Goal: Transaction & Acquisition: Purchase product/service

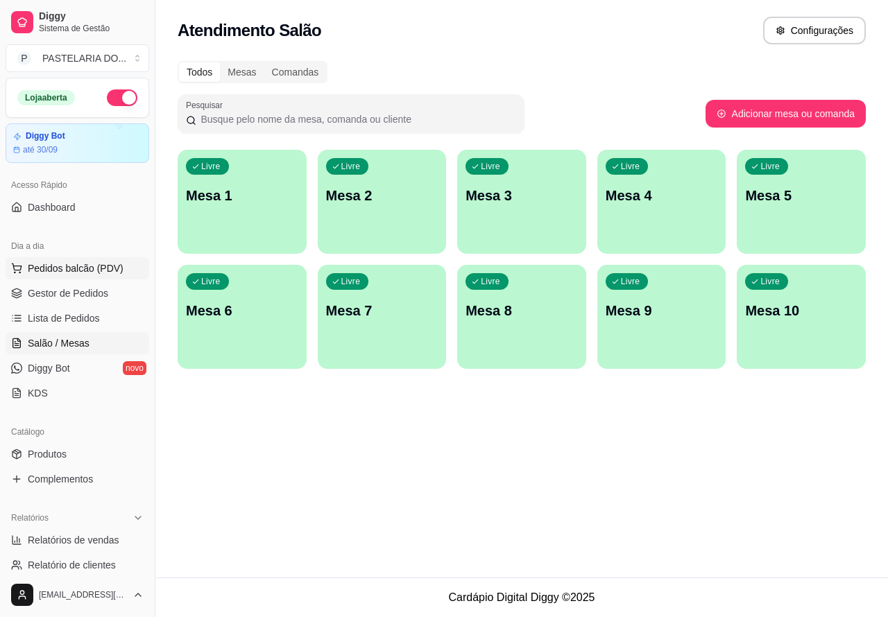
click at [122, 264] on button "Pedidos balcão (PDV)" at bounding box center [78, 268] width 144 height 22
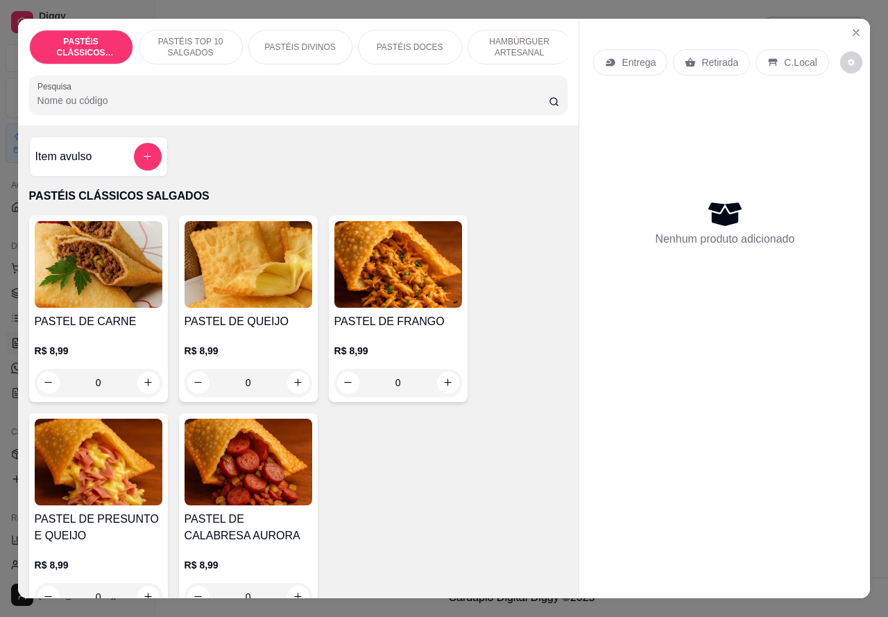
click at [521, 42] on p "HAMBÚRGUER ARTESANAL" at bounding box center [519, 47] width 80 height 22
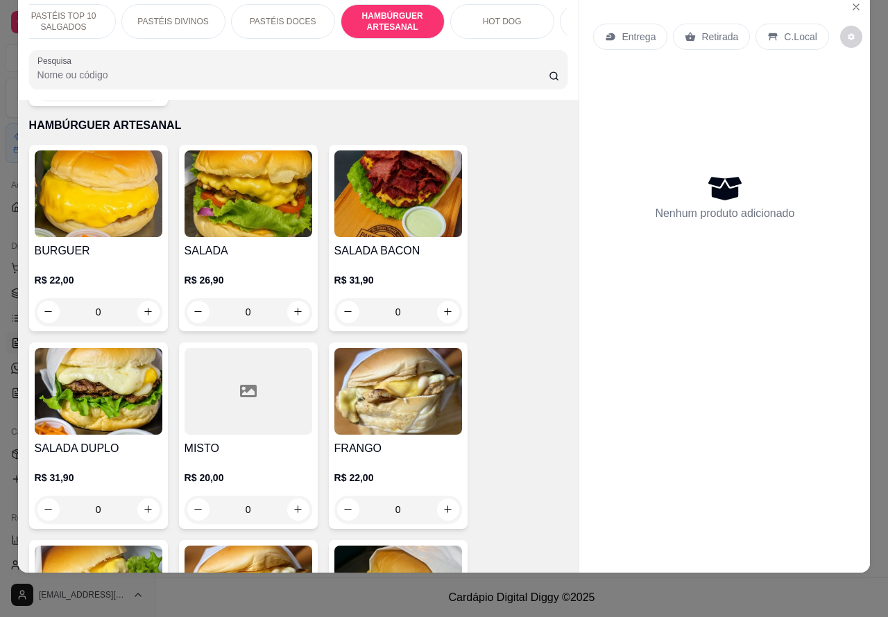
scroll to position [0, 130]
click at [514, 15] on div "HOT DOG" at bounding box center [499, 21] width 104 height 35
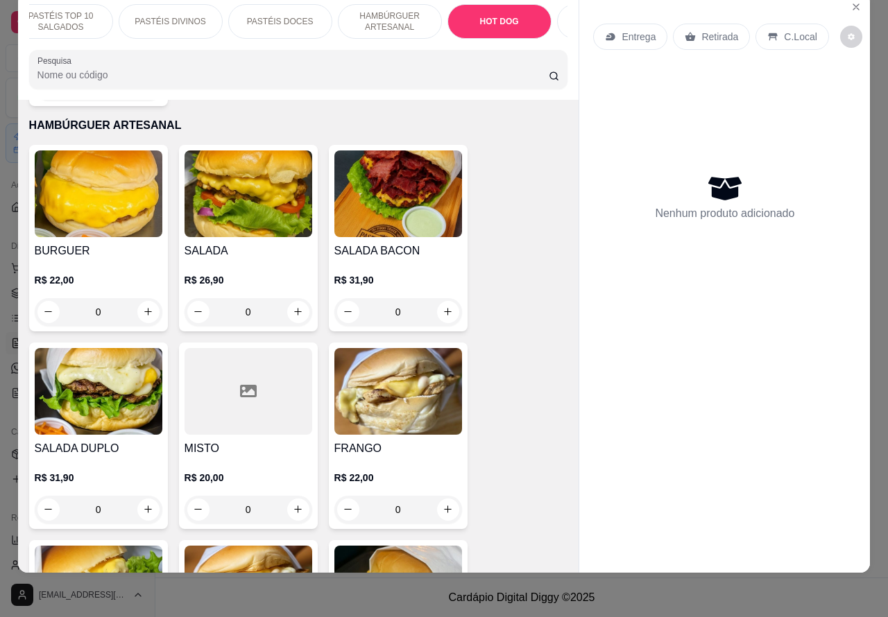
scroll to position [3975, 0]
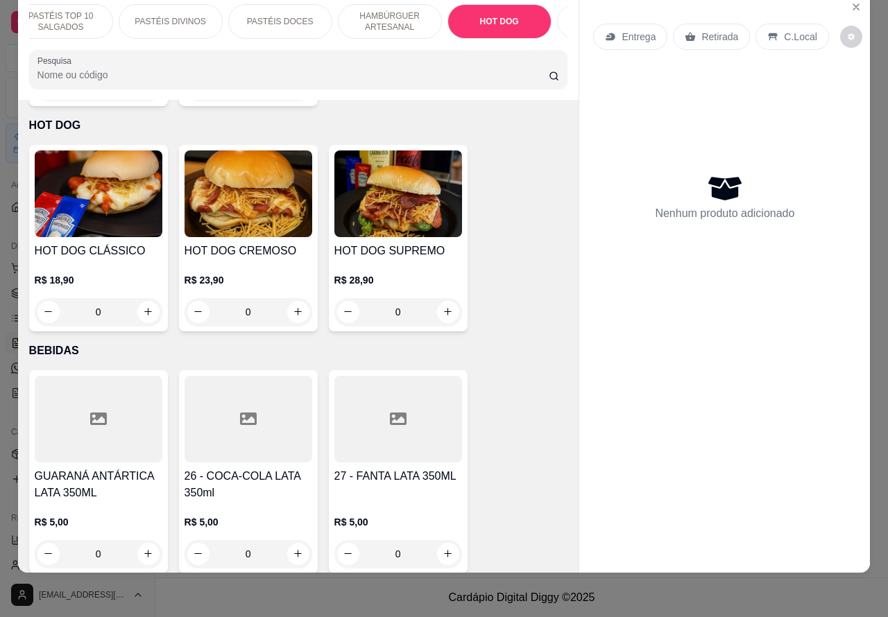
click at [127, 212] on img at bounding box center [99, 194] width 128 height 87
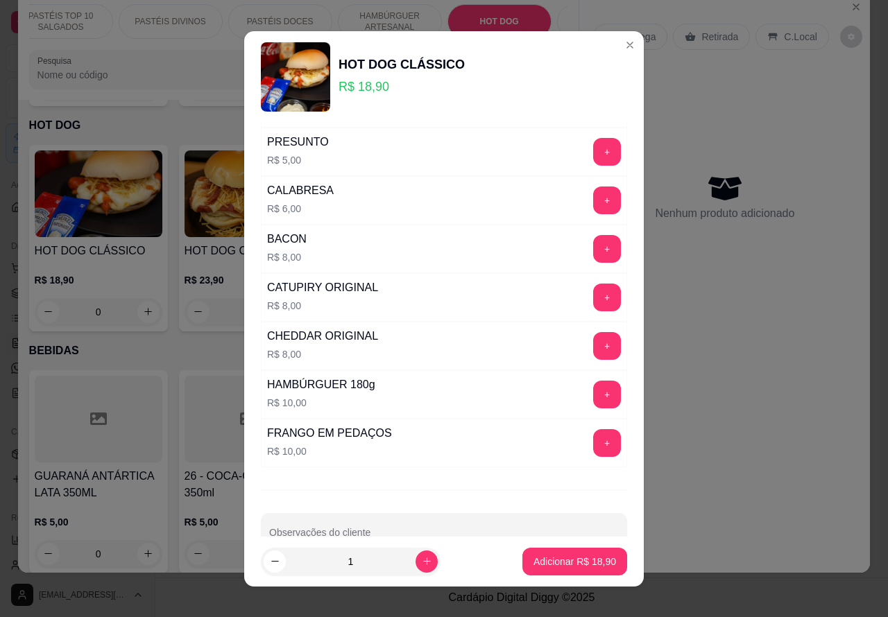
scroll to position [376, 0]
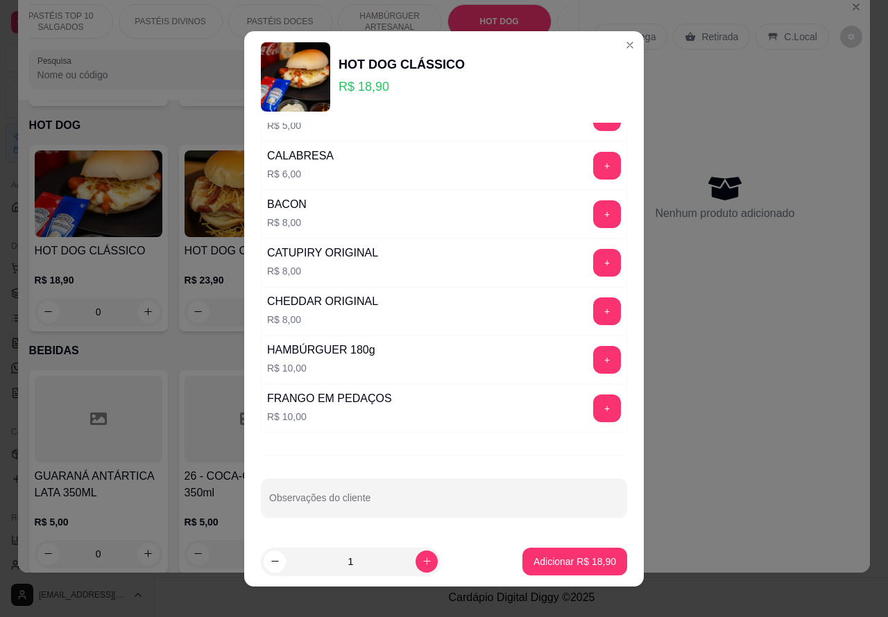
click at [362, 501] on div "Observações do cliente" at bounding box center [444, 498] width 366 height 39
type input "s"
type input """SEM ALFACE .. SEM QUEIJO E MOSTARDA""""""
click at [548, 563] on p "Adicionar R$ 18,90" at bounding box center [574, 562] width 83 height 14
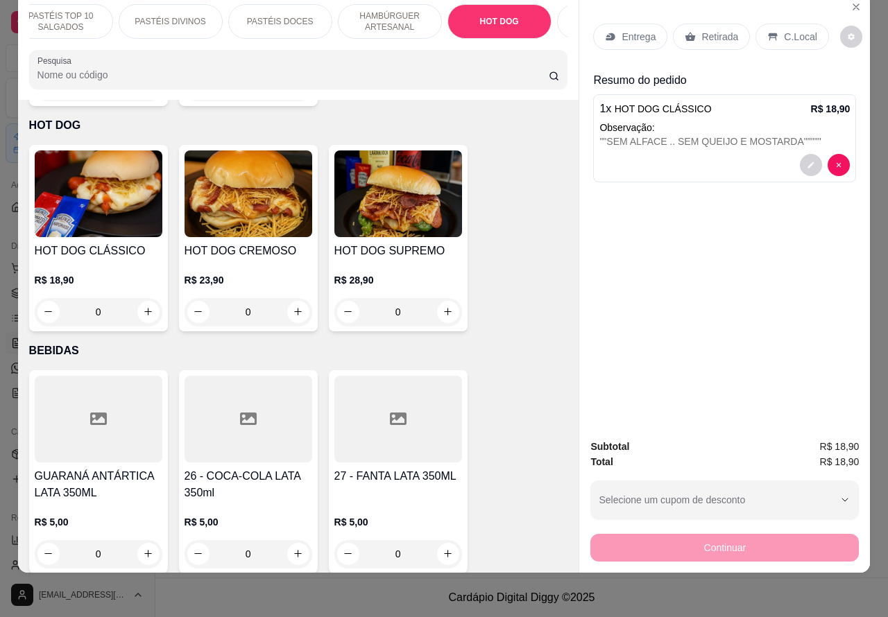
click at [722, 154] on div at bounding box center [724, 165] width 250 height 22
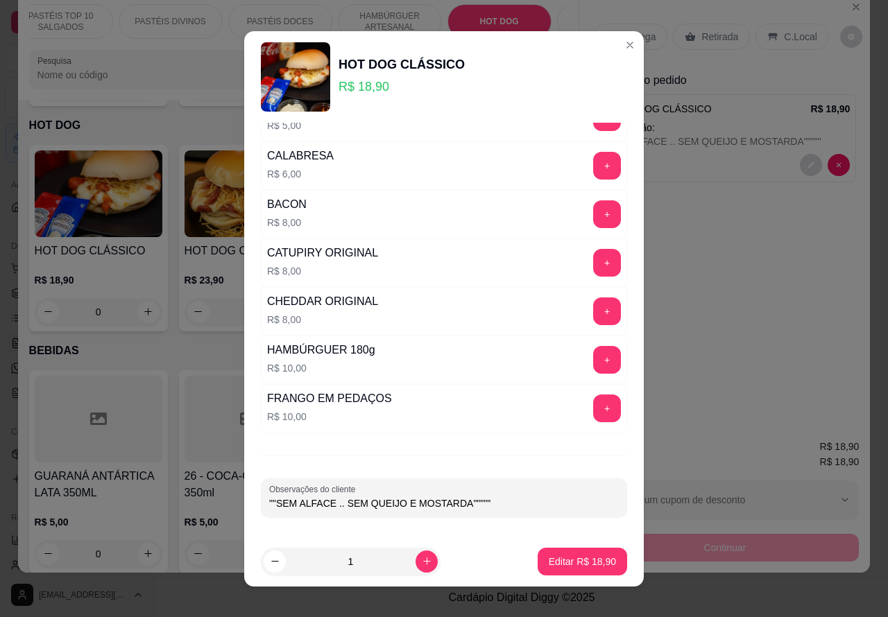
click at [507, 508] on input """SEM ALFACE .. SEM QUEIJO E MOSTARDA"""""" at bounding box center [444, 504] width 350 height 14
type input """SEM ALFACE .. SEM QUEIJO E MOSTARDA""""" CLIENTE ESTA AAGUARDNDO"
click at [558, 560] on p "Editar R$ 18,90" at bounding box center [582, 562] width 67 height 14
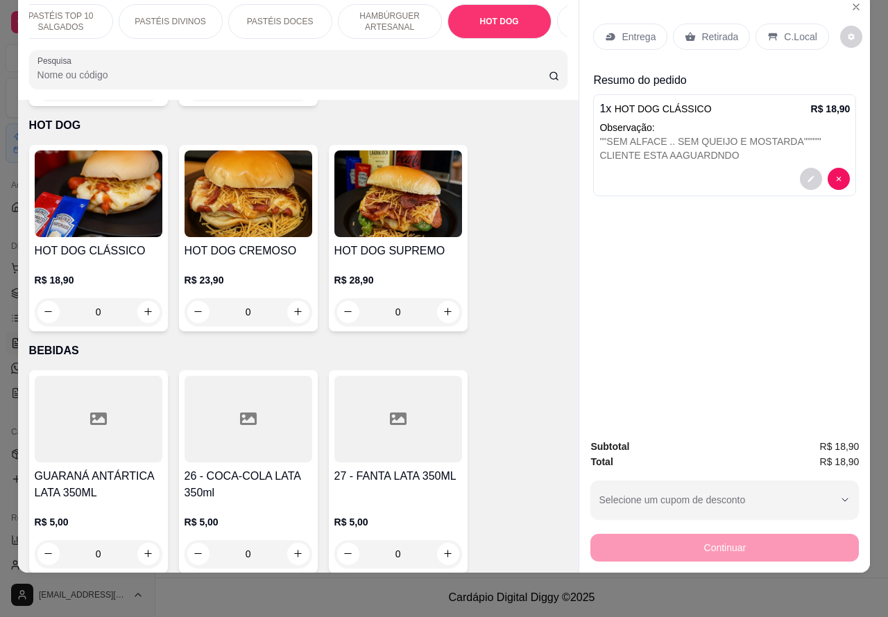
click at [704, 36] on div "Retirada" at bounding box center [711, 37] width 77 height 26
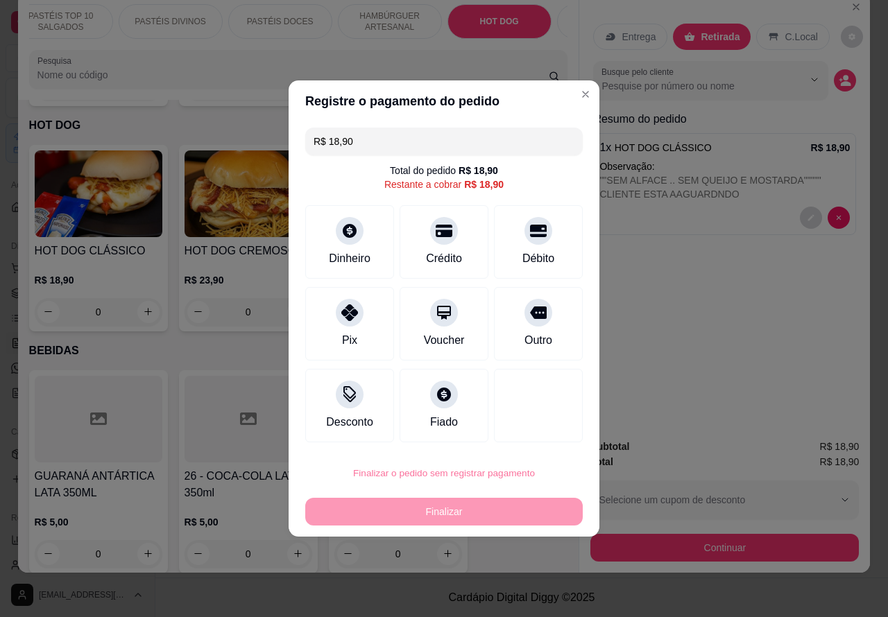
click at [546, 432] on button "Confirmar" at bounding box center [525, 434] width 49 height 21
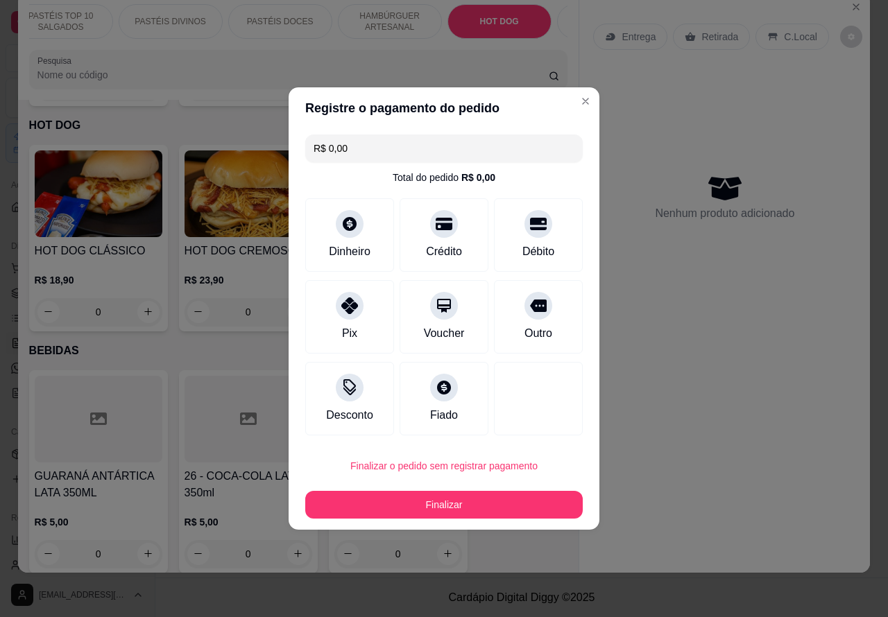
type input "R$ 0,00"
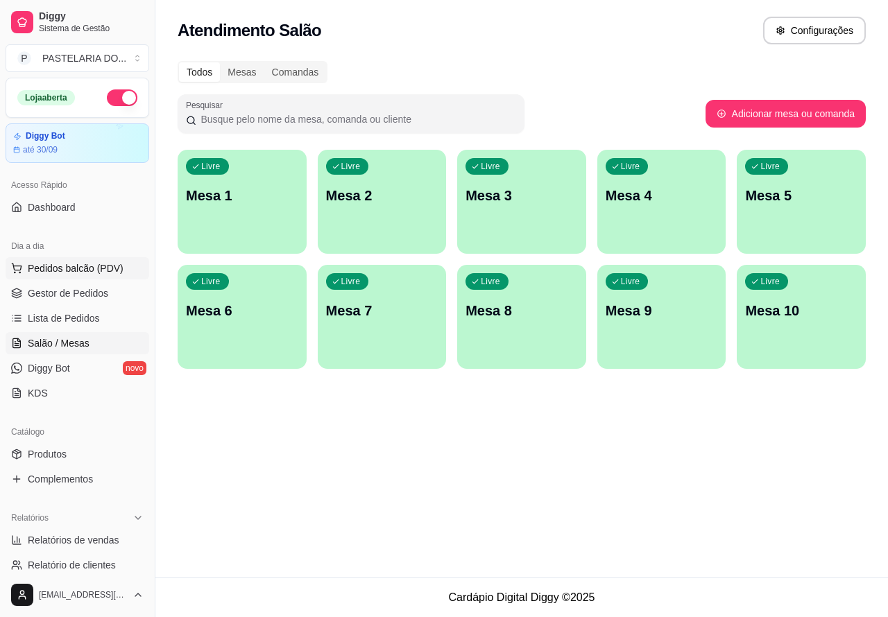
click at [119, 267] on span "Pedidos balcão (PDV)" at bounding box center [76, 268] width 96 height 14
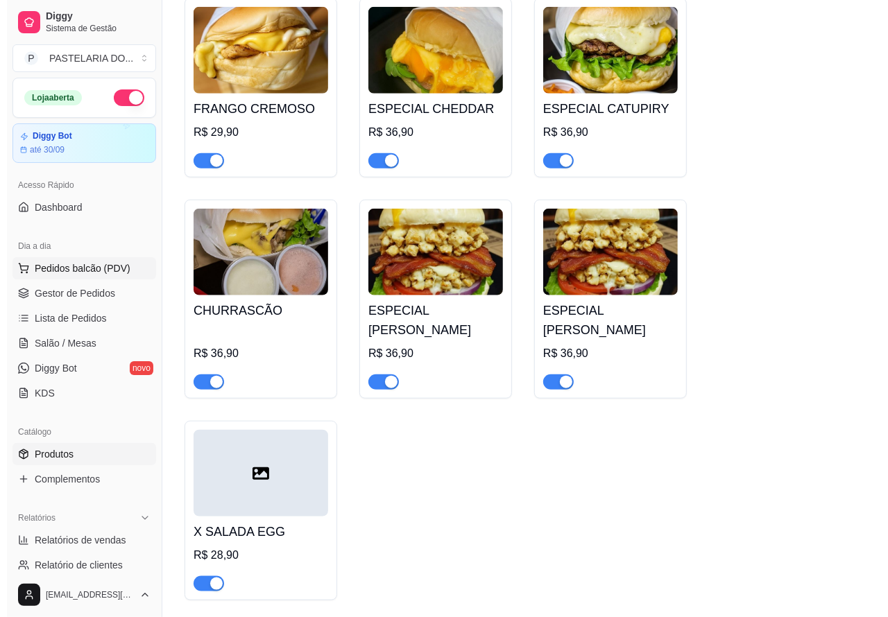
scroll to position [4328, 0]
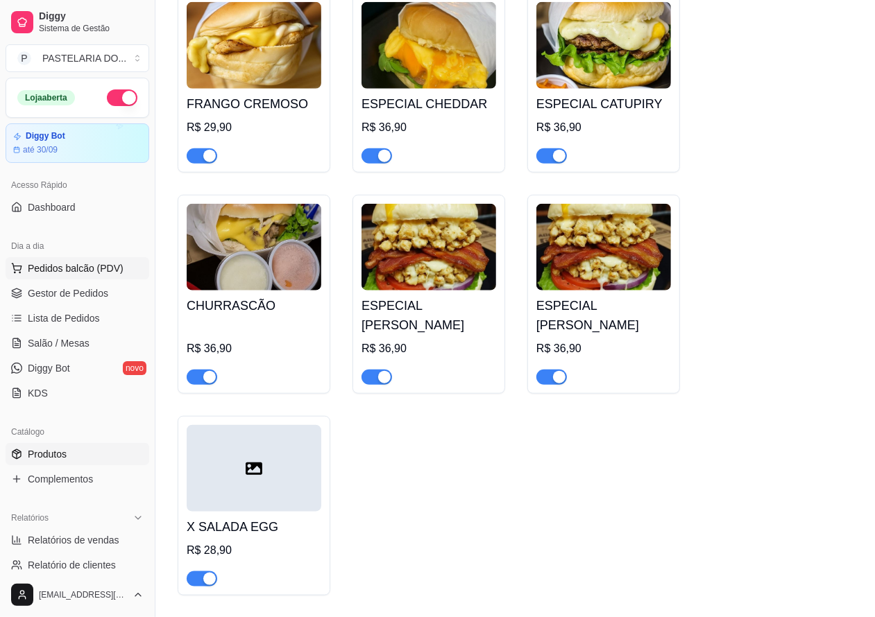
click at [109, 265] on span "Pedidos balcão (PDV)" at bounding box center [76, 268] width 96 height 14
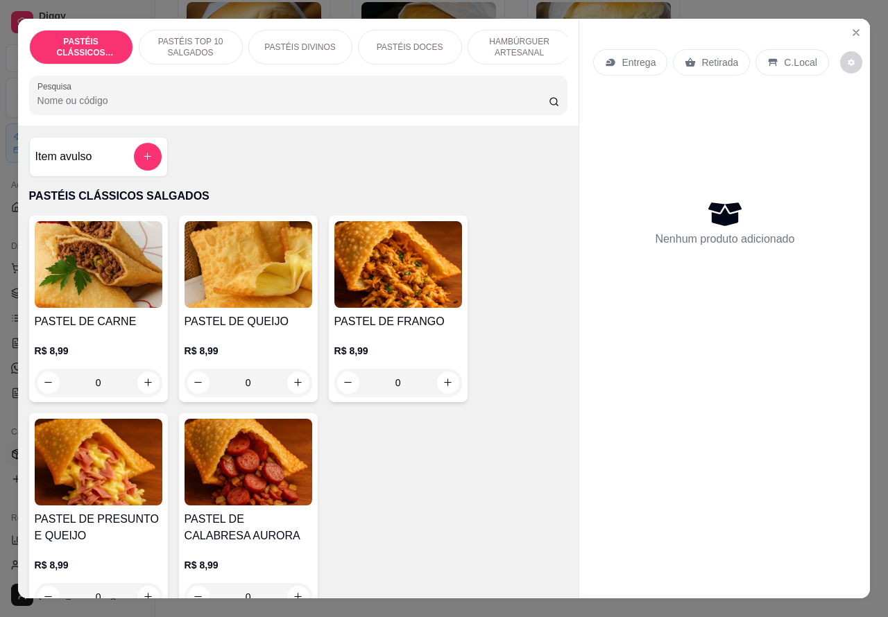
click at [513, 36] on p "HAMBÚRGUER ARTESANAL" at bounding box center [519, 47] width 80 height 22
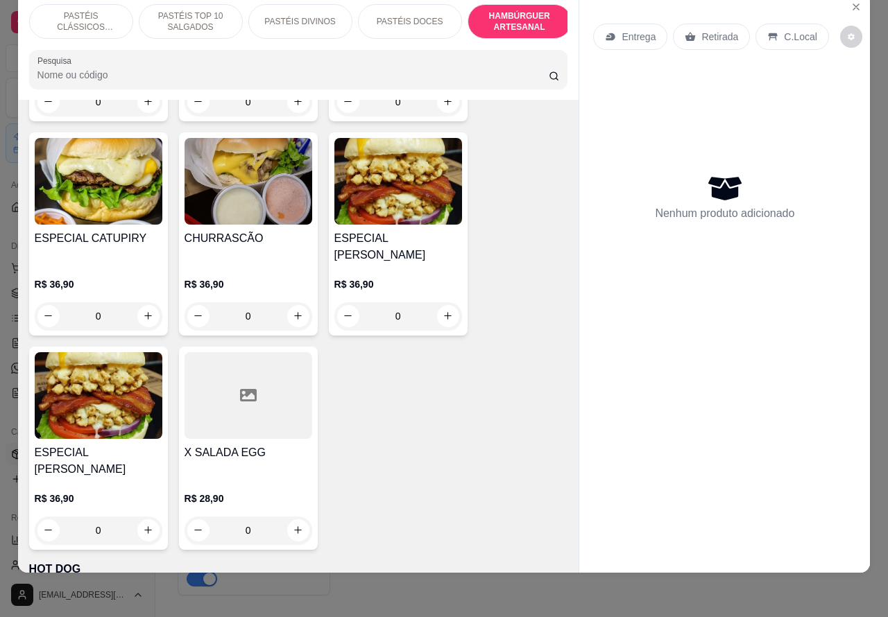
scroll to position [3532, 0]
click at [292, 302] on div "0" at bounding box center [249, 316] width 128 height 28
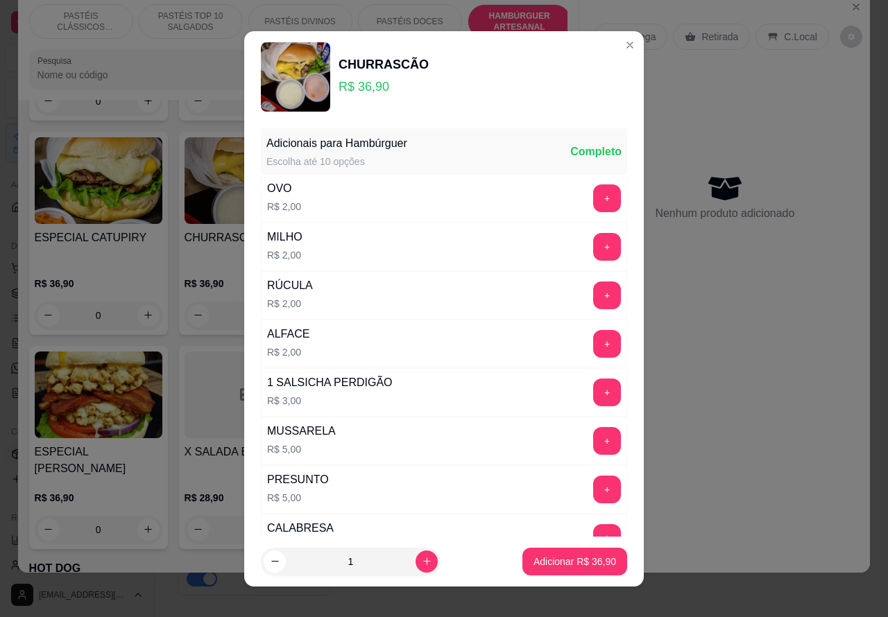
click at [551, 563] on p "Adicionar R$ 36,90" at bounding box center [574, 562] width 83 height 14
type input "1"
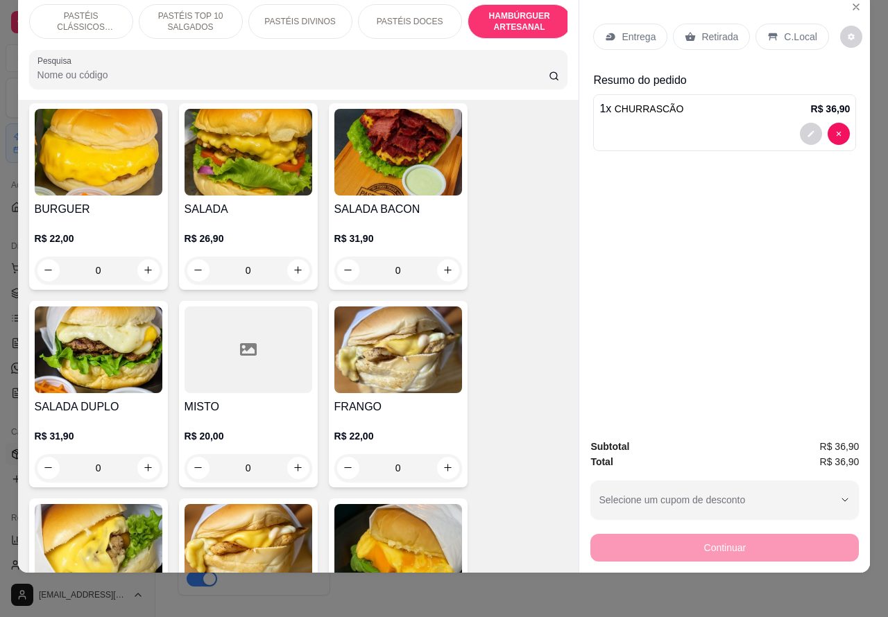
scroll to position [2863, 0]
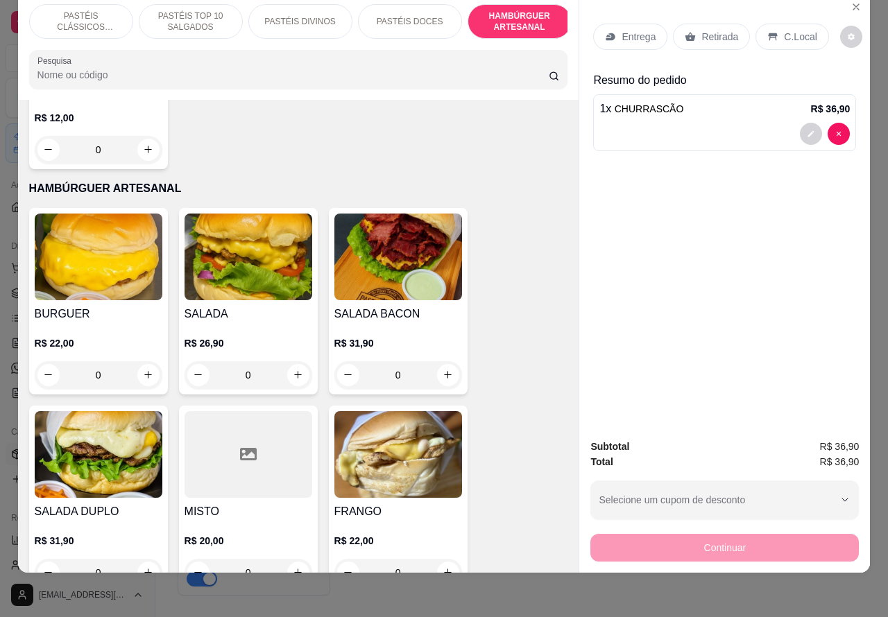
click at [387, 265] on img at bounding box center [398, 257] width 128 height 87
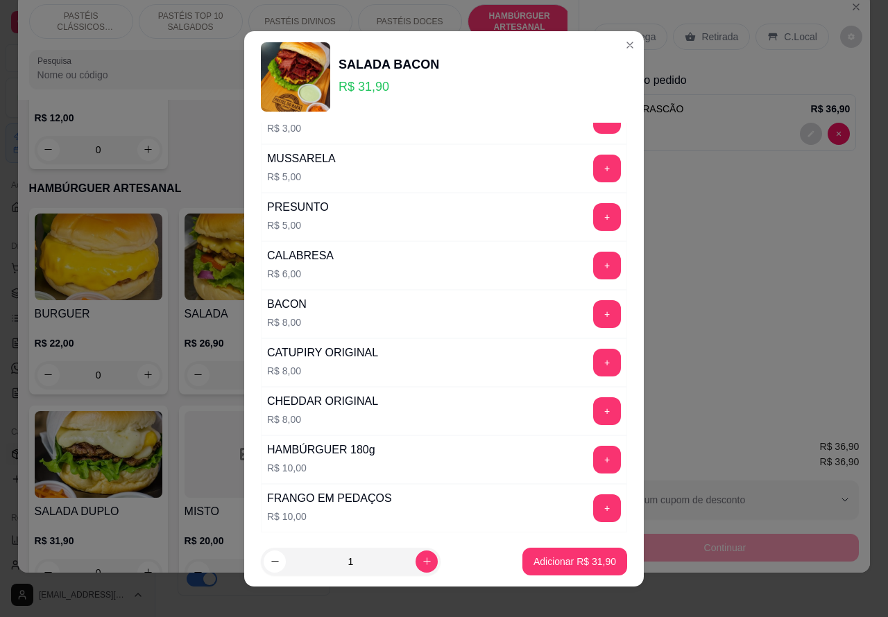
scroll to position [376, 0]
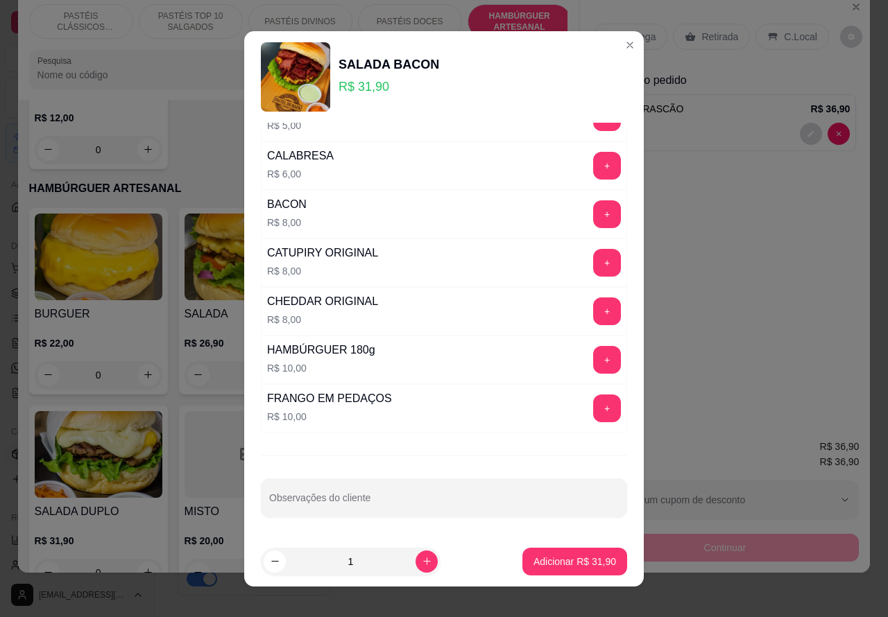
click at [361, 508] on input "Observações do cliente" at bounding box center [444, 504] width 350 height 14
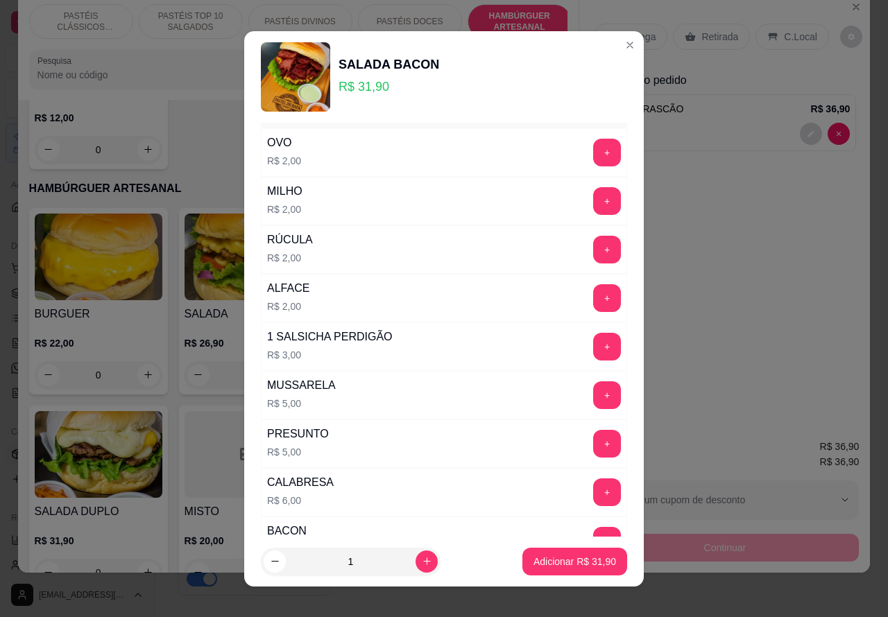
scroll to position [40, 0]
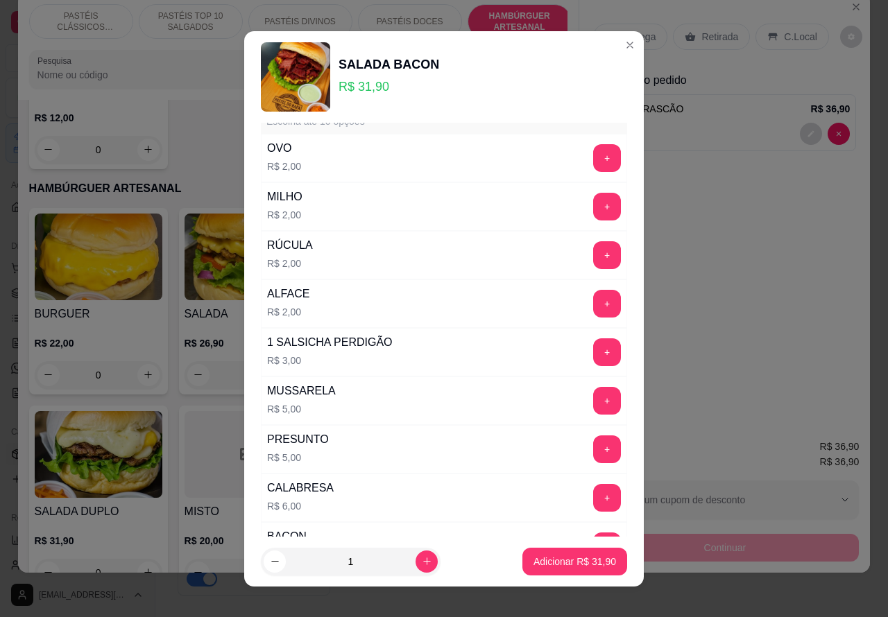
type input """"""""""TIRAR O BACON..E COLOCAR CALABRESA"""""""
click at [593, 158] on button "+" at bounding box center [607, 158] width 28 height 28
click at [543, 560] on p "Adicionar R$ 33,90" at bounding box center [574, 562] width 83 height 14
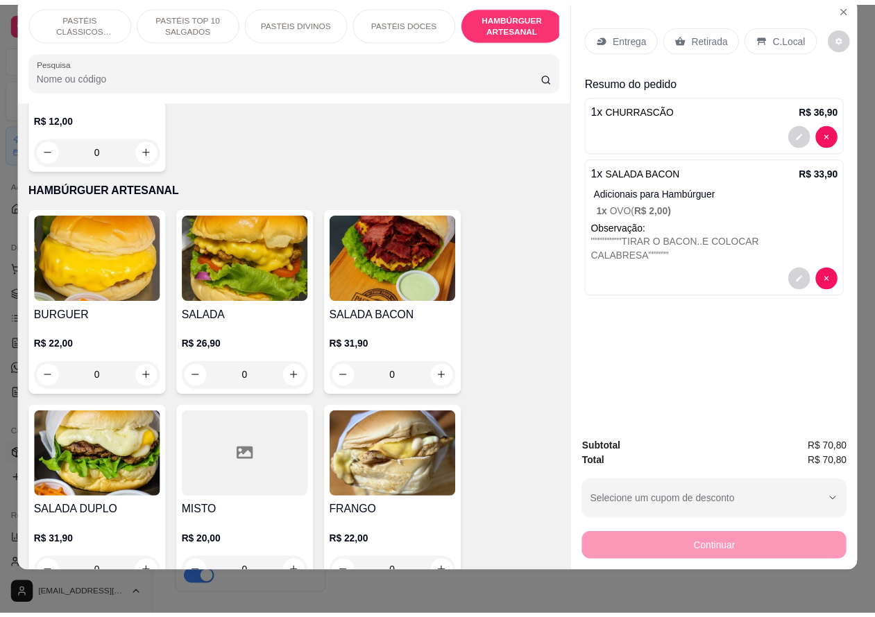
scroll to position [0, 0]
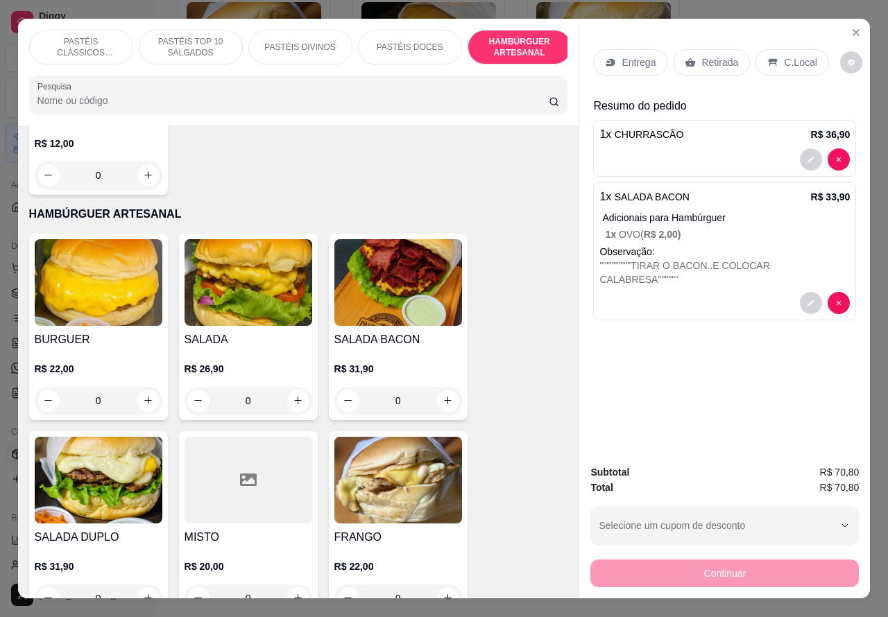
click at [640, 55] on p "Entrega" at bounding box center [638, 62] width 34 height 14
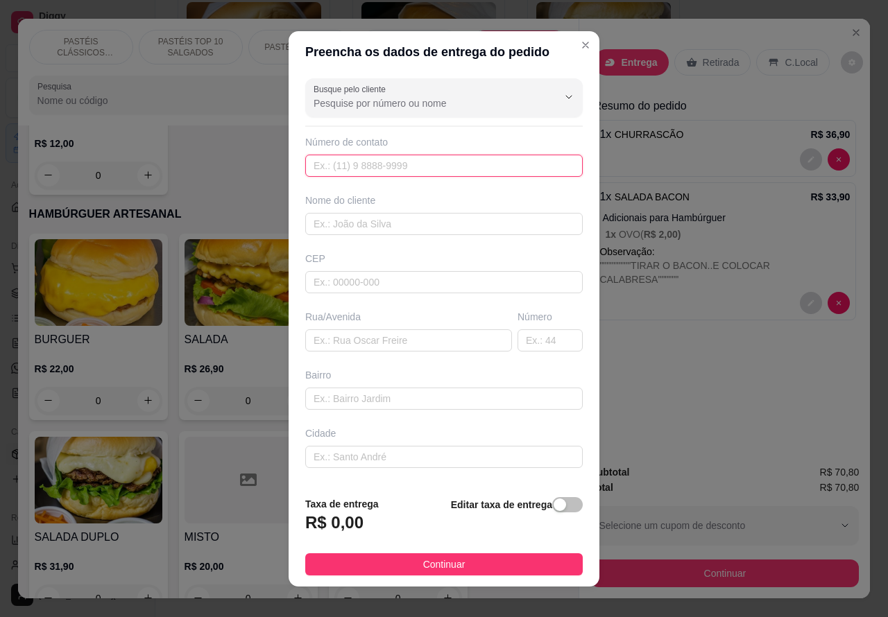
paste input "55"
type input "5"
paste input "[PHONE_NUMBER]"
type input "[PHONE_NUMBER]"
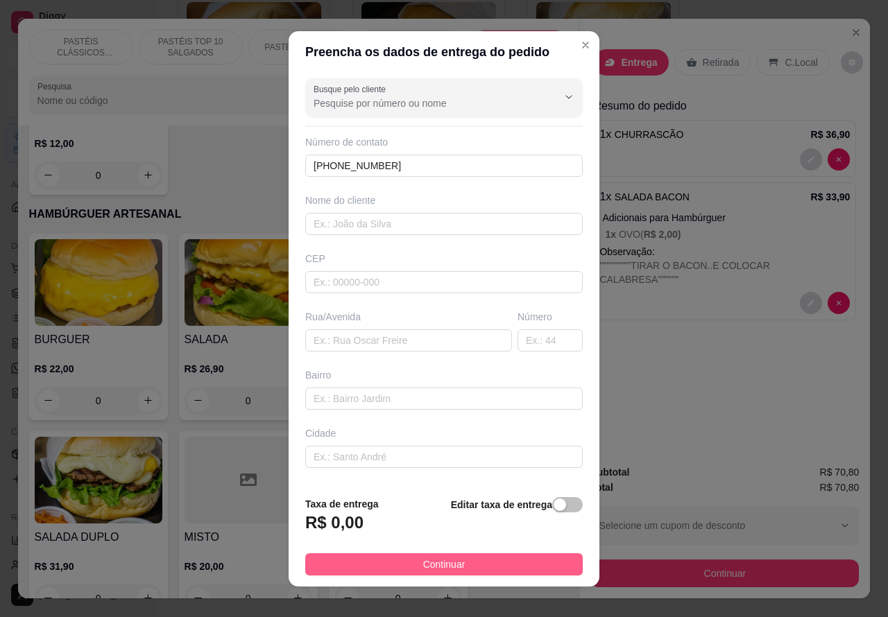
click at [487, 574] on button "Continuar" at bounding box center [443, 565] width 277 height 22
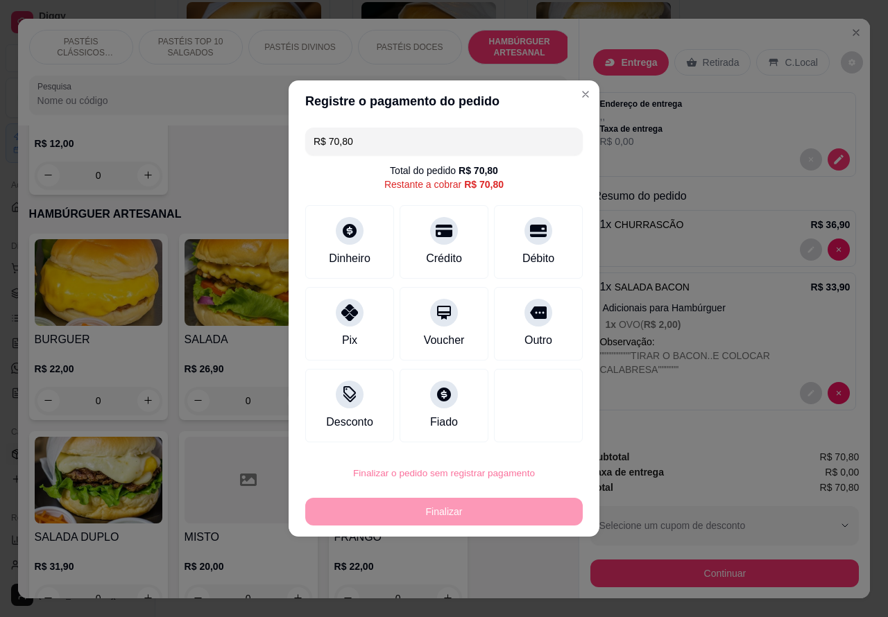
click at [545, 432] on button "Confirmar" at bounding box center [526, 435] width 51 height 22
type input "0"
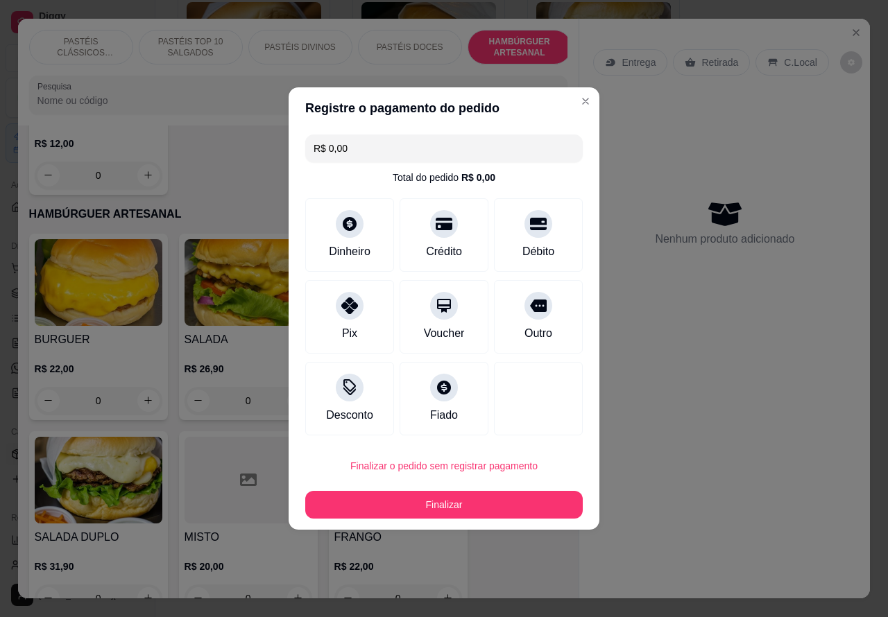
type input "R$ 0,00"
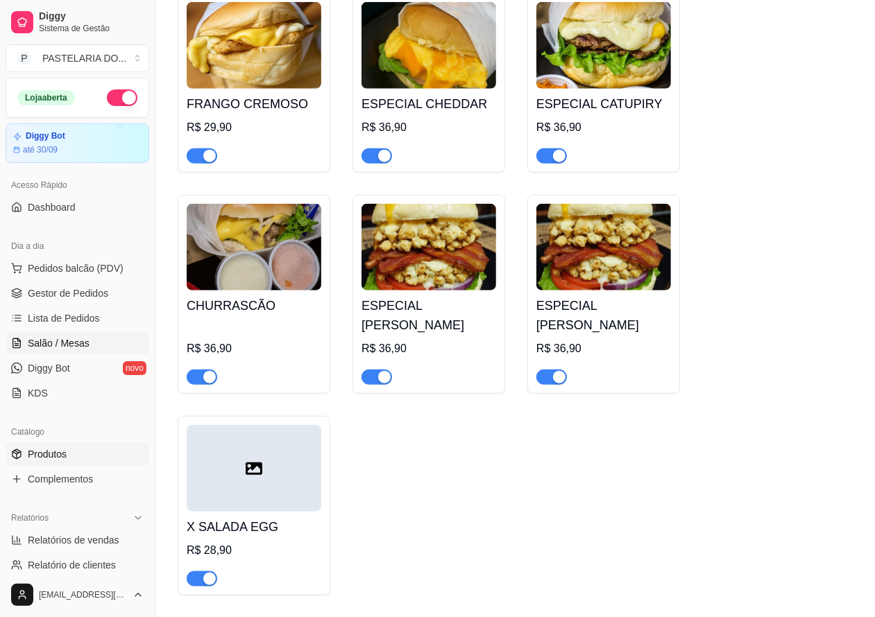
click at [74, 348] on span "Salão / Mesas" at bounding box center [59, 343] width 62 height 14
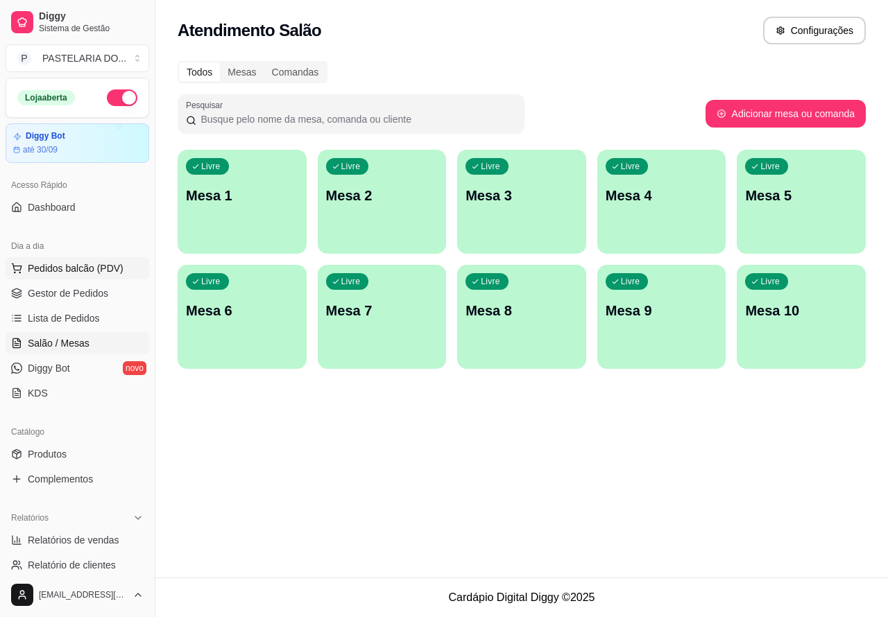
click at [111, 268] on span "Pedidos balcão (PDV)" at bounding box center [76, 268] width 96 height 14
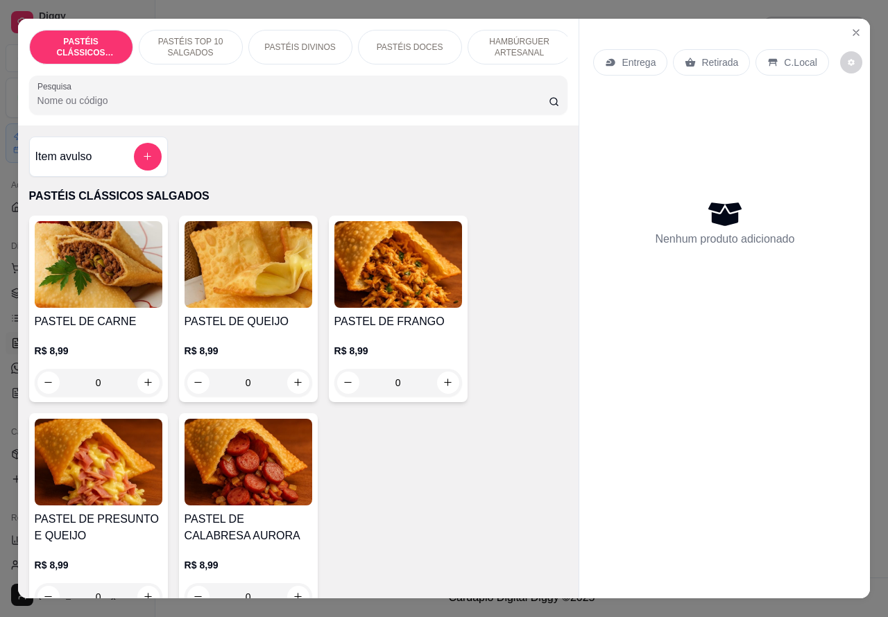
click at [517, 36] on p "HAMBÚRGUER ARTESANAL" at bounding box center [519, 47] width 80 height 22
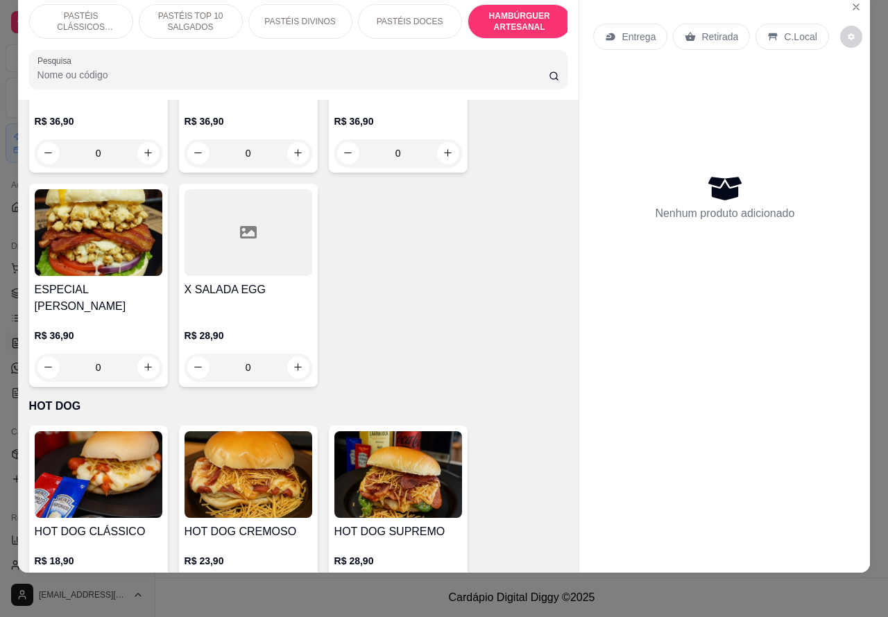
scroll to position [3719, 0]
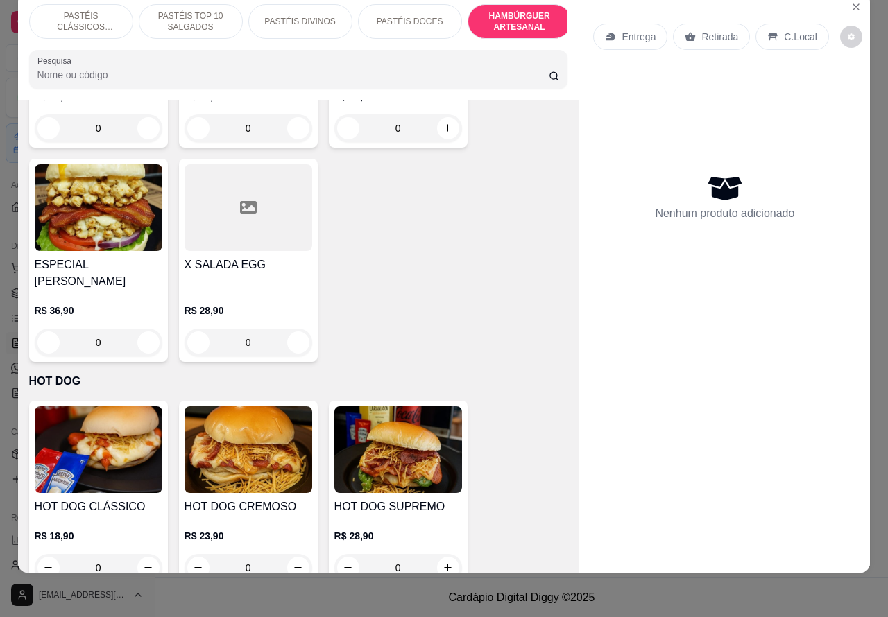
click at [300, 329] on div "0" at bounding box center [249, 343] width 128 height 28
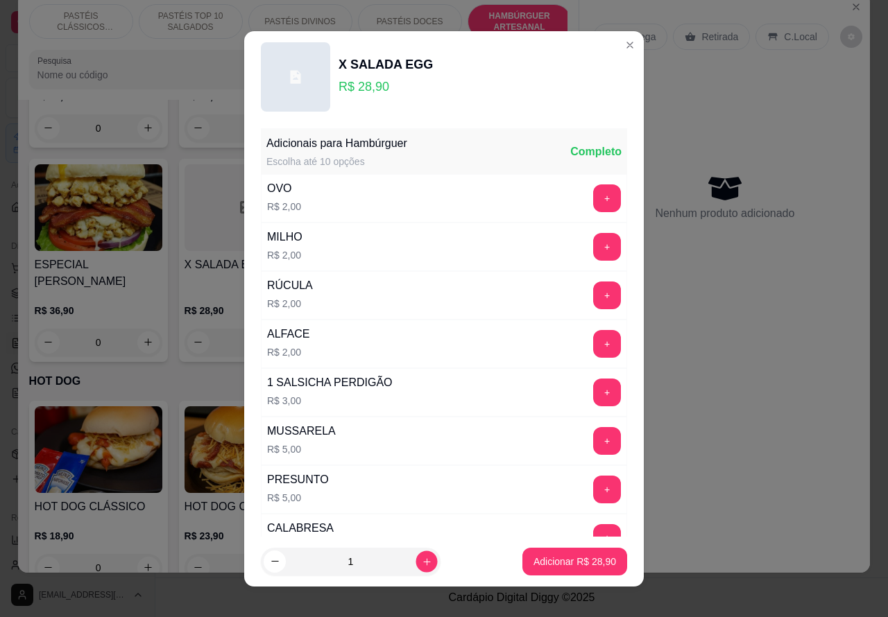
click at [422, 563] on icon "increase-product-quantity" at bounding box center [427, 561] width 10 height 10
type input "2"
click at [535, 564] on p "Adicionar R$ 57,80" at bounding box center [574, 562] width 83 height 14
type input "2"
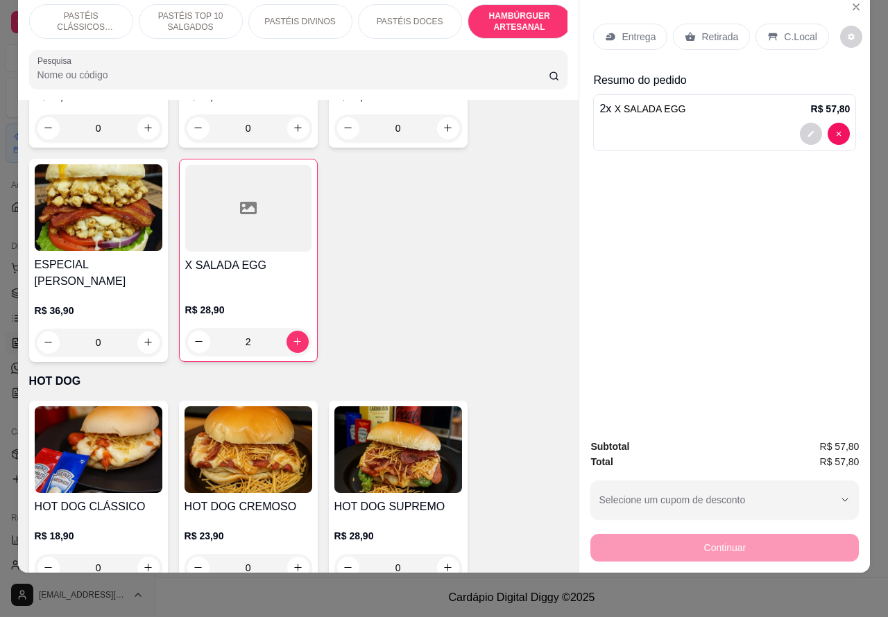
click at [719, 123] on div at bounding box center [724, 134] width 250 height 22
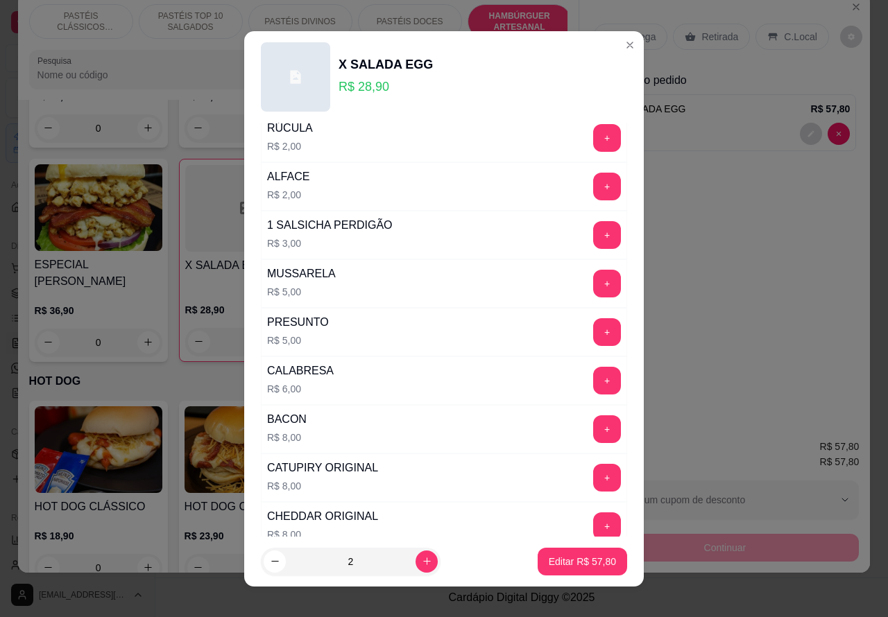
scroll to position [376, 0]
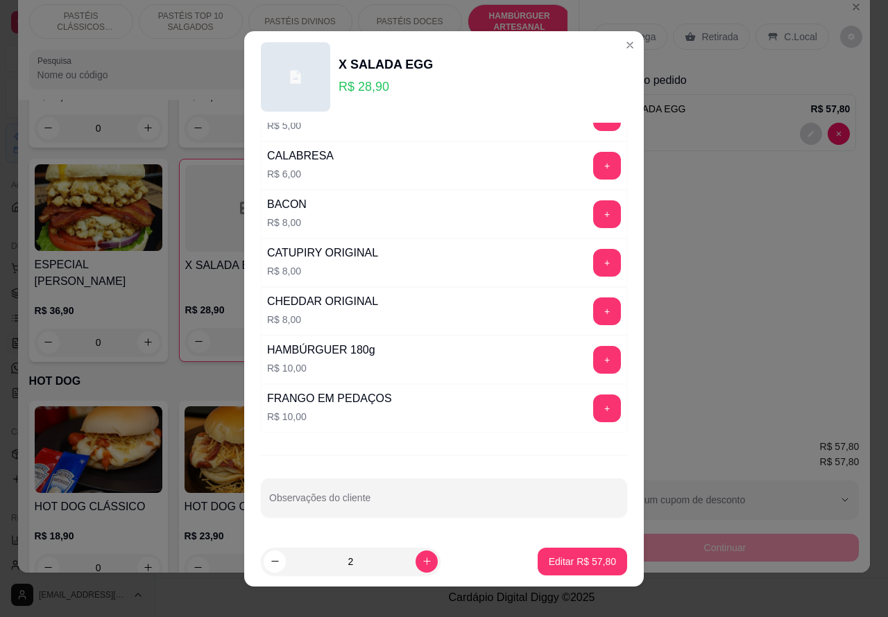
click at [461, 499] on input "Observações do cliente" at bounding box center [444, 504] width 350 height 14
type input "l"
type input "L"
type input "[PERSON_NAME] VEM RETIRAR"
click at [573, 564] on p "Editar R$ 57,80" at bounding box center [582, 562] width 67 height 14
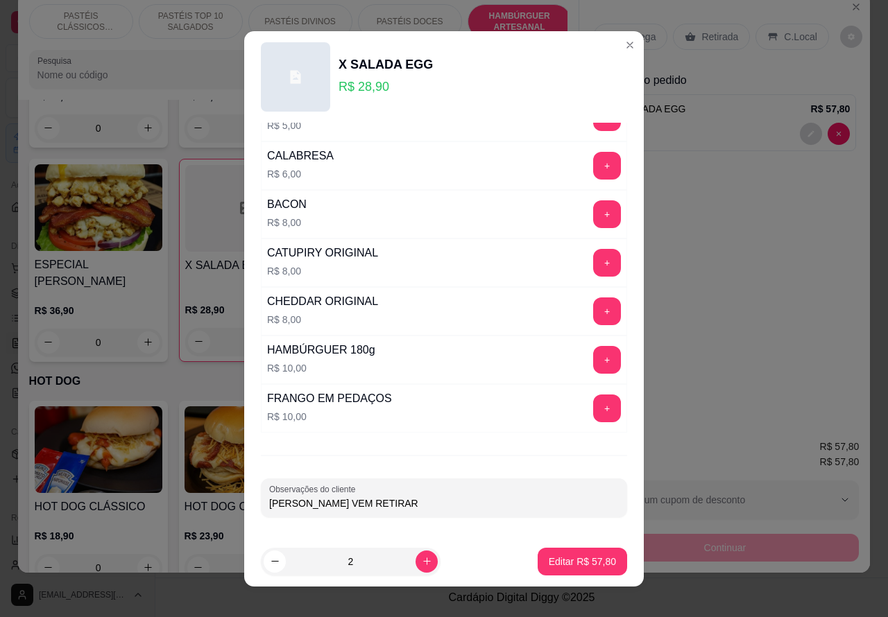
type input "0"
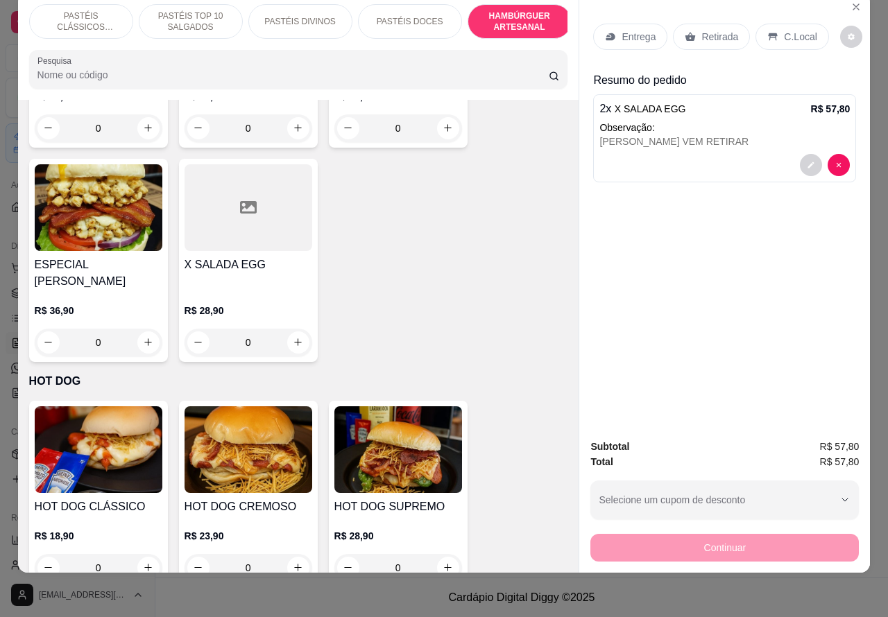
click at [708, 30] on p "Retirada" at bounding box center [719, 37] width 37 height 14
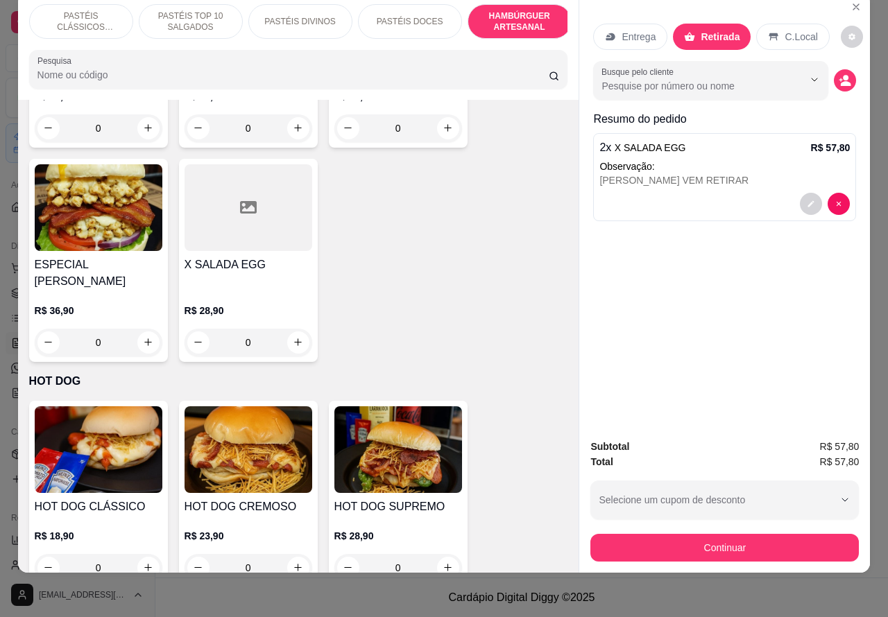
click at [723, 173] on div "[PERSON_NAME] VEM RETIRAR" at bounding box center [724, 180] width 250 height 14
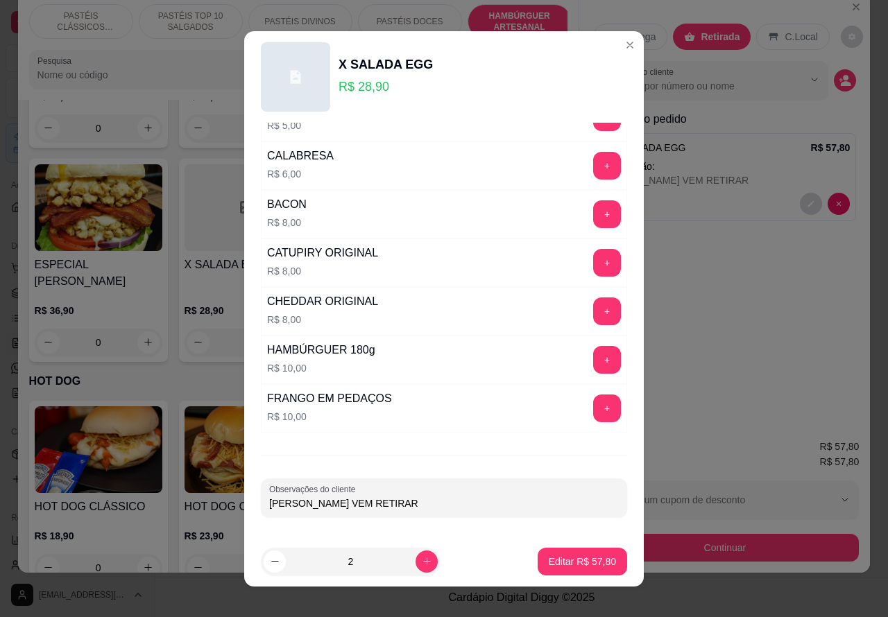
click at [298, 505] on input "[PERSON_NAME] VEM RETIRAR" at bounding box center [444, 504] width 350 height 14
click at [269, 504] on input "A VEM RETIRAR" at bounding box center [444, 504] width 350 height 14
type input "[PERSON_NAME] VEM RETIRAR"
click at [553, 565] on p "Editar R$ 57,80" at bounding box center [582, 562] width 67 height 14
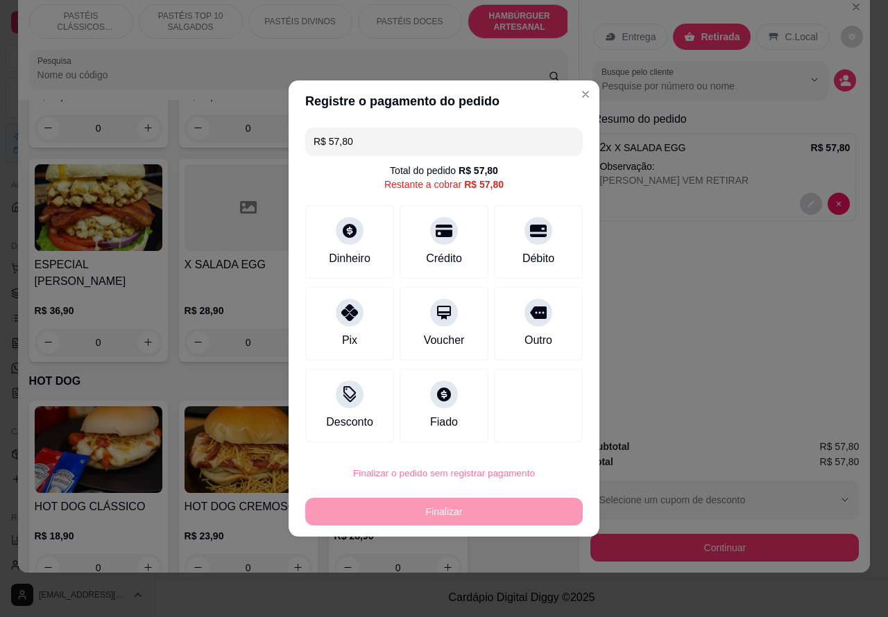
click at [526, 431] on button "Confirmar" at bounding box center [525, 434] width 49 height 21
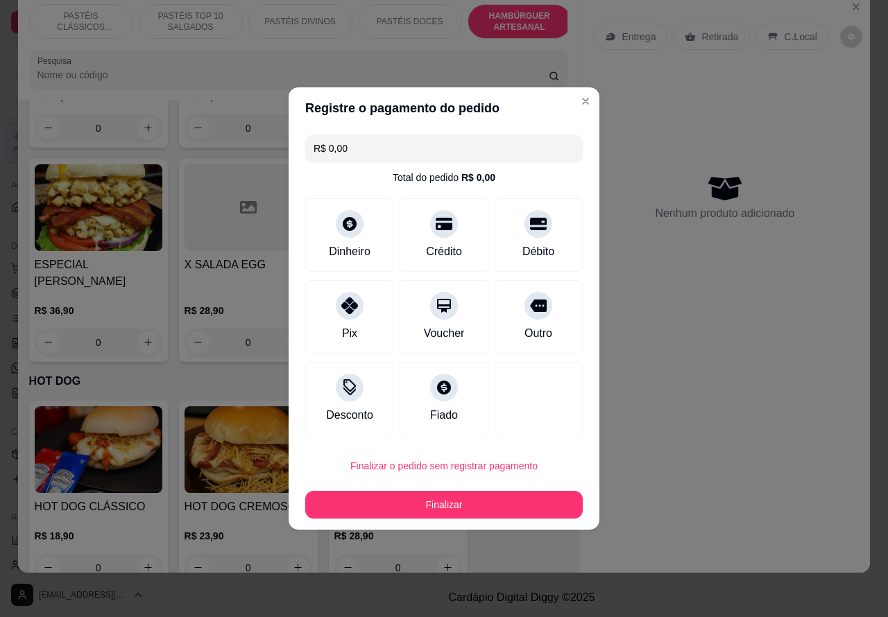
type input "R$ 0,00"
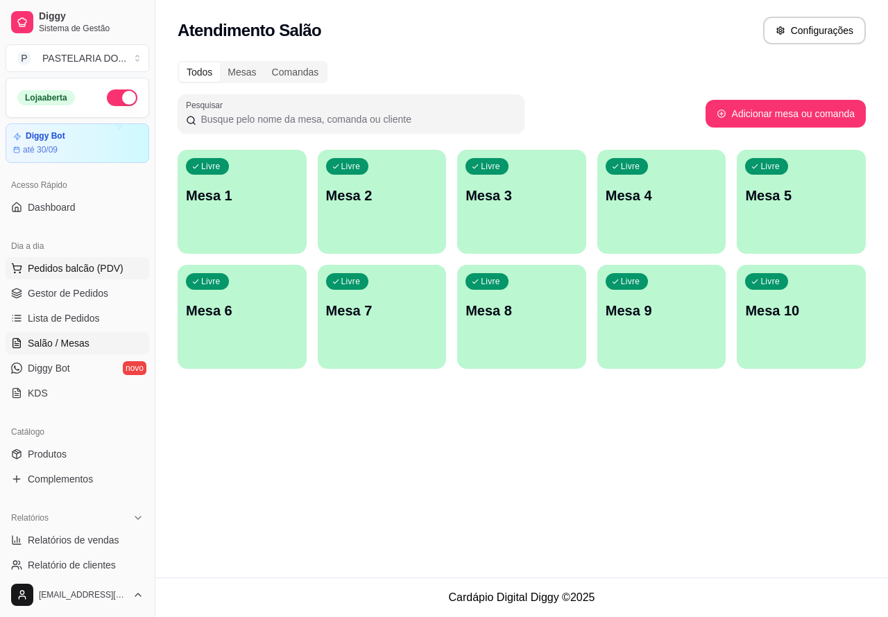
click at [103, 265] on span "Pedidos balcão (PDV)" at bounding box center [76, 268] width 96 height 14
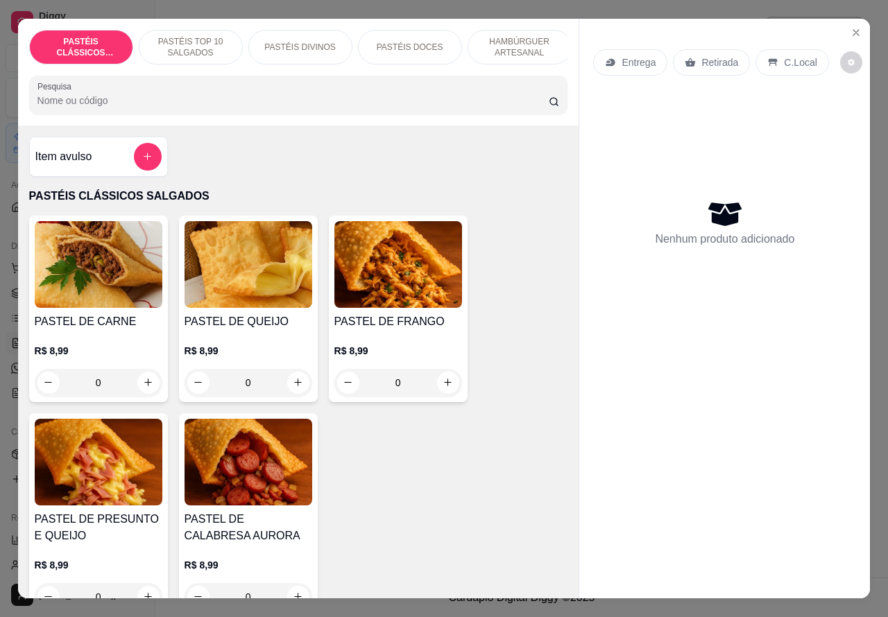
click at [514, 44] on p "HAMBÚRGUER ARTESANAL" at bounding box center [519, 47] width 80 height 22
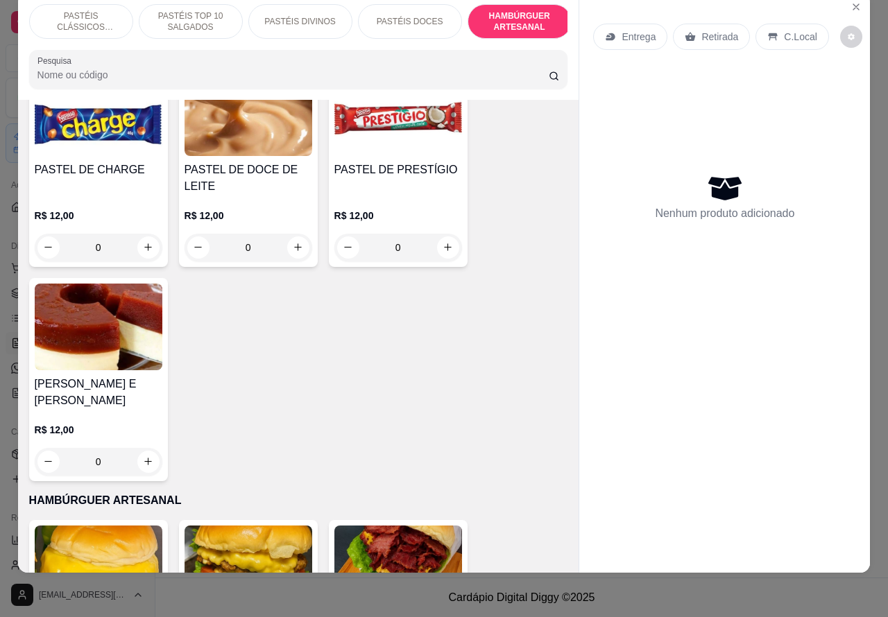
scroll to position [2532, 0]
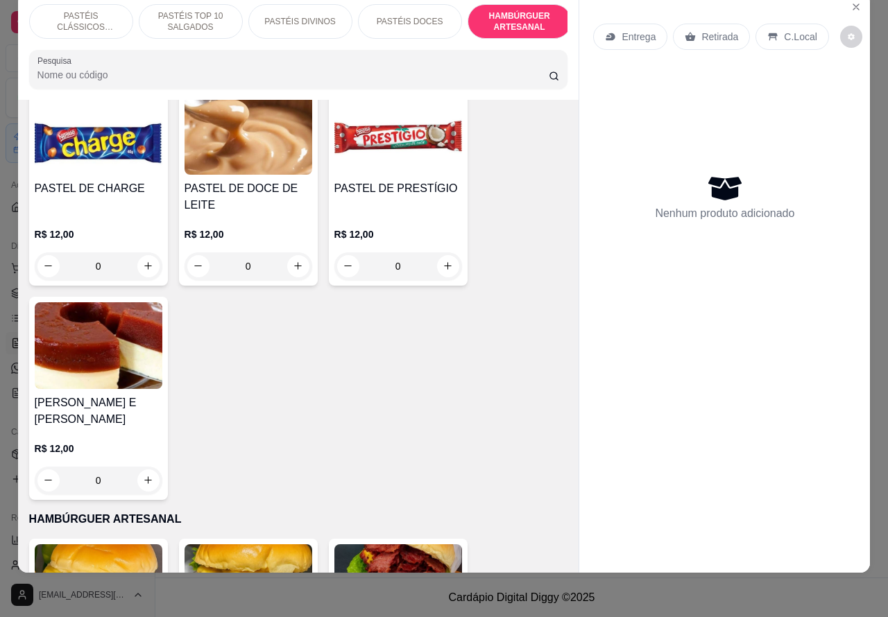
click at [99, 10] on p "PASTÉIS CLÁSSICOS SALGADOS" at bounding box center [81, 21] width 80 height 22
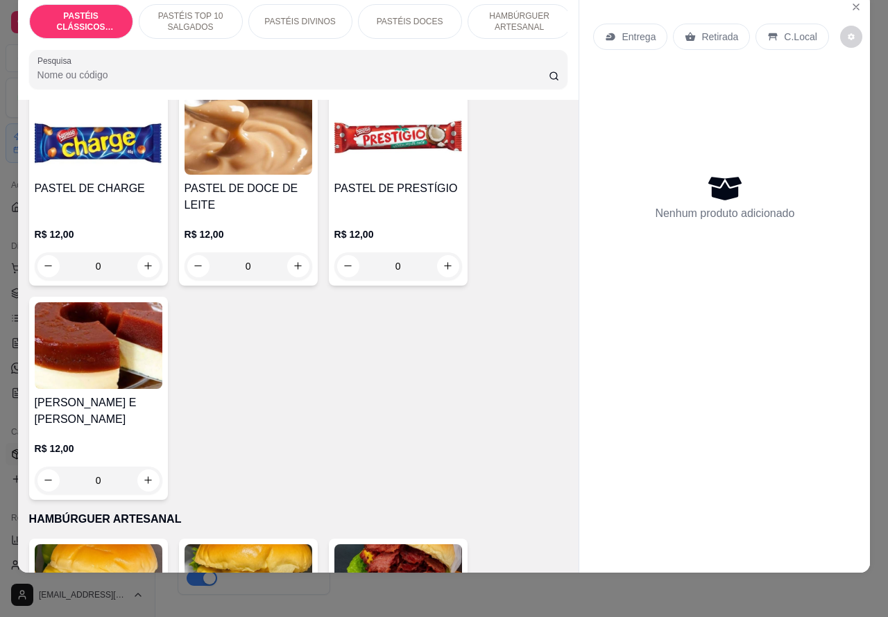
scroll to position [4328, 0]
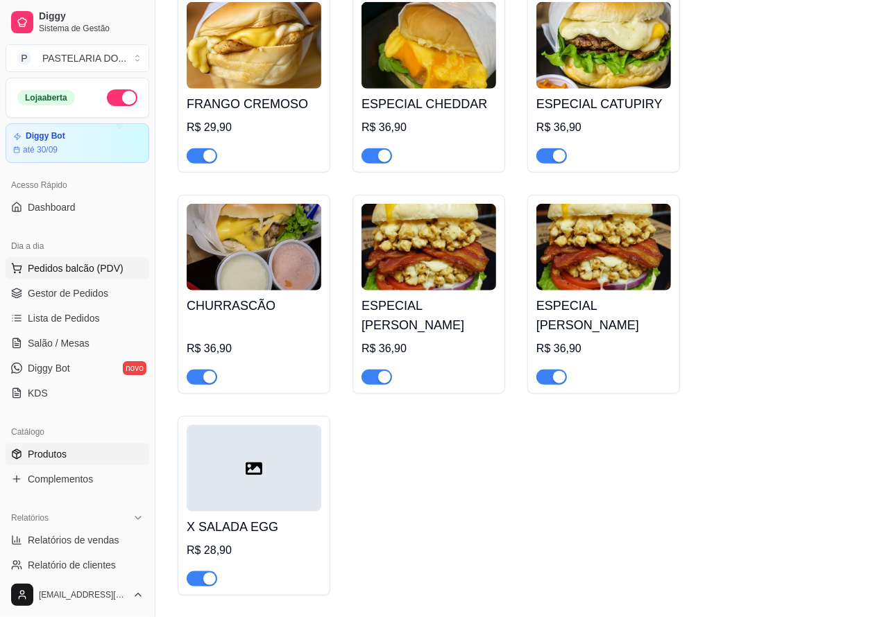
click at [98, 266] on span "Pedidos balcão (PDV)" at bounding box center [76, 268] width 96 height 14
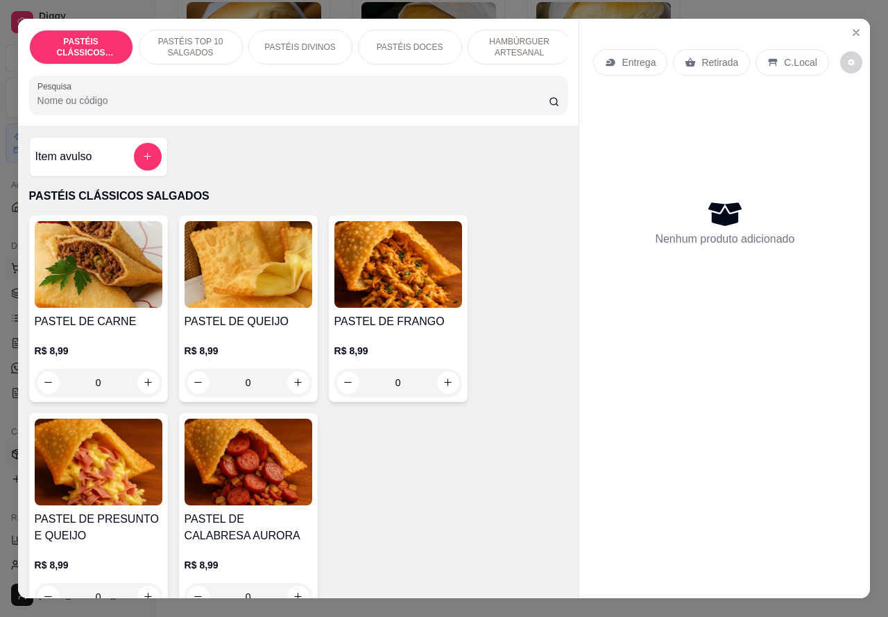
scroll to position [144, 0]
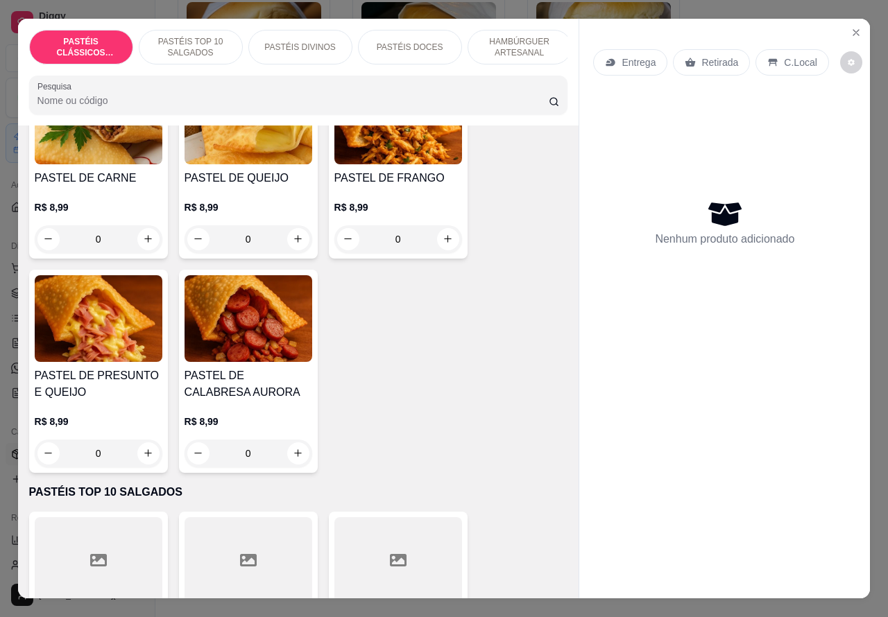
click at [274, 178] on h4 "PASTEL DE QUEIJO" at bounding box center [249, 178] width 128 height 17
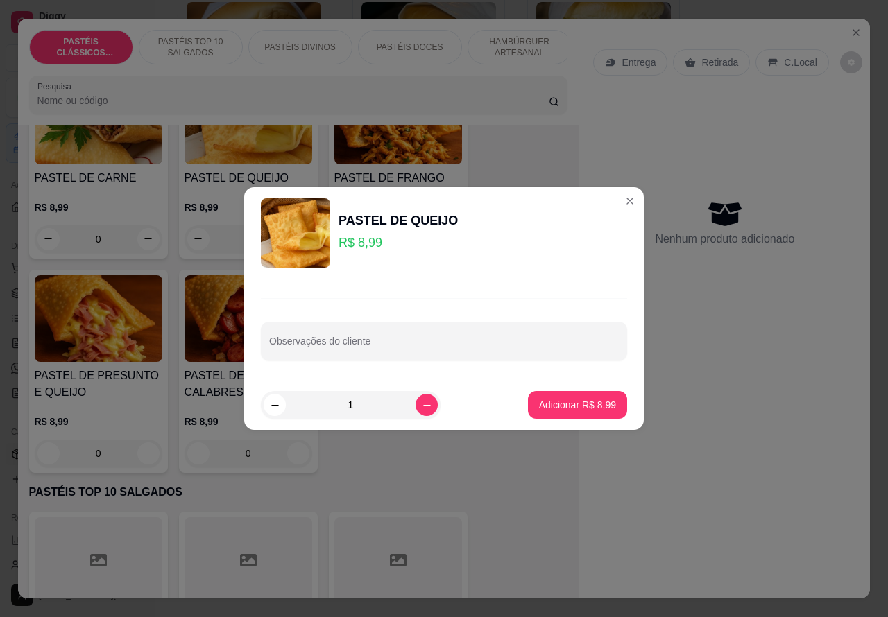
click at [397, 342] on input "Observações do cliente" at bounding box center [444, 347] width 350 height 14
type input "CATUPIRY"
click at [550, 406] on p "Adicionar R$ 8,99" at bounding box center [577, 405] width 77 height 14
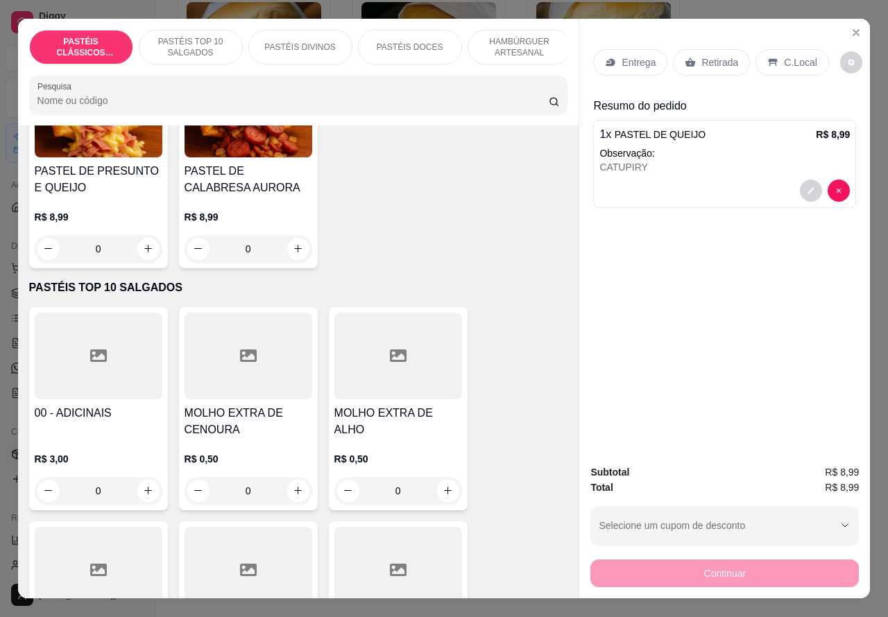
scroll to position [387, 0]
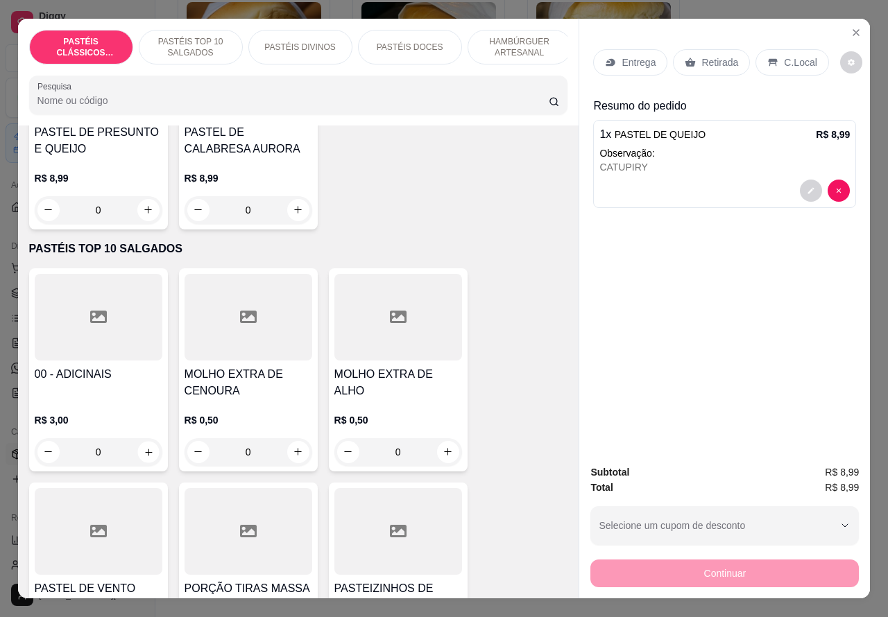
click at [145, 456] on icon "increase-product-quantity" at bounding box center [148, 452] width 7 height 7
type input "1"
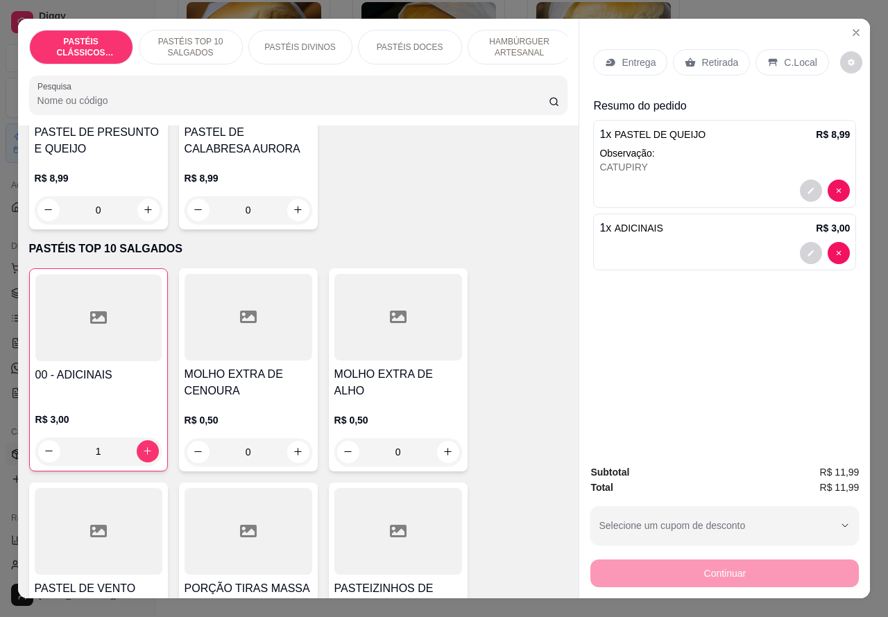
click at [428, 42] on p "PASTÉIS DOCES" at bounding box center [410, 47] width 67 height 11
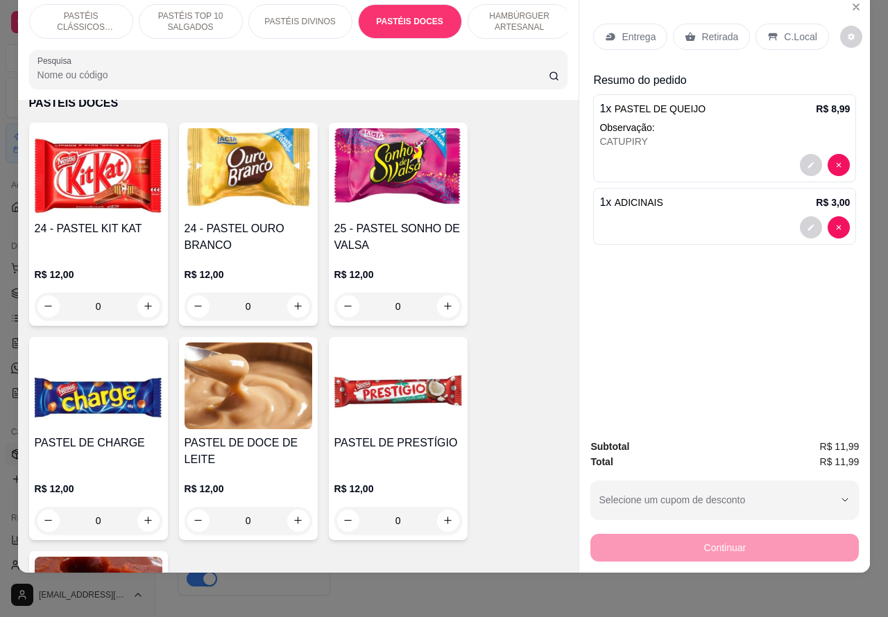
scroll to position [2276, 0]
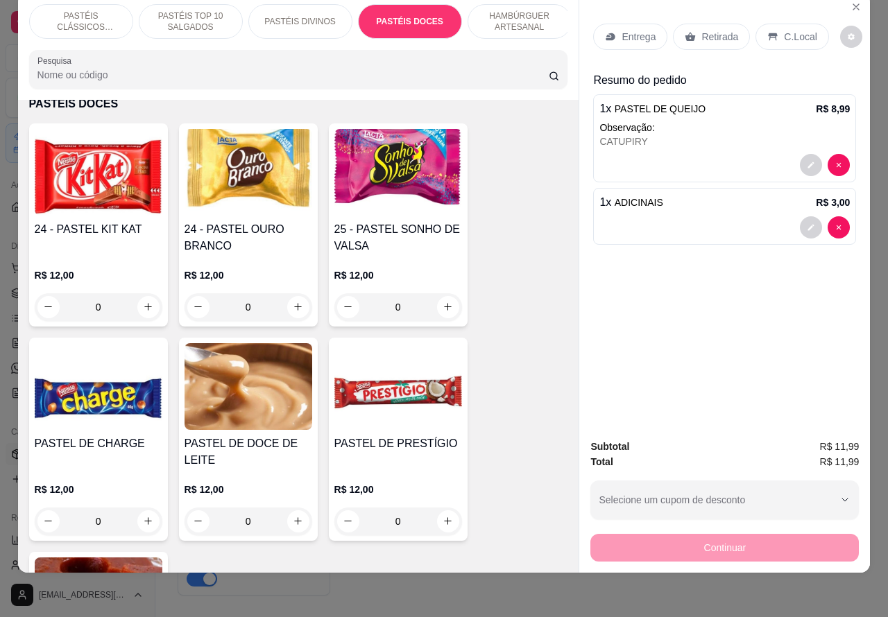
click at [143, 306] on icon "increase-product-quantity" at bounding box center [148, 307] width 10 height 10
type input "1"
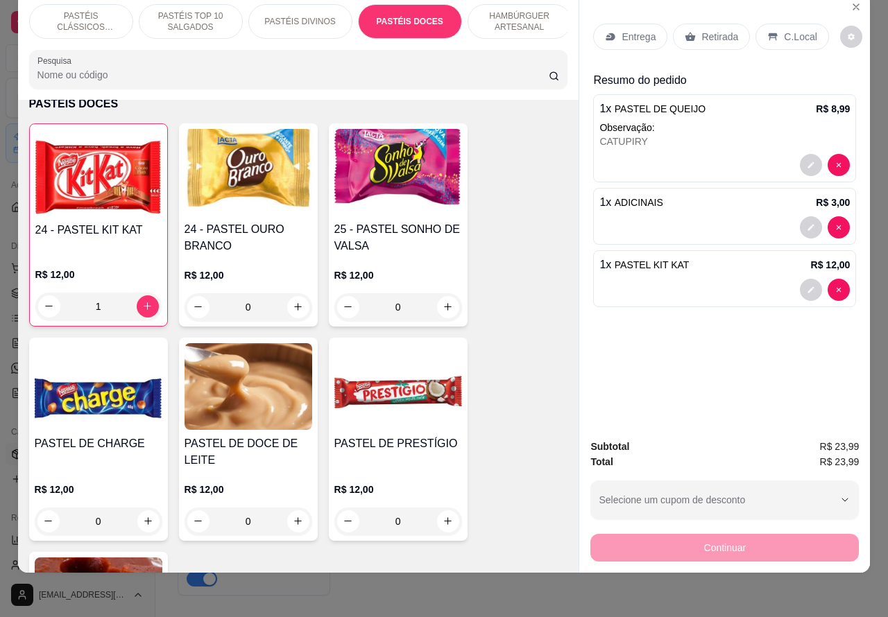
click at [712, 262] on div "1 x PASTEL KIT KAT R$ 12,00" at bounding box center [724, 278] width 263 height 57
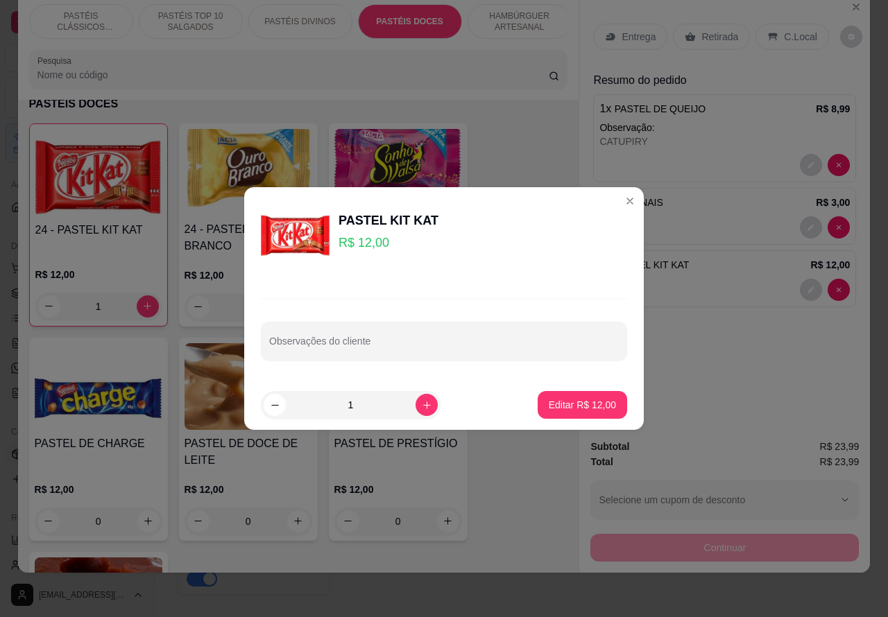
click at [389, 332] on div at bounding box center [444, 341] width 350 height 28
type input "d"
type input "DEIXAR MONTADO.. FRITAR DEPOIS MAIS TARDE [PERSON_NAME] AVISAR 14 933001700....…"
click at [554, 403] on p "Editar R$ 12,00" at bounding box center [582, 405] width 67 height 14
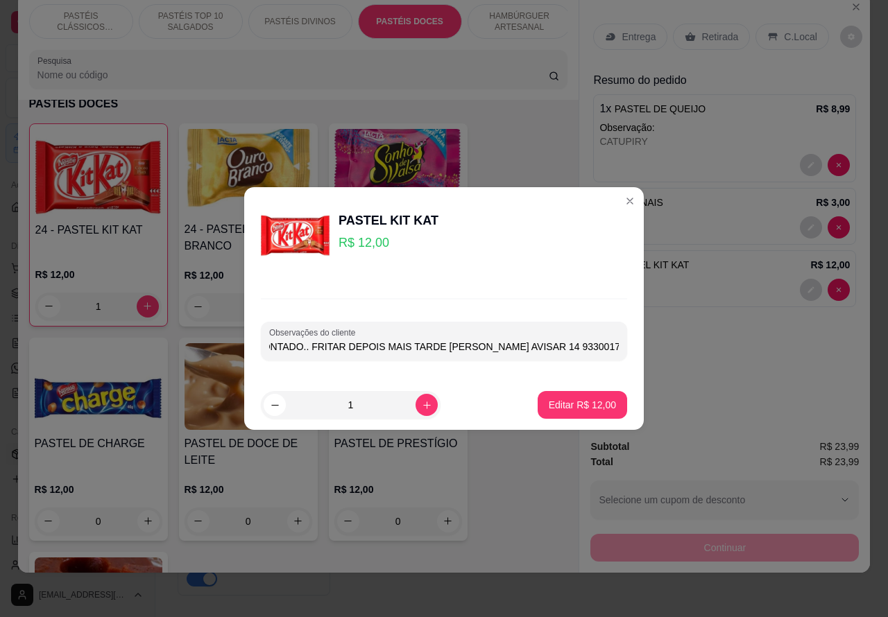
type input "0"
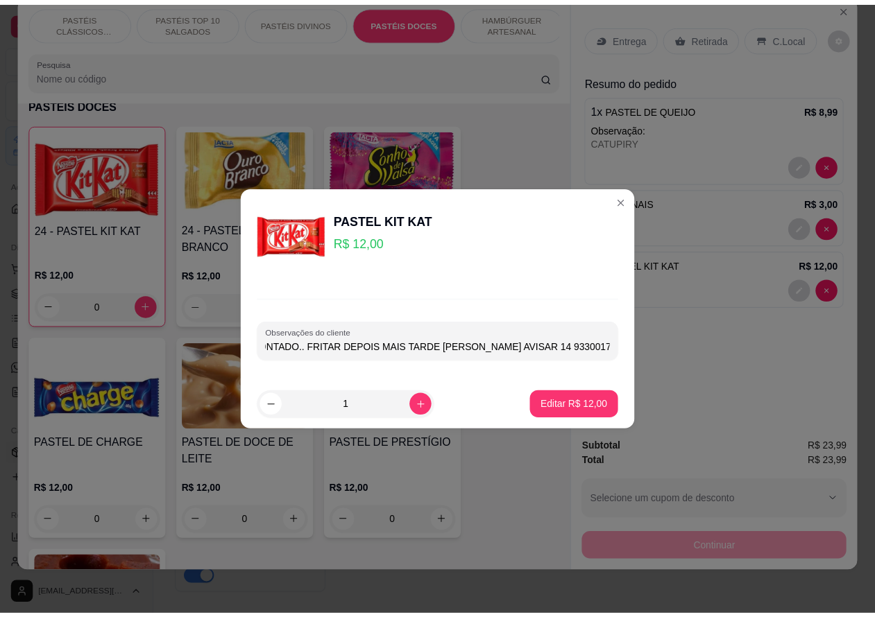
scroll to position [0, 0]
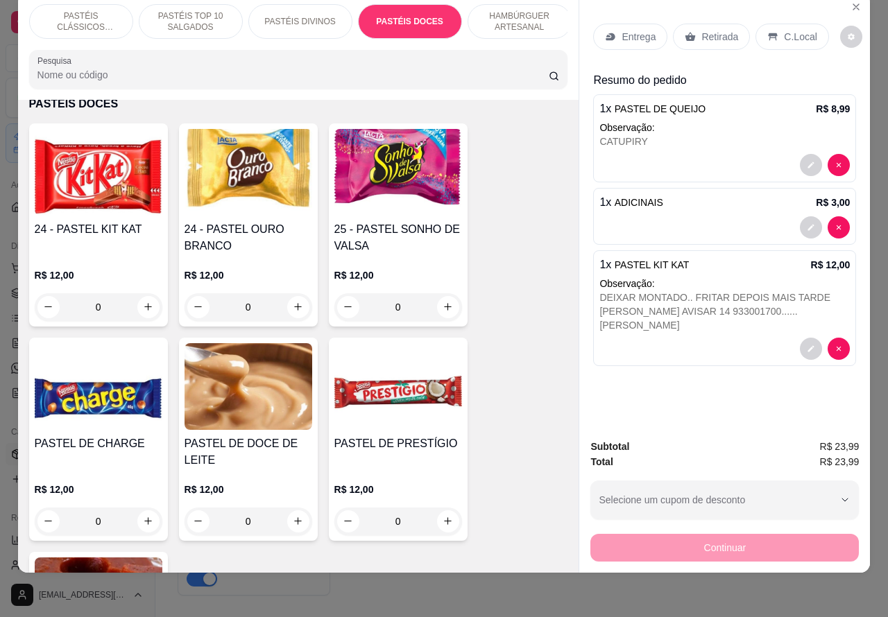
click at [640, 30] on p "Entrega" at bounding box center [638, 37] width 34 height 14
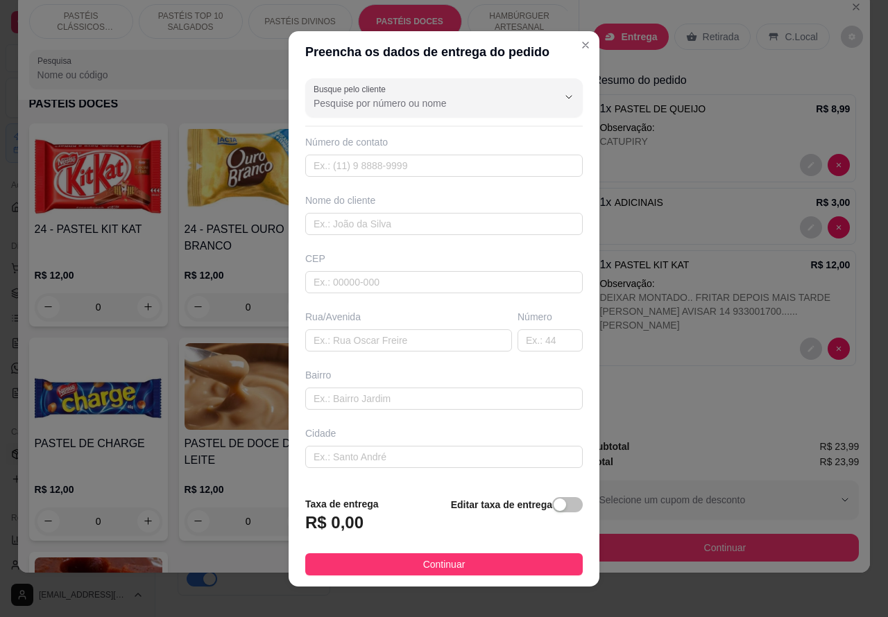
click at [566, 44] on div "PASTÉIS CLÁSSICOS SALGADOS PASTÉIS TOP 10 SALGADOS PASTÉIS DIVINOS PASTÉIS DOCE…" at bounding box center [298, 46] width 561 height 107
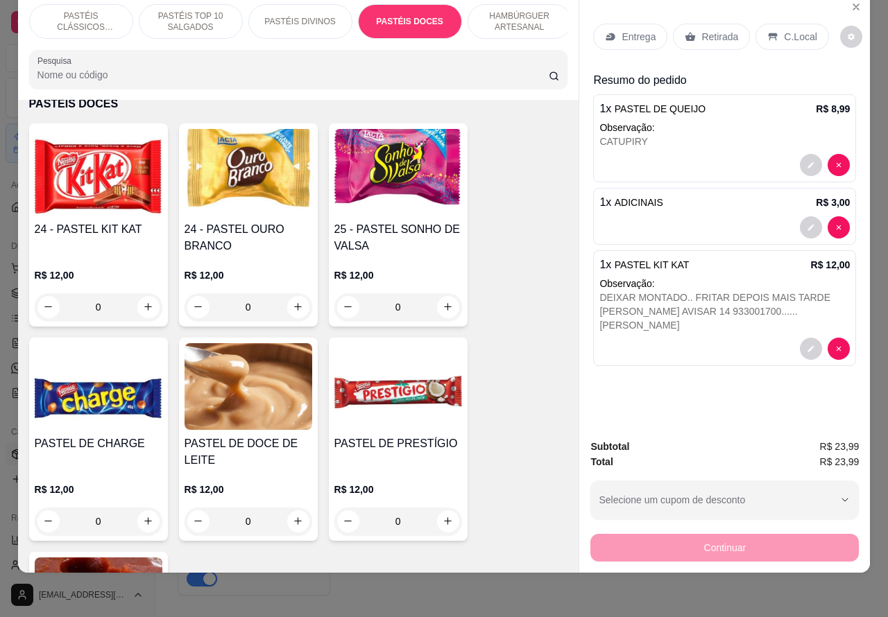
click at [712, 30] on p "Retirada" at bounding box center [719, 37] width 37 height 14
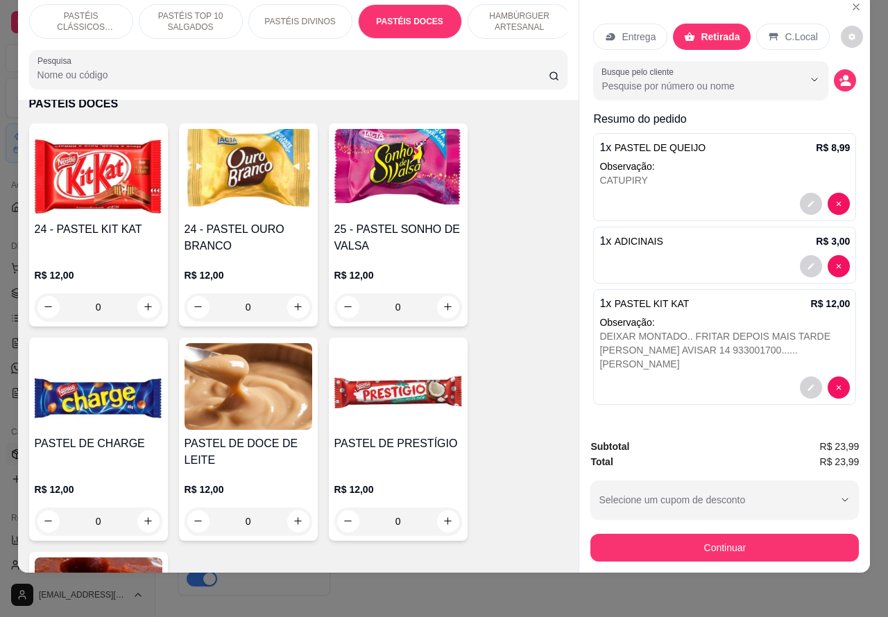
click at [664, 534] on button "Continuar" at bounding box center [724, 548] width 268 height 28
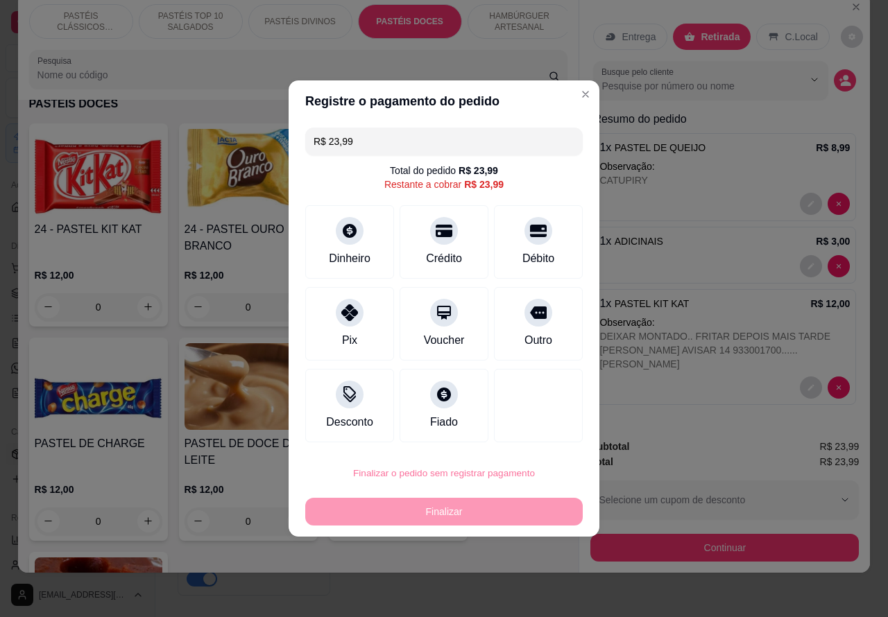
click at [531, 435] on button "Confirmar" at bounding box center [527, 434] width 51 height 22
type input "0"
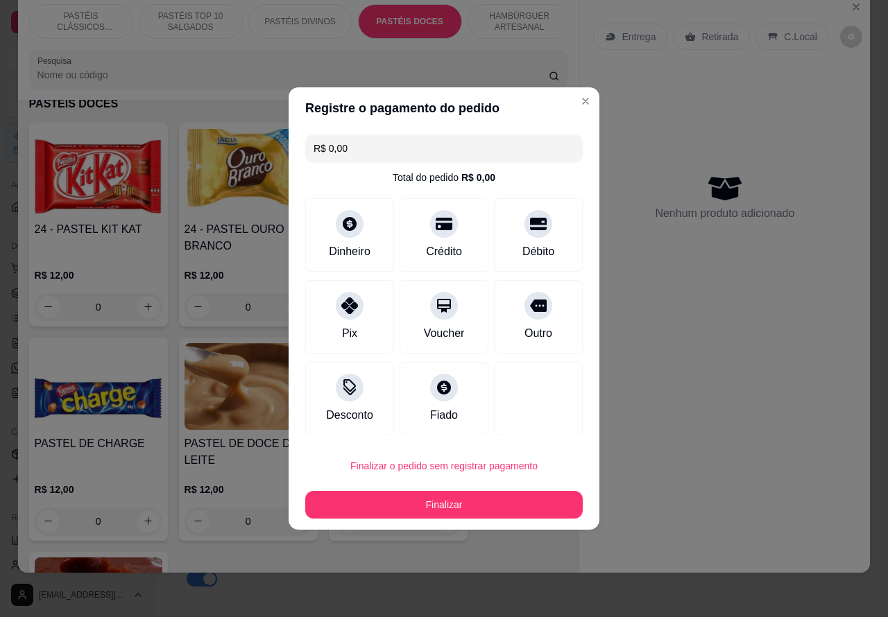
type input "R$ 0,00"
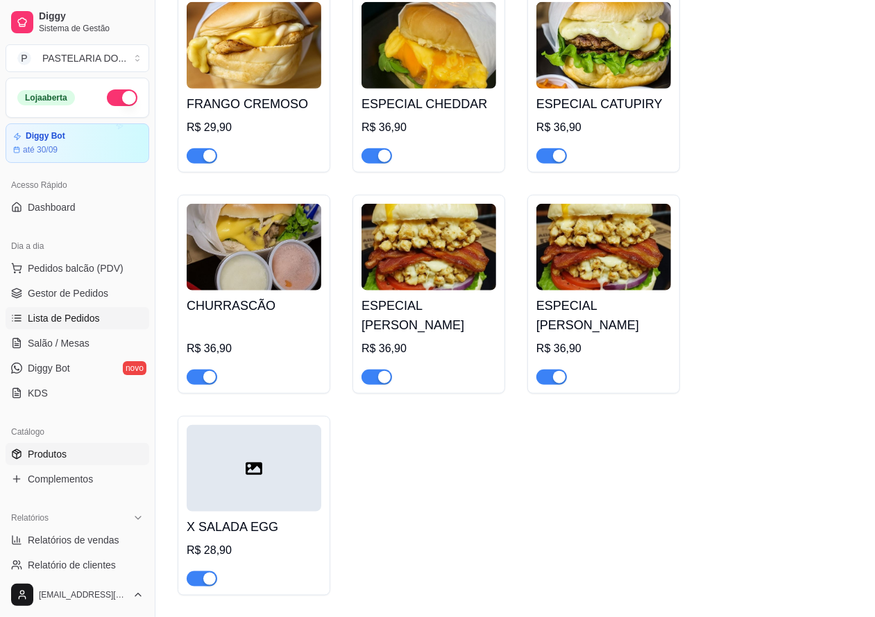
click at [94, 317] on span "Lista de Pedidos" at bounding box center [64, 318] width 72 height 14
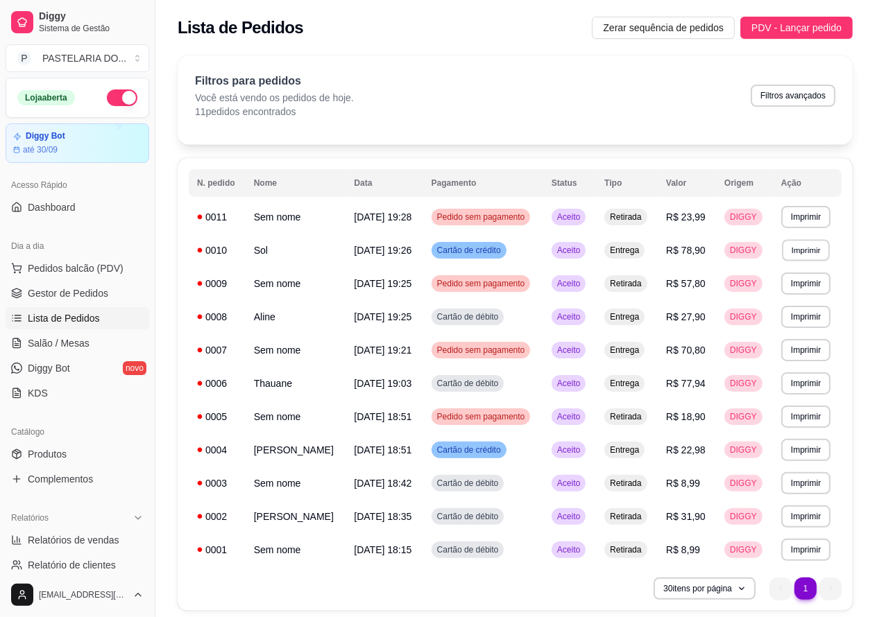
click at [796, 255] on button "Imprimir" at bounding box center [806, 250] width 48 height 22
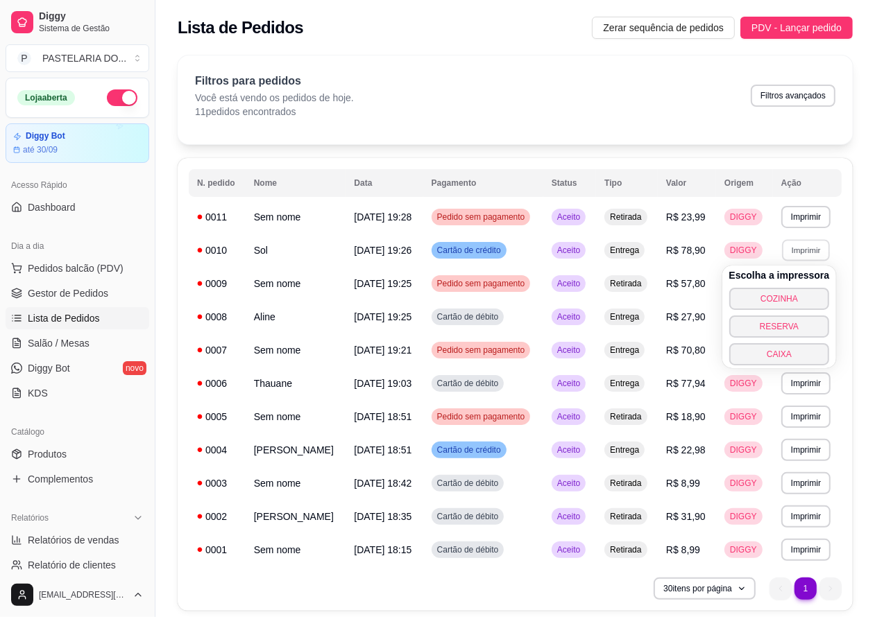
click at [764, 300] on button "COZINHA" at bounding box center [779, 299] width 101 height 22
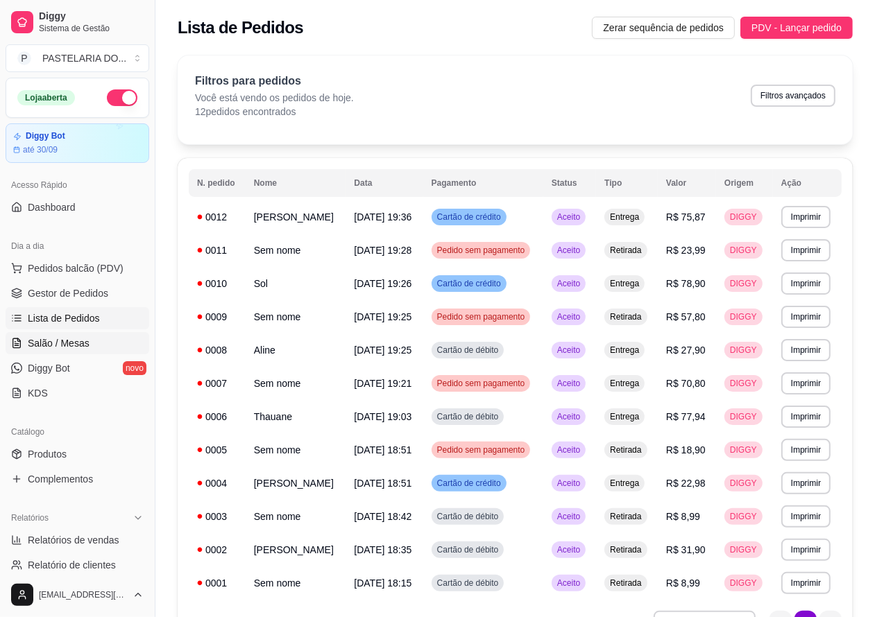
click at [75, 342] on span "Salão / Mesas" at bounding box center [59, 343] width 62 height 14
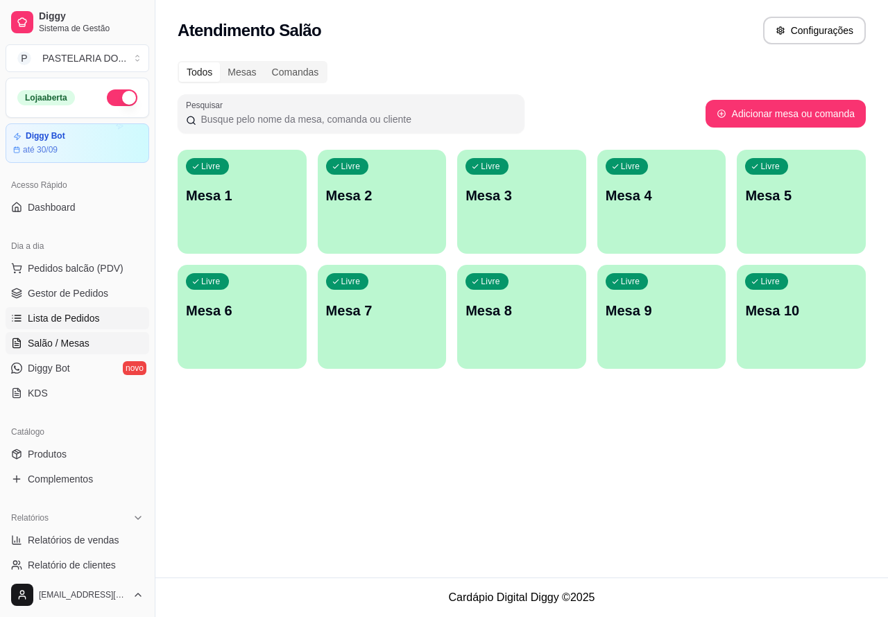
click at [92, 314] on span "Lista de Pedidos" at bounding box center [64, 318] width 72 height 14
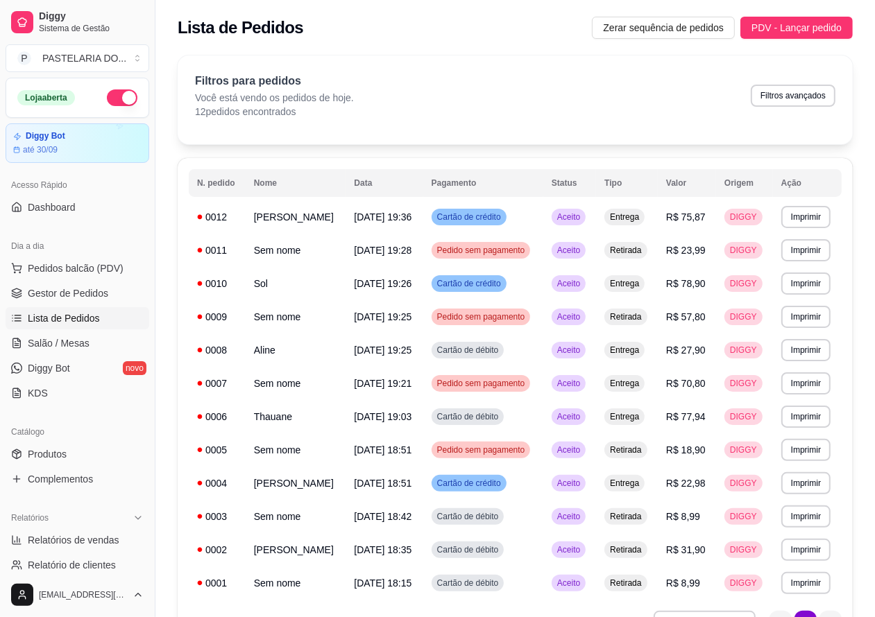
click at [813, 212] on button "Imprimir" at bounding box center [805, 217] width 49 height 22
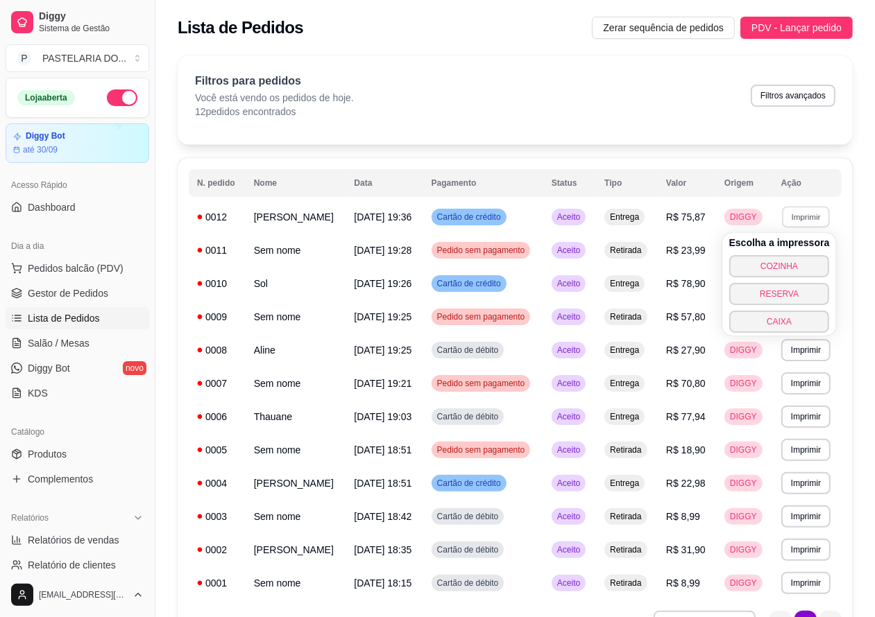
click at [795, 257] on button "COZINHA" at bounding box center [779, 266] width 101 height 22
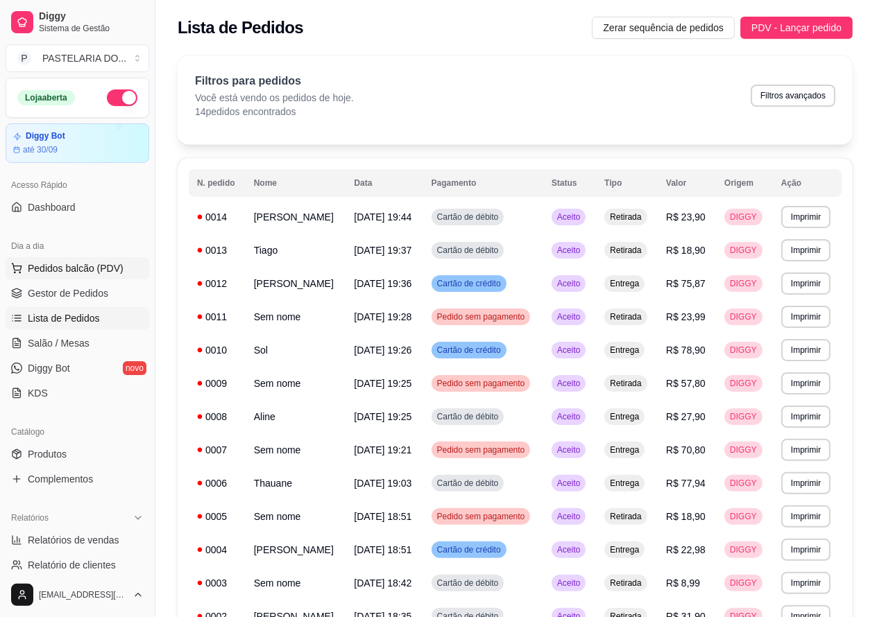
click at [92, 271] on span "Pedidos balcão (PDV)" at bounding box center [76, 268] width 96 height 14
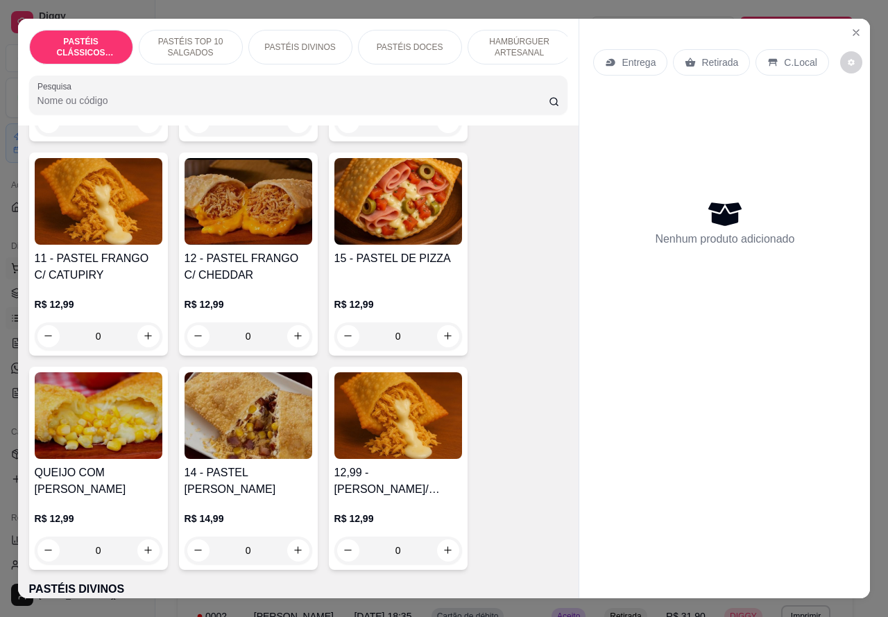
scroll to position [1361, 0]
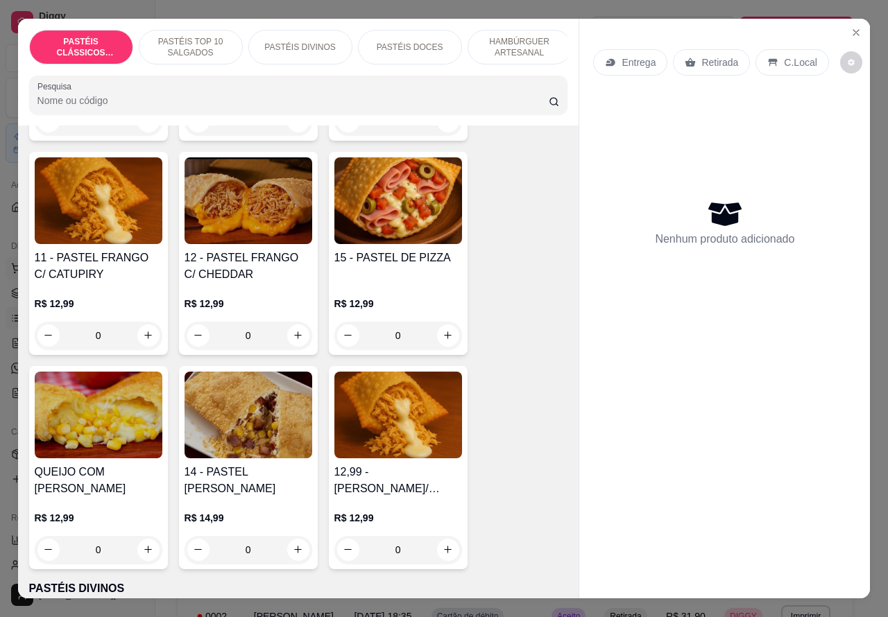
click at [143, 550] on icon "increase-product-quantity" at bounding box center [148, 549] width 10 height 10
type input "1"
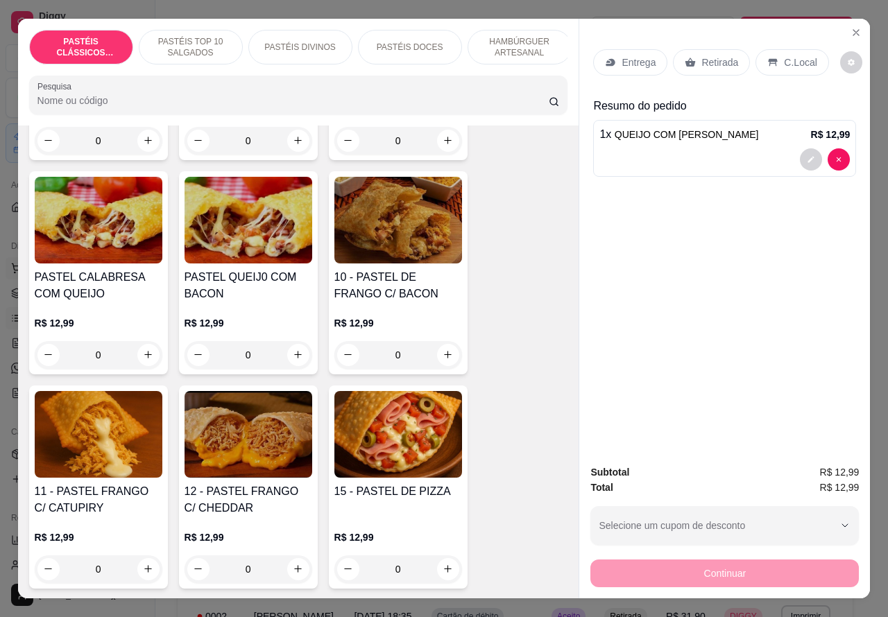
scroll to position [1126, 0]
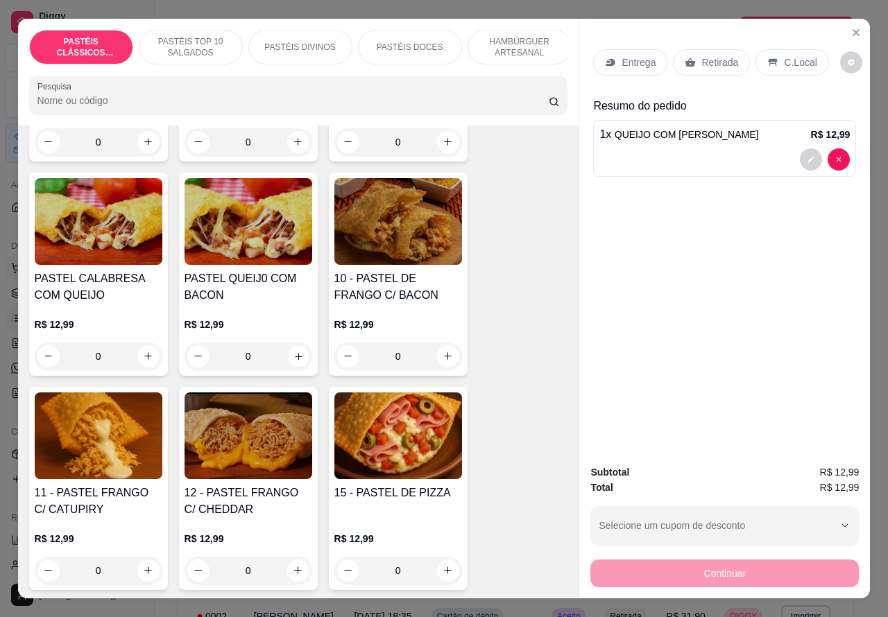
click at [293, 361] on icon "increase-product-quantity" at bounding box center [298, 356] width 10 height 10
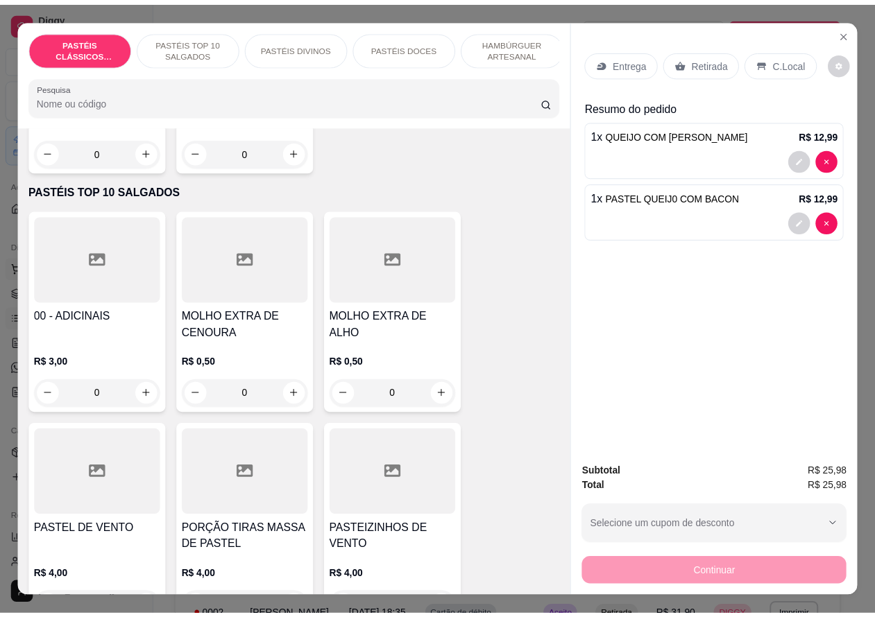
scroll to position [427, 0]
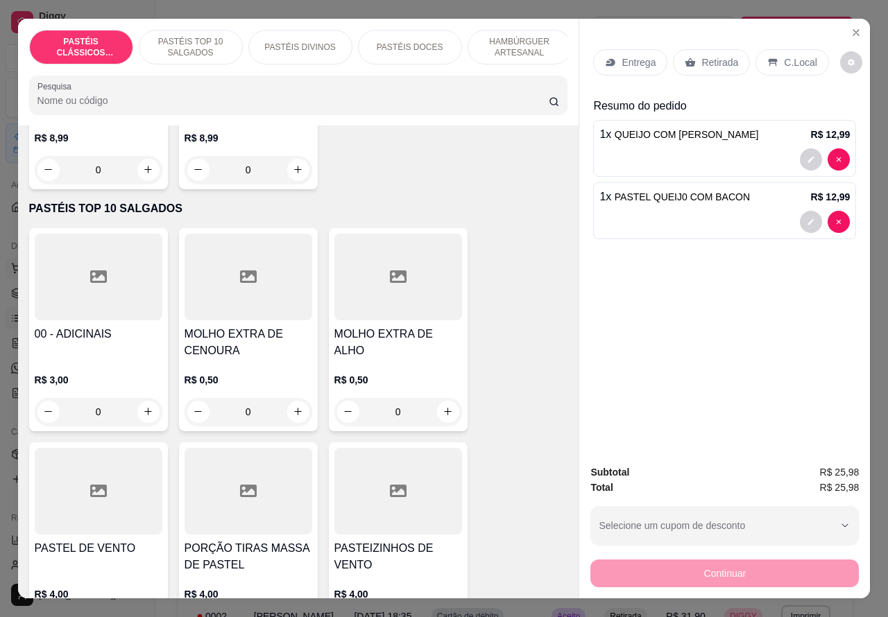
click at [832, 216] on div "Entrega Retirada C.Local Resumo do pedido 1 x QUEIJO COM MILHO R$ 12,99 1 x PAS…" at bounding box center [724, 237] width 291 height 436
type input "0"
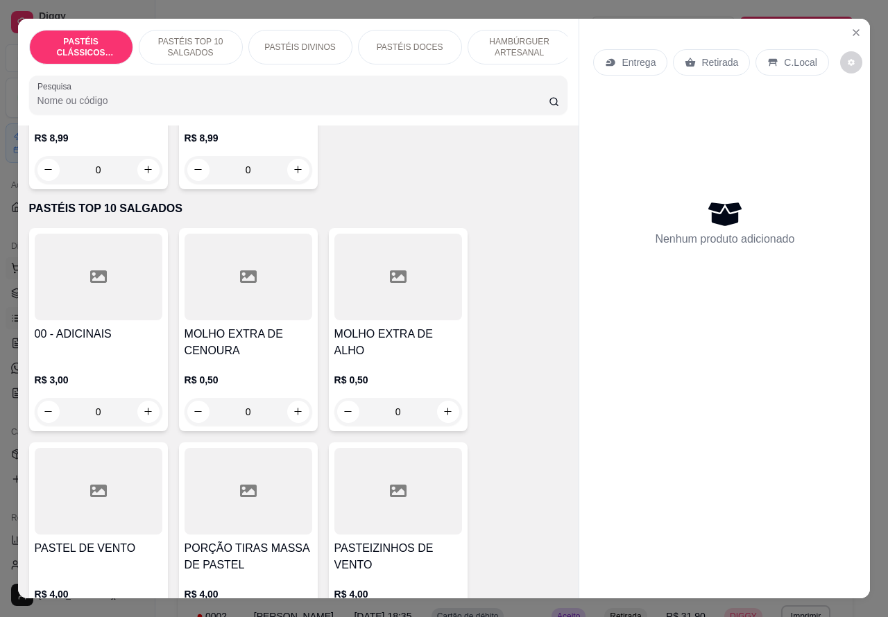
click at [850, 27] on icon "Close" at bounding box center [855, 32] width 11 height 11
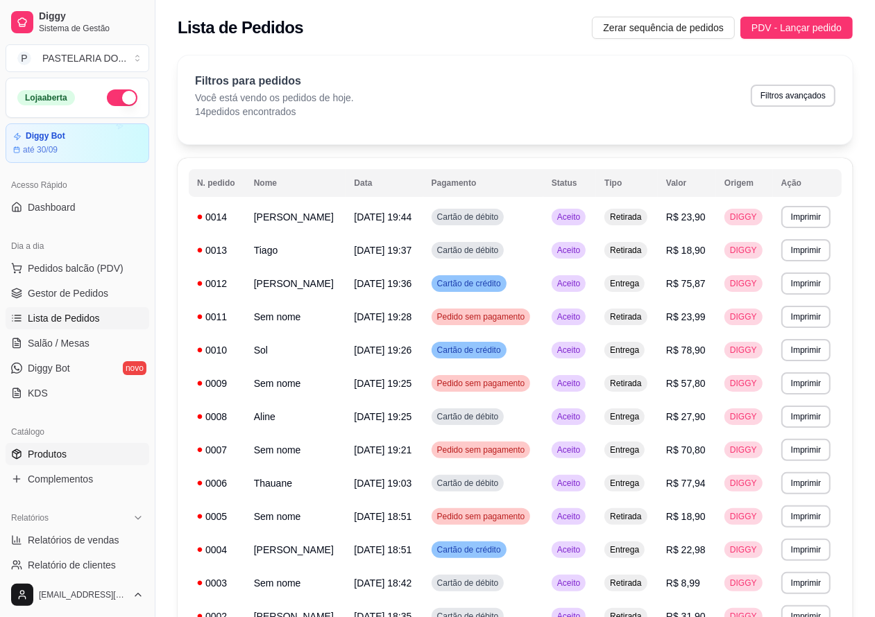
click at [59, 451] on span "Produtos" at bounding box center [47, 454] width 39 height 14
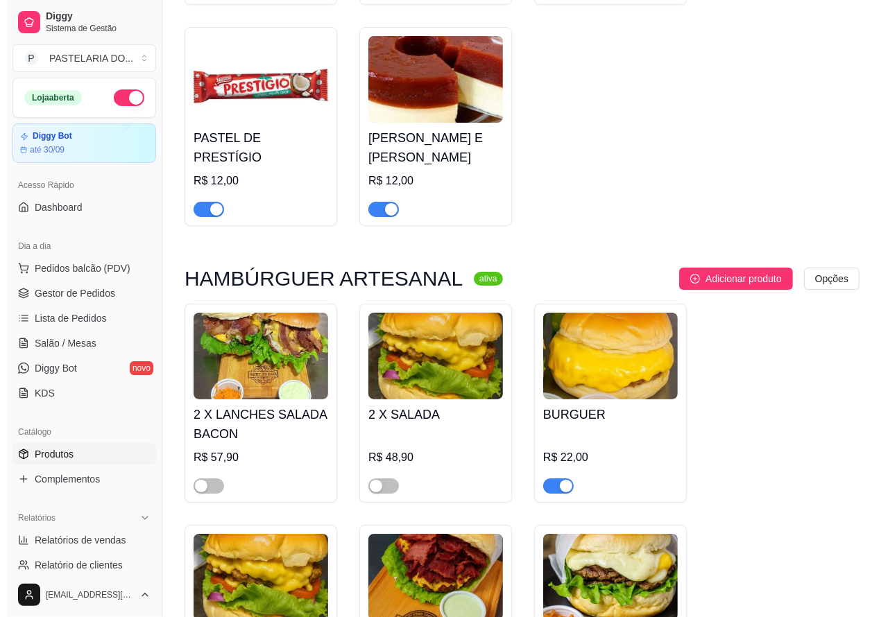
scroll to position [3393, 0]
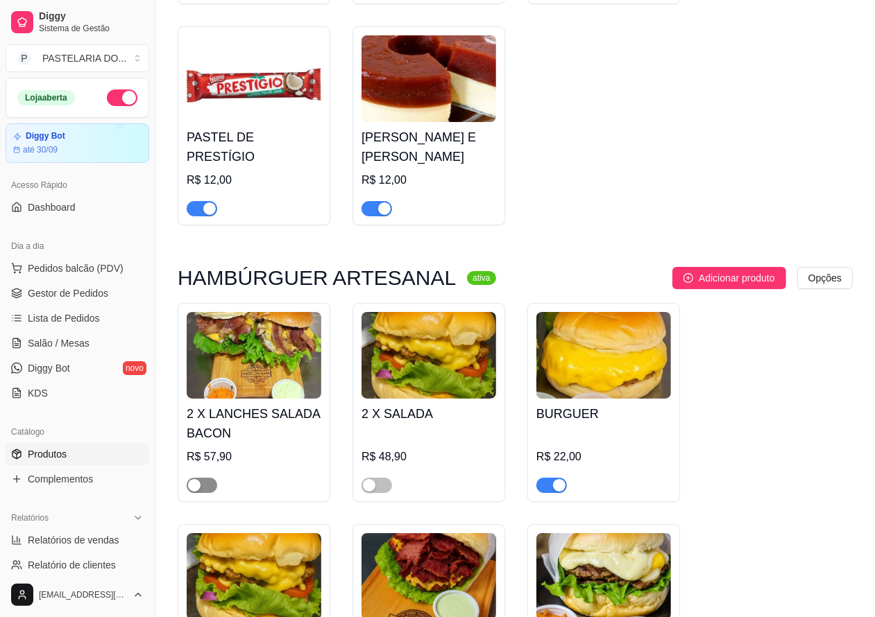
click at [194, 490] on div "button" at bounding box center [194, 485] width 12 height 12
click at [90, 268] on span "Pedidos balcão (PDV)" at bounding box center [76, 268] width 96 height 14
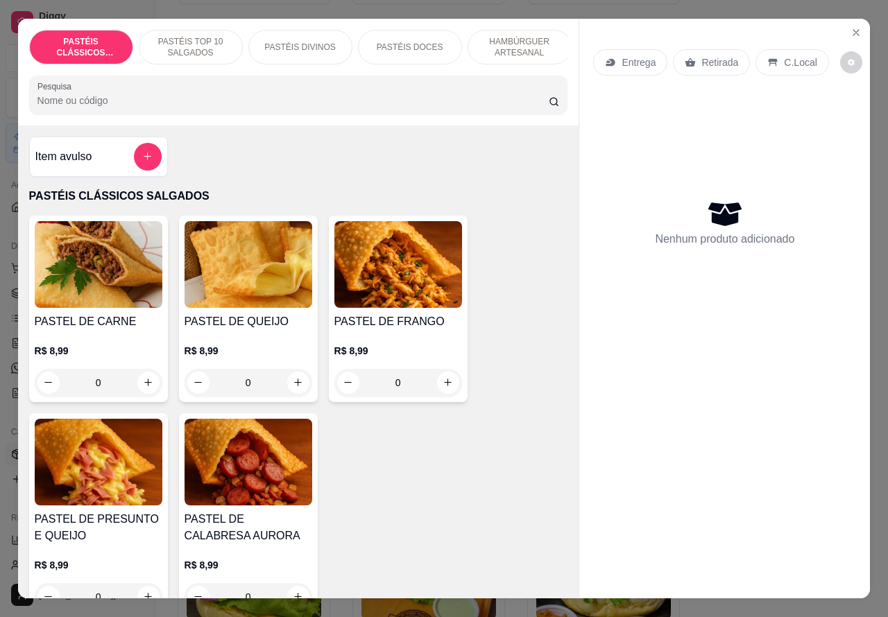
click at [508, 42] on p "HAMBÚRGUER ARTESANAL" at bounding box center [519, 47] width 80 height 22
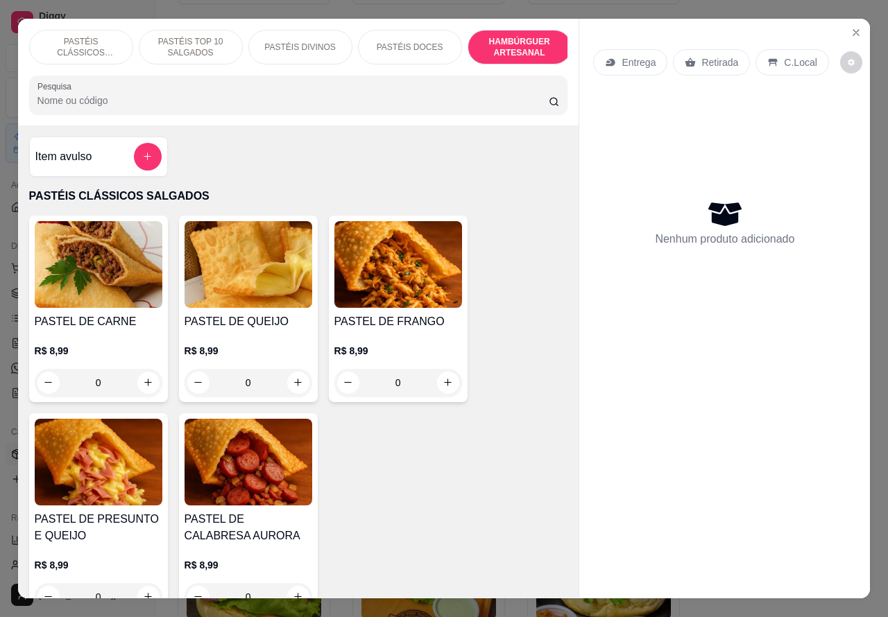
scroll to position [32, 0]
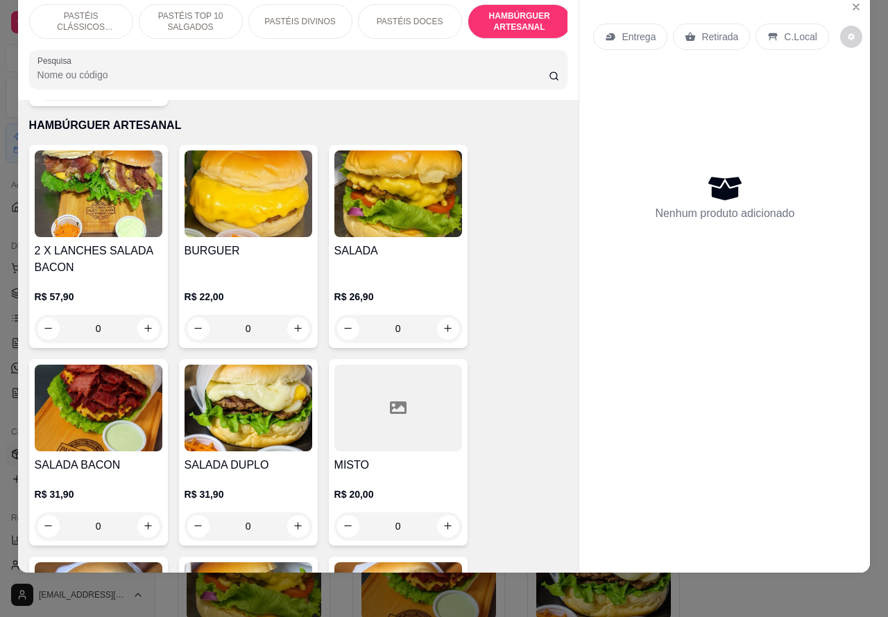
click at [134, 315] on div "0" at bounding box center [99, 329] width 128 height 28
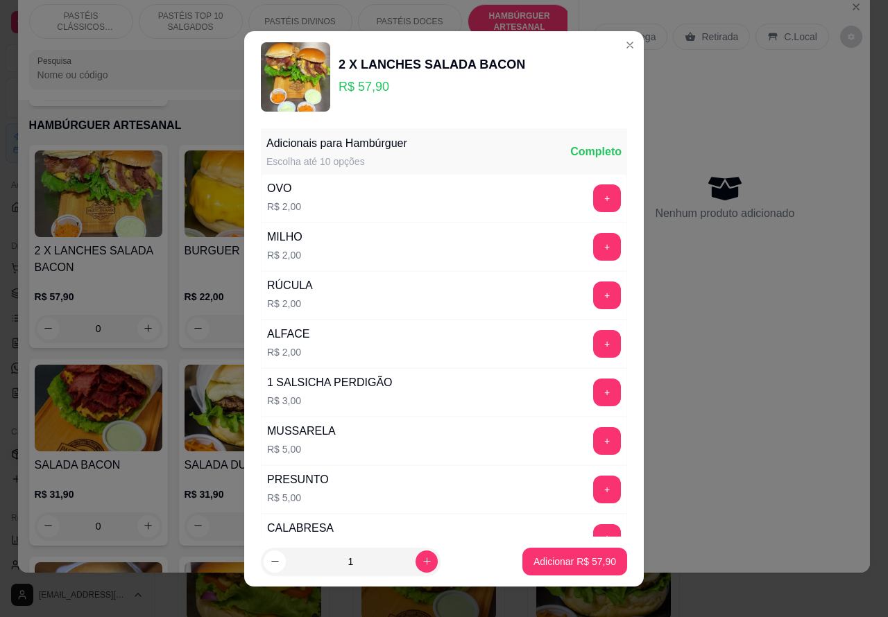
click at [566, 559] on p "Adicionar R$ 57,90" at bounding box center [574, 562] width 83 height 14
type input "1"
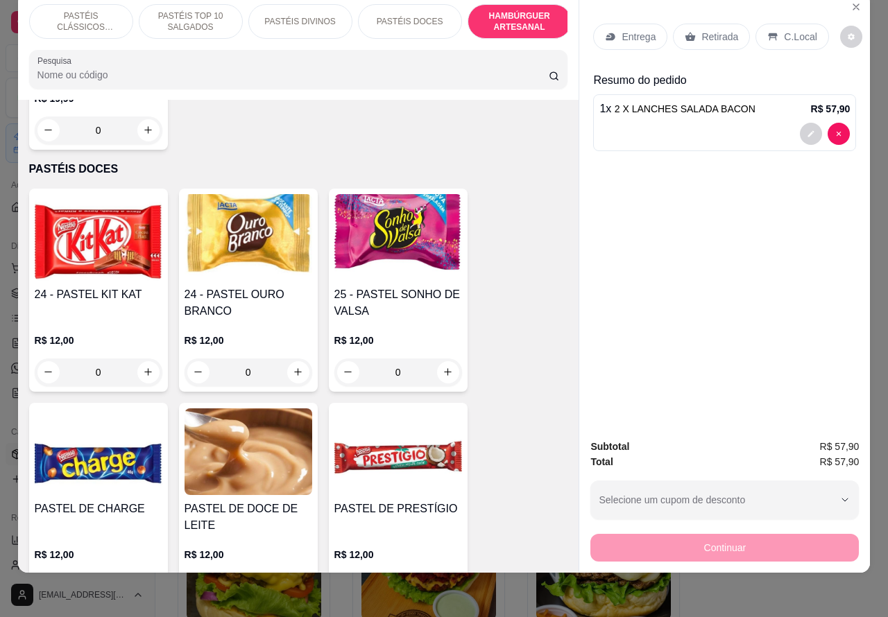
scroll to position [2172, 0]
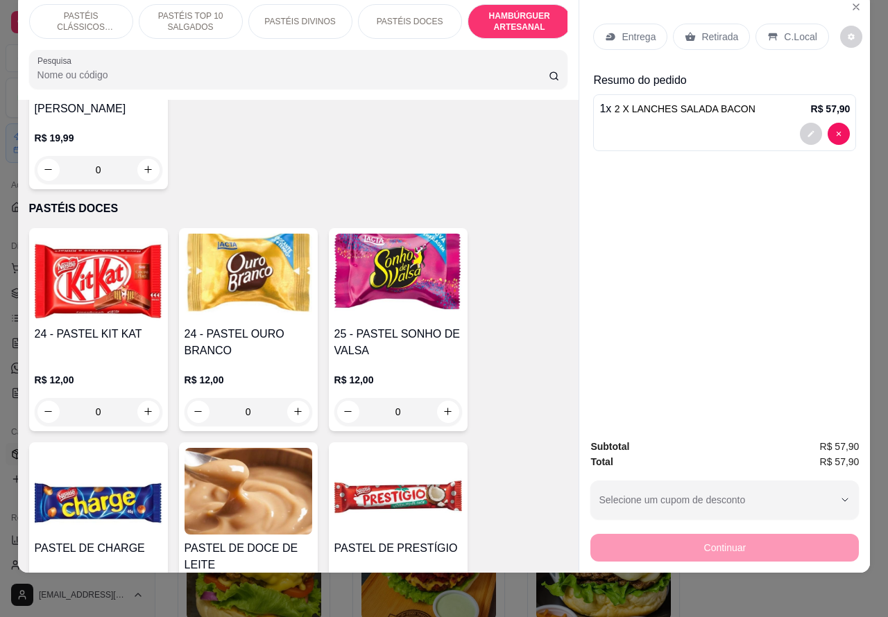
click at [192, 10] on p "PASTÉIS TOP 10 SALGADOS" at bounding box center [191, 21] width 80 height 22
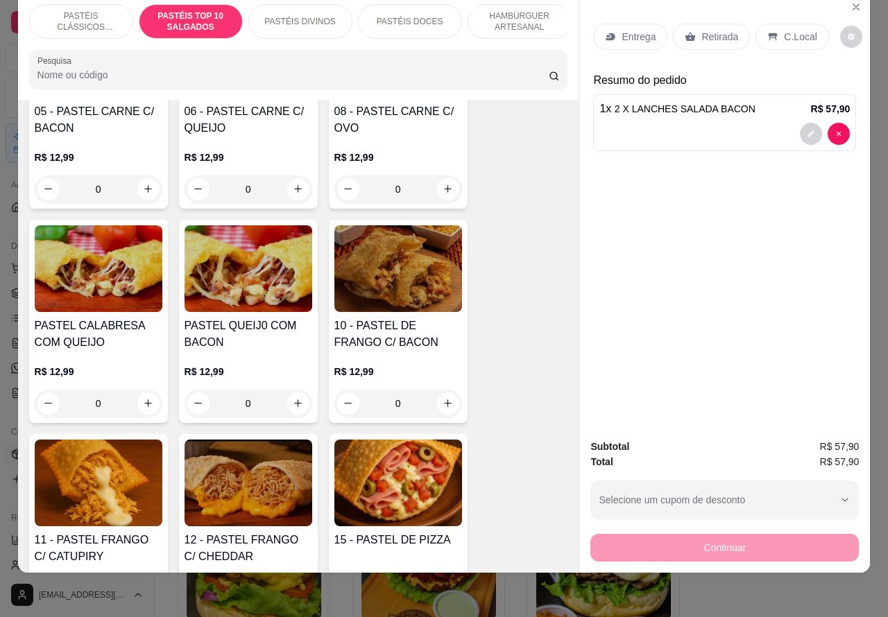
scroll to position [1054, 0]
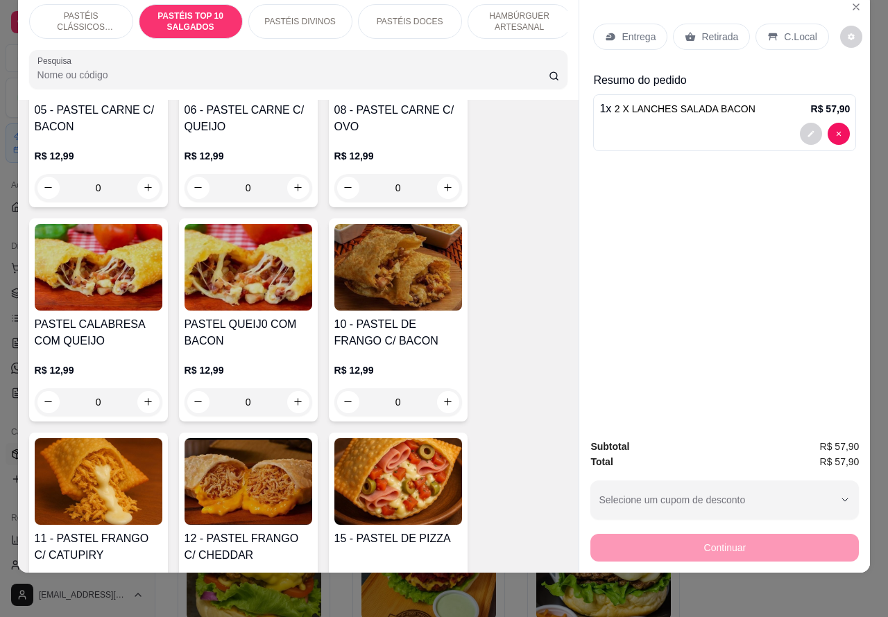
click at [293, 402] on icon "increase-product-quantity" at bounding box center [298, 402] width 10 height 10
type input "1"
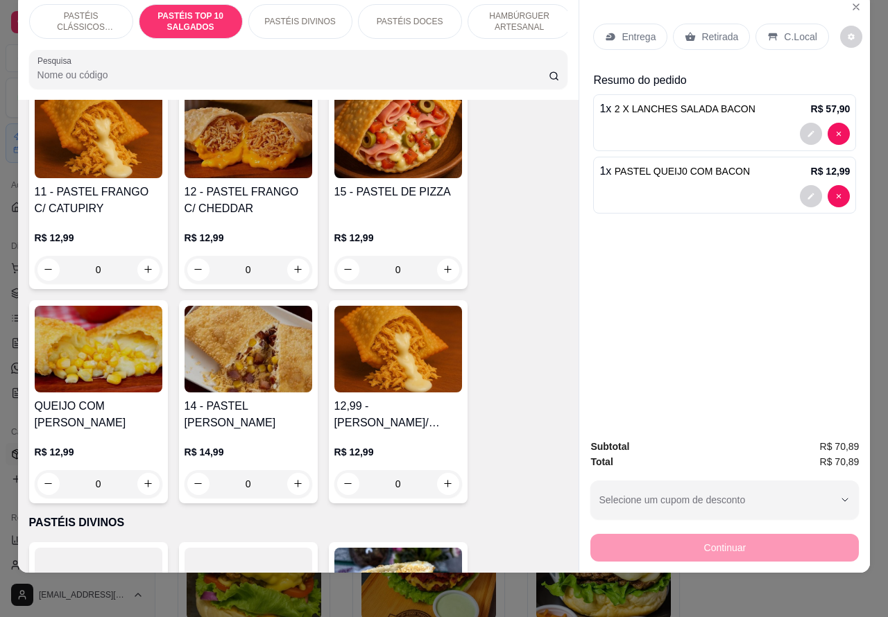
scroll to position [1441, 0]
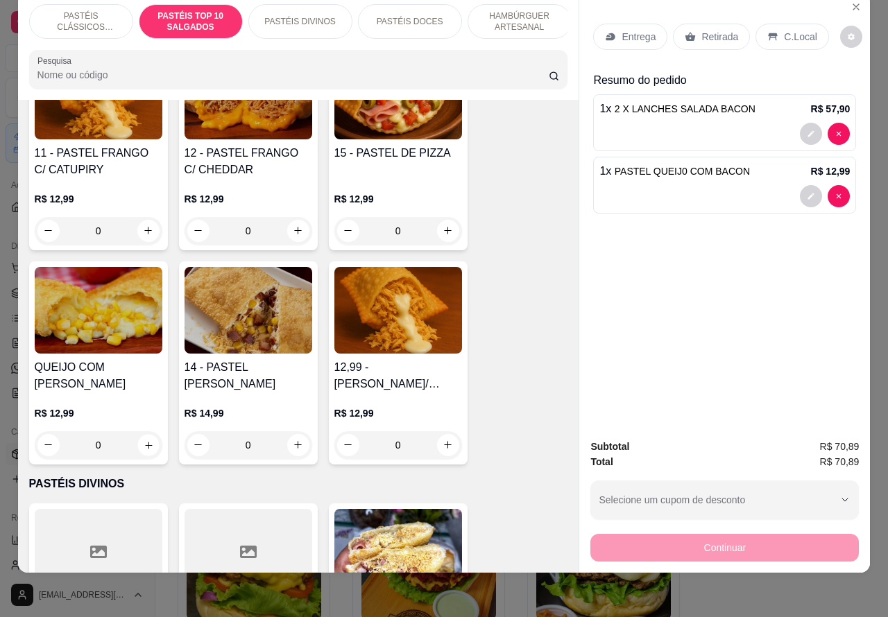
click at [143, 440] on icon "increase-product-quantity" at bounding box center [148, 445] width 10 height 10
type input "1"
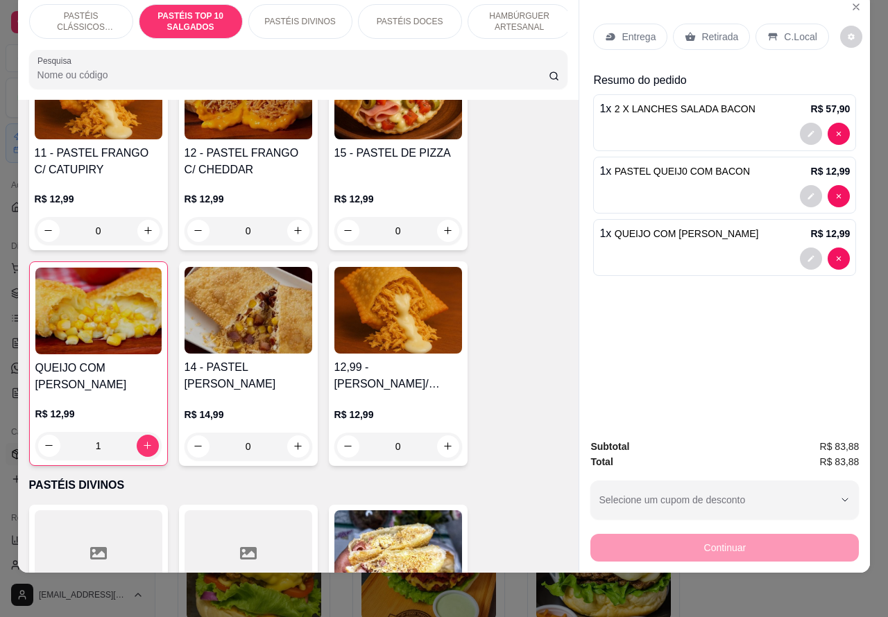
click at [635, 30] on p "Entrega" at bounding box center [638, 37] width 34 height 14
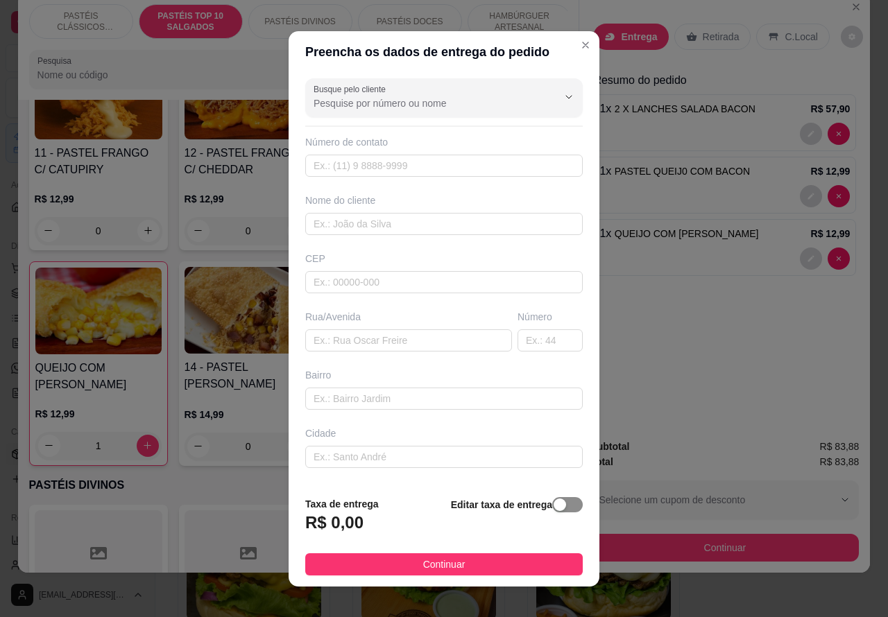
click at [552, 504] on span "button" at bounding box center [567, 504] width 31 height 15
click at [390, 528] on input "0,00" at bounding box center [380, 528] width 148 height 26
type input "1,00"
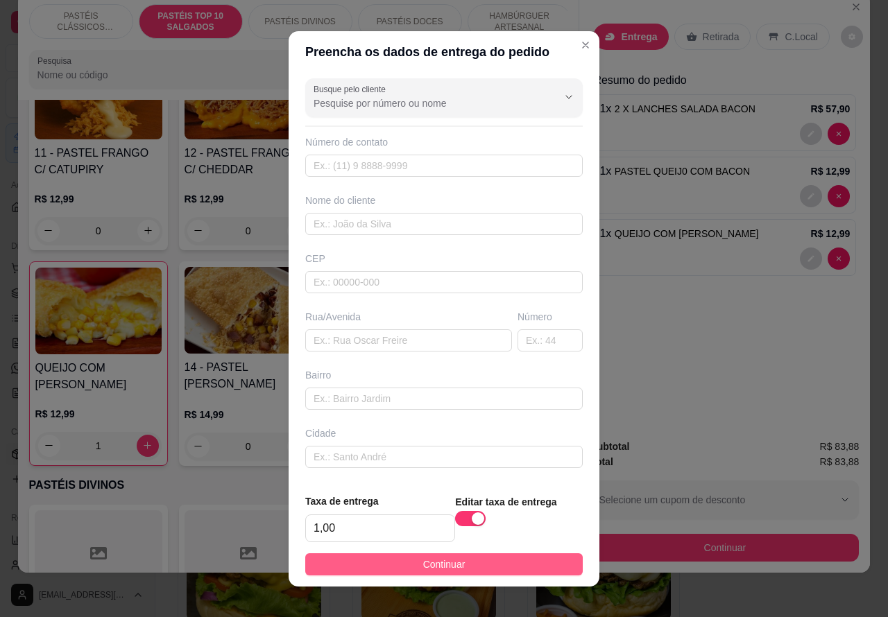
click at [499, 567] on button "Continuar" at bounding box center [443, 565] width 277 height 22
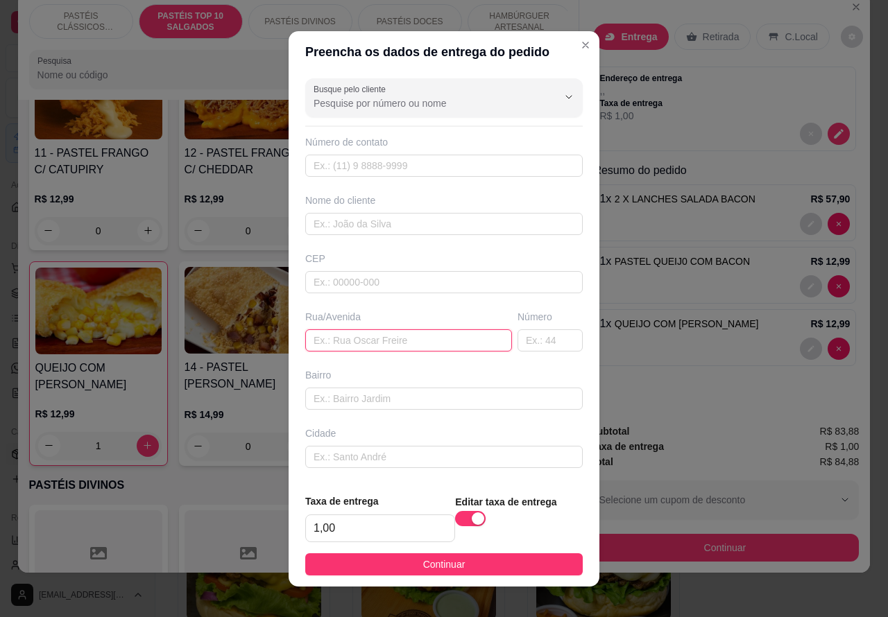
click at [372, 338] on input "text" at bounding box center [408, 340] width 207 height 22
paste input "[STREET_ADDRESS][PERSON_NAME],"
type input "[STREET_ADDRESS][PERSON_NAME],"
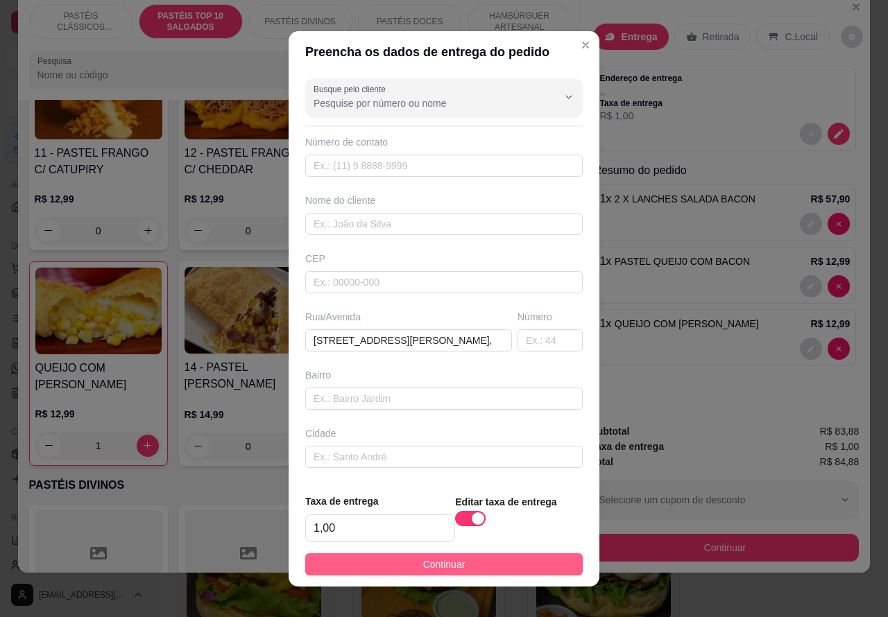
click at [511, 560] on button "Continuar" at bounding box center [443, 565] width 277 height 22
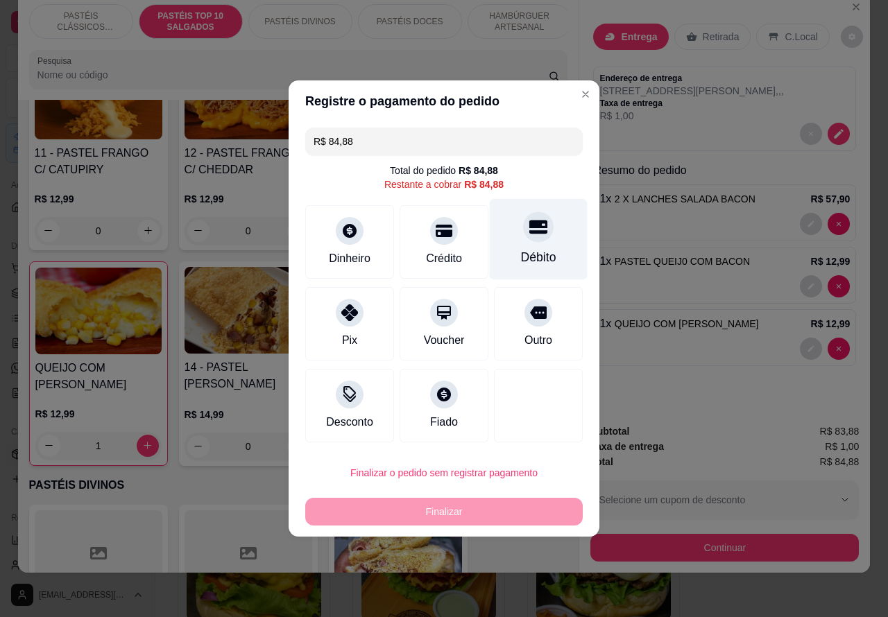
click at [523, 241] on div at bounding box center [538, 227] width 31 height 31
type input "R$ 0,00"
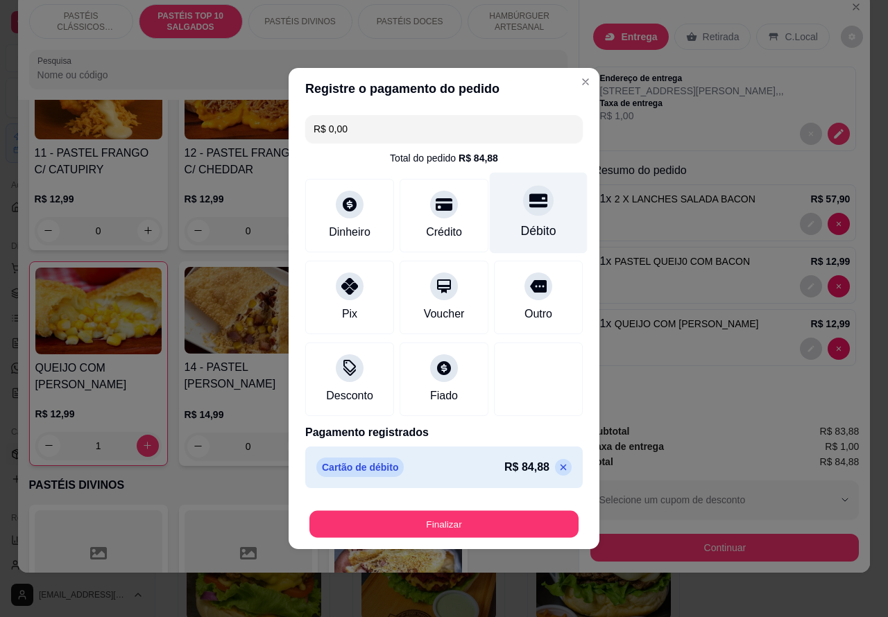
click at [522, 518] on button "Finalizar" at bounding box center [443, 524] width 269 height 27
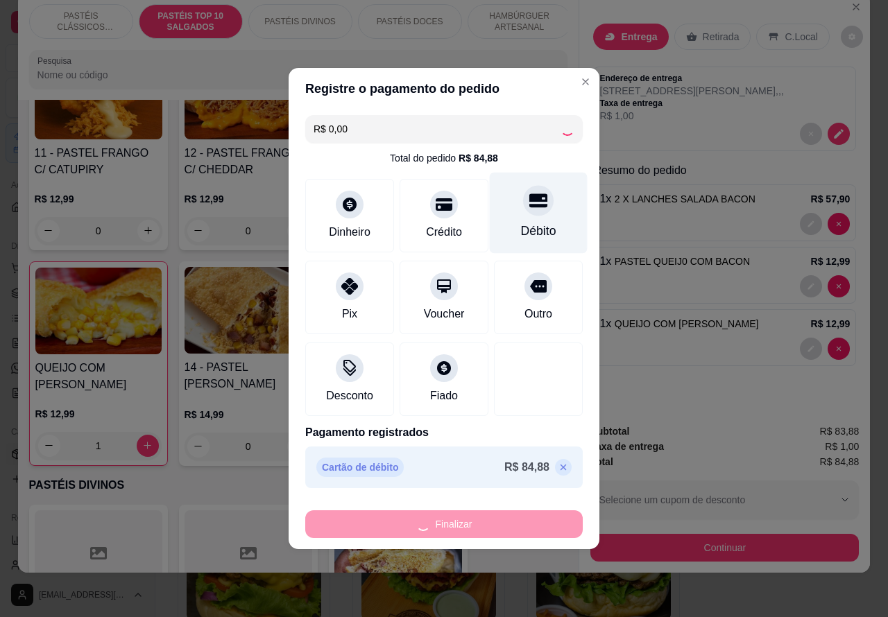
type input "0"
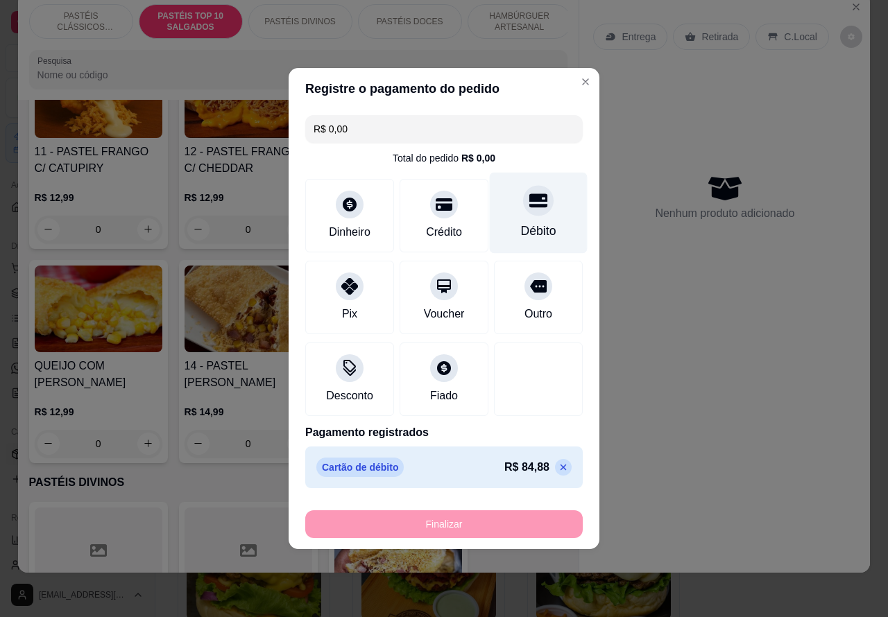
type input "-R$ 84,88"
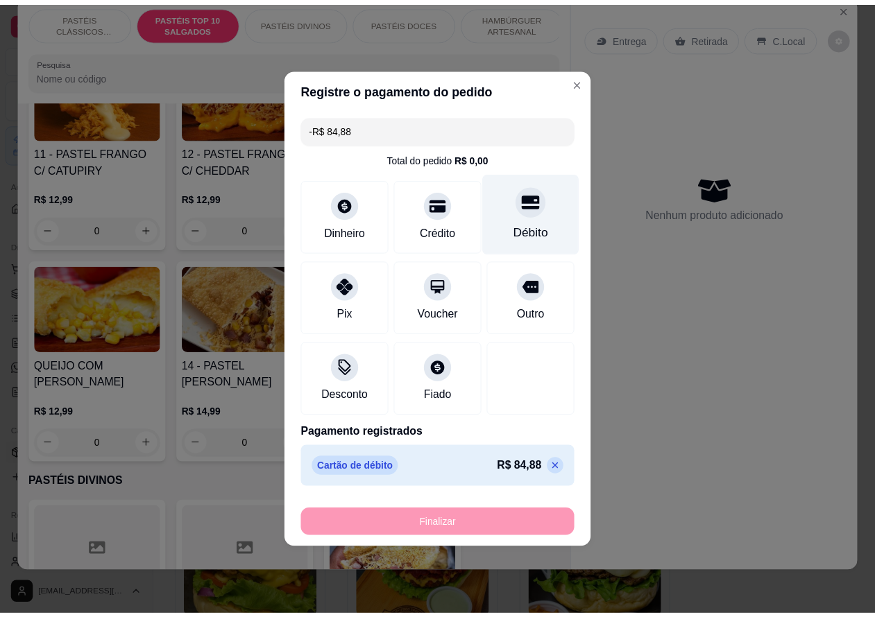
scroll to position [1440, 0]
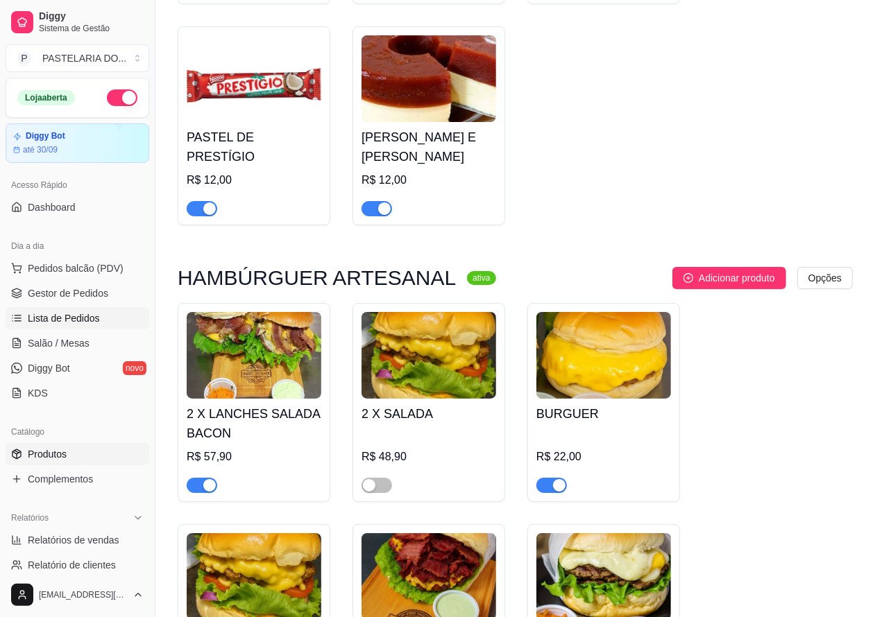
click at [70, 318] on span "Lista de Pedidos" at bounding box center [64, 318] width 72 height 14
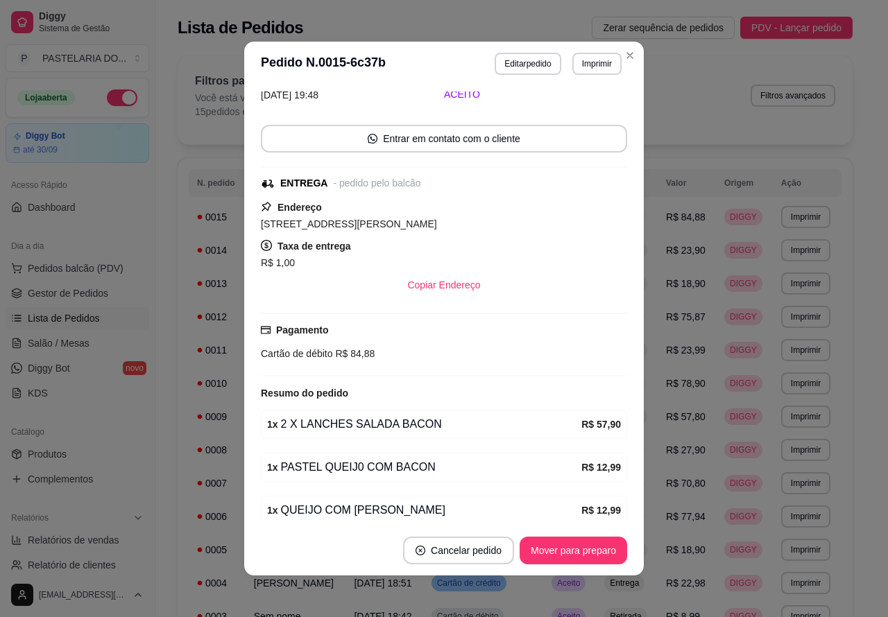
scroll to position [198, 0]
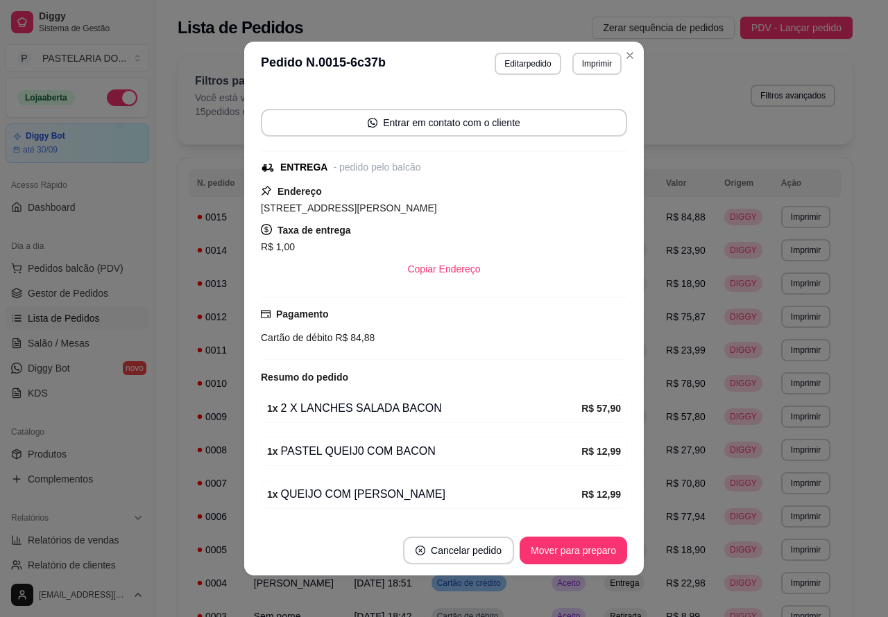
click at [587, 63] on button "Imprimir" at bounding box center [596, 64] width 49 height 22
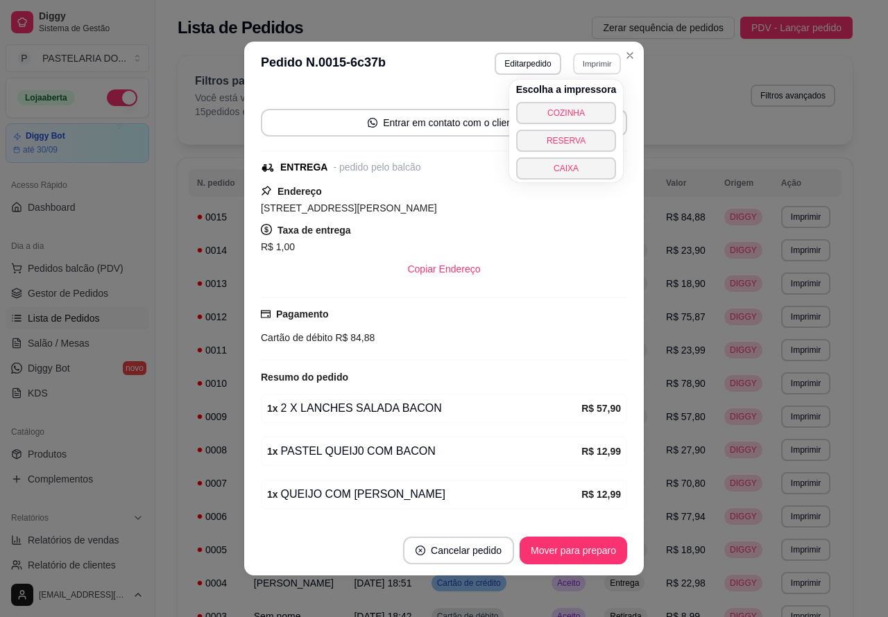
click at [577, 108] on button "COZINHA" at bounding box center [566, 113] width 101 height 22
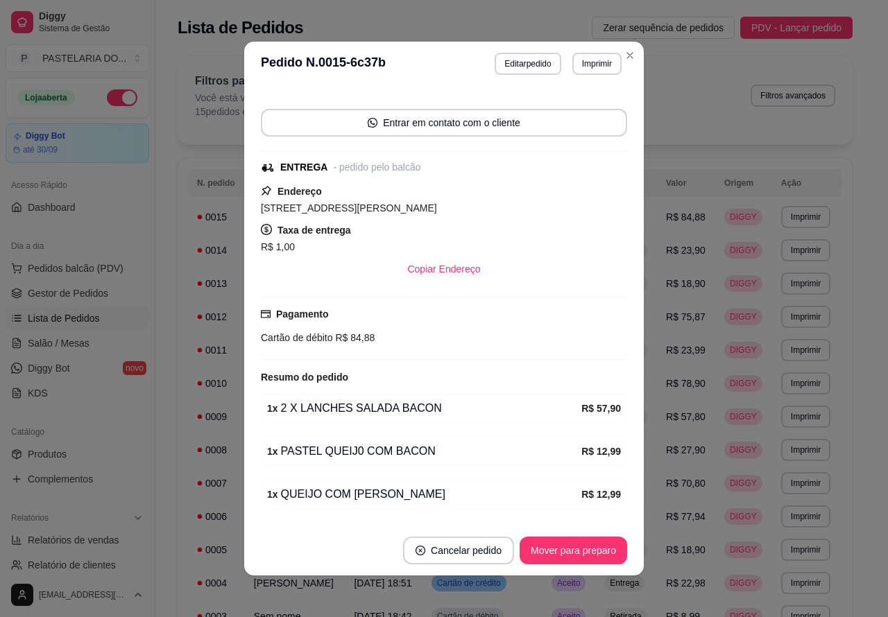
click at [623, 55] on div "Filtros para pedidos Você está vendo os pedidos de hoje. 15 pedidos encontrados…" at bounding box center [515, 99] width 675 height 89
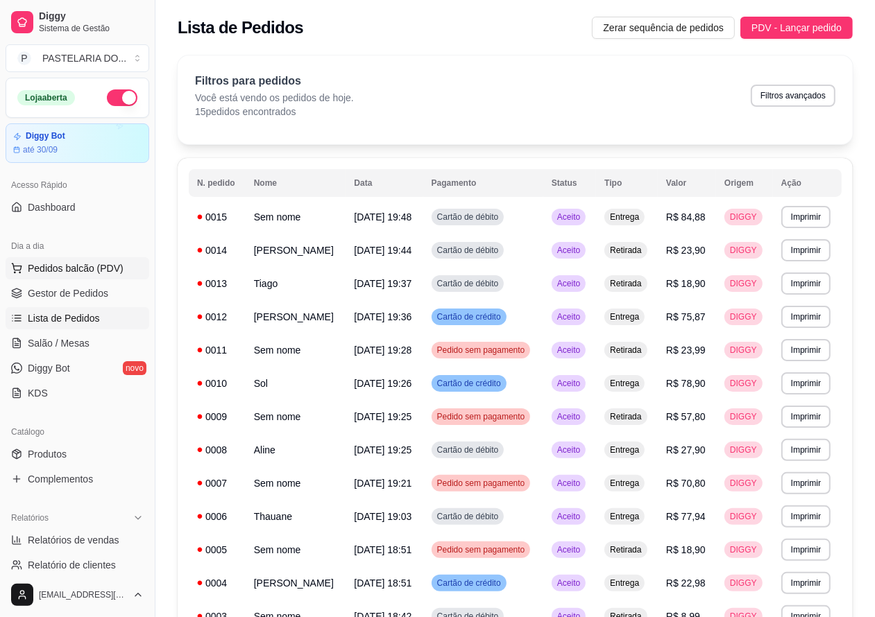
click at [103, 265] on span "Pedidos balcão (PDV)" at bounding box center [76, 268] width 96 height 14
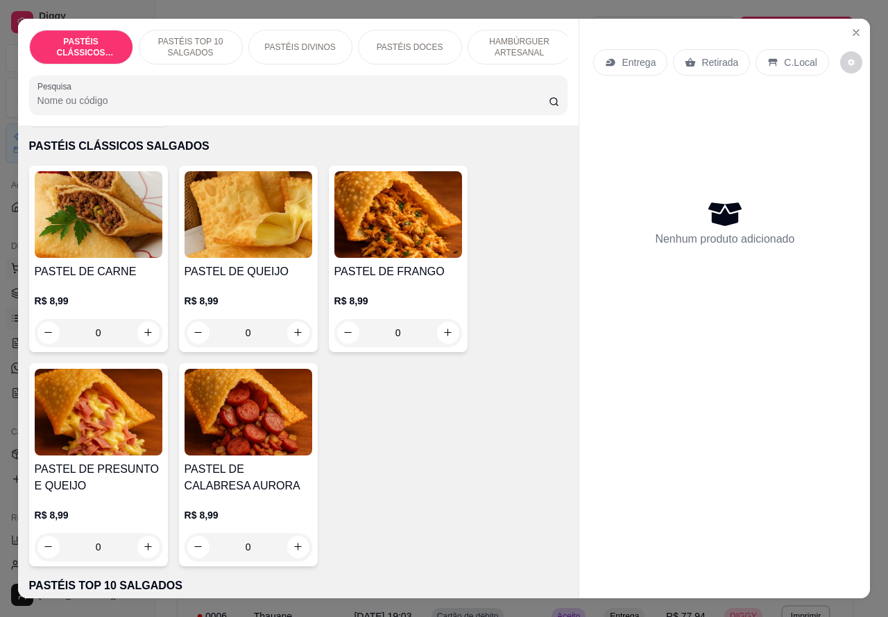
scroll to position [63, 0]
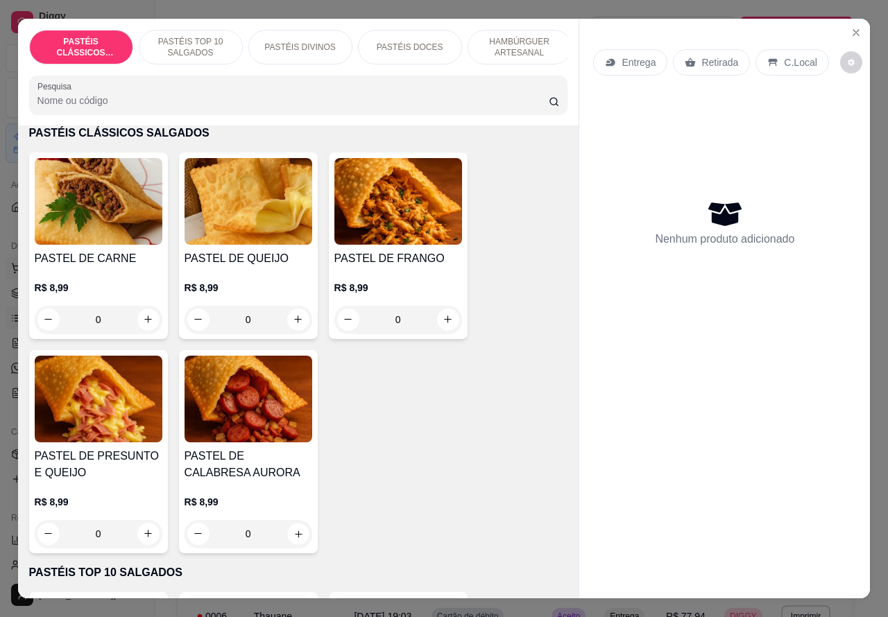
click at [293, 539] on icon "increase-product-quantity" at bounding box center [298, 534] width 10 height 10
type input "1"
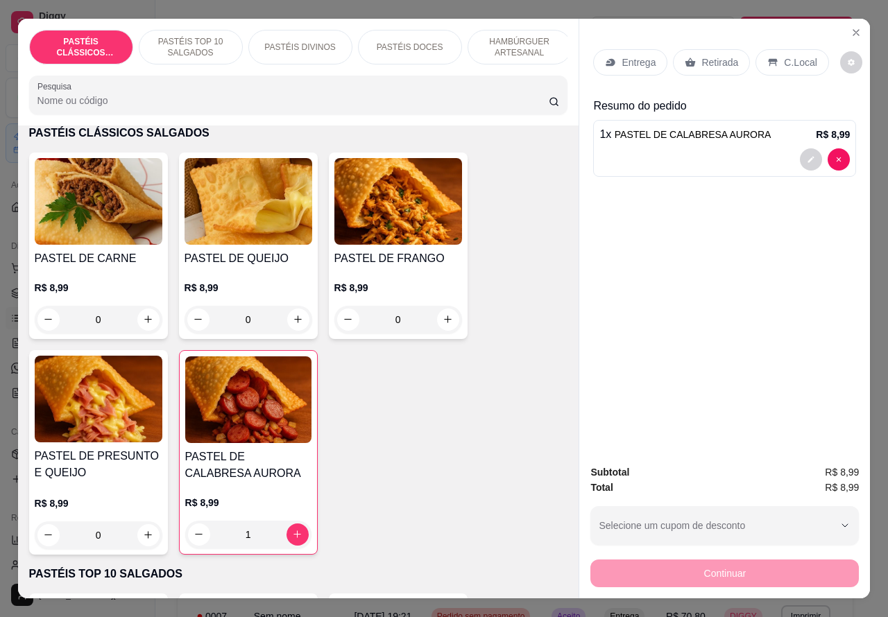
click at [708, 55] on p "Retirada" at bounding box center [719, 62] width 37 height 14
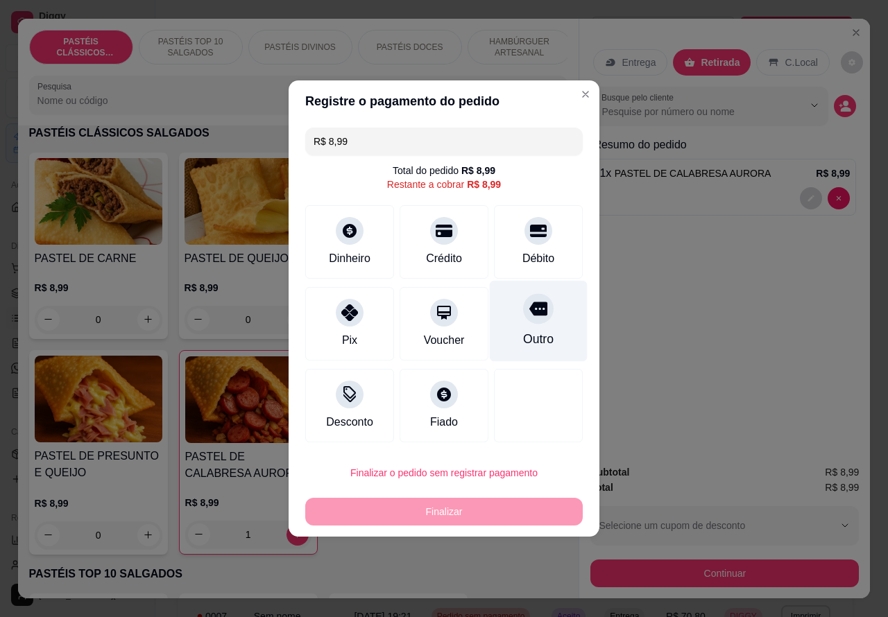
click at [546, 314] on div "Outro" at bounding box center [539, 321] width 98 height 81
type input "R$ 0,00"
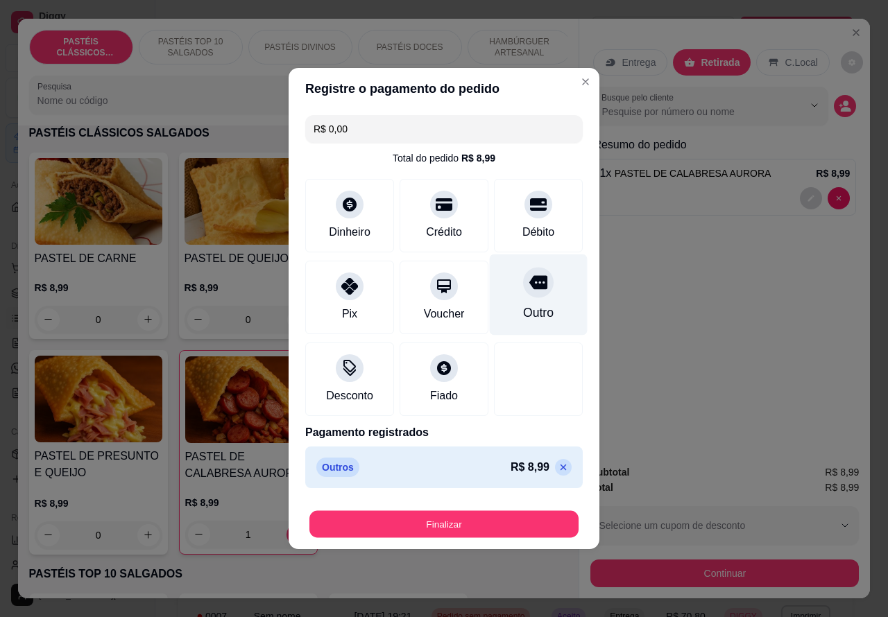
click at [513, 517] on button "Finalizar" at bounding box center [443, 524] width 269 height 27
click at [486, 532] on button "Finalizar" at bounding box center [443, 524] width 269 height 27
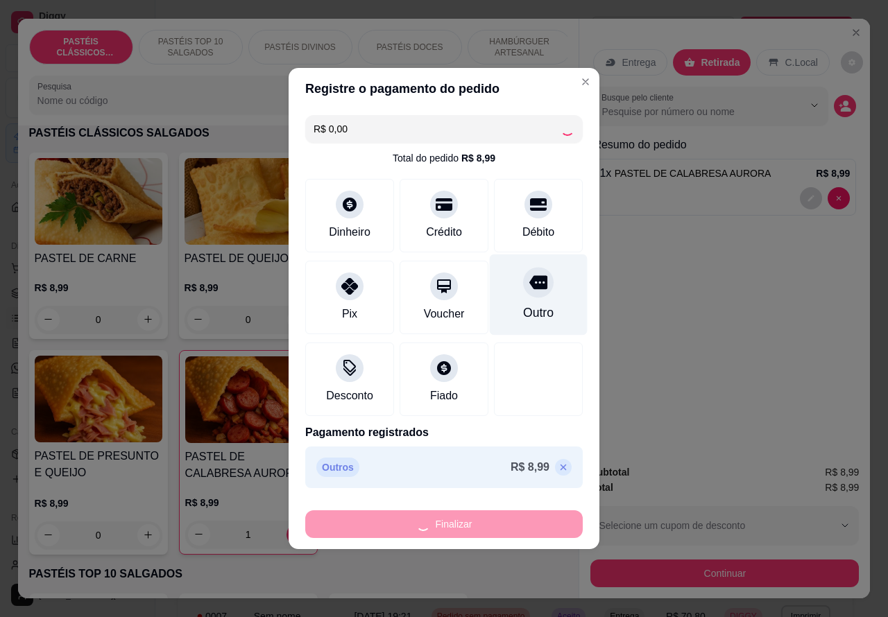
type input "0"
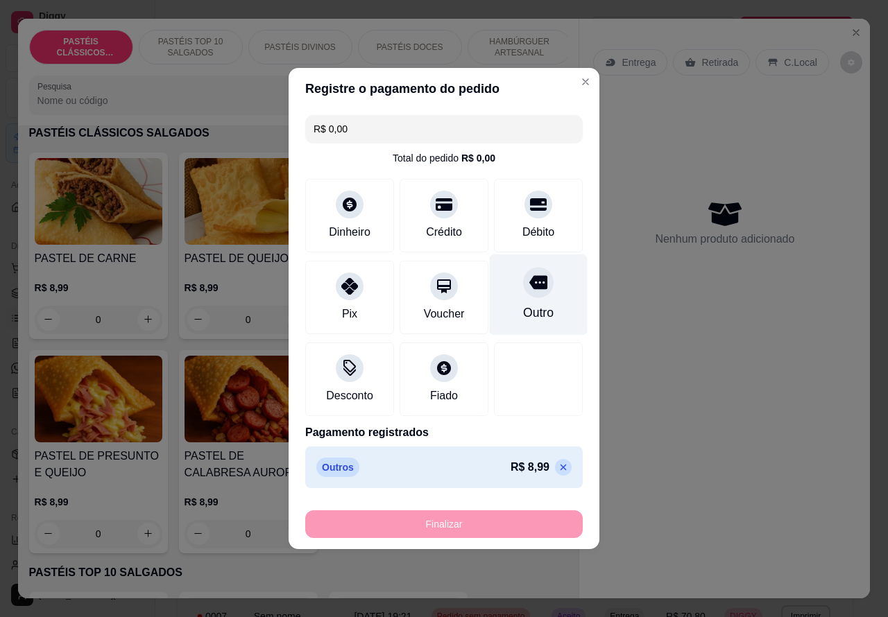
type input "-R$ 8,99"
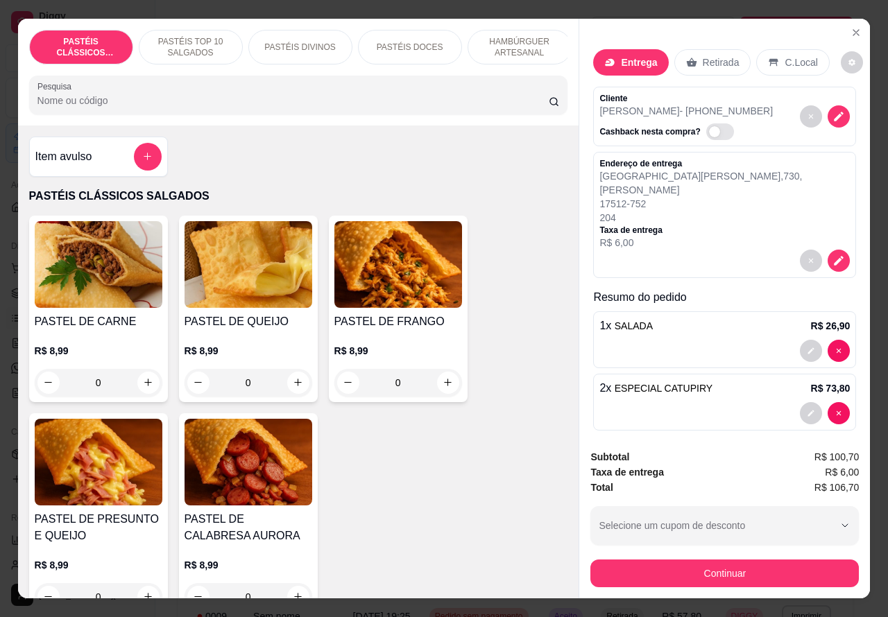
click at [701, 402] on div at bounding box center [724, 413] width 250 height 22
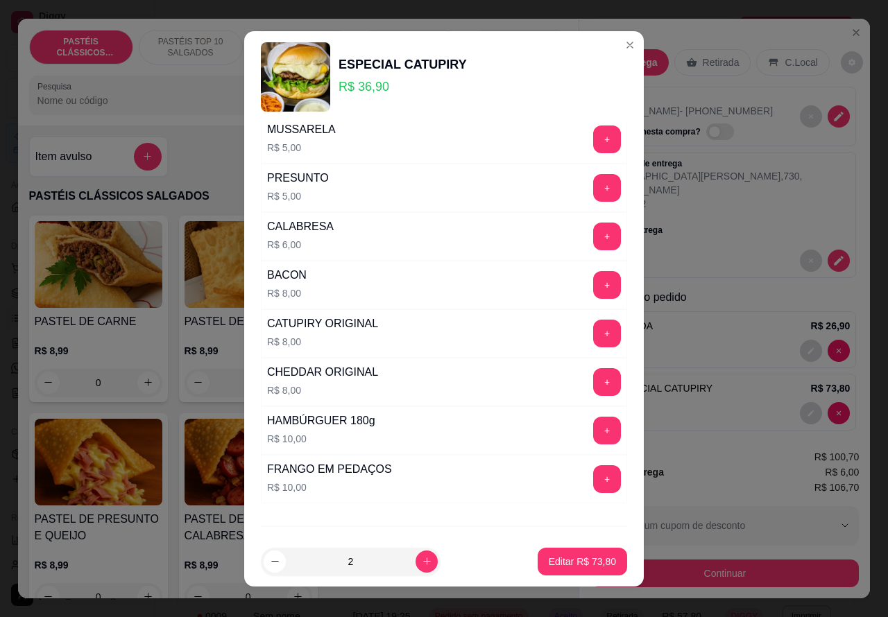
scroll to position [376, 0]
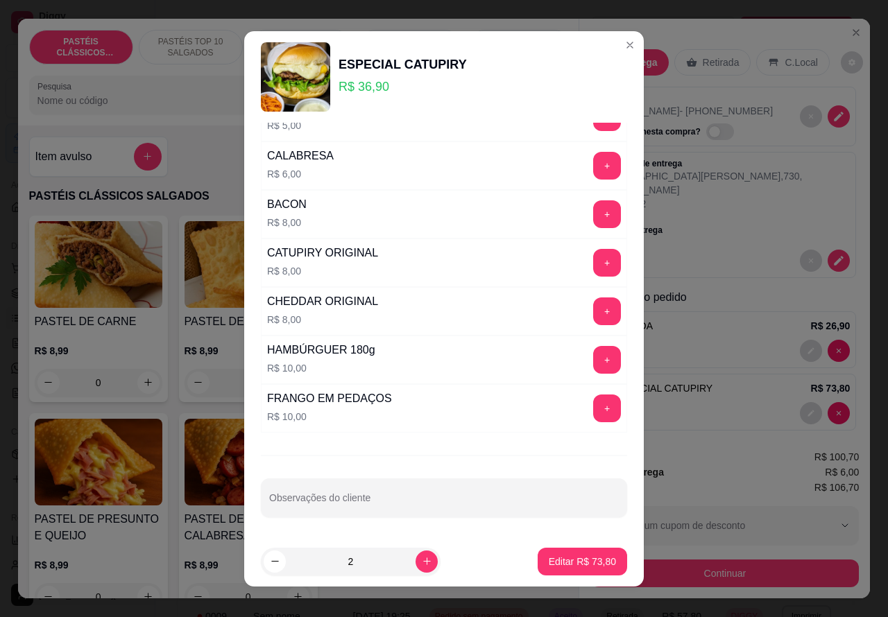
click at [409, 497] on input "Observações do cliente" at bounding box center [444, 504] width 350 height 14
click at [269, 504] on input "trocar a rúcula por alface" at bounding box center [444, 504] width 350 height 14
click at [417, 501] on input "***** trocar a rúcula por alface" at bounding box center [444, 504] width 350 height 14
type input "**********"
click at [567, 565] on p "Editar R$ 73,80" at bounding box center [582, 562] width 67 height 14
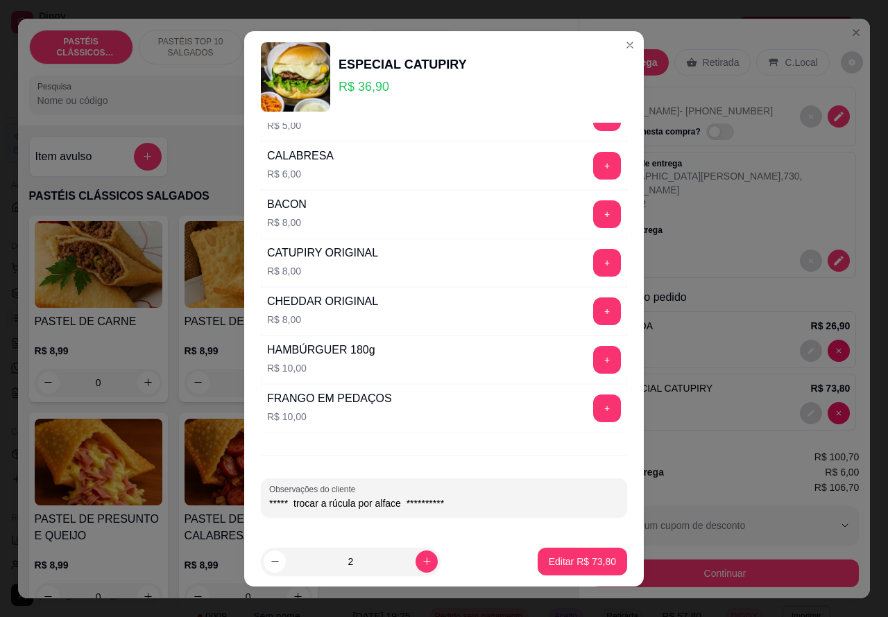
type input "0"
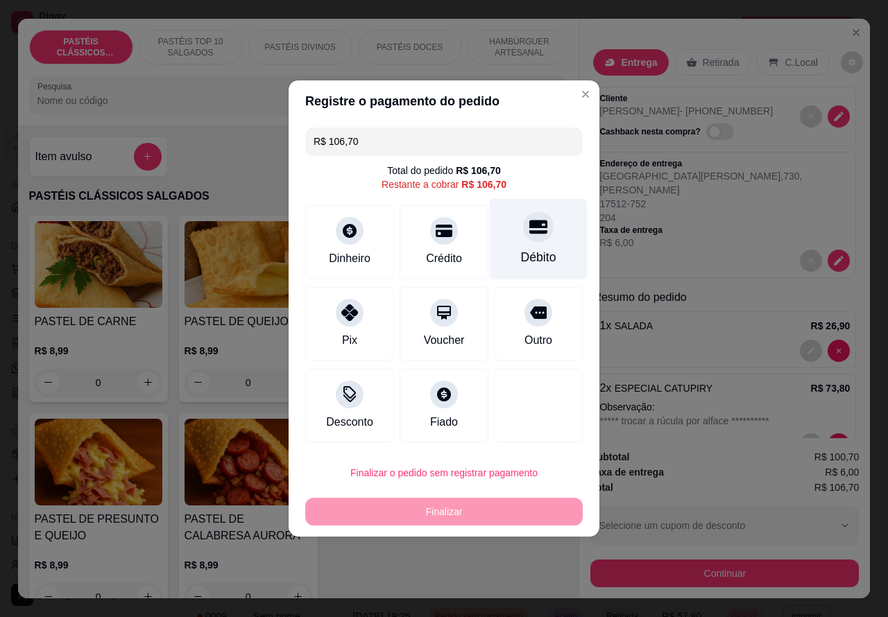
click at [525, 242] on div at bounding box center [538, 227] width 31 height 31
type input "R$ 0,00"
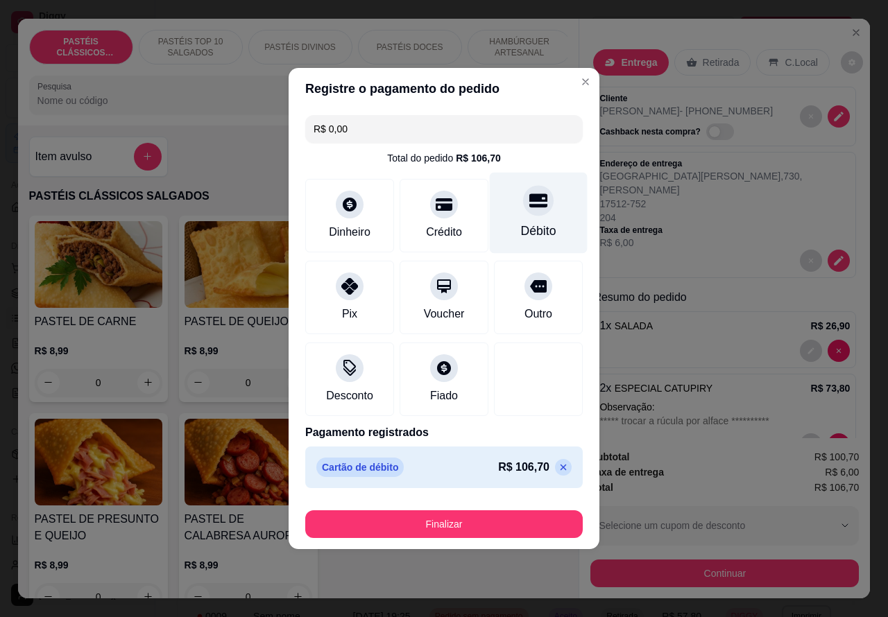
click at [579, 81] on div "**********" at bounding box center [724, 229] width 291 height 420
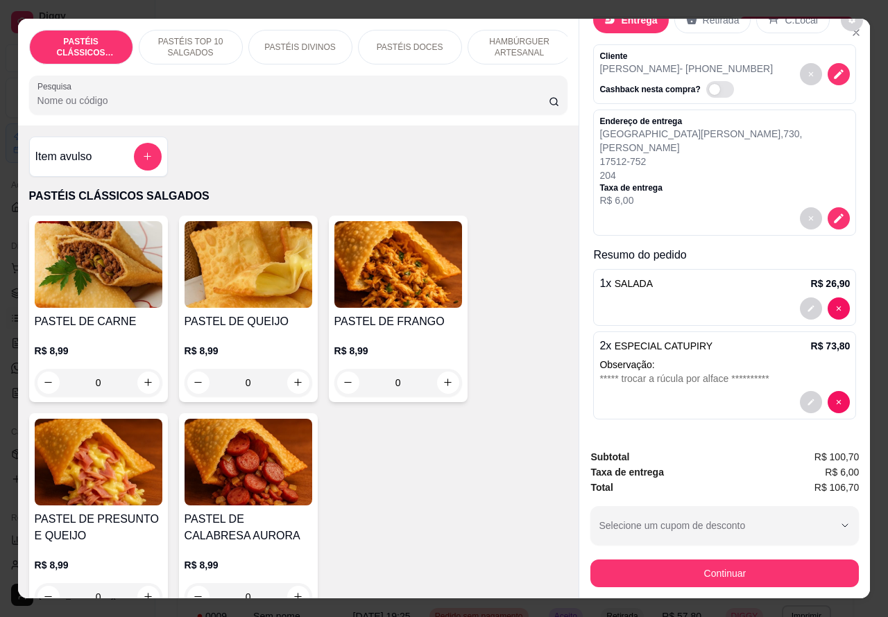
scroll to position [0, 0]
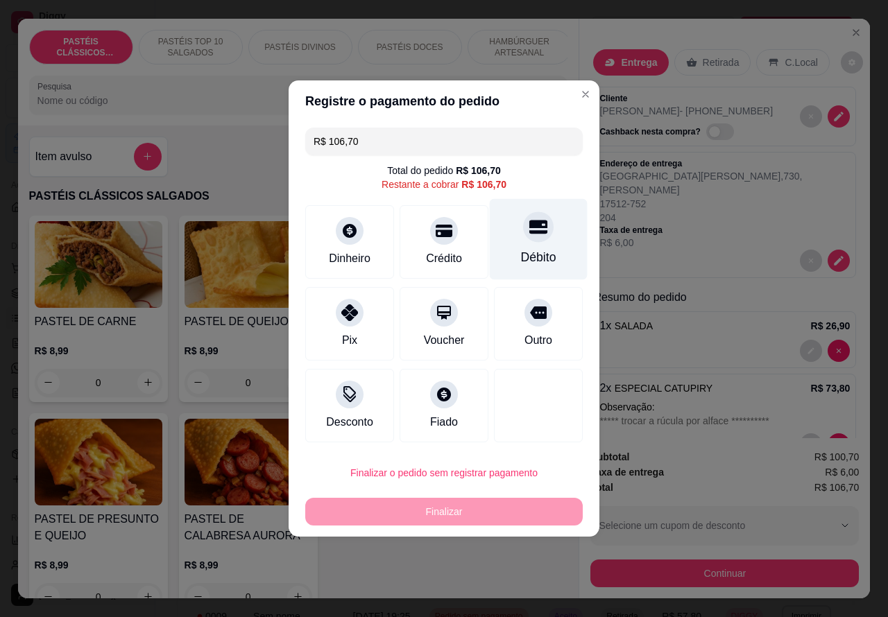
click at [529, 255] on div "Débito" at bounding box center [538, 257] width 35 height 18
type input "R$ 0,00"
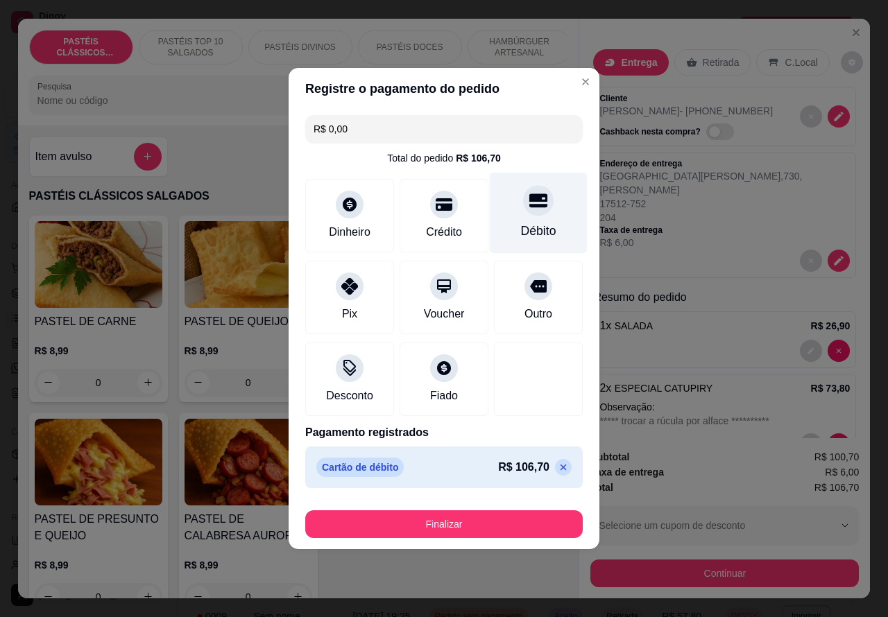
click at [506, 524] on button "Finalizar" at bounding box center [443, 525] width 277 height 28
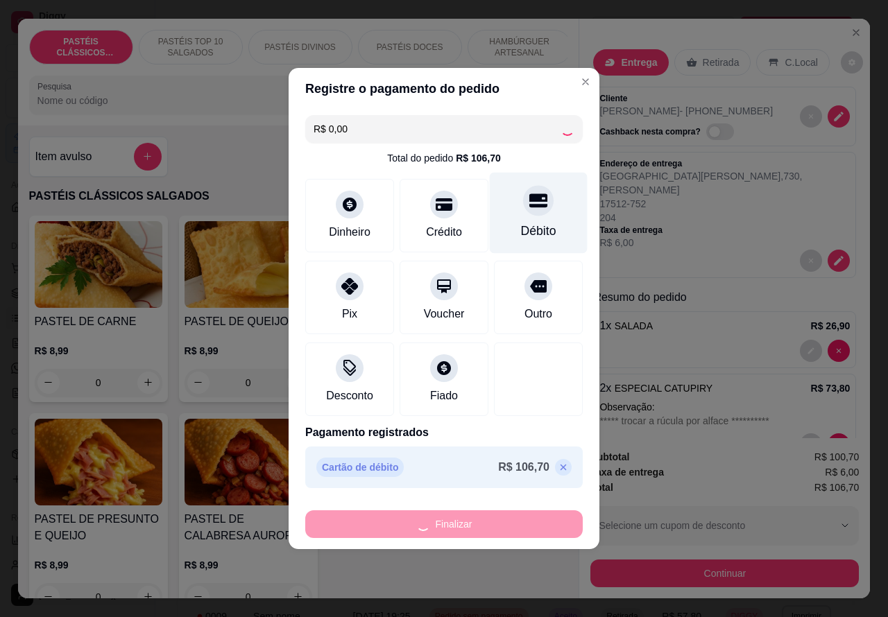
type input "0"
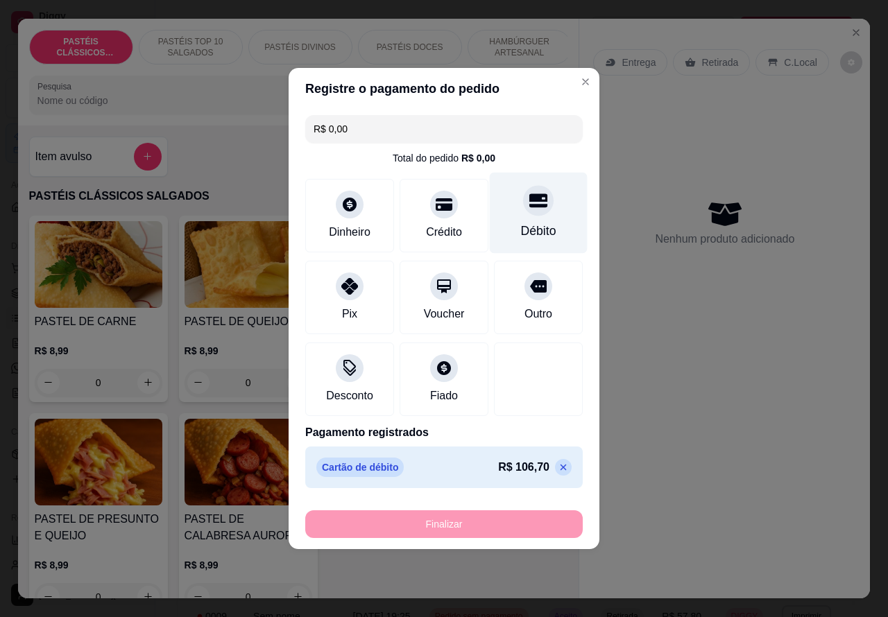
type input "-R$ 106,70"
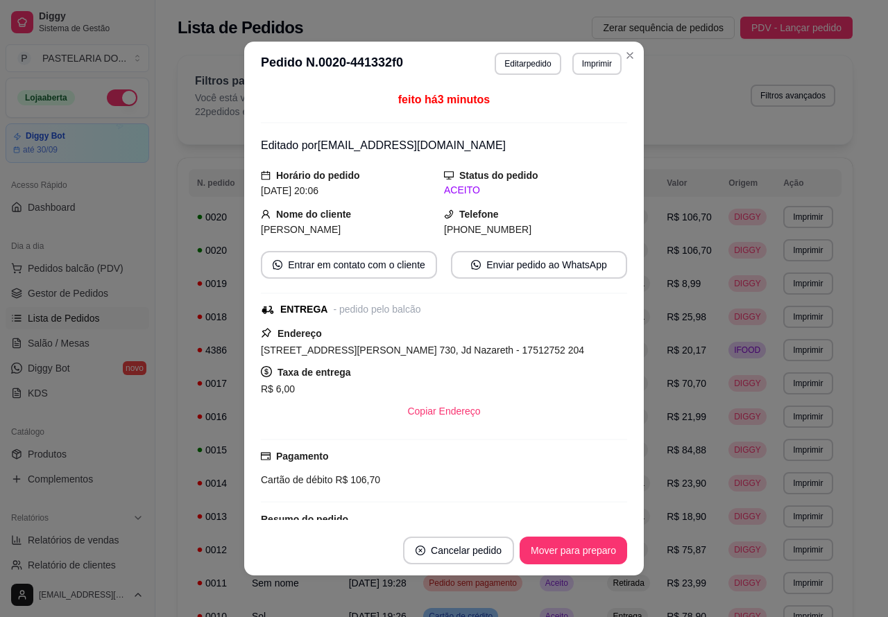
click at [103, 257] on button "Pedidos balcão (PDV)" at bounding box center [78, 268] width 144 height 22
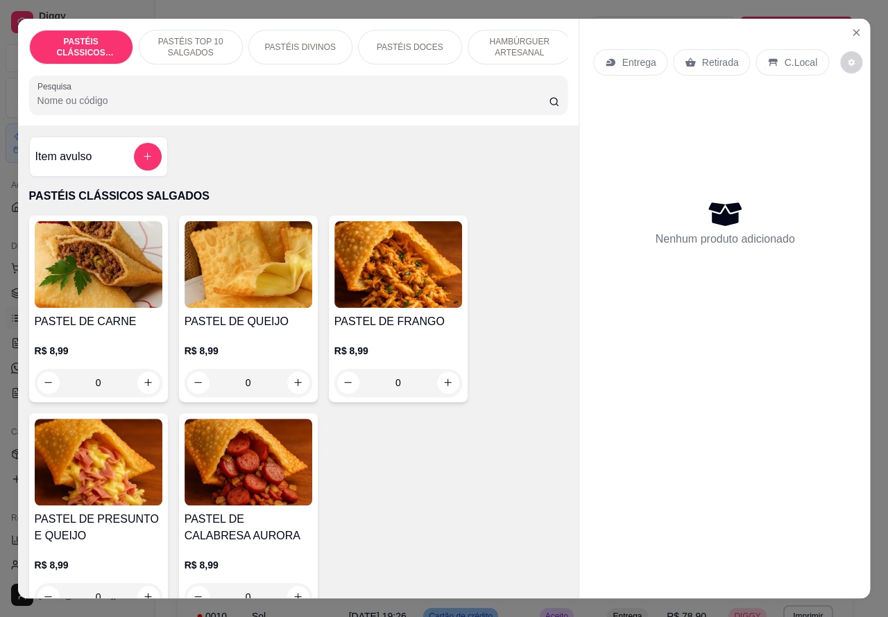
click at [102, 268] on img at bounding box center [98, 264] width 128 height 87
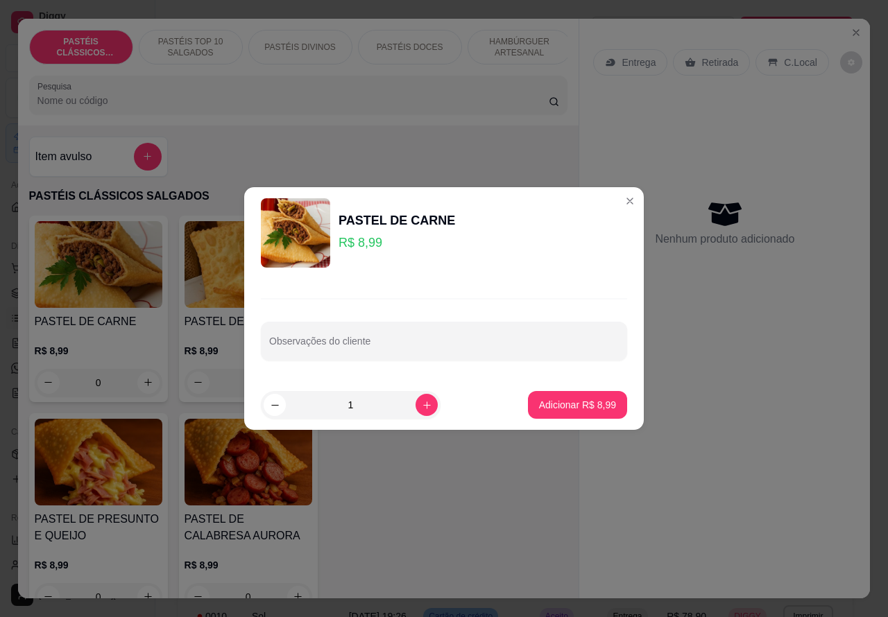
click at [612, 202] on div "Nenhum produto adicionado" at bounding box center [724, 223] width 263 height 272
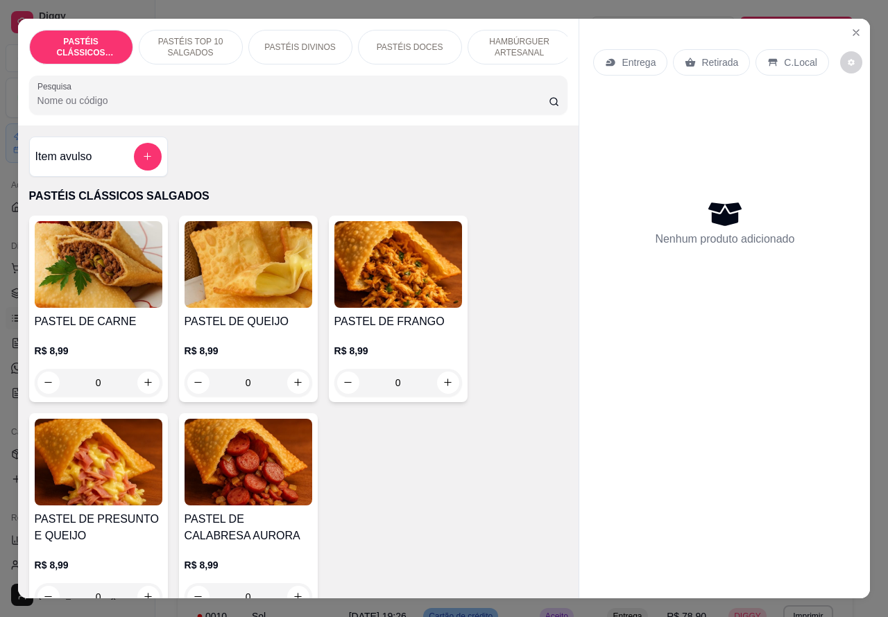
click at [293, 388] on icon "increase-product-quantity" at bounding box center [298, 382] width 10 height 10
type input "1"
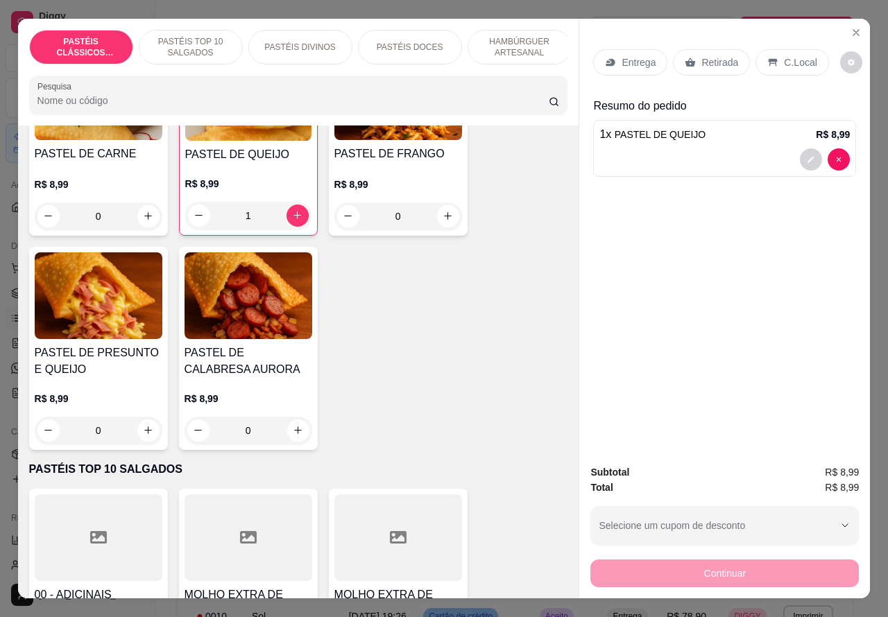
scroll to position [171, 0]
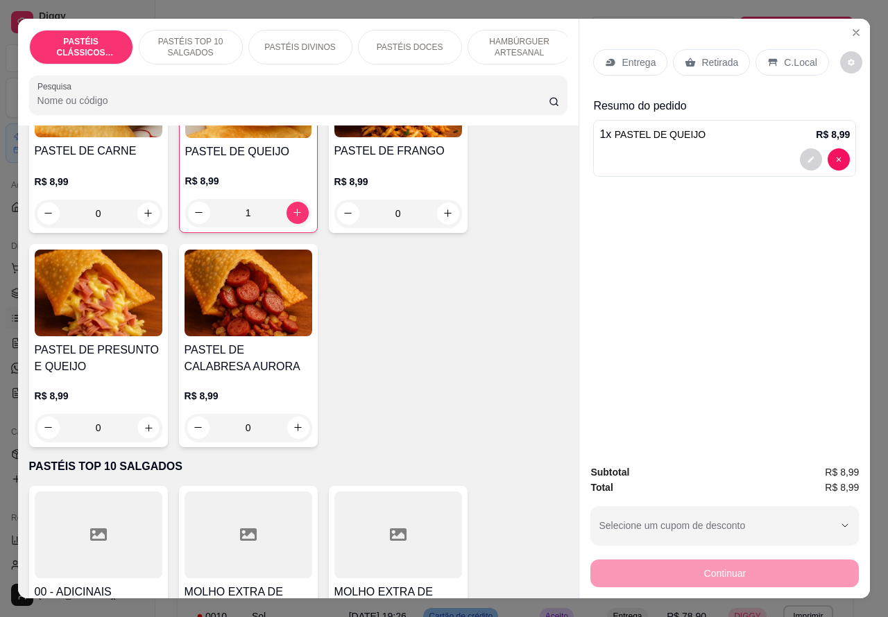
click at [145, 431] on icon "increase-product-quantity" at bounding box center [148, 427] width 7 height 7
type input "1"
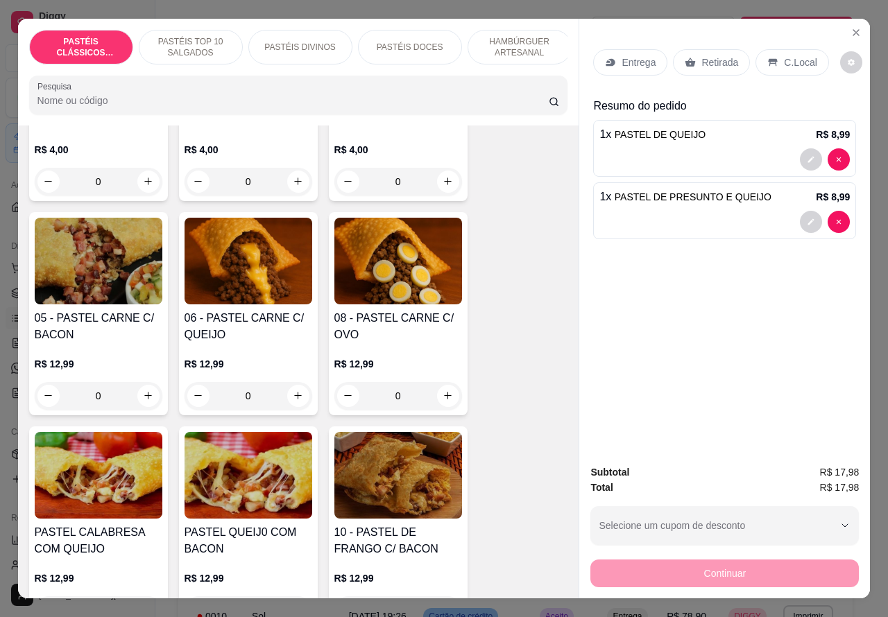
scroll to position [883, 0]
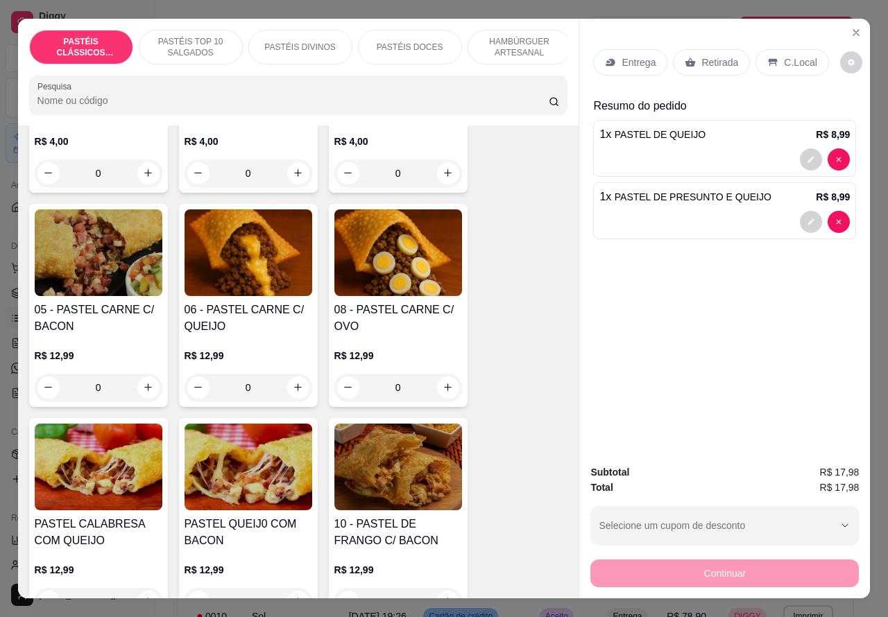
click at [288, 396] on div "0" at bounding box center [249, 388] width 128 height 28
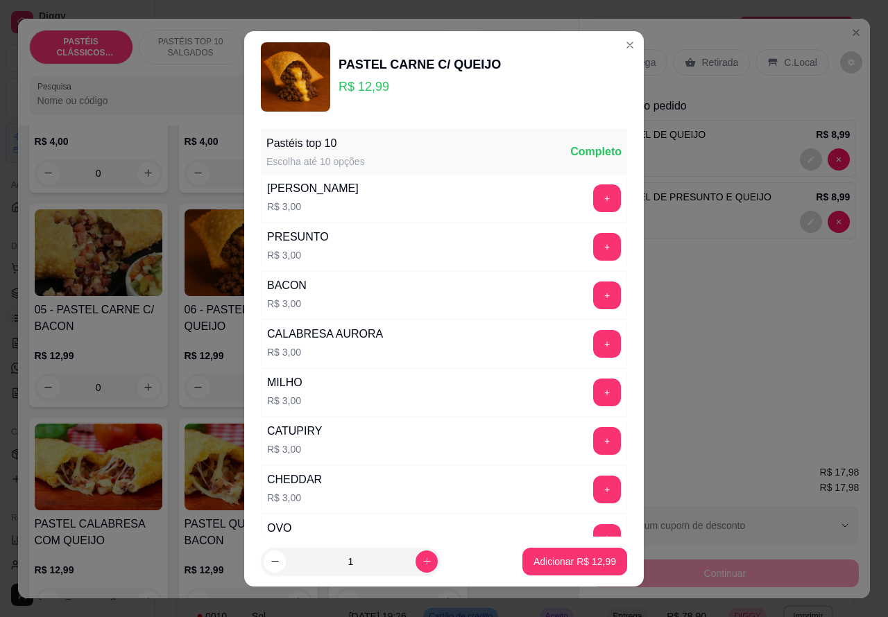
click at [593, 245] on button "+" at bounding box center [607, 247] width 28 height 28
click at [533, 560] on p "Adicionar R$ 15,99" at bounding box center [574, 562] width 83 height 14
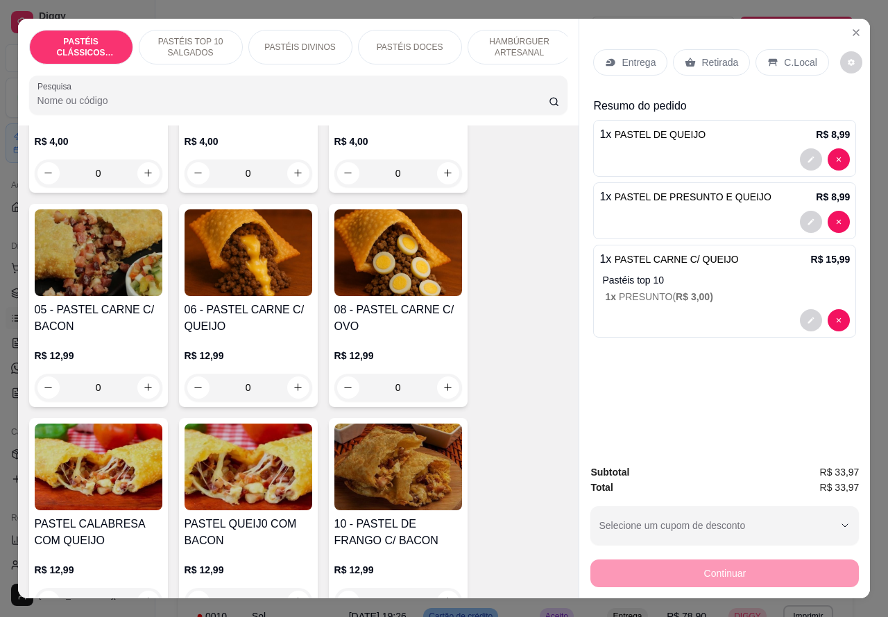
click at [702, 327] on div "1 x PASTEL CARNE C/ QUEIJO R$ 15,99 Pastéis top 10 1 x PRESUNTO ( R$ 3,00 )" at bounding box center [724, 291] width 263 height 93
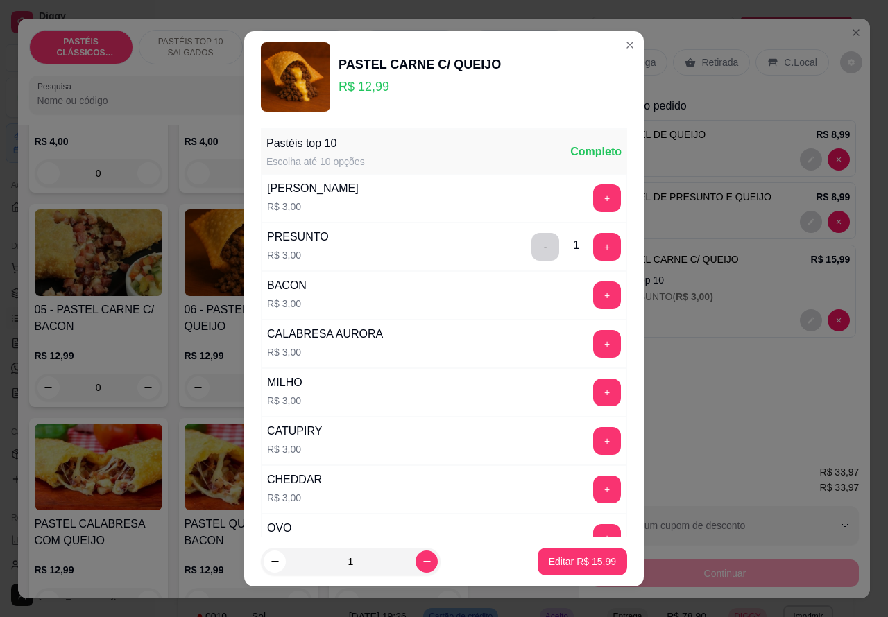
scroll to position [181, 0]
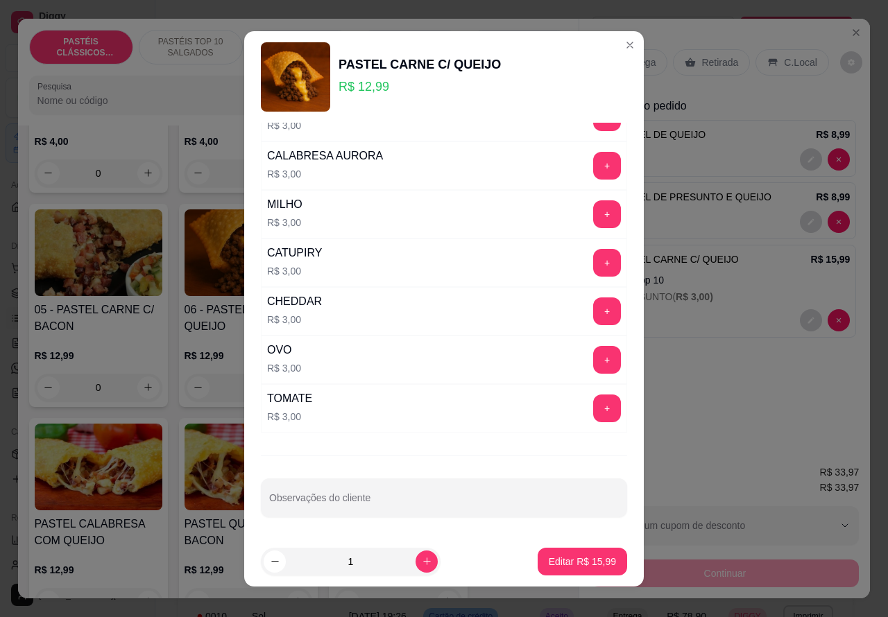
click at [368, 506] on input "Observações do cliente" at bounding box center [444, 504] width 350 height 14
type input "CLIENTE ESTA AGUARDANDO"
click at [569, 566] on p "Editar R$ 15,99" at bounding box center [582, 562] width 67 height 14
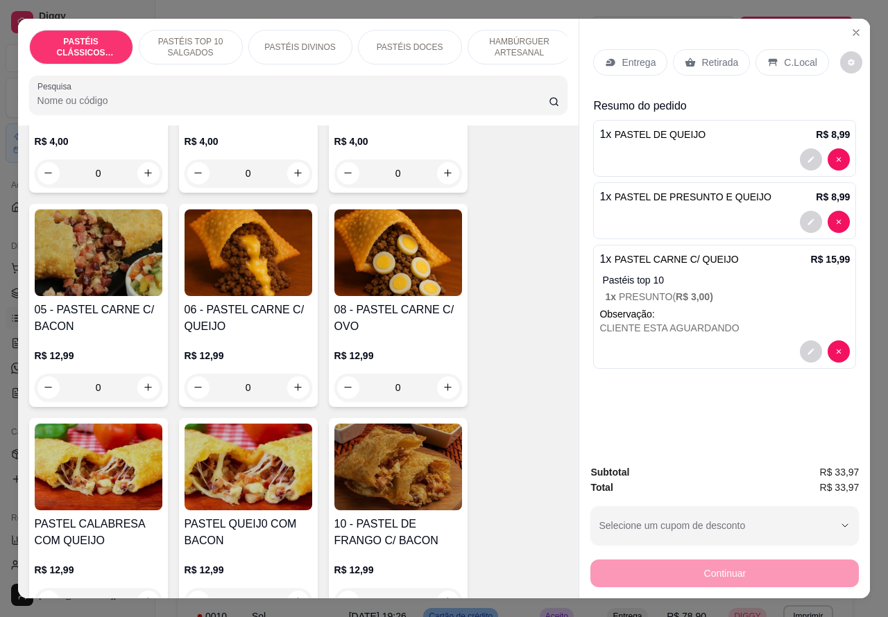
click at [721, 49] on div "Retirada" at bounding box center [711, 62] width 77 height 26
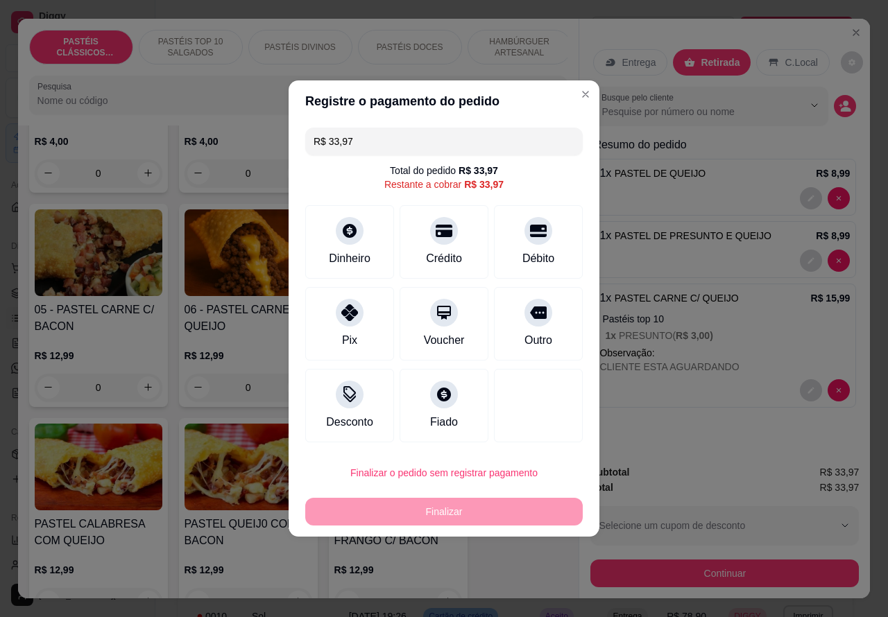
click at [643, 454] on div "Subtotal R$ 33,97 Total R$ 33,97 Selecione um cupom de desconto 10OFF Selecione…" at bounding box center [724, 526] width 291 height 145
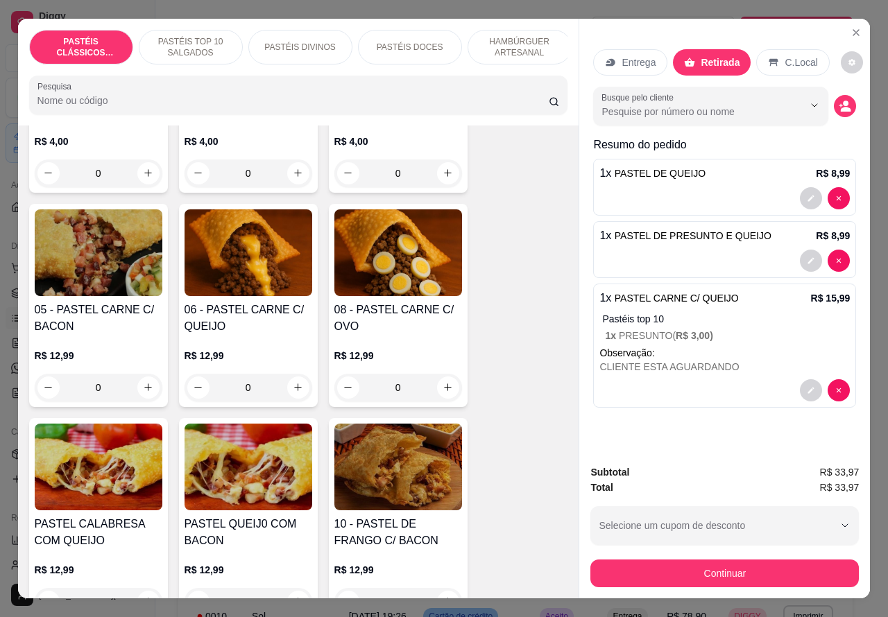
click at [741, 368] on div "CLIENTE ESTA AGUARDANDO" at bounding box center [724, 367] width 250 height 14
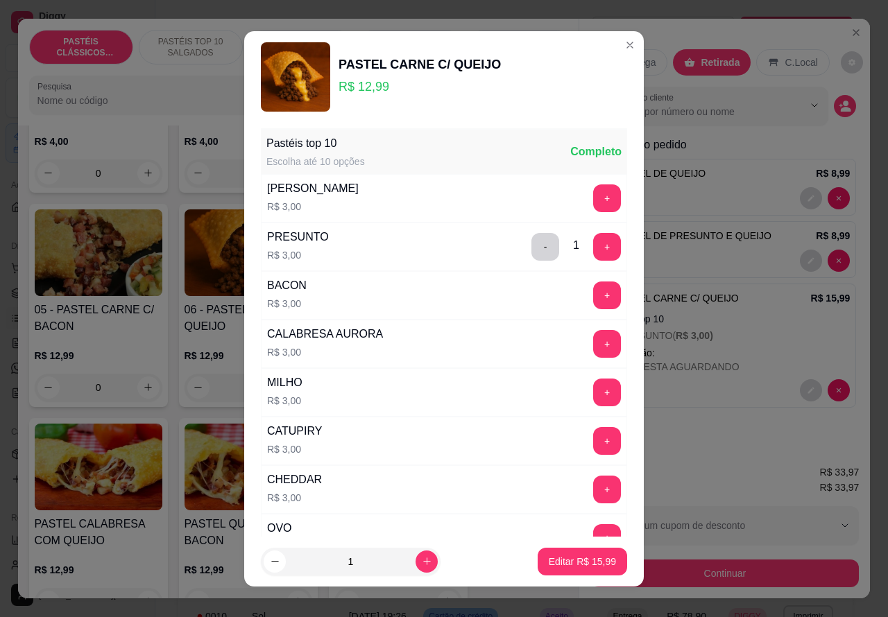
click at [678, 454] on div "Subtotal R$ 33,97 Total R$ 33,97 Selecione um cupom de desconto 10OFF Selecione…" at bounding box center [724, 526] width 291 height 145
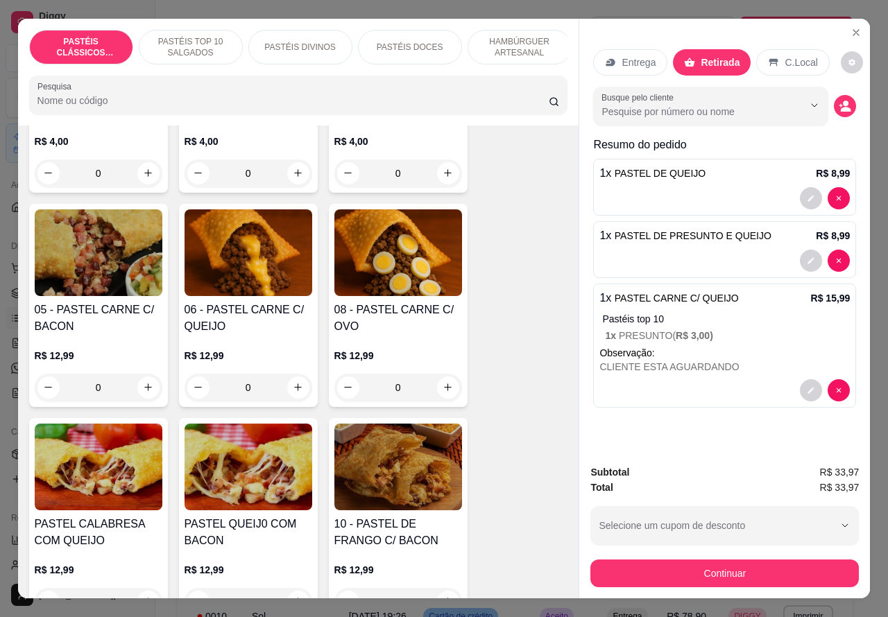
click at [751, 360] on div "CLIENTE ESTA AGUARDANDO" at bounding box center [724, 367] width 250 height 14
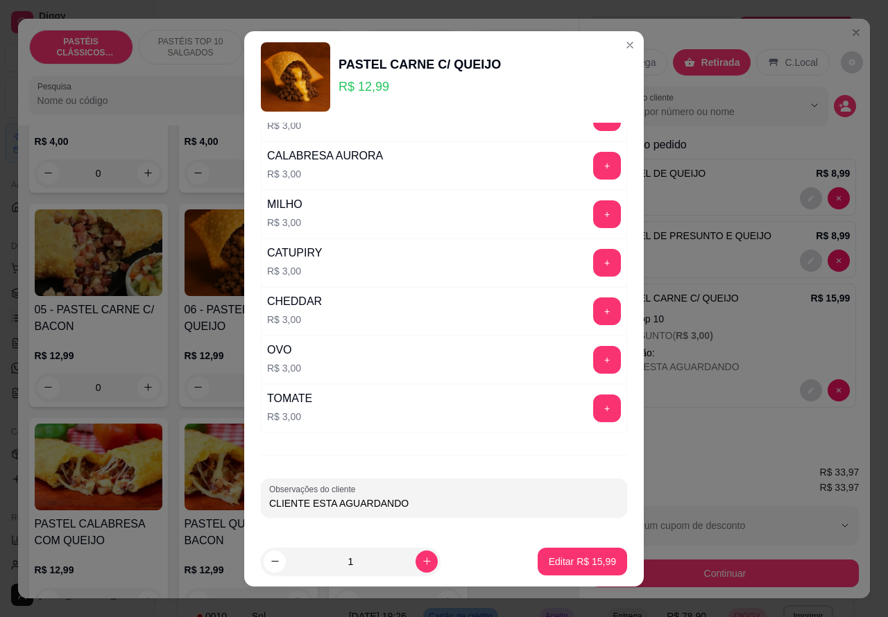
click at [440, 508] on input "CLIENTE ESTA AGUARDANDO" at bounding box center [444, 504] width 350 height 14
type input "CLIENTE ESTA AGUARDANDO..[PERSON_NAME]"
click at [571, 553] on button "Editar R$ 15,99" at bounding box center [582, 562] width 89 height 28
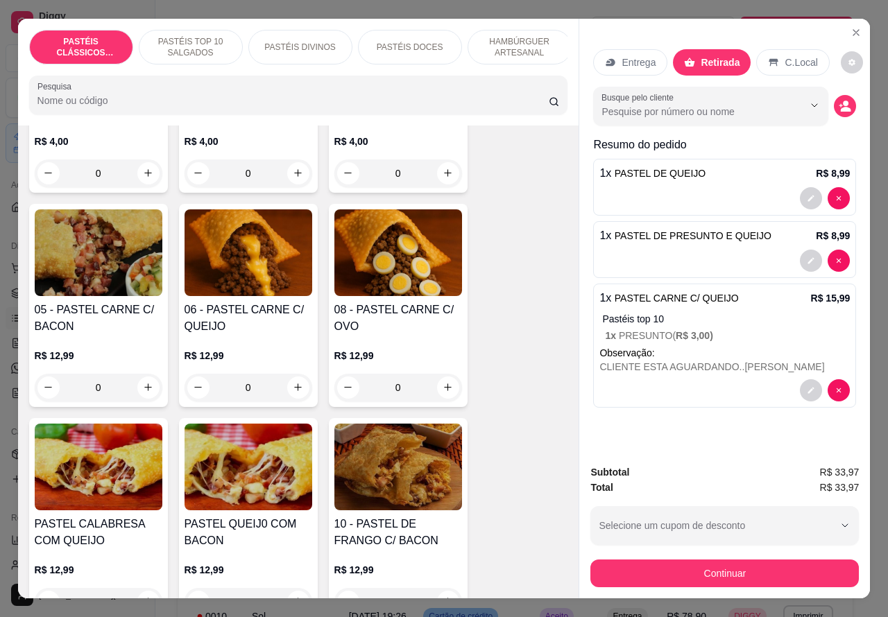
click at [709, 55] on p "Retirada" at bounding box center [720, 62] width 39 height 14
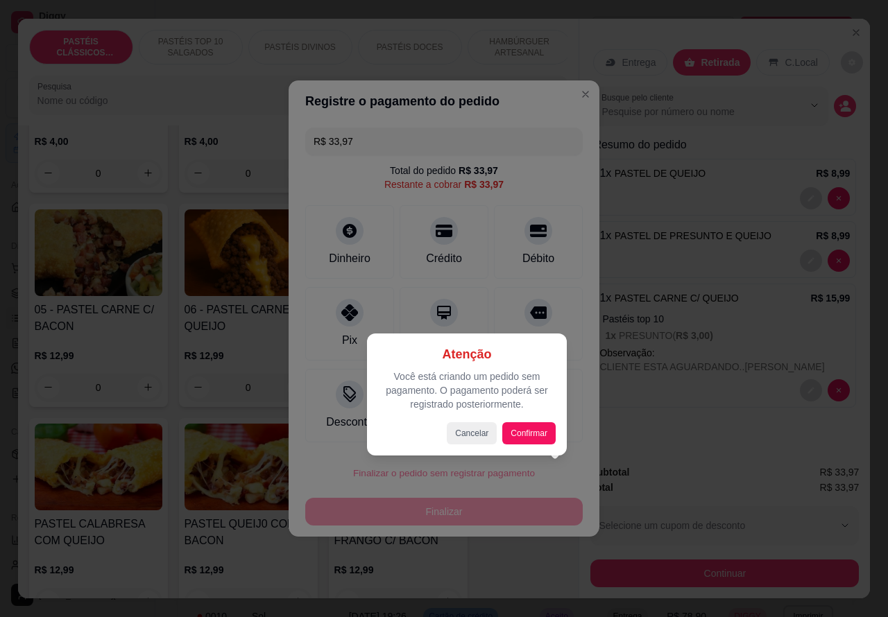
click at [549, 458] on div at bounding box center [444, 308] width 888 height 617
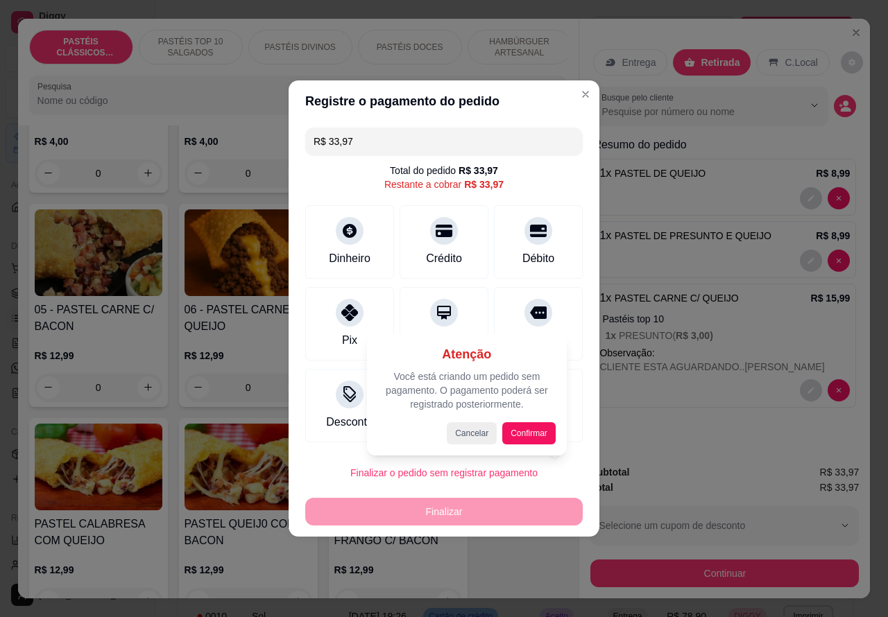
click at [533, 430] on div "00 - ADICINAIS R$ 3,00 0 MOLHO EXTRA DE CENOURA R$ 0,50 0 MOLHO EXTRA DE ALHO R…" at bounding box center [298, 412] width 539 height 1275
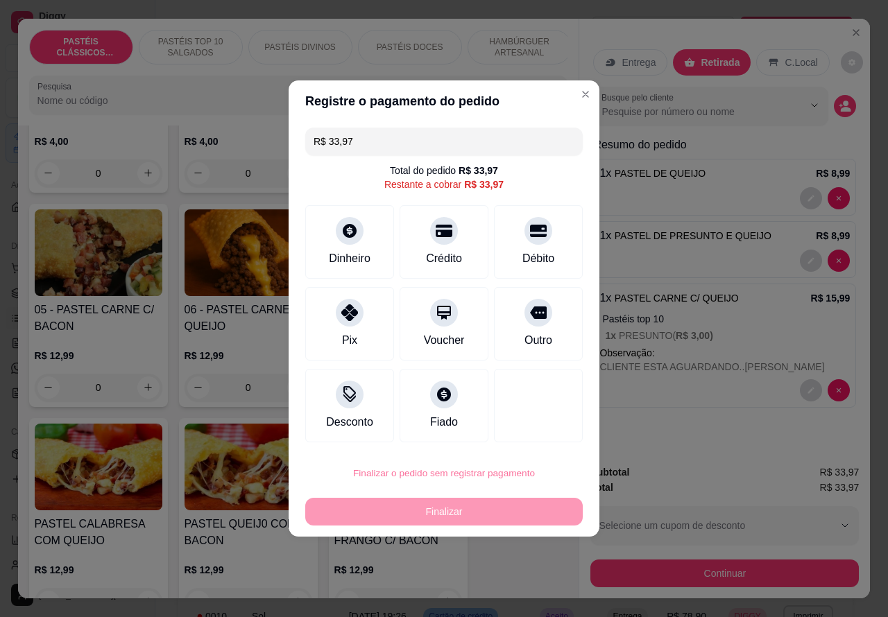
click at [544, 434] on button "Confirmar" at bounding box center [526, 434] width 49 height 21
type input "0"
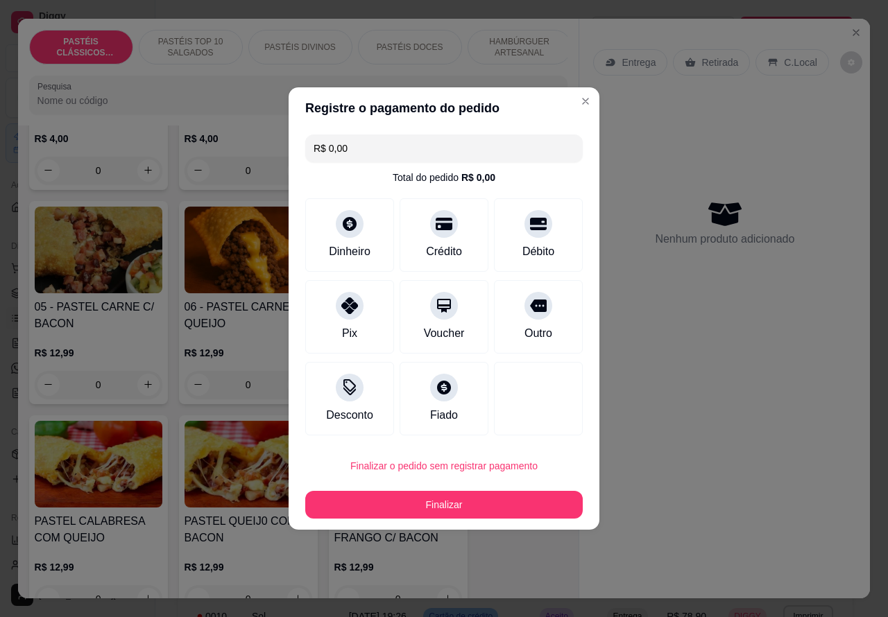
type input "R$ 0,00"
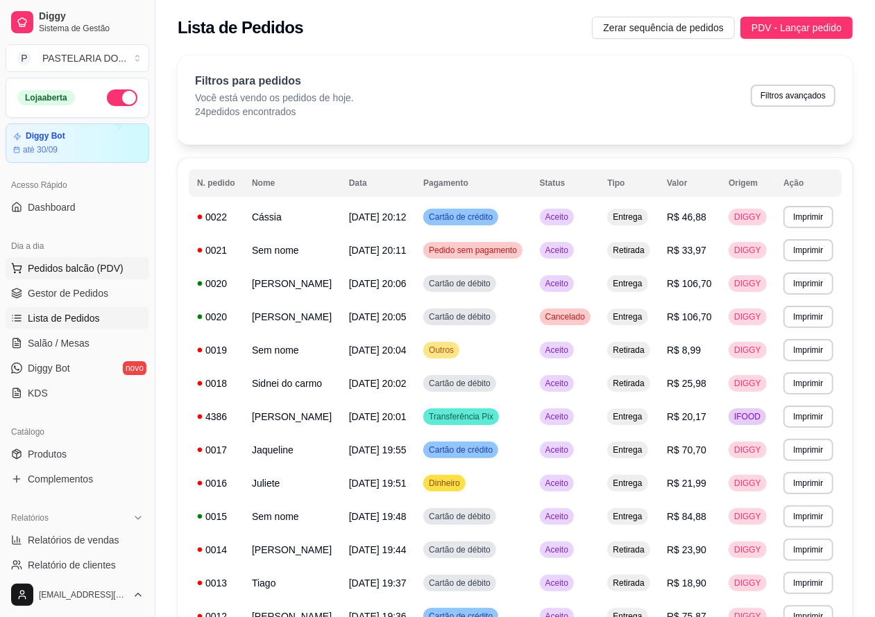
click at [105, 275] on span "Pedidos balcão (PDV)" at bounding box center [76, 268] width 96 height 14
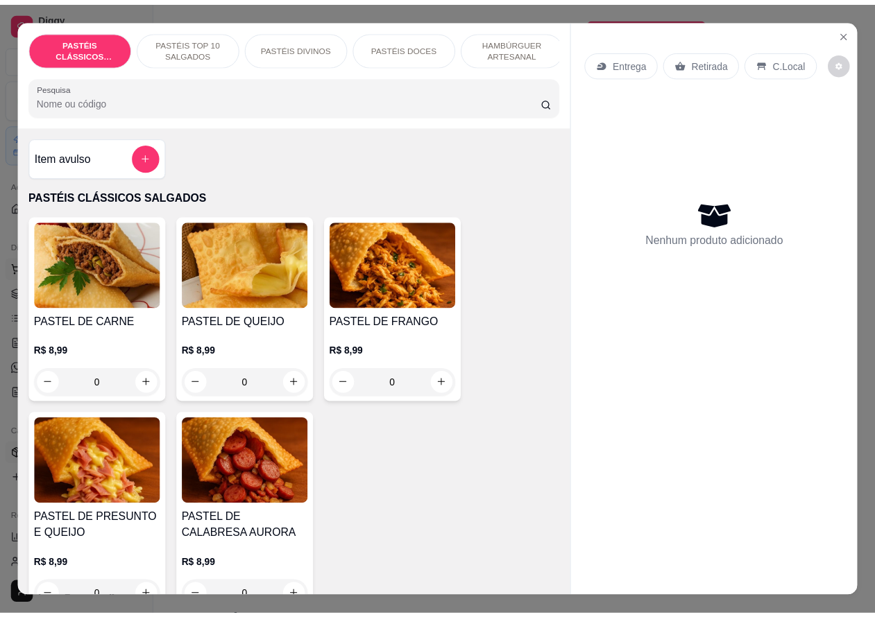
scroll to position [3393, 0]
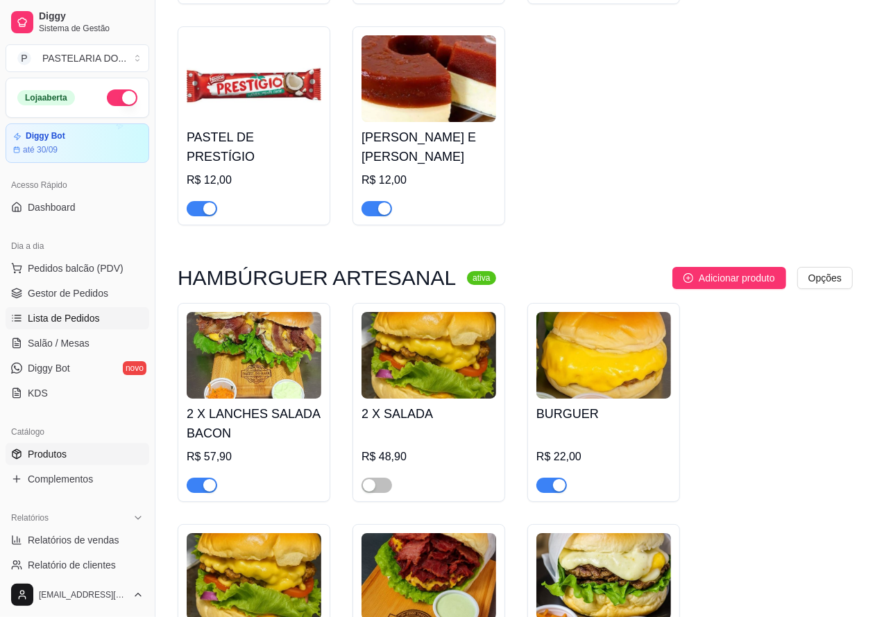
click at [99, 320] on link "Lista de Pedidos" at bounding box center [78, 318] width 144 height 22
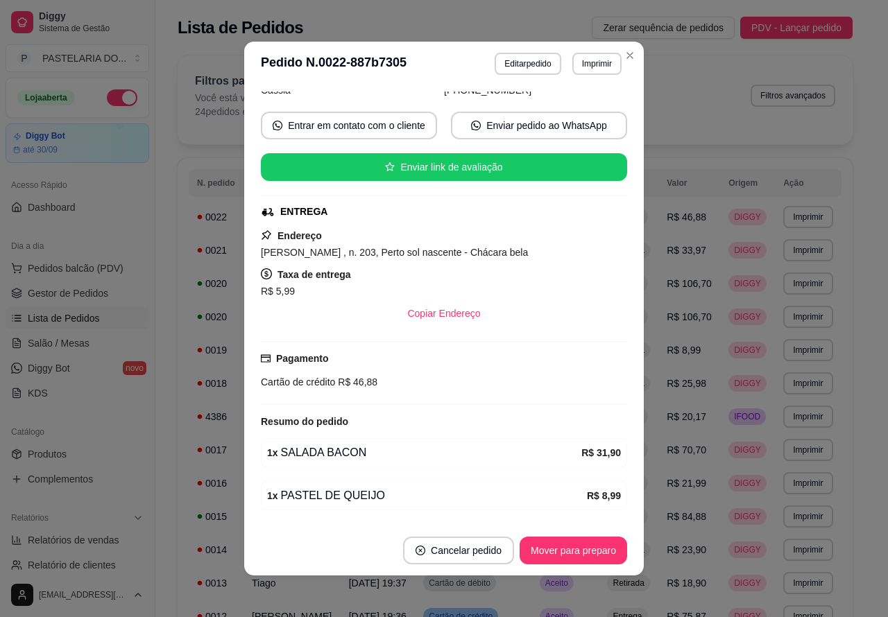
scroll to position [228, 0]
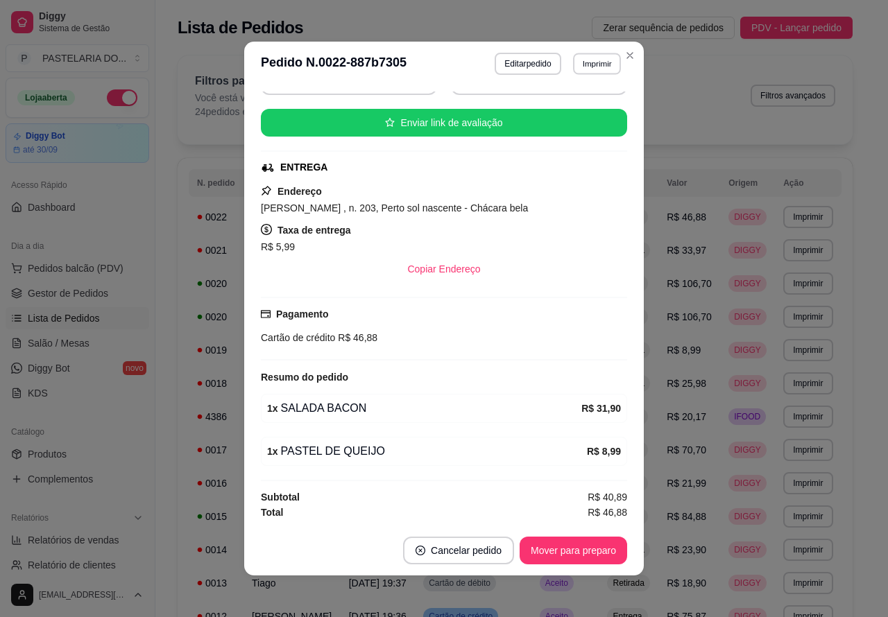
click at [590, 65] on button "Imprimir" at bounding box center [597, 64] width 48 height 22
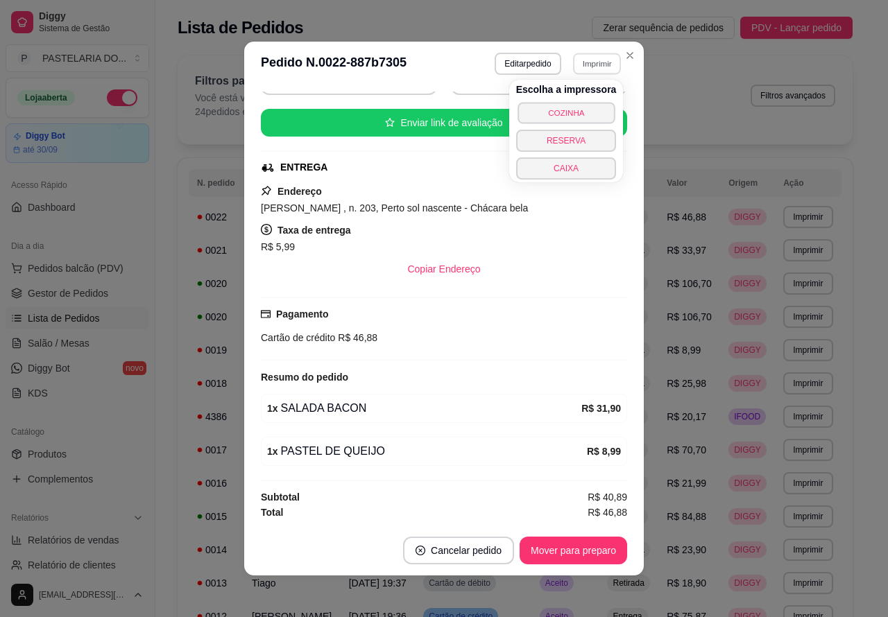
click at [559, 115] on button "COZINHA" at bounding box center [565, 113] width 97 height 22
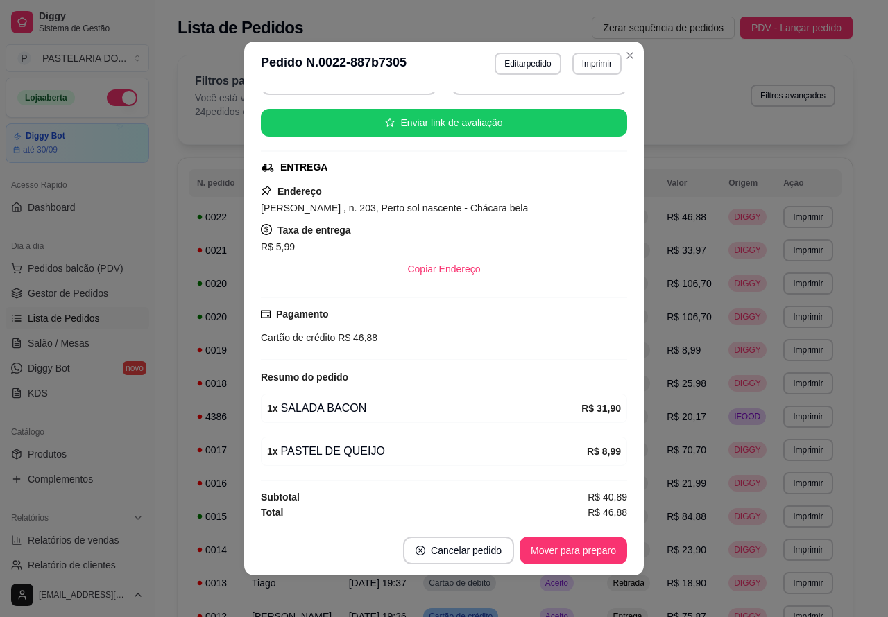
click at [732, 357] on td "DIGGY" at bounding box center [747, 350] width 55 height 33
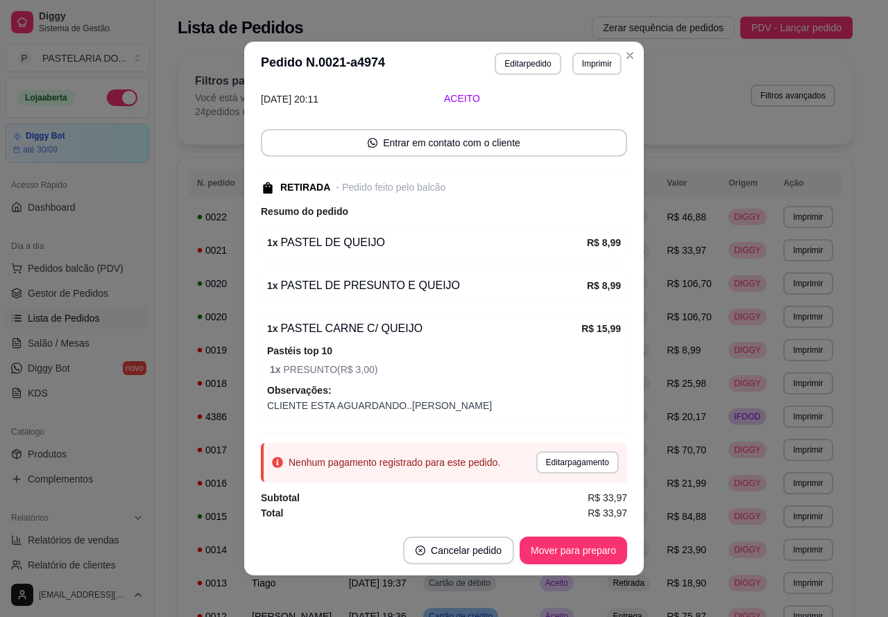
scroll to position [66, 0]
click at [623, 55] on div "Filtros para pedidos Você está vendo os pedidos de hoje. 24 pedidos encontrados…" at bounding box center [515, 99] width 675 height 89
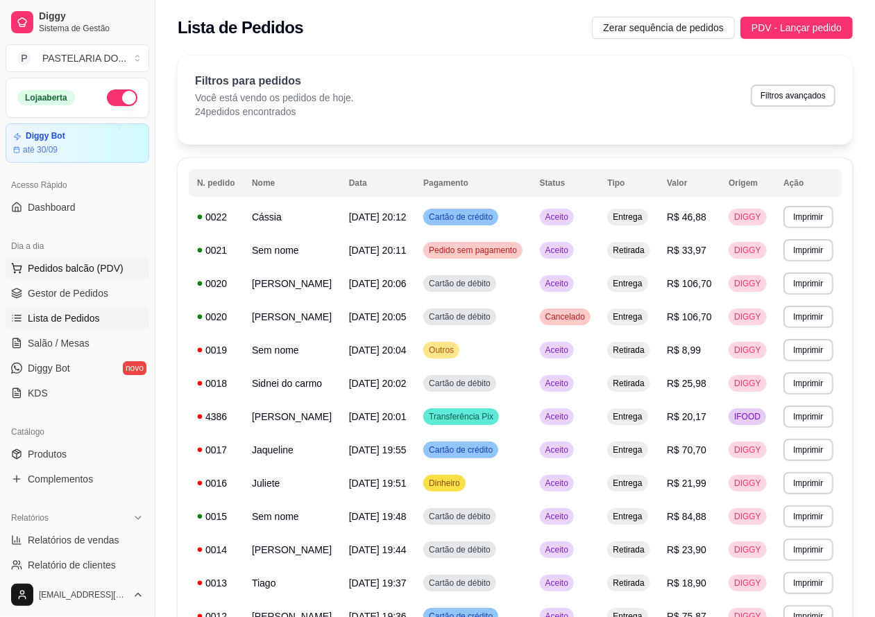
click at [108, 266] on span "Pedidos balcão (PDV)" at bounding box center [76, 268] width 96 height 14
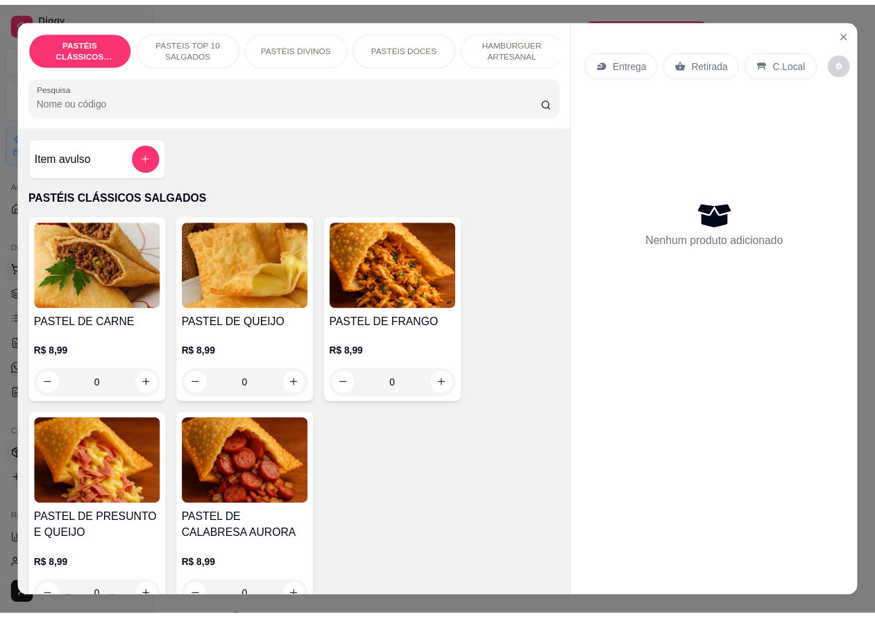
scroll to position [3393, 0]
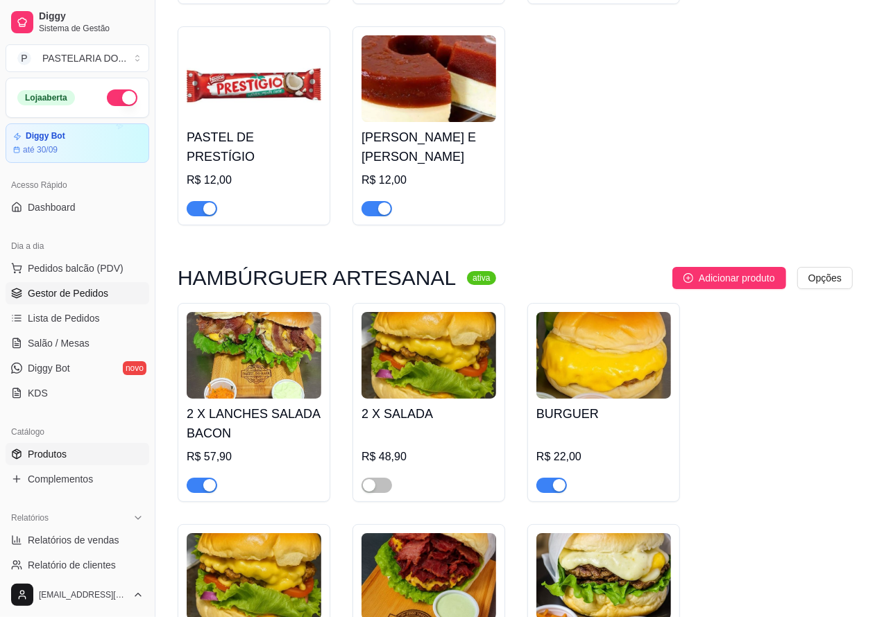
click at [101, 298] on span "Gestor de Pedidos" at bounding box center [68, 293] width 80 height 14
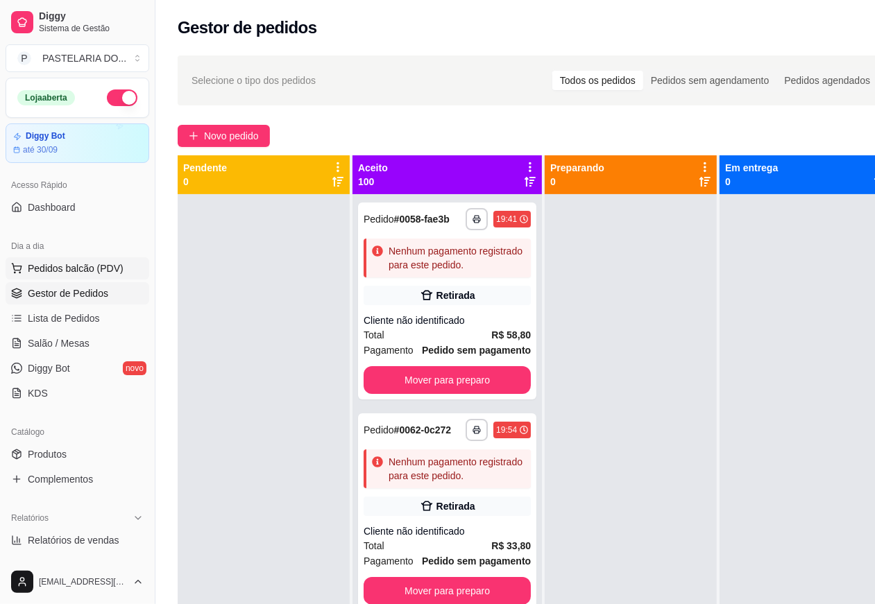
click at [82, 271] on span "Pedidos balcão (PDV)" at bounding box center [76, 268] width 96 height 14
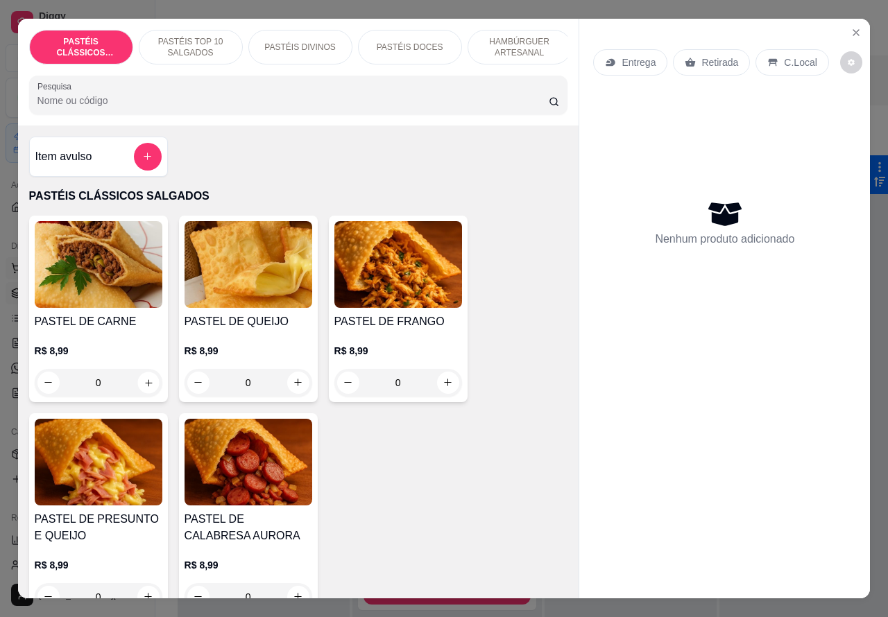
click at [145, 386] on icon "increase-product-quantity" at bounding box center [148, 382] width 7 height 7
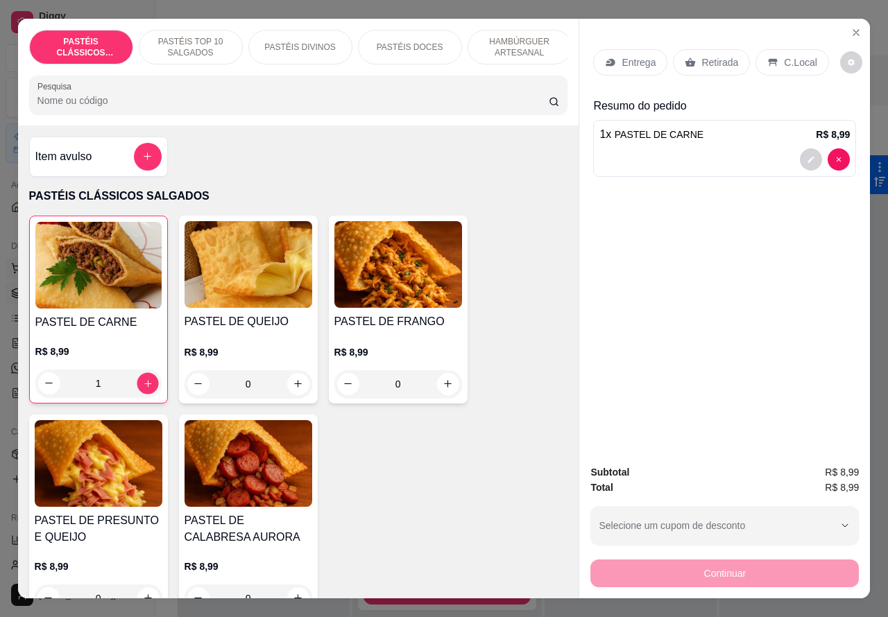
click at [142, 388] on icon "increase-product-quantity" at bounding box center [147, 383] width 10 height 10
type input "2"
click at [295, 388] on icon "increase-product-quantity" at bounding box center [298, 384] width 7 height 7
type input "1"
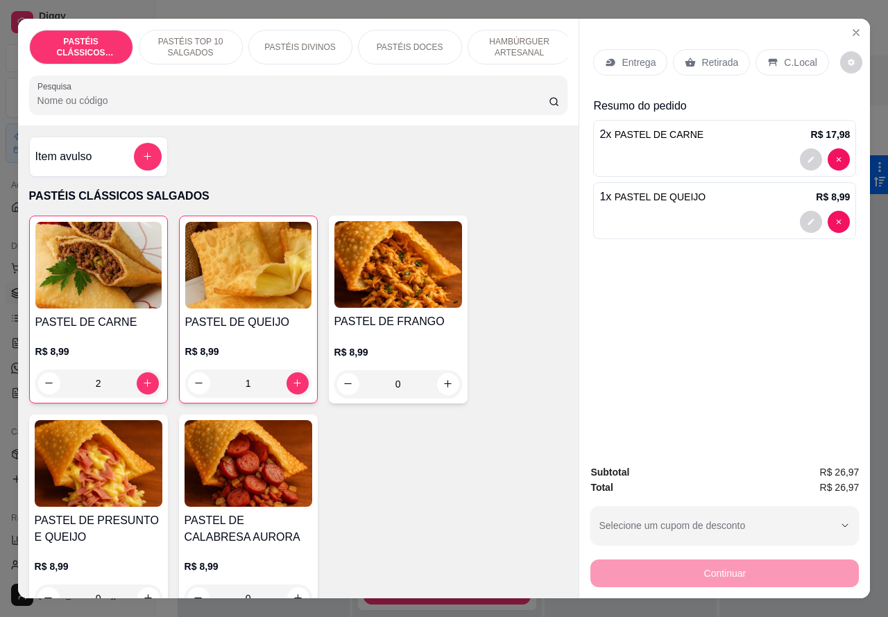
click at [664, 203] on div "1 x PASTEL DE QUEIJO R$ 8,99" at bounding box center [724, 210] width 263 height 57
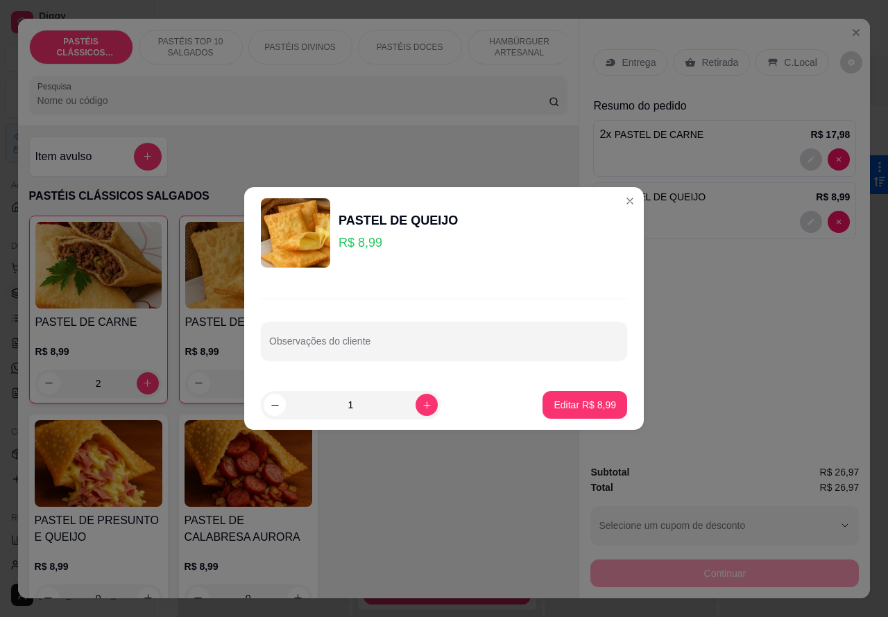
click at [393, 350] on input "Observações do cliente" at bounding box center [444, 347] width 350 height 14
type input "CLIENTE EESTA AGUARDANDO..[PERSON_NAME]"
click at [569, 407] on p "Editar R$ 8,99" at bounding box center [585, 405] width 62 height 14
type input "0"
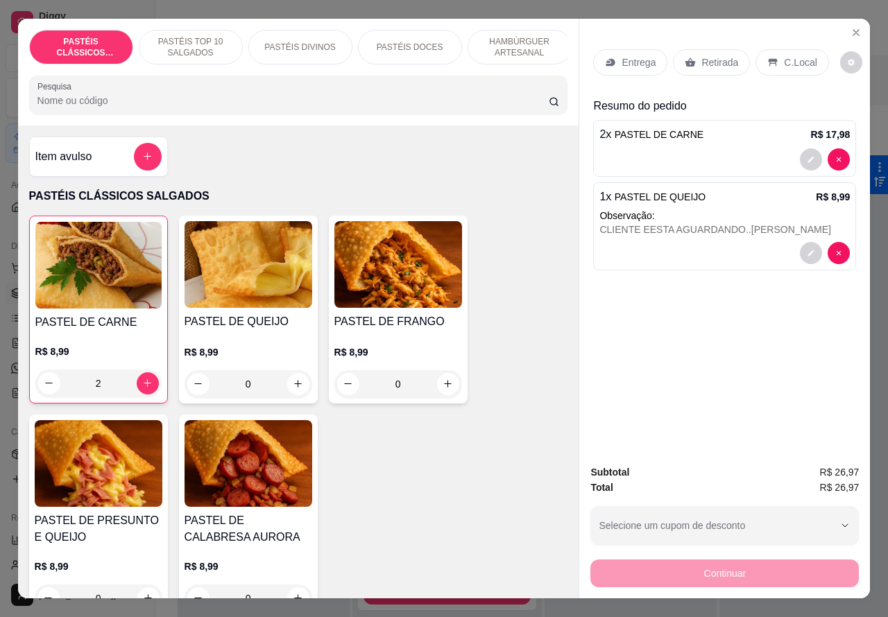
click at [704, 55] on p "Retirada" at bounding box center [719, 62] width 37 height 14
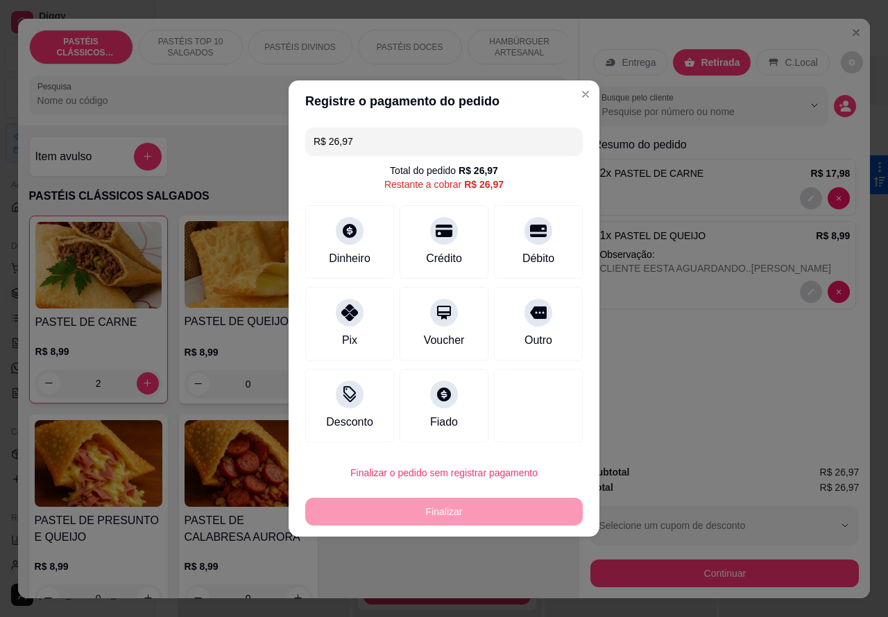
click at [511, 519] on div "Finalizar" at bounding box center [443, 512] width 277 height 28
click at [539, 437] on button "Confirmar" at bounding box center [526, 434] width 49 height 21
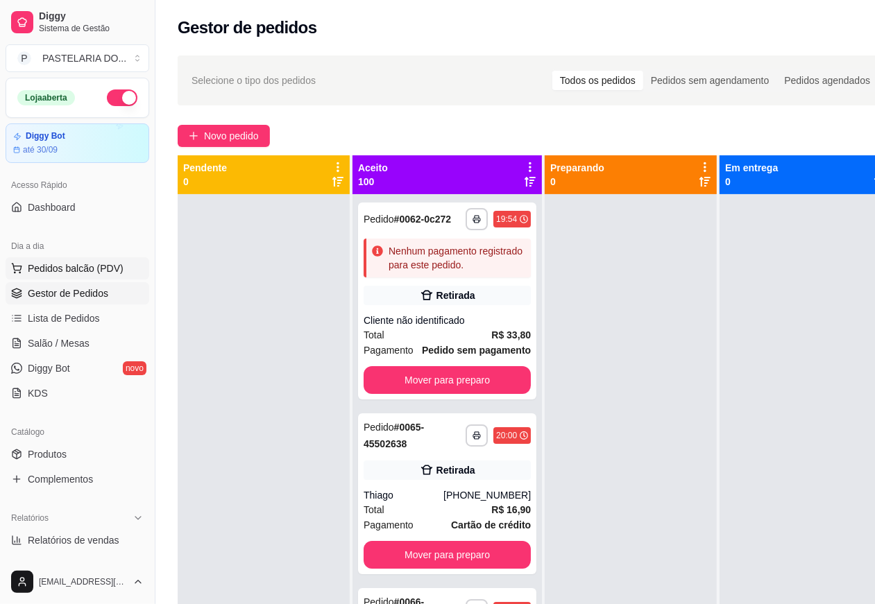
click at [97, 272] on span "Pedidos balcão (PDV)" at bounding box center [76, 268] width 96 height 14
click at [111, 268] on img at bounding box center [97, 264] width 128 height 87
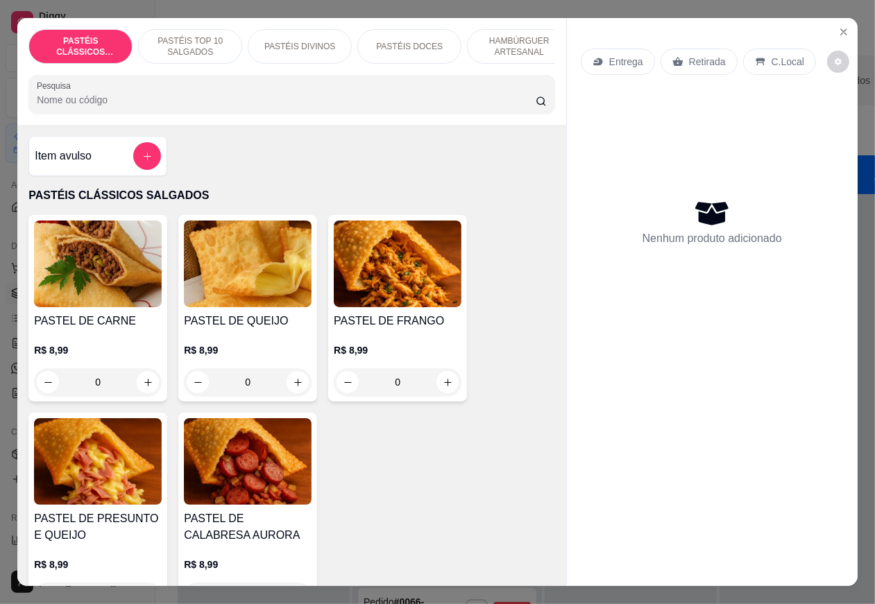
click at [522, 37] on p "HAMBÚRGUER ARTESANAL" at bounding box center [519, 46] width 80 height 22
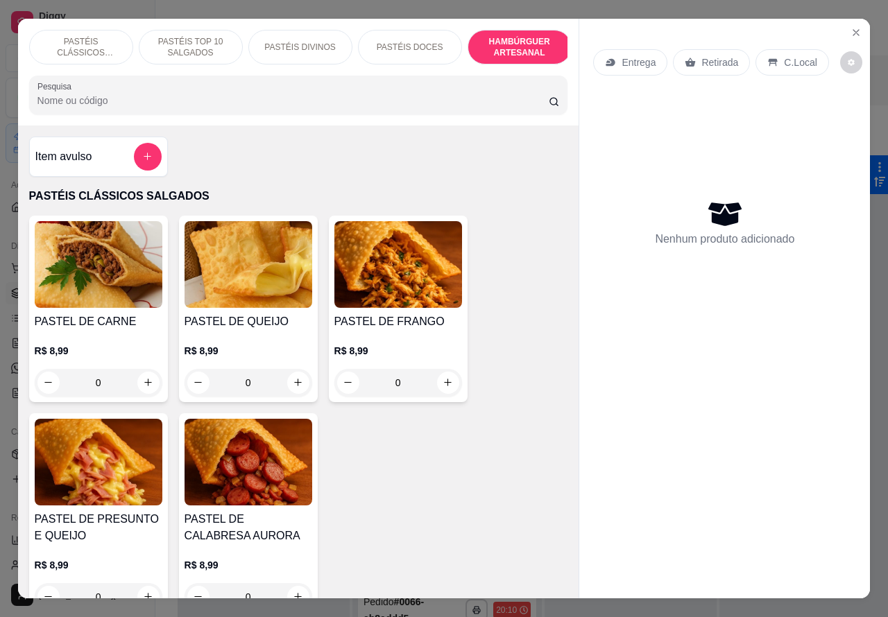
scroll to position [32, 0]
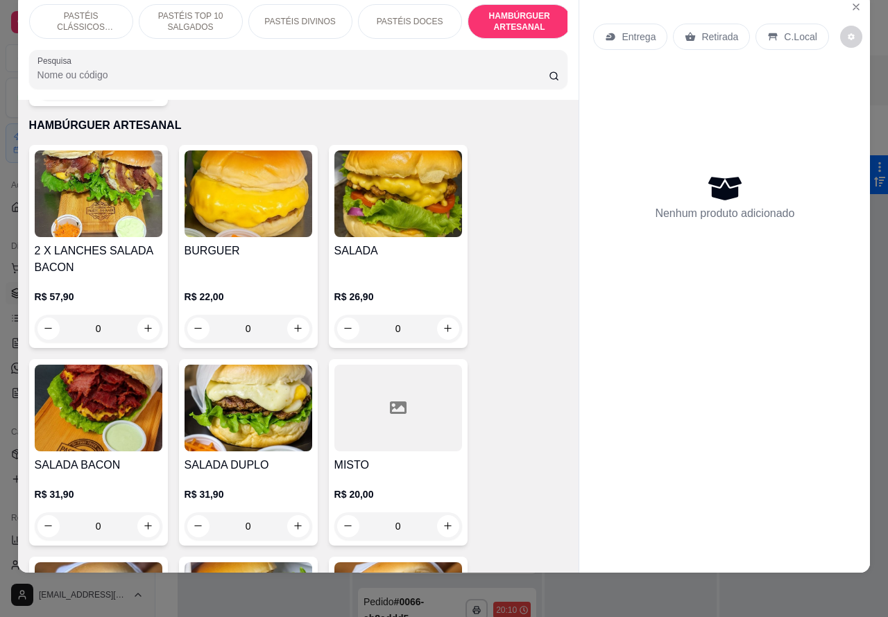
click at [633, 30] on p "Entrega" at bounding box center [638, 37] width 34 height 14
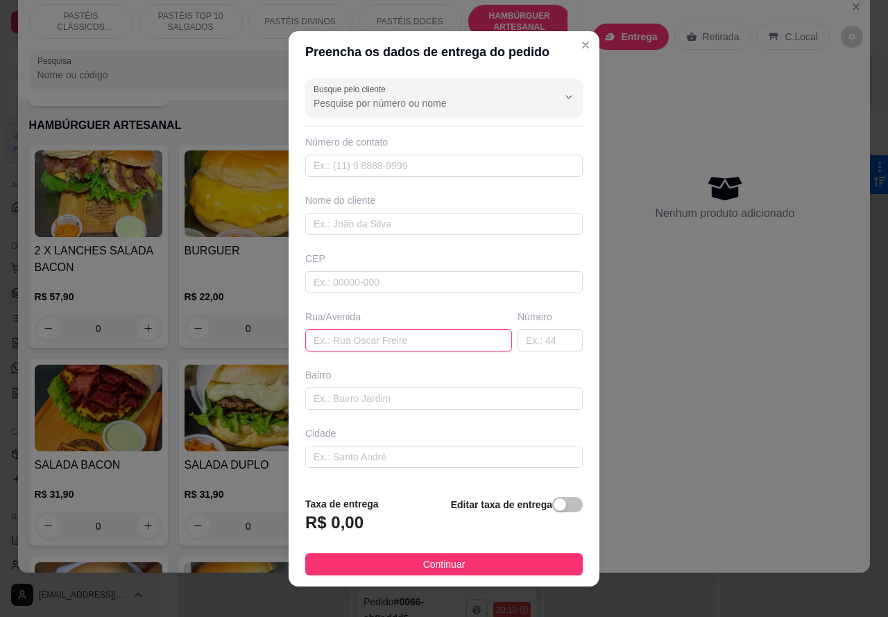
paste input "[PERSON_NAME] andozia 1108,"
type input "[PERSON_NAME] andozia 1108"
click at [554, 504] on div "button" at bounding box center [560, 505] width 12 height 12
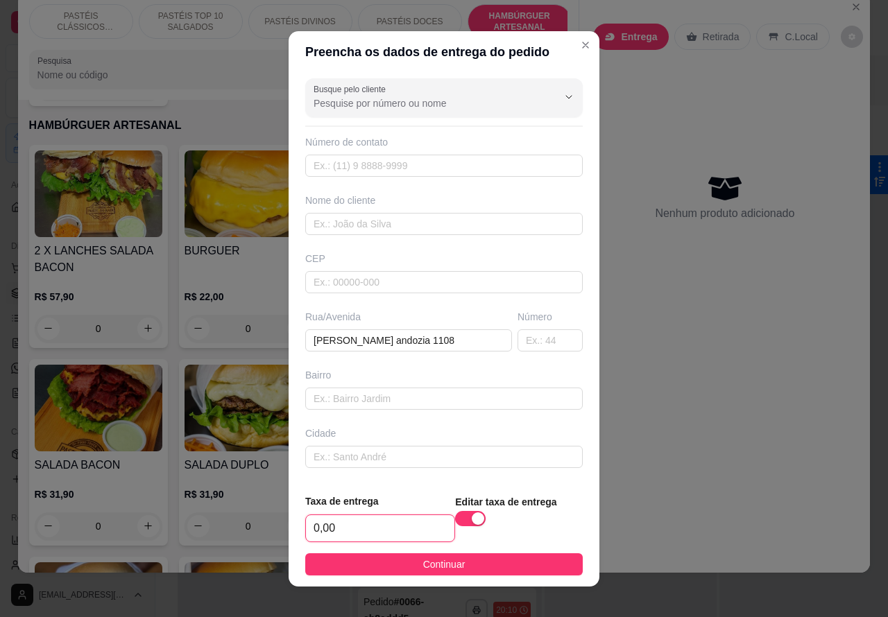
click at [316, 520] on input "0,00" at bounding box center [380, 528] width 148 height 26
type input "4,99"
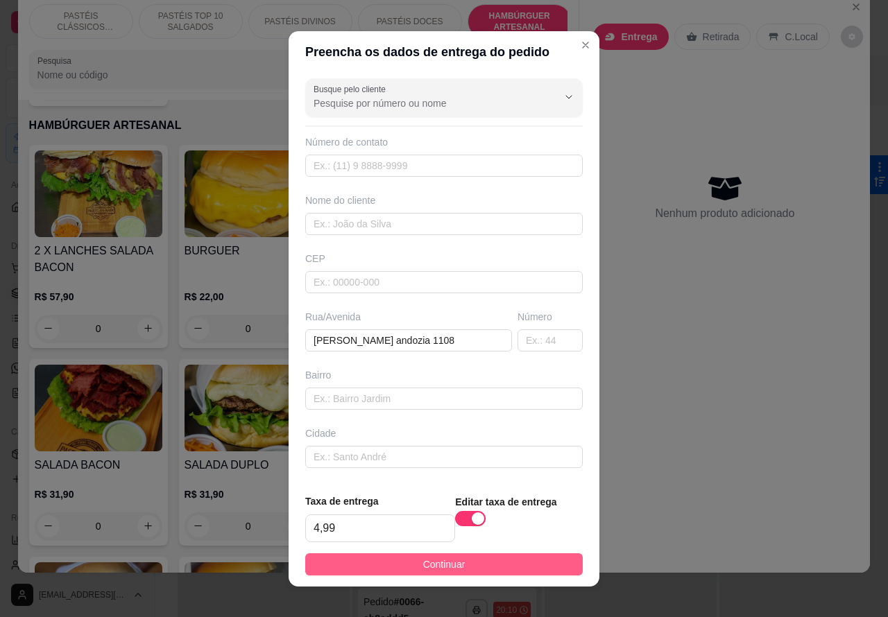
click at [510, 560] on button "Continuar" at bounding box center [443, 565] width 277 height 22
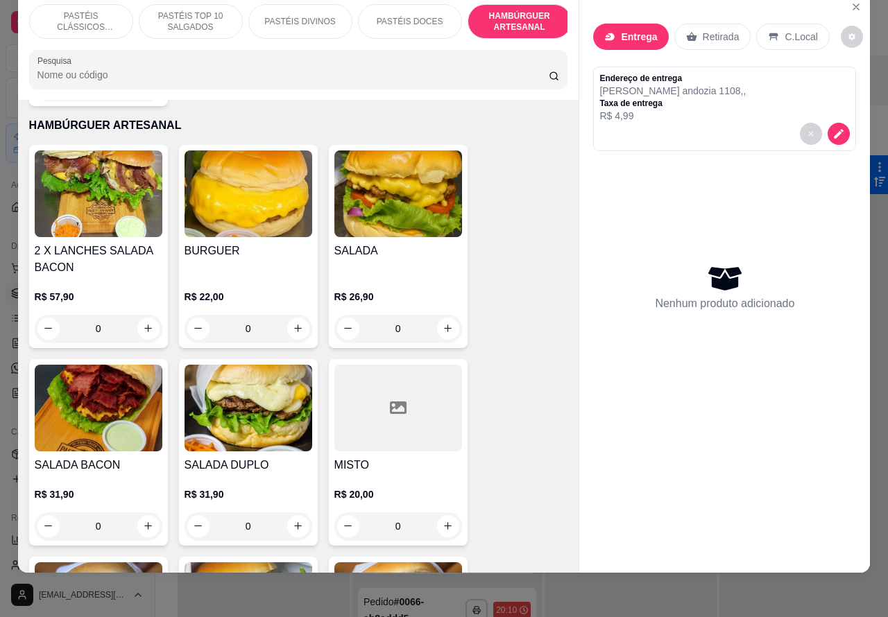
scroll to position [3163, 0]
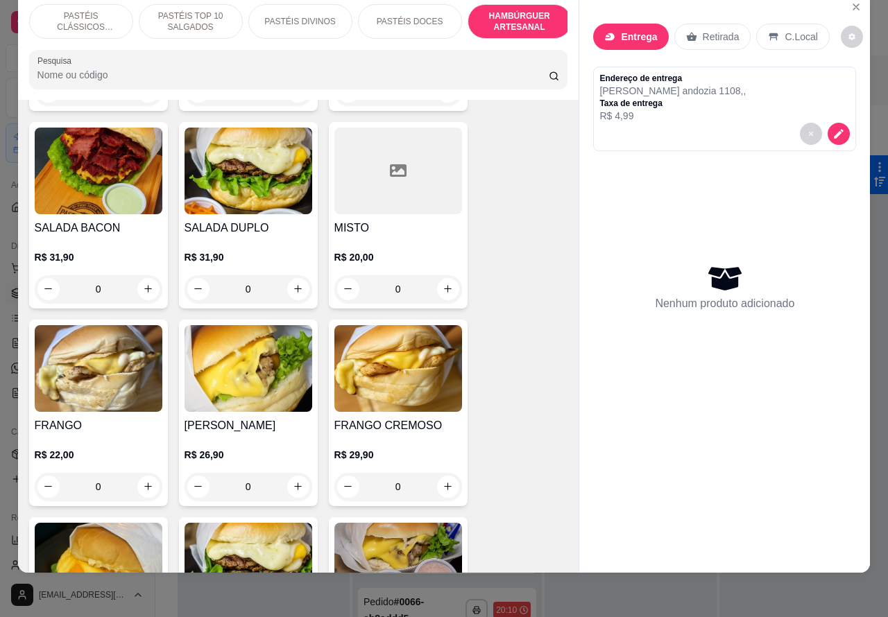
click at [245, 390] on img at bounding box center [249, 368] width 128 height 87
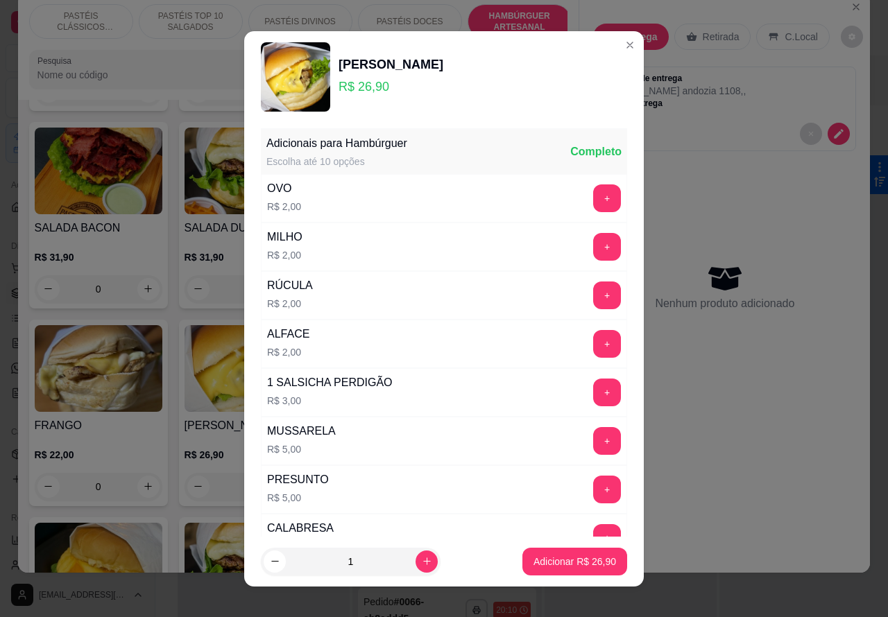
click at [610, 44] on div "Entrega Retirada C.Local" at bounding box center [724, 36] width 263 height 49
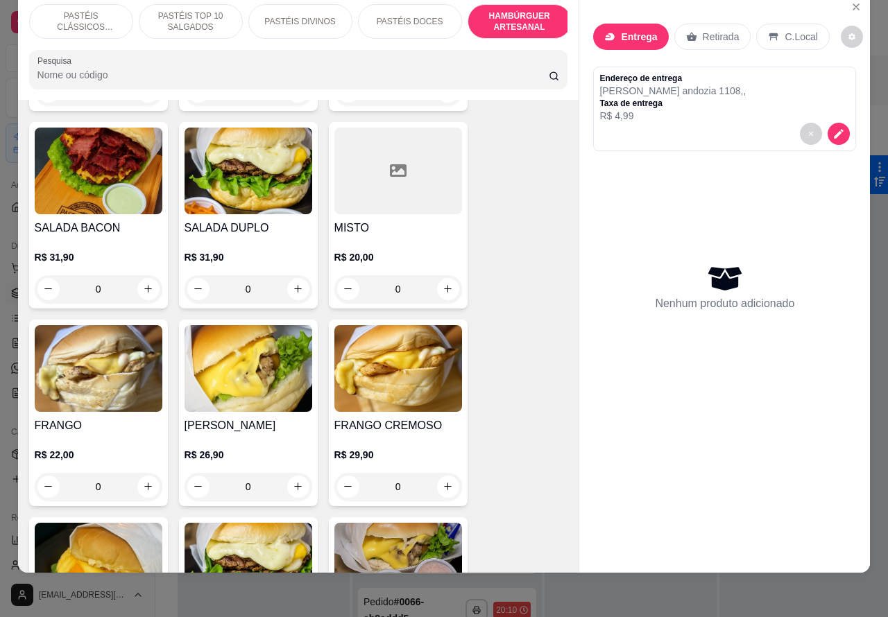
click at [271, 182] on img at bounding box center [249, 171] width 128 height 87
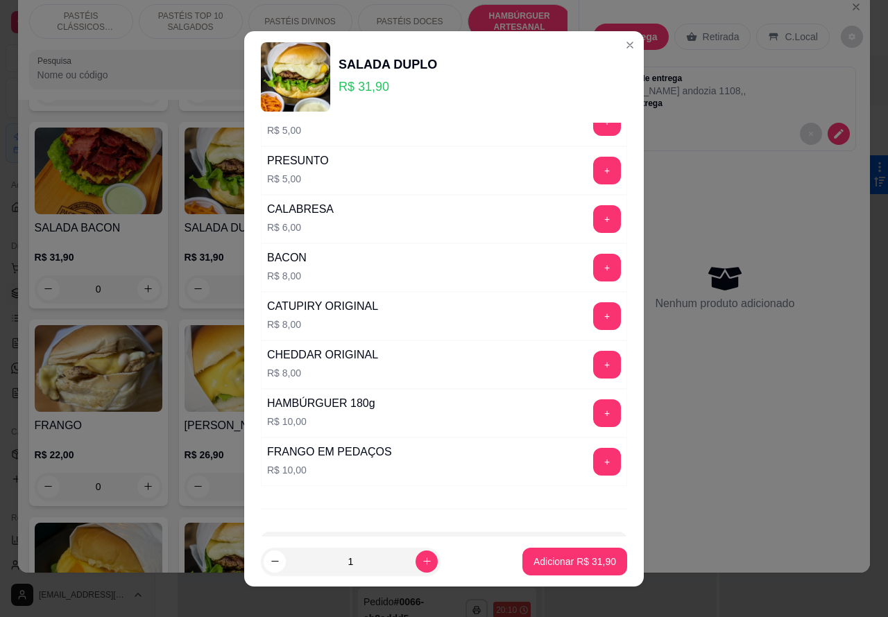
scroll to position [376, 0]
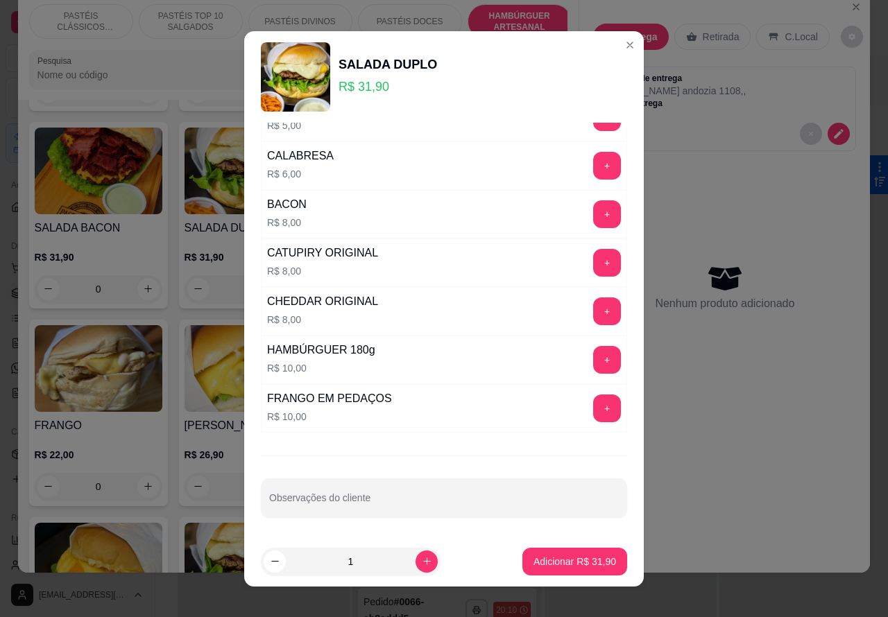
click at [593, 406] on button "+" at bounding box center [607, 409] width 28 height 28
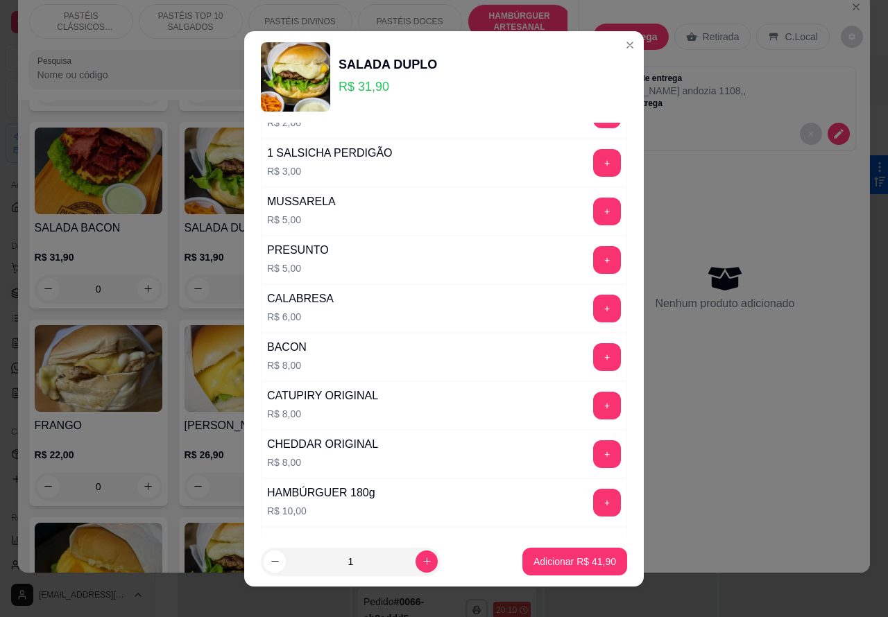
scroll to position [234, 0]
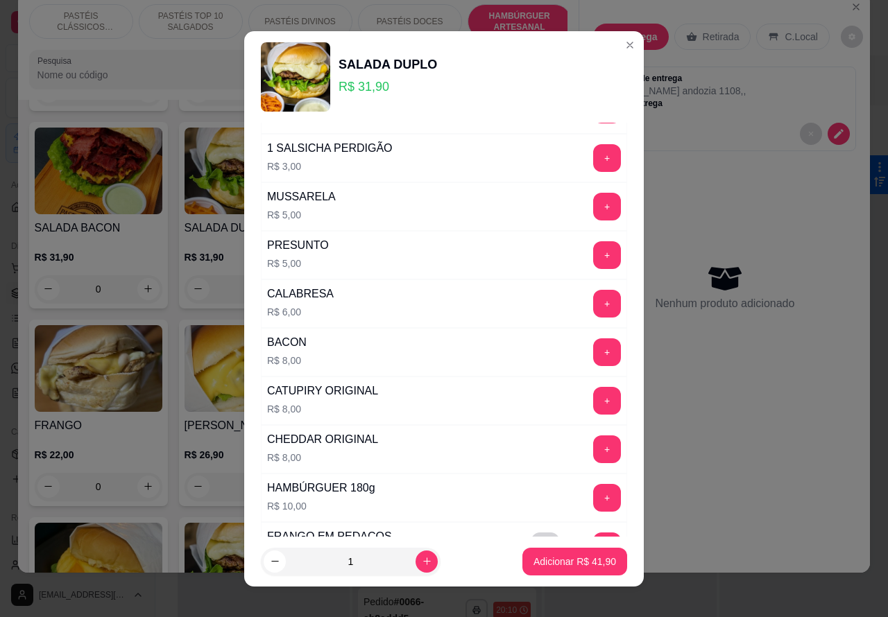
click at [593, 404] on button "+" at bounding box center [607, 401] width 28 height 28
click at [549, 567] on p "Adicionar R$ 49,90" at bounding box center [575, 561] width 80 height 13
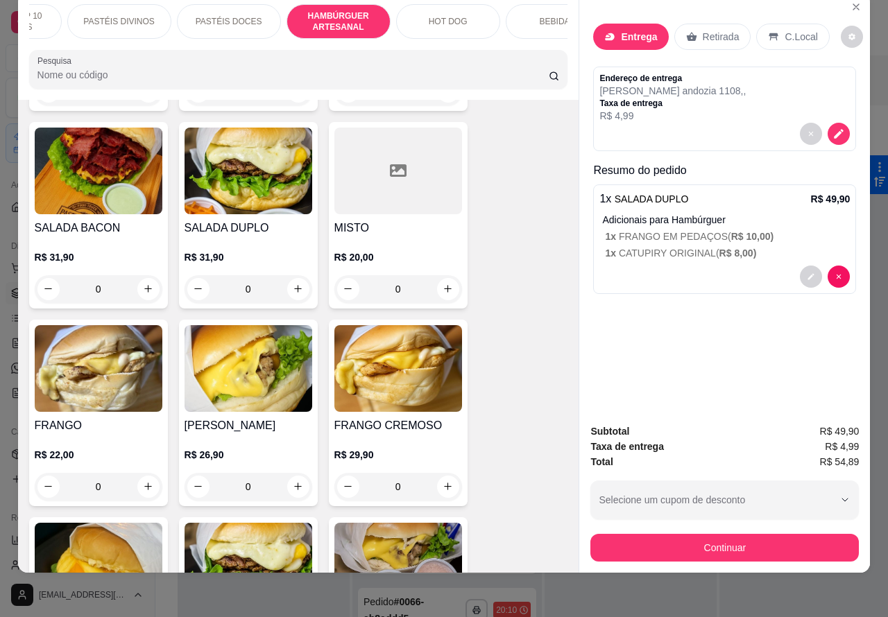
scroll to position [0, 185]
click at [456, 12] on div "HOT DOG" at bounding box center [445, 21] width 104 height 35
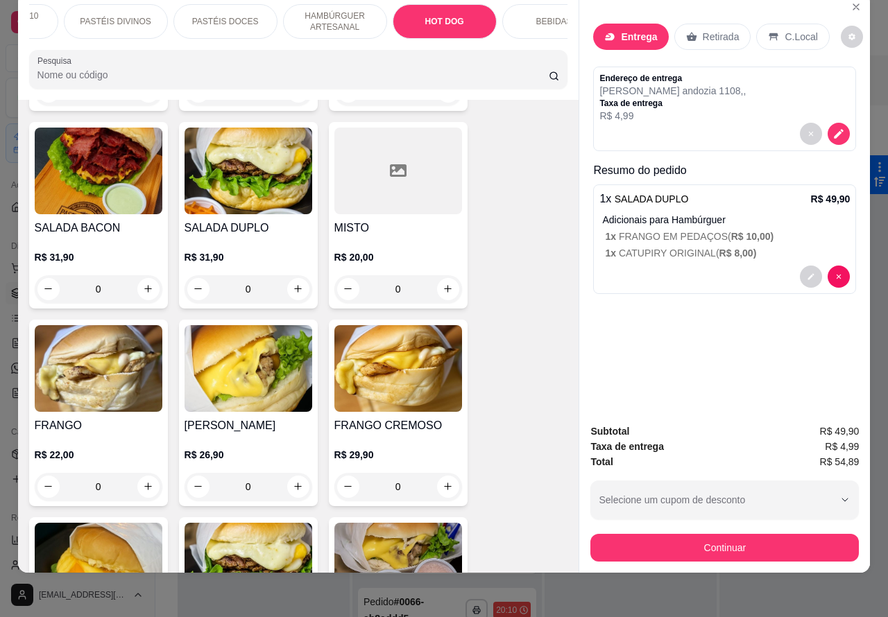
scroll to position [3975, 0]
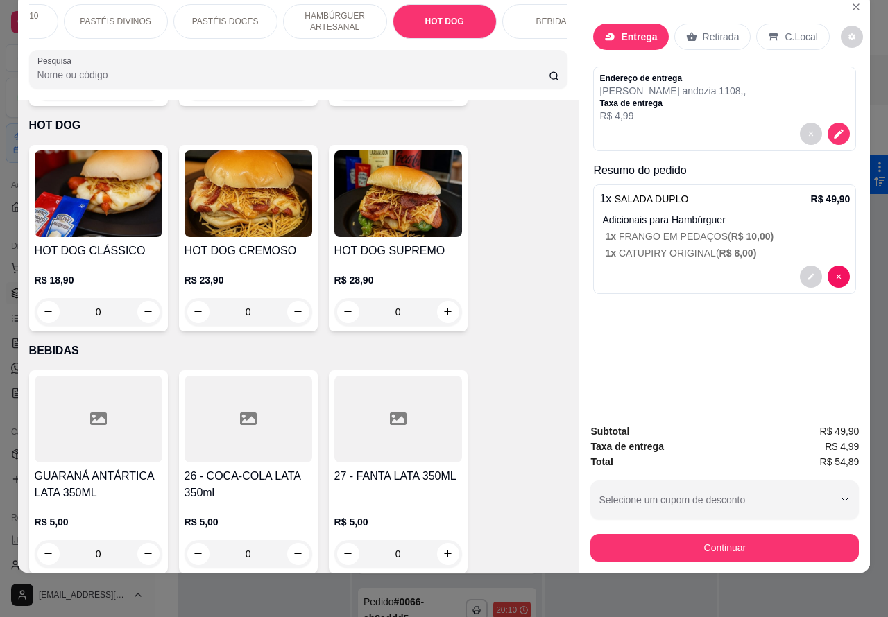
click at [122, 208] on img at bounding box center [99, 194] width 128 height 87
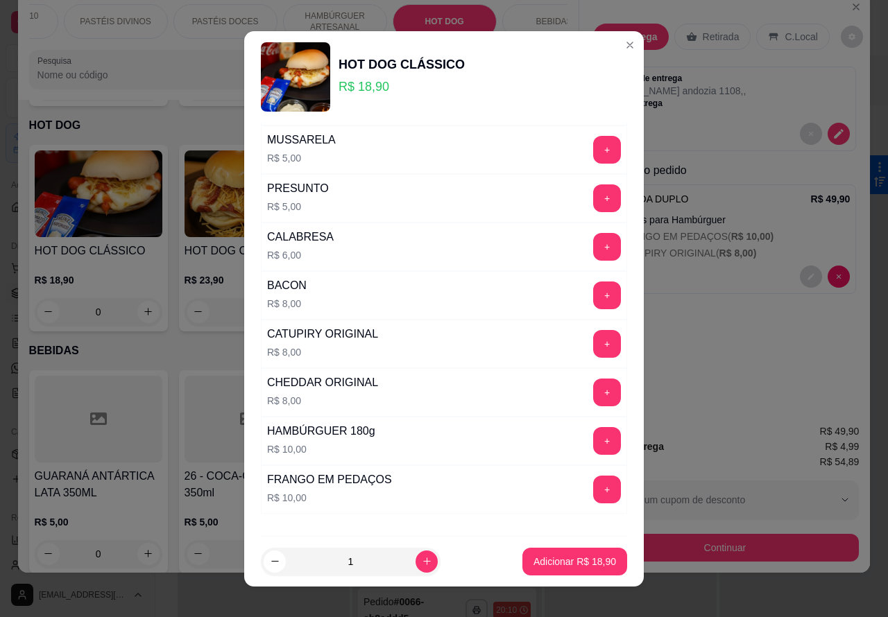
scroll to position [376, 0]
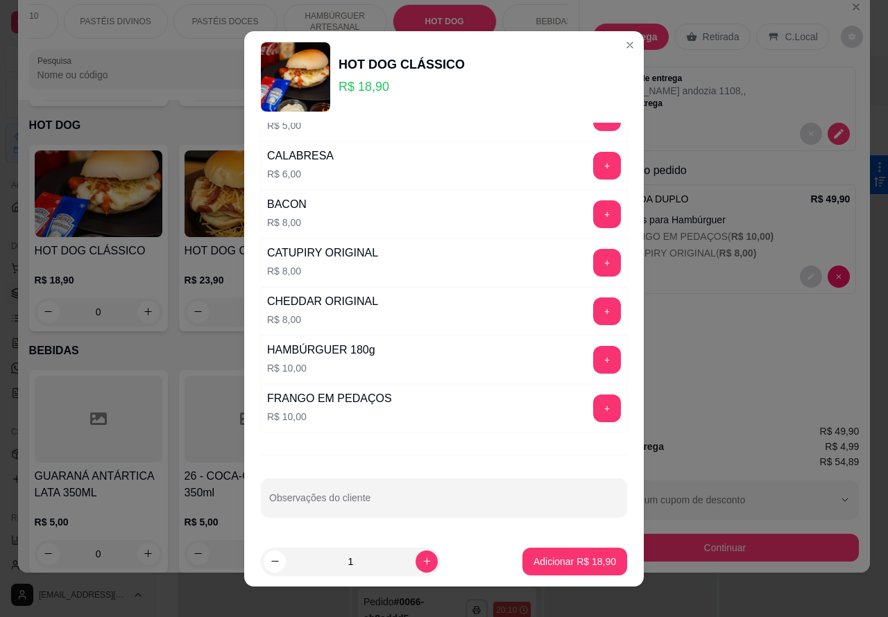
click at [393, 497] on input "Observações do cliente" at bounding box center [444, 504] width 350 height 14
type input """"""""""SEM MOSTARDA"""""""
click at [567, 562] on p "Adicionar R$ 18,90" at bounding box center [574, 562] width 83 height 14
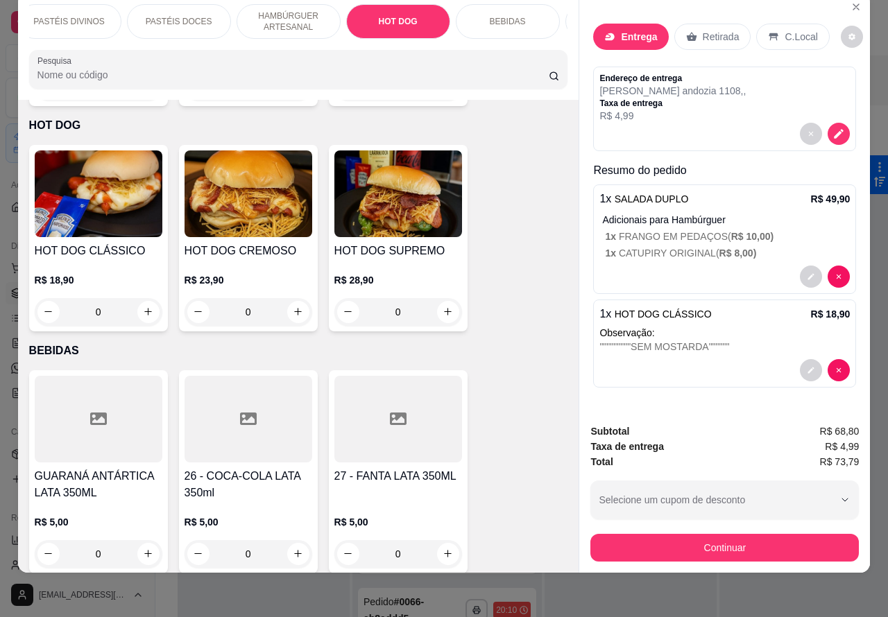
scroll to position [0, 253]
click at [468, 16] on p "BEBIDAS" at bounding box center [486, 21] width 36 height 11
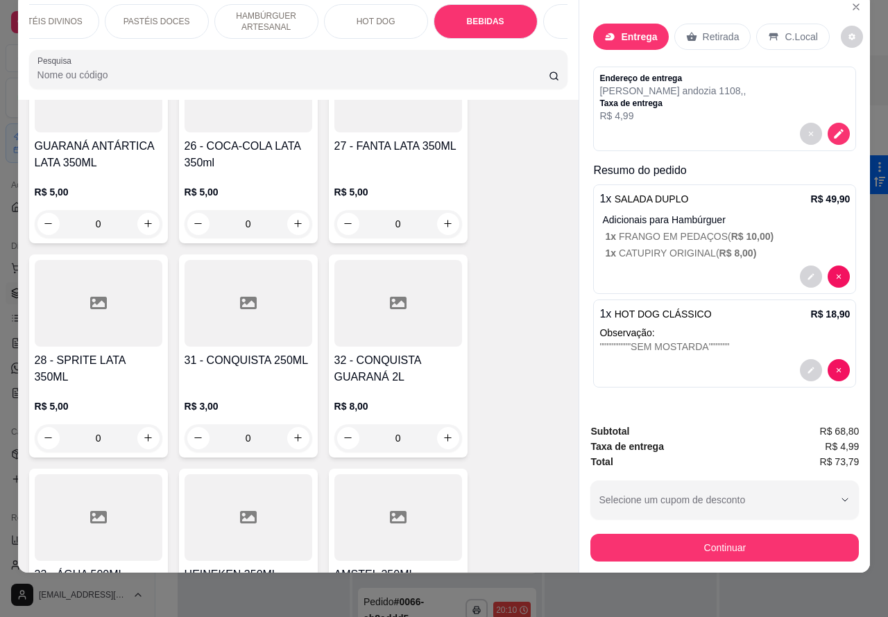
scroll to position [4500, 0]
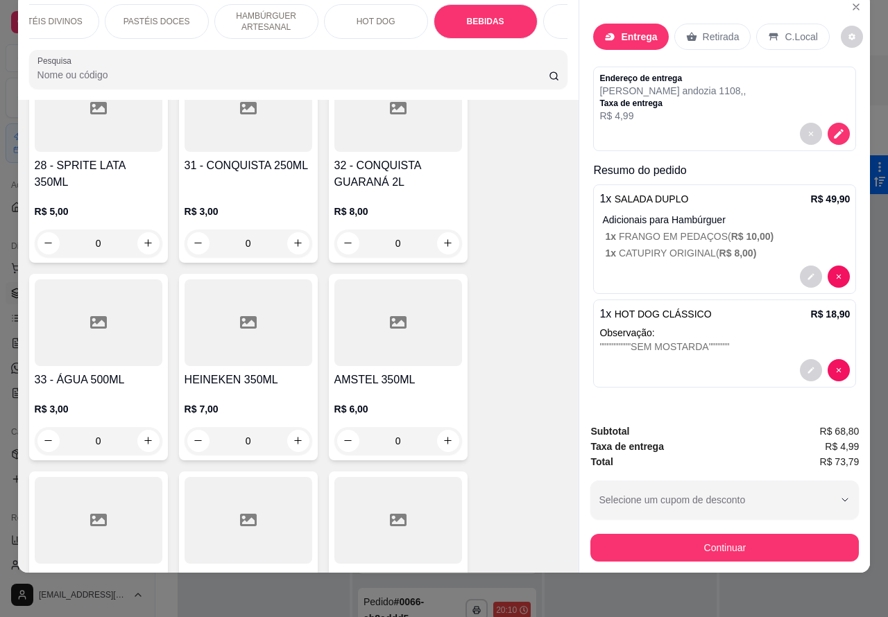
click at [443, 238] on icon "increase-product-quantity" at bounding box center [448, 243] width 10 height 10
type input "1"
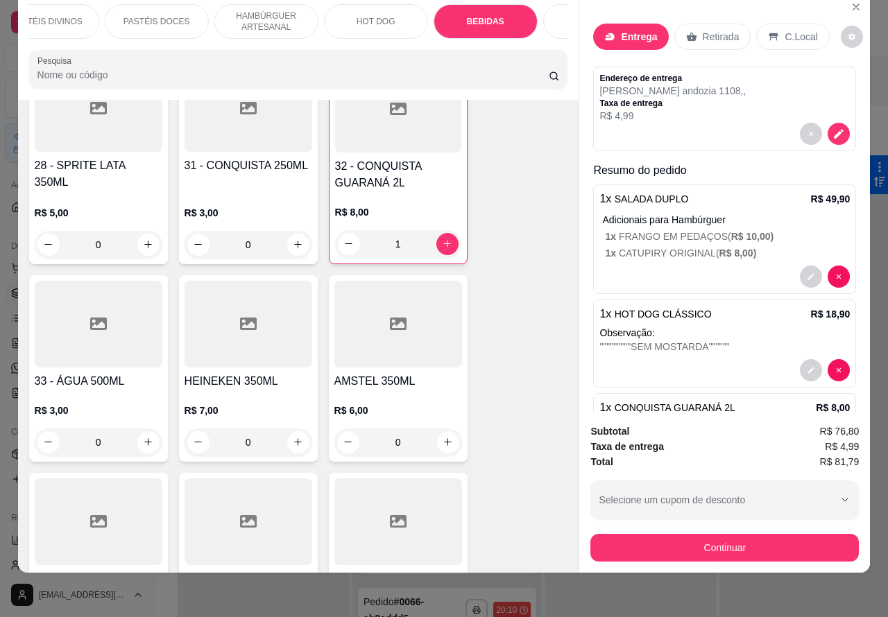
scroll to position [0, 0]
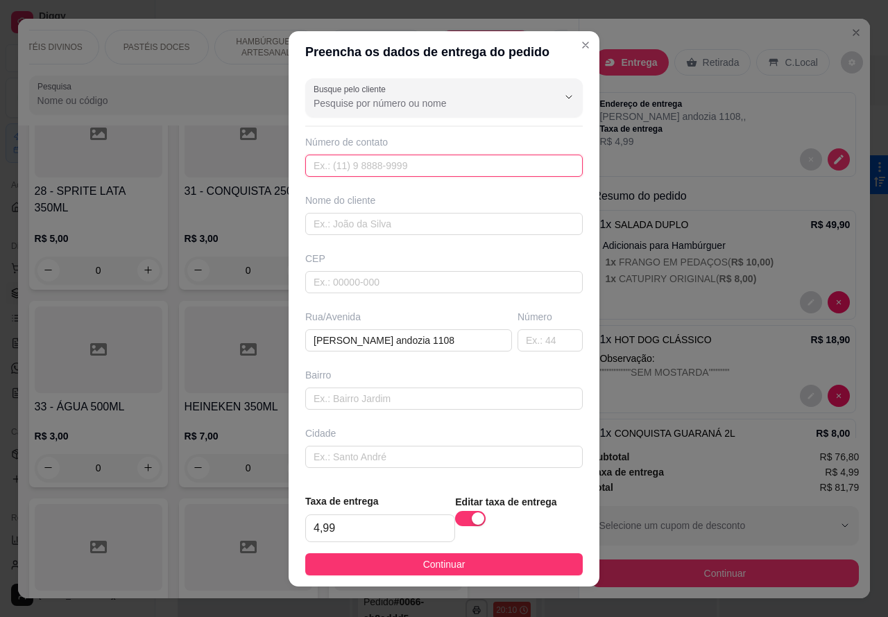
paste input "[PHONE_NUMBER]"
type input "[PHONE_NUMBER]"
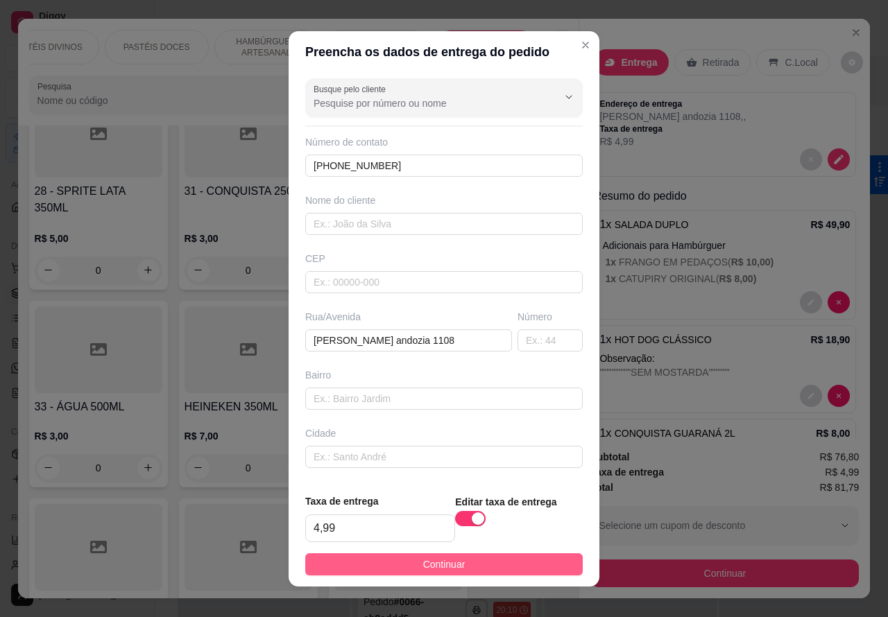
click at [494, 571] on button "Continuar" at bounding box center [443, 565] width 277 height 22
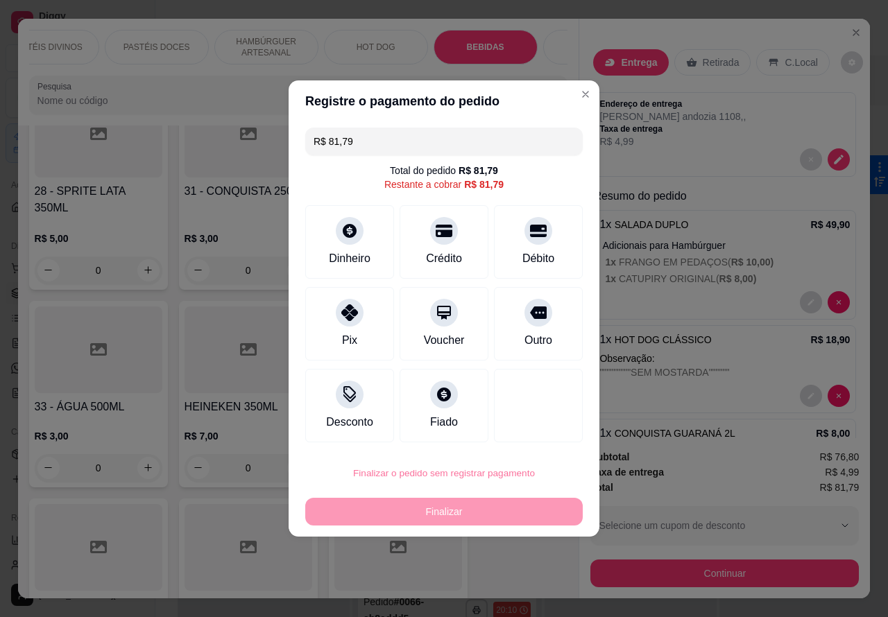
click at [540, 437] on button "Confirmar" at bounding box center [526, 435] width 51 height 22
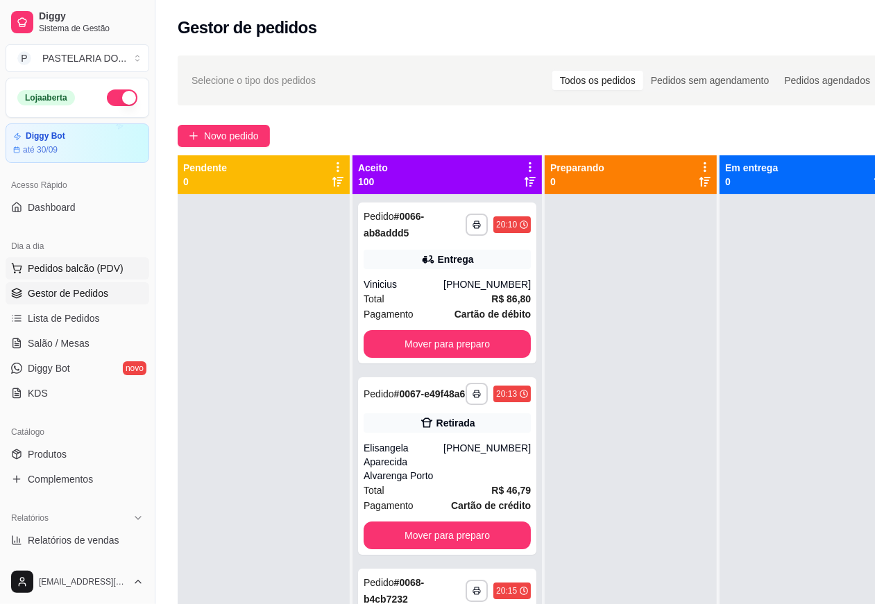
click at [99, 271] on span "Pedidos balcão (PDV)" at bounding box center [76, 268] width 96 height 14
click at [97, 268] on img at bounding box center [93, 263] width 129 height 87
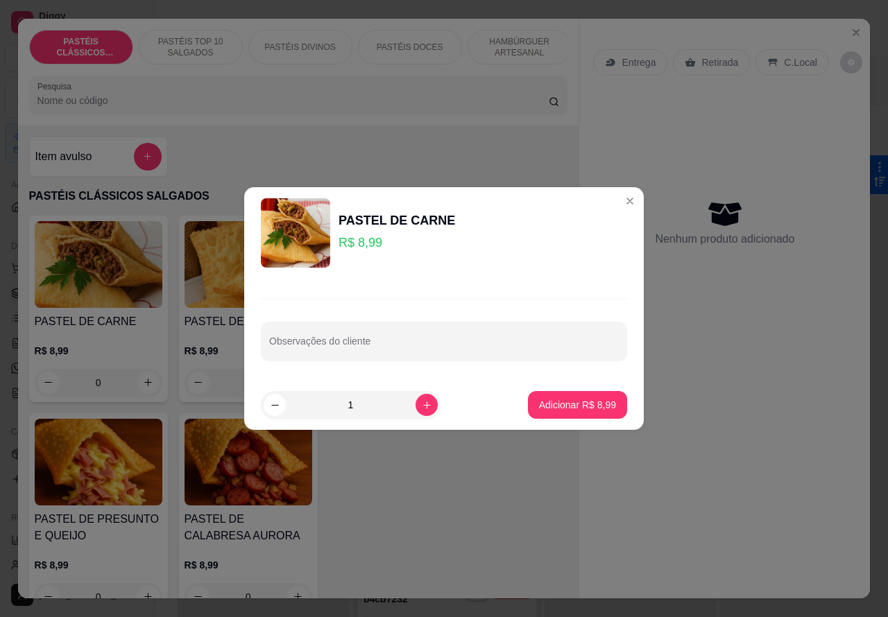
click at [521, 126] on div "PASTÉIS CLÁSSICOS SALGADOS PASTÉIS TOP 10 SALGADOS PASTÉIS DIVINOS PASTÉIS DOCE…" at bounding box center [298, 72] width 561 height 107
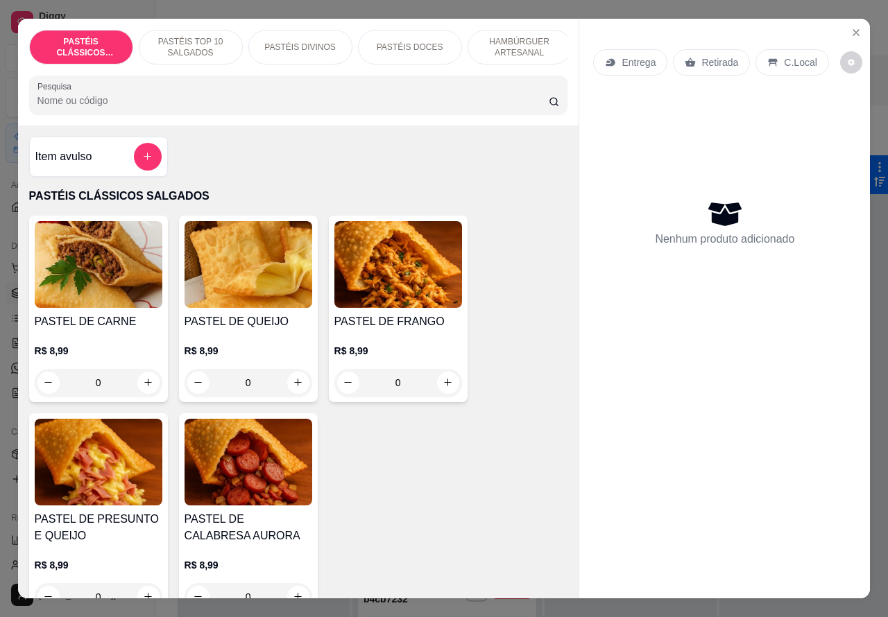
click at [526, 38] on p "HAMBÚRGUER ARTESANAL" at bounding box center [519, 47] width 80 height 22
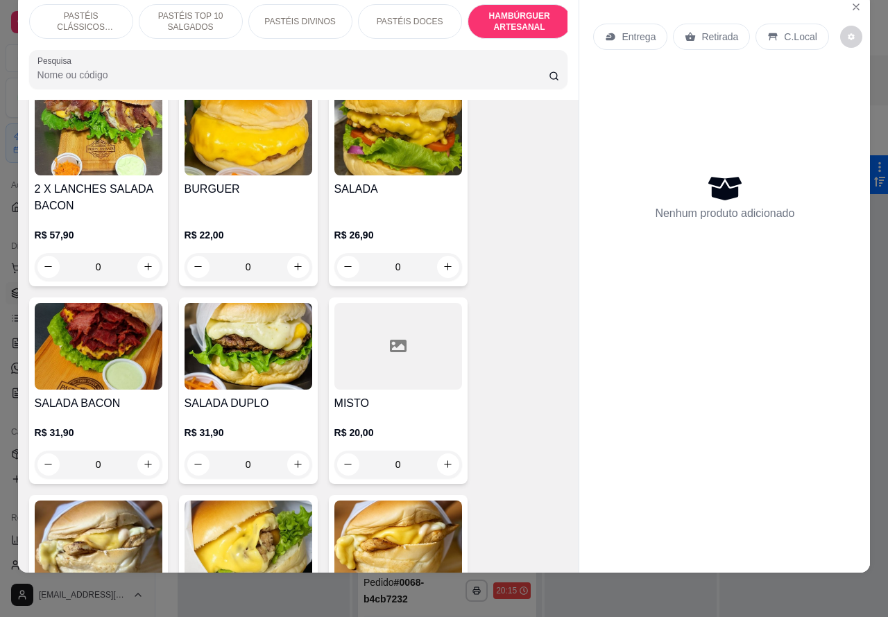
scroll to position [3003, 0]
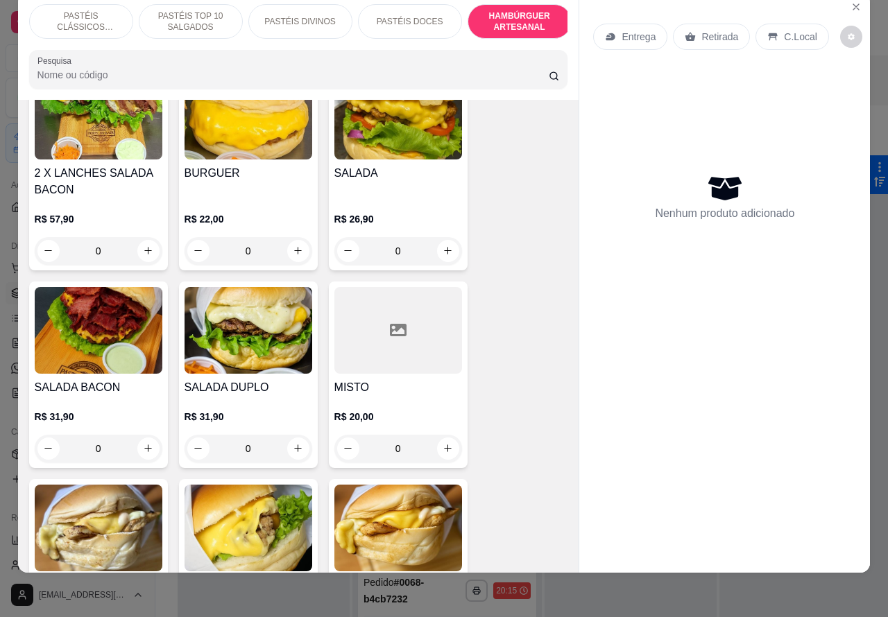
click at [303, 238] on div "0" at bounding box center [249, 251] width 128 height 28
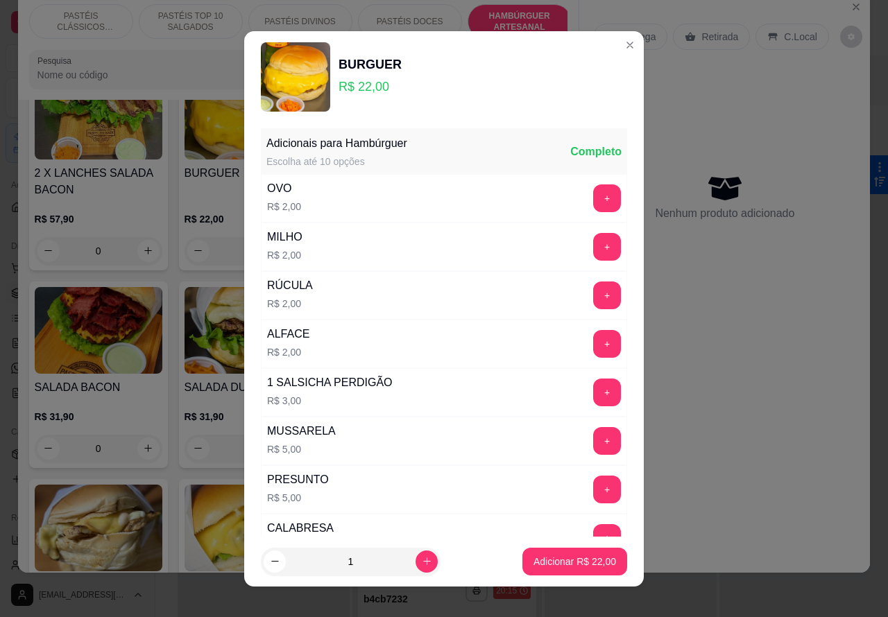
click at [610, 44] on div "Entrega Retirada C.Local" at bounding box center [724, 36] width 263 height 49
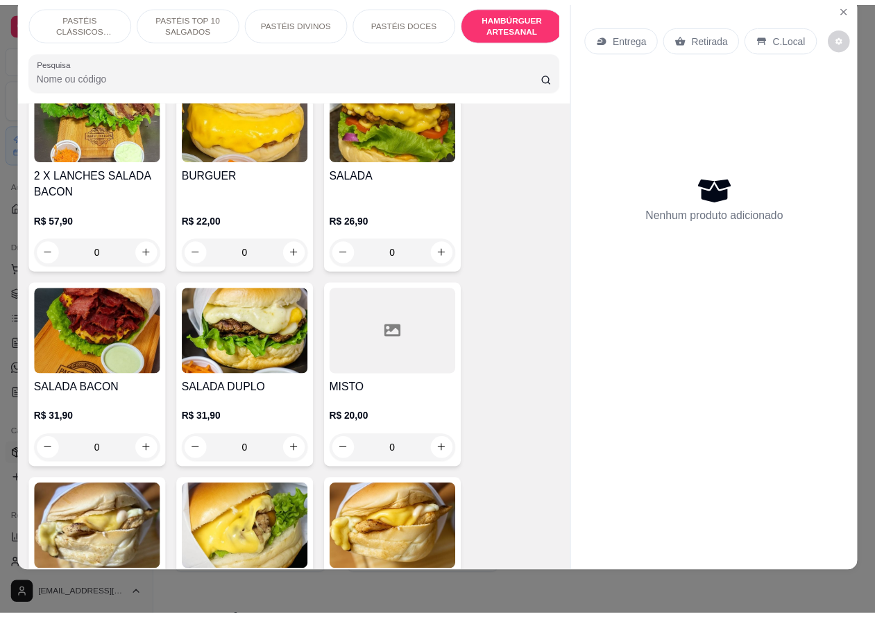
scroll to position [3393, 0]
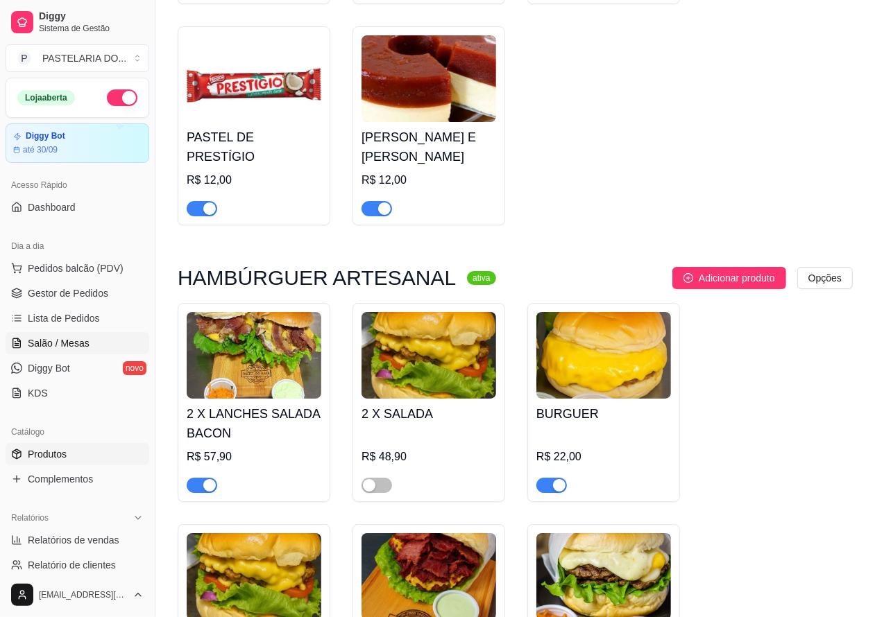
click at [70, 340] on span "Salão / Mesas" at bounding box center [59, 343] width 62 height 14
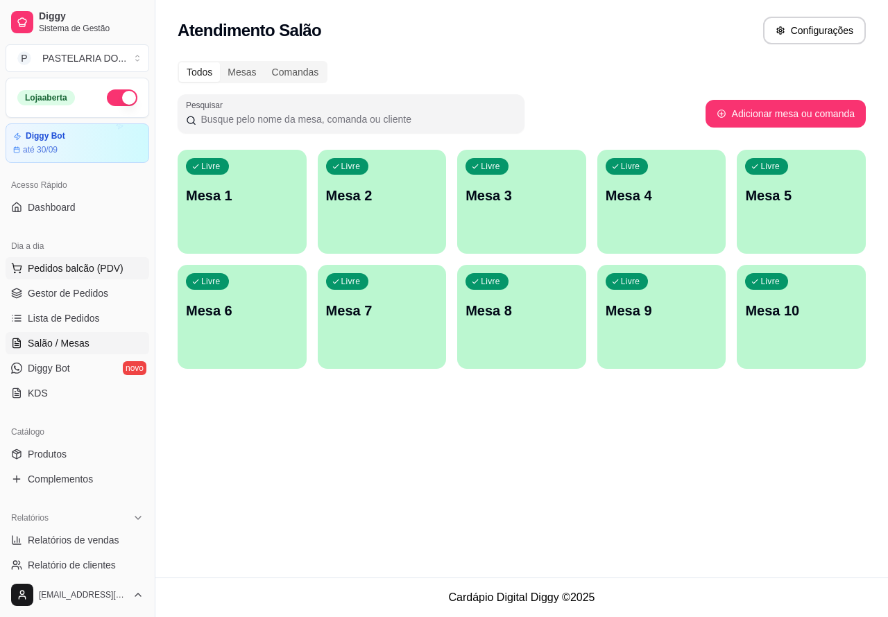
click at [112, 257] on button "Pedidos balcão (PDV)" at bounding box center [78, 268] width 144 height 22
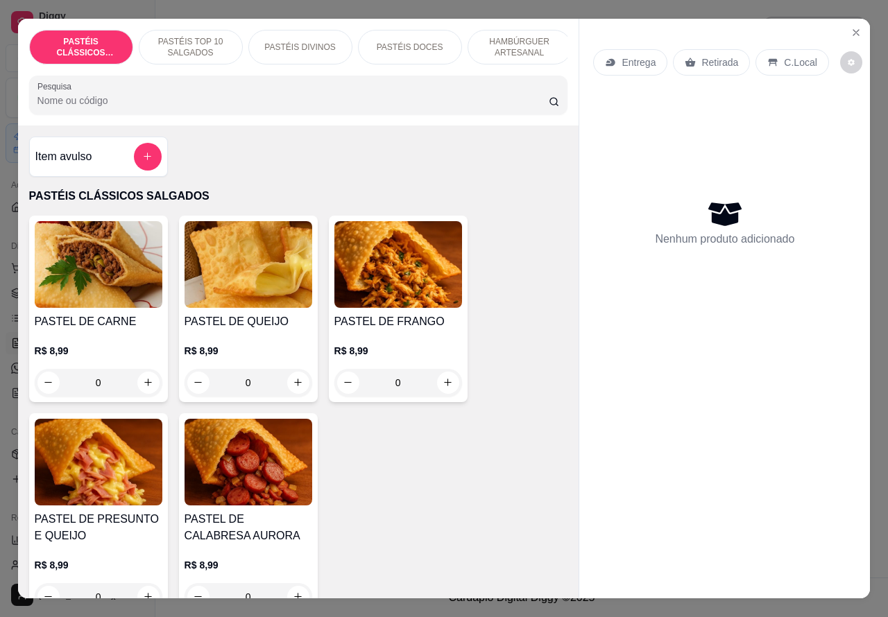
click at [528, 36] on p "HAMBÚRGUER ARTESANAL" at bounding box center [519, 47] width 80 height 22
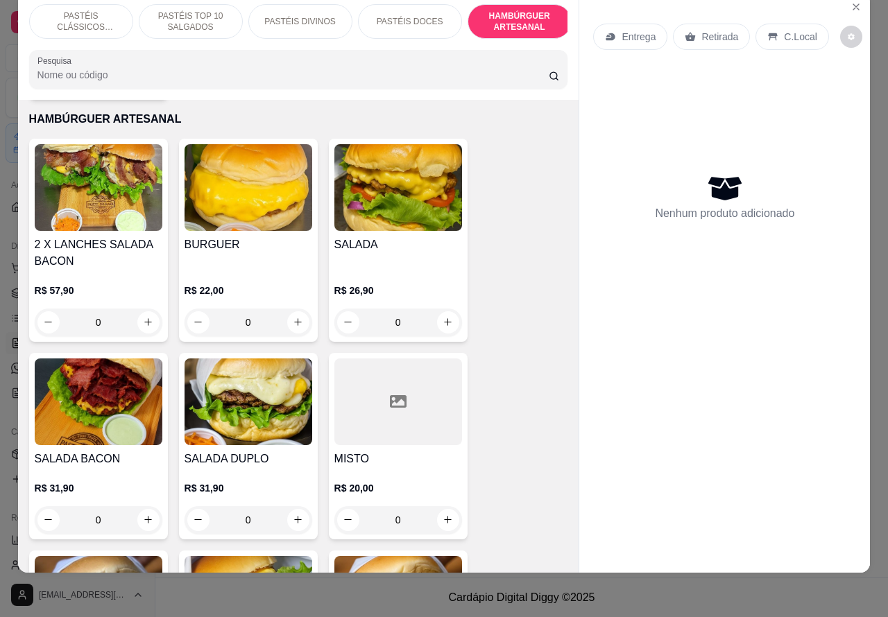
scroll to position [2934, 0]
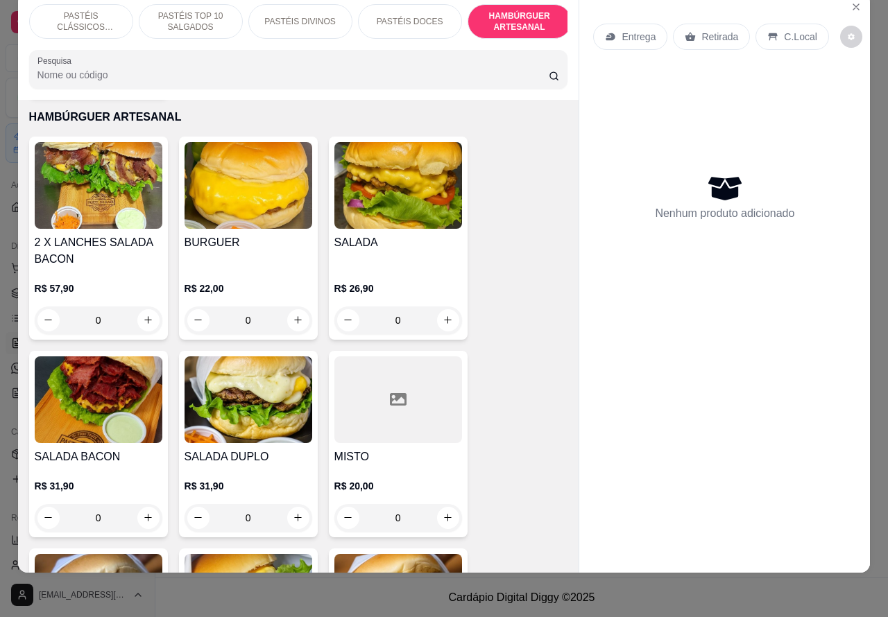
click at [642, 30] on p "Entrega" at bounding box center [638, 37] width 34 height 14
click at [726, 33] on div "Retirada" at bounding box center [712, 37] width 77 height 26
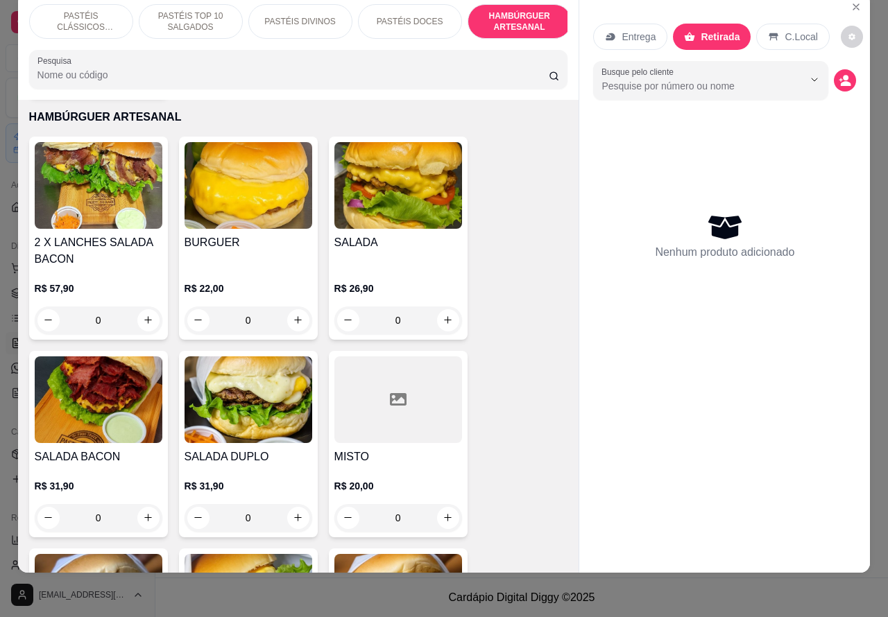
click at [633, 30] on p "Entrega" at bounding box center [638, 37] width 34 height 14
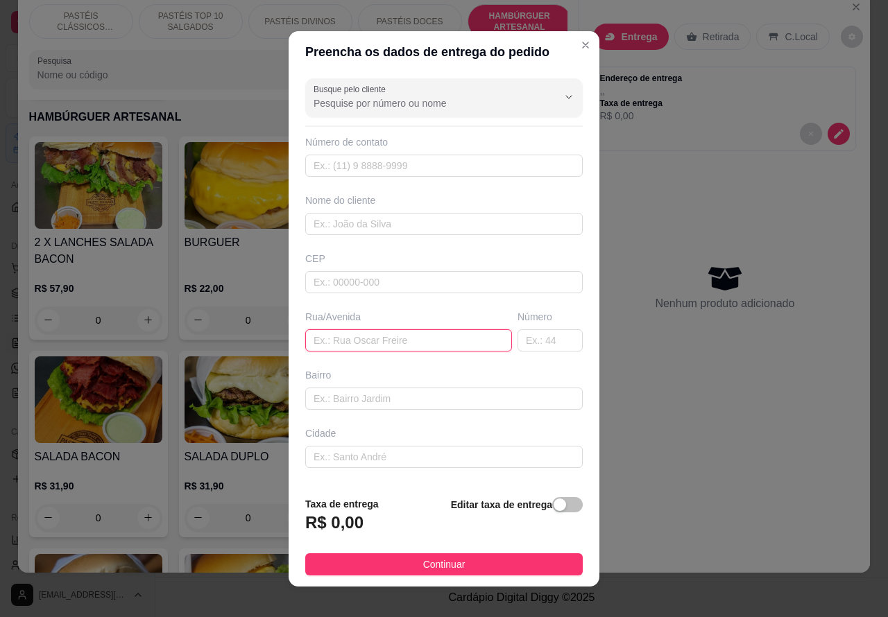
click at [397, 341] on input "text" at bounding box center [408, 340] width 207 height 22
type input "c"
type input "[PERSON_NAME]"
click at [534, 340] on input "text" at bounding box center [549, 340] width 65 height 22
type input "155"
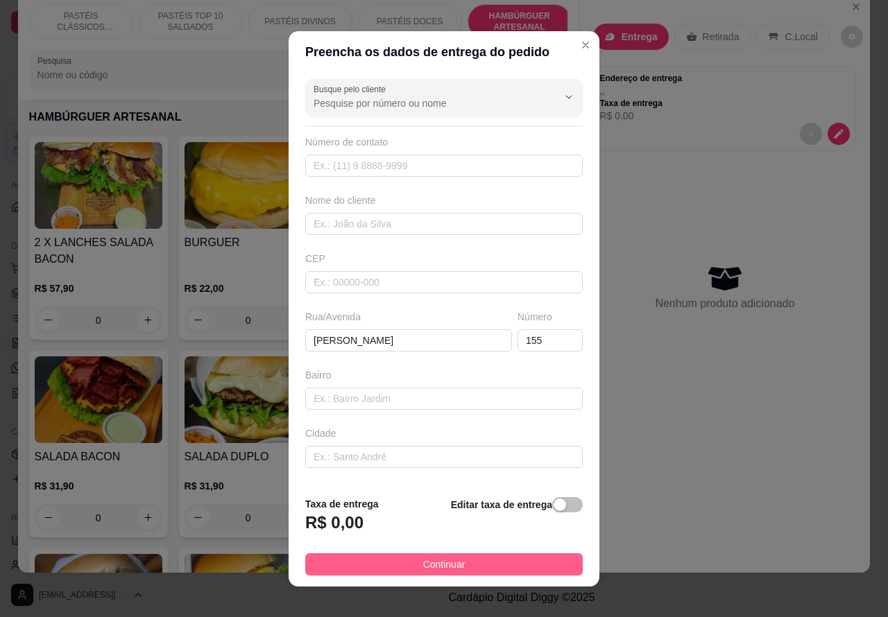
click at [493, 558] on button "Continuar" at bounding box center [443, 565] width 277 height 22
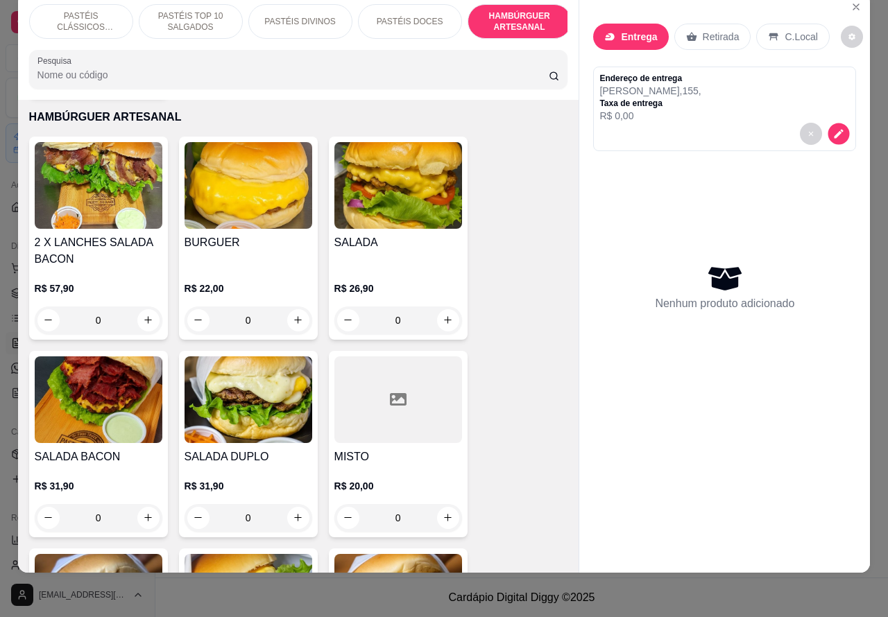
click at [839, 123] on button "decrease-product-quantity" at bounding box center [839, 134] width 22 height 22
click at [837, 128] on icon "decrease-product-quantity" at bounding box center [838, 134] width 12 height 12
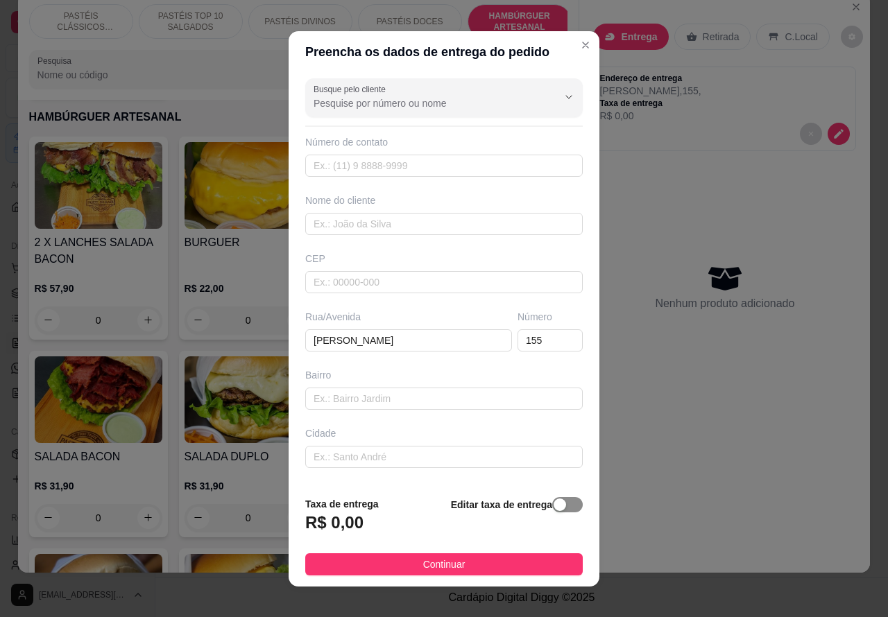
click at [554, 503] on div "button" at bounding box center [560, 505] width 12 height 12
click at [320, 527] on input "0,00" at bounding box center [380, 528] width 148 height 26
click at [314, 526] on input "0,00" at bounding box center [380, 528] width 148 height 26
type input "1,00"
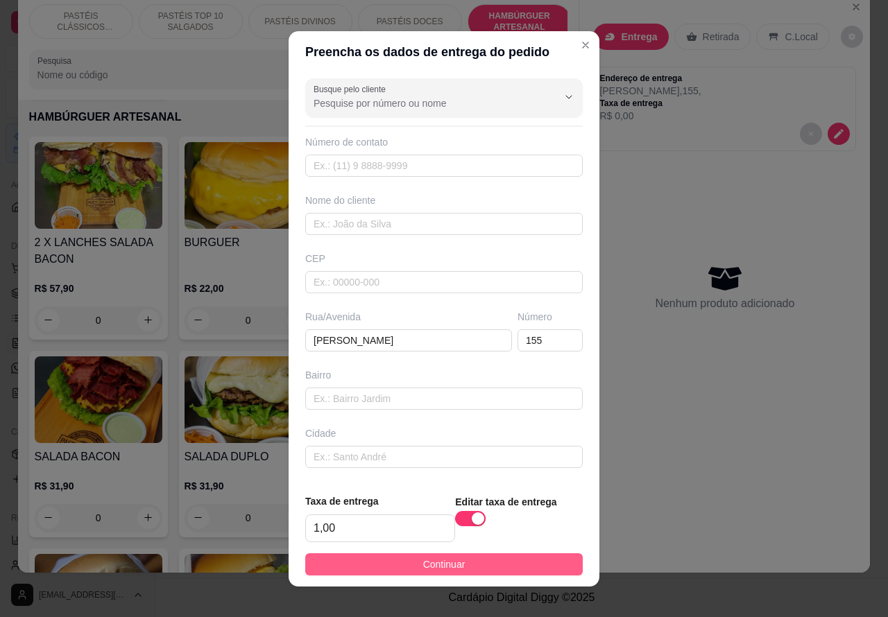
click at [524, 556] on button "Continuar" at bounding box center [443, 565] width 277 height 22
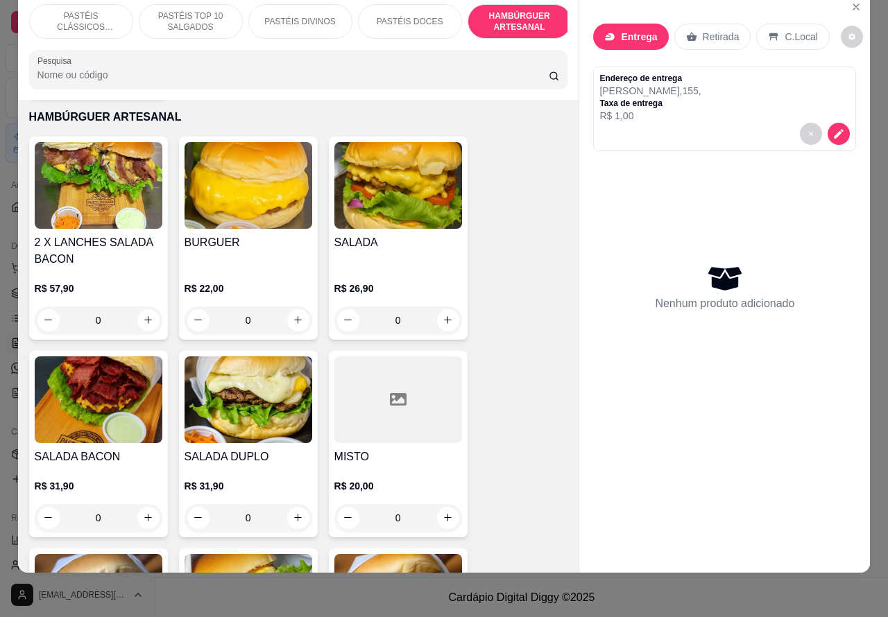
click at [297, 307] on div "0" at bounding box center [249, 321] width 128 height 28
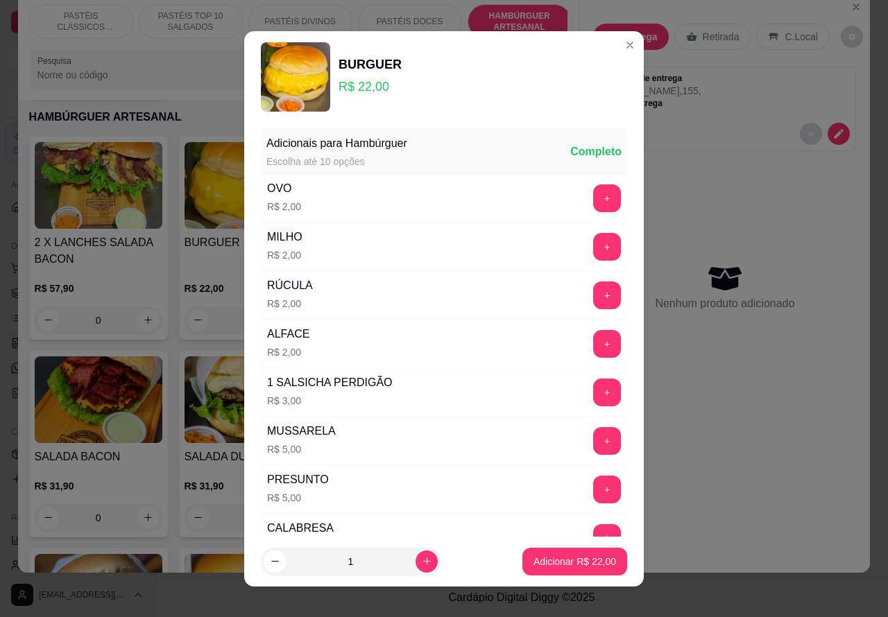
click at [549, 559] on p "Adicionar R$ 22,00" at bounding box center [574, 562] width 83 height 14
type input "1"
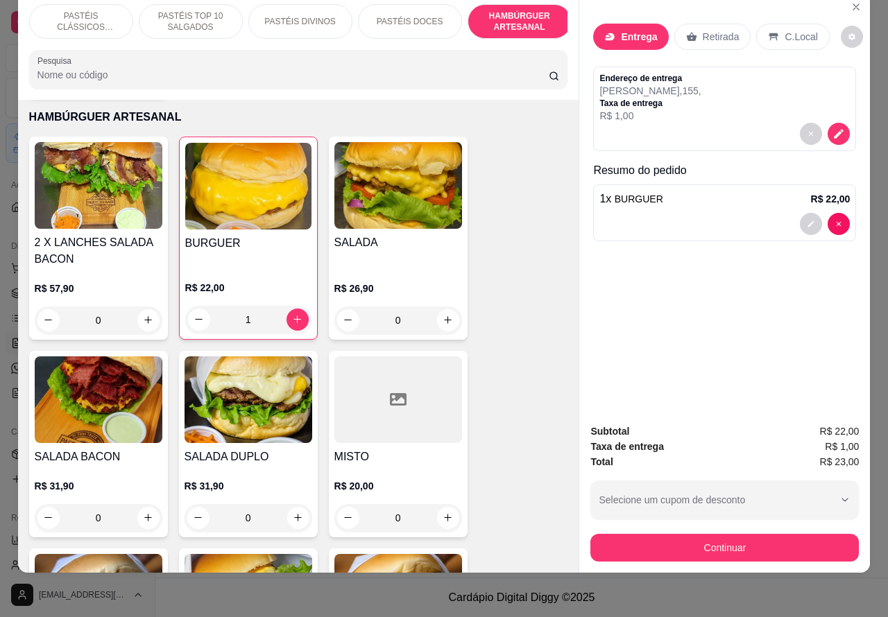
click at [280, 314] on div "1" at bounding box center [248, 320] width 126 height 28
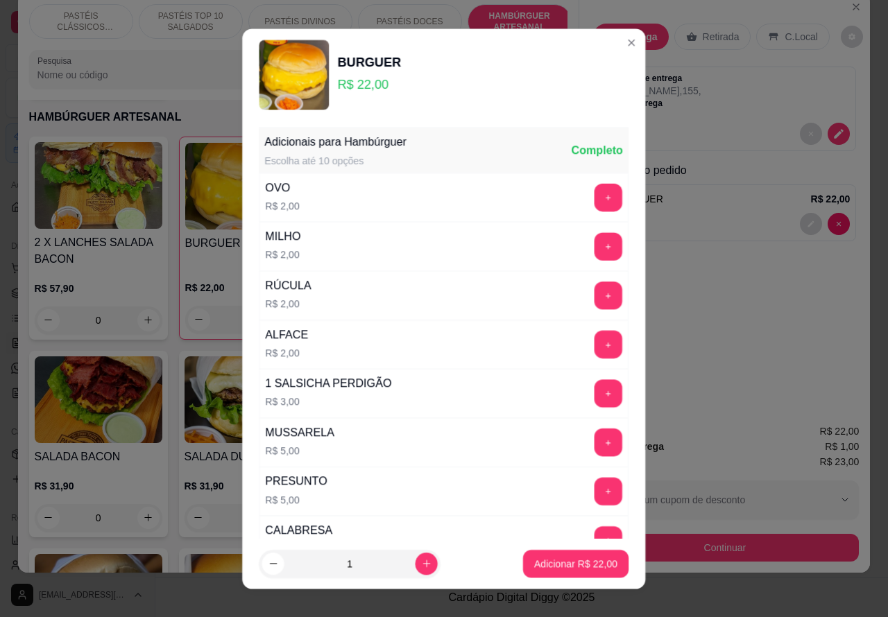
click at [289, 299] on p "R$ 2,00" at bounding box center [289, 303] width 46 height 14
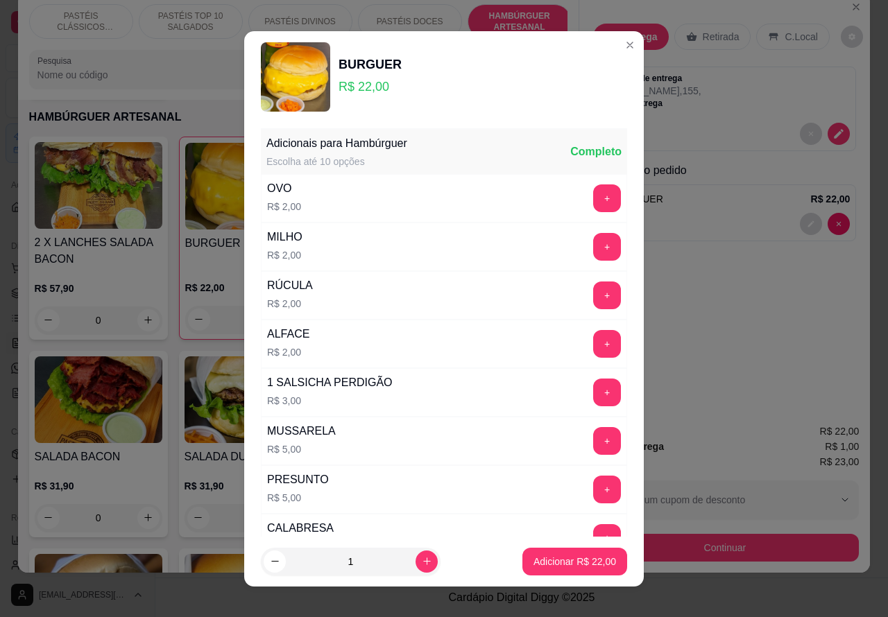
click at [422, 560] on icon "increase-product-quantity" at bounding box center [427, 561] width 10 height 10
type input "2"
click at [548, 559] on p "Adicionar R$ 44,00" at bounding box center [574, 562] width 83 height 14
type input "3"
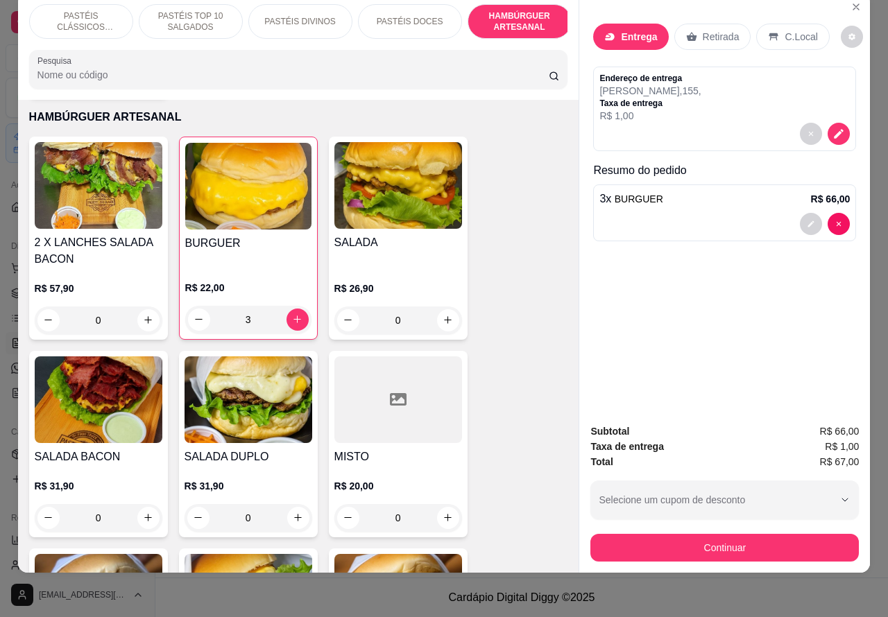
click at [98, 10] on p "PASTÉIS CLÁSSICOS SALGADOS" at bounding box center [81, 21] width 80 height 22
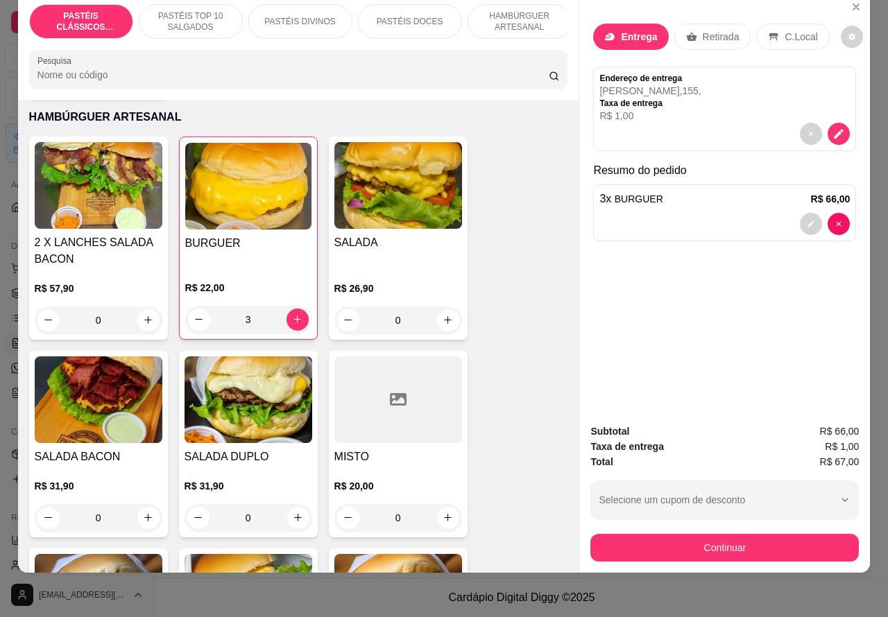
scroll to position [62, 0]
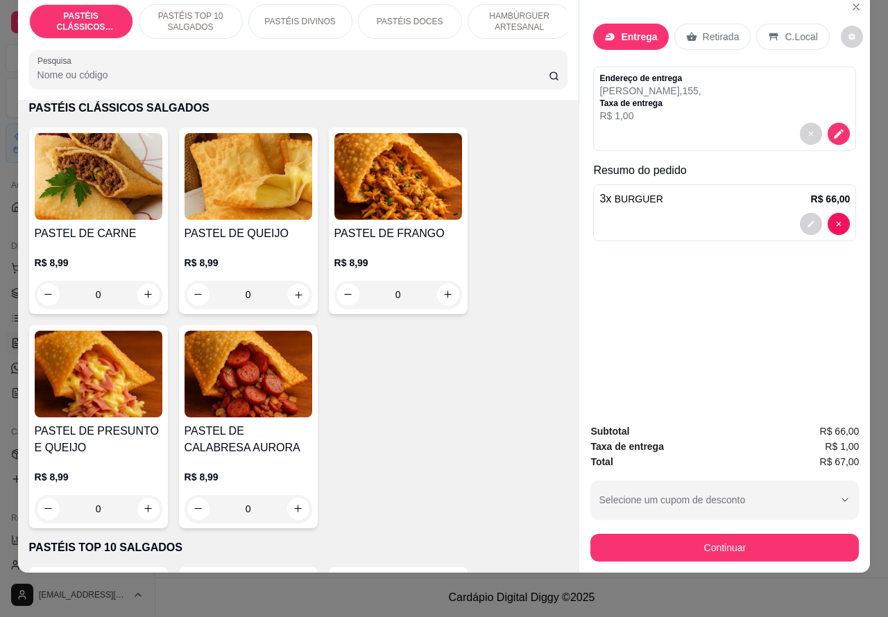
click at [299, 297] on button "increase-product-quantity" at bounding box center [298, 295] width 22 height 22
click at [837, 222] on icon "decrease-product-quantity" at bounding box center [839, 224] width 4 height 4
click at [680, 191] on div "3 x BURGUER R$ 66,00" at bounding box center [724, 199] width 250 height 17
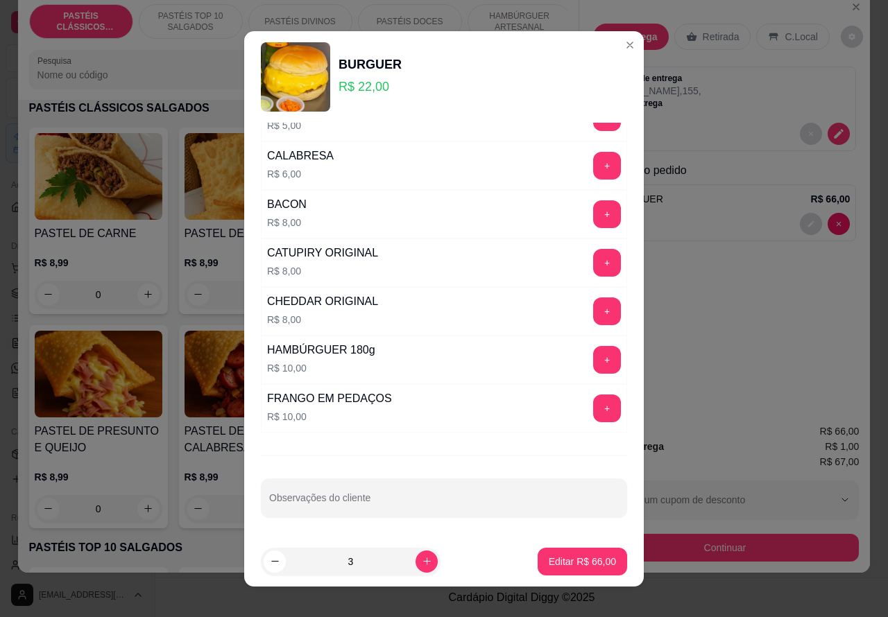
scroll to position [14, 0]
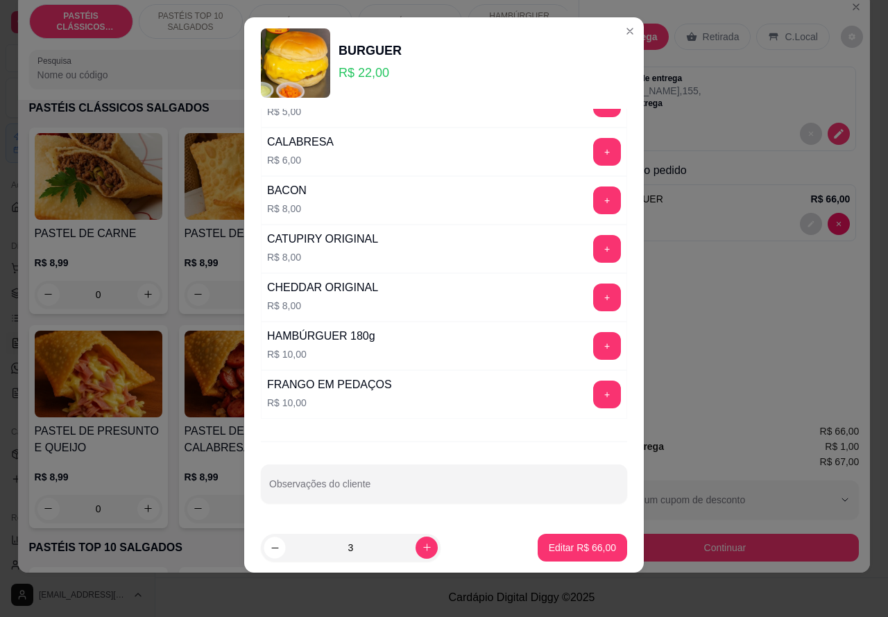
click at [271, 548] on icon "decrease-product-quantity" at bounding box center [274, 547] width 7 height 1
type input "2"
click at [567, 553] on p "Editar R$ 44,00" at bounding box center [582, 548] width 67 height 14
type input "2"
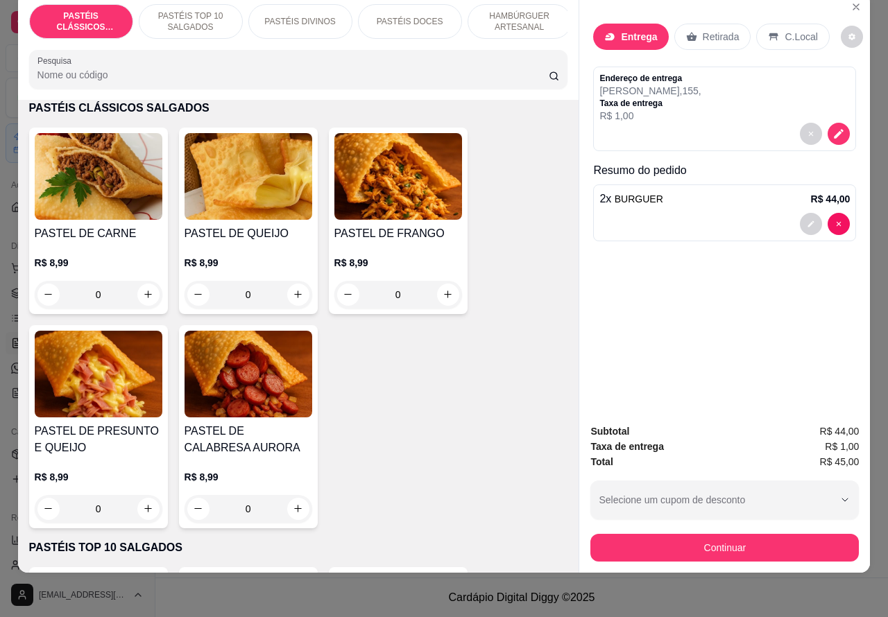
click at [293, 295] on icon "increase-product-quantity" at bounding box center [298, 294] width 10 height 10
type input "1"
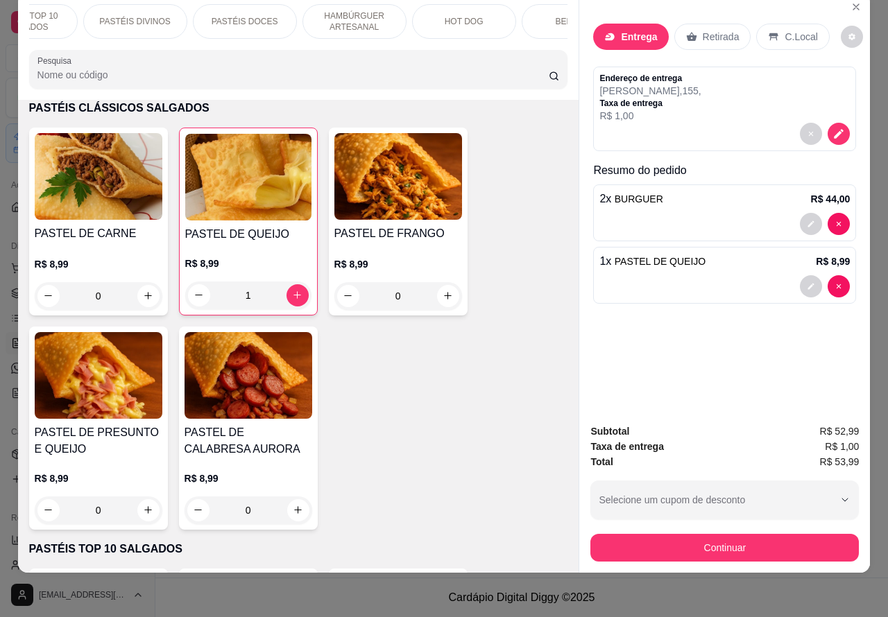
scroll to position [0, 181]
click at [551, 16] on p "BEBIDAS" at bounding box center [558, 21] width 36 height 11
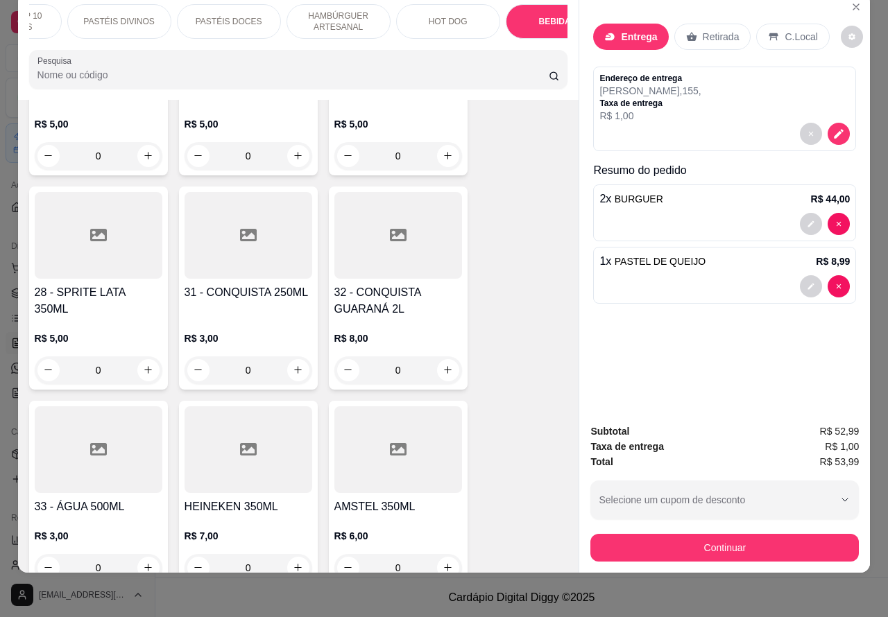
scroll to position [4502, 0]
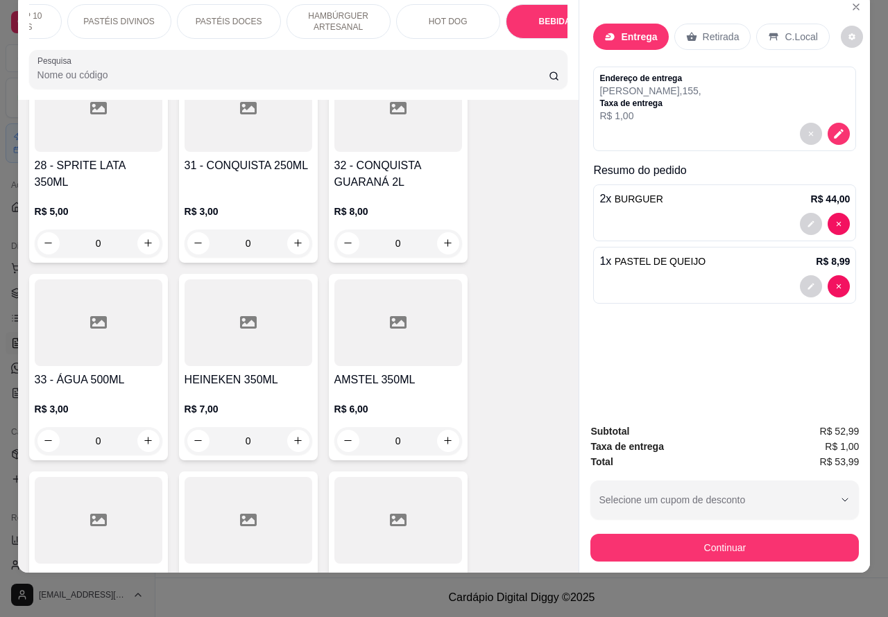
click at [443, 238] on icon "increase-product-quantity" at bounding box center [448, 243] width 10 height 10
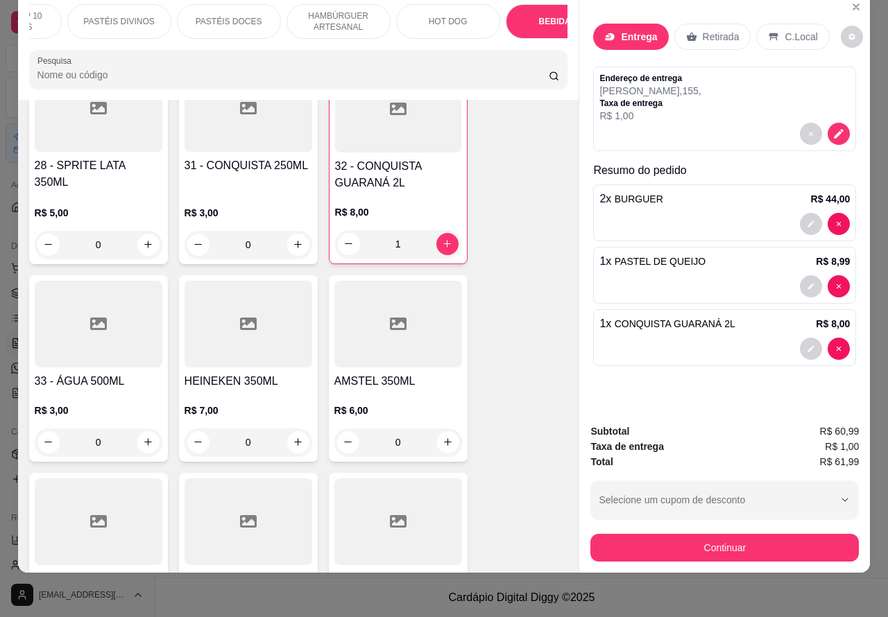
type input "1"
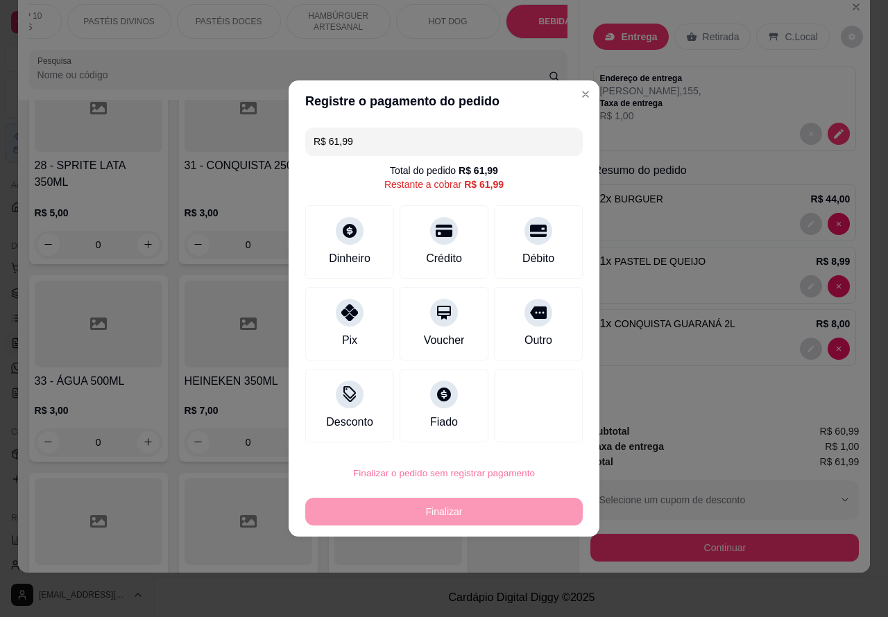
click at [517, 431] on button "Confirmar" at bounding box center [526, 435] width 51 height 22
type input "0"
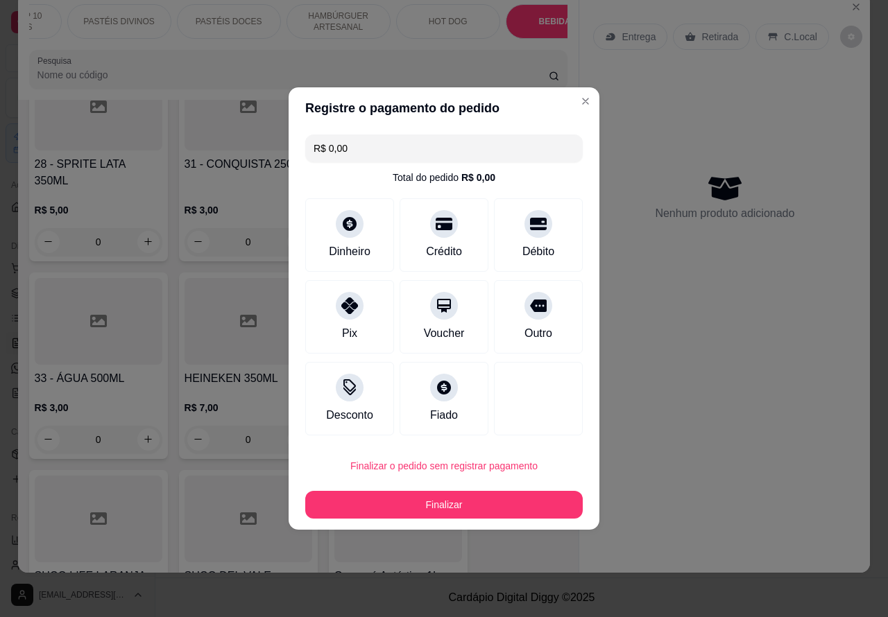
type input "R$ 0,00"
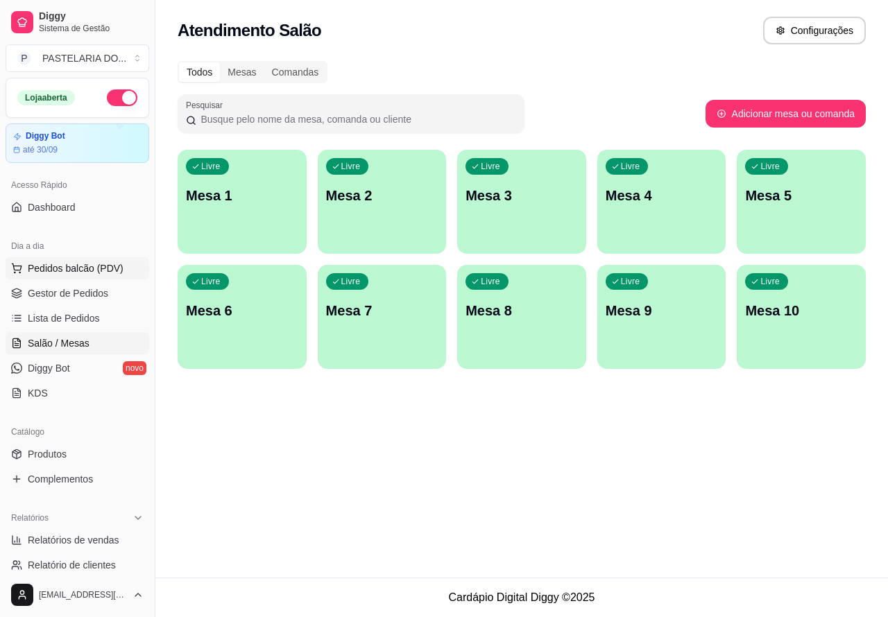
click at [103, 273] on span "Pedidos balcão (PDV)" at bounding box center [76, 268] width 96 height 14
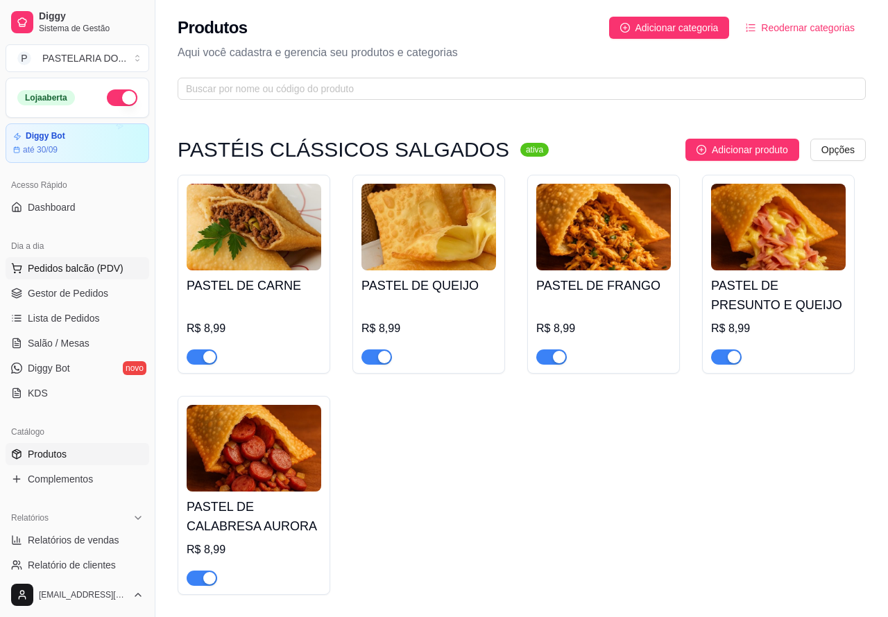
scroll to position [3393, 0]
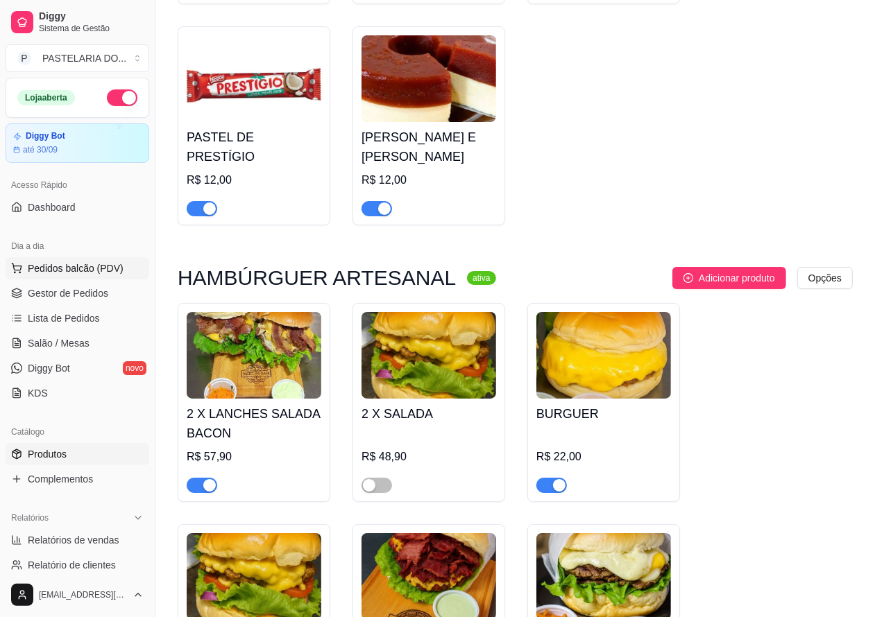
click at [117, 268] on span "Pedidos balcão (PDV)" at bounding box center [76, 268] width 96 height 14
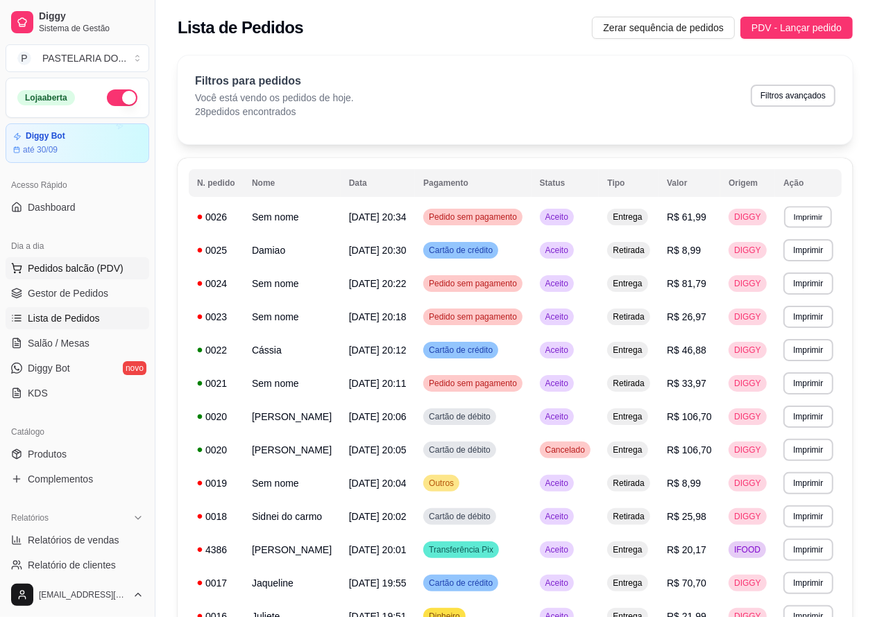
click at [816, 219] on button "Imprimir" at bounding box center [808, 217] width 48 height 22
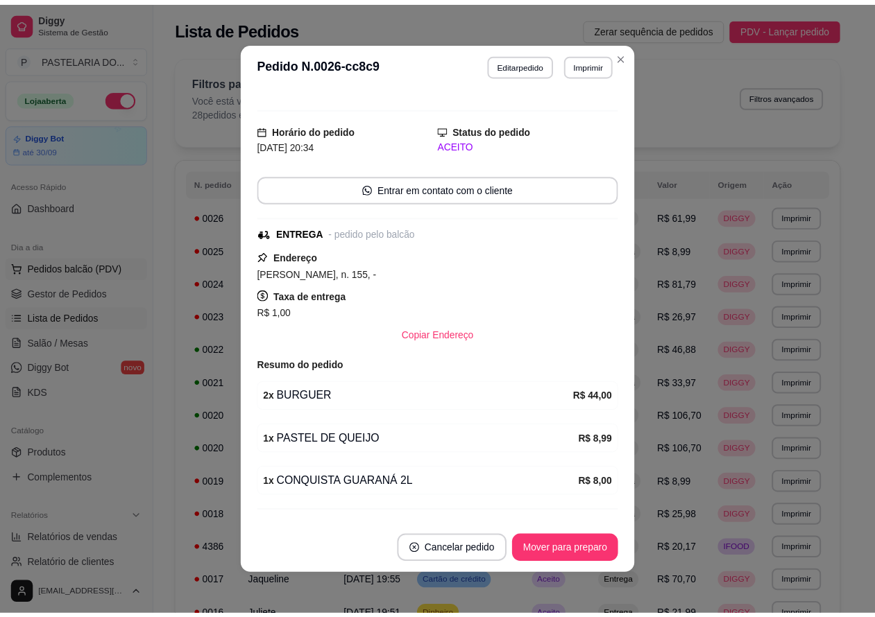
scroll to position [167, 0]
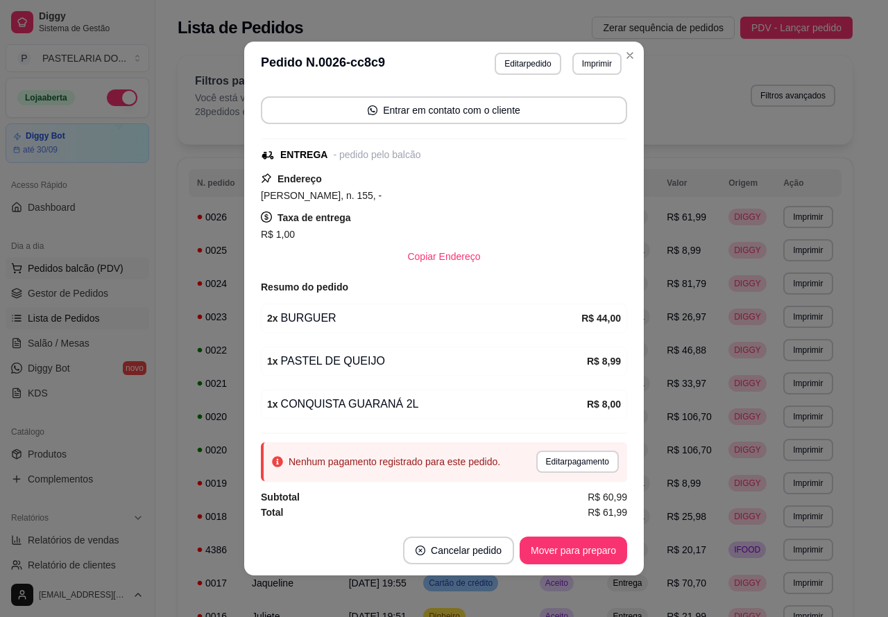
click at [628, 55] on icon "Close" at bounding box center [629, 55] width 11 height 11
click at [623, 55] on div "Filtros para pedidos Você está vendo os pedidos de hoje. 28 pedidos encontrados…" at bounding box center [515, 99] width 675 height 89
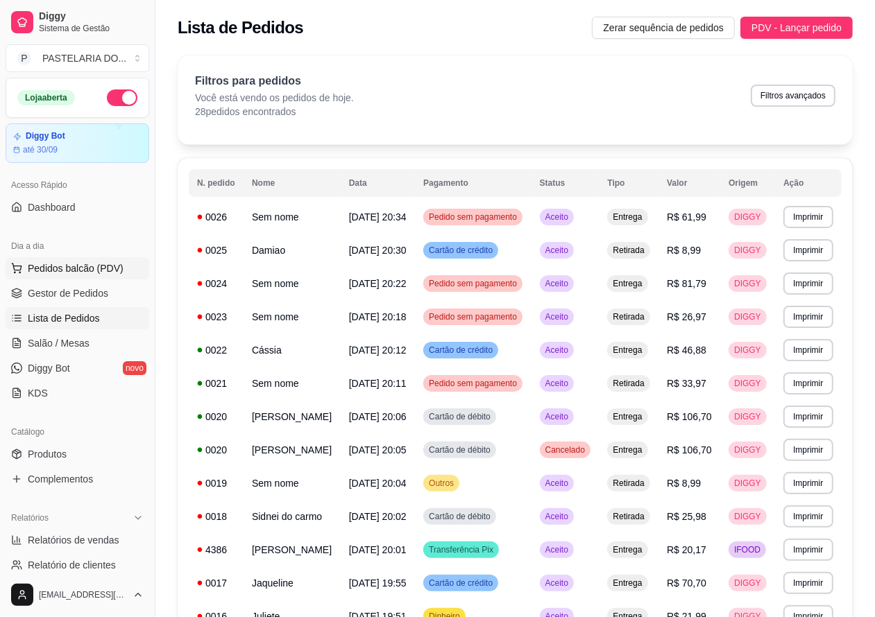
click at [814, 222] on button "Imprimir" at bounding box center [807, 217] width 49 height 22
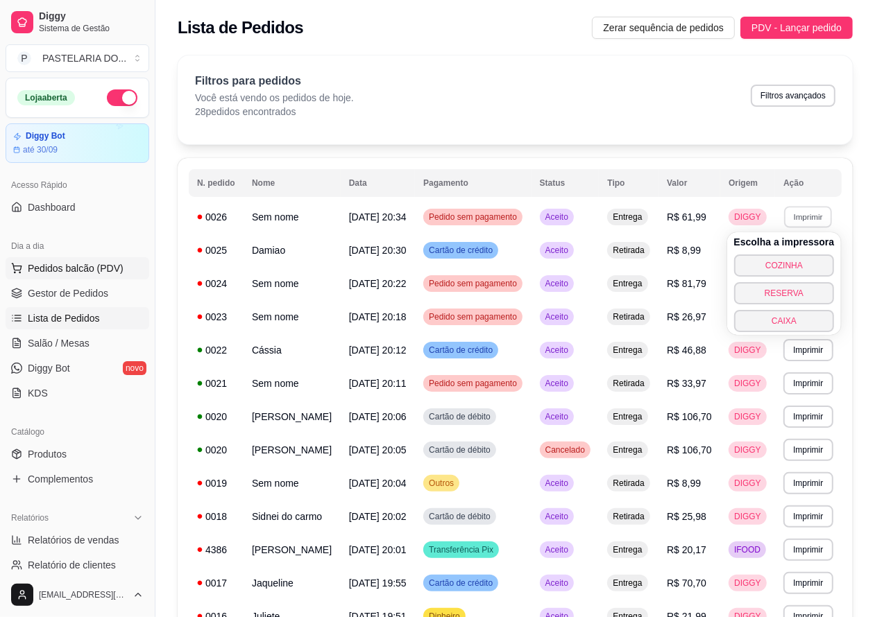
click at [798, 262] on button "COZINHA" at bounding box center [784, 266] width 101 height 22
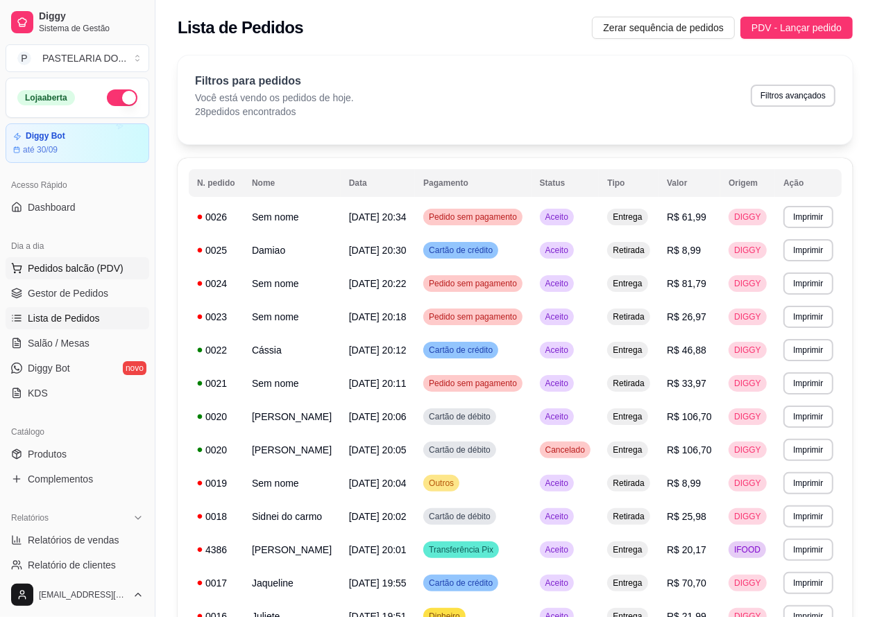
click at [105, 271] on span "Pedidos balcão (PDV)" at bounding box center [76, 268] width 96 height 14
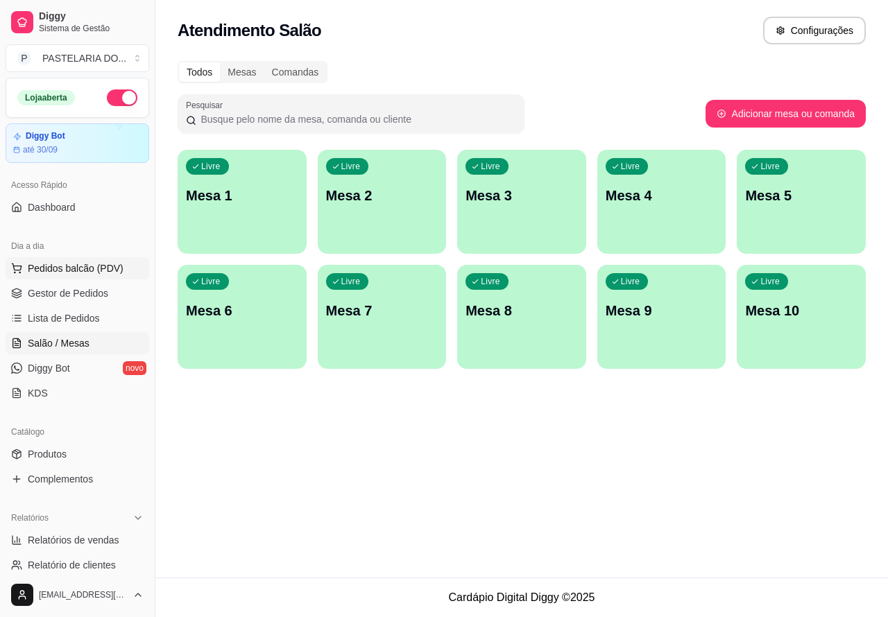
click at [101, 264] on span "Pedidos balcão (PDV)" at bounding box center [76, 268] width 96 height 14
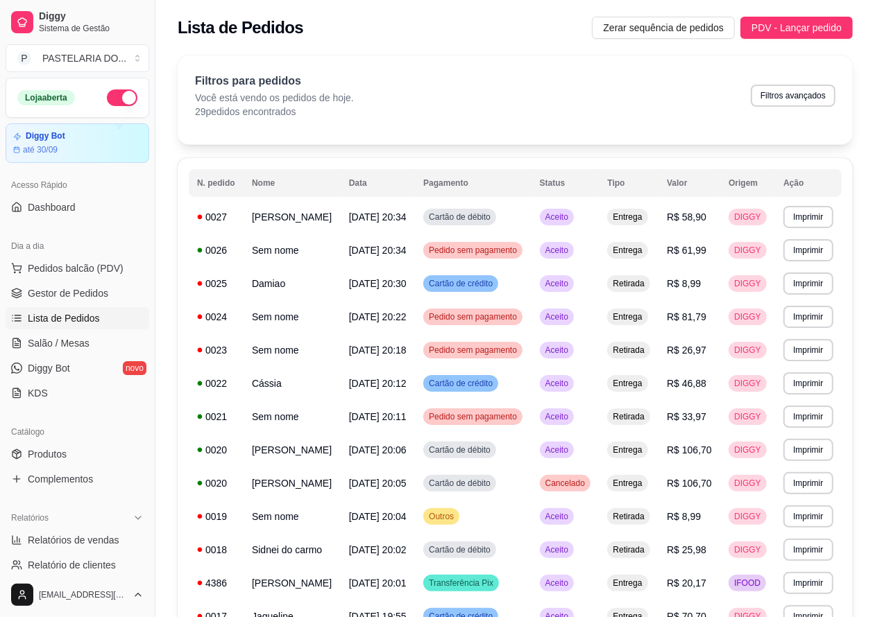
click at [90, 323] on span "Lista de Pedidos" at bounding box center [64, 318] width 72 height 14
click at [78, 343] on span "Salão / Mesas" at bounding box center [59, 343] width 62 height 14
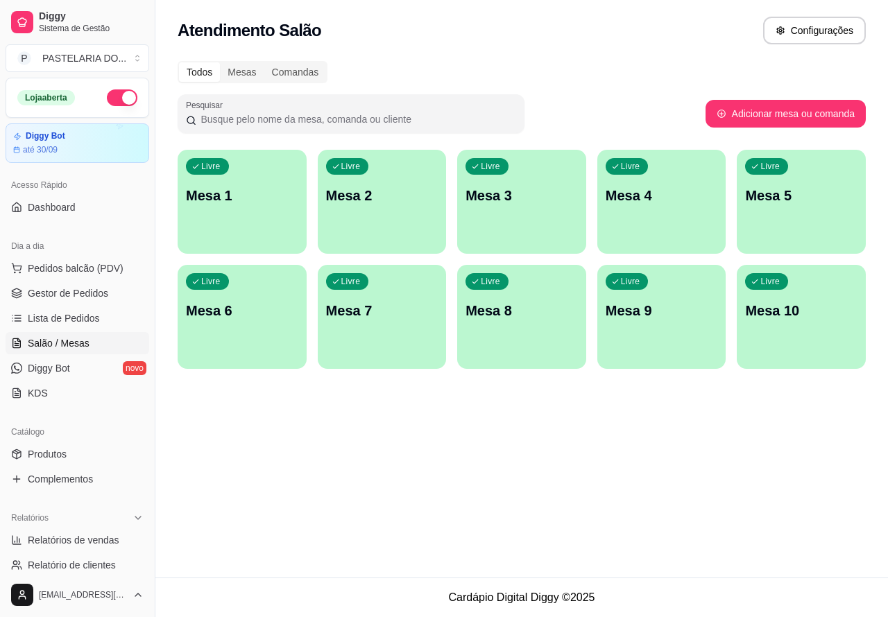
click at [268, 215] on div "Livre Mesa 1" at bounding box center [242, 193] width 129 height 87
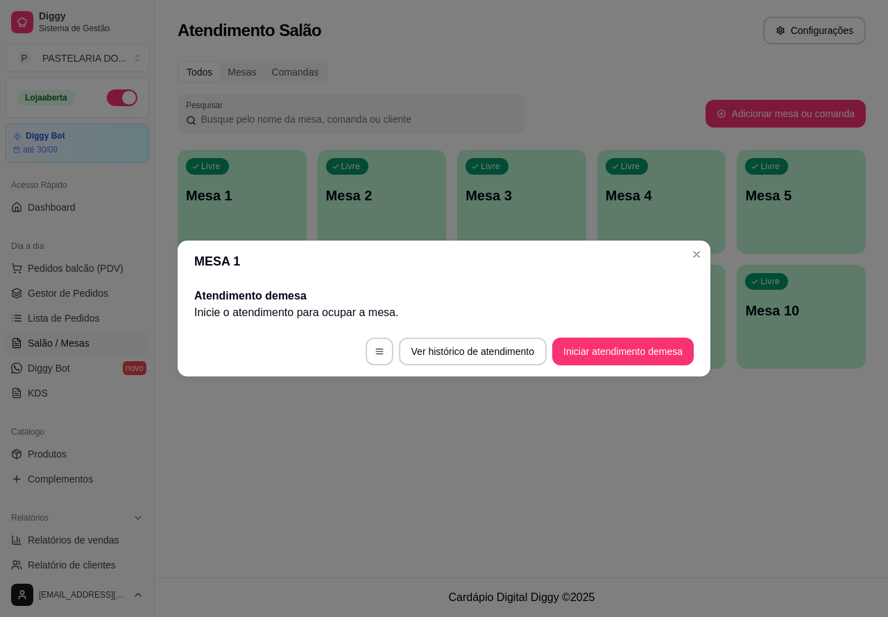
click at [701, 255] on div "Livre Mesa 1 Livre Mesa 2 Livre Mesa 3 Livre Mesa 4 Livre Mesa 5 Livre Mesa 6 L…" at bounding box center [522, 259] width 688 height 219
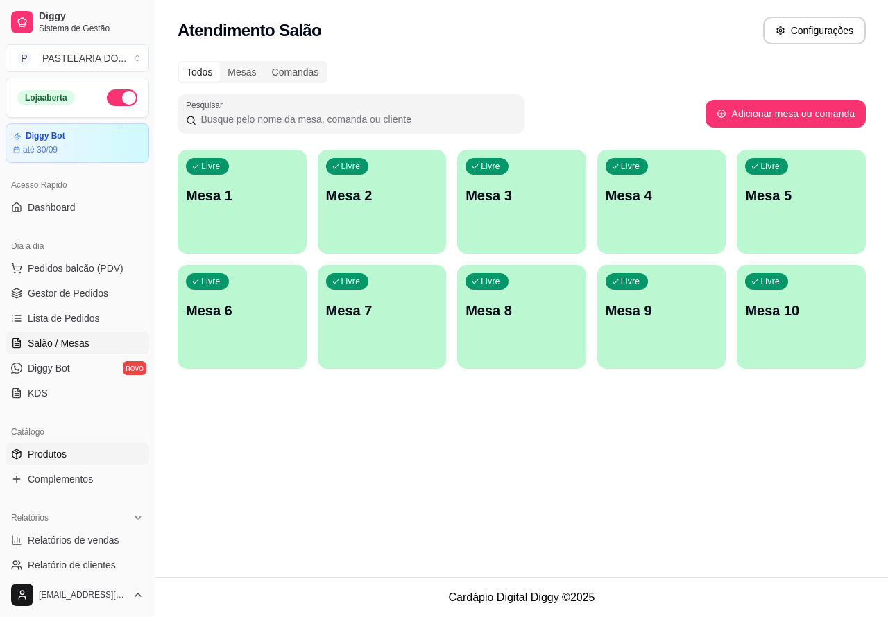
click at [60, 451] on span "Produtos" at bounding box center [47, 454] width 39 height 14
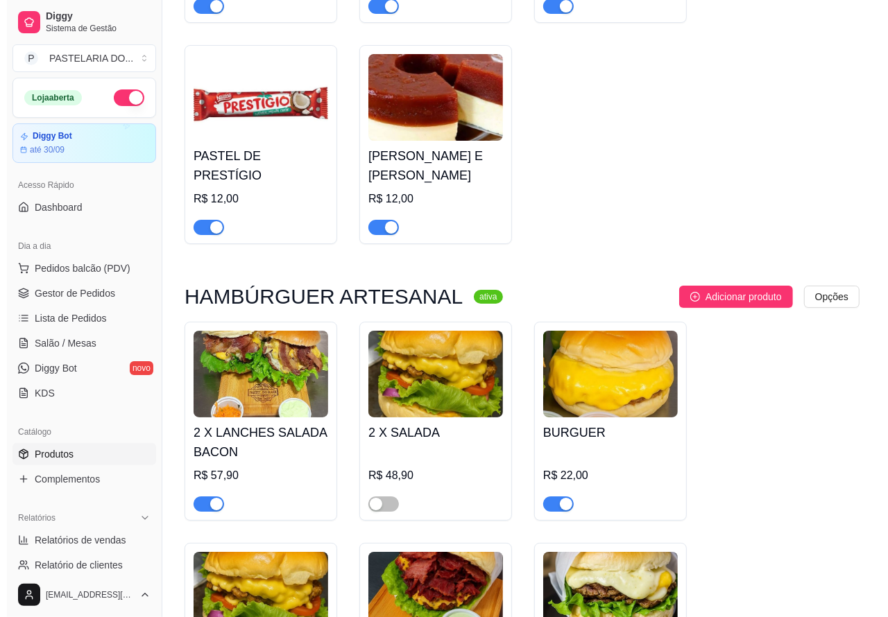
scroll to position [3497, 0]
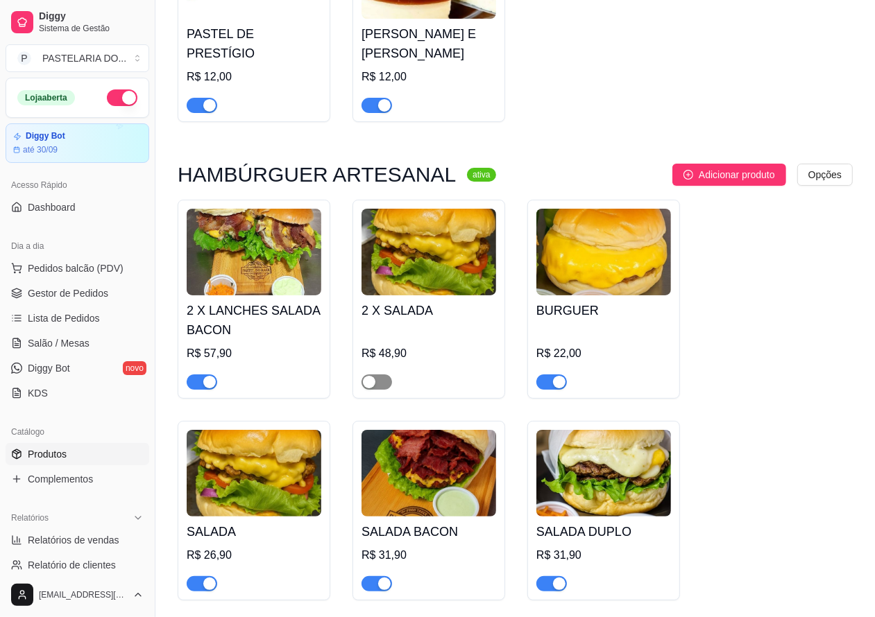
click at [368, 386] on div "button" at bounding box center [369, 382] width 12 height 12
click at [111, 266] on span "Pedidos balcão (PDV)" at bounding box center [76, 268] width 96 height 14
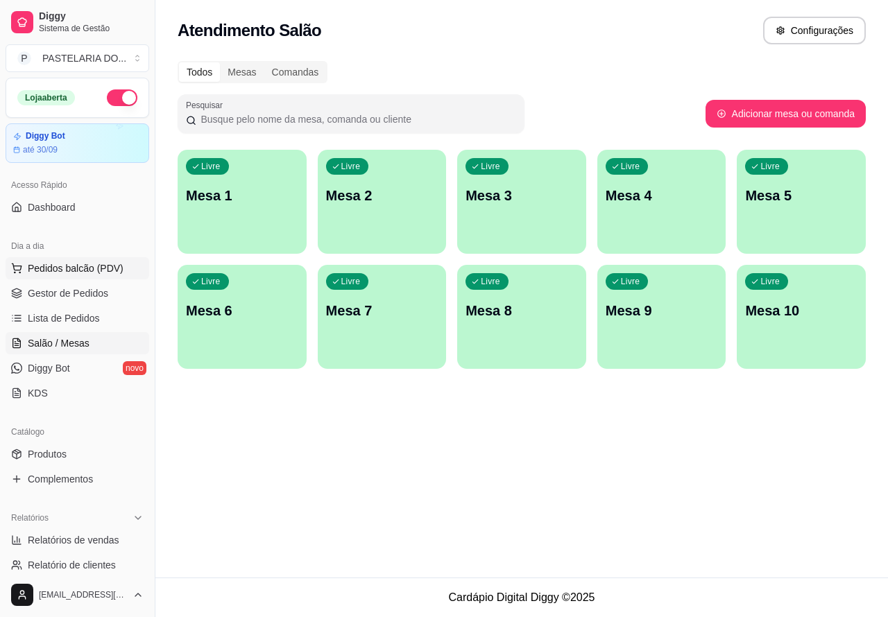
click at [248, 203] on p "Mesa 1" at bounding box center [242, 195] width 112 height 19
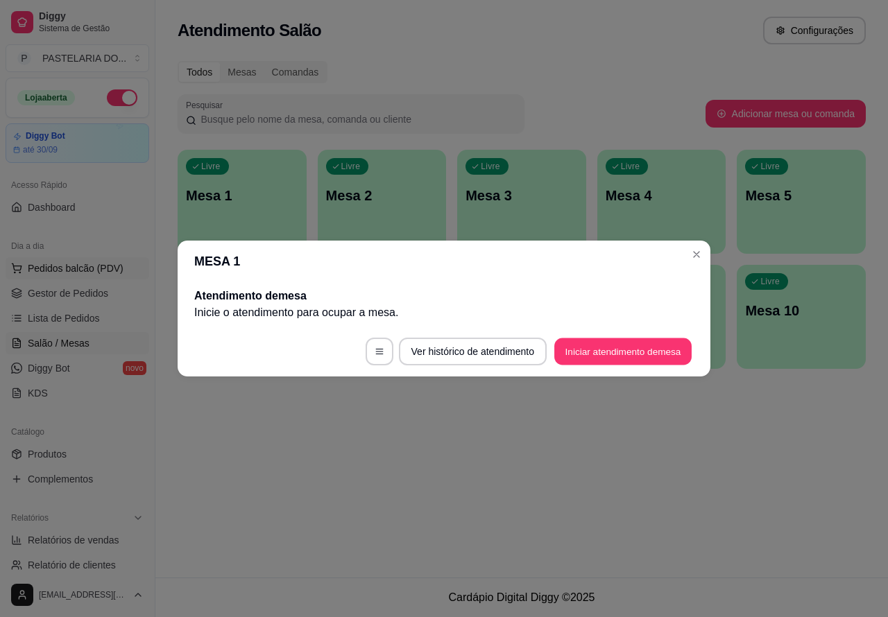
click at [611, 356] on button "Iniciar atendimento de mesa" at bounding box center [622, 351] width 137 height 27
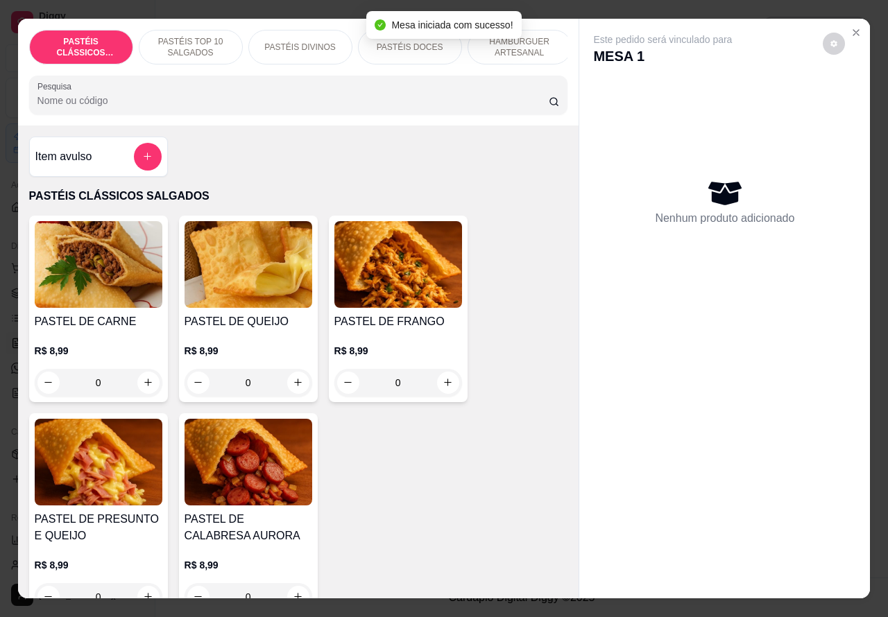
click at [542, 45] on p "HAMBÚRGUER ARTESANAL" at bounding box center [519, 47] width 80 height 22
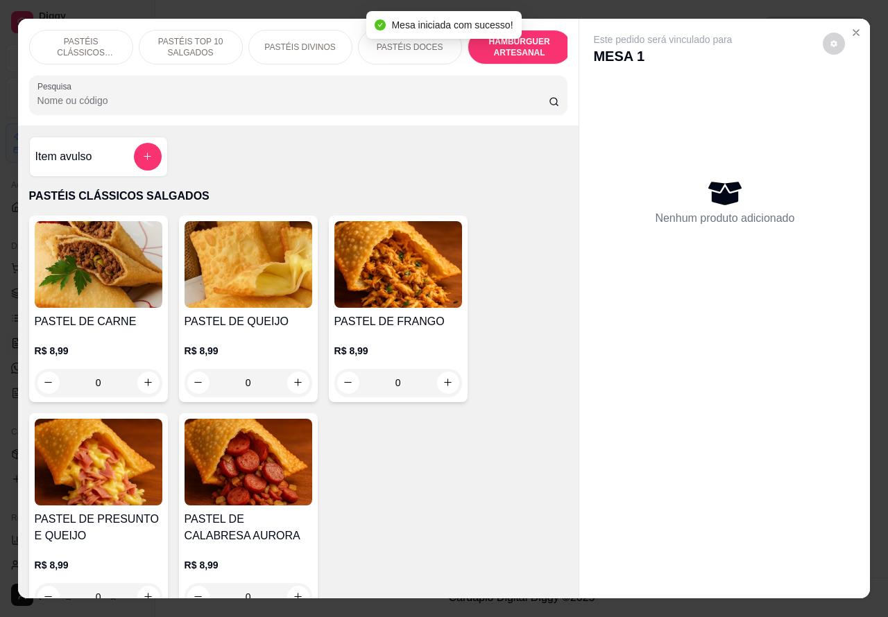
scroll to position [32, 0]
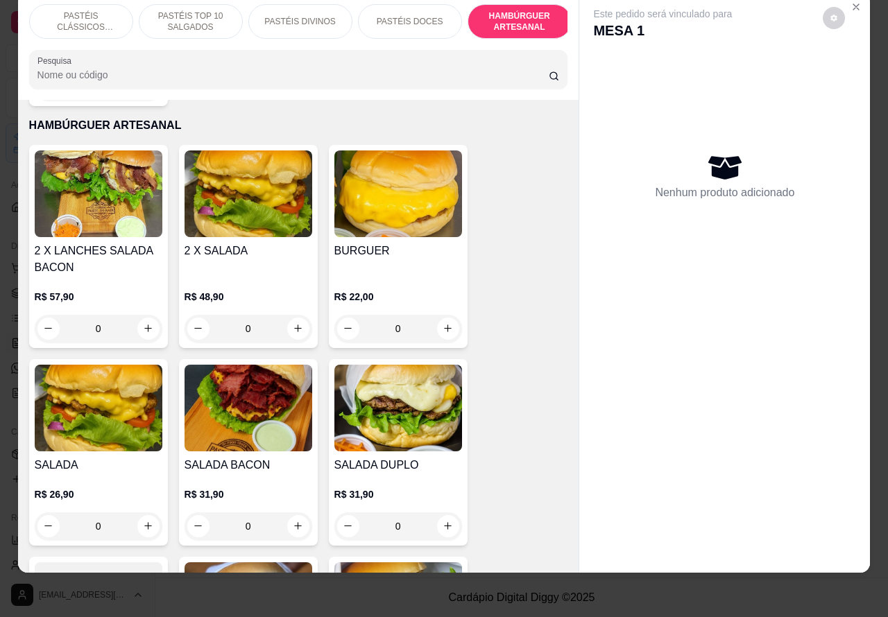
click at [299, 317] on div "0" at bounding box center [249, 329] width 128 height 28
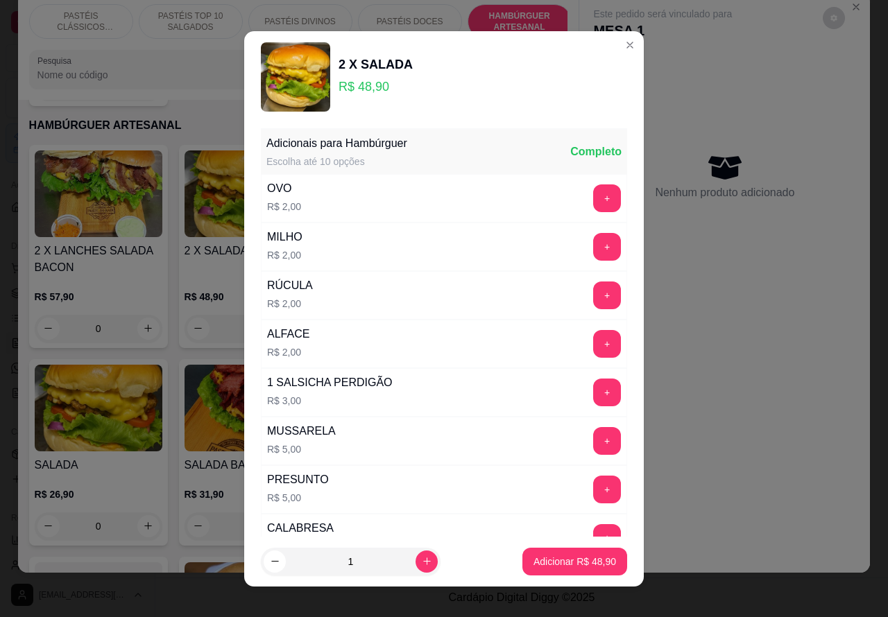
click at [571, 567] on p "Adicionar R$ 48,90" at bounding box center [574, 562] width 83 height 14
type input "1"
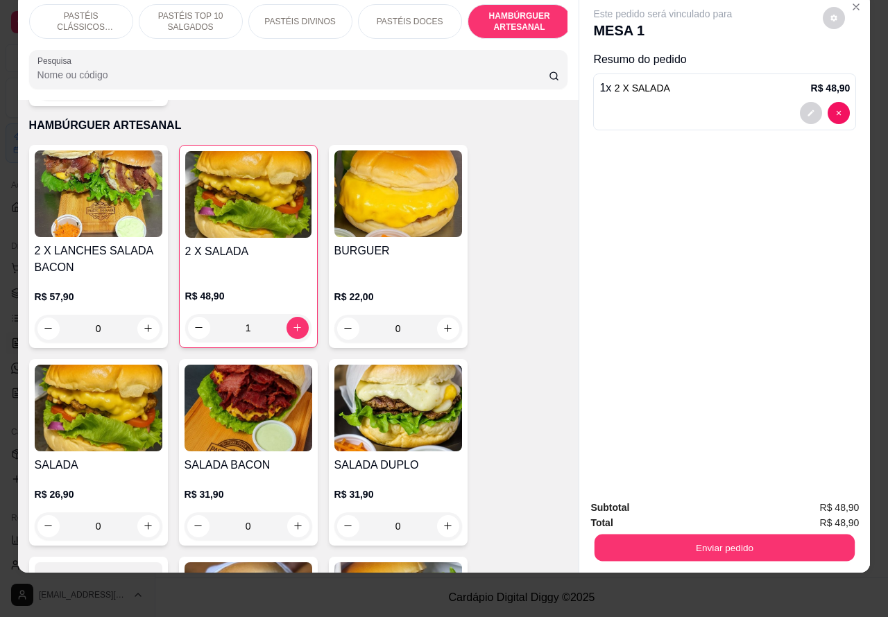
click at [671, 538] on button "Enviar pedido" at bounding box center [724, 548] width 260 height 27
click at [642, 494] on button "Não registrar e enviar pedido" at bounding box center [678, 501] width 144 height 26
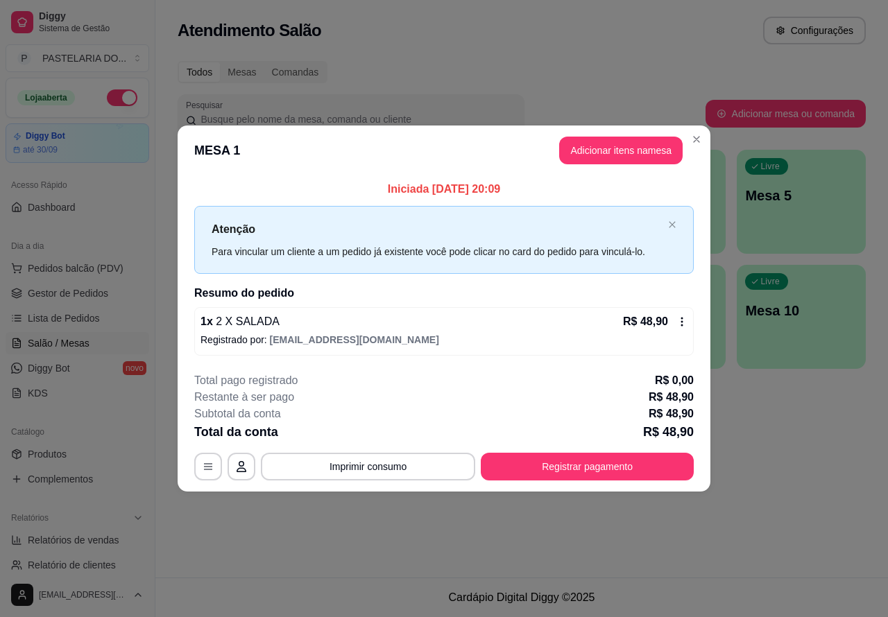
click at [631, 540] on div "Atendimento Salão Configurações Todos Mesas Comandas Pesquisar Adicionar mesa o…" at bounding box center [521, 289] width 732 height 578
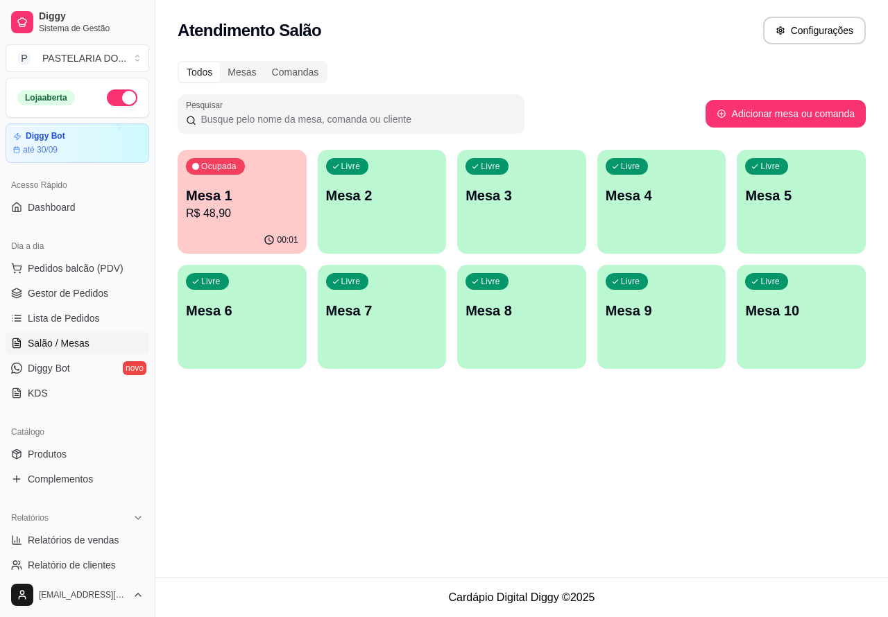
click at [272, 209] on p "R$ 48,90" at bounding box center [242, 213] width 112 height 17
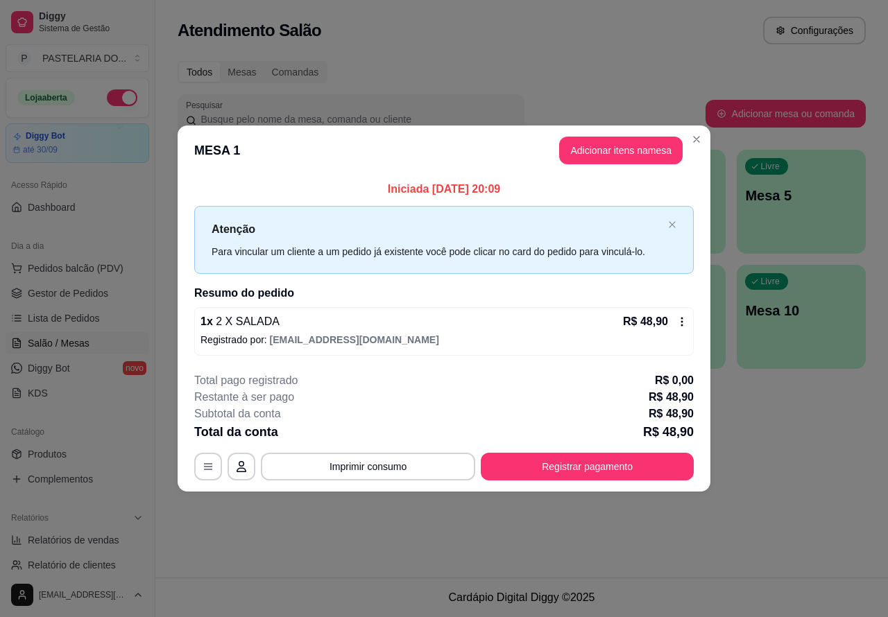
click at [789, 474] on div "Atendimento Salão Configurações Todos Mesas Comandas Pesquisar Adicionar mesa o…" at bounding box center [521, 289] width 732 height 578
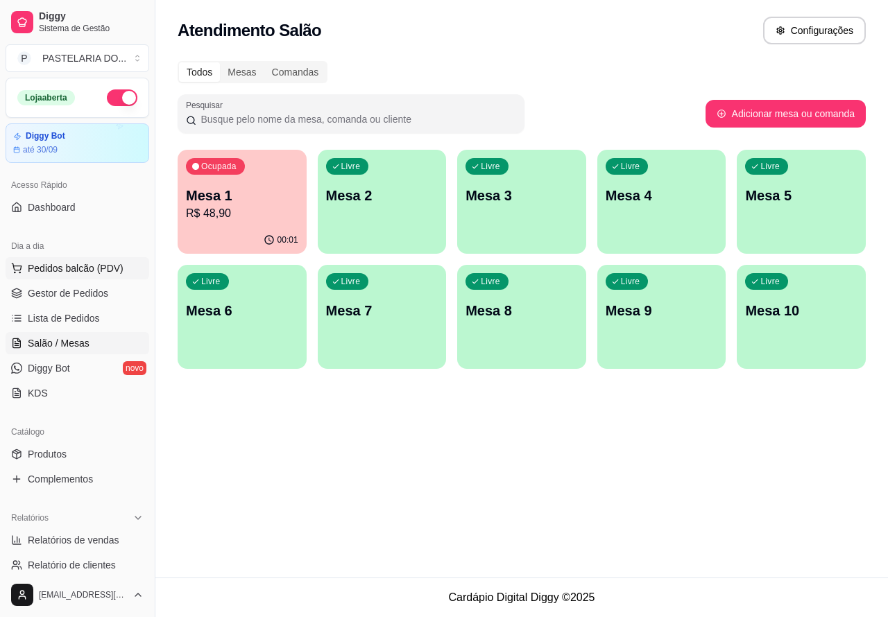
click at [105, 274] on span "Pedidos balcão (PDV)" at bounding box center [76, 268] width 96 height 14
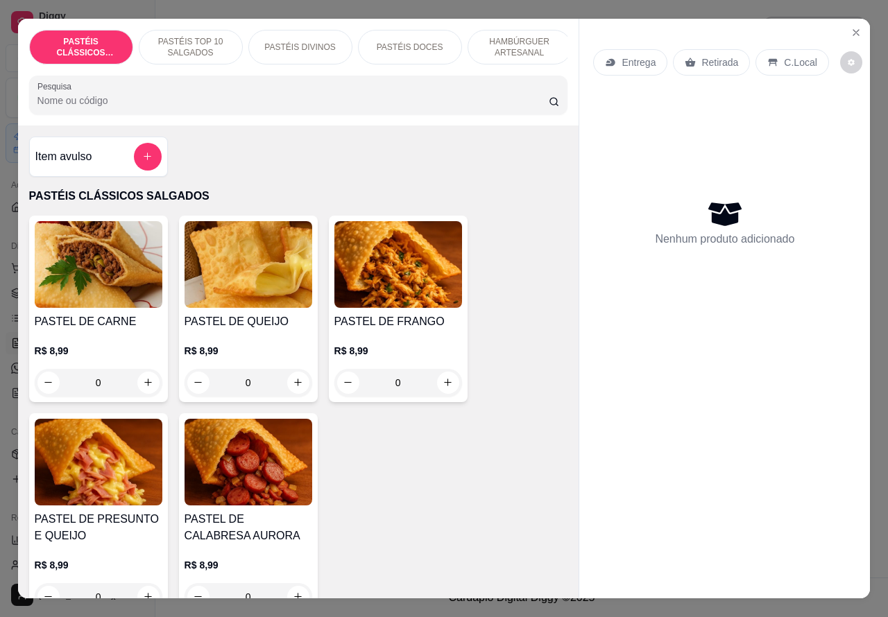
click at [706, 56] on p "Retirada" at bounding box center [719, 62] width 37 height 14
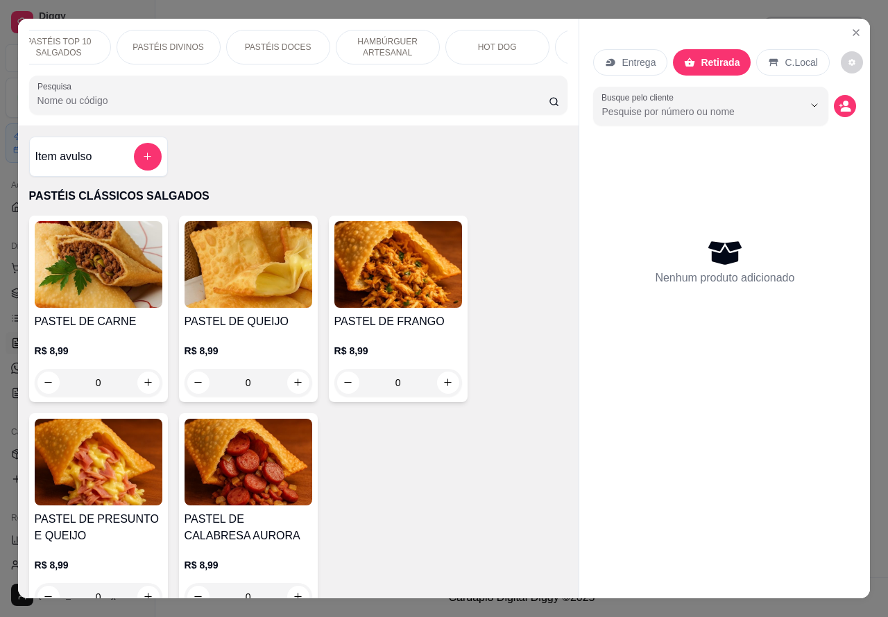
scroll to position [0, 153]
click at [381, 49] on p "HAMBÚRGUER ARTESANAL" at bounding box center [367, 47] width 80 height 22
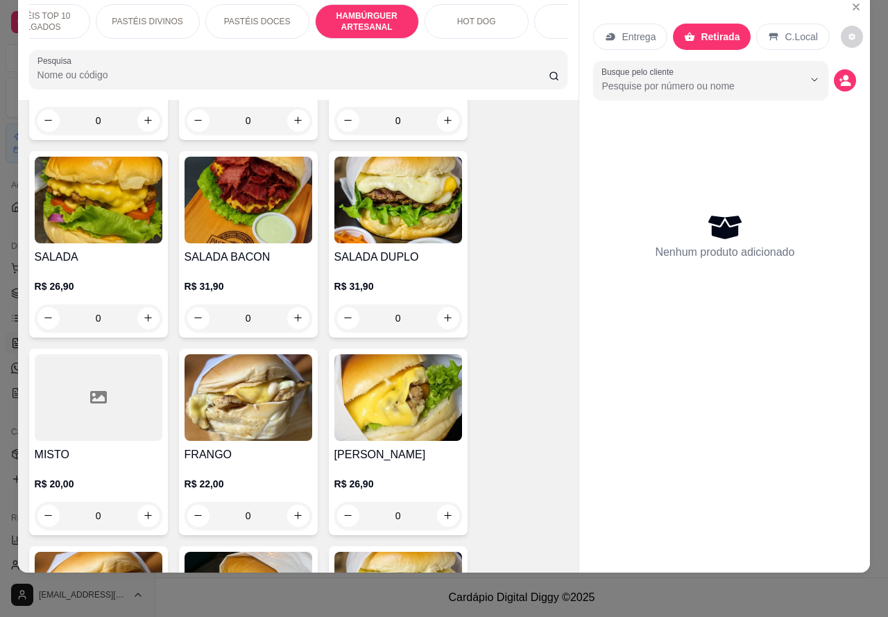
scroll to position [3127, 0]
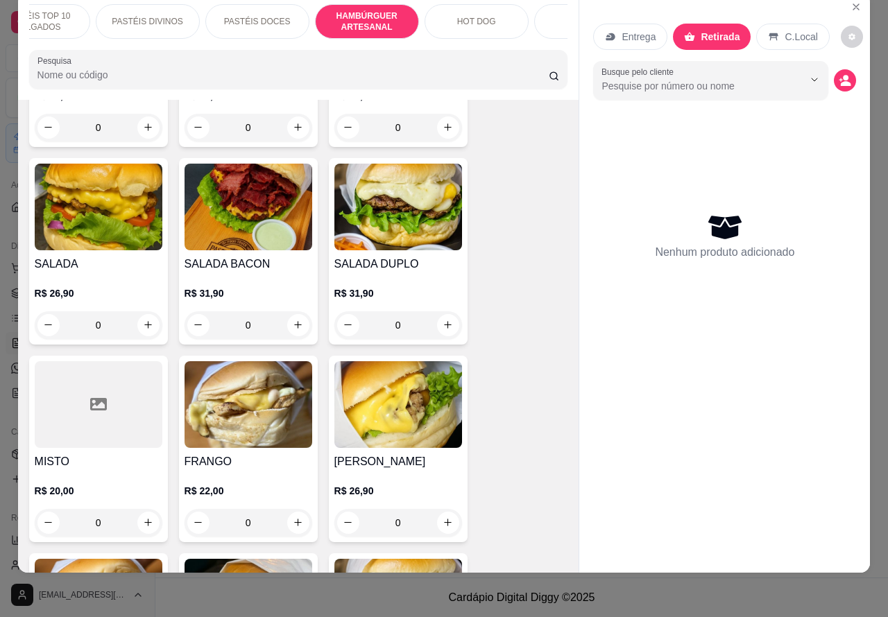
click at [441, 311] on div "0" at bounding box center [398, 325] width 128 height 28
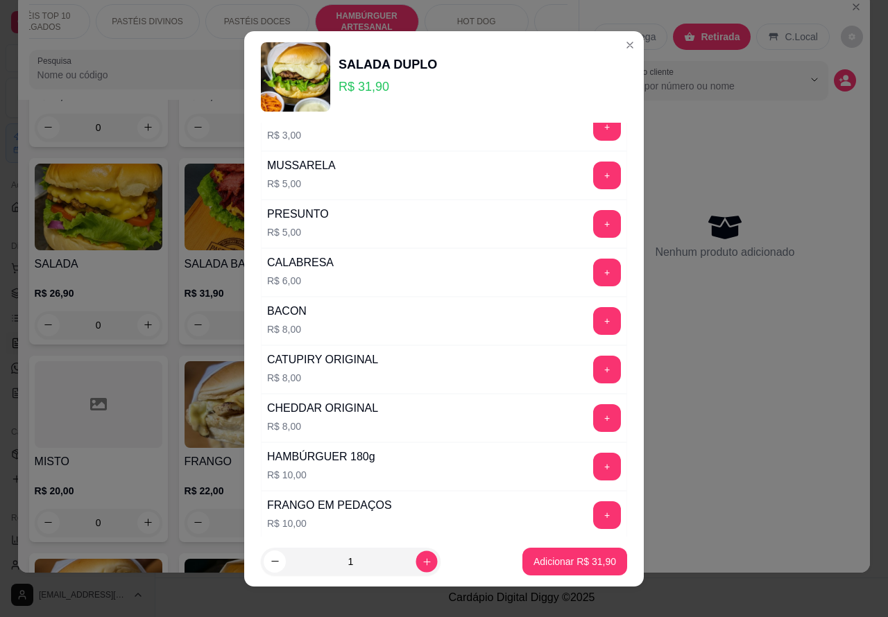
click at [422, 560] on icon "increase-product-quantity" at bounding box center [427, 561] width 10 height 10
type input "2"
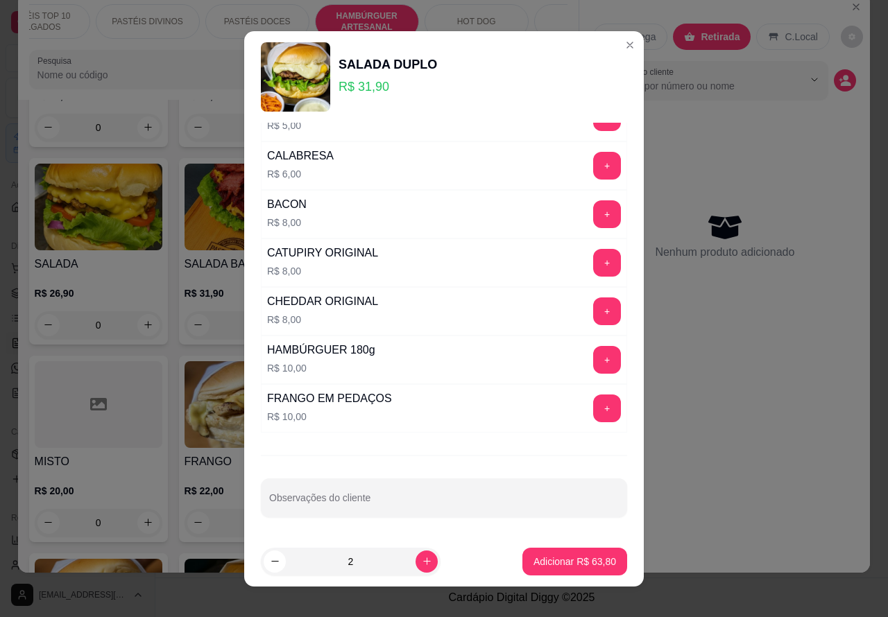
click at [390, 511] on input "Observações do cliente" at bounding box center [444, 504] width 350 height 14
click at [269, 508] on input "1 DOS LANCHES SEM CEBOLAA"""""""" at bounding box center [444, 504] width 350 height 14
click at [269, 504] on input "1 DOS LANCHES SEM CEBOLAA"""""""" at bounding box center [444, 504] width 350 height 14
type input """"""1 DOS LANCHES SEM CEBOLAA""""""""
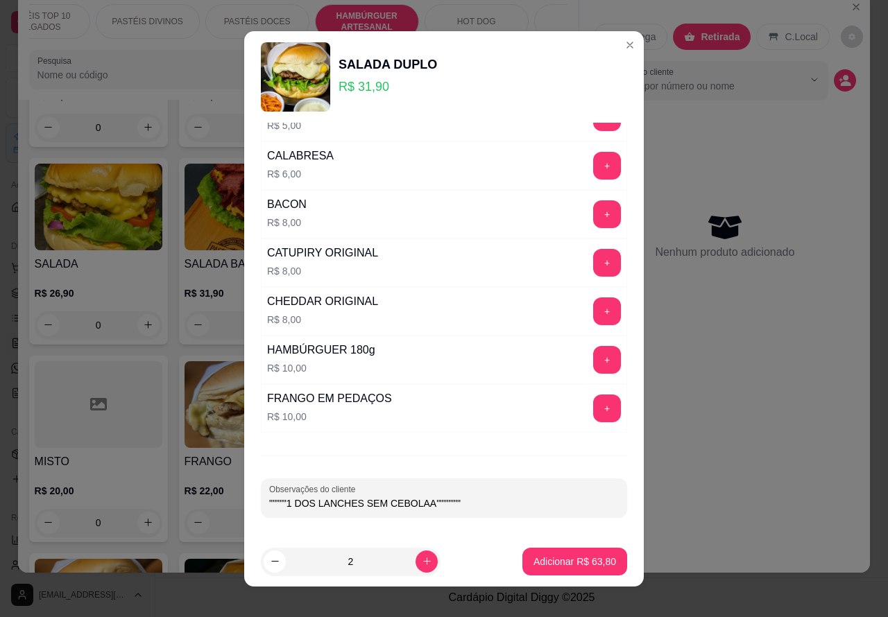
click at [553, 563] on p "Adicionar R$ 63,80" at bounding box center [574, 562] width 83 height 14
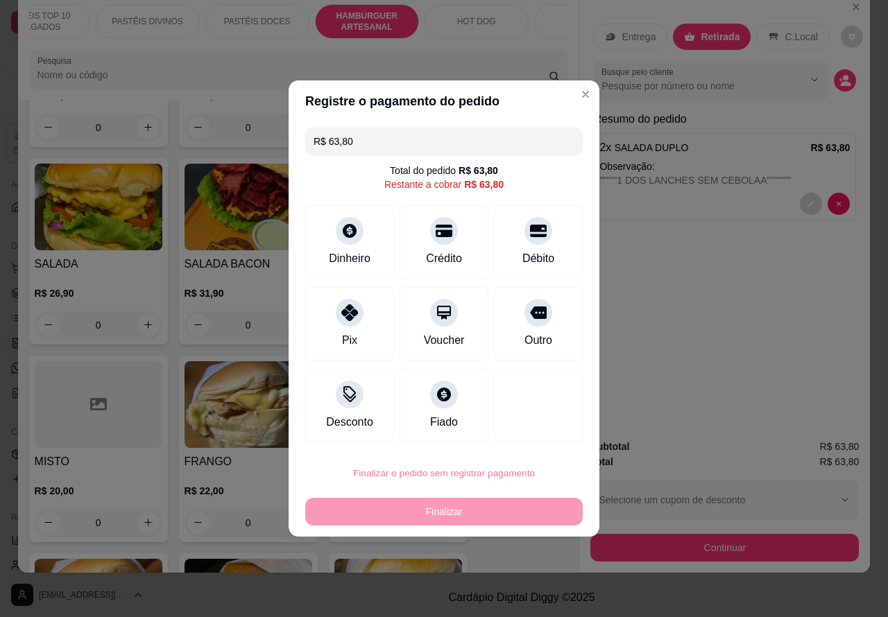
click at [541, 431] on button "Confirmar" at bounding box center [526, 434] width 49 height 21
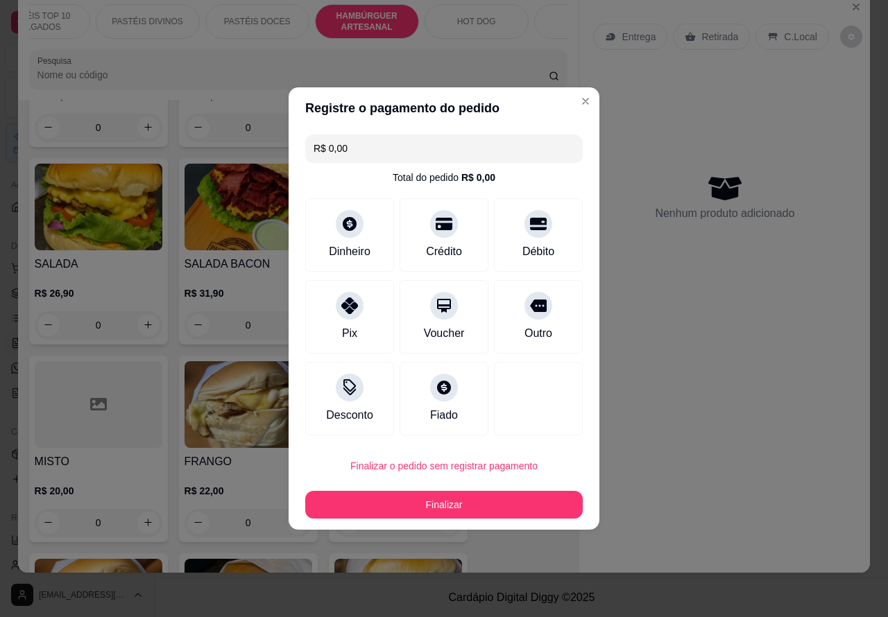
type input "R$ 0,00"
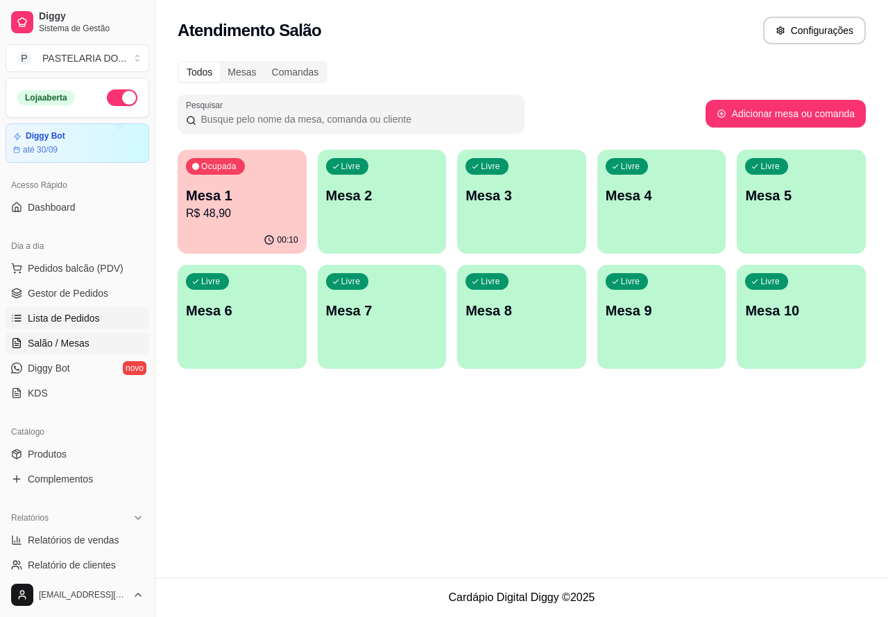
click at [99, 319] on link "Lista de Pedidos" at bounding box center [78, 318] width 144 height 22
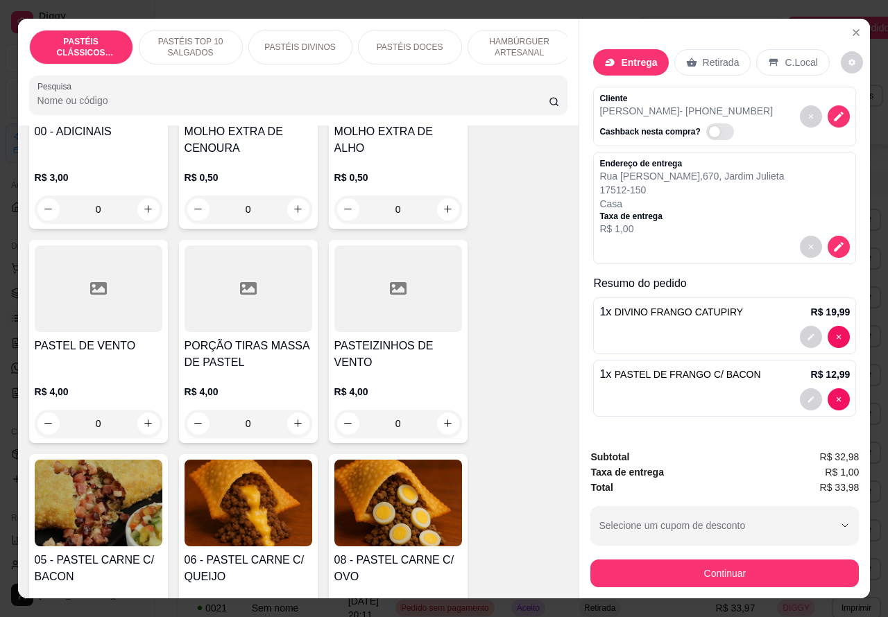
scroll to position [635, 0]
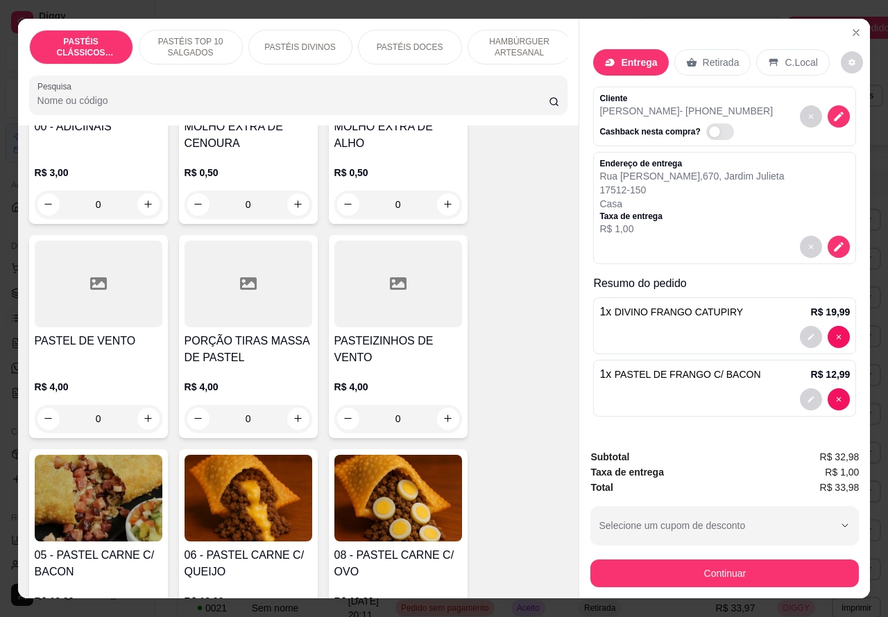
click at [296, 425] on button "increase-product-quantity" at bounding box center [298, 419] width 22 height 22
click at [293, 424] on icon "increase-product-quantity" at bounding box center [298, 418] width 10 height 10
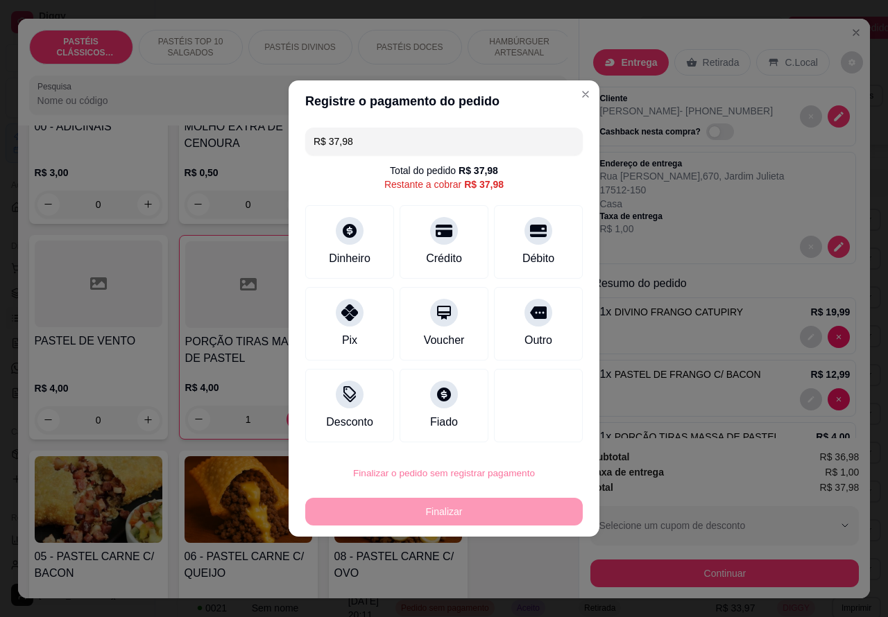
click at [546, 435] on button "Confirmar" at bounding box center [526, 435] width 51 height 22
type input "0"
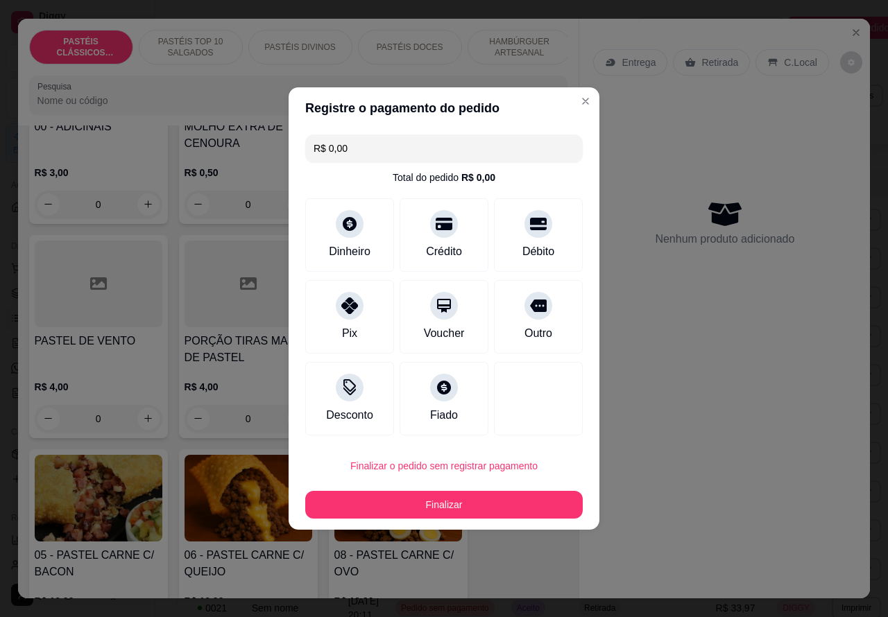
type input "R$ 0,00"
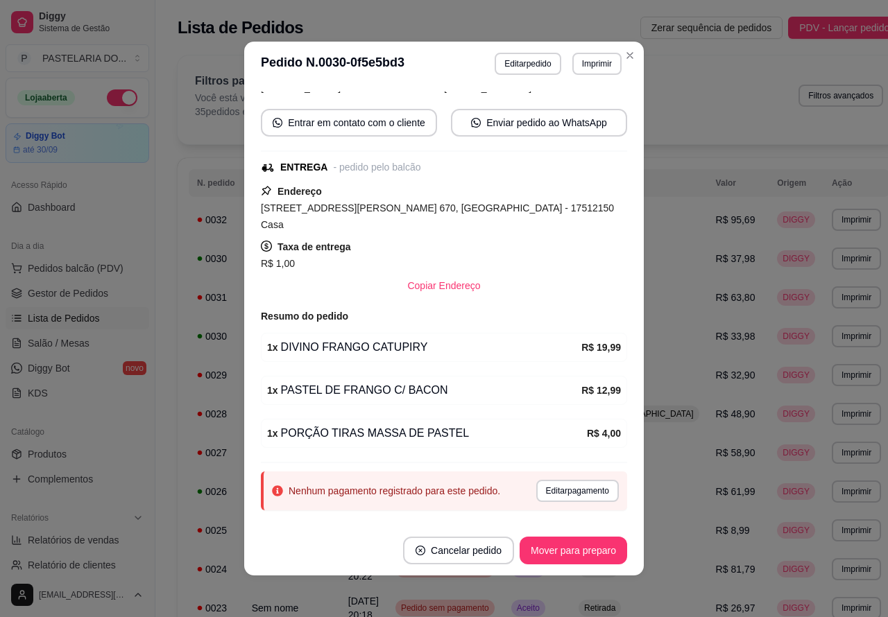
scroll to position [74, 0]
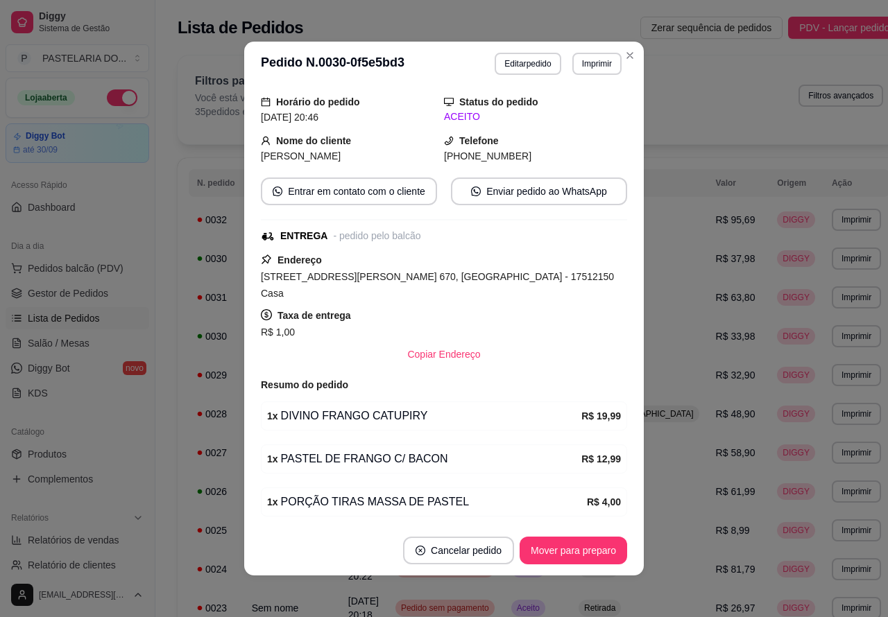
click at [105, 273] on span "Pedidos balcão (PDV)" at bounding box center [76, 268] width 96 height 14
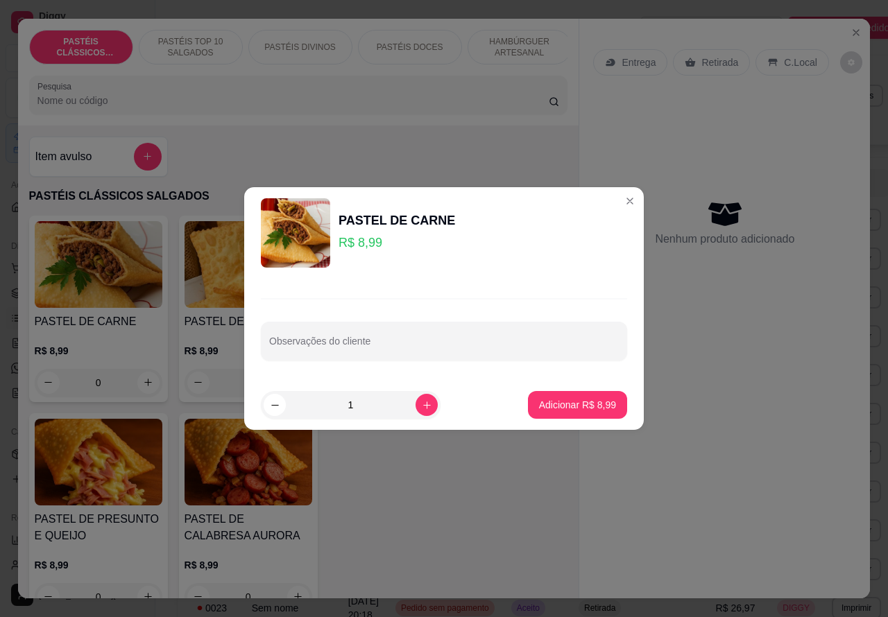
click at [546, 518] on div "PASTEL DE CARNE R$ 8,99 0 PASTEL DE QUEIJO R$ 8,99 0 PASTEL DE FRANGO R$ 8,99 0…" at bounding box center [298, 416] width 539 height 401
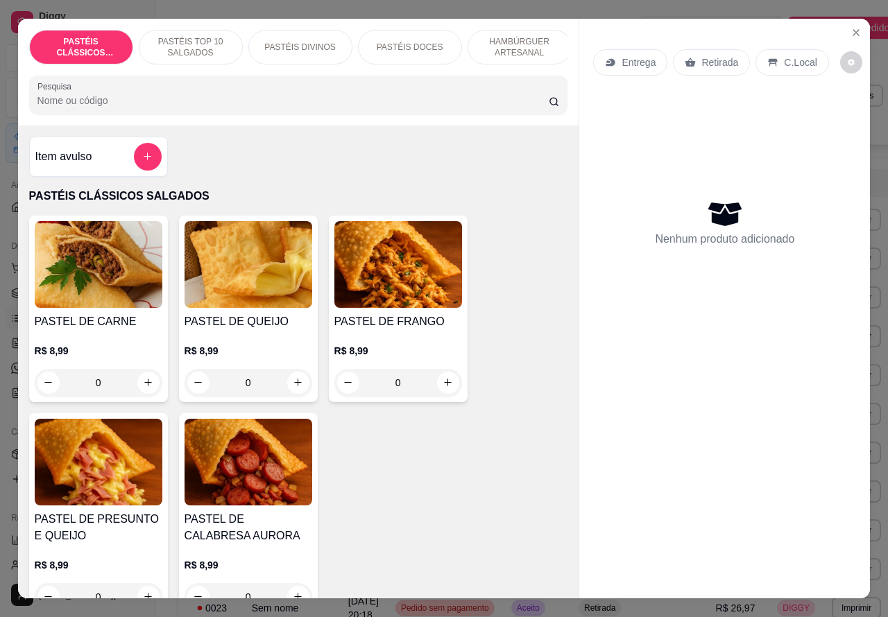
click at [529, 45] on p "HAMBÚRGUER ARTESANAL" at bounding box center [519, 47] width 80 height 22
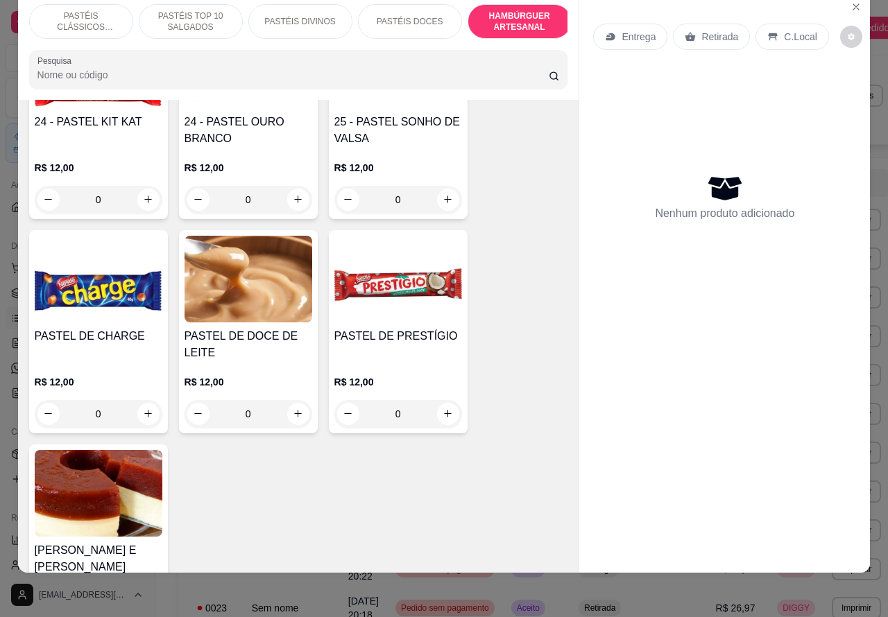
scroll to position [2369, 0]
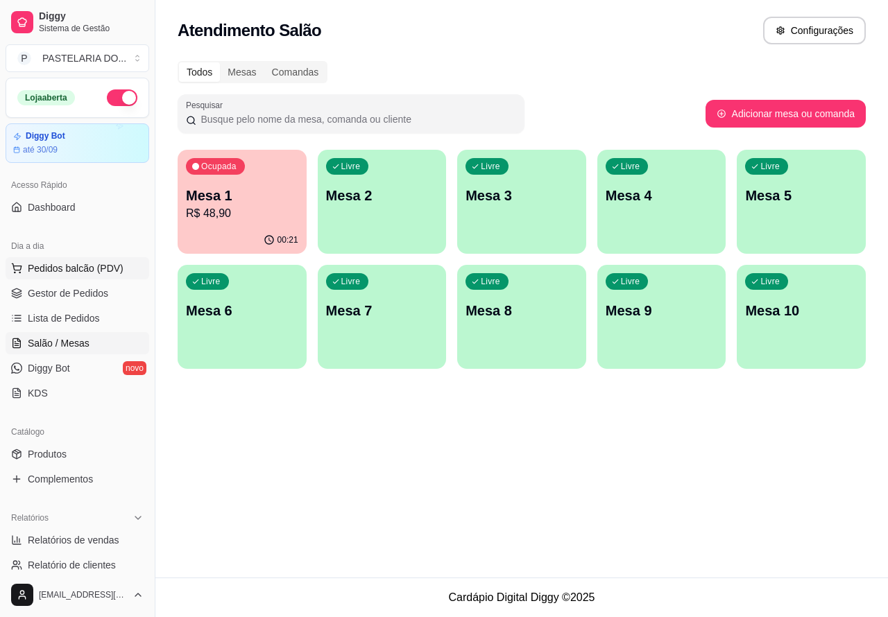
click at [111, 267] on span "Pedidos balcão (PDV)" at bounding box center [76, 268] width 96 height 14
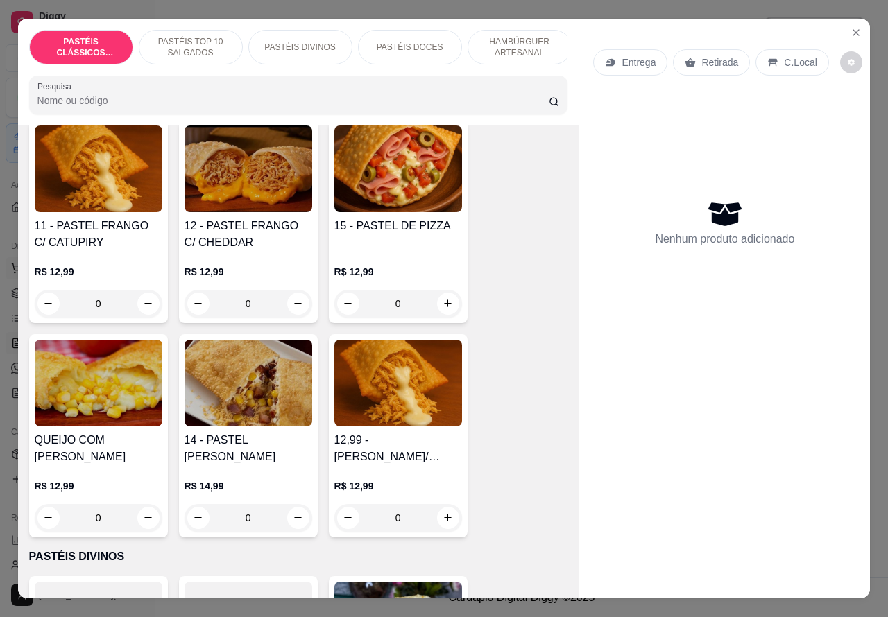
scroll to position [1394, 0]
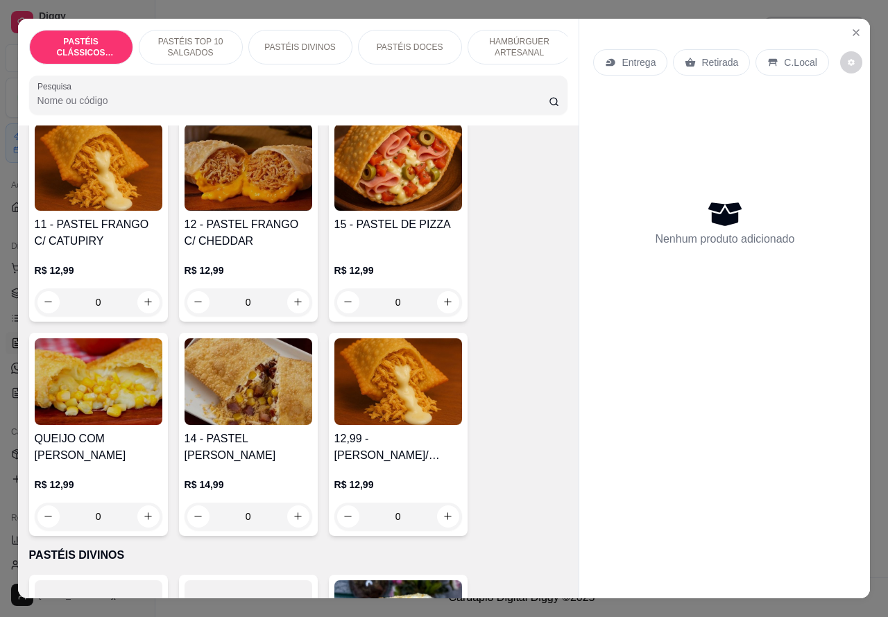
click at [524, 36] on p "HAMBÚRGUER ARTESANAL" at bounding box center [519, 47] width 80 height 22
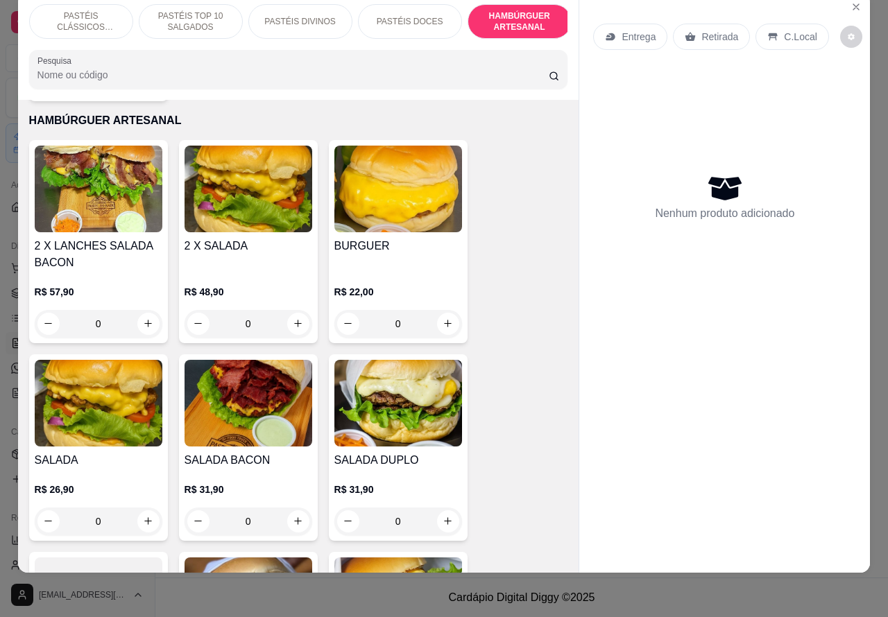
scroll to position [2750, 0]
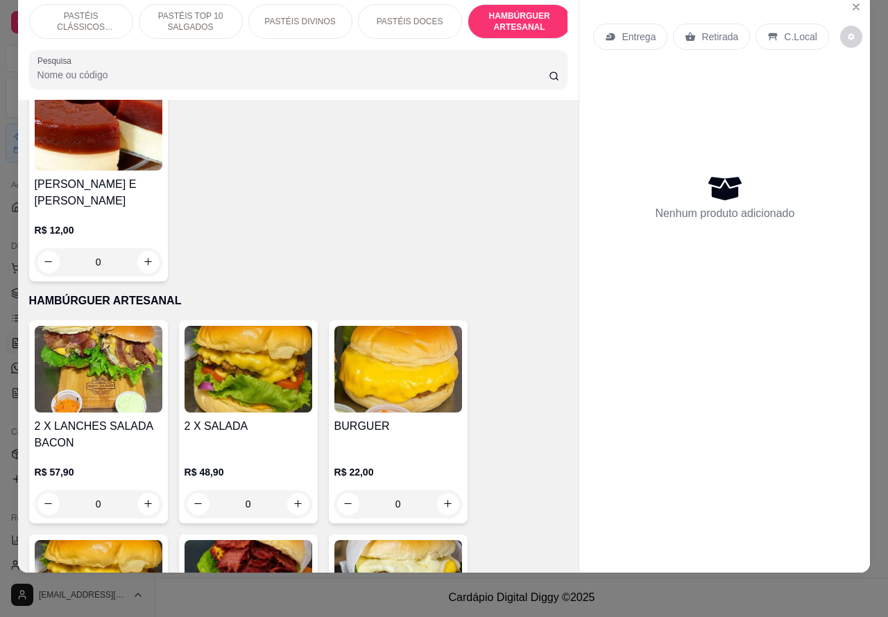
click at [80, 11] on p "PASTÉIS CLÁSSICOS SALGADOS" at bounding box center [81, 21] width 80 height 22
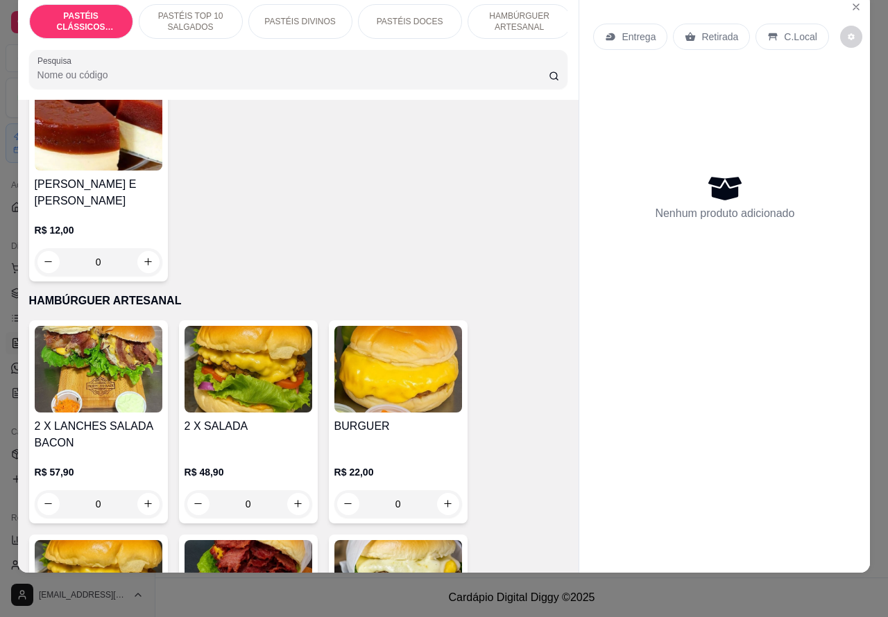
scroll to position [62, 0]
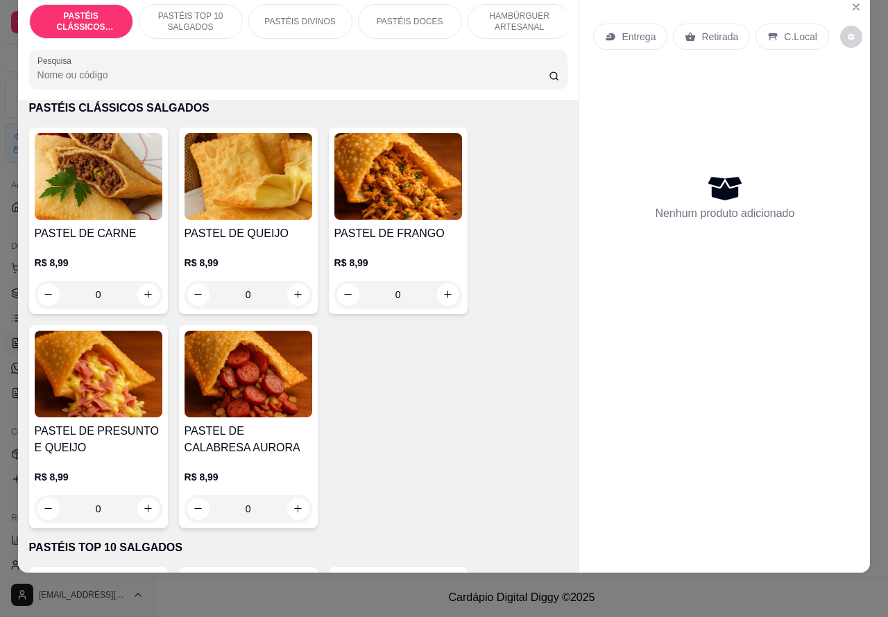
click at [293, 295] on icon "increase-product-quantity" at bounding box center [298, 294] width 10 height 10
type input "1"
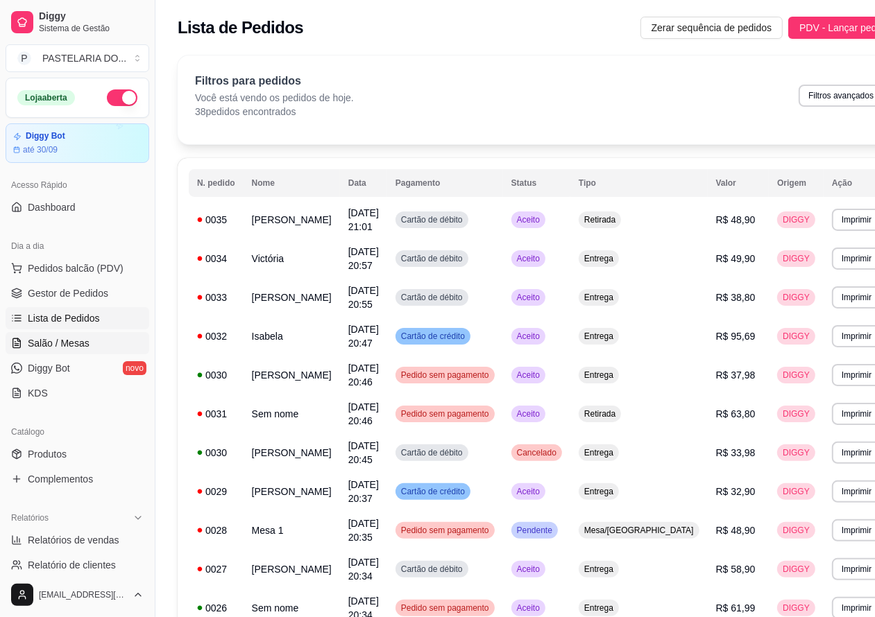
click at [78, 348] on span "Salão / Mesas" at bounding box center [59, 343] width 62 height 14
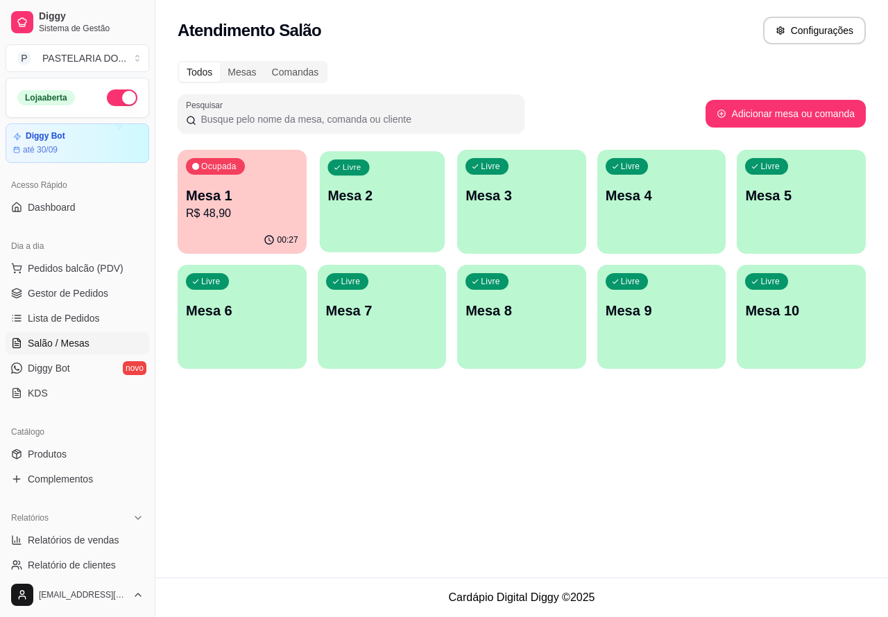
click at [379, 202] on p "Mesa 2" at bounding box center [381, 196] width 109 height 19
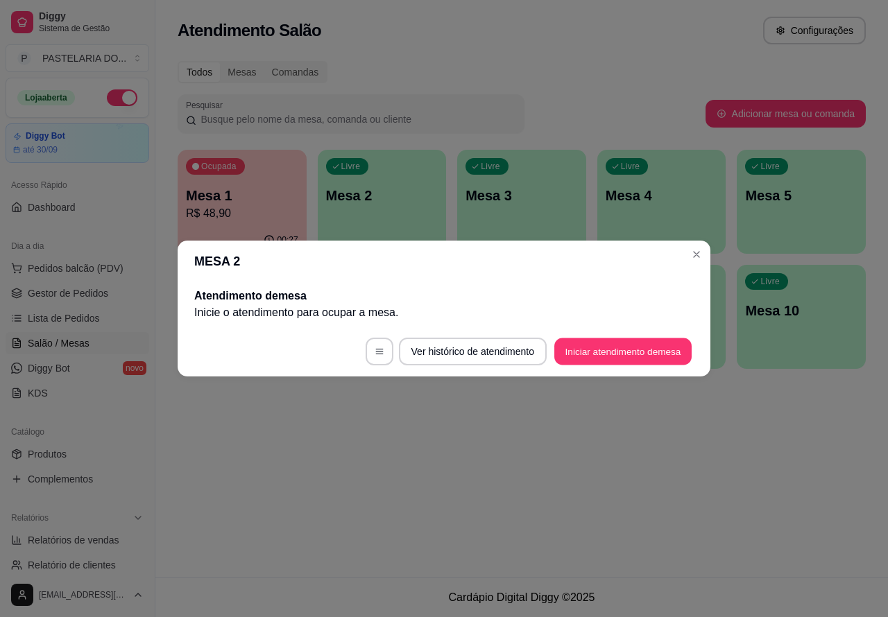
click at [616, 350] on button "Iniciar atendimento de mesa" at bounding box center [622, 351] width 137 height 27
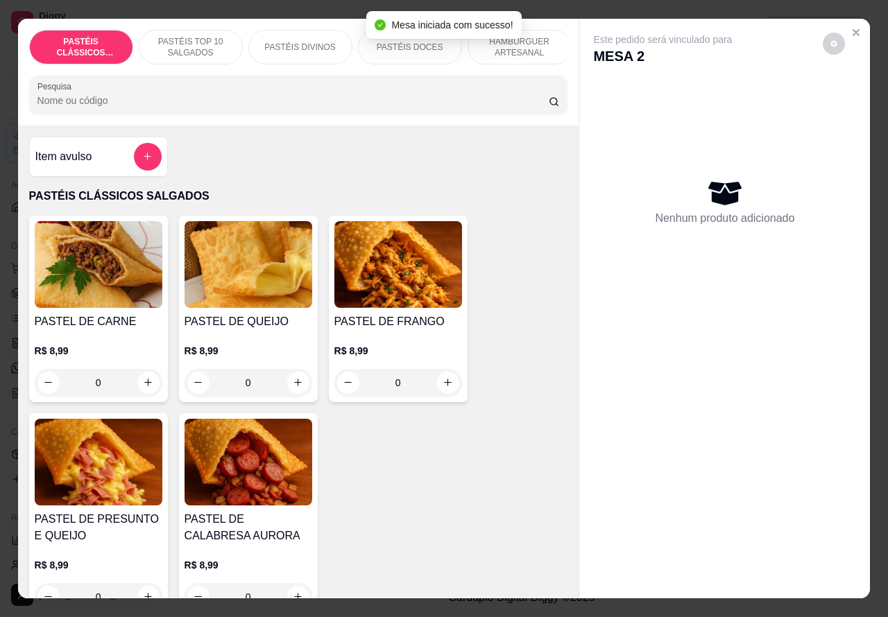
click at [294, 386] on icon "increase-product-quantity" at bounding box center [298, 383] width 8 height 8
type input "1"
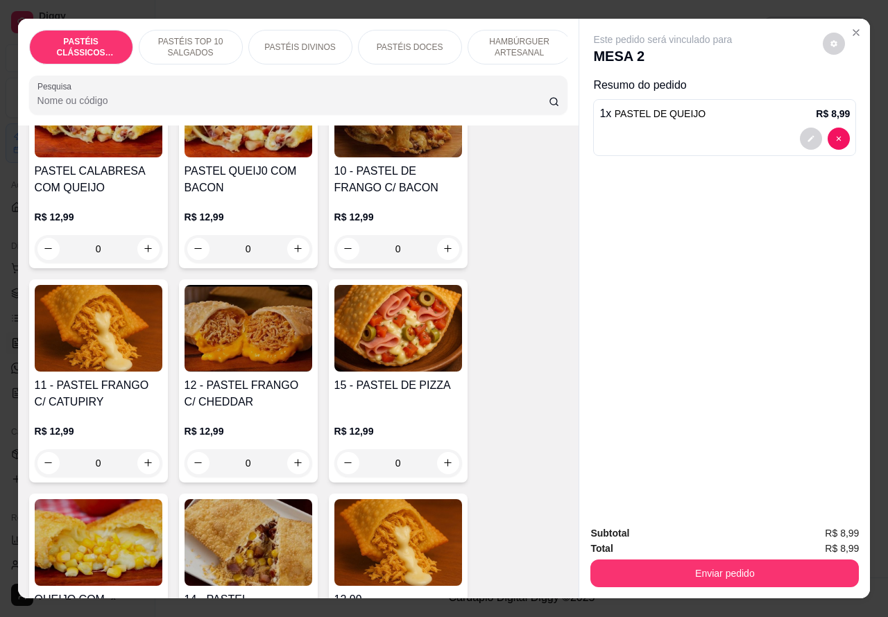
scroll to position [1263, 0]
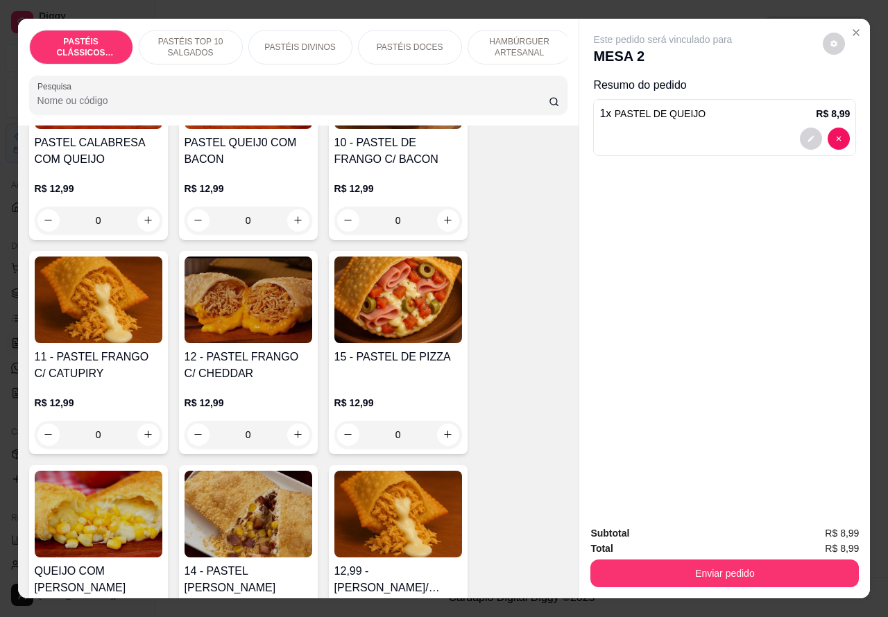
click at [303, 441] on div "0" at bounding box center [249, 435] width 128 height 28
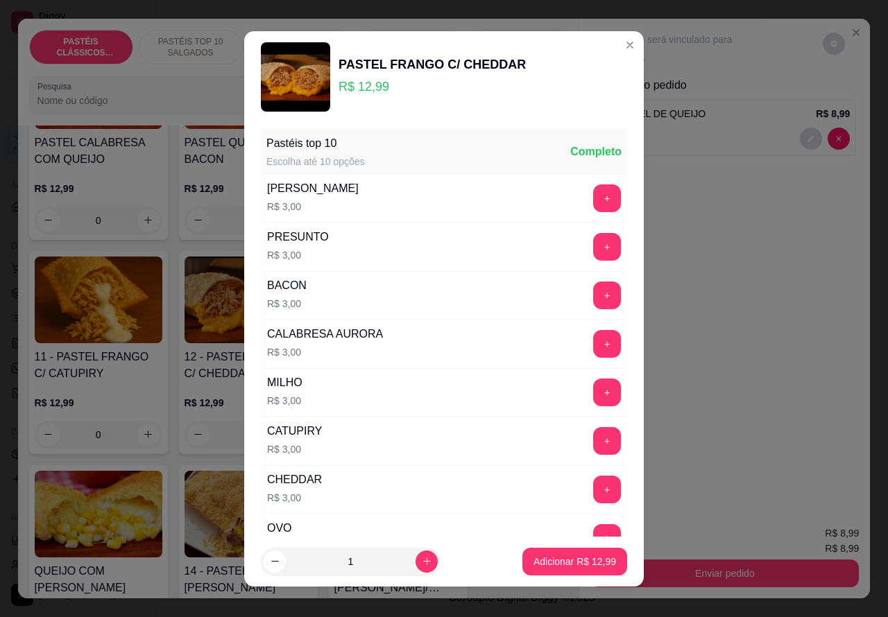
click at [545, 567] on p "Adicionar R$ 12,99" at bounding box center [574, 562] width 83 height 14
type input "1"
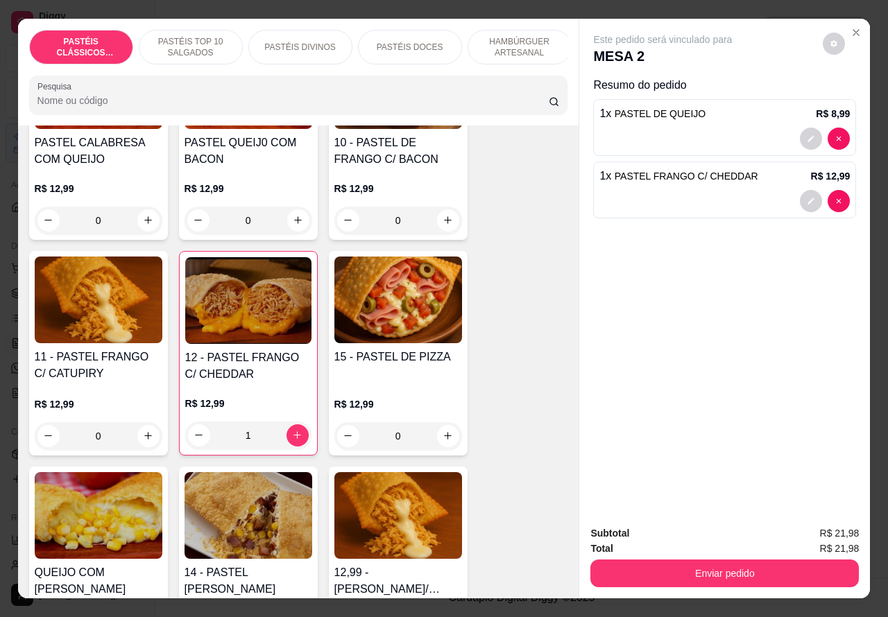
click at [692, 572] on button "Enviar pedido" at bounding box center [724, 574] width 268 height 28
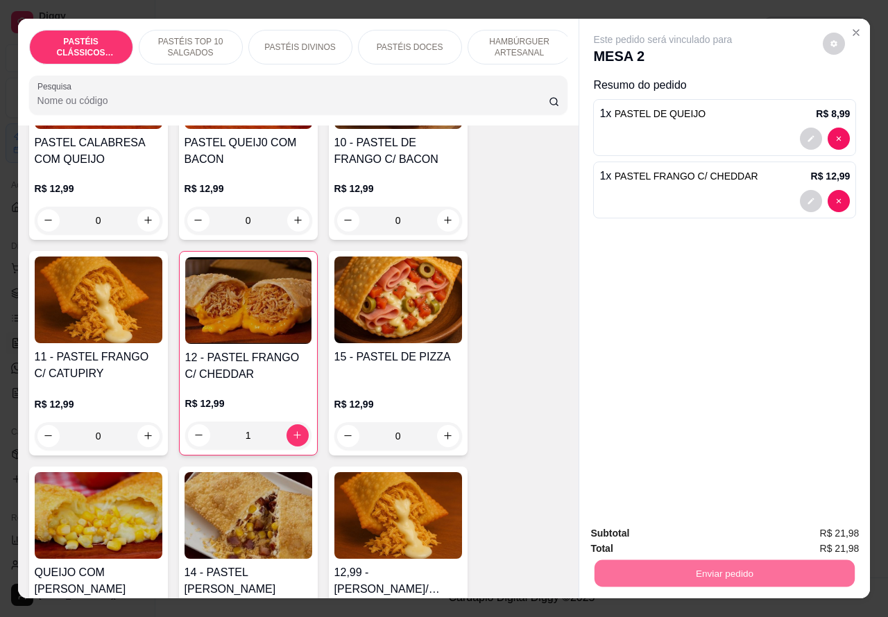
click at [642, 533] on button "Não registrar e enviar pedido" at bounding box center [678, 533] width 144 height 26
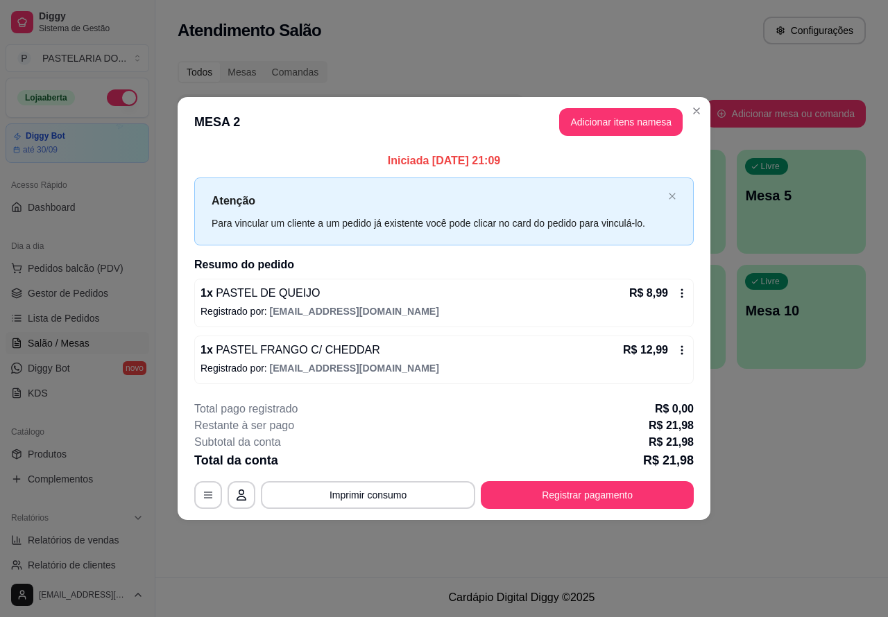
click at [761, 490] on div "Atendimento Salão Configurações Todos Mesas Comandas Pesquisar Adicionar mesa o…" at bounding box center [521, 289] width 732 height 578
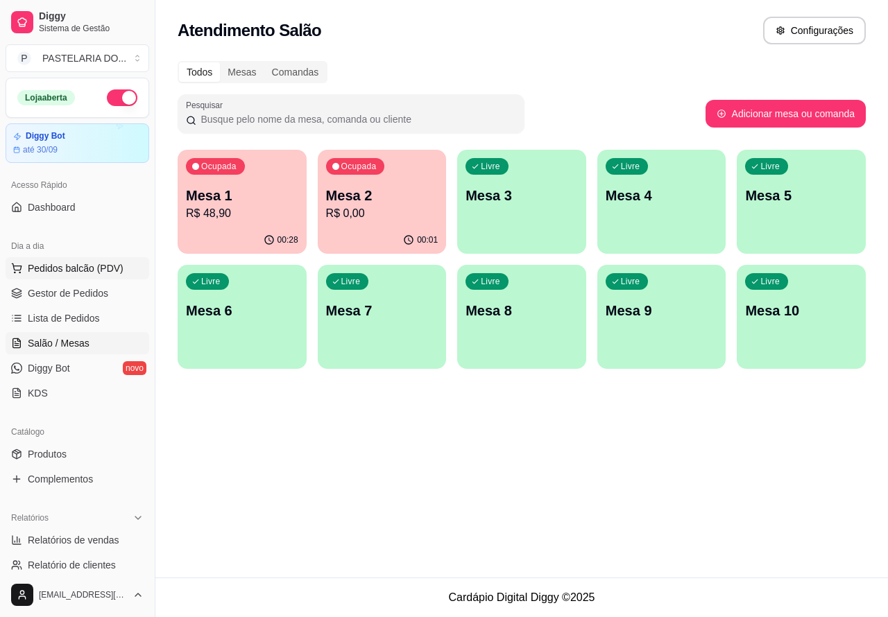
click at [106, 273] on span "Pedidos balcão (PDV)" at bounding box center [76, 268] width 96 height 14
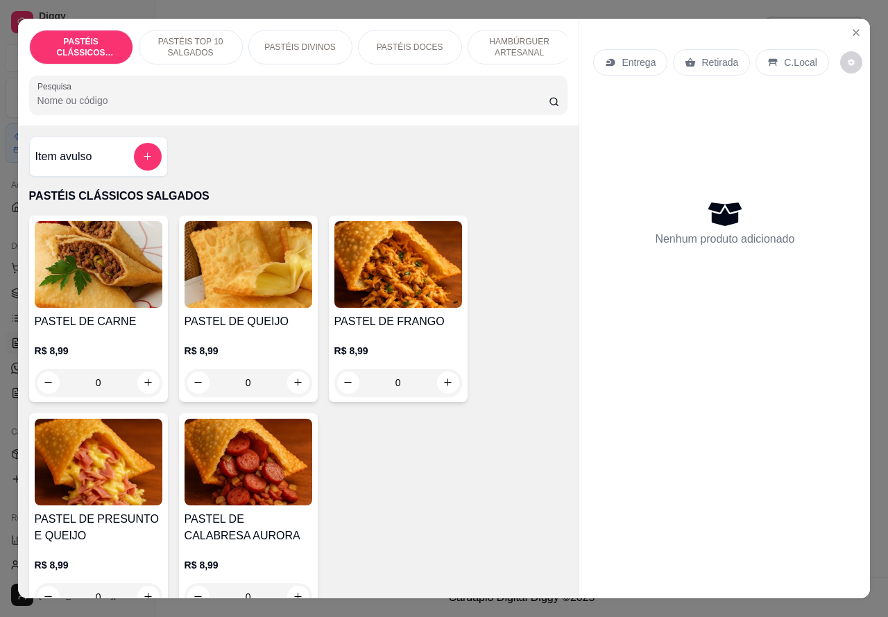
click at [638, 55] on p "Entrega" at bounding box center [638, 62] width 34 height 14
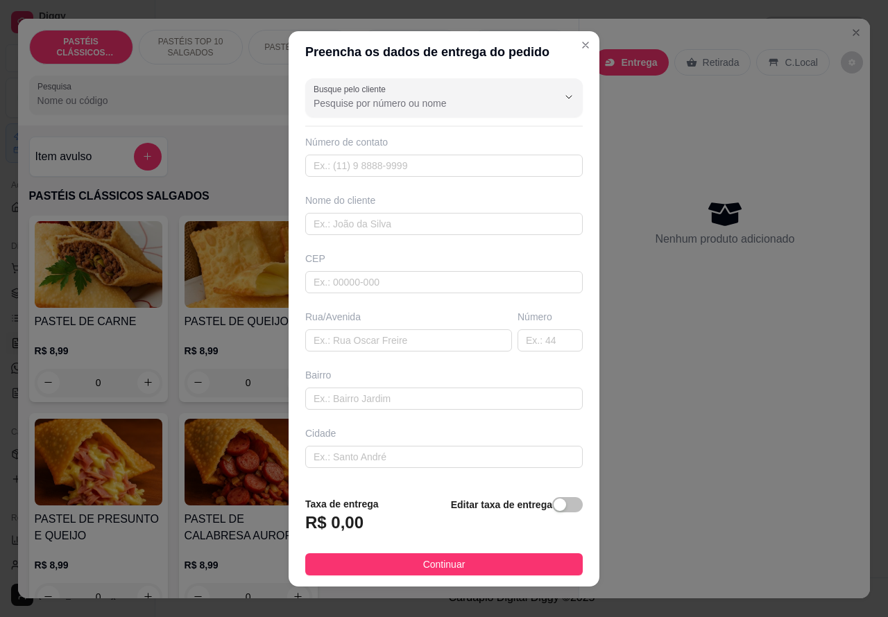
scroll to position [57, 0]
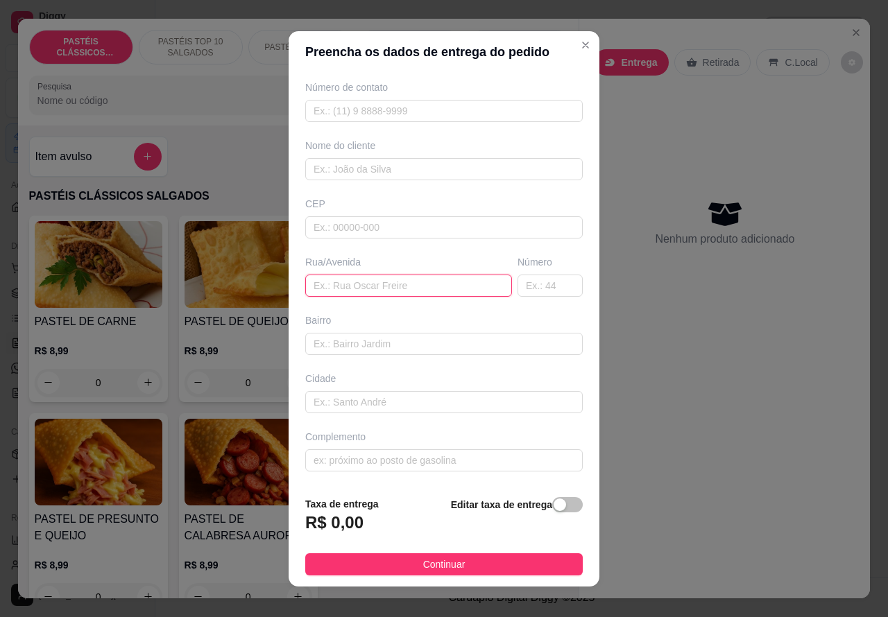
click at [364, 278] on input "text" at bounding box center [408, 286] width 207 height 22
type input "BLOCO"
click at [640, 490] on div "Entrega Retirada C.Local Nenhum produto adicionado" at bounding box center [724, 298] width 291 height 558
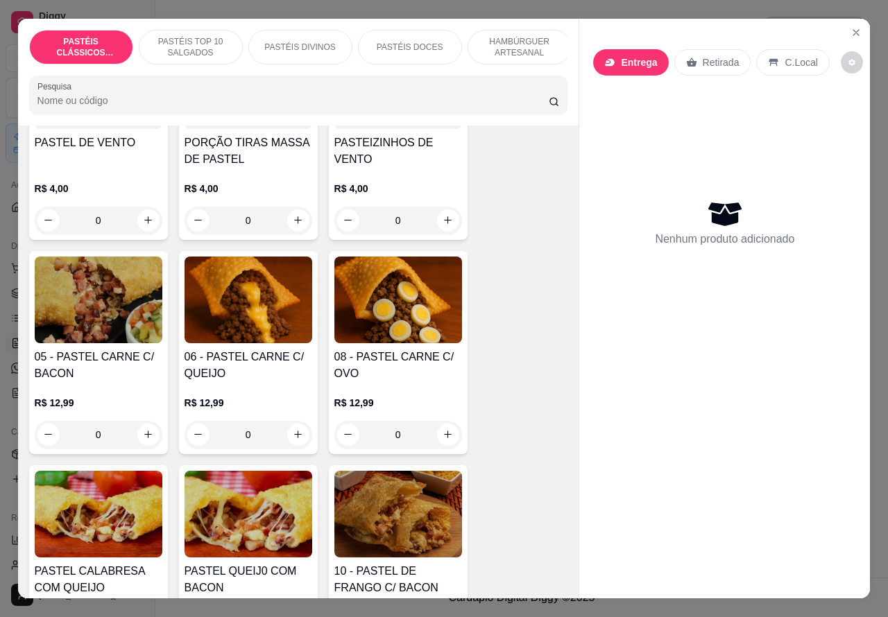
scroll to position [834, 0]
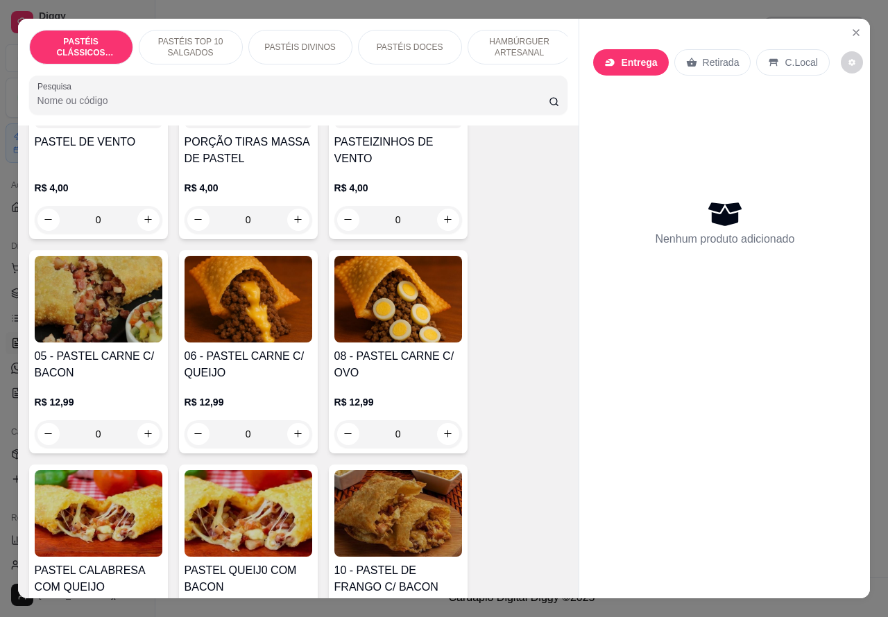
click at [300, 448] on div "0" at bounding box center [249, 434] width 128 height 28
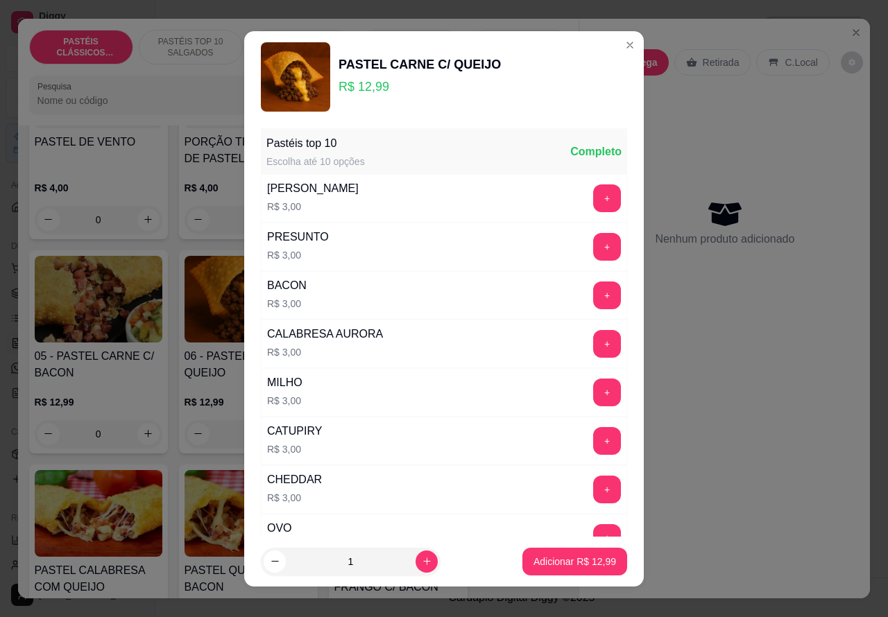
click at [541, 563] on p "Adicionar R$ 12,99" at bounding box center [574, 562] width 83 height 14
type input "1"
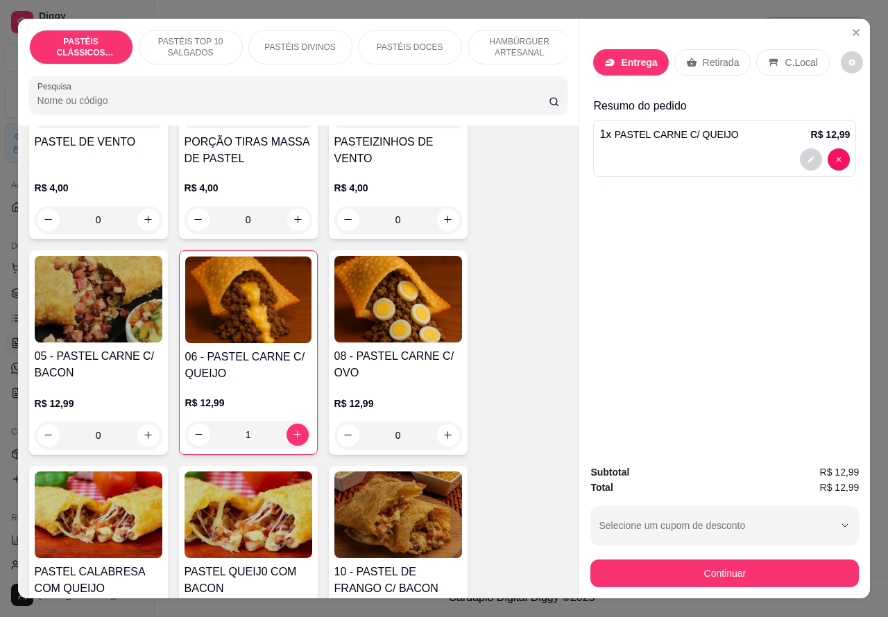
click at [636, 56] on p "Entrega" at bounding box center [639, 62] width 36 height 14
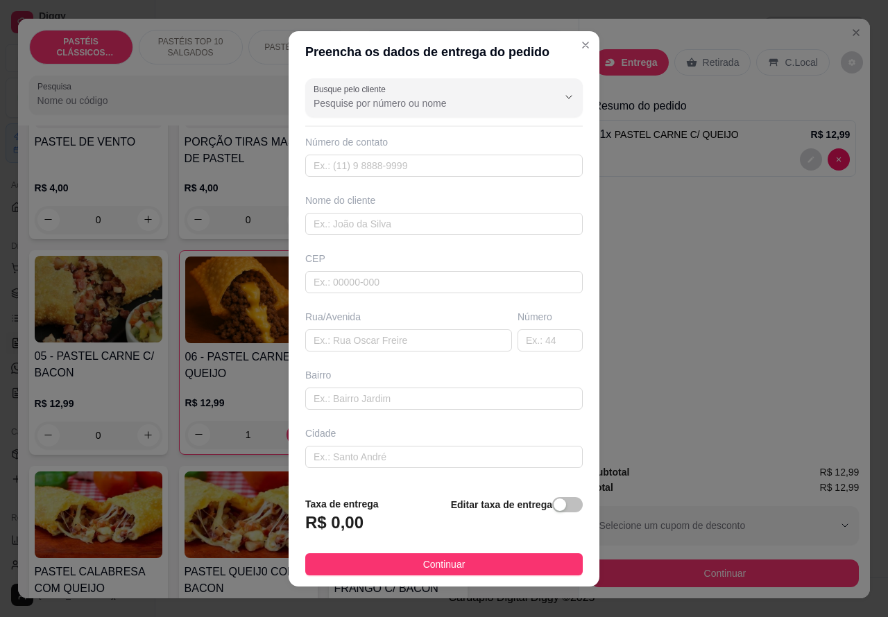
scroll to position [57, 0]
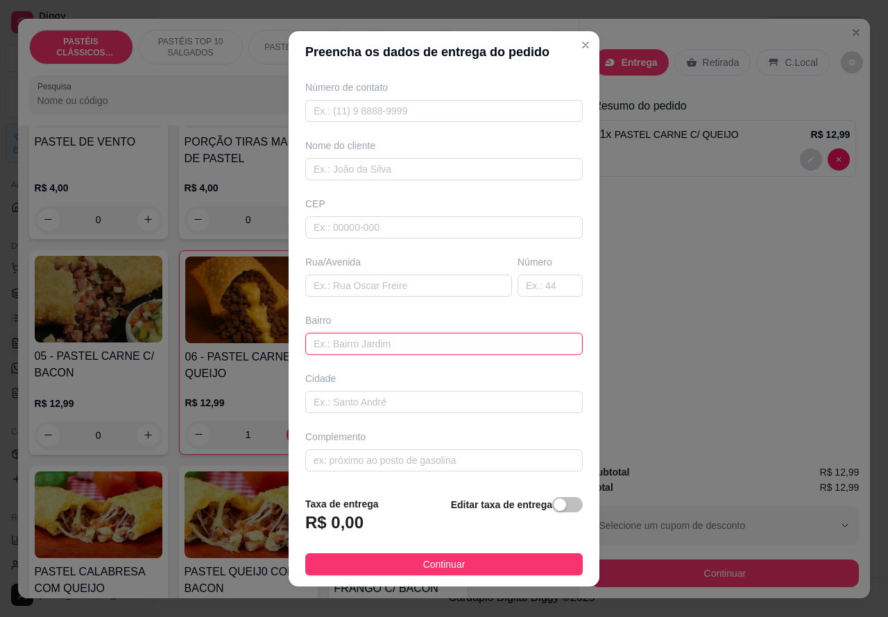
click at [401, 338] on input "text" at bounding box center [443, 344] width 277 height 22
click at [396, 282] on input "text" at bounding box center [408, 286] width 207 height 22
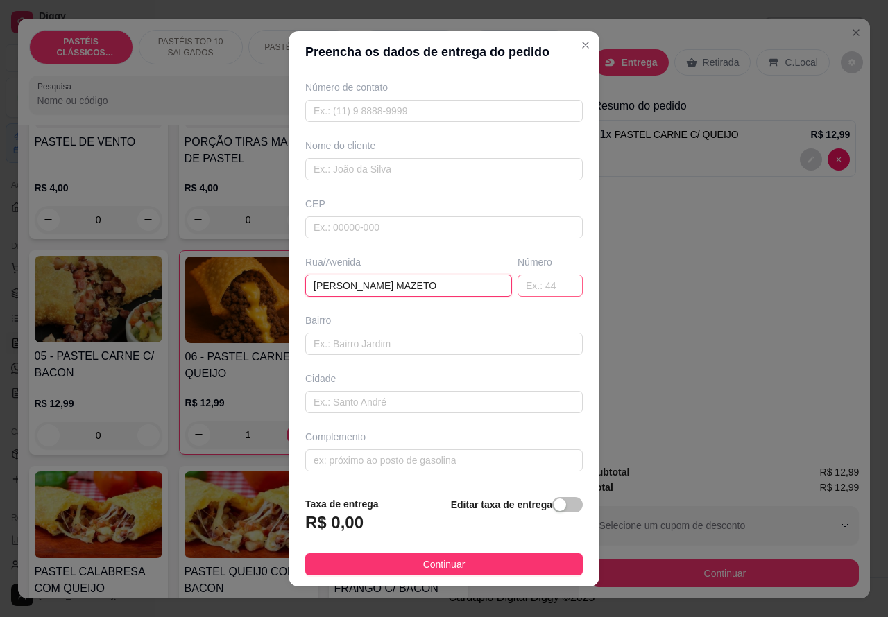
type input "[PERSON_NAME] MAZETO"
click at [531, 282] on input "text" at bounding box center [549, 286] width 65 height 22
type input "195"
click at [372, 345] on input "text" at bounding box center [443, 344] width 277 height 22
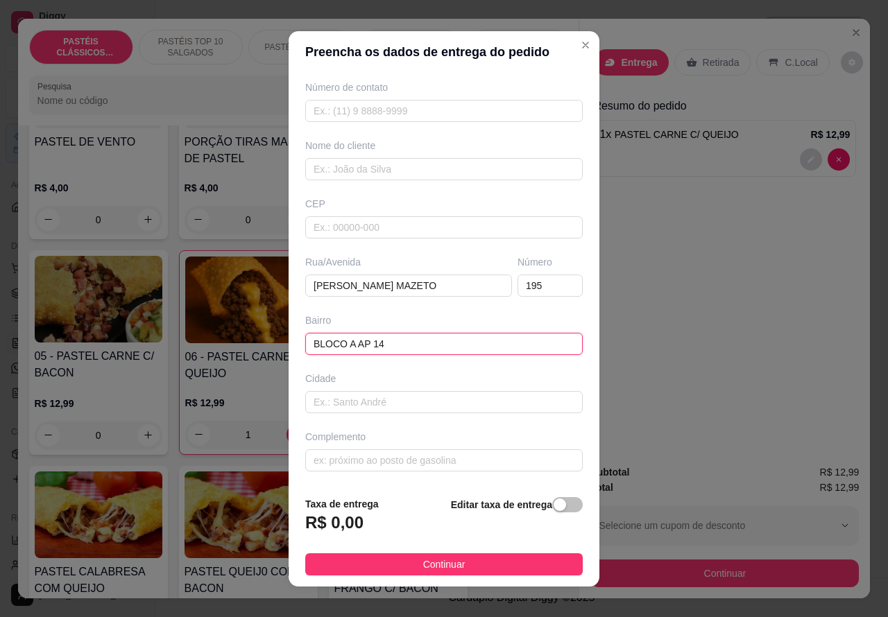
type input "BLOCO A AP 14"
click at [554, 511] on div "button" at bounding box center [560, 505] width 12 height 12
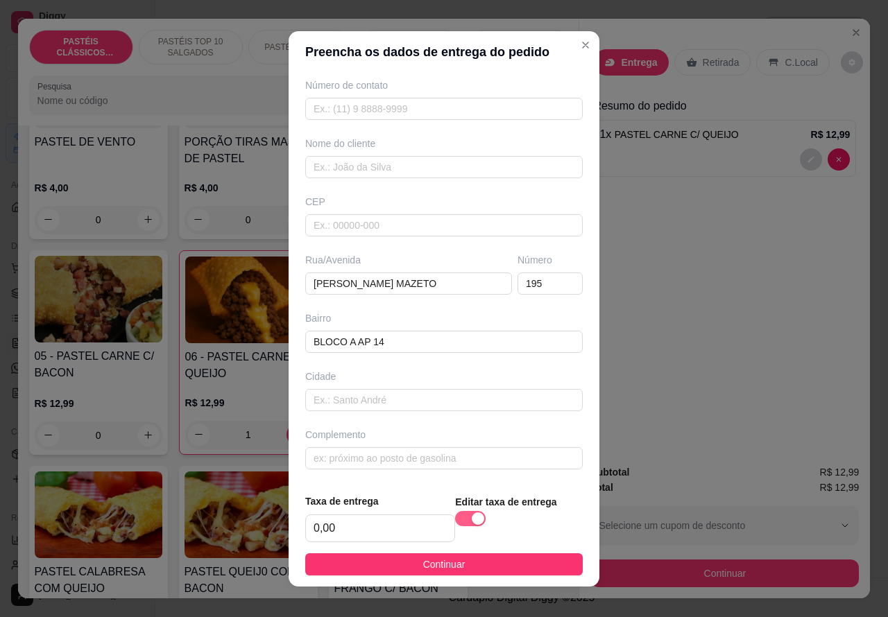
click at [455, 521] on span "button" at bounding box center [470, 518] width 31 height 15
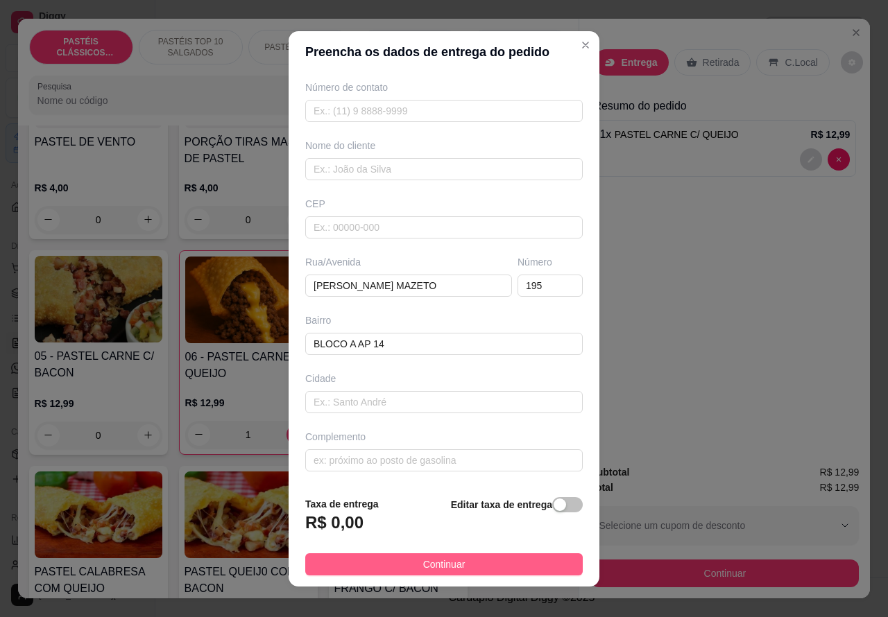
click at [519, 567] on button "Continuar" at bounding box center [443, 565] width 277 height 22
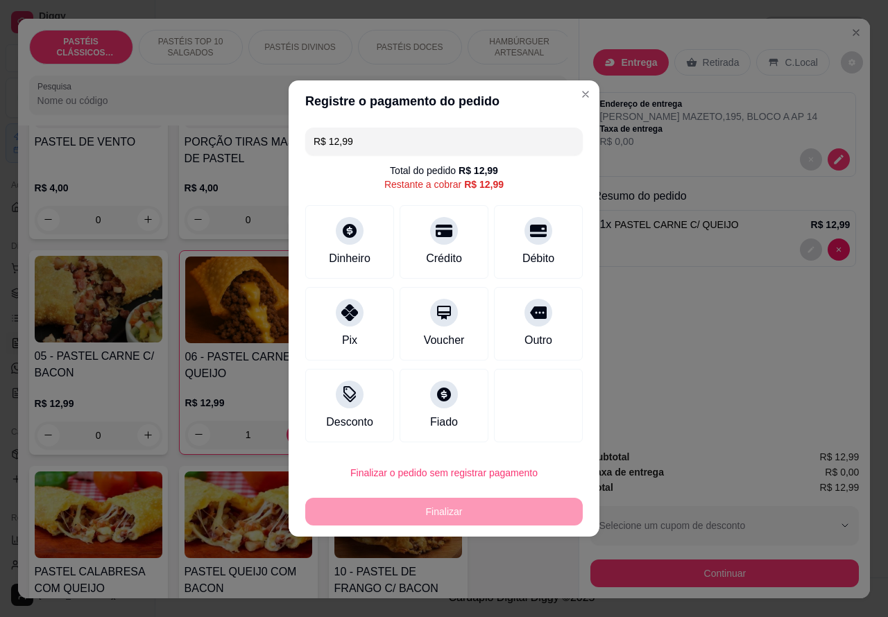
click at [699, 438] on div "Subtotal R$ 12,99 Taxa de entrega R$ 0,00 Total R$ 12,99 Selecione um cupom de …" at bounding box center [724, 518] width 291 height 160
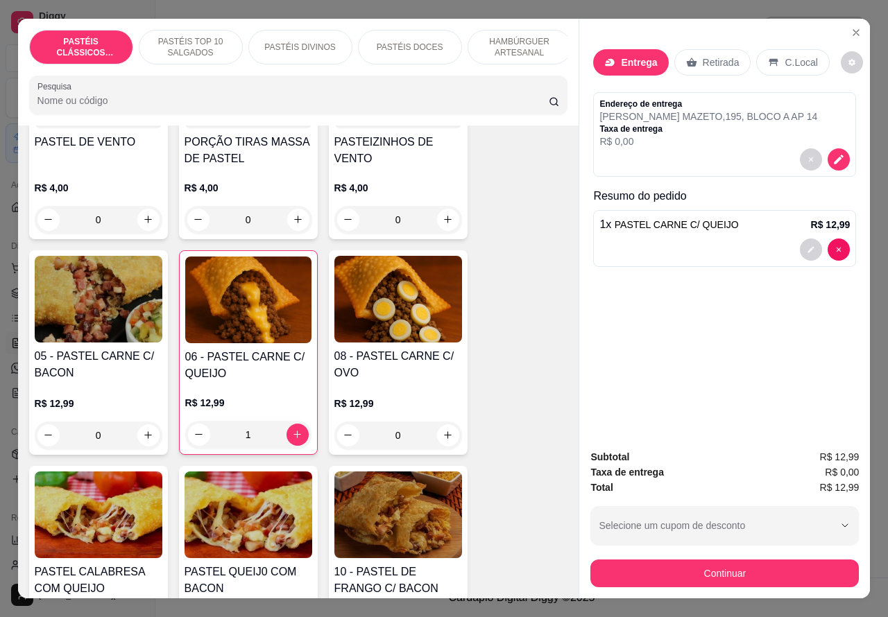
click at [742, 243] on div at bounding box center [724, 250] width 250 height 22
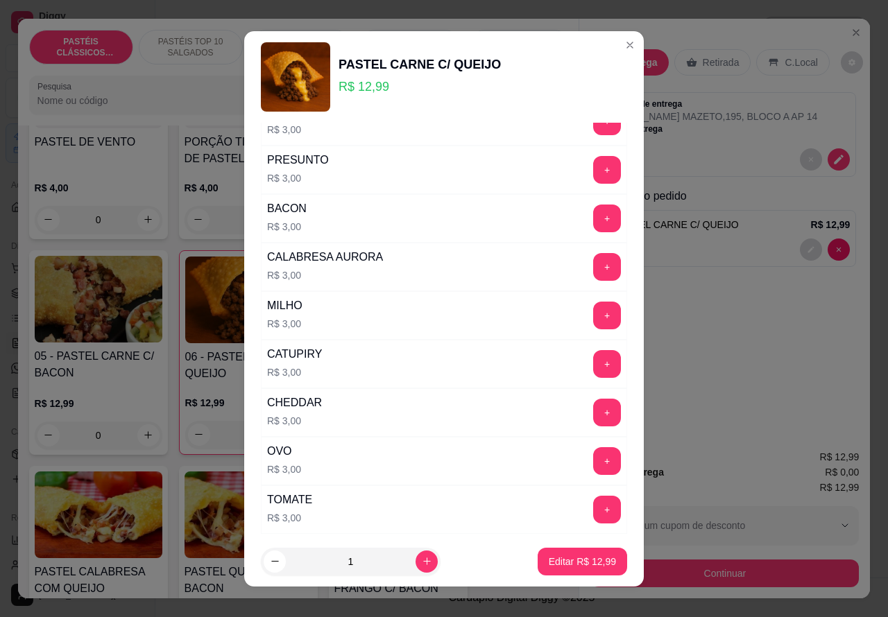
scroll to position [181, 0]
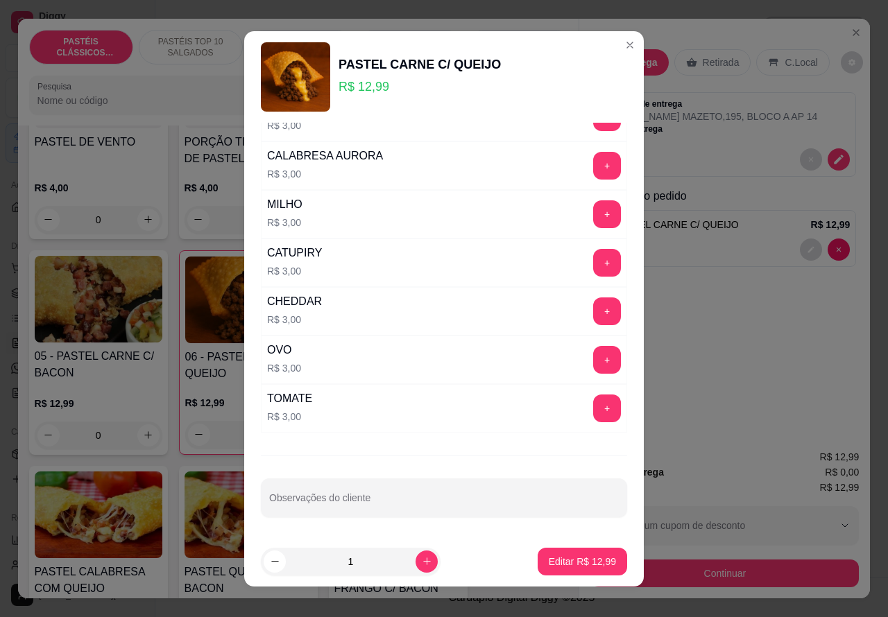
click at [458, 501] on input "Observações do cliente" at bounding box center [444, 504] width 350 height 14
type input "PARA AS 22:30"
click at [549, 566] on p "Editar R$ 12,99" at bounding box center [582, 562] width 67 height 14
type input "0"
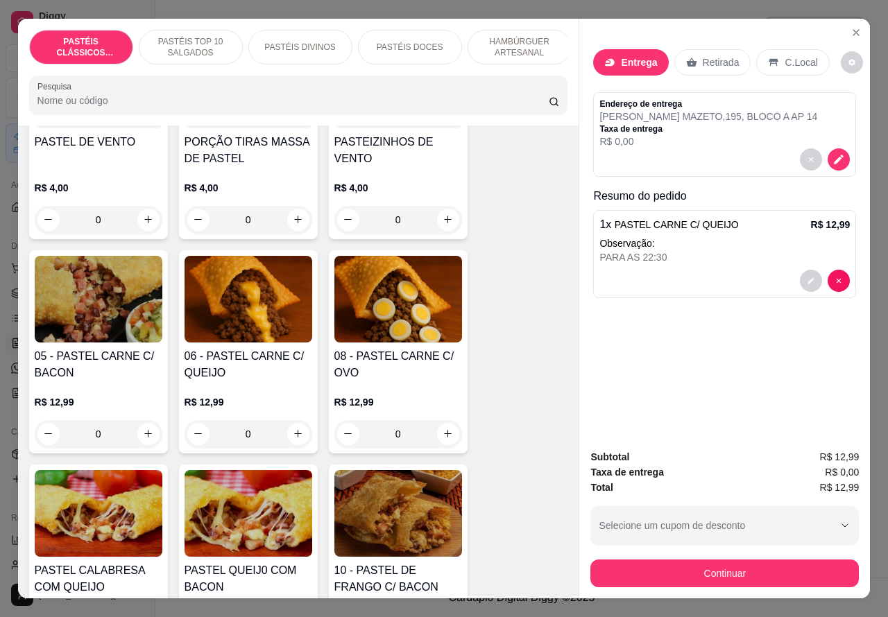
click at [834, 155] on icon "decrease-product-quantity" at bounding box center [839, 160] width 10 height 10
click at [837, 154] on icon "decrease-product-quantity" at bounding box center [838, 159] width 12 height 12
click at [834, 155] on icon "decrease-product-quantity" at bounding box center [838, 159] width 9 height 9
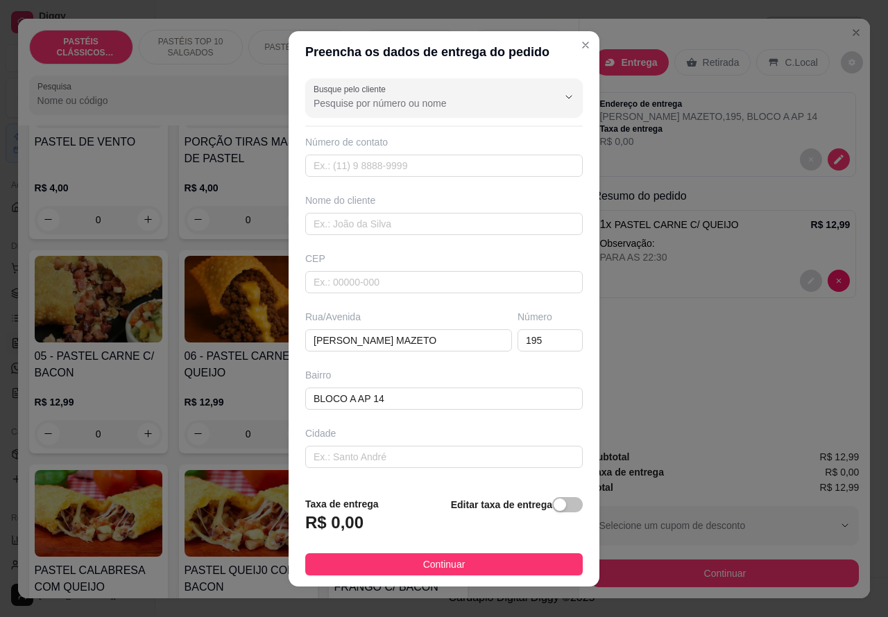
scroll to position [57, 0]
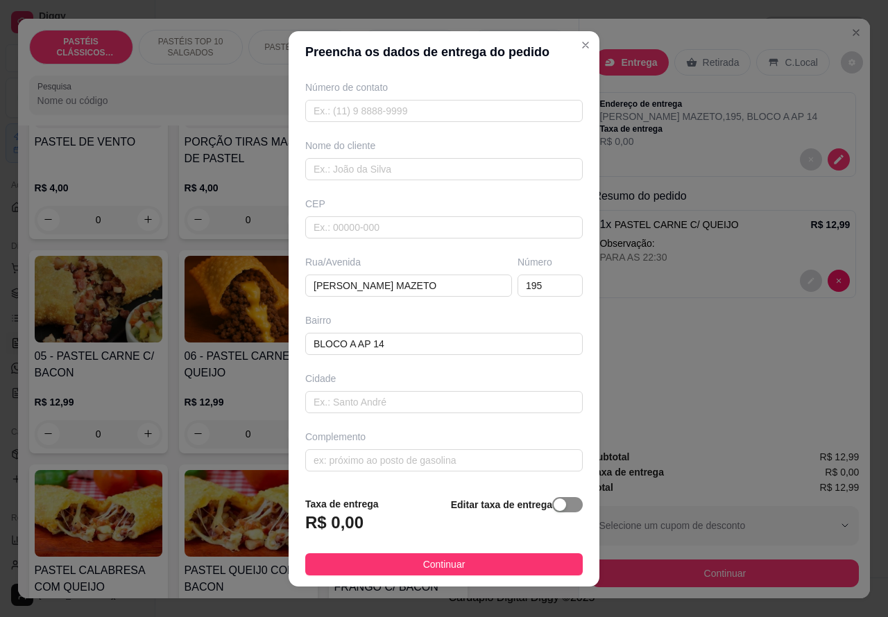
click at [554, 505] on div "button" at bounding box center [560, 505] width 12 height 12
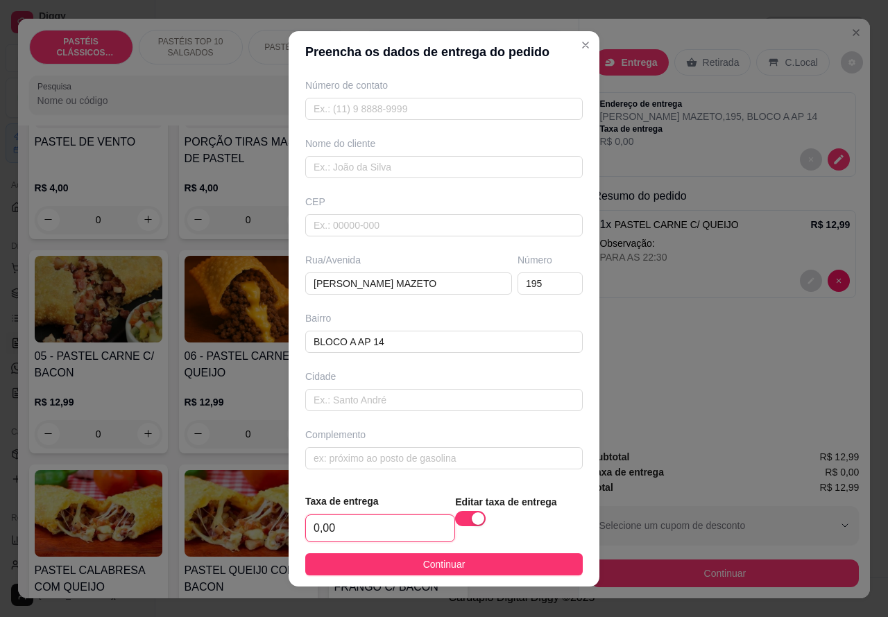
click at [316, 529] on input "0,00" at bounding box center [380, 528] width 148 height 26
type input "1,00"
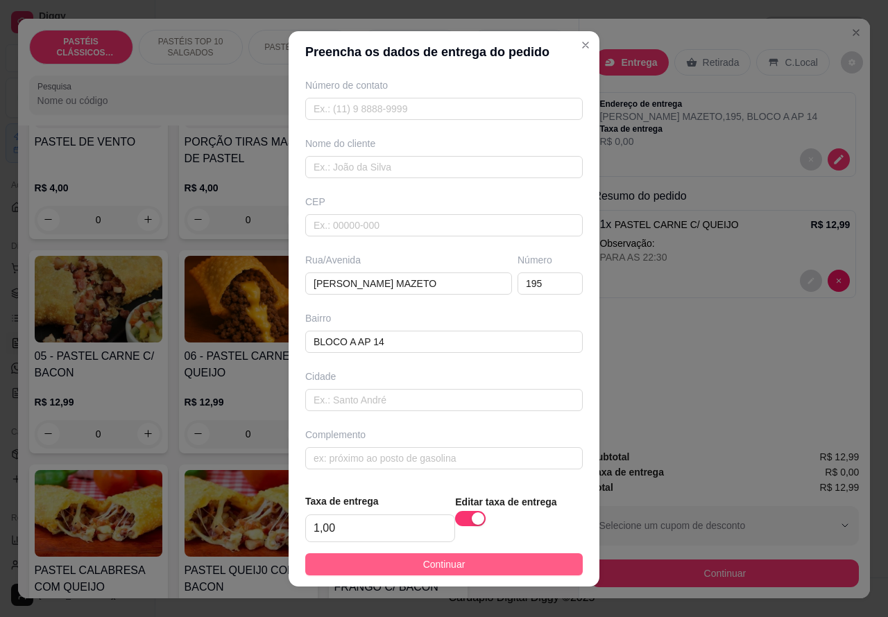
click at [536, 571] on button "Continuar" at bounding box center [443, 565] width 277 height 22
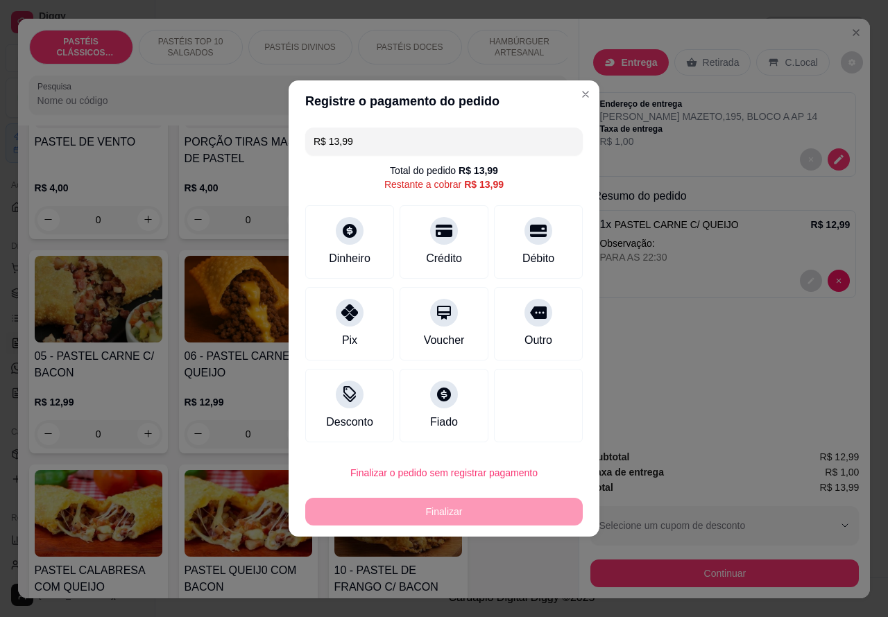
click at [524, 505] on div "Finalizar" at bounding box center [443, 512] width 277 height 28
click at [544, 434] on button "Confirmar" at bounding box center [526, 434] width 49 height 21
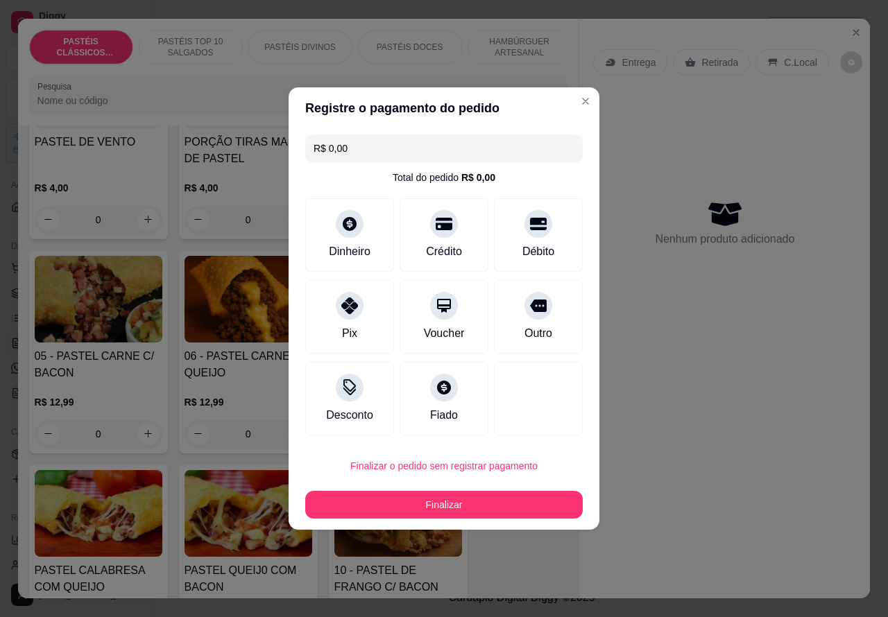
type input "R$ 0,00"
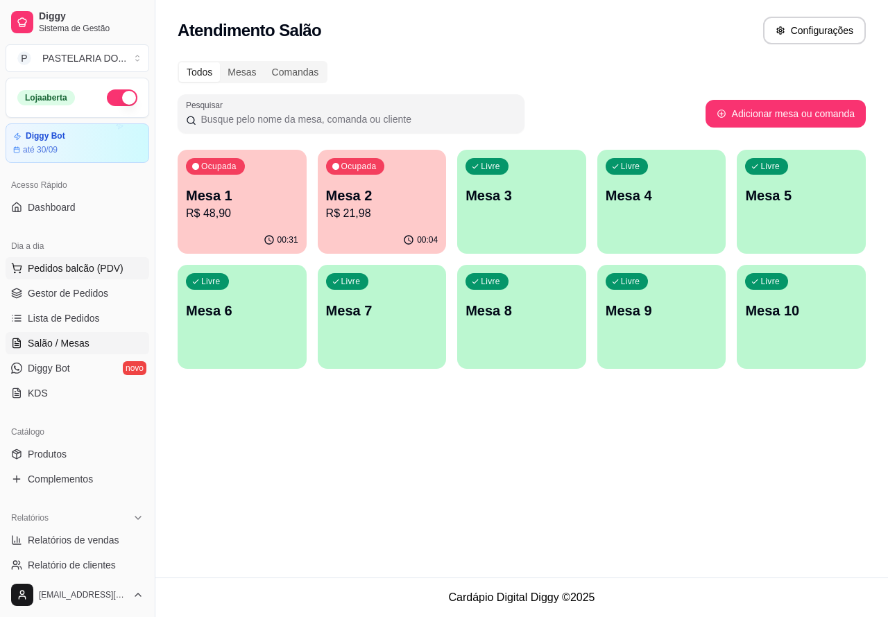
click at [98, 273] on span "Pedidos balcão (PDV)" at bounding box center [76, 268] width 96 height 14
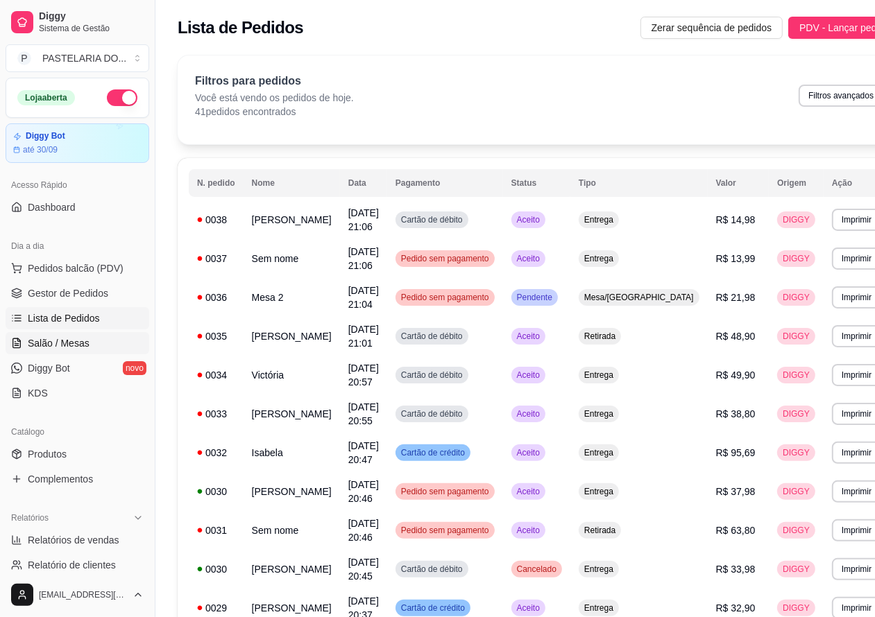
click at [83, 343] on span "Salão / Mesas" at bounding box center [59, 343] width 62 height 14
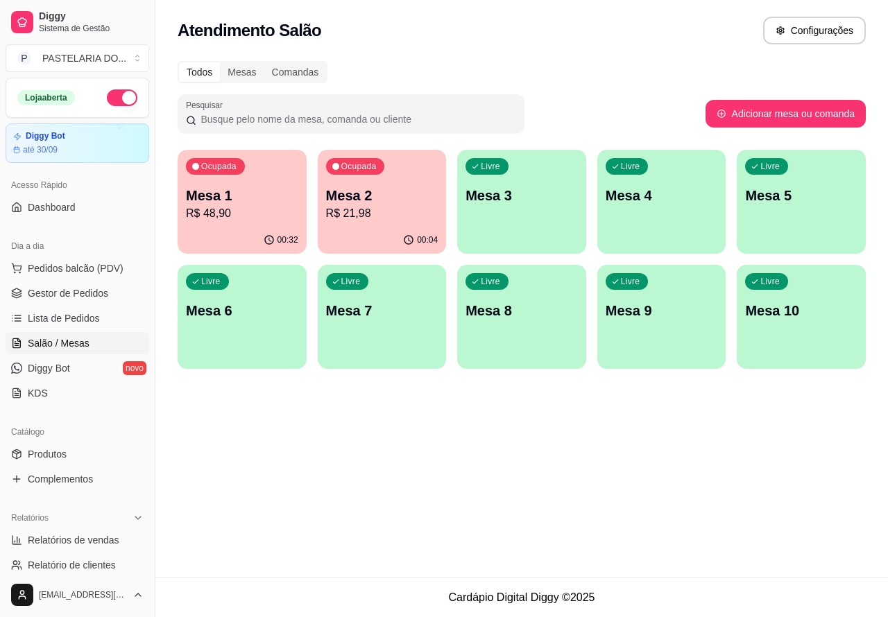
click at [403, 209] on p "R$ 21,98" at bounding box center [382, 213] width 112 height 17
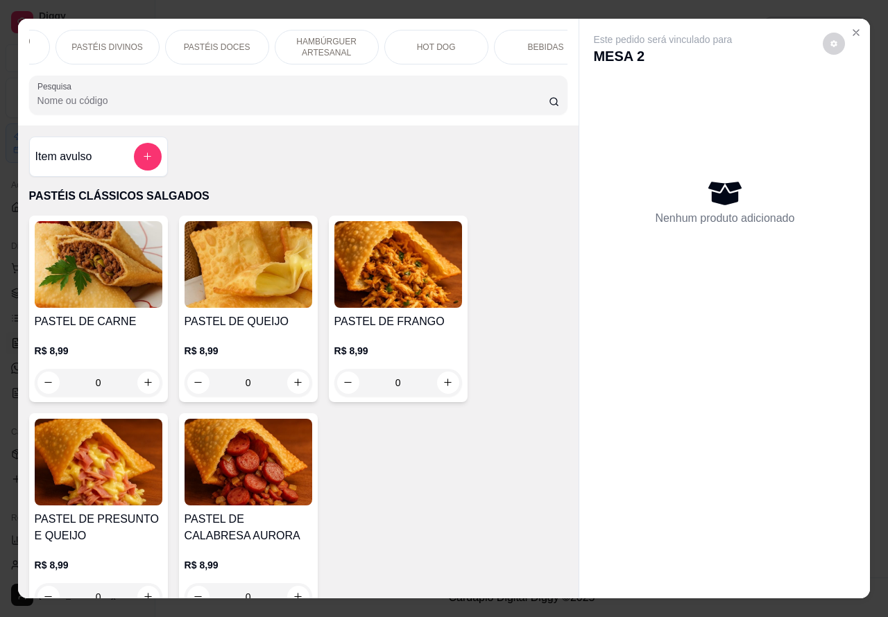
scroll to position [0, 198]
click at [544, 46] on p "BEBIDAS" at bounding box center [541, 47] width 36 height 11
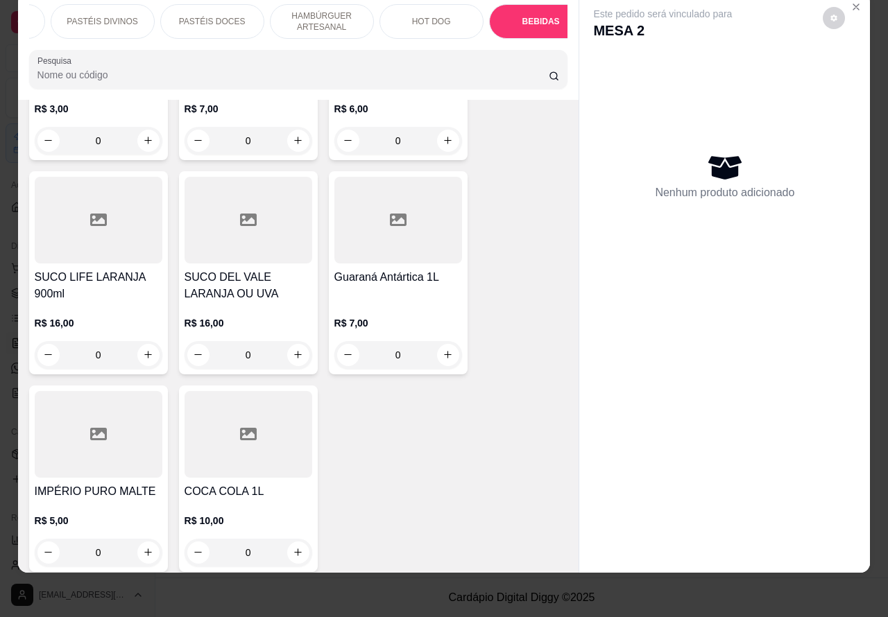
scroll to position [5006, 0]
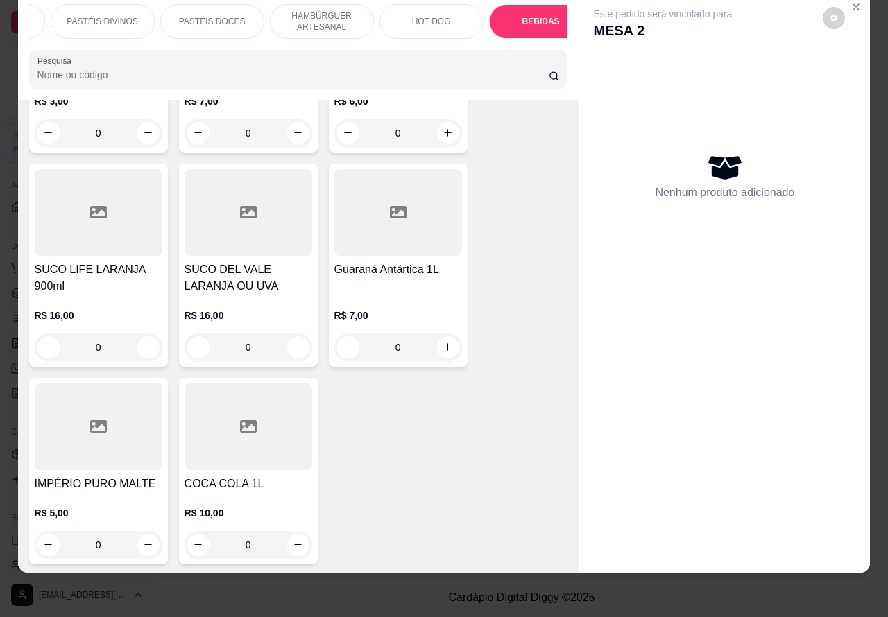
click at [293, 342] on icon "increase-product-quantity" at bounding box center [298, 347] width 10 height 10
type input "1"
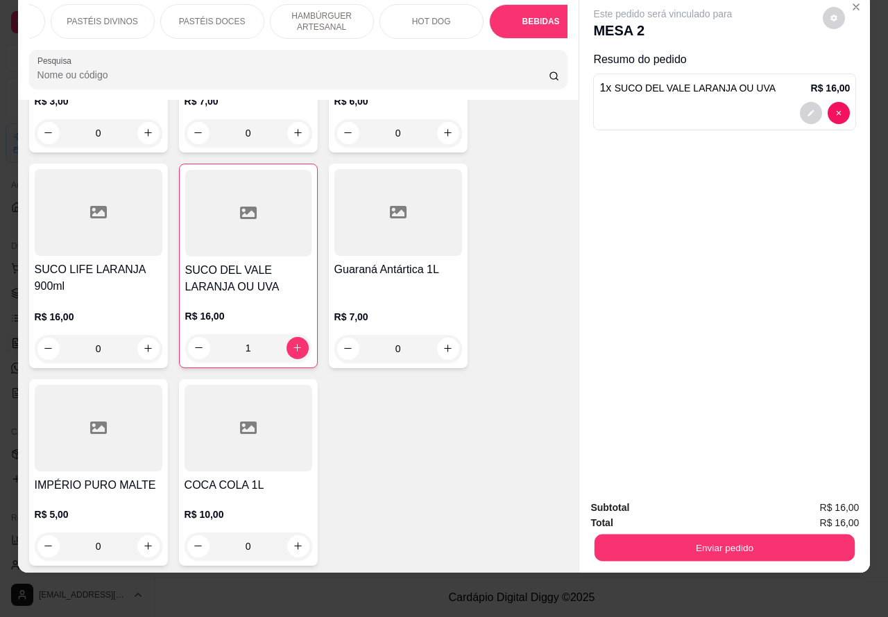
click at [687, 535] on button "Enviar pedido" at bounding box center [724, 548] width 260 height 27
click at [674, 504] on button "Não registrar e enviar pedido" at bounding box center [678, 501] width 144 height 26
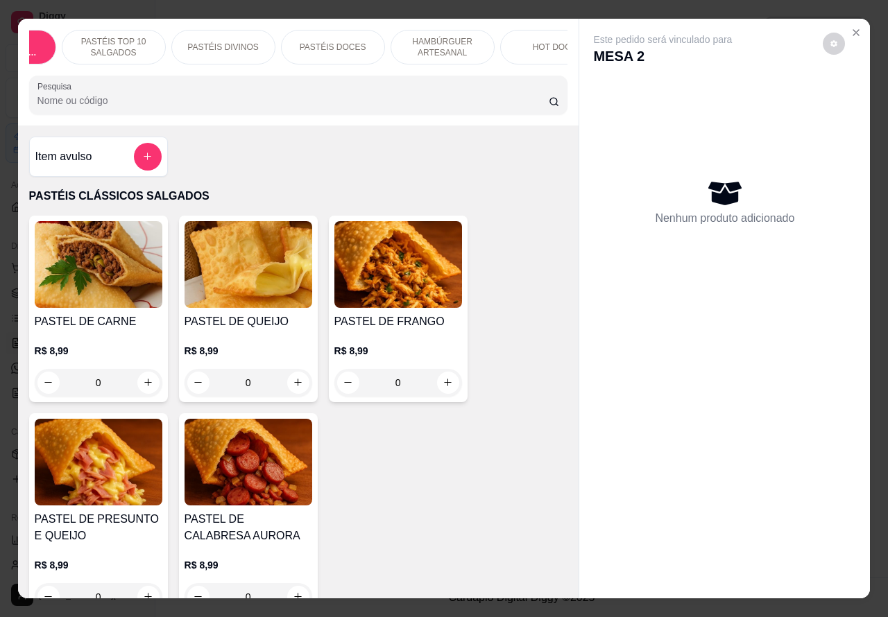
scroll to position [0, 76]
click at [137, 40] on p "PASTÉIS TOP 10 SALGADOS" at bounding box center [114, 47] width 80 height 22
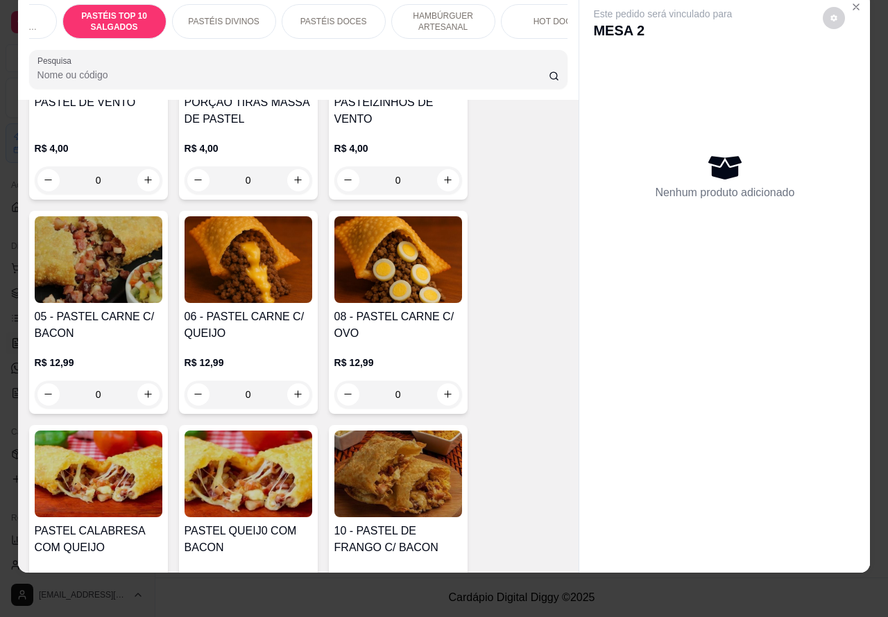
scroll to position [824, 0]
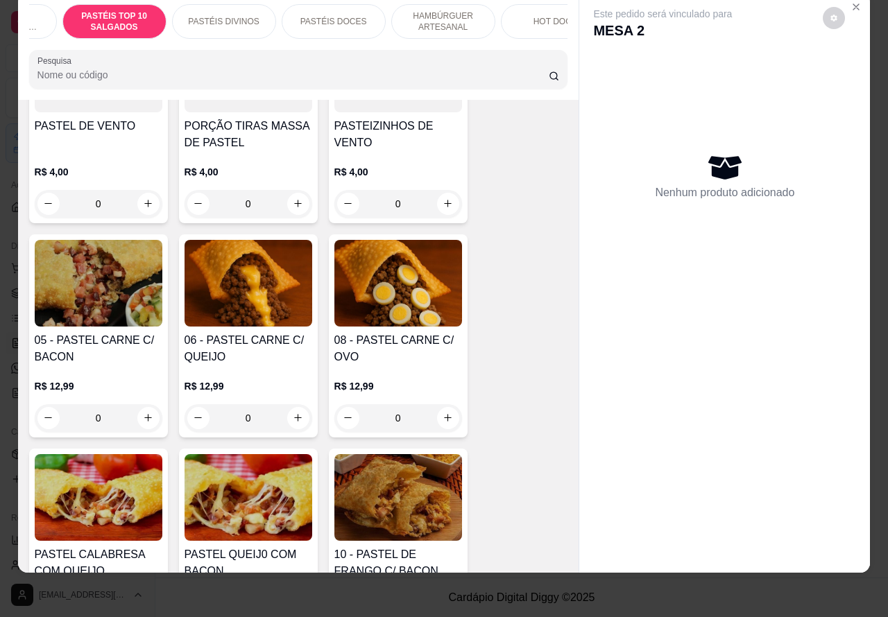
click at [290, 416] on div "0" at bounding box center [249, 418] width 128 height 28
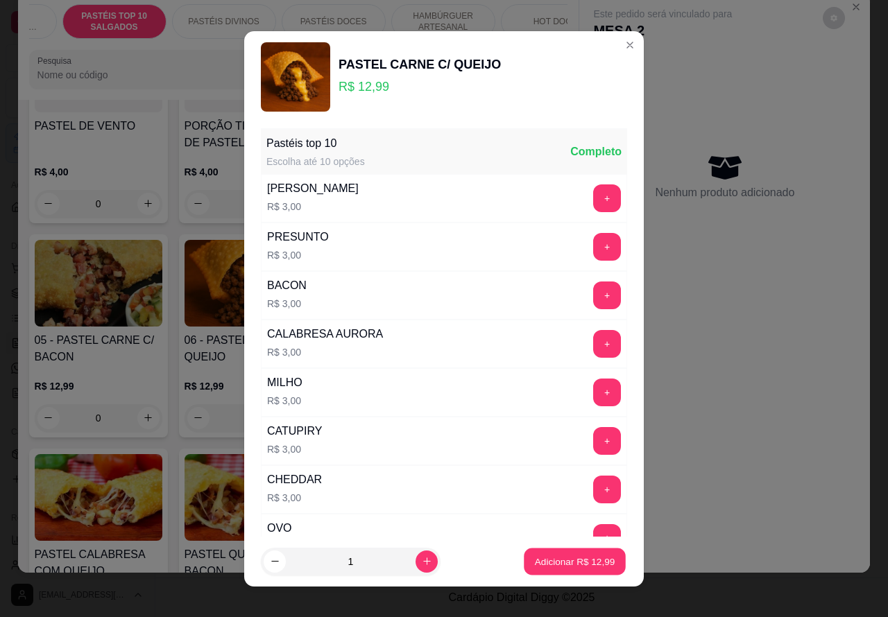
click at [546, 562] on p "Adicionar R$ 12,99" at bounding box center [575, 561] width 80 height 13
type input "1"
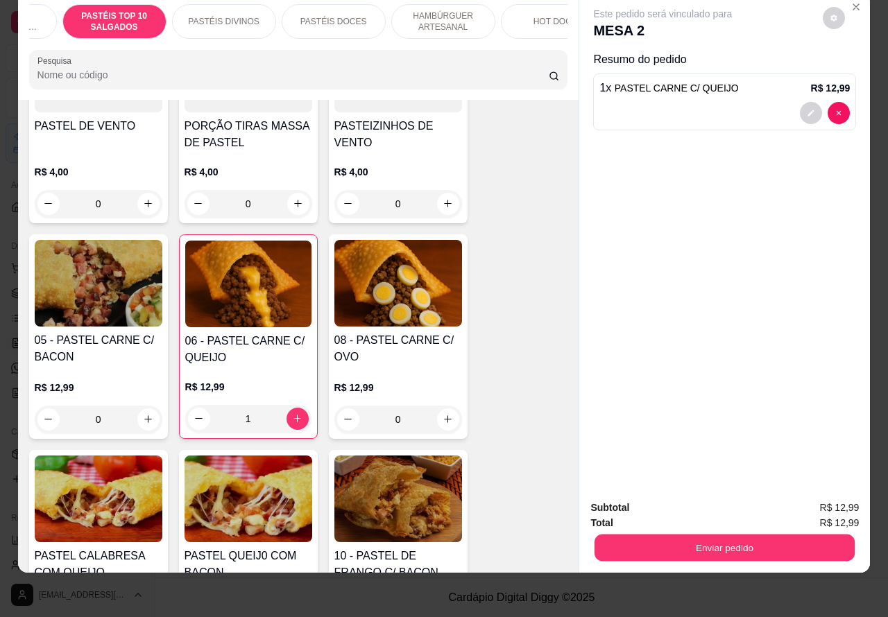
click at [695, 538] on button "Enviar pedido" at bounding box center [724, 548] width 260 height 27
click at [640, 498] on button "Não registrar e enviar pedido" at bounding box center [678, 501] width 140 height 26
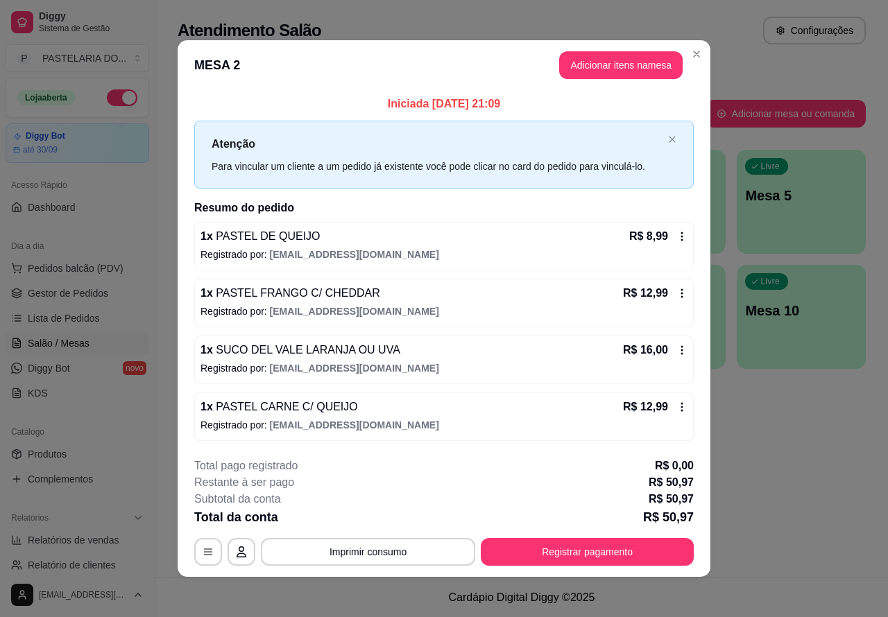
click at [418, 549] on button "Imprimir consumo" at bounding box center [368, 552] width 214 height 28
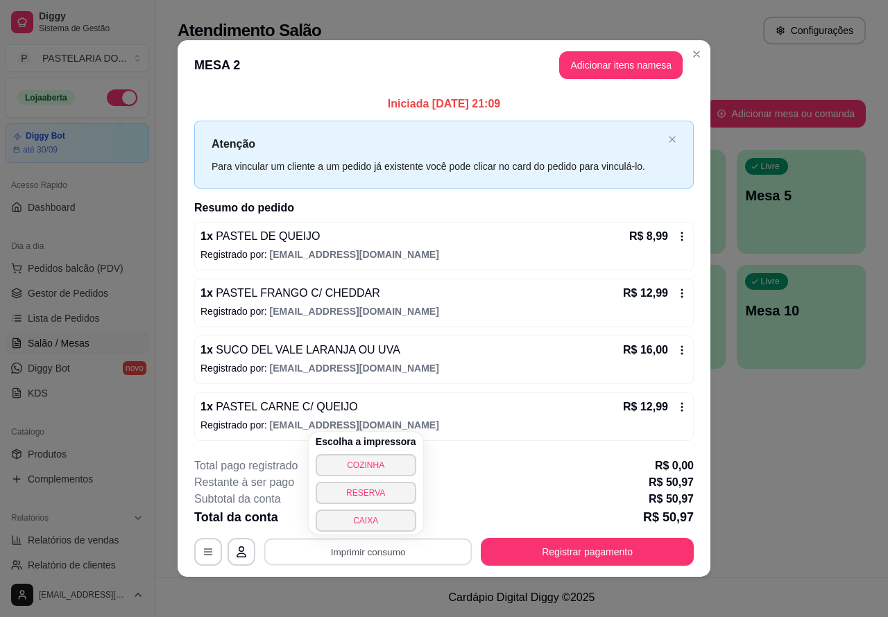
click at [388, 522] on button "CAIXA" at bounding box center [366, 521] width 101 height 22
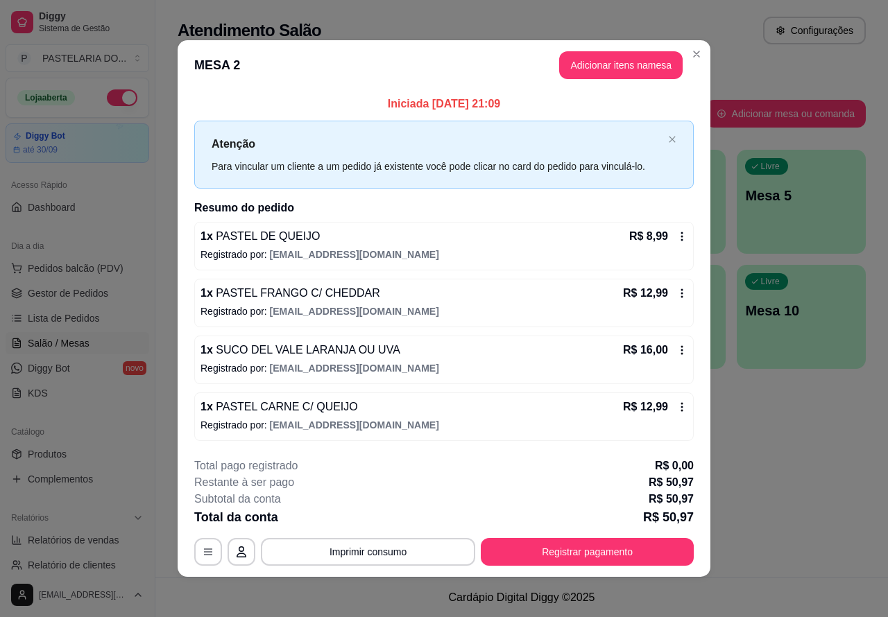
scroll to position [4, 0]
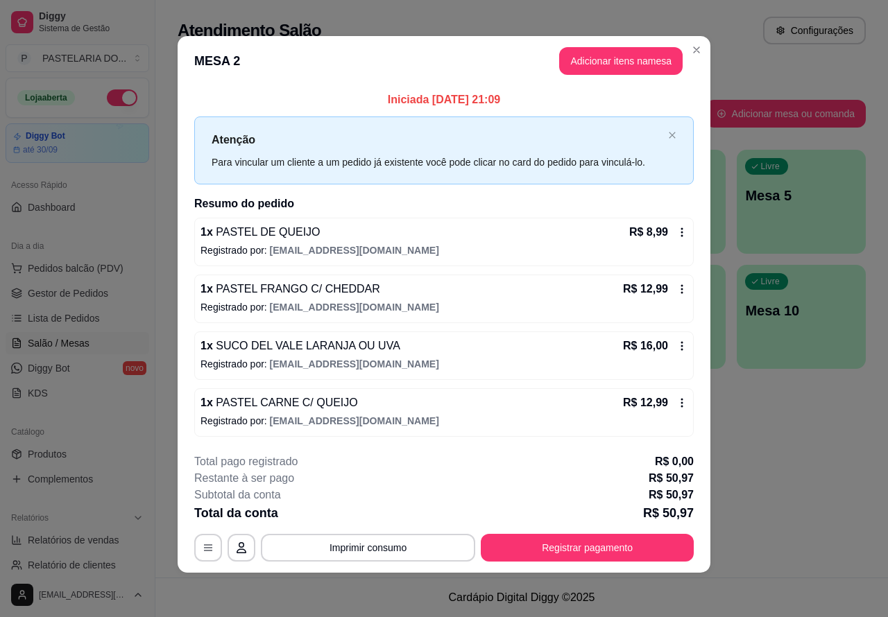
click at [782, 447] on div "Atendimento Salão Configurações Todos Mesas Comandas Pesquisar Adicionar mesa o…" at bounding box center [521, 289] width 732 height 578
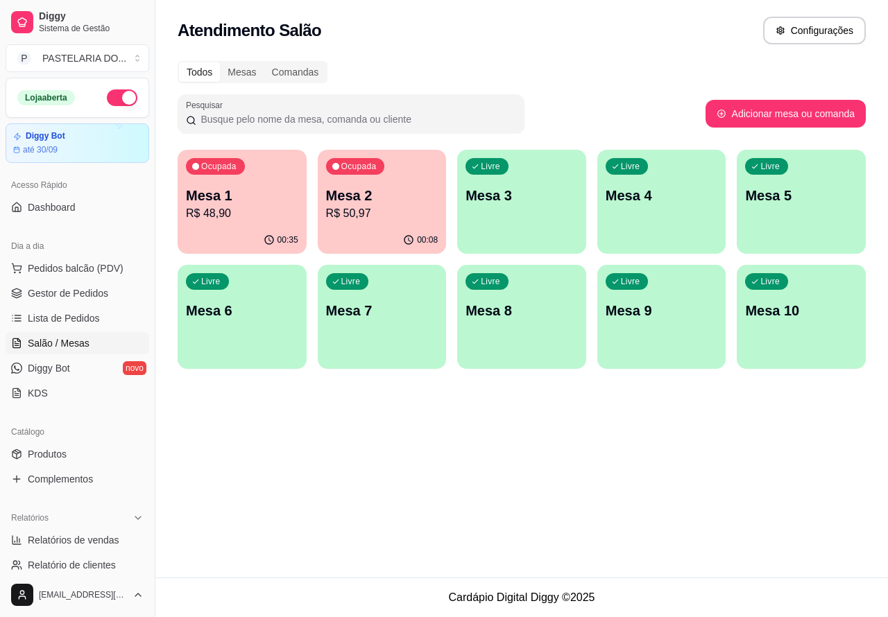
click at [411, 205] on p "R$ 50,97" at bounding box center [382, 213] width 112 height 17
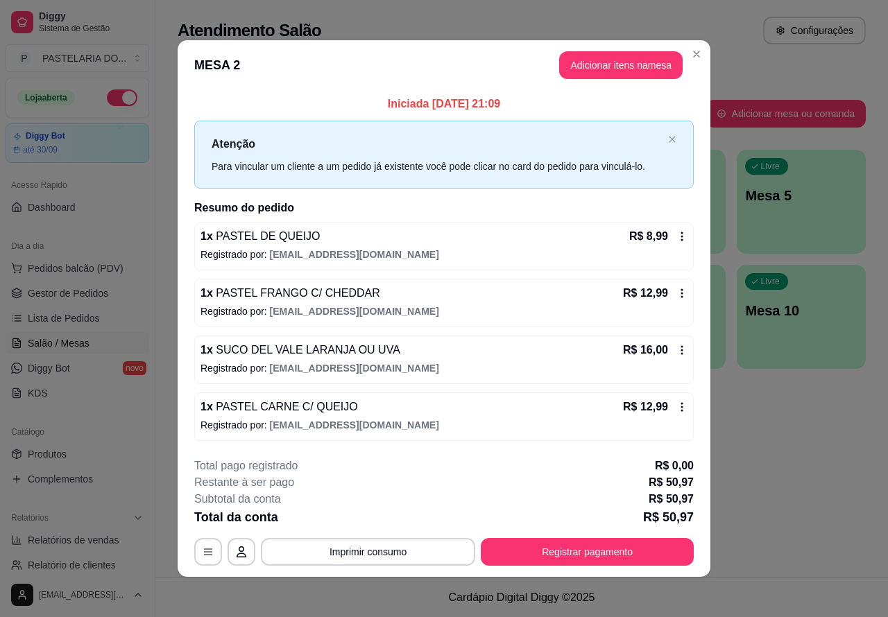
click at [681, 407] on icon at bounding box center [682, 406] width 2 height 9
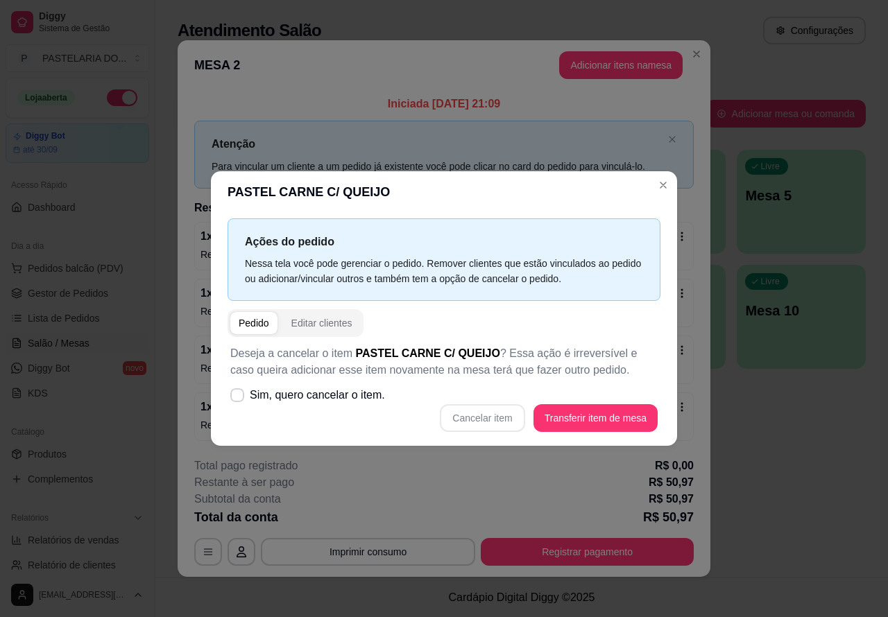
click at [237, 396] on icon at bounding box center [237, 395] width 11 height 8
click at [237, 398] on input "Sim, quero cancelar o item." at bounding box center [234, 402] width 9 height 9
checkbox input "true"
click at [507, 420] on button "Cancelar item" at bounding box center [482, 418] width 83 height 27
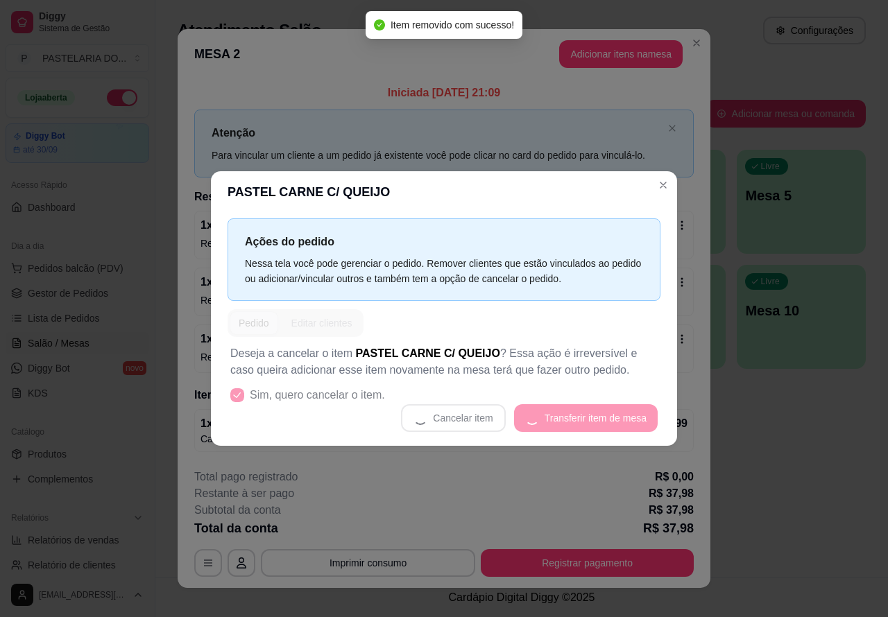
click at [764, 465] on div "**********" at bounding box center [444, 308] width 888 height 617
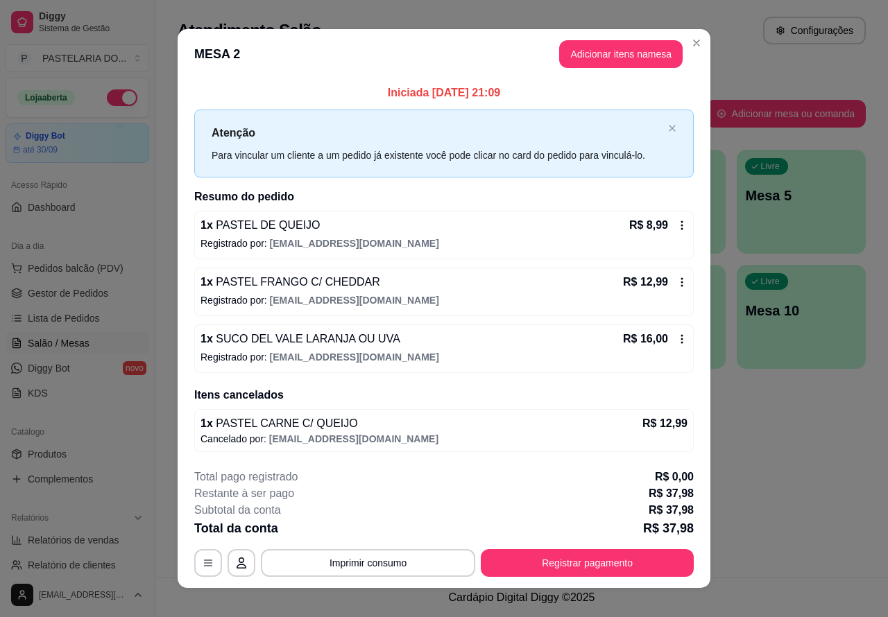
click at [763, 443] on div "Atendimento Salão Configurações Todos Mesas Comandas Pesquisar Adicionar mesa o…" at bounding box center [521, 289] width 732 height 578
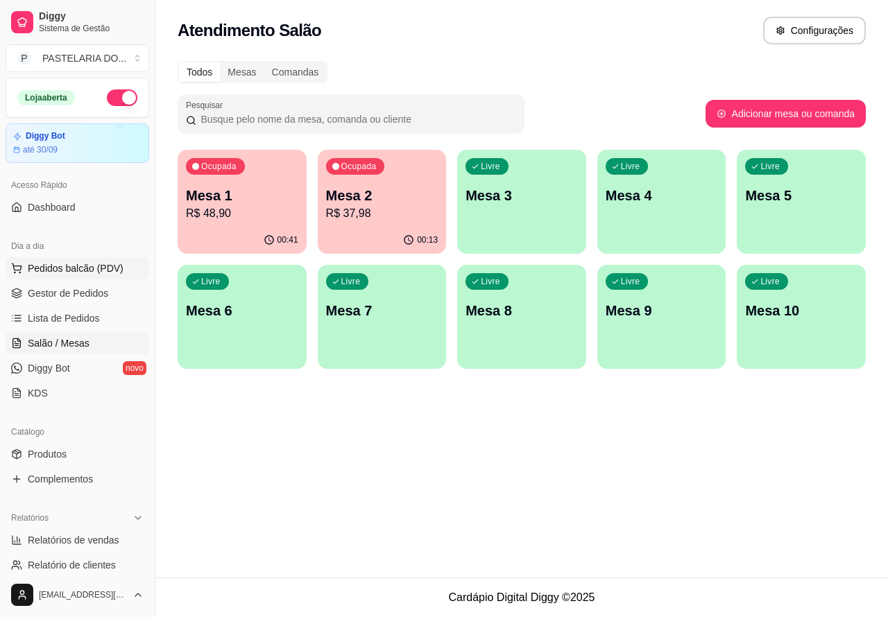
click at [105, 268] on span "Pedidos balcão (PDV)" at bounding box center [76, 268] width 96 height 14
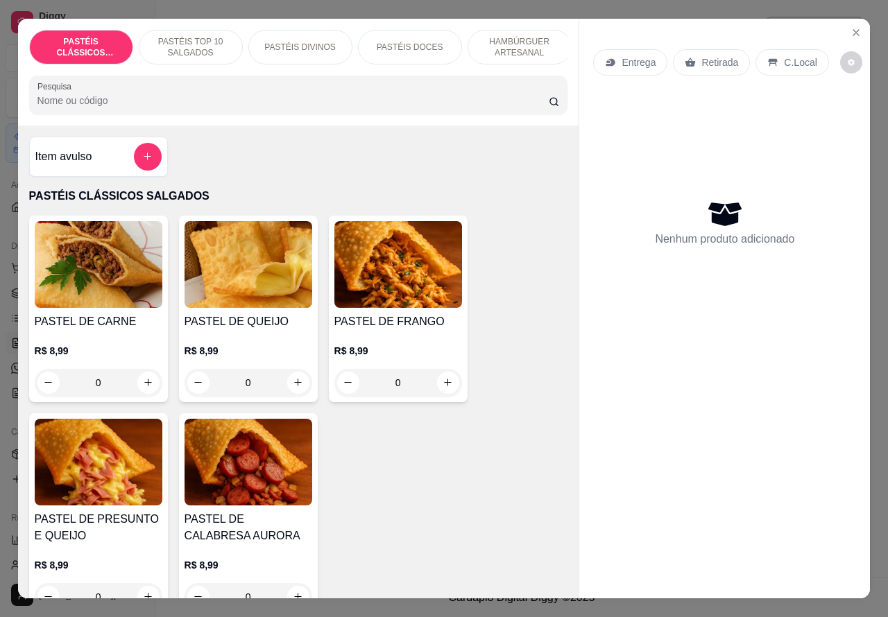
click at [710, 57] on p "Retirada" at bounding box center [719, 62] width 37 height 14
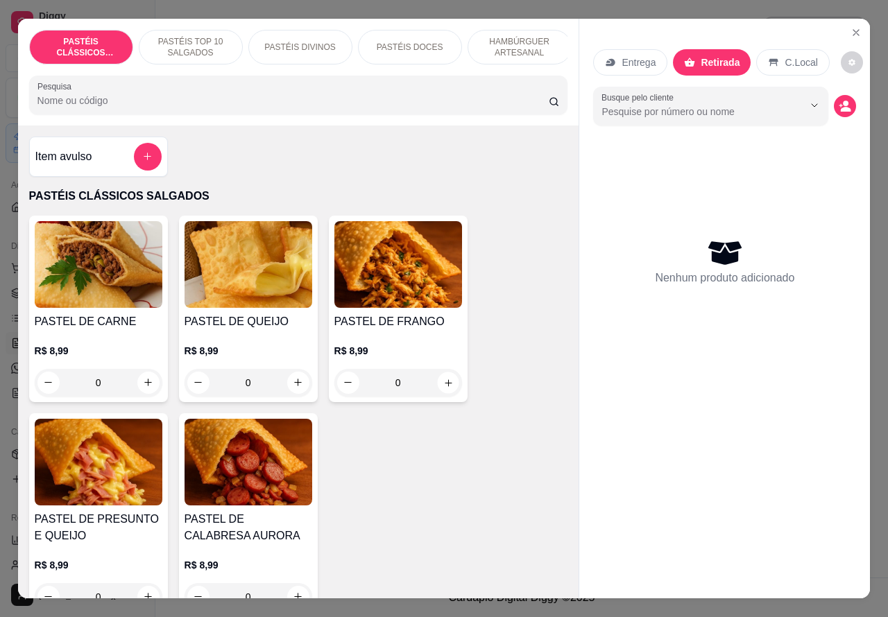
click at [443, 388] on icon "increase-product-quantity" at bounding box center [448, 382] width 10 height 10
type input "1"
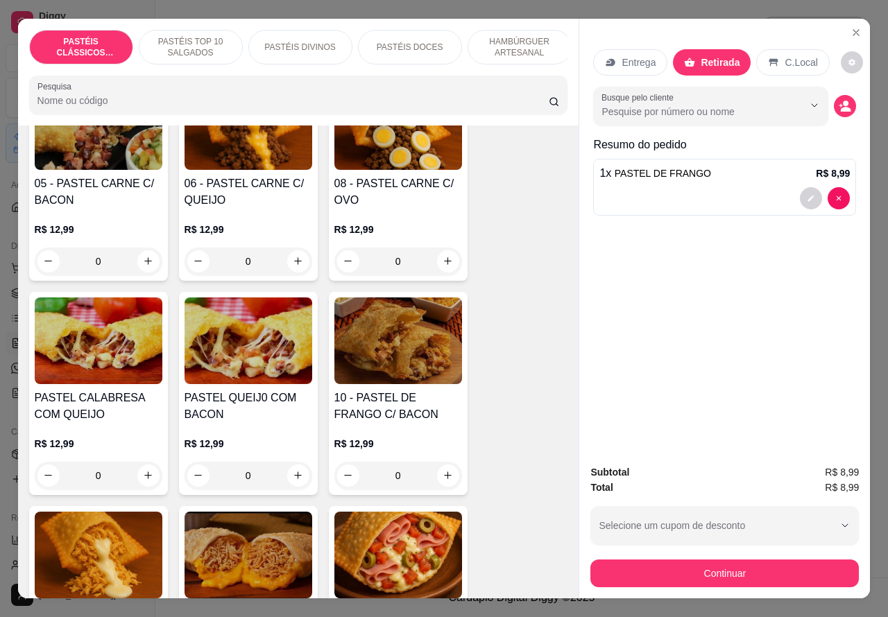
click at [515, 39] on p "HAMBÚRGUER ARTESANAL" at bounding box center [519, 47] width 80 height 22
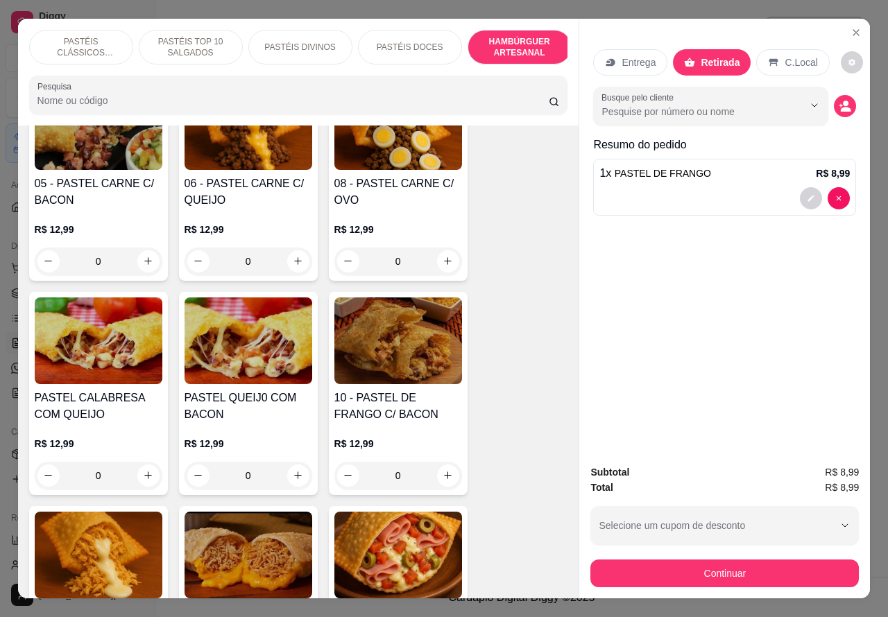
scroll to position [32, 0]
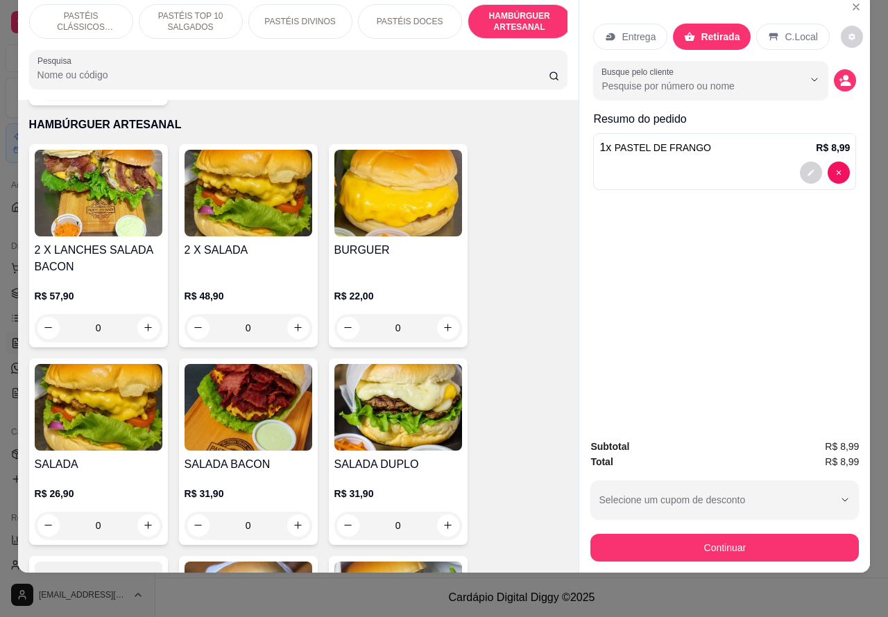
click at [251, 487] on p "R$ 31,90" at bounding box center [249, 494] width 128 height 14
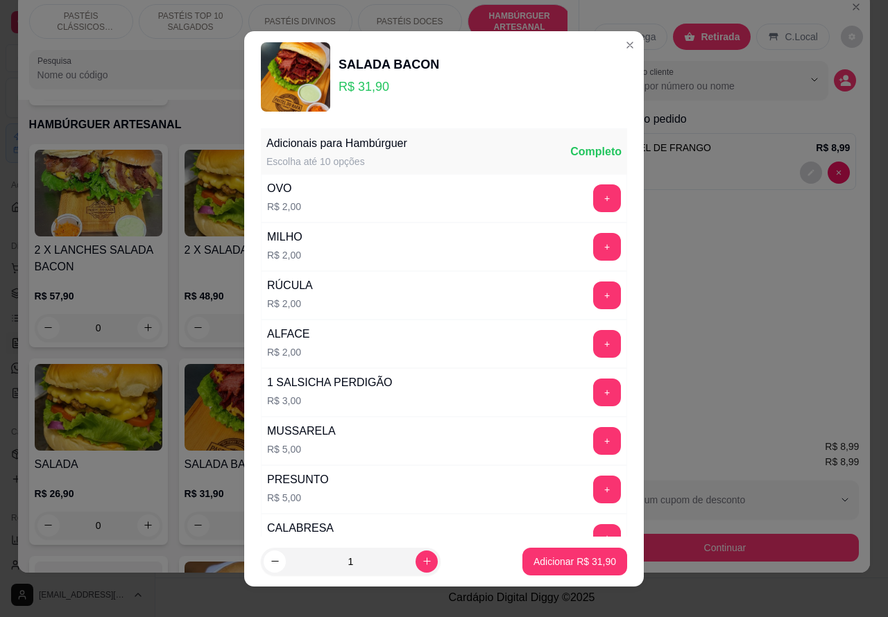
click at [573, 556] on p "Adicionar R$ 31,90" at bounding box center [574, 562] width 83 height 14
type input "1"
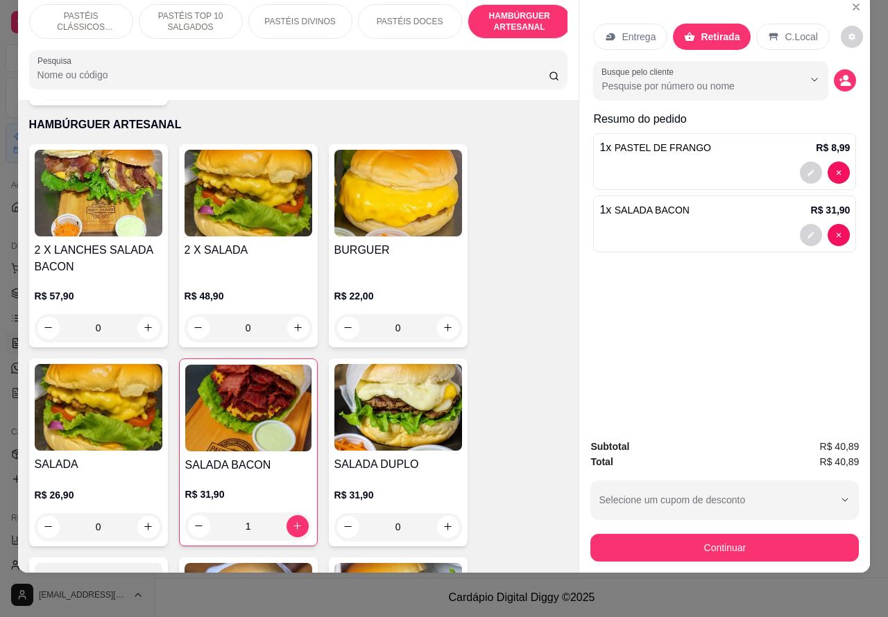
click at [399, 474] on div "R$ 31,90 0" at bounding box center [398, 507] width 128 height 67
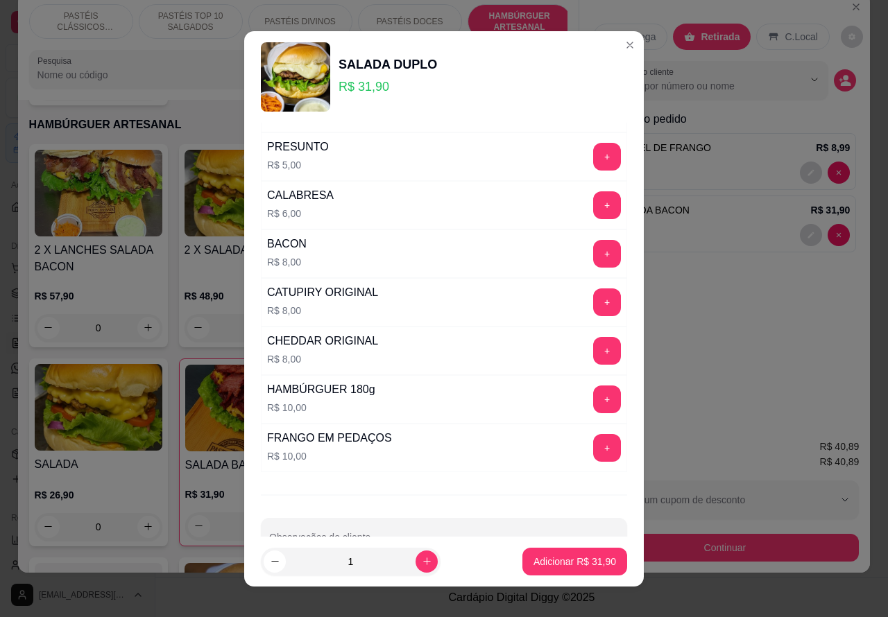
scroll to position [376, 0]
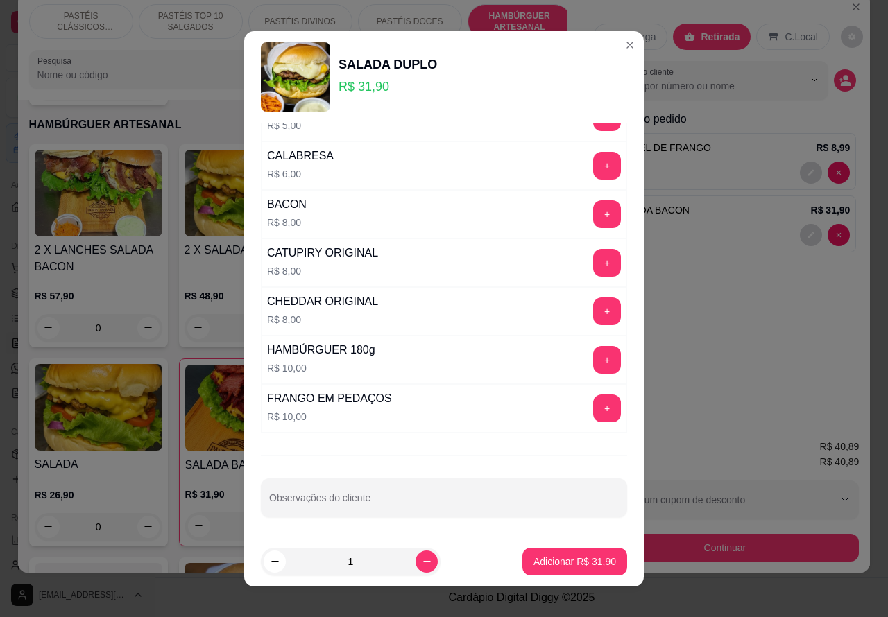
click at [399, 500] on input "Observações do cliente" at bounding box center [444, 504] width 350 height 14
click at [494, 504] on input "**********" at bounding box center [444, 504] width 350 height 14
type input "**********"
click at [581, 562] on p "Adicionar R$ 31,90" at bounding box center [575, 561] width 80 height 13
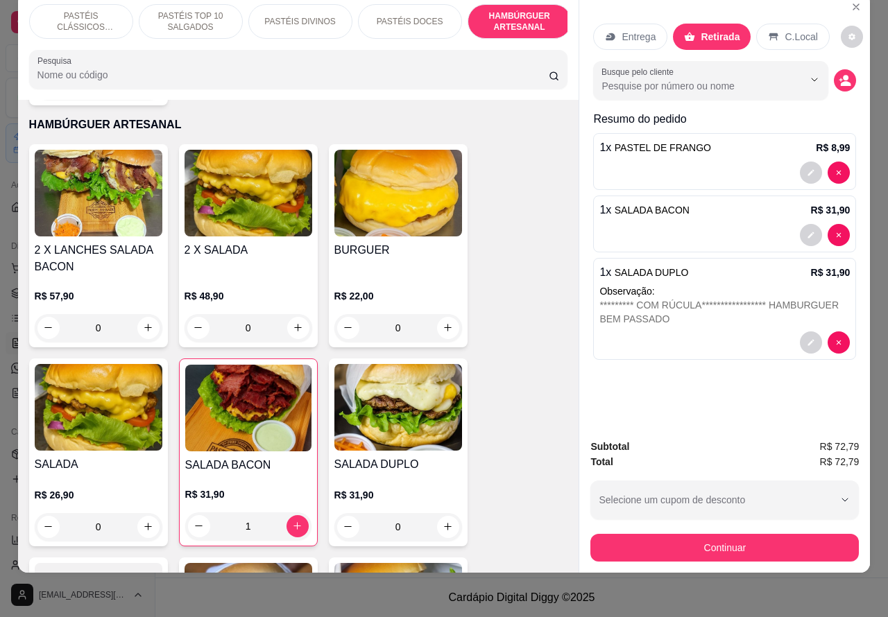
click at [725, 208] on div "1 x SALADA BACON R$ 31,90" at bounding box center [724, 224] width 263 height 57
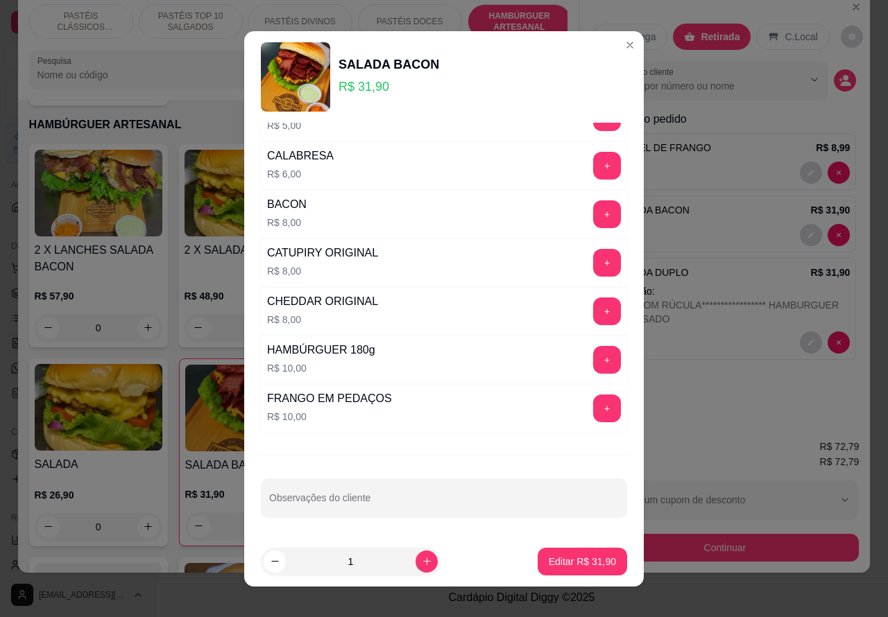
click at [400, 501] on input "Observações do cliente" at bounding box center [444, 504] width 350 height 14
click at [482, 501] on input "**********" at bounding box center [444, 504] width 350 height 14
type input "**********"
click at [581, 562] on p "Editar R$ 31,90" at bounding box center [582, 562] width 67 height 14
type input "0"
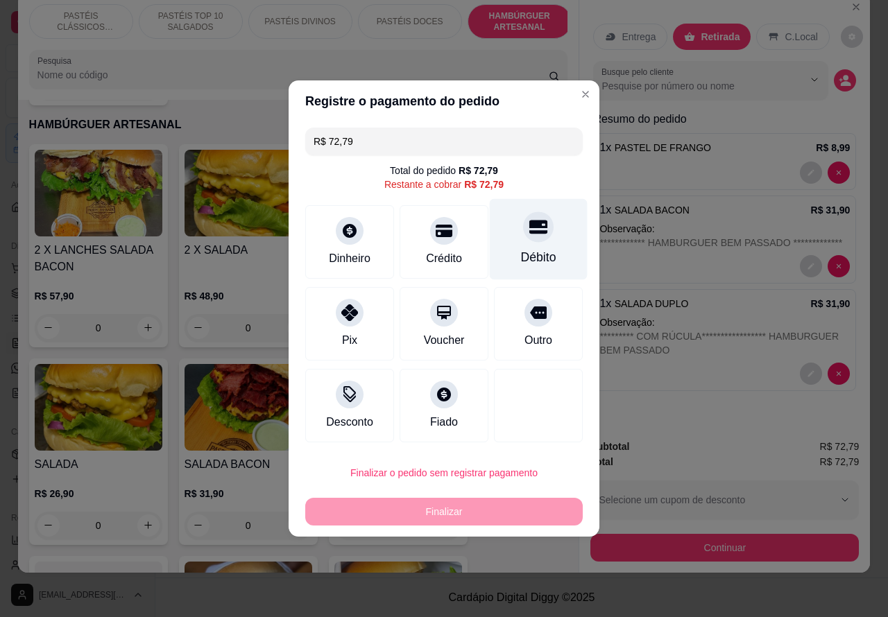
click at [529, 236] on icon at bounding box center [538, 227] width 18 height 18
type input "R$ 0,00"
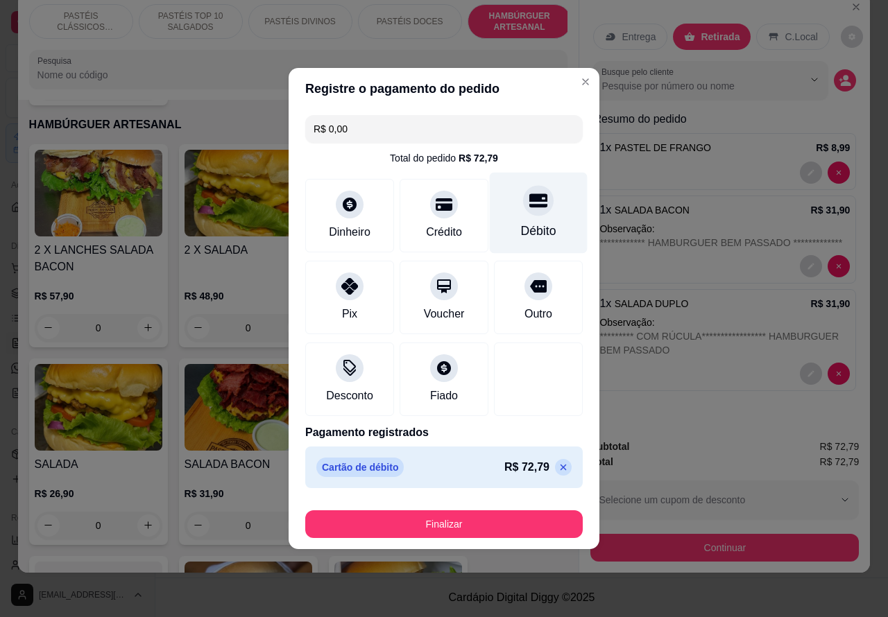
click at [524, 518] on button "Finalizar" at bounding box center [443, 525] width 277 height 28
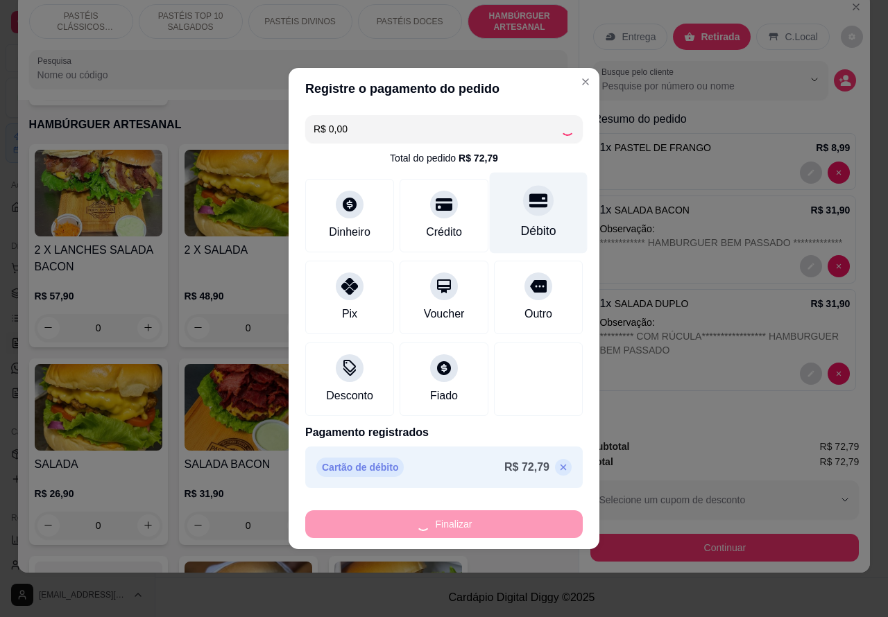
type input "0"
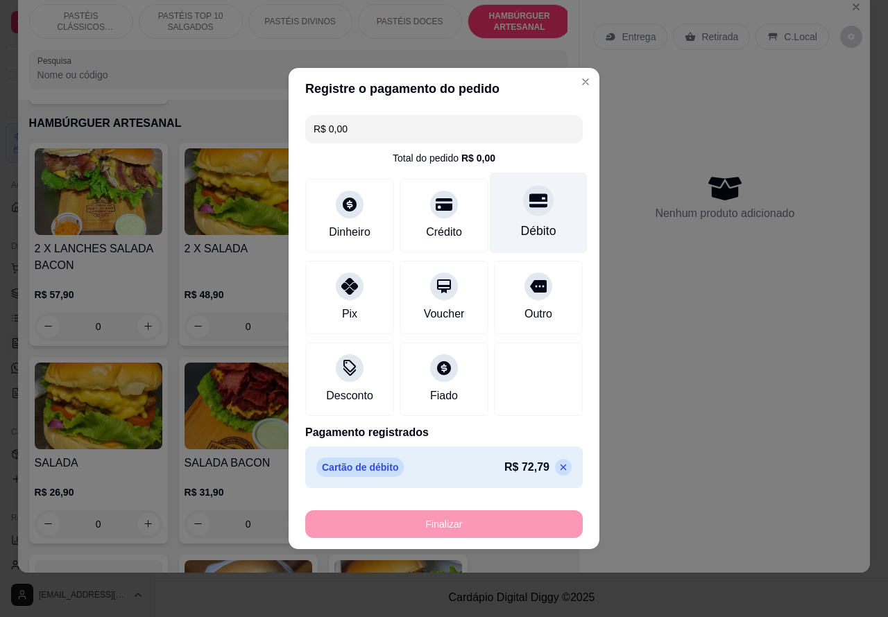
type input "-R$ 72,79"
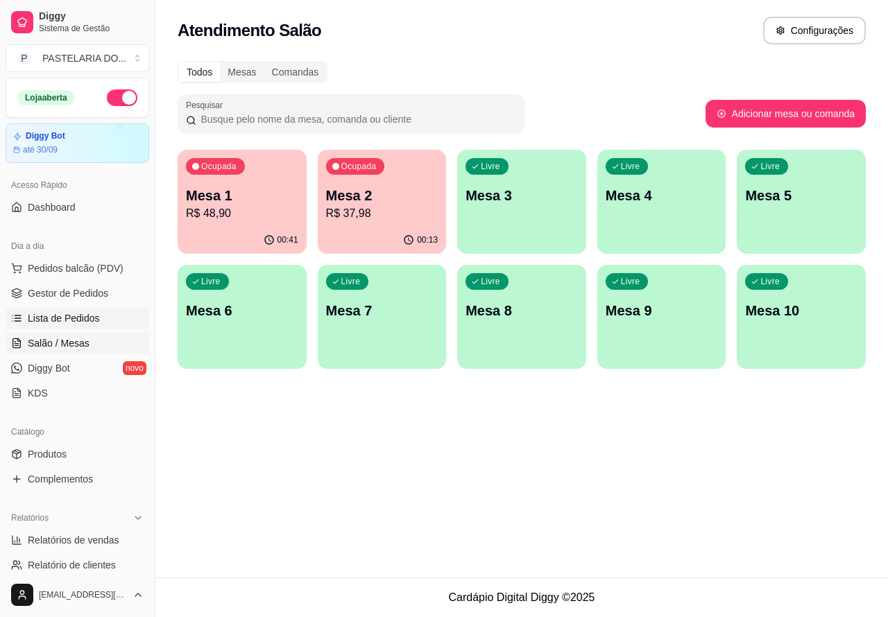
click at [95, 312] on span "Lista de Pedidos" at bounding box center [64, 318] width 72 height 14
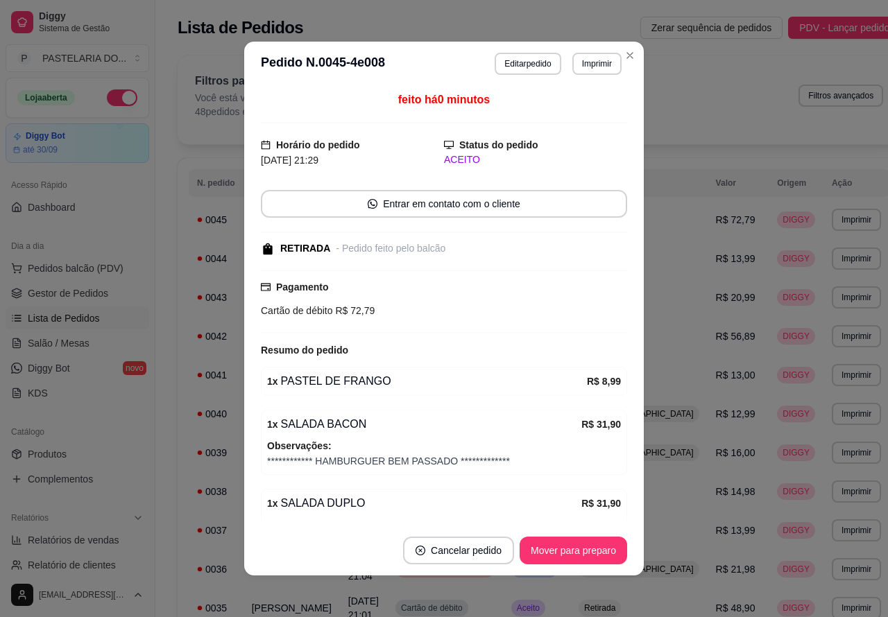
click at [587, 58] on button "Imprimir" at bounding box center [596, 64] width 49 height 22
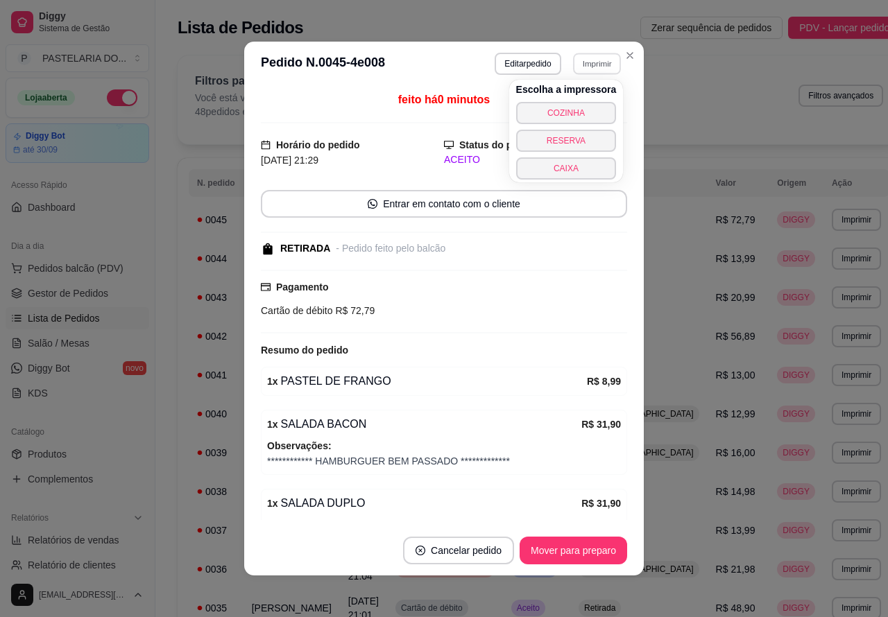
click at [579, 113] on button "COZINHA" at bounding box center [566, 113] width 101 height 22
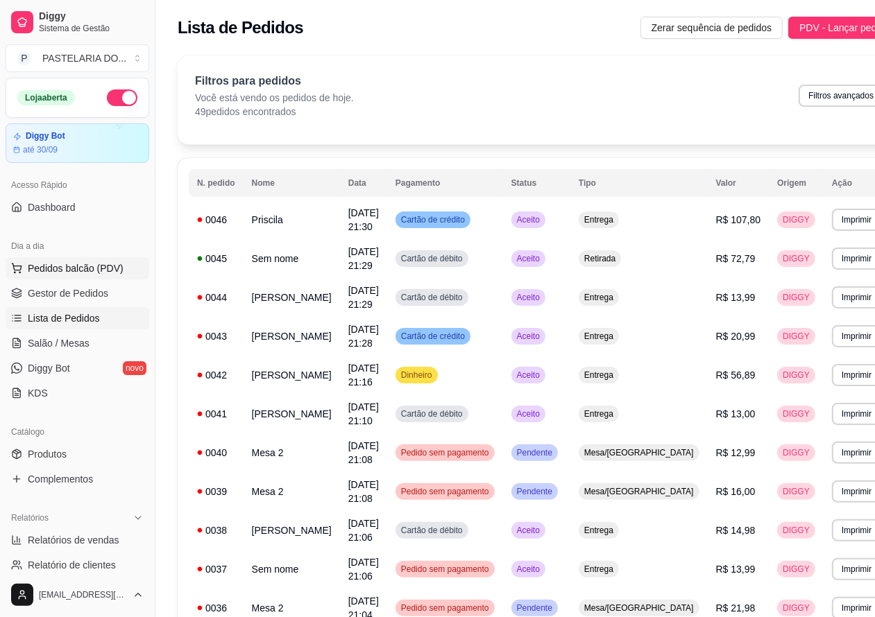
click at [94, 264] on span "Pedidos balcão (PDV)" at bounding box center [76, 268] width 96 height 14
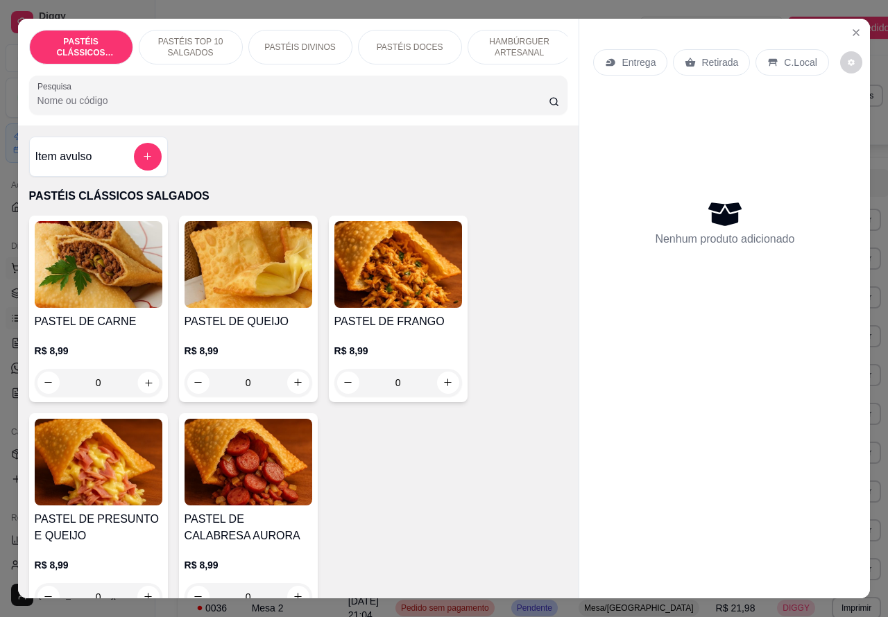
click at [145, 386] on icon "increase-product-quantity" at bounding box center [148, 382] width 7 height 7
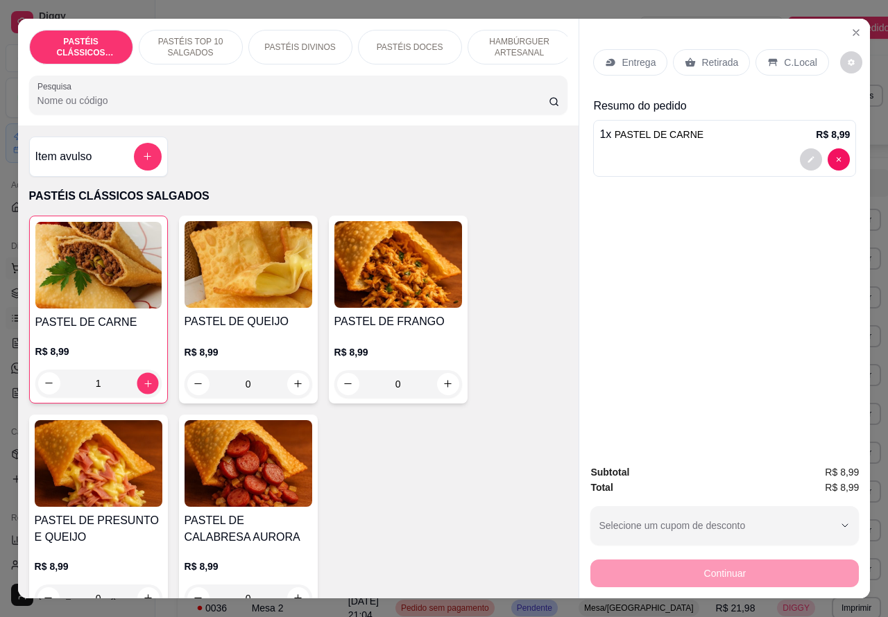
click at [142, 388] on icon "increase-product-quantity" at bounding box center [147, 383] width 10 height 10
type input "3"
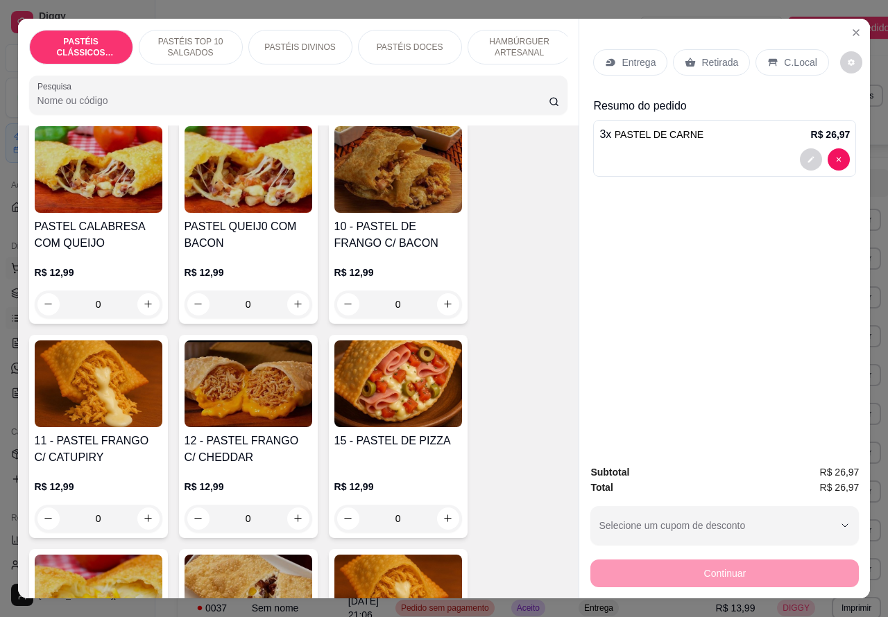
scroll to position [1201, 0]
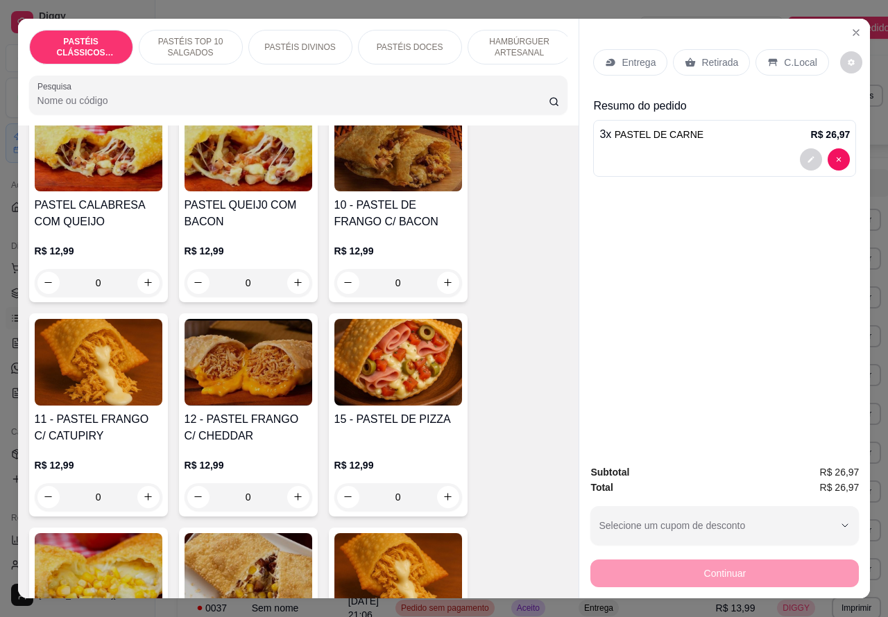
click at [139, 497] on div "0" at bounding box center [99, 497] width 128 height 28
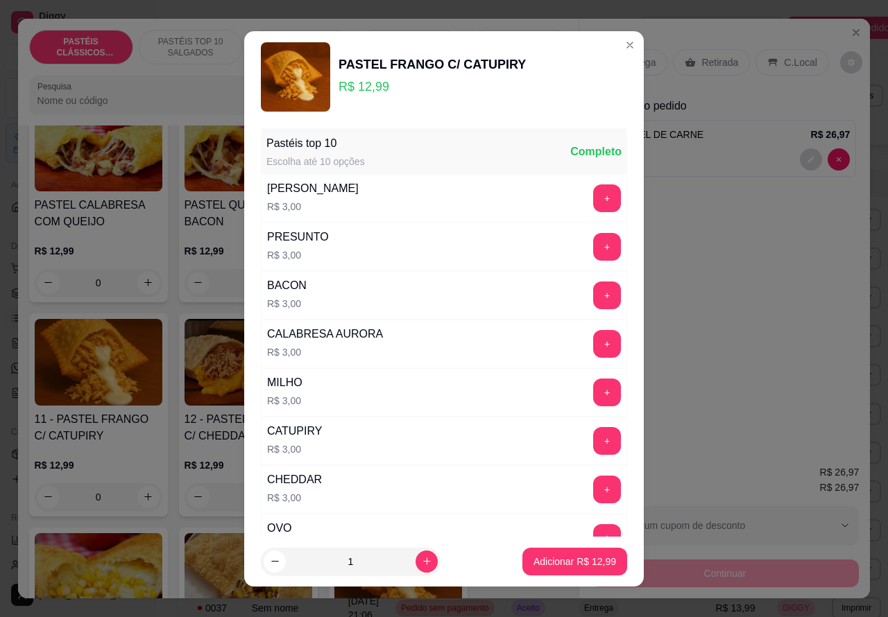
click at [558, 560] on p "Adicionar R$ 12,99" at bounding box center [574, 562] width 83 height 14
type input "1"
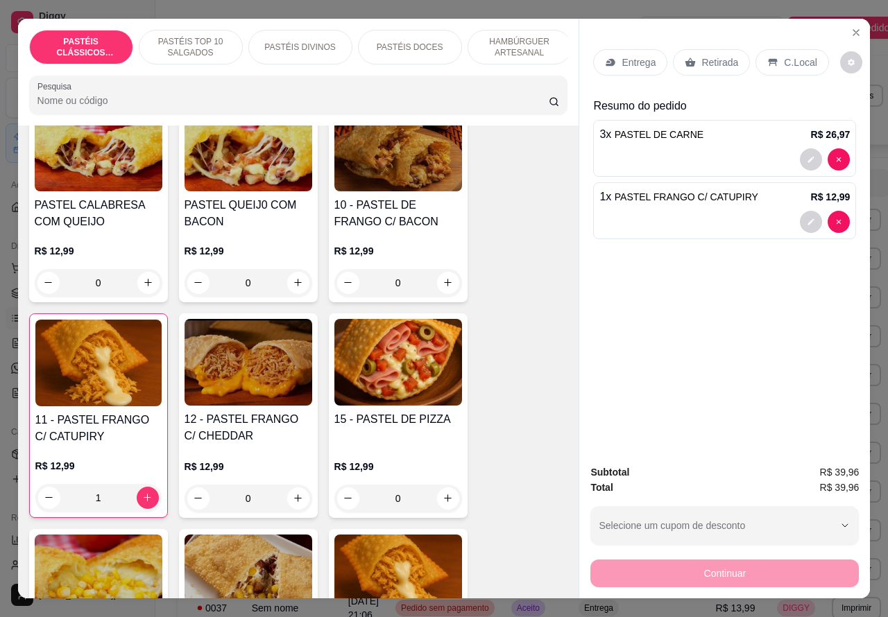
click at [711, 55] on p "Retirada" at bounding box center [719, 62] width 37 height 14
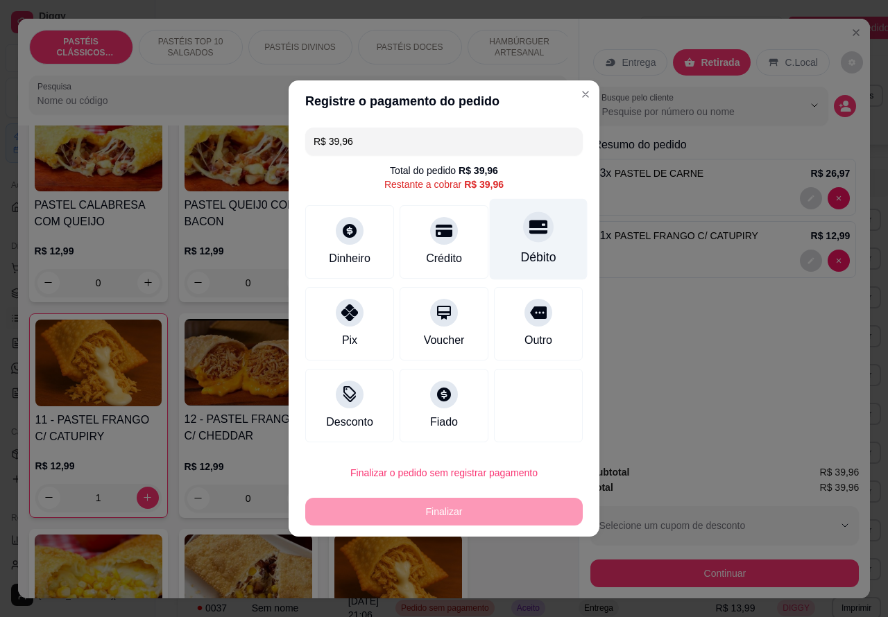
click at [539, 237] on div at bounding box center [538, 227] width 31 height 31
type input "R$ 0,00"
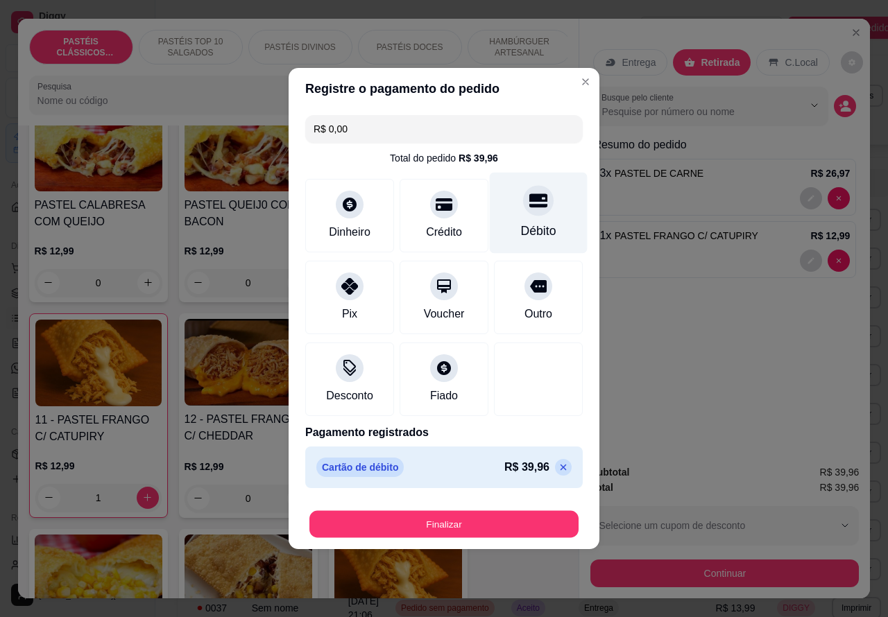
click at [511, 512] on button "Finalizar" at bounding box center [443, 524] width 269 height 27
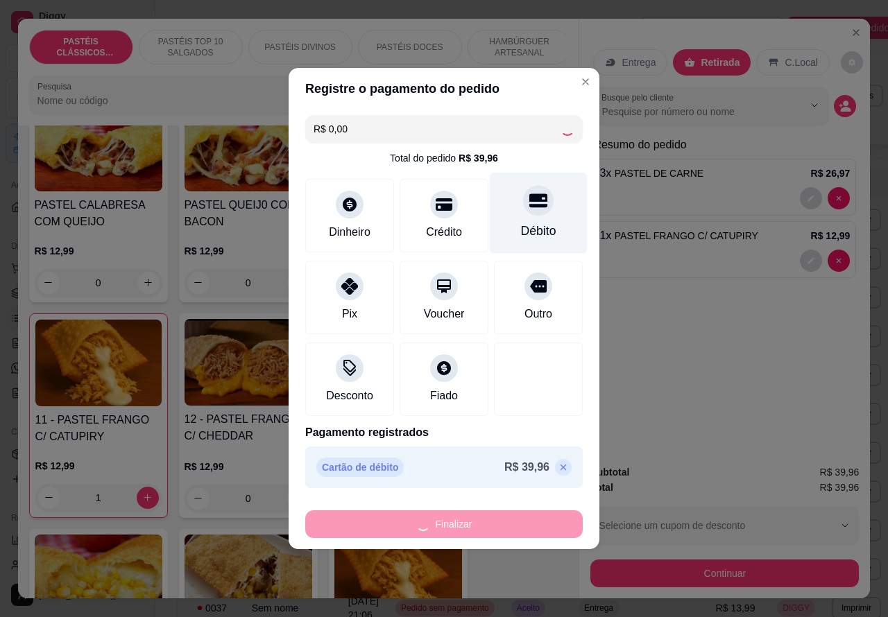
type input "0"
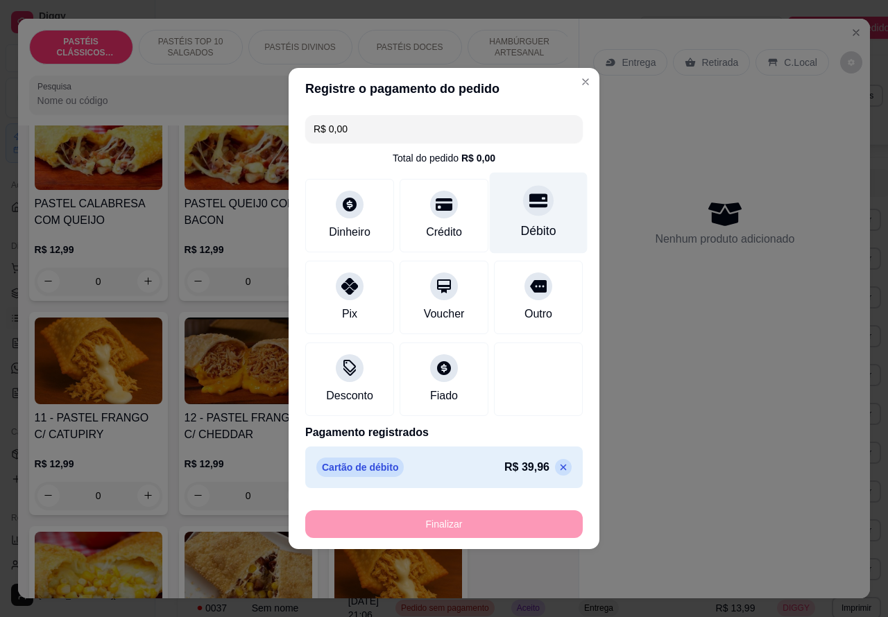
type input "-R$ 39,96"
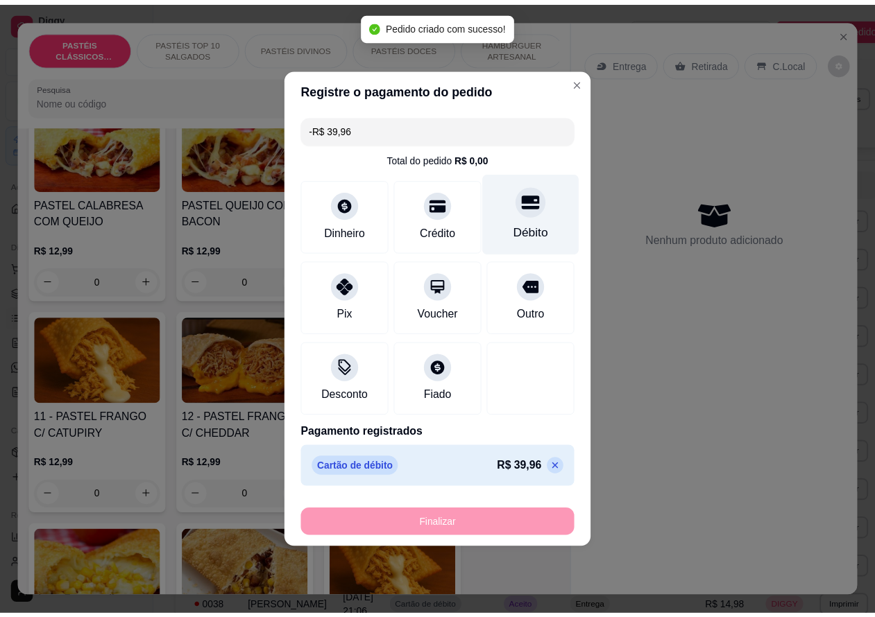
scroll to position [1199, 0]
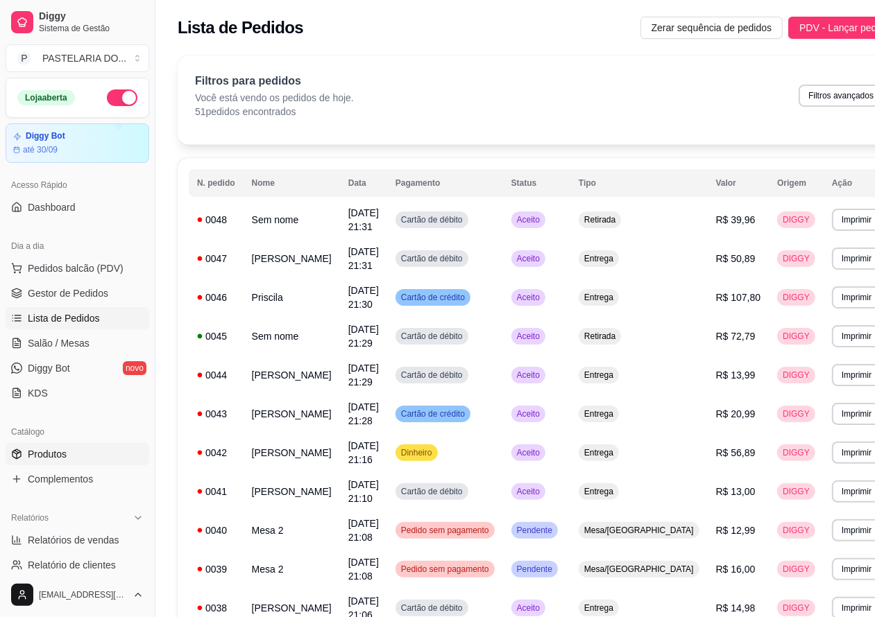
click at [47, 458] on span "Produtos" at bounding box center [47, 454] width 39 height 14
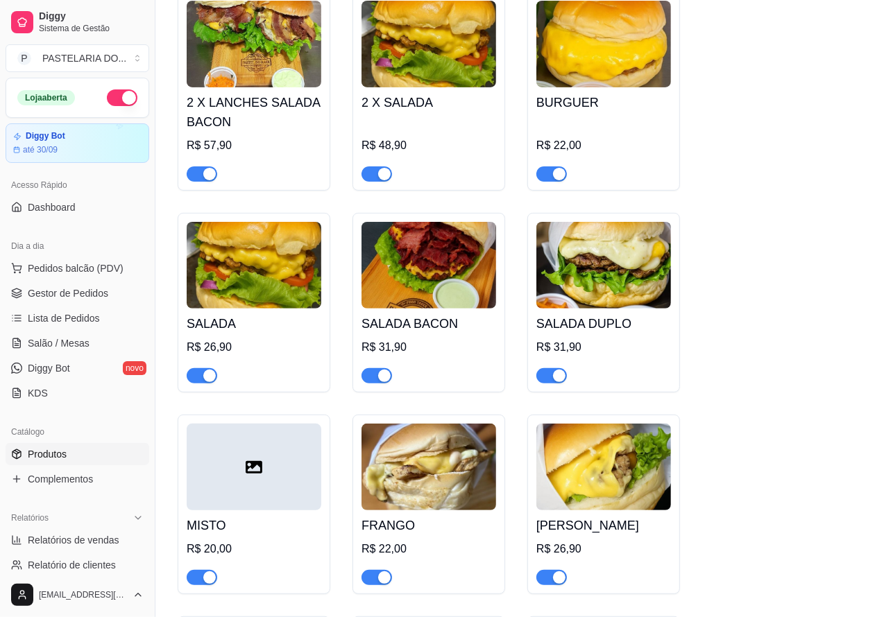
scroll to position [3700, 0]
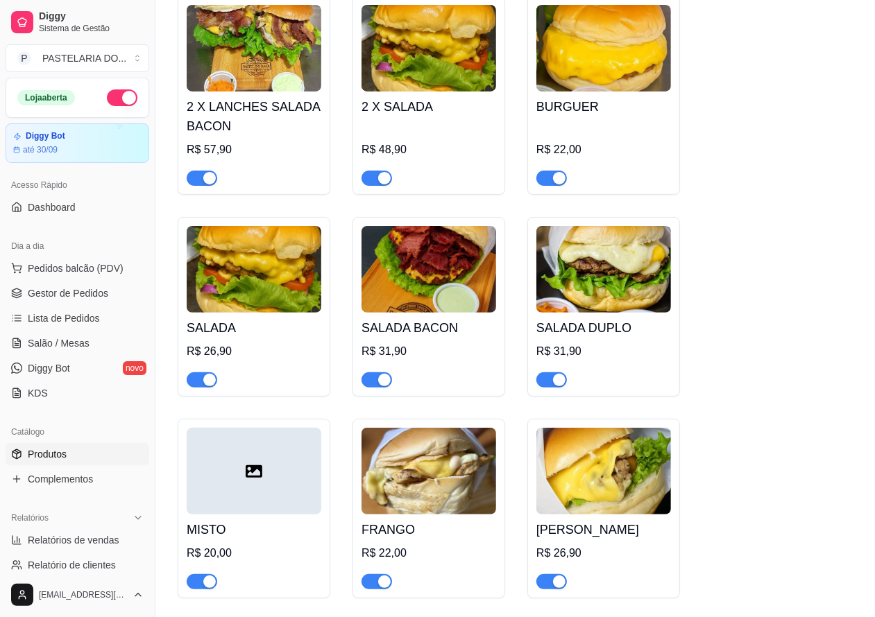
click at [200, 186] on span "button" at bounding box center [202, 178] width 31 height 15
click at [379, 182] on div "button" at bounding box center [384, 178] width 12 height 12
click at [121, 289] on link "Gestor de Pedidos" at bounding box center [78, 293] width 144 height 22
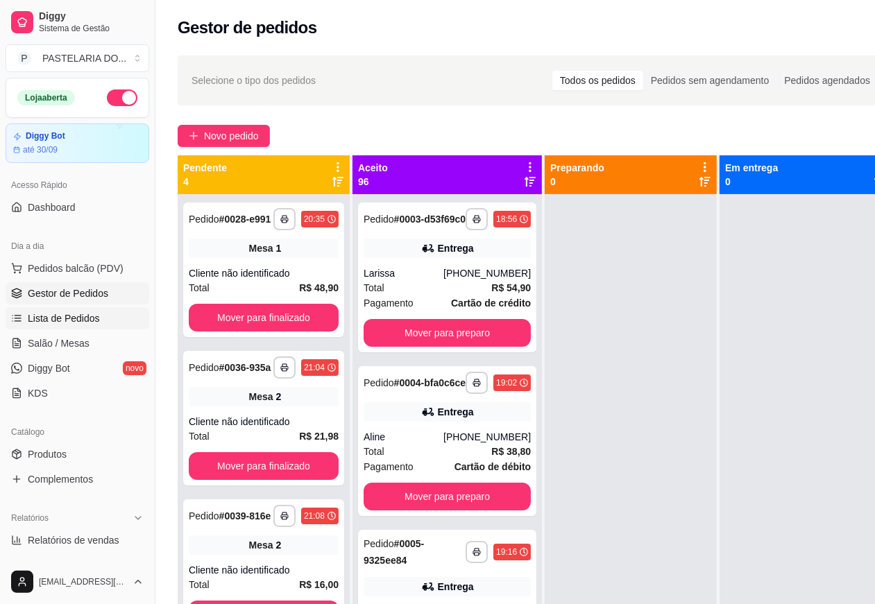
click at [78, 316] on span "Lista de Pedidos" at bounding box center [64, 318] width 72 height 14
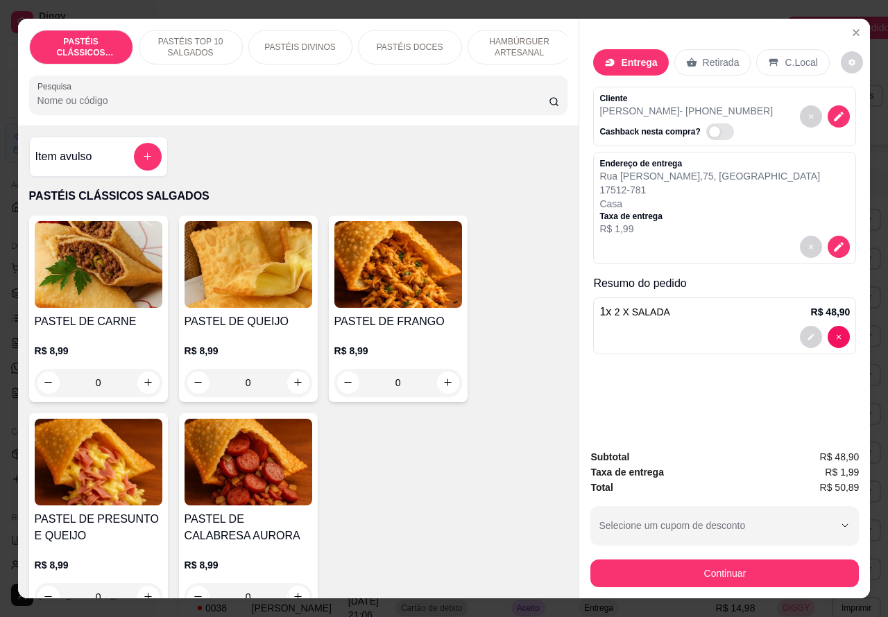
click at [521, 46] on p "HAMBÚRGUER ARTESANAL" at bounding box center [519, 47] width 80 height 22
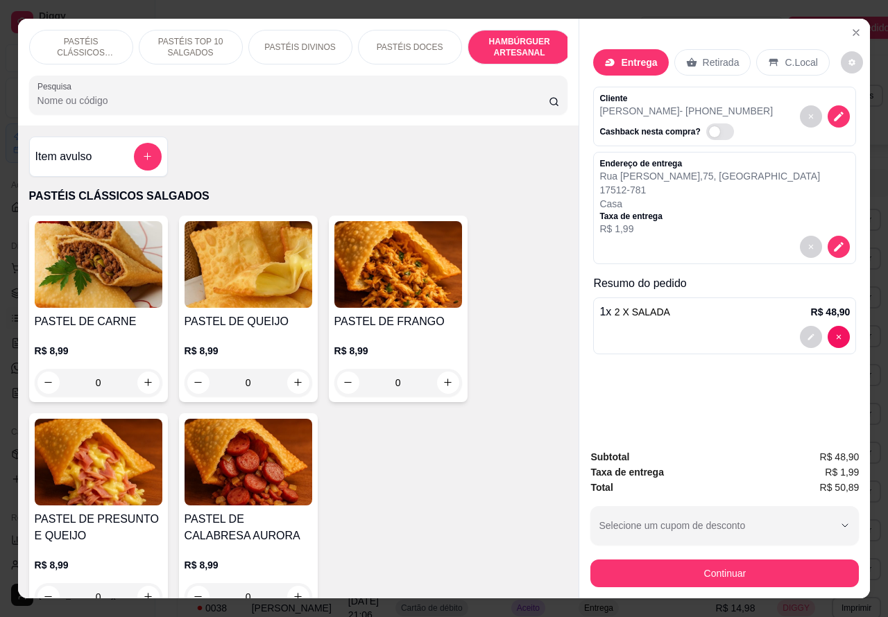
scroll to position [32, 0]
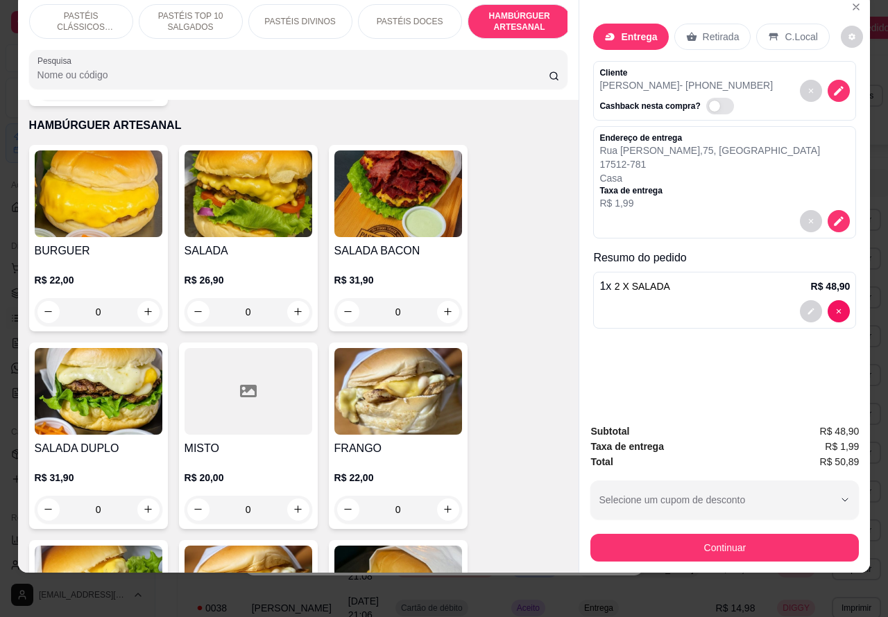
click at [293, 298] on div "0" at bounding box center [249, 312] width 128 height 28
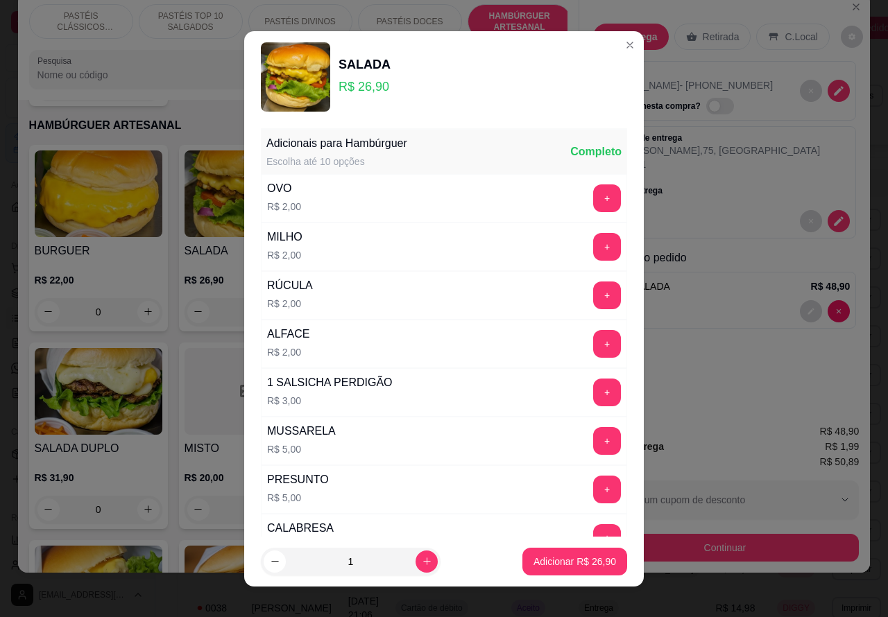
click at [548, 563] on p "Adicionar R$ 26,90" at bounding box center [574, 562] width 83 height 14
type input "1"
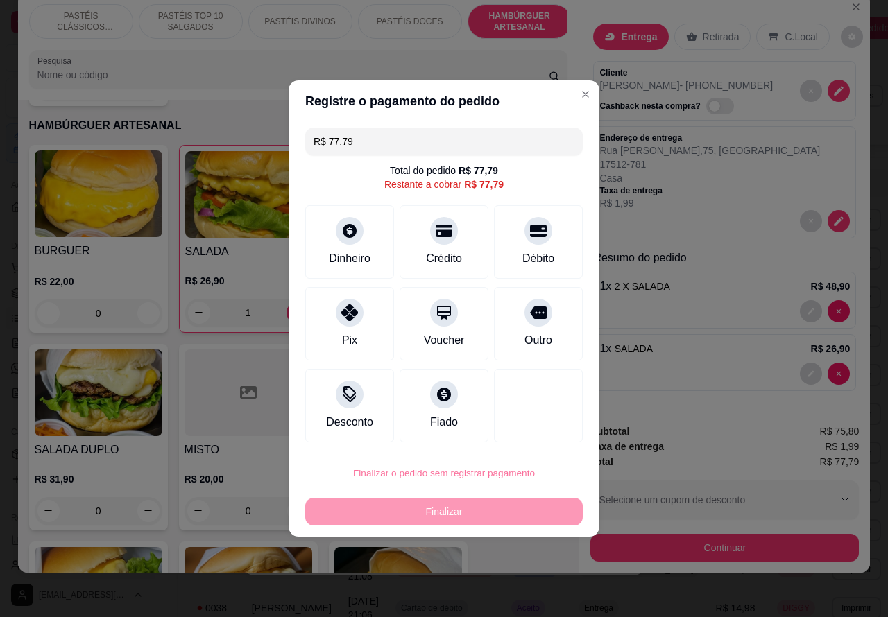
click at [539, 431] on button "Confirmar" at bounding box center [527, 433] width 49 height 21
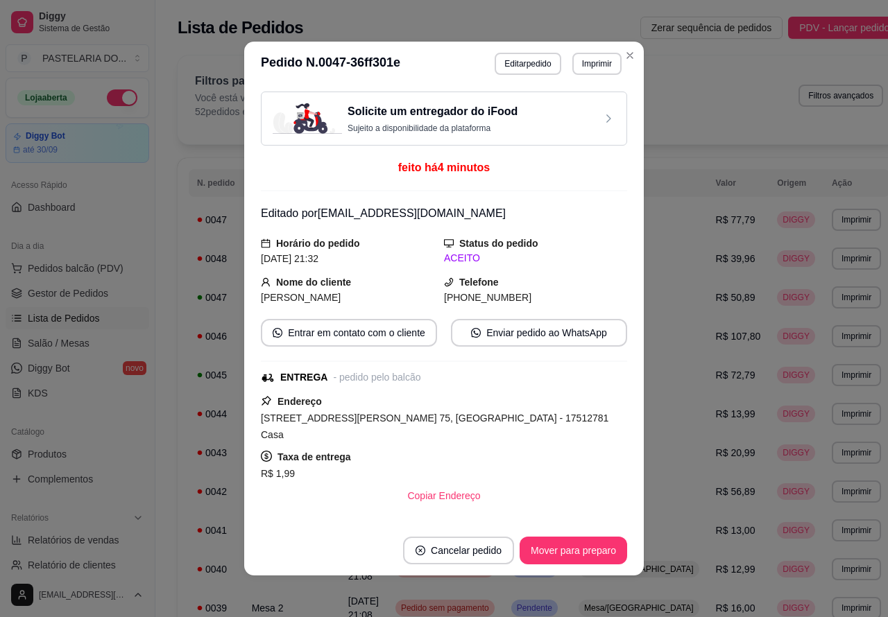
click at [109, 269] on span "Pedidos balcão (PDV)" at bounding box center [76, 268] width 96 height 14
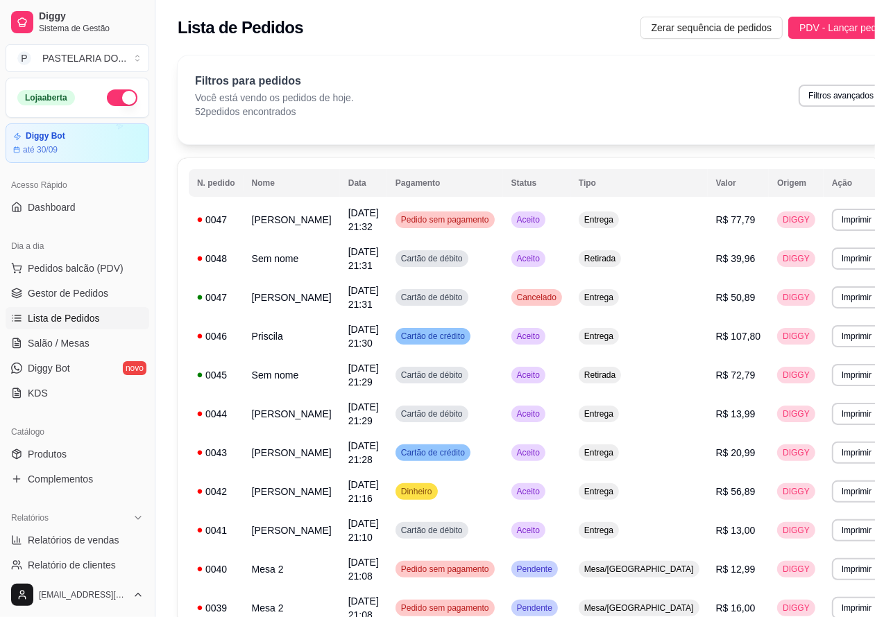
click at [102, 257] on img at bounding box center [98, 264] width 128 height 87
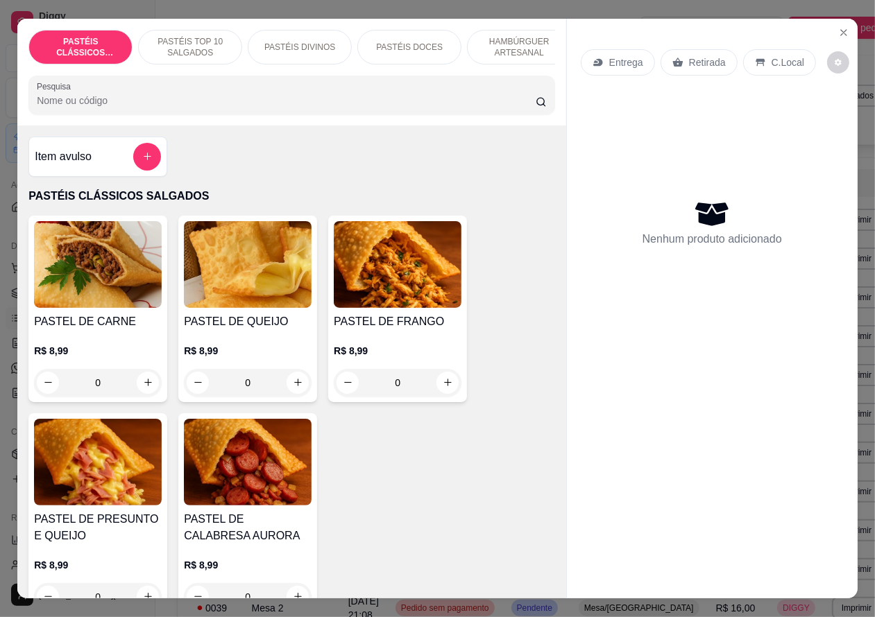
click at [514, 44] on p "HAMBÚRGUER ARTESANAL" at bounding box center [519, 47] width 80 height 22
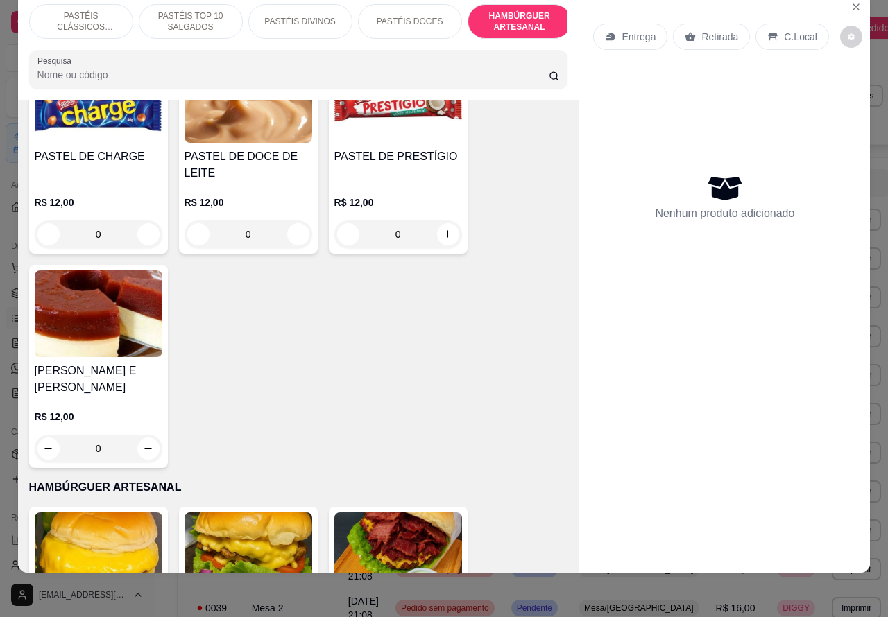
scroll to position [2549, 0]
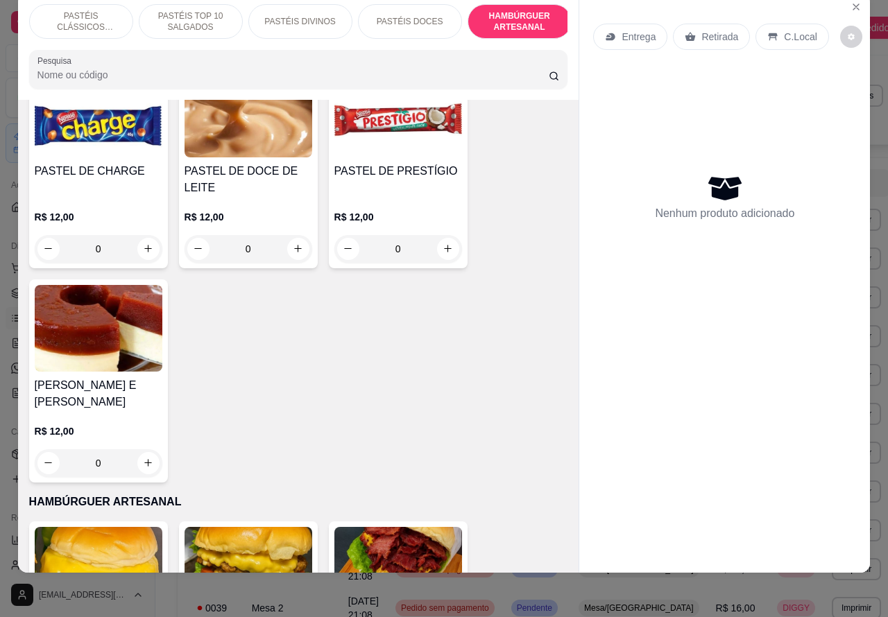
click at [80, 16] on p "PASTÉIS CLÁSSICOS SALGADOS" at bounding box center [81, 21] width 80 height 22
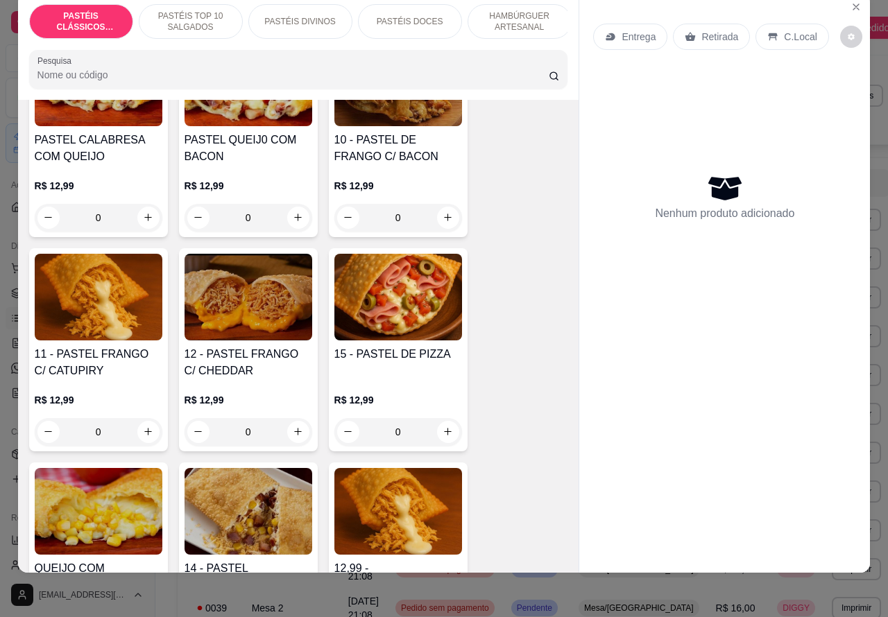
scroll to position [1270, 0]
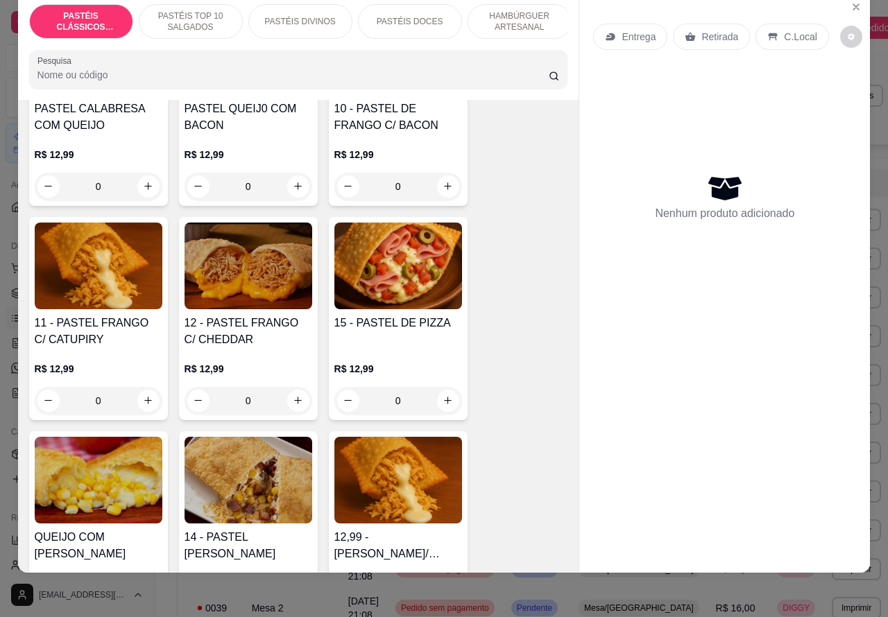
click at [137, 401] on div "0" at bounding box center [99, 401] width 128 height 28
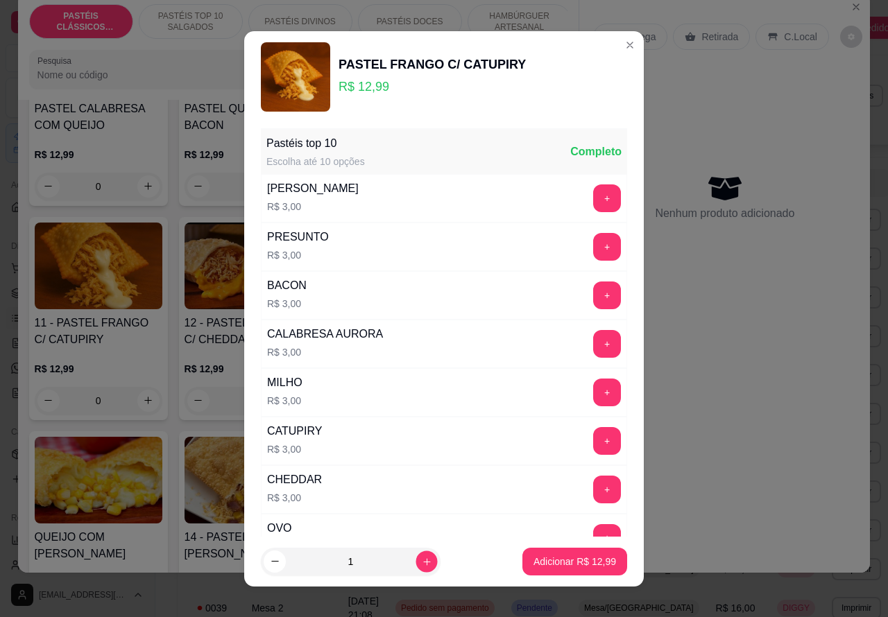
click at [422, 562] on icon "increase-product-quantity" at bounding box center [427, 561] width 10 height 10
click at [422, 560] on icon "increase-product-quantity" at bounding box center [427, 561] width 10 height 10
type input "4"
click at [539, 562] on p "Adicionar R$ 51,96" at bounding box center [575, 561] width 80 height 13
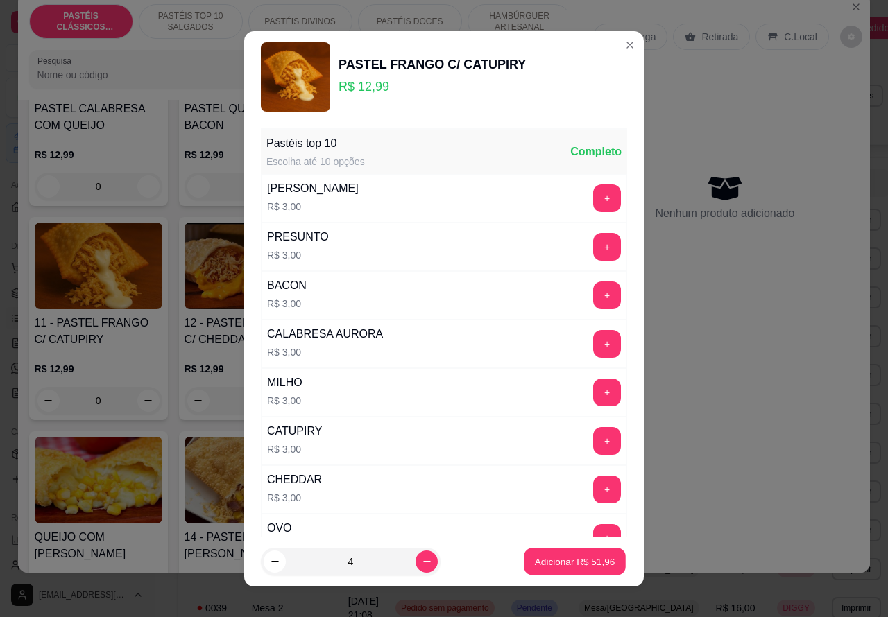
type input "4"
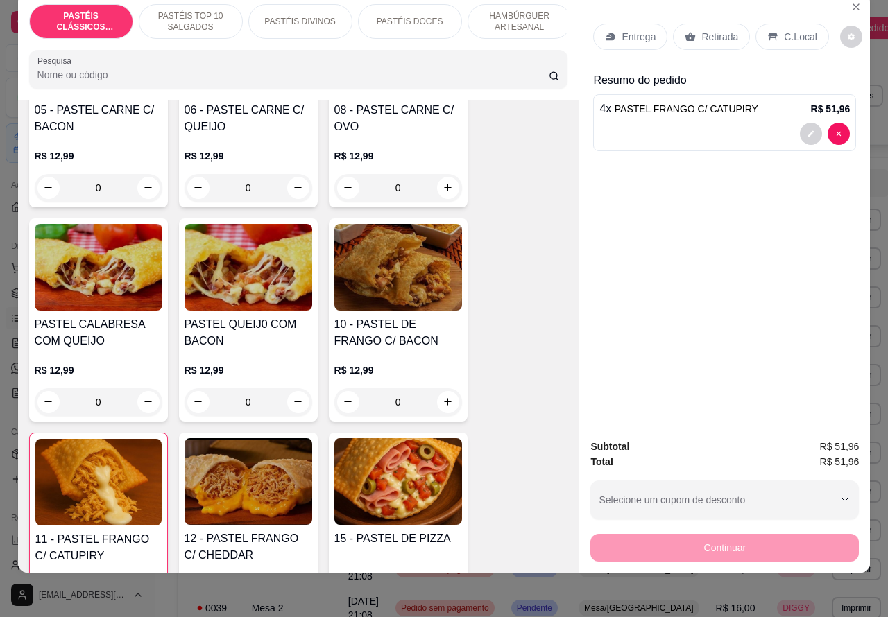
scroll to position [969, 0]
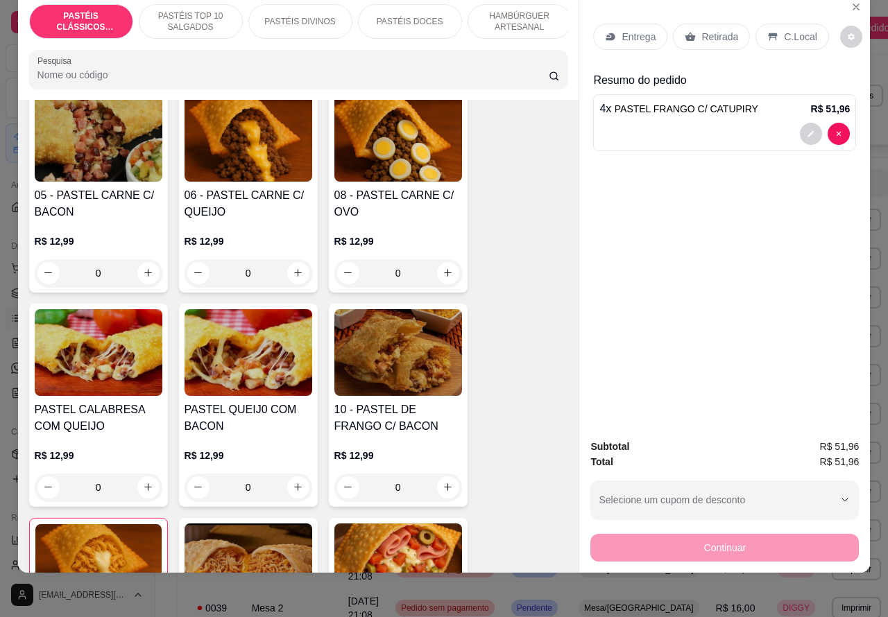
click at [293, 276] on div "0" at bounding box center [249, 273] width 128 height 28
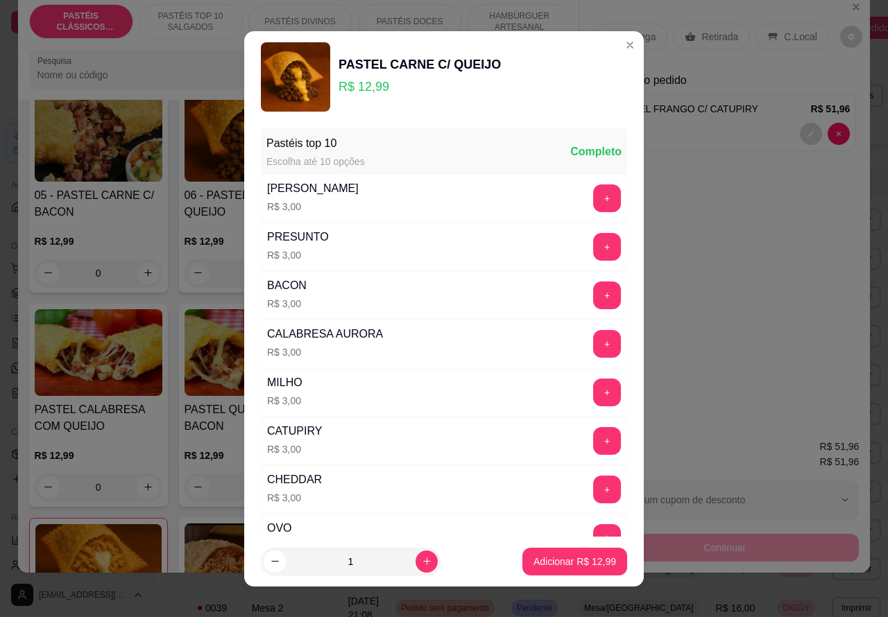
click at [422, 556] on icon "increase-product-quantity" at bounding box center [427, 561] width 10 height 10
type input "2"
click at [550, 562] on p "Adicionar R$ 25,98" at bounding box center [575, 561] width 80 height 13
type input "2"
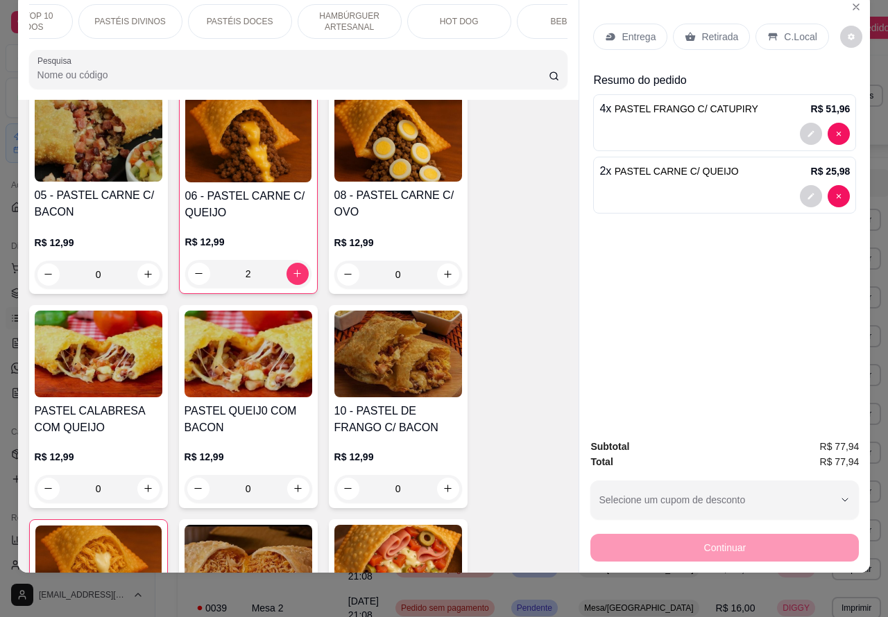
scroll to position [0, 274]
click at [272, 10] on p "HAMBÚRGUER ARTESANAL" at bounding box center [245, 21] width 80 height 22
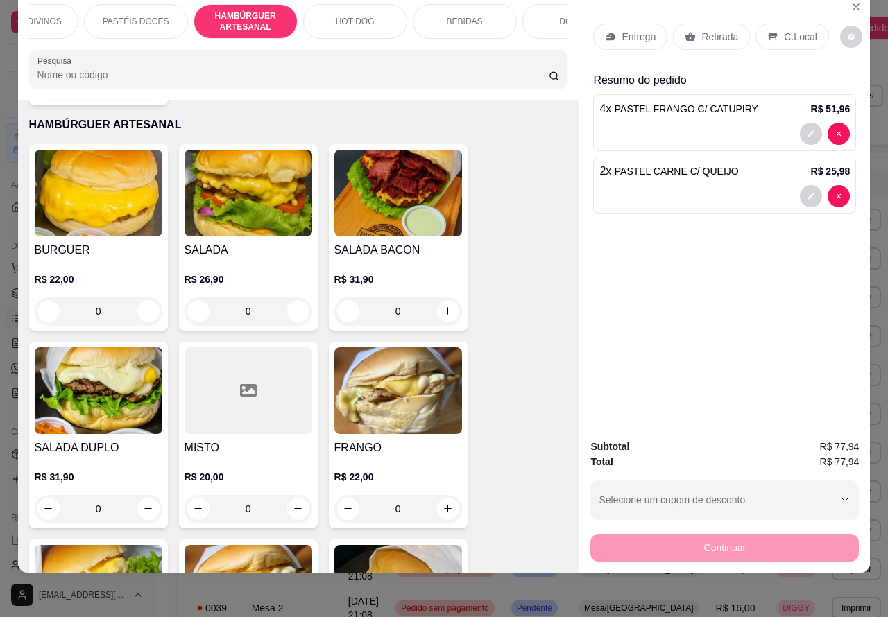
click at [451, 299] on div "0" at bounding box center [398, 312] width 128 height 28
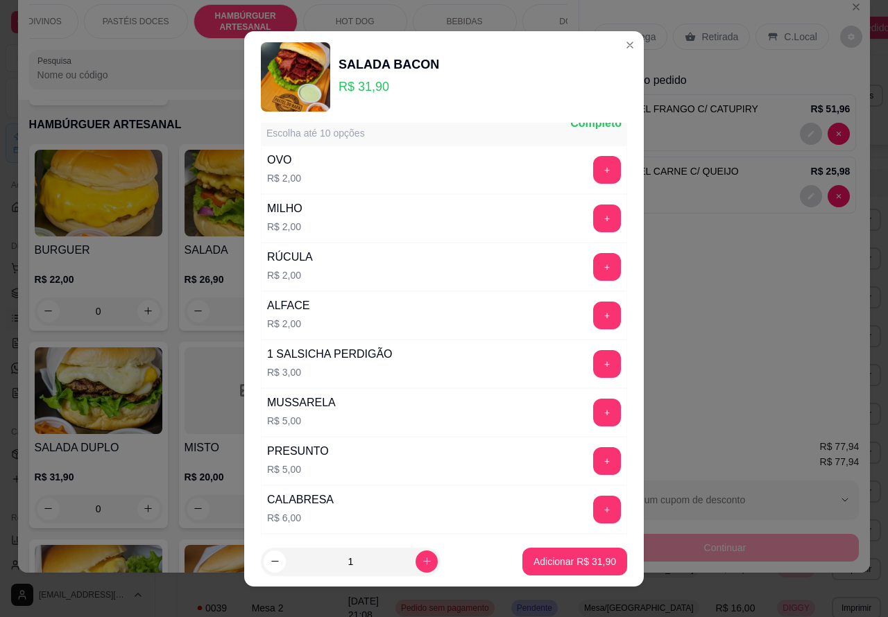
scroll to position [0, 0]
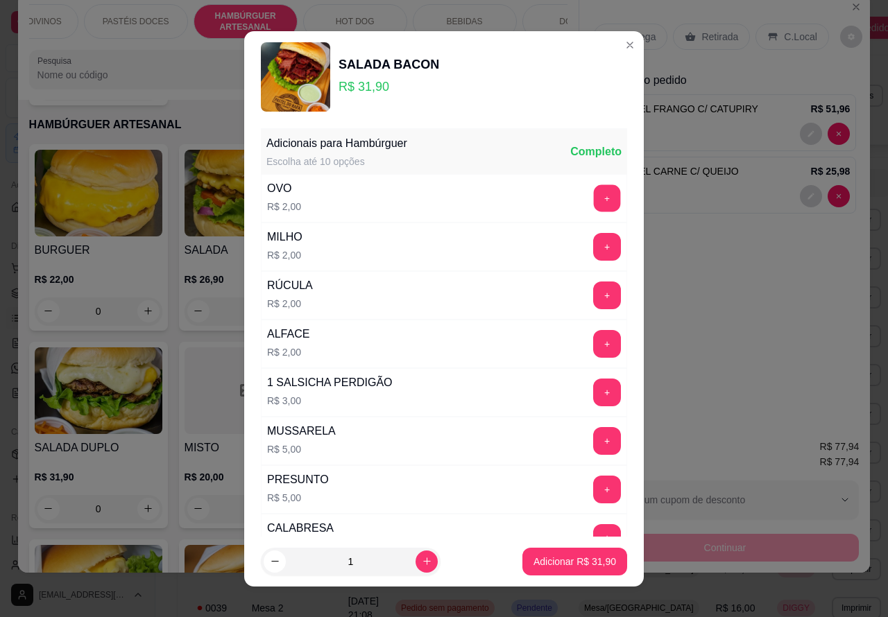
click at [594, 192] on button "+" at bounding box center [607, 198] width 27 height 27
click at [544, 566] on p "Adicionar R$ 33,90" at bounding box center [575, 561] width 80 height 13
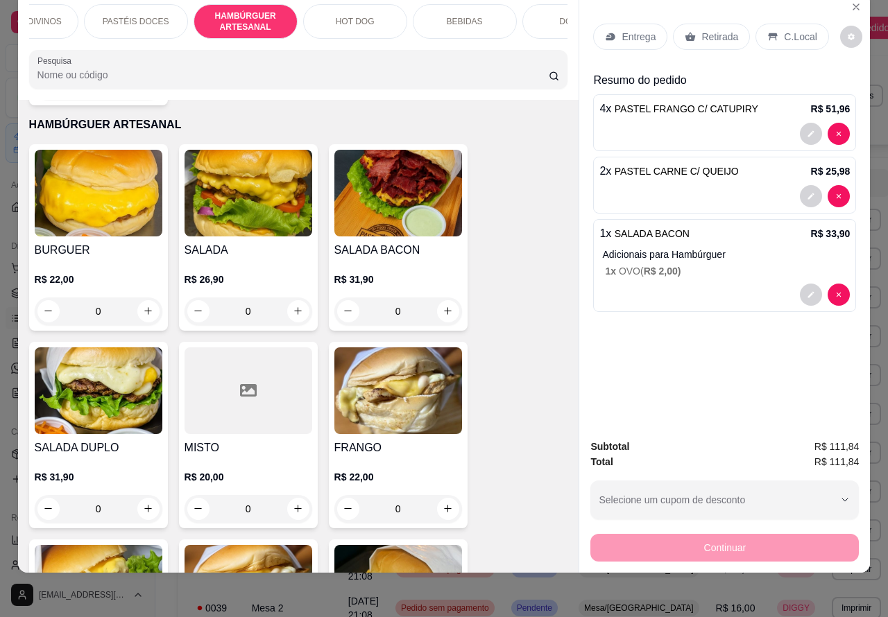
click at [467, 16] on p "BEBIDAS" at bounding box center [465, 21] width 36 height 11
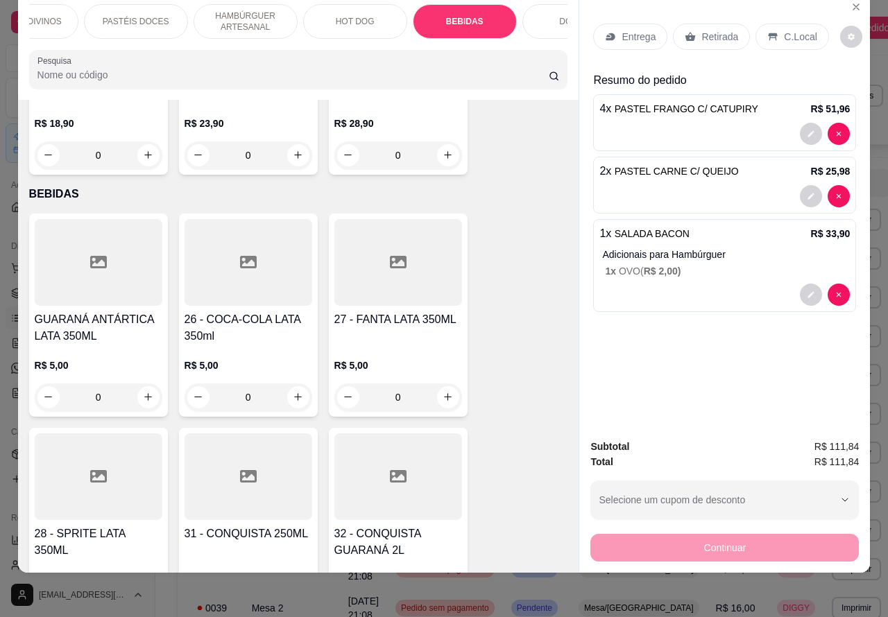
scroll to position [4089, 0]
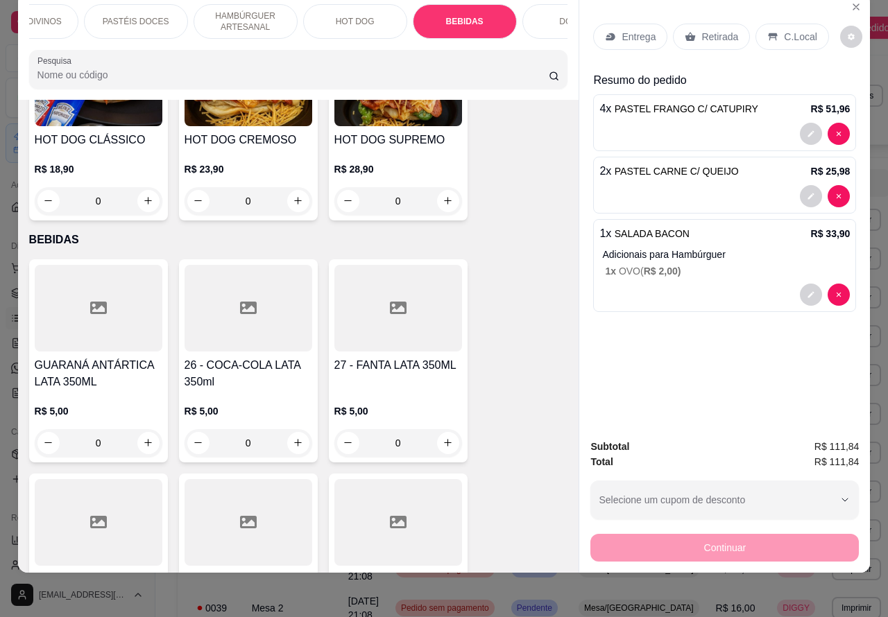
click at [120, 429] on input "0" at bounding box center [99, 443] width 78 height 28
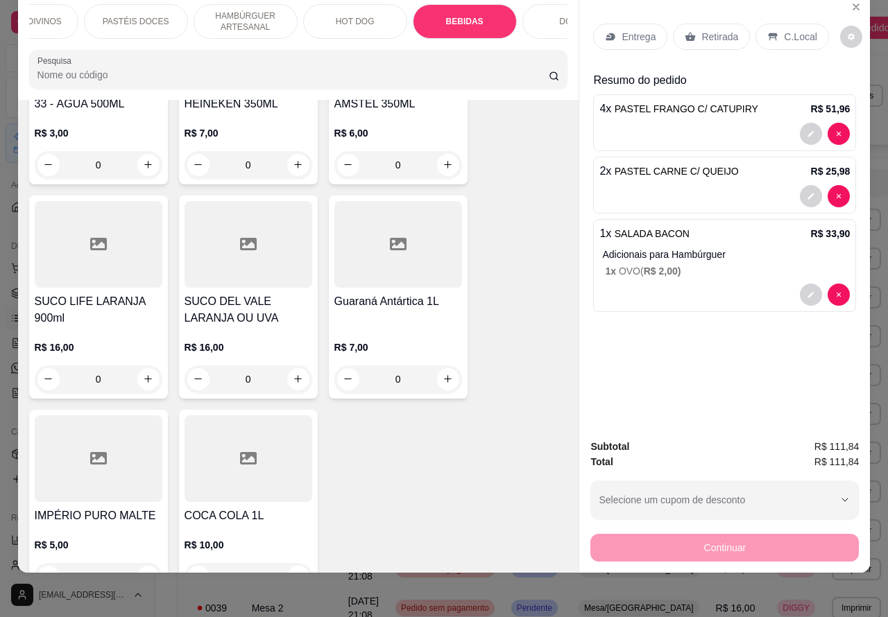
scroll to position [4794, 0]
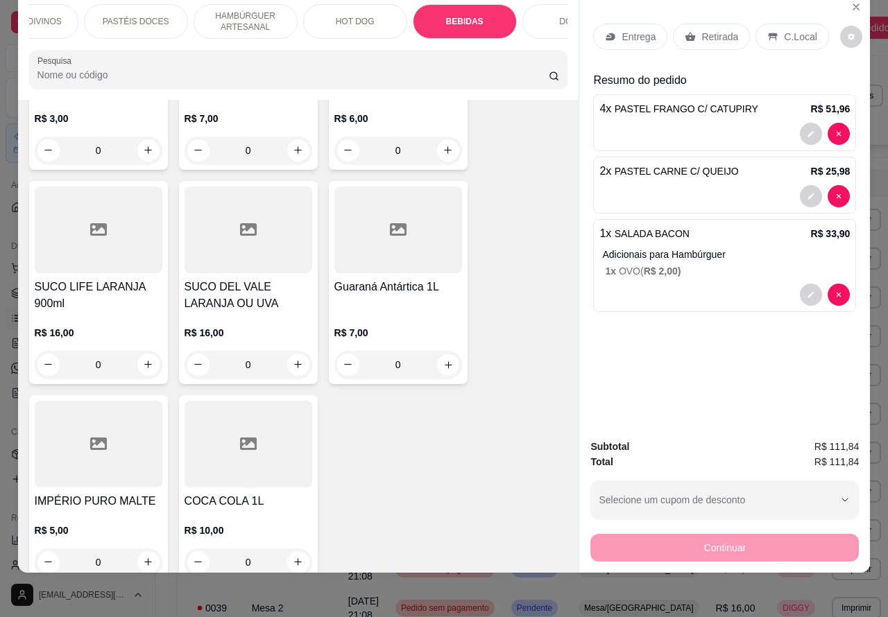
click at [445, 359] on icon "increase-product-quantity" at bounding box center [448, 364] width 10 height 10
type input "1"
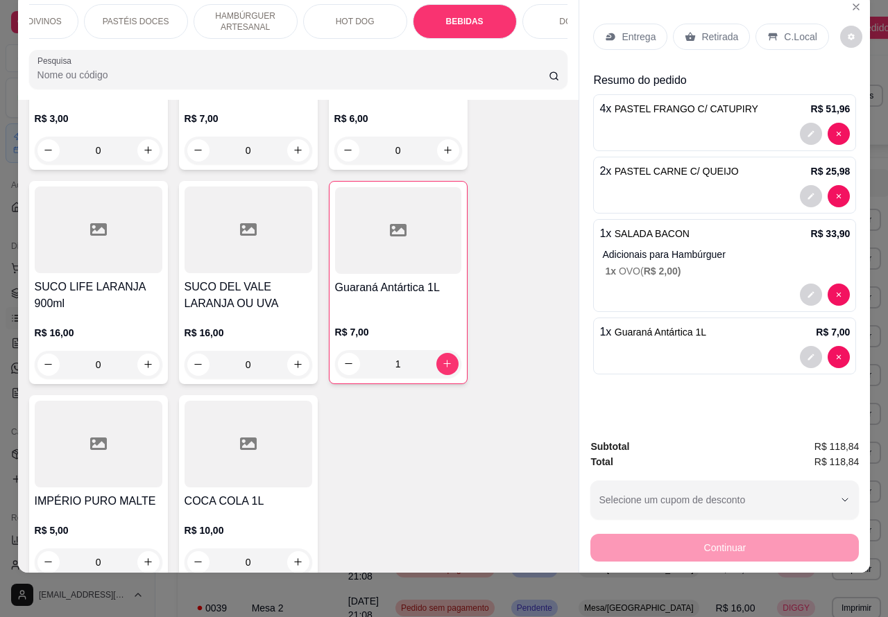
click at [711, 30] on p "Retirada" at bounding box center [719, 37] width 37 height 14
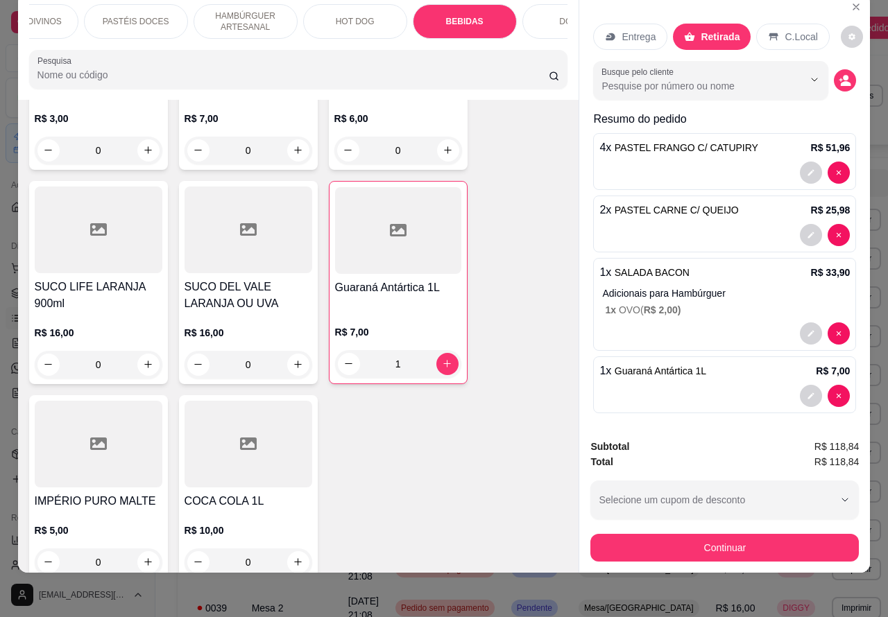
click at [696, 385] on div at bounding box center [724, 396] width 250 height 22
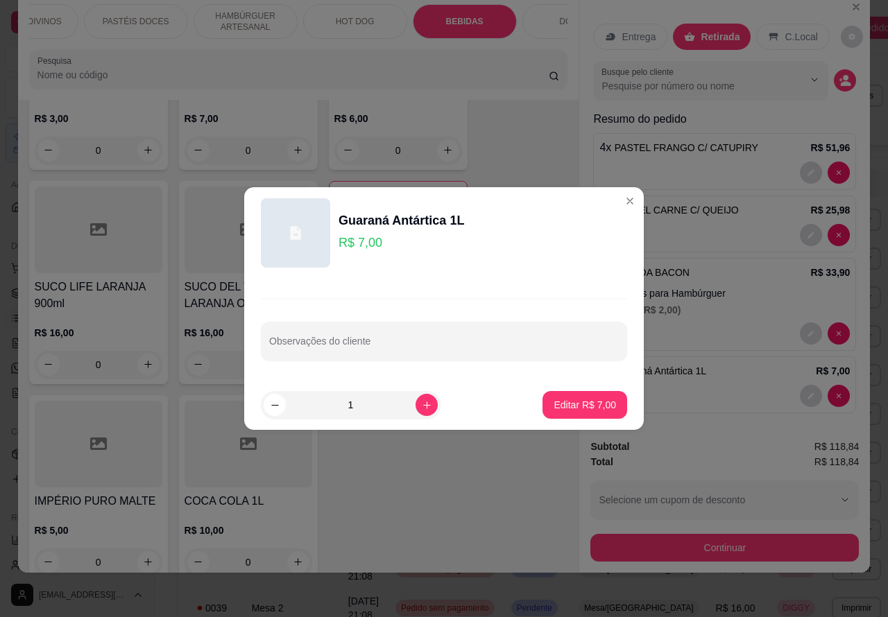
click at [371, 327] on div at bounding box center [444, 341] width 350 height 28
type input "cliente esta aguardanodo"
click at [569, 402] on p "Editar R$ 7,00" at bounding box center [585, 405] width 62 height 14
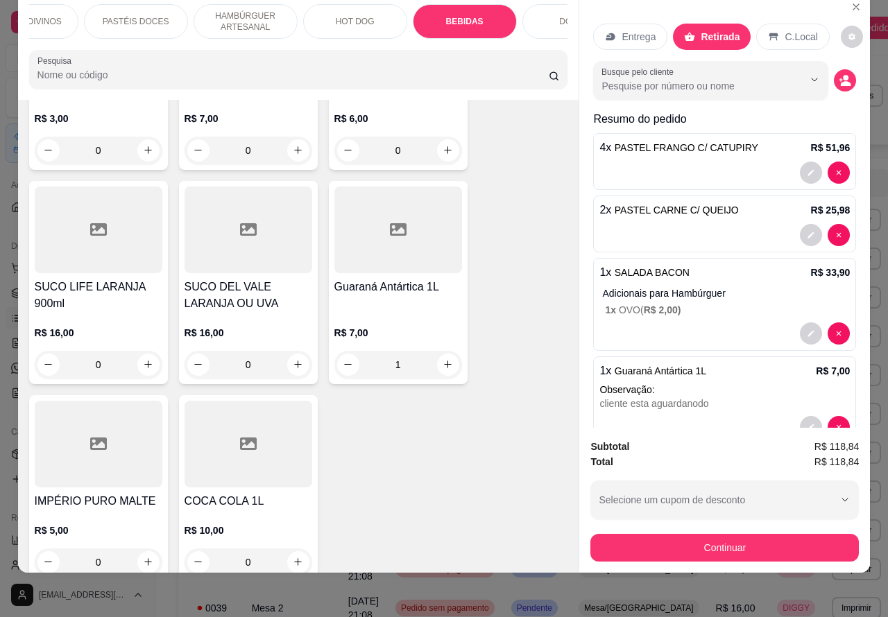
type input "0"
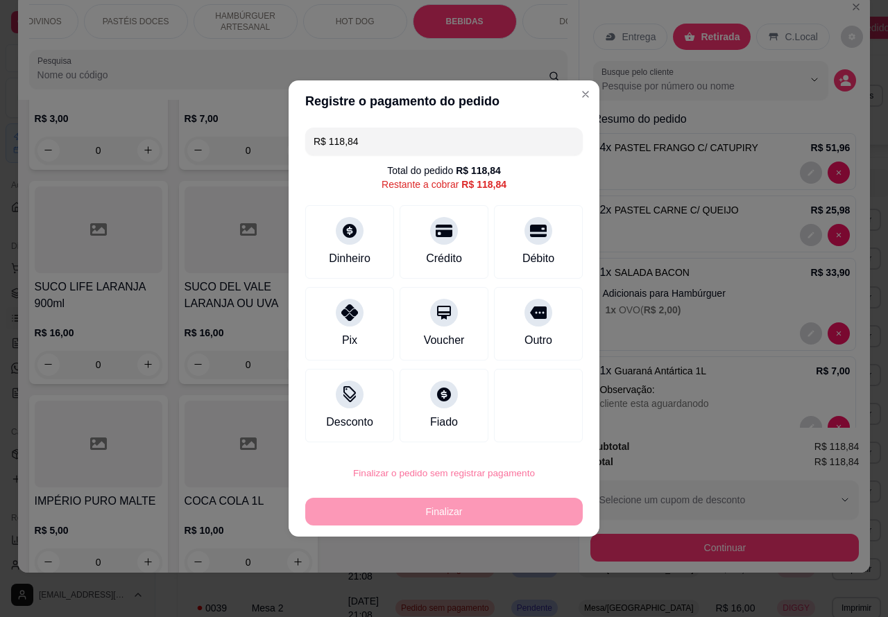
click at [539, 438] on button "Confirmar" at bounding box center [525, 435] width 51 height 22
type input "0"
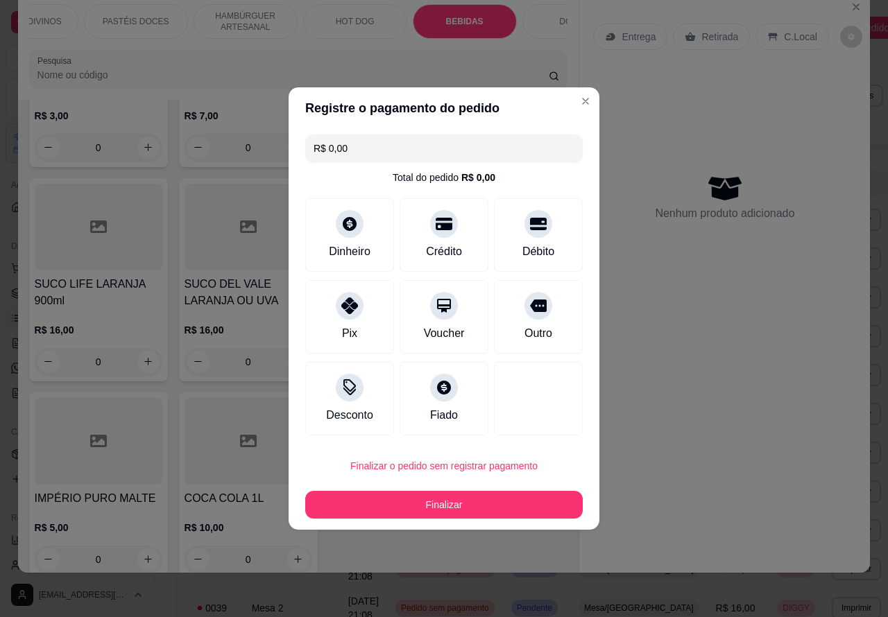
type input "R$ 0,00"
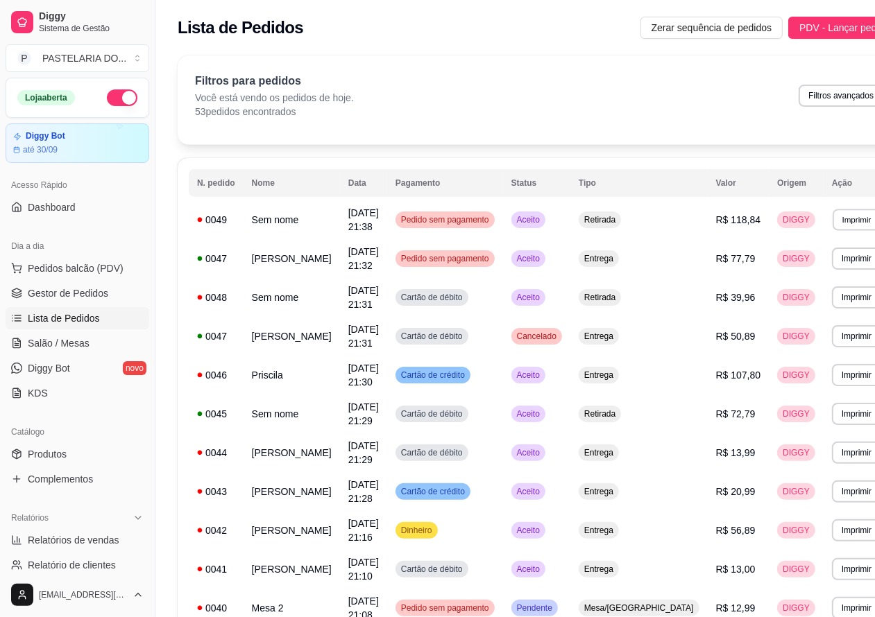
click at [832, 217] on button "Imprimir" at bounding box center [856, 220] width 48 height 22
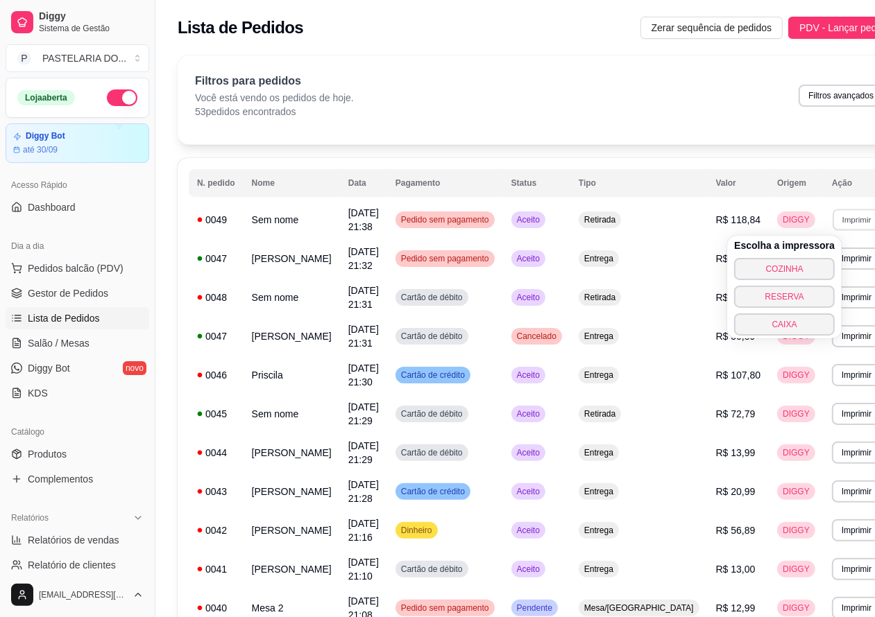
click at [763, 268] on button "COZINHA" at bounding box center [784, 269] width 101 height 22
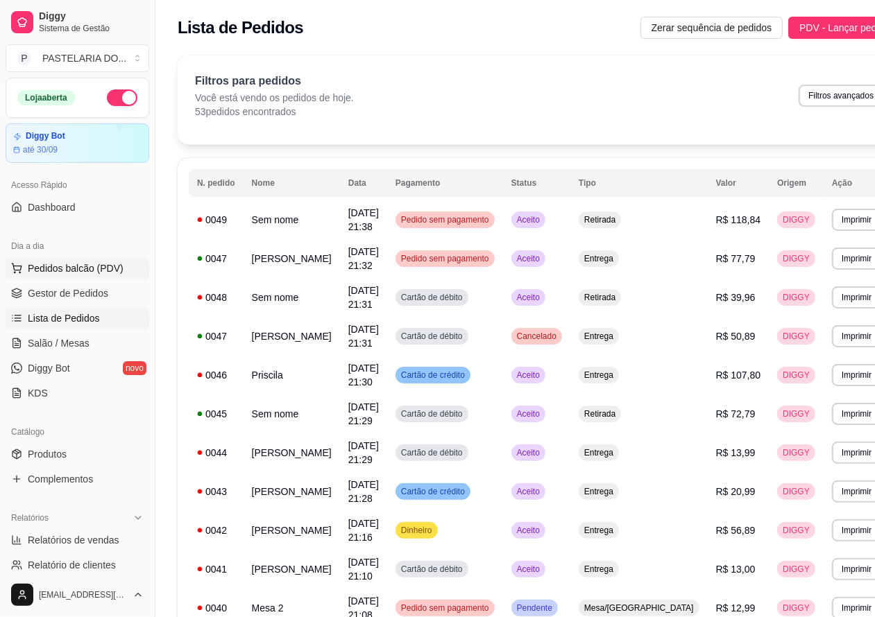
click at [122, 275] on button "Pedidos balcão (PDV)" at bounding box center [78, 268] width 144 height 22
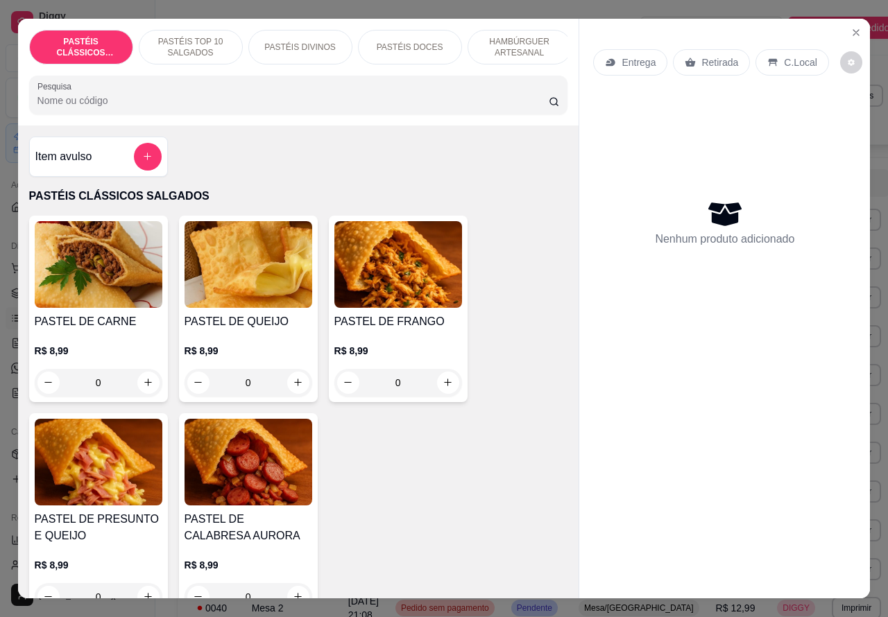
click at [640, 59] on p "Entrega" at bounding box center [638, 62] width 34 height 14
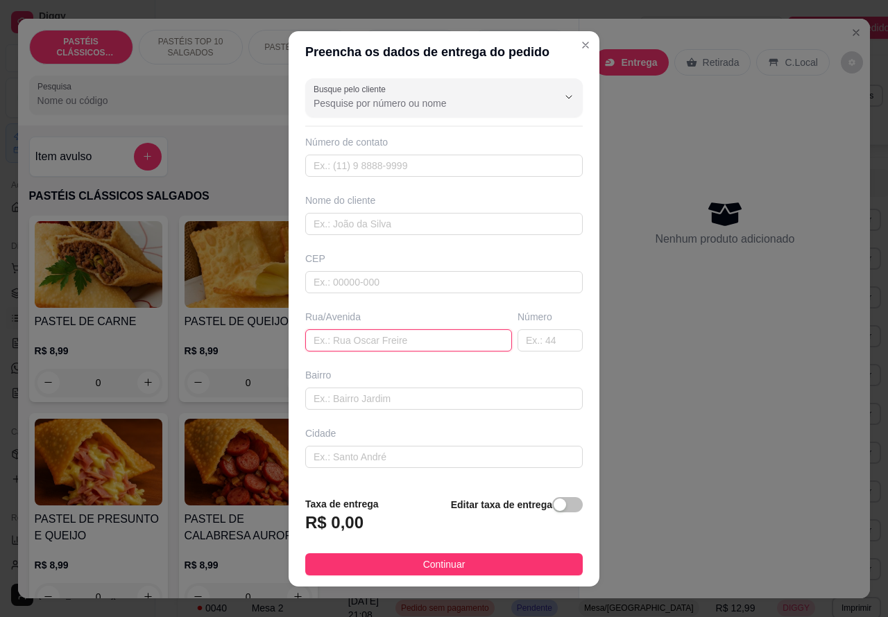
paste input "[PERSON_NAME] 115"
type input "[PERSON_NAME] 115"
click at [554, 511] on div "button" at bounding box center [560, 505] width 12 height 12
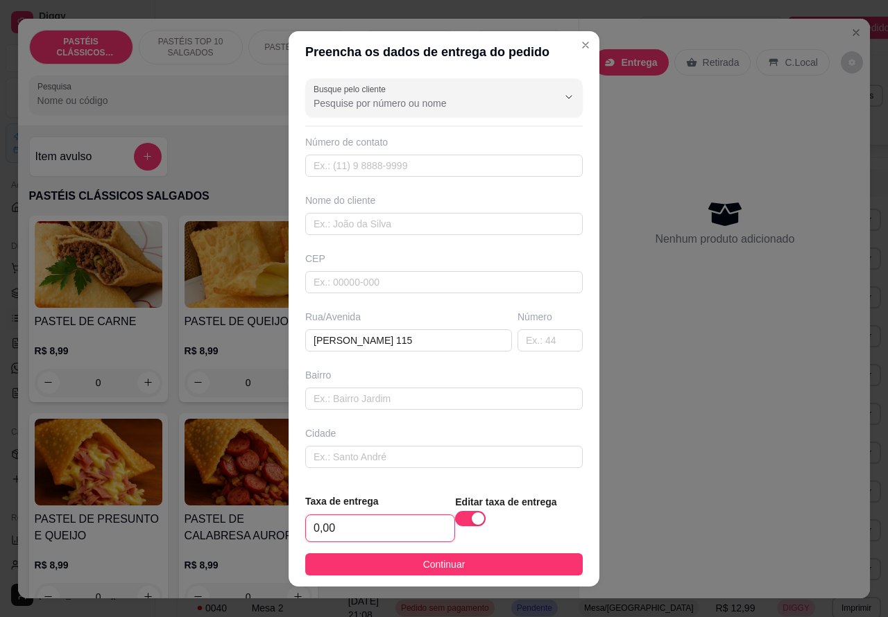
click at [316, 529] on input "0,00" at bounding box center [380, 528] width 148 height 26
type input "1,00"
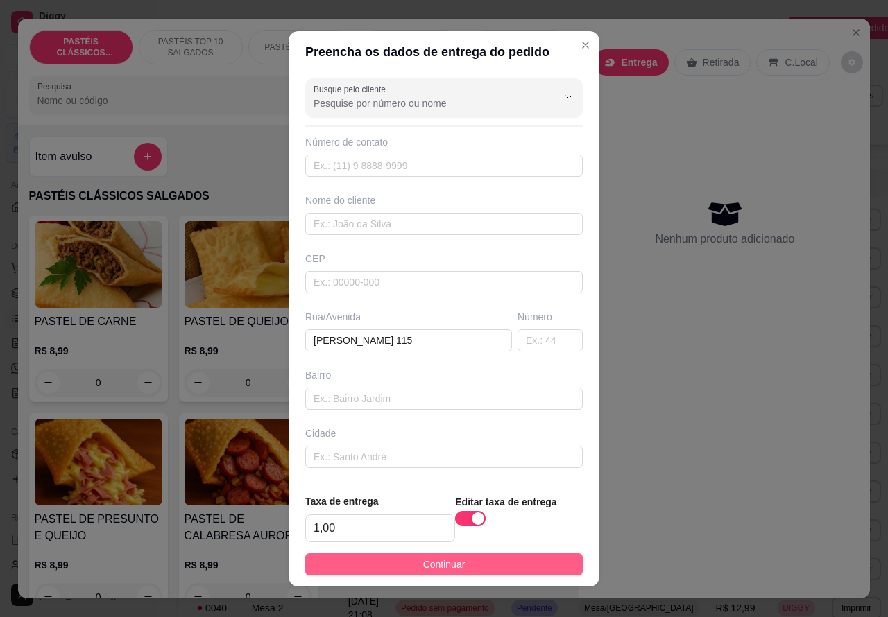
click at [515, 566] on button "Continuar" at bounding box center [443, 565] width 277 height 22
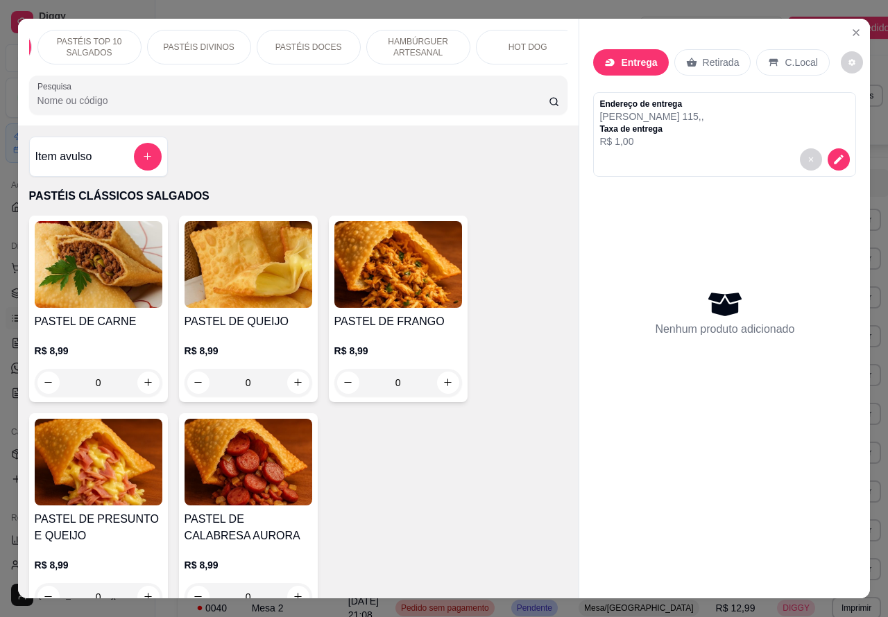
scroll to position [0, 144]
click at [393, 40] on p "HAMBÚRGUER ARTESANAL" at bounding box center [375, 47] width 80 height 22
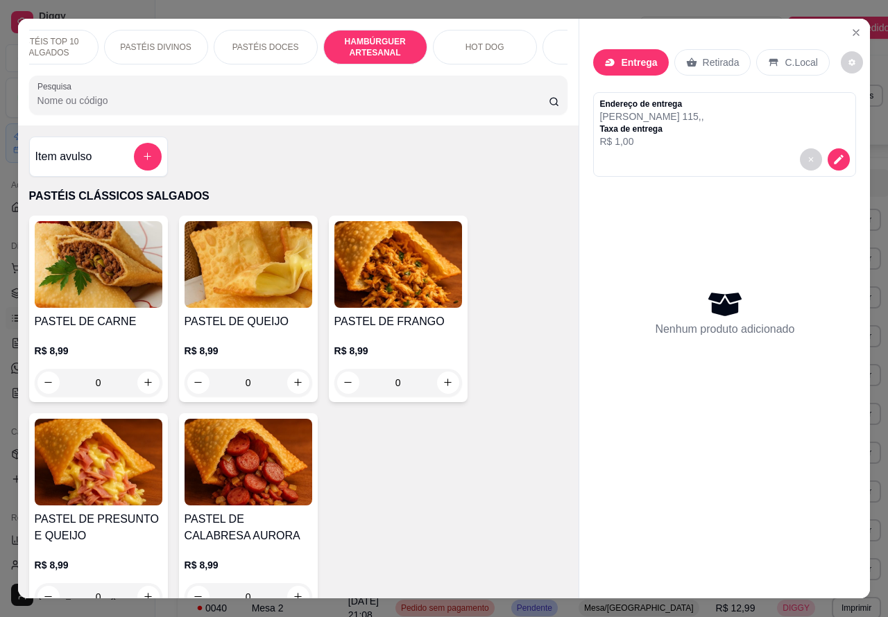
scroll to position [32, 0]
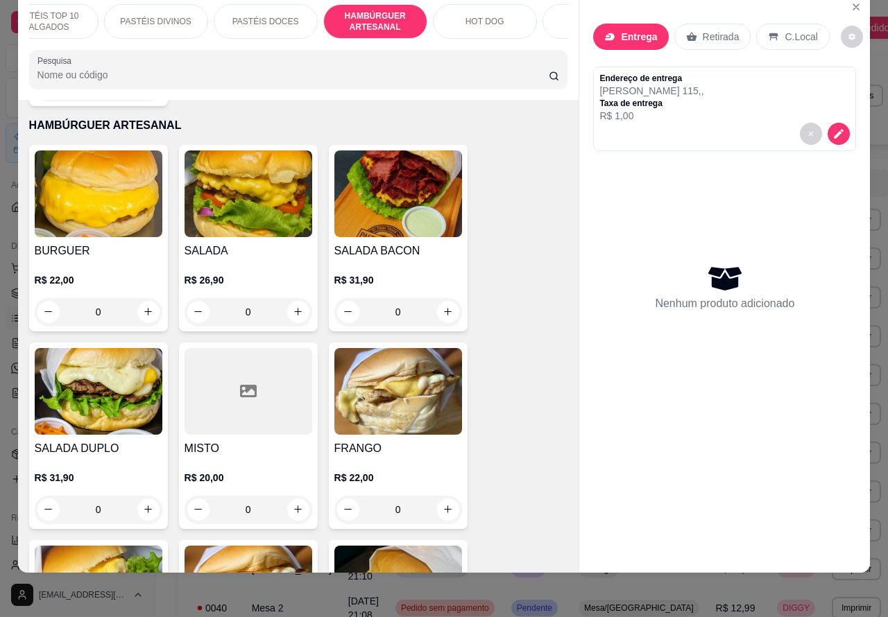
click at [448, 300] on div "0" at bounding box center [398, 312] width 128 height 28
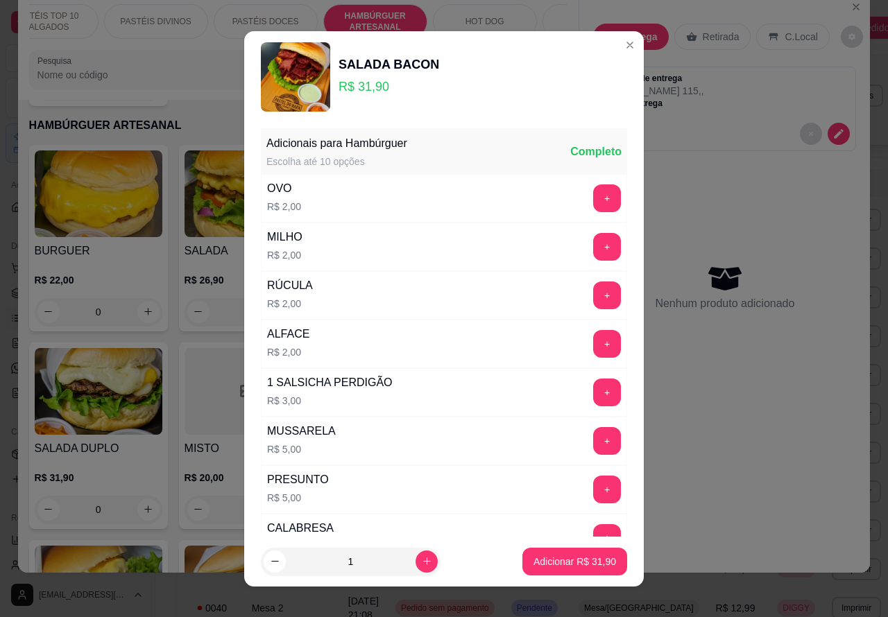
click at [422, 563] on icon "increase-product-quantity" at bounding box center [427, 561] width 10 height 10
type input "2"
click at [552, 562] on p "Adicionar R$ 63,80" at bounding box center [574, 562] width 83 height 14
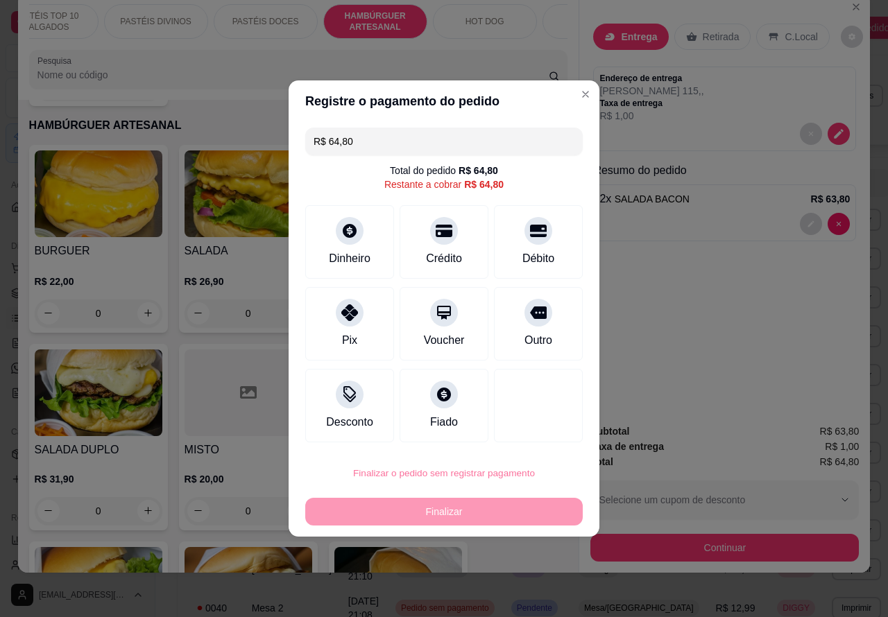
click at [529, 437] on button "Confirmar" at bounding box center [525, 434] width 49 height 21
type input "0"
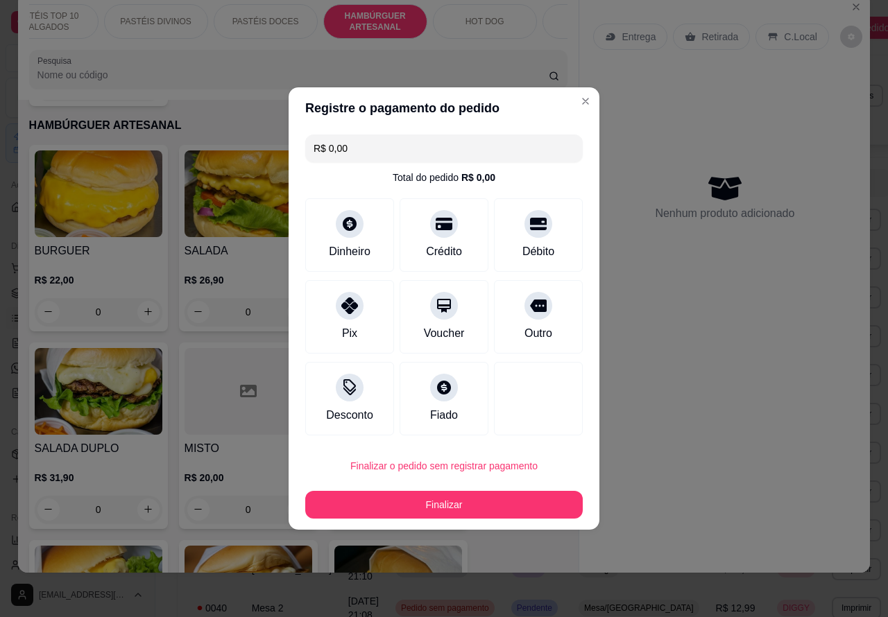
type input "R$ 0,00"
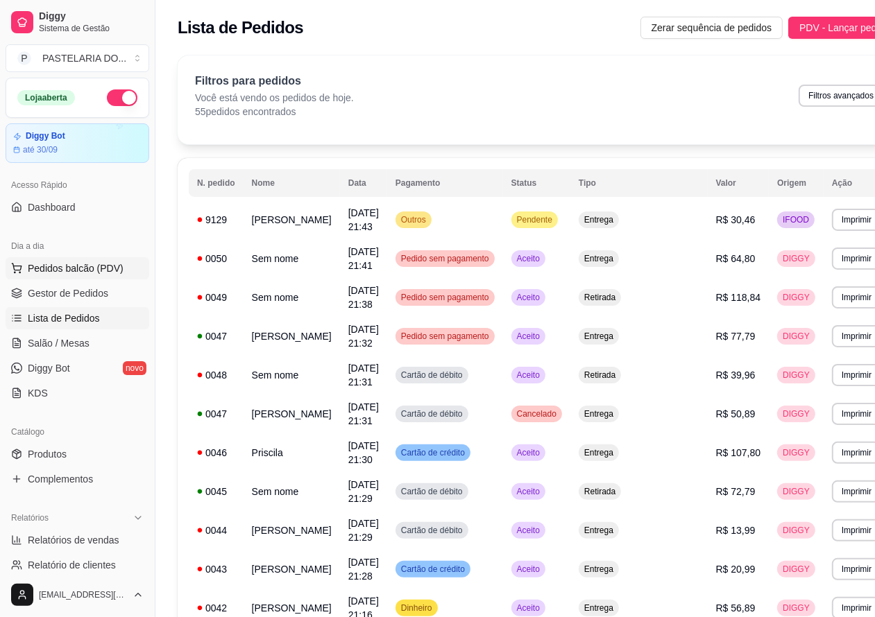
click at [106, 271] on span "Pedidos balcão (PDV)" at bounding box center [76, 268] width 96 height 14
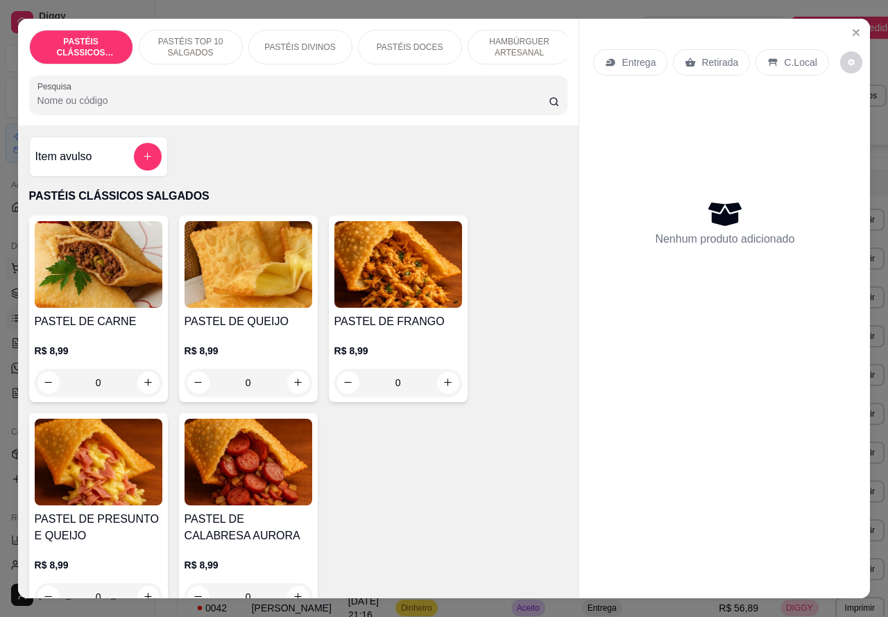
click at [293, 388] on icon "increase-product-quantity" at bounding box center [298, 382] width 10 height 10
type input "1"
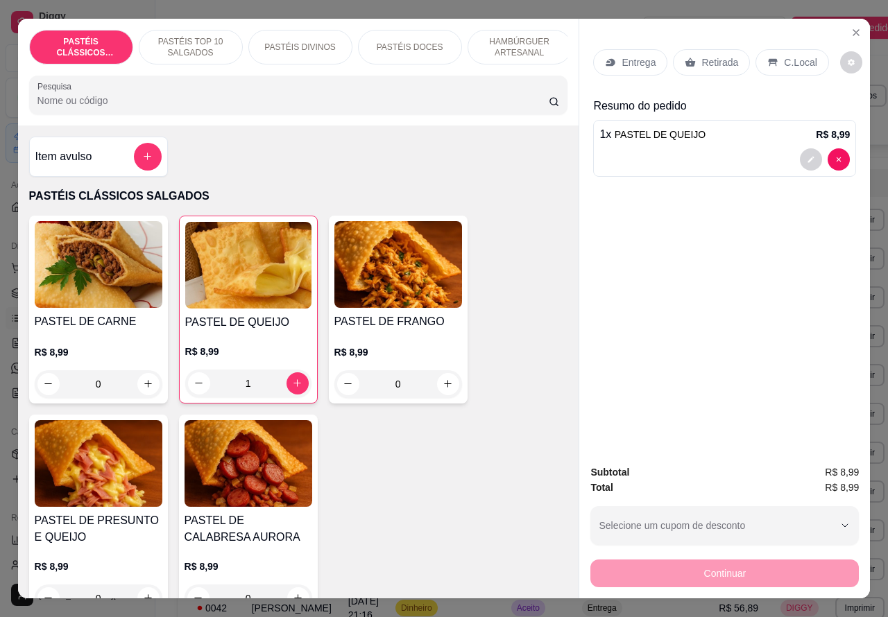
click at [688, 154] on div at bounding box center [724, 159] width 250 height 22
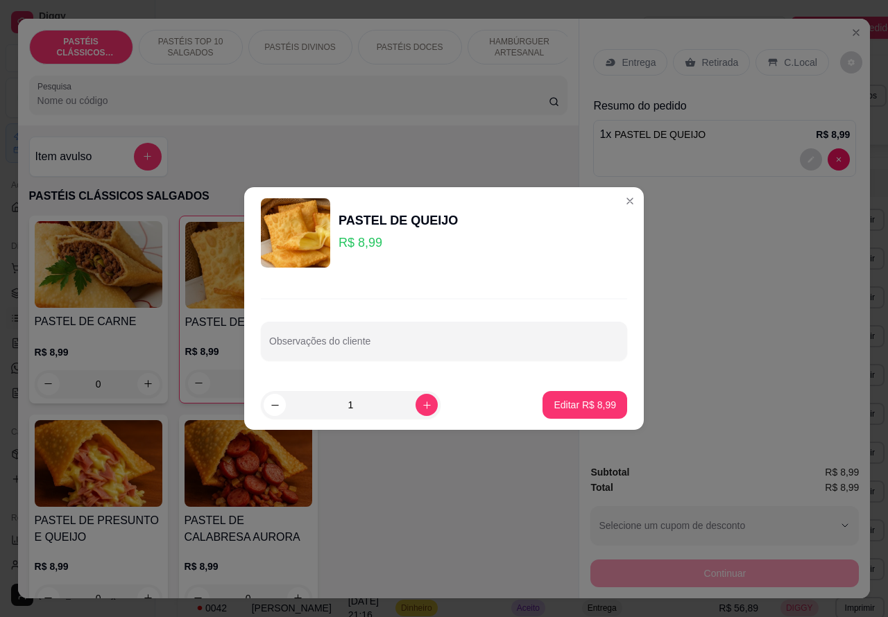
click at [424, 342] on input "Observações do cliente" at bounding box center [444, 347] width 350 height 14
type input "f"
type input "[PERSON_NAME] VEM RETIRAR"
click at [578, 406] on p "Editar R$ 8,99" at bounding box center [585, 405] width 62 height 14
type input "0"
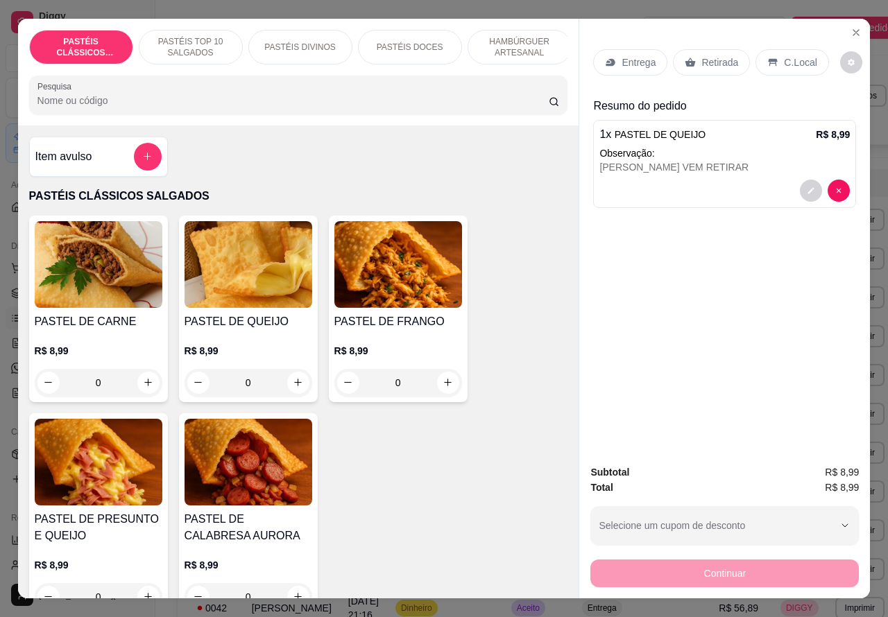
click at [714, 59] on p "Retirada" at bounding box center [719, 62] width 37 height 14
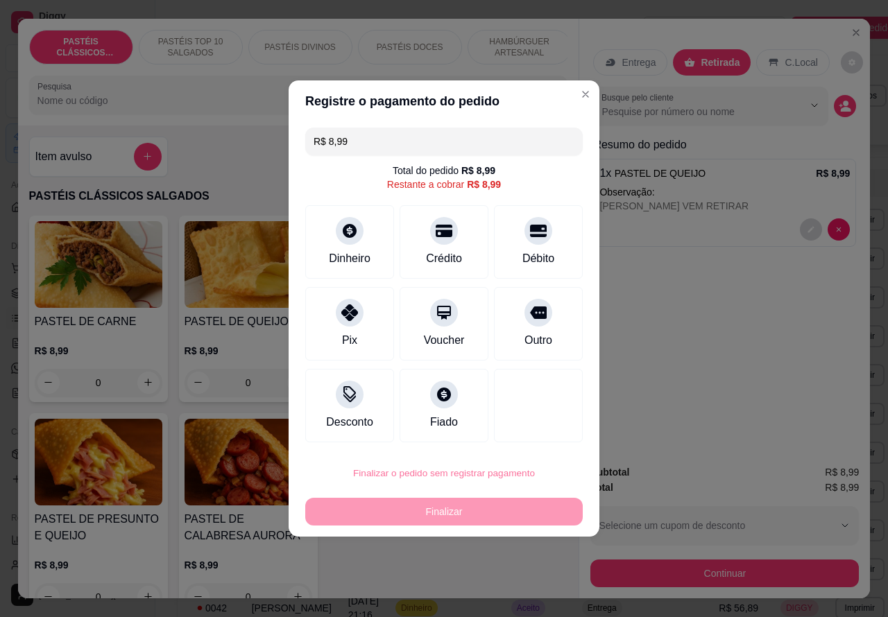
click at [536, 434] on button "Confirmar" at bounding box center [526, 435] width 51 height 22
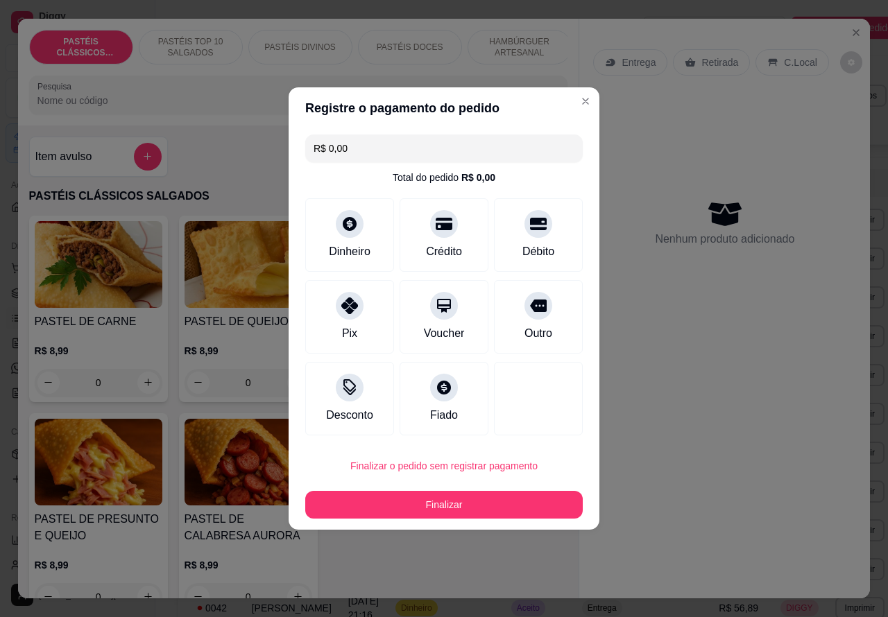
type input "R$ 0,00"
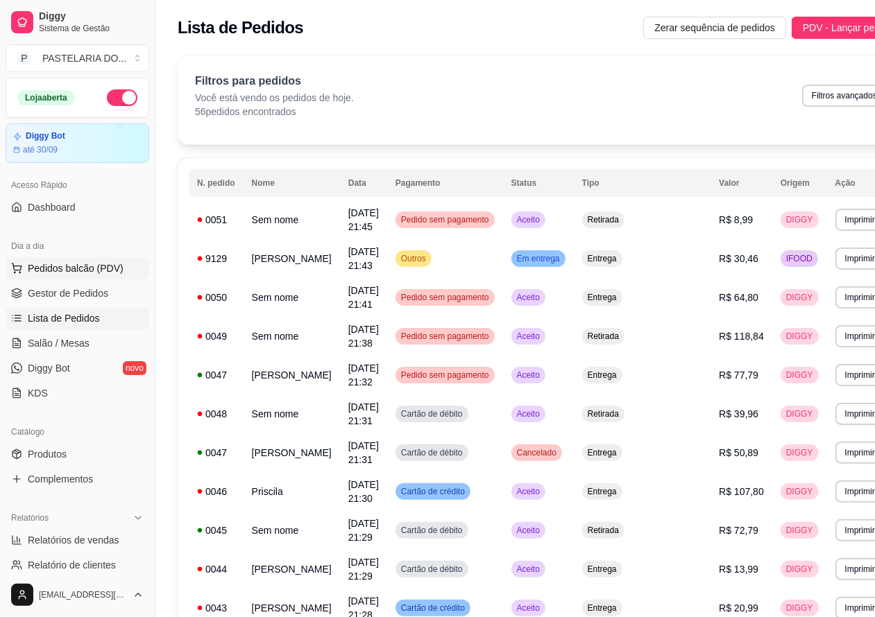
click at [103, 271] on span "Pedidos balcão (PDV)" at bounding box center [76, 268] width 96 height 14
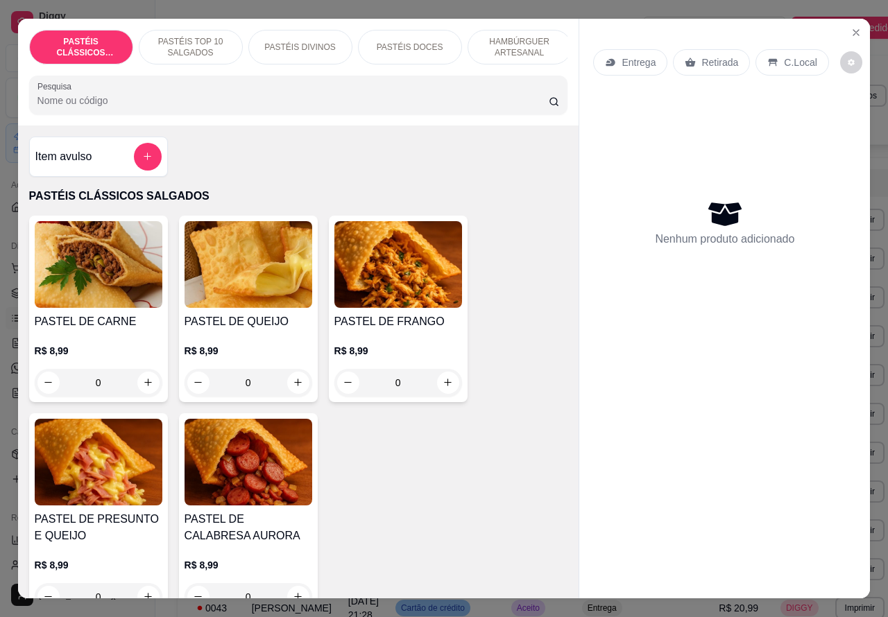
click at [521, 36] on p "HAMBÚRGUER ARTESANAL" at bounding box center [519, 47] width 80 height 22
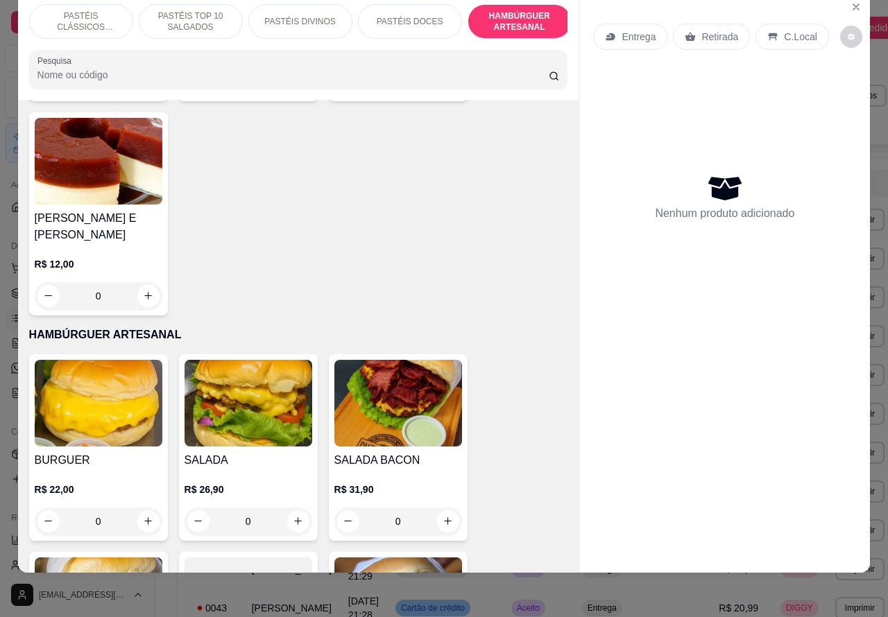
scroll to position [2841, 0]
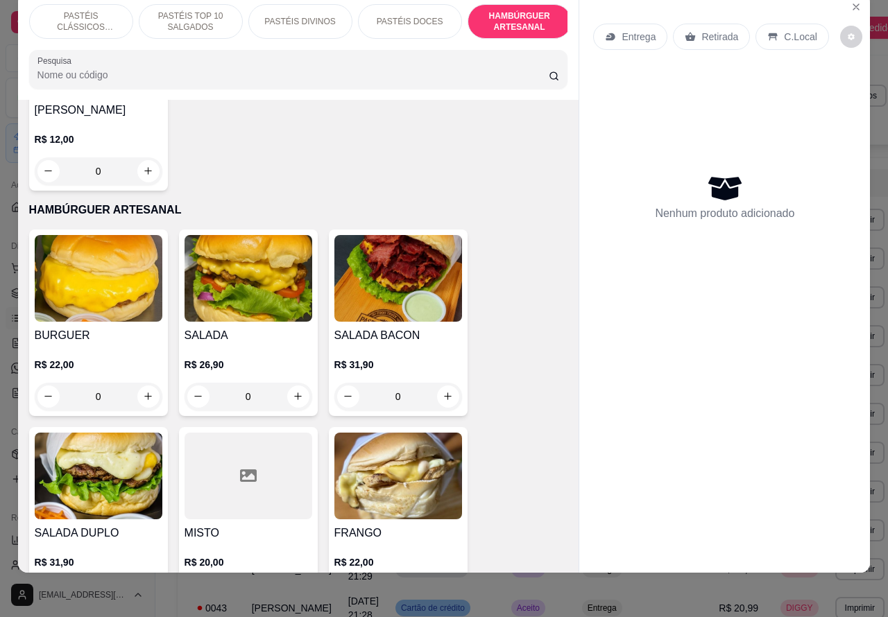
click at [102, 283] on img at bounding box center [99, 278] width 128 height 87
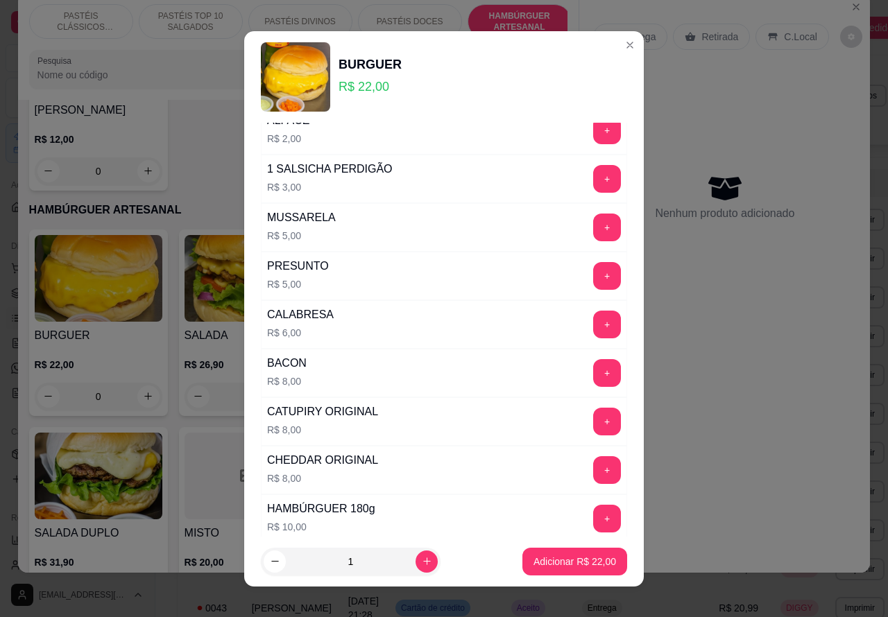
scroll to position [232, 0]
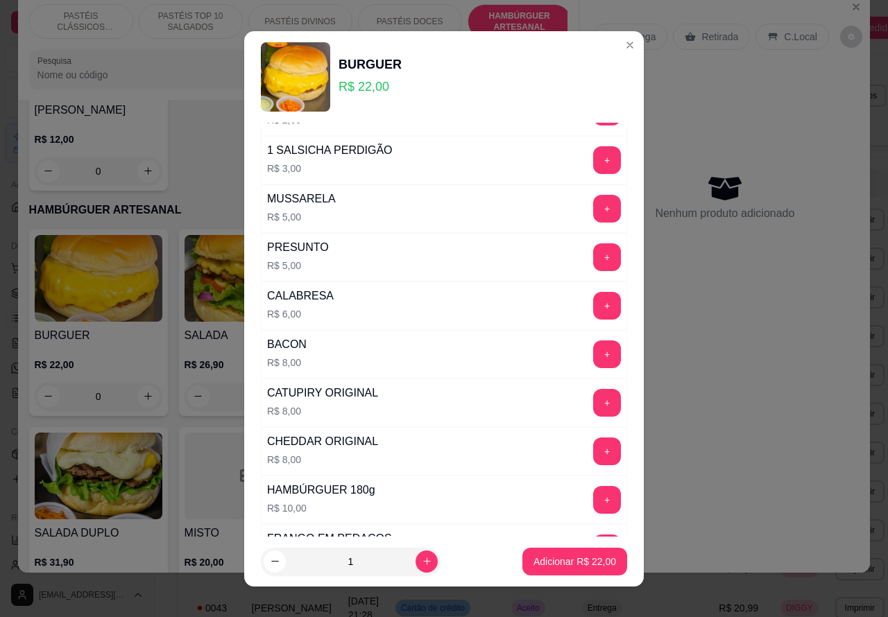
click at [593, 414] on button "+" at bounding box center [607, 403] width 28 height 28
click at [544, 566] on p "Adicionar R$ 30,00" at bounding box center [574, 562] width 83 height 14
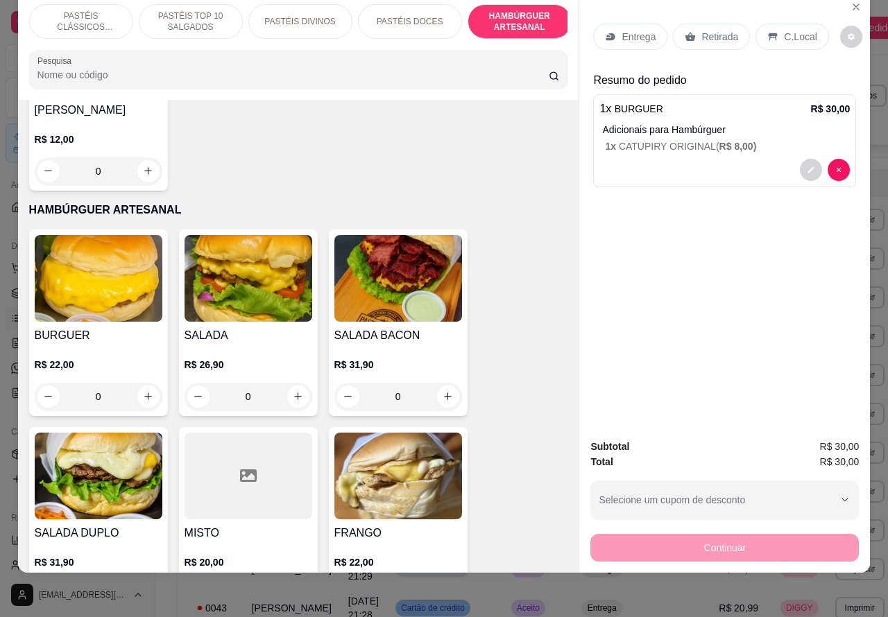
click at [640, 30] on p "Entrega" at bounding box center [638, 37] width 34 height 14
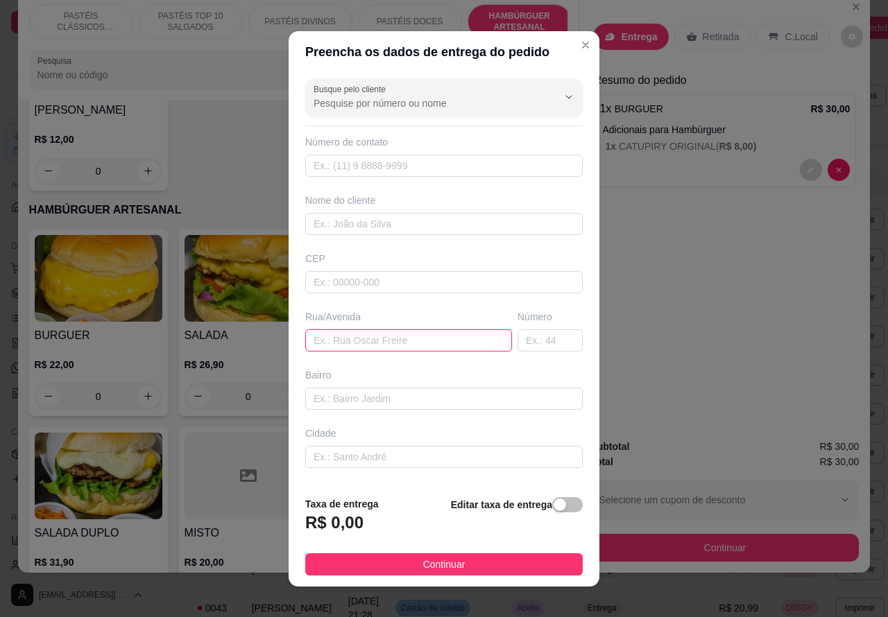
click at [392, 338] on input "text" at bounding box center [408, 340] width 207 height 22
type input "e"
type input "f"
click at [529, 334] on input "text" at bounding box center [549, 340] width 65 height 22
click at [440, 347] on input "[PERSON_NAME]" at bounding box center [408, 340] width 207 height 22
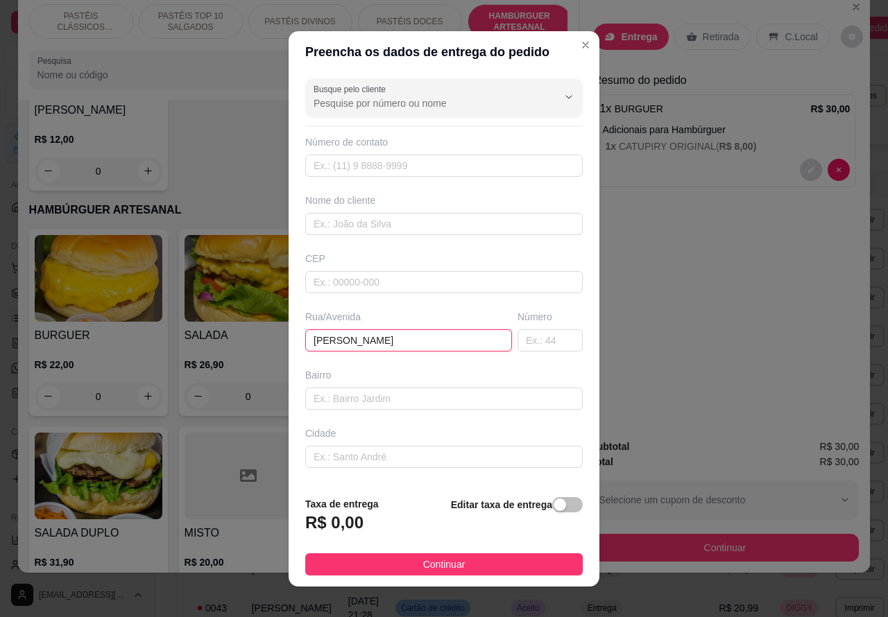
scroll to position [0, 1]
type input "[PERSON_NAME]"
click at [526, 341] on input "text" at bounding box center [549, 340] width 65 height 22
click at [538, 341] on input "5 CASA3" at bounding box center [549, 340] width 65 height 22
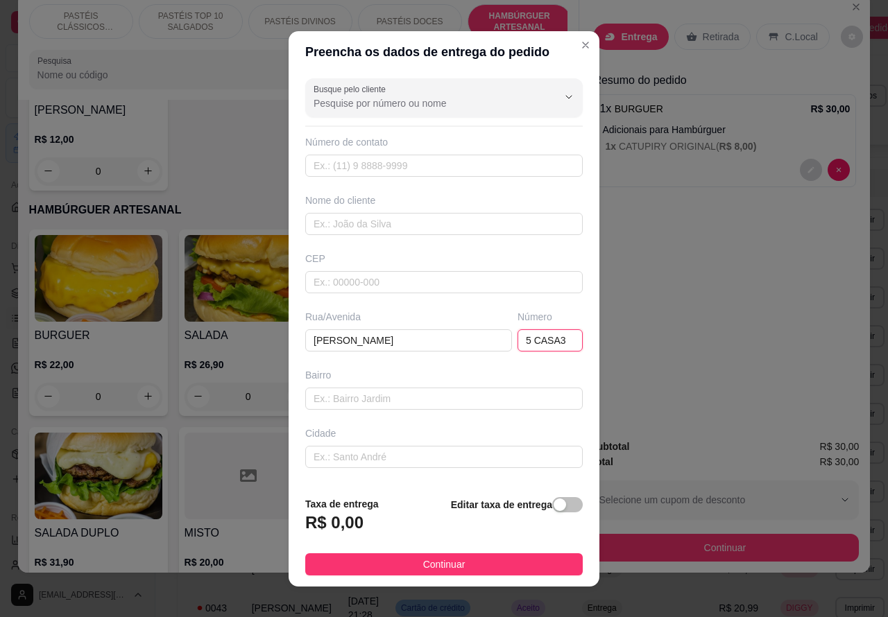
click at [532, 340] on input "5 CASA3" at bounding box center [549, 340] width 65 height 22
type input "5 CASA 3"
click at [554, 506] on div "button" at bounding box center [560, 505] width 12 height 12
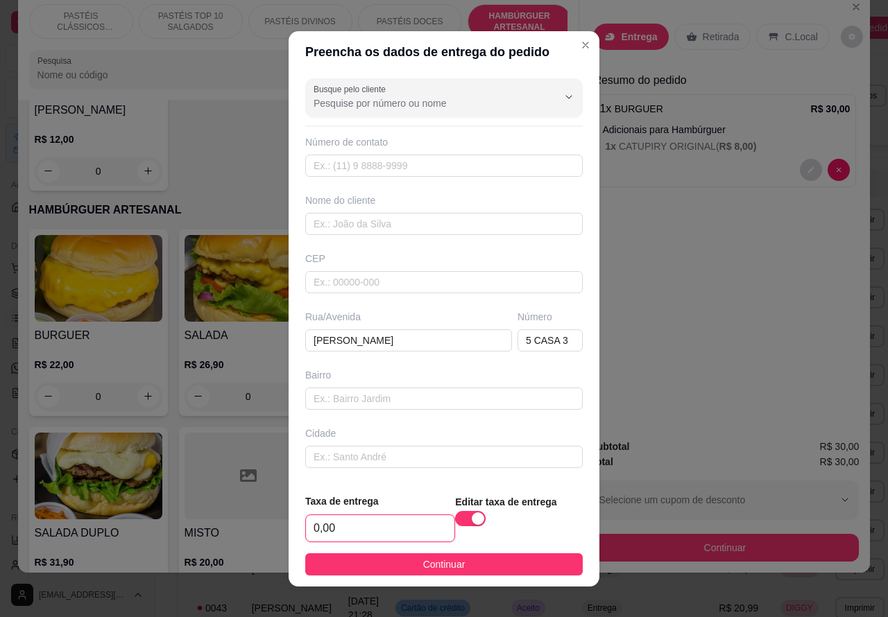
click at [318, 522] on input "0,00" at bounding box center [380, 528] width 148 height 26
type input "12,00"
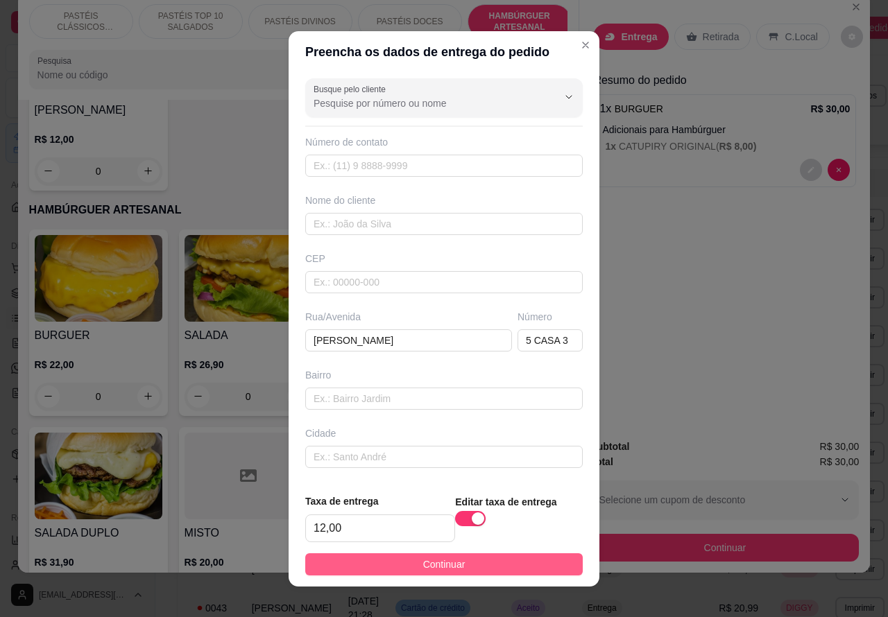
click at [489, 566] on button "Continuar" at bounding box center [443, 565] width 277 height 22
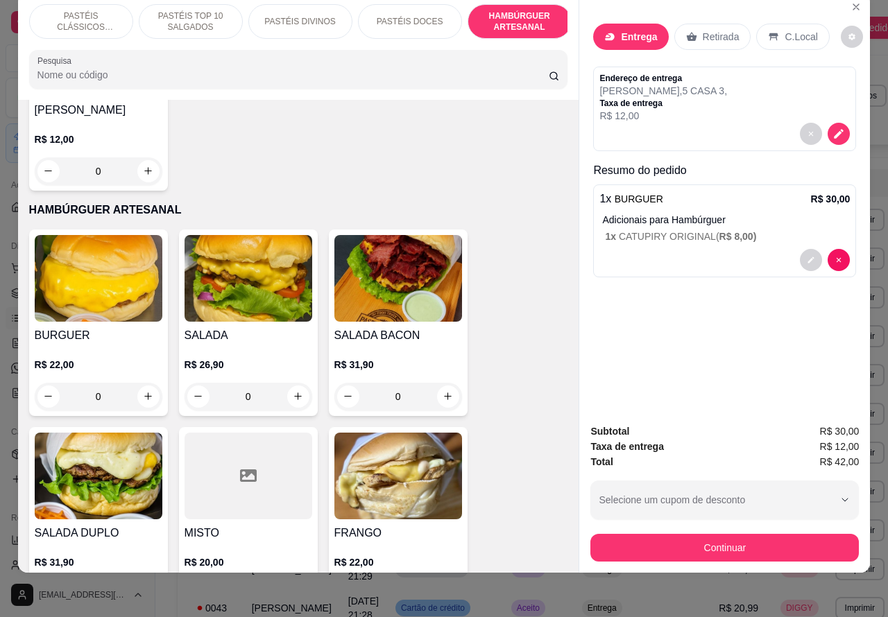
click at [727, 98] on p "Taxa de entrega" at bounding box center [663, 103] width 128 height 11
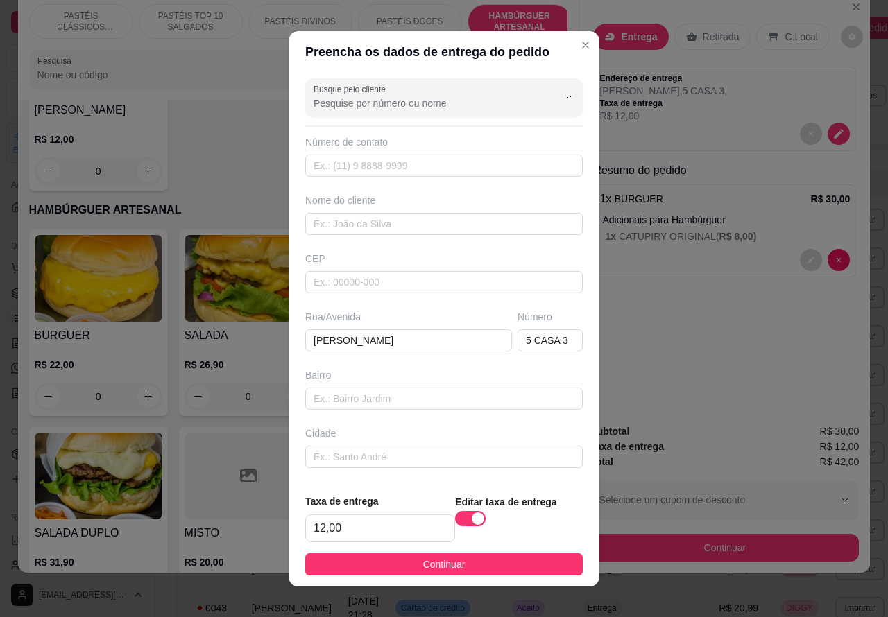
scroll to position [14, 0]
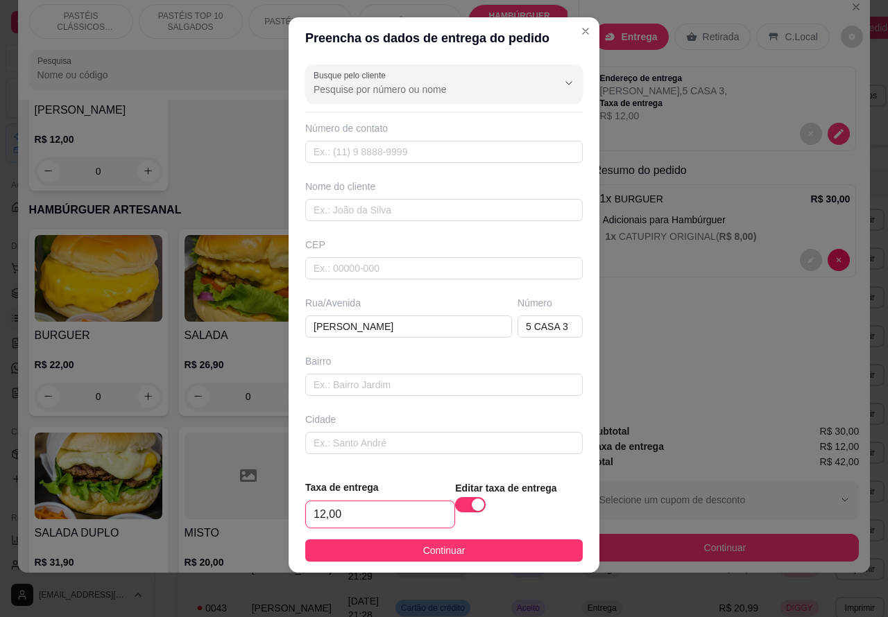
click at [320, 515] on input "12,00" at bounding box center [380, 514] width 148 height 26
type input "2,00"
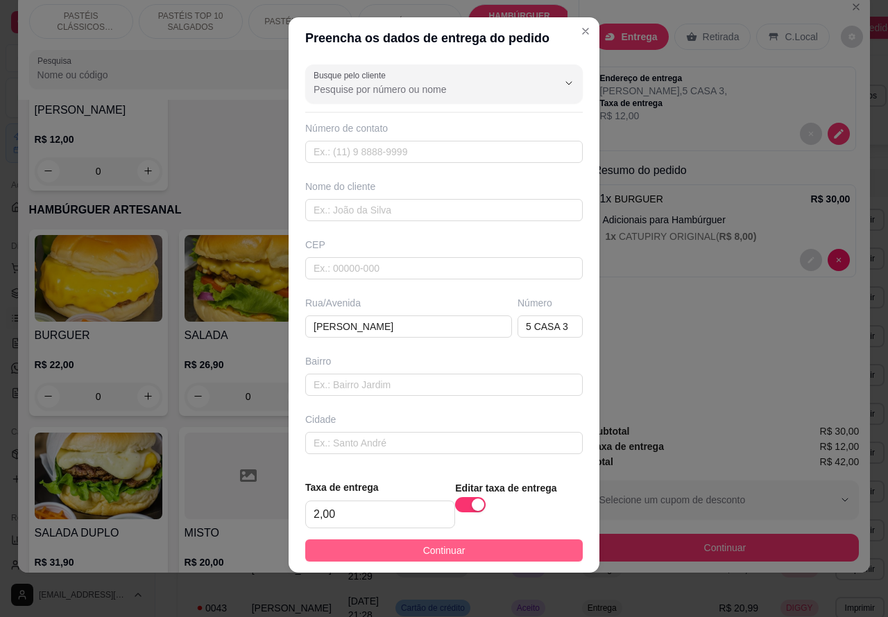
click at [508, 551] on button "Continuar" at bounding box center [443, 551] width 277 height 22
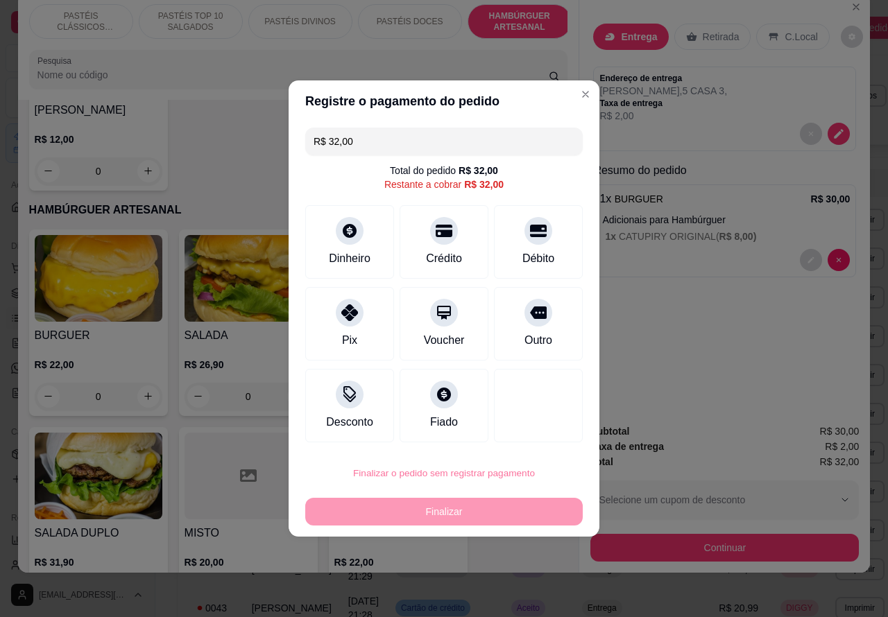
click at [546, 429] on button "Confirmar" at bounding box center [526, 434] width 51 height 22
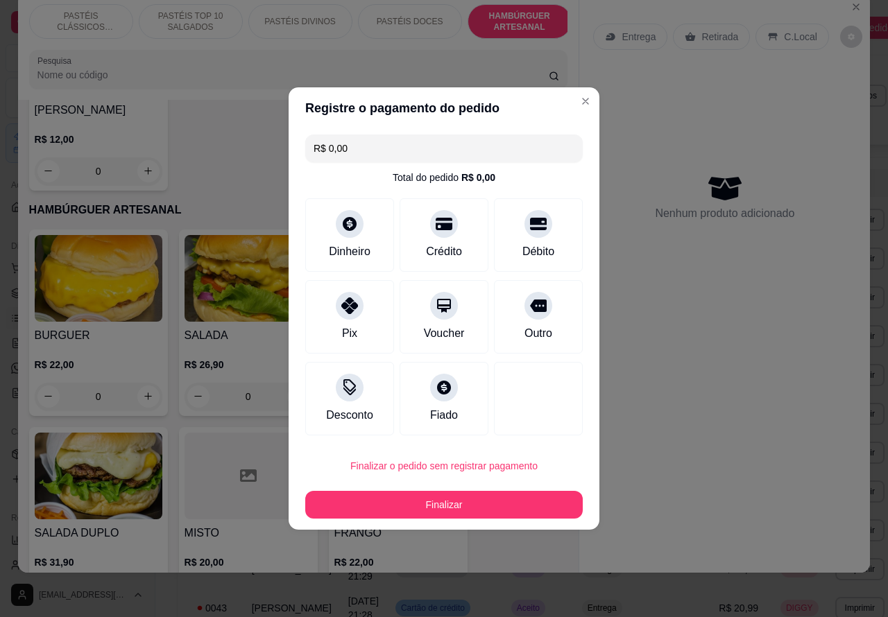
type input "R$ 0,00"
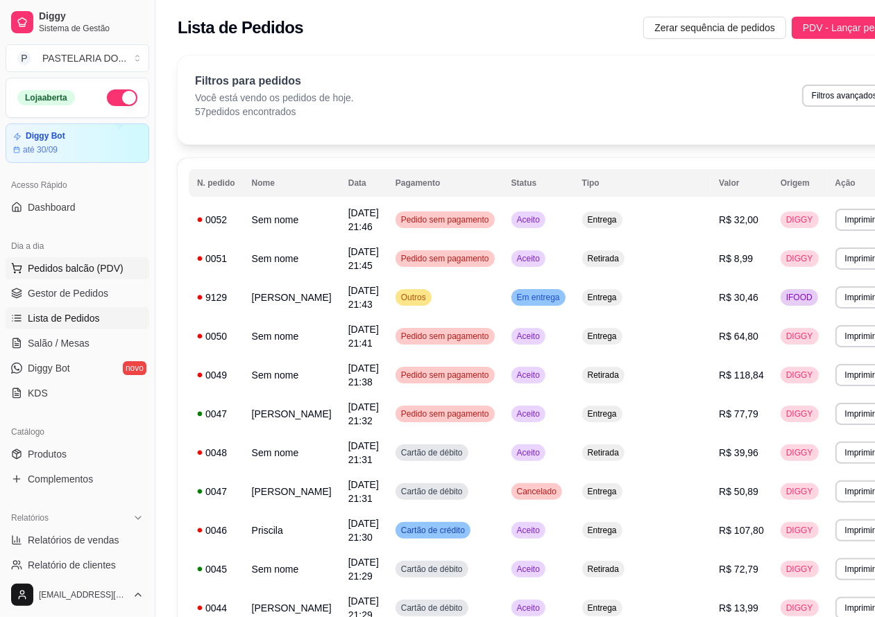
click at [110, 273] on span "Pedidos balcão (PDV)" at bounding box center [76, 268] width 96 height 14
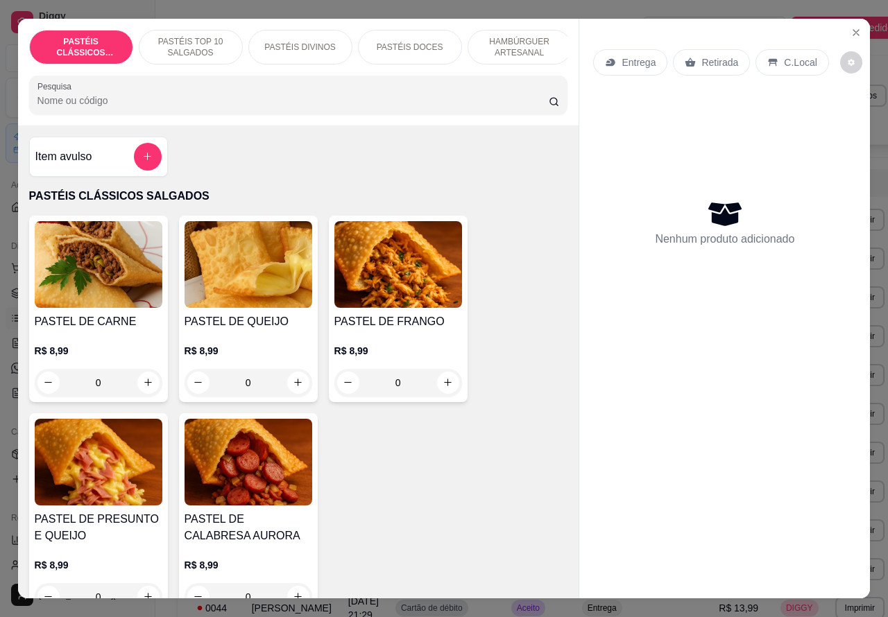
click at [525, 36] on p "HAMBÚRGUER ARTESANAL" at bounding box center [519, 47] width 80 height 22
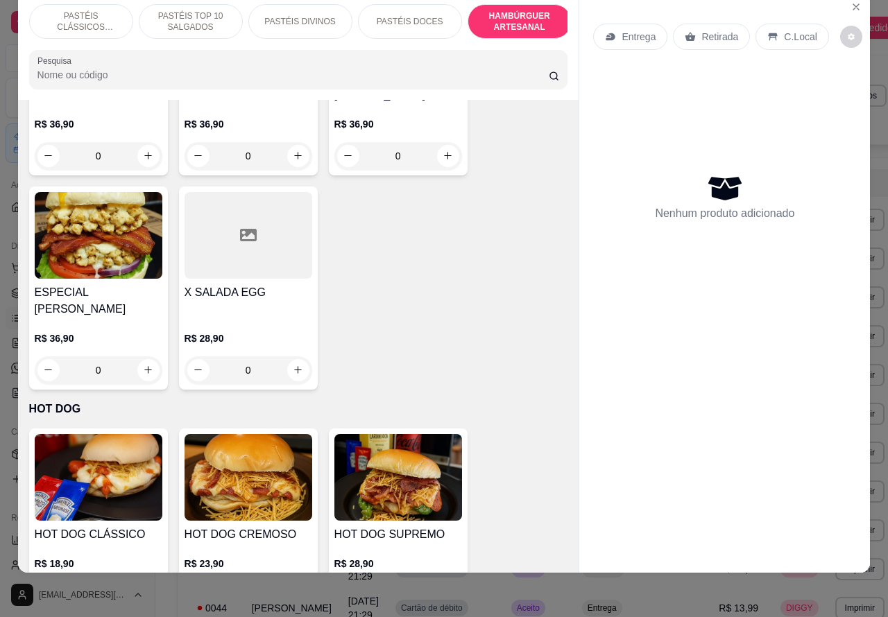
scroll to position [3678, 0]
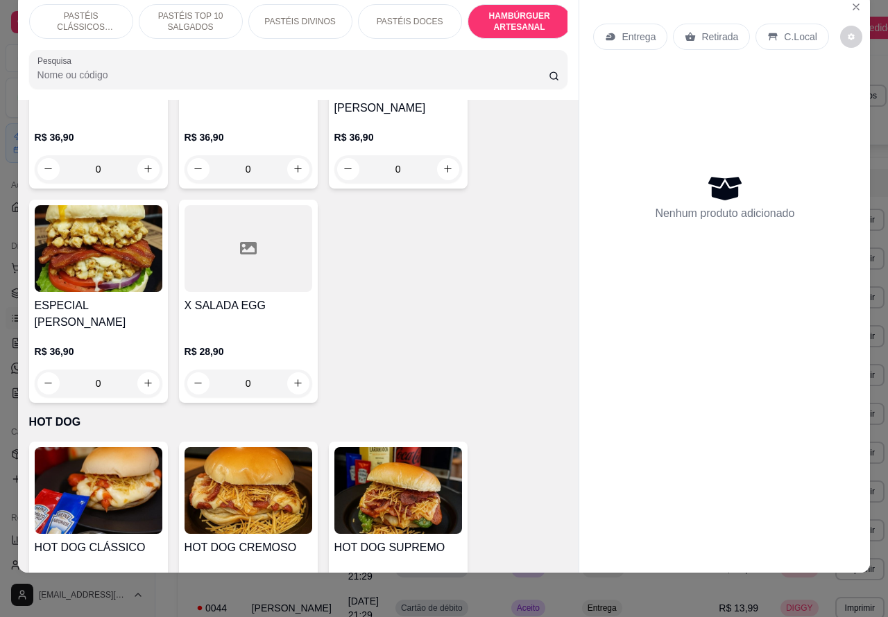
click at [295, 370] on div "0" at bounding box center [249, 384] width 128 height 28
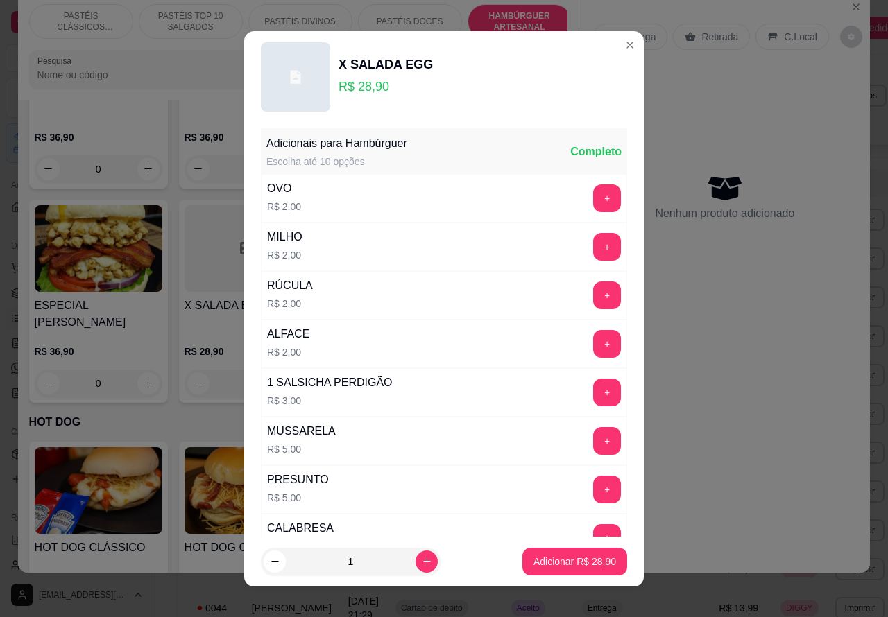
click at [610, 44] on div "Entrega Retirada C.Local" at bounding box center [724, 36] width 263 height 49
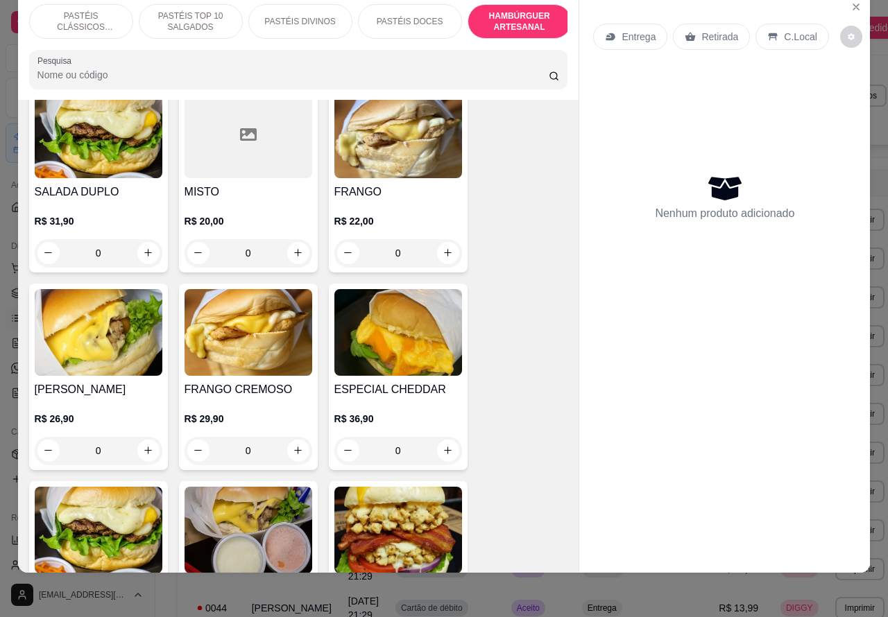
scroll to position [3164, 0]
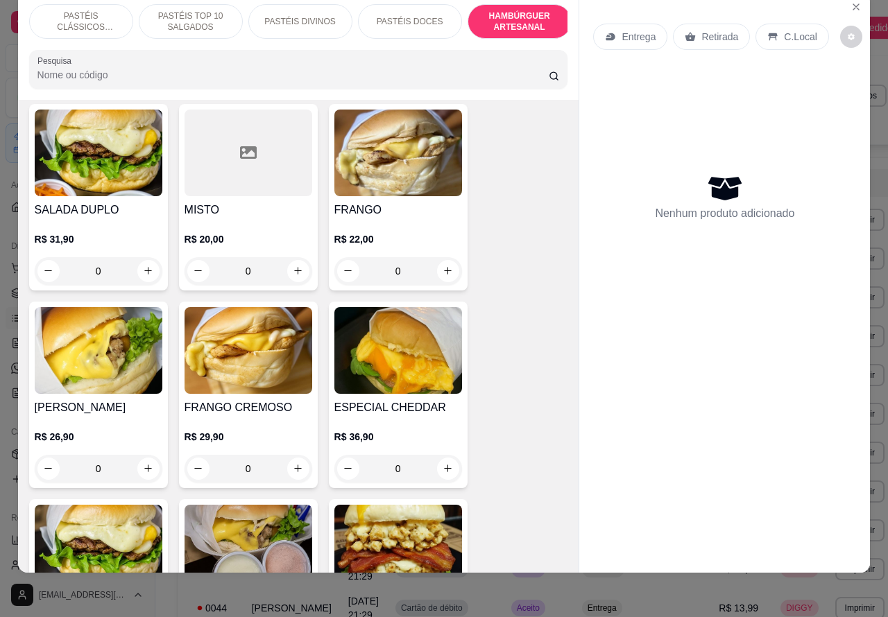
click at [275, 352] on img at bounding box center [249, 350] width 128 height 87
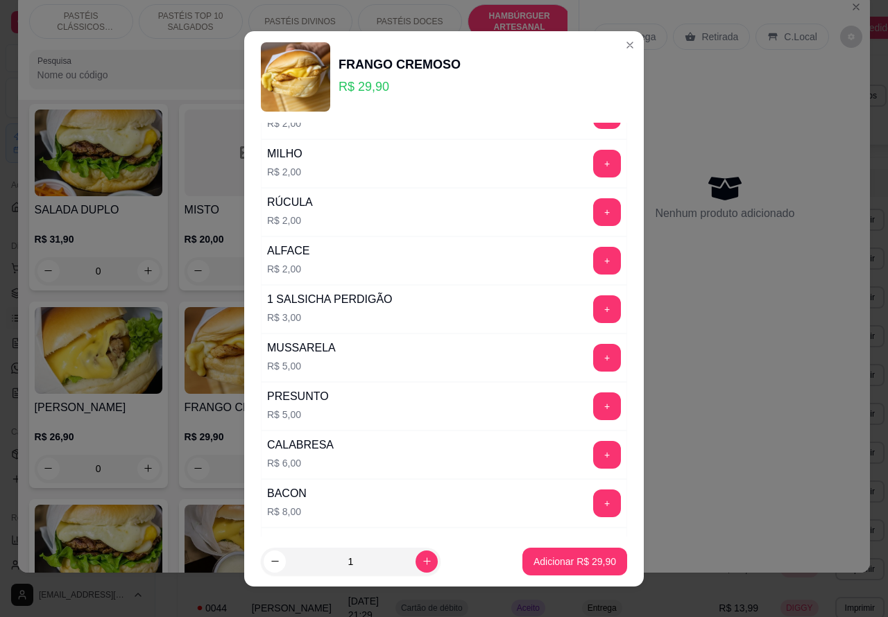
scroll to position [85, 0]
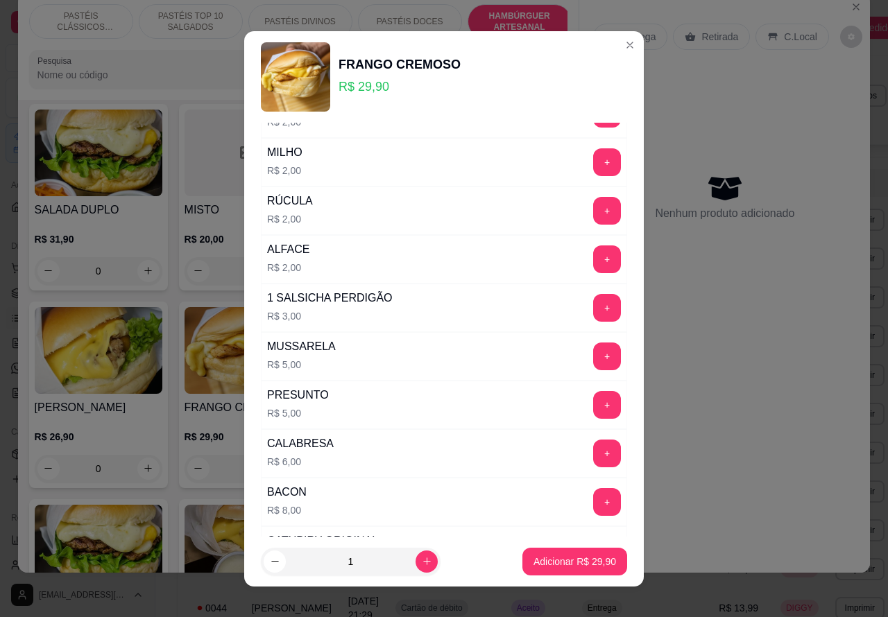
click at [593, 260] on button "+" at bounding box center [607, 260] width 28 height 28
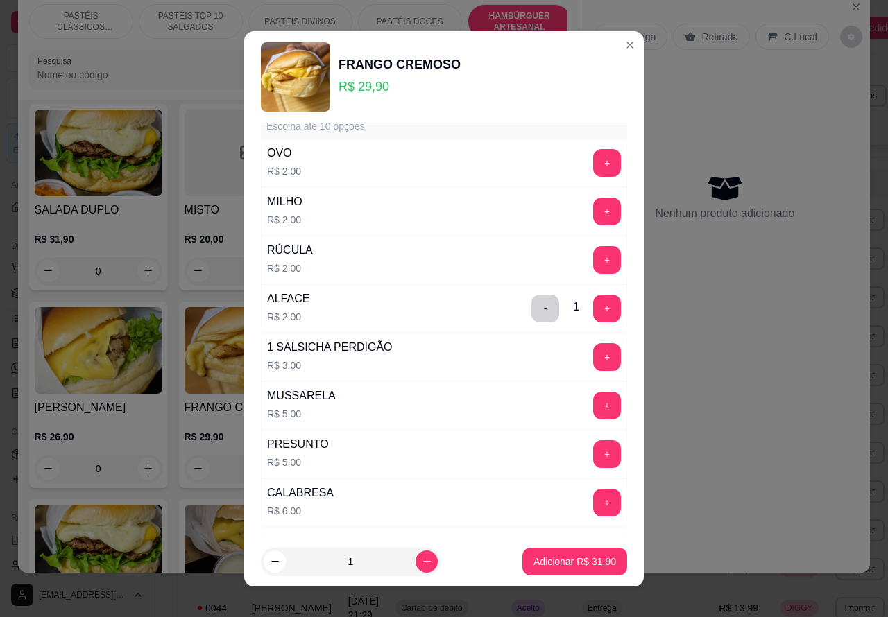
scroll to position [0, 0]
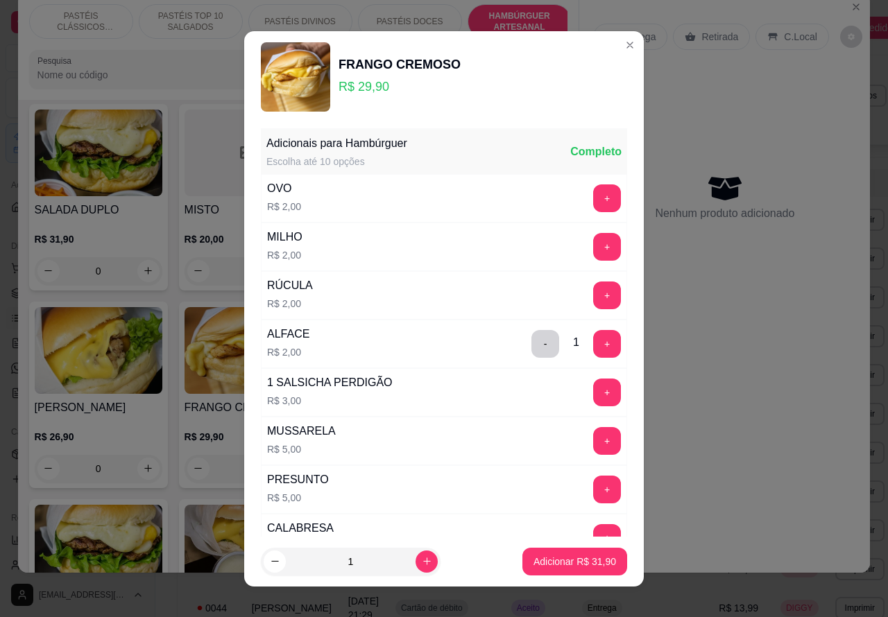
click at [543, 562] on p "Adicionar R$ 31,90" at bounding box center [574, 562] width 83 height 14
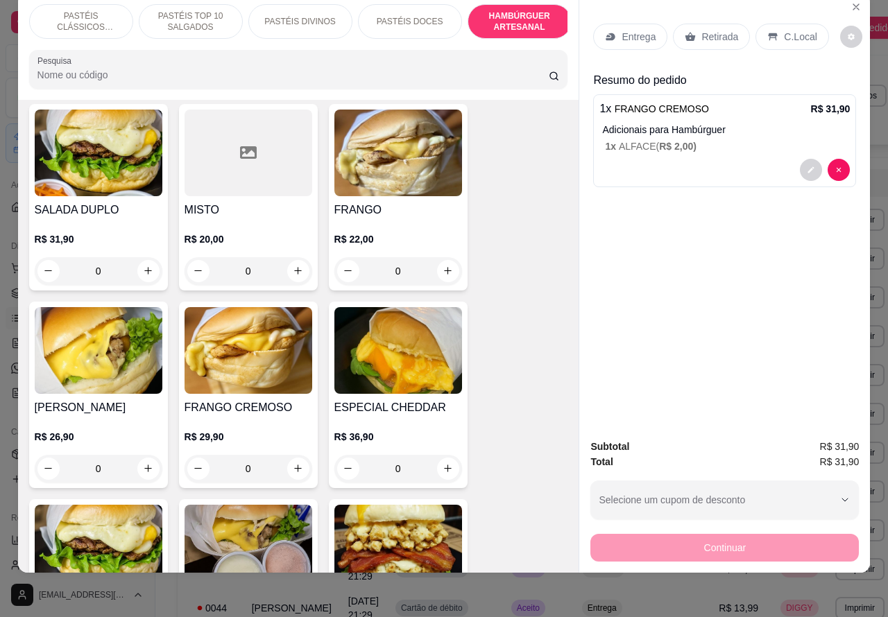
click at [705, 139] on p "1 x ALFACE ( R$ 2,00 )" at bounding box center [727, 146] width 245 height 14
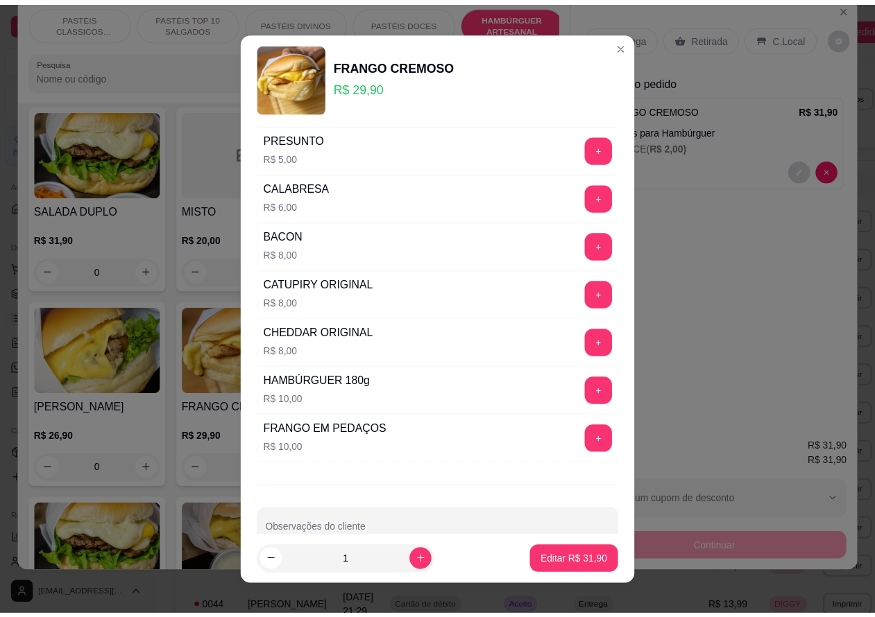
scroll to position [376, 0]
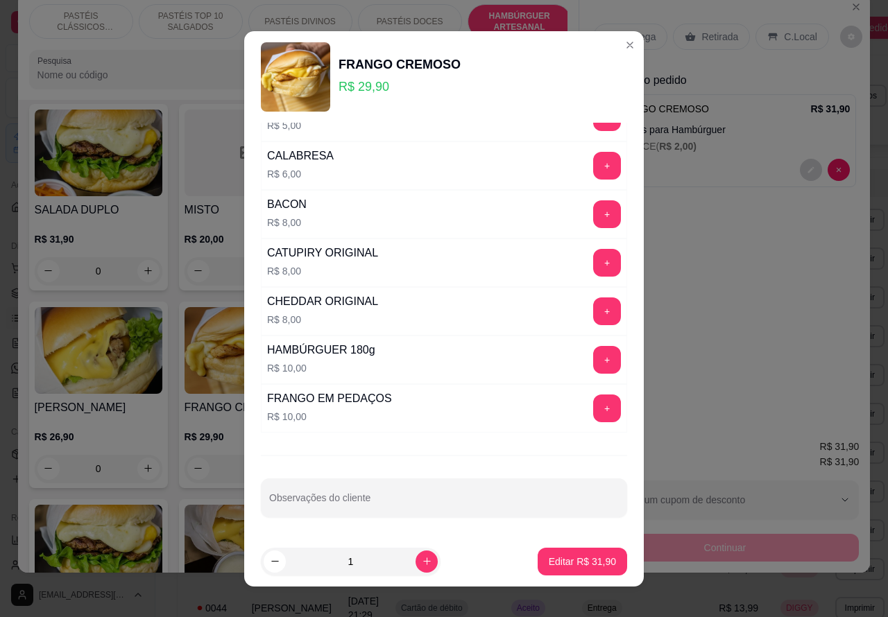
click at [404, 508] on input "Observações do cliente" at bounding box center [444, 504] width 350 height 14
type input "clientee esta aguardando..J"
click at [557, 563] on p "Editar R$ 31,90" at bounding box center [581, 561] width 65 height 13
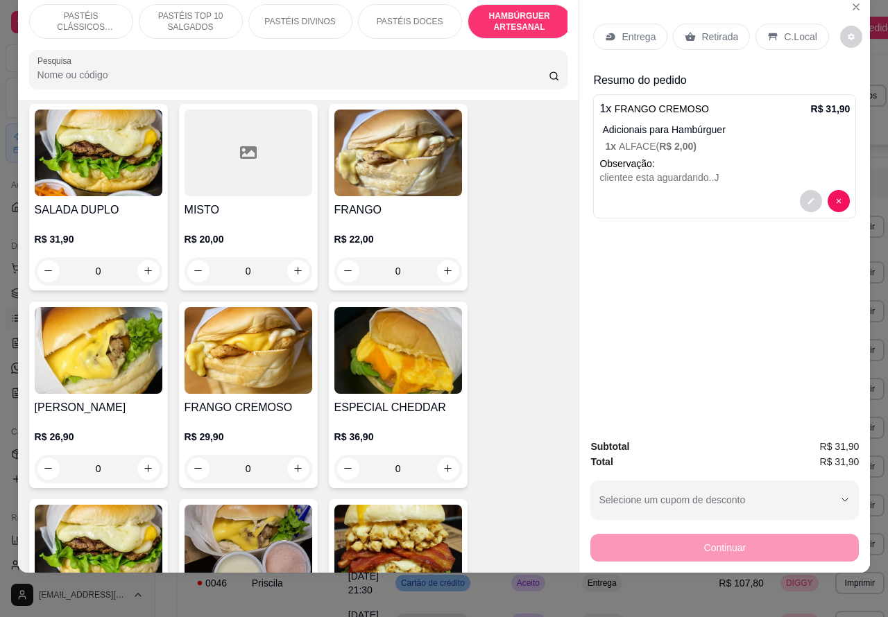
click at [707, 30] on p "Retirada" at bounding box center [719, 37] width 37 height 14
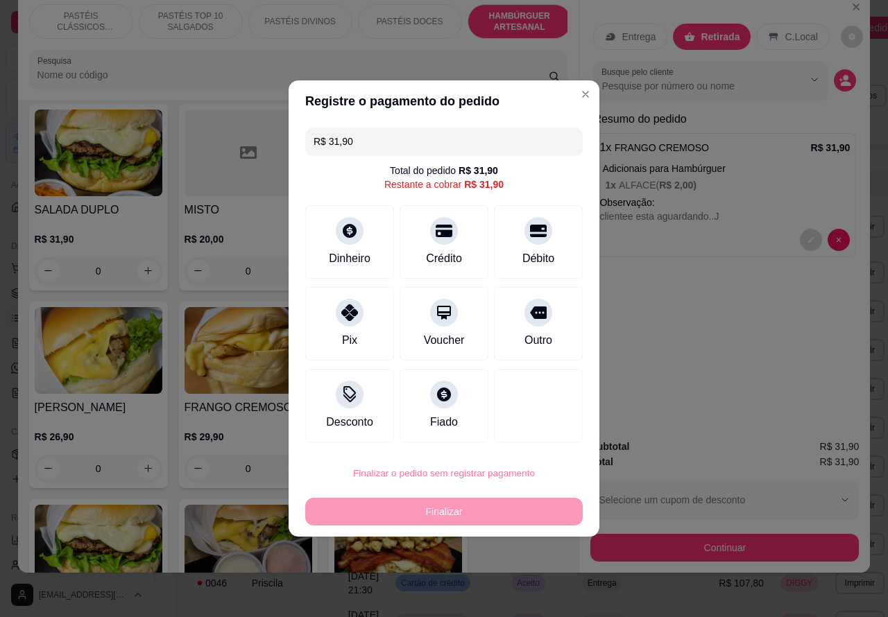
click at [547, 435] on button "Confirmar" at bounding box center [526, 435] width 51 height 22
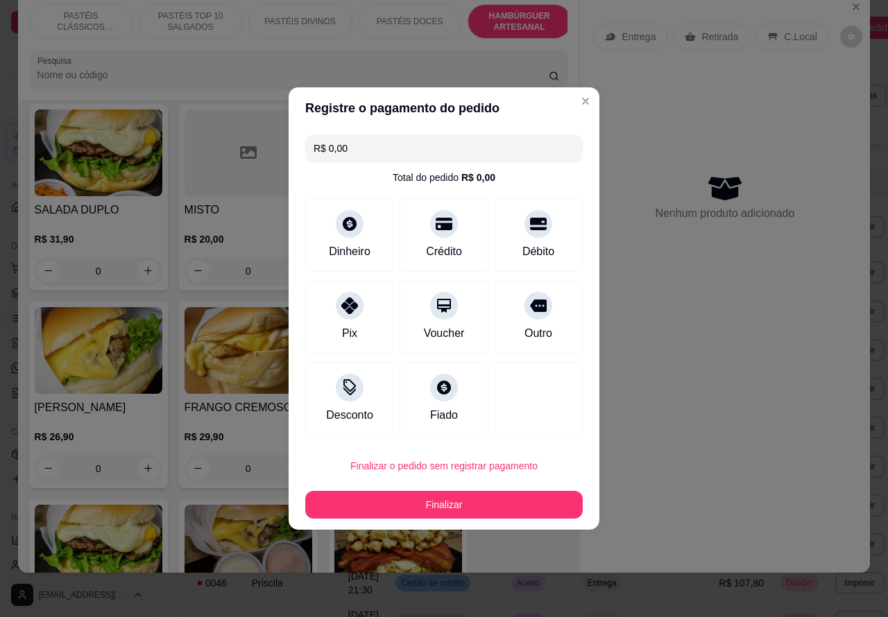
type input "R$ 0,00"
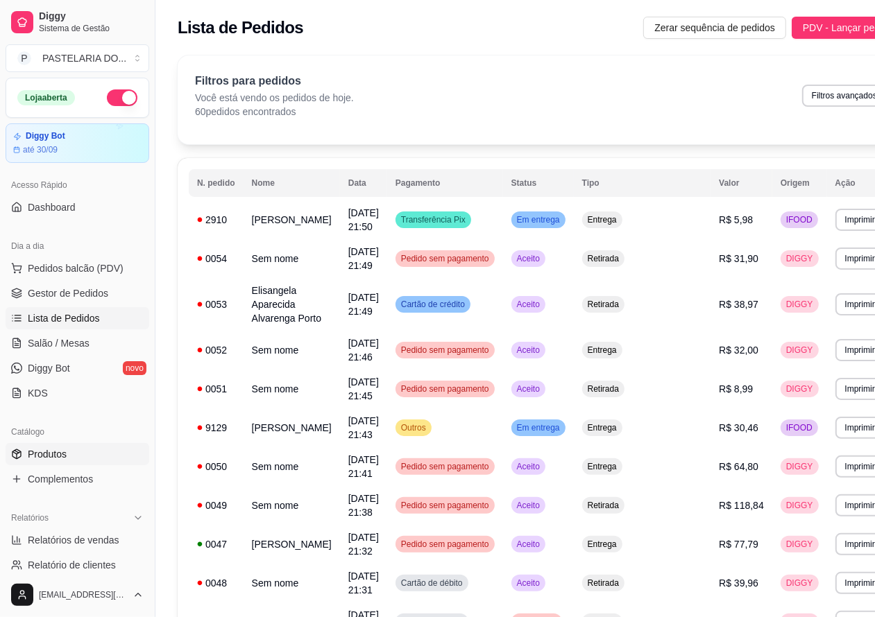
click at [71, 451] on link "Produtos" at bounding box center [78, 454] width 144 height 22
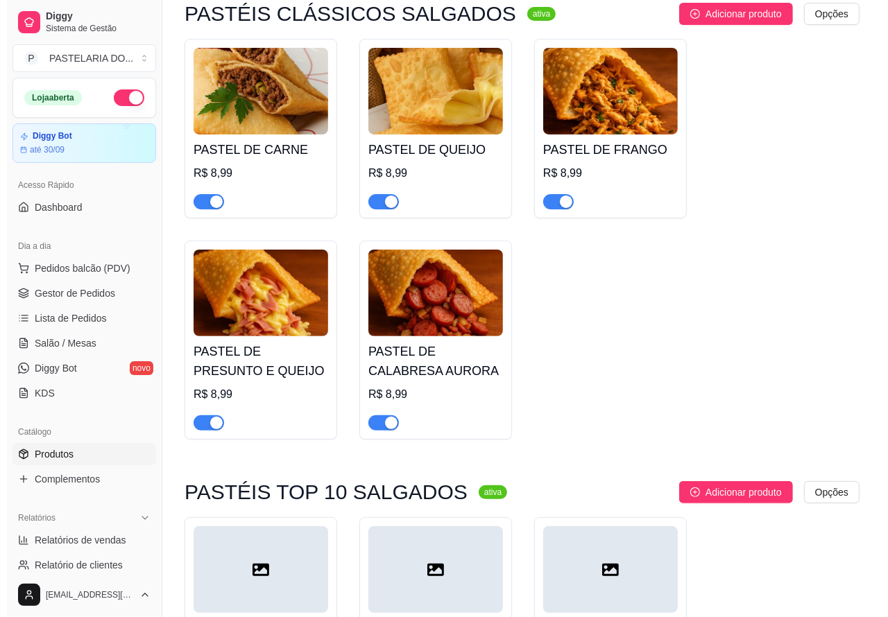
scroll to position [147, 0]
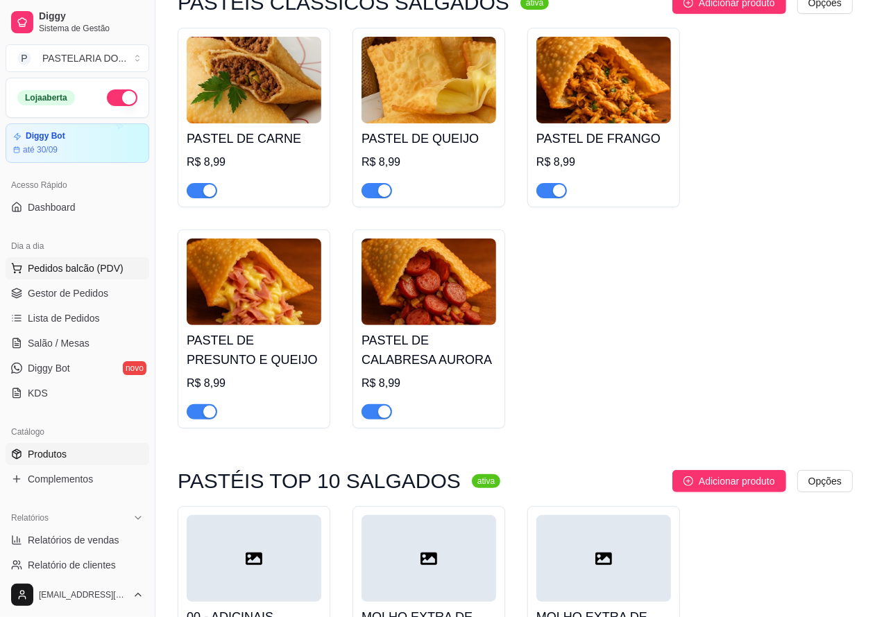
click at [105, 267] on span "Pedidos balcão (PDV)" at bounding box center [76, 268] width 96 height 14
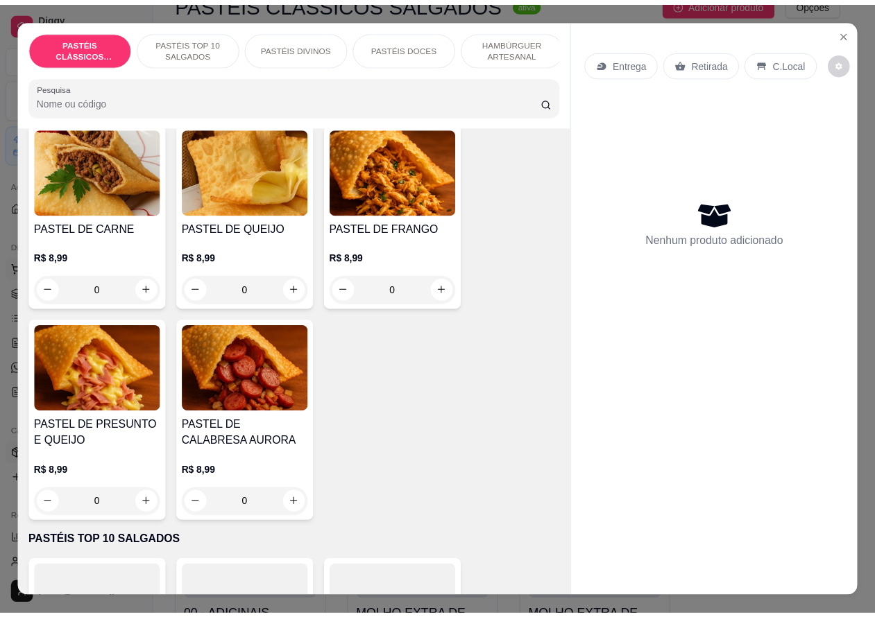
scroll to position [112, 0]
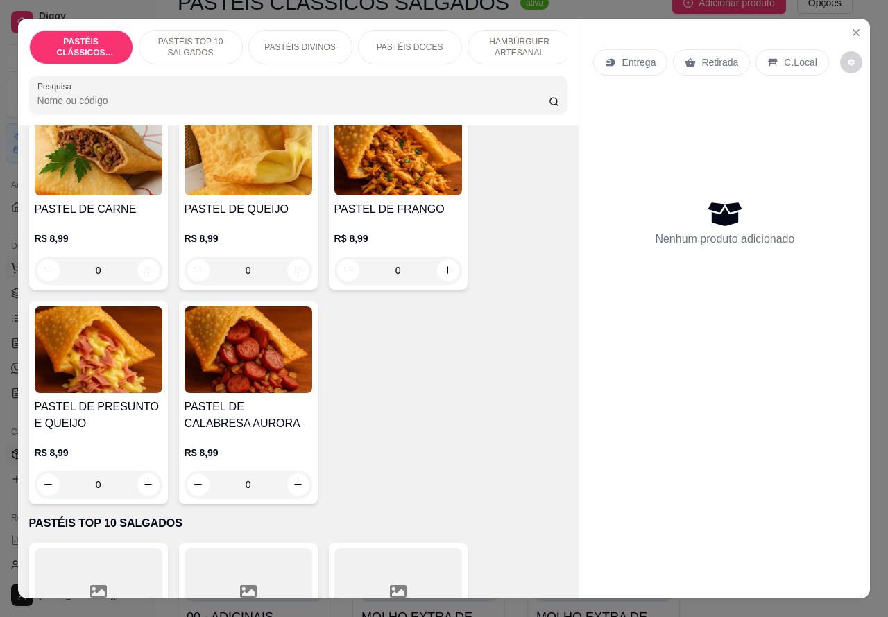
click at [143, 490] on icon "increase-product-quantity" at bounding box center [148, 484] width 10 height 10
type input "1"
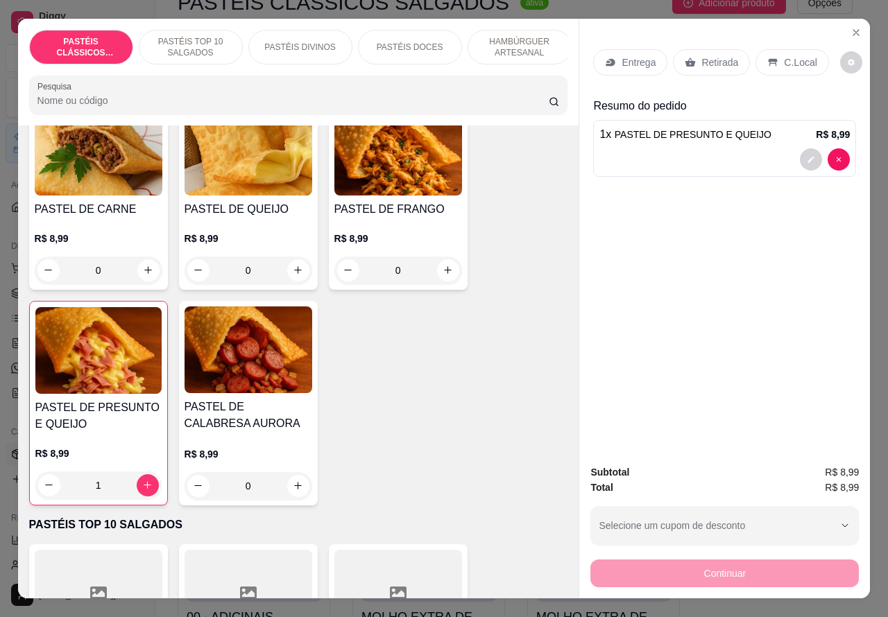
click at [722, 55] on p "Retirada" at bounding box center [719, 62] width 37 height 14
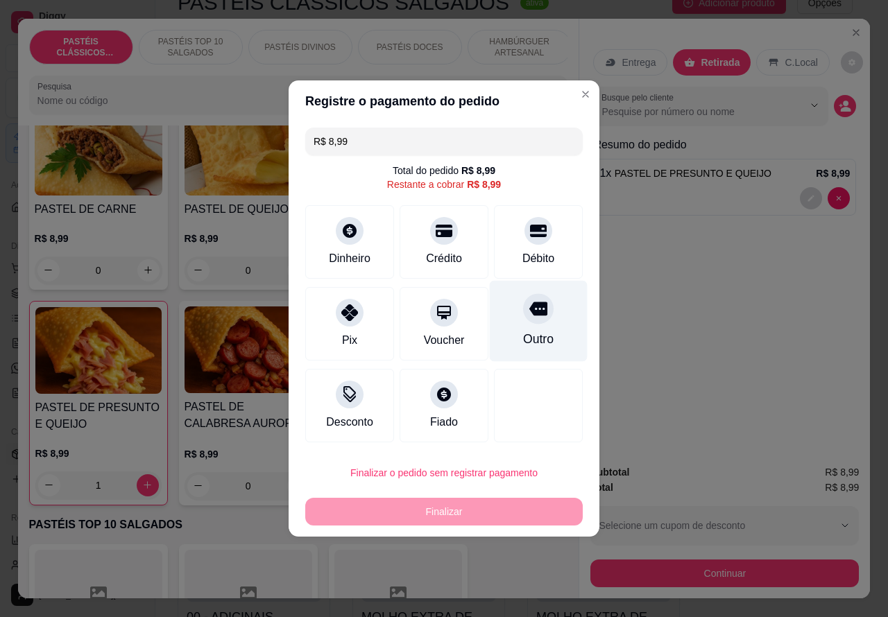
click at [540, 327] on div "Outro" at bounding box center [539, 321] width 98 height 81
type input "R$ 0,00"
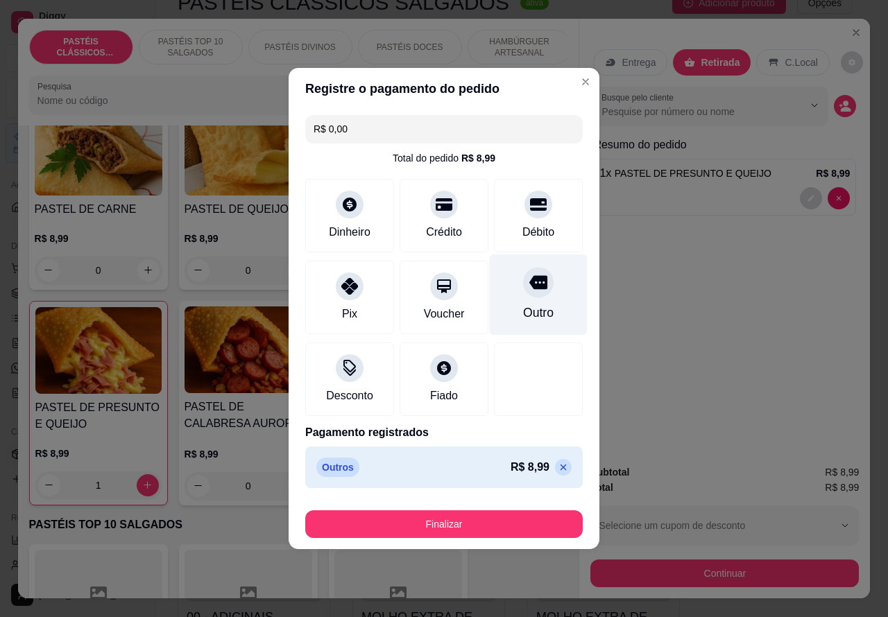
click at [526, 518] on button "Finalizar" at bounding box center [443, 525] width 277 height 28
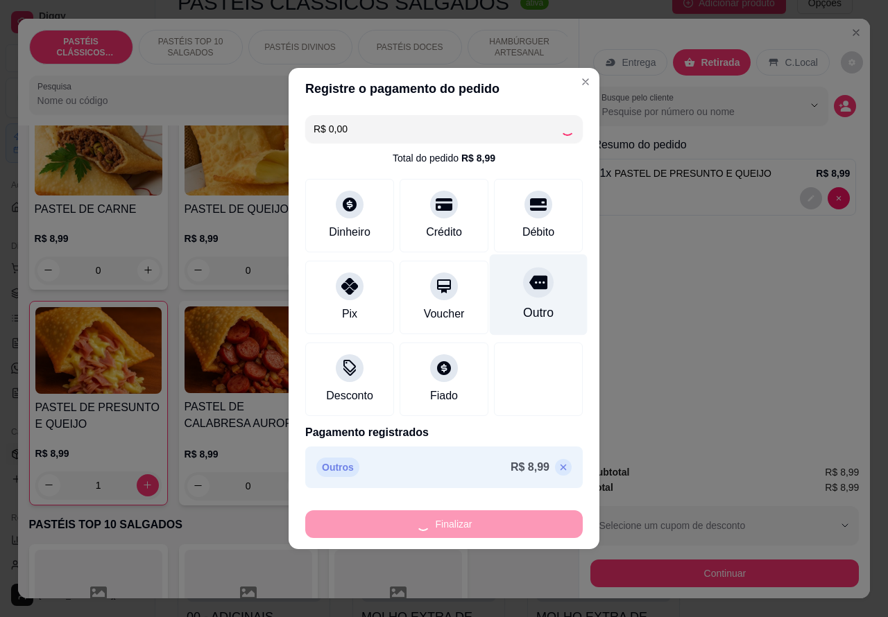
type input "0"
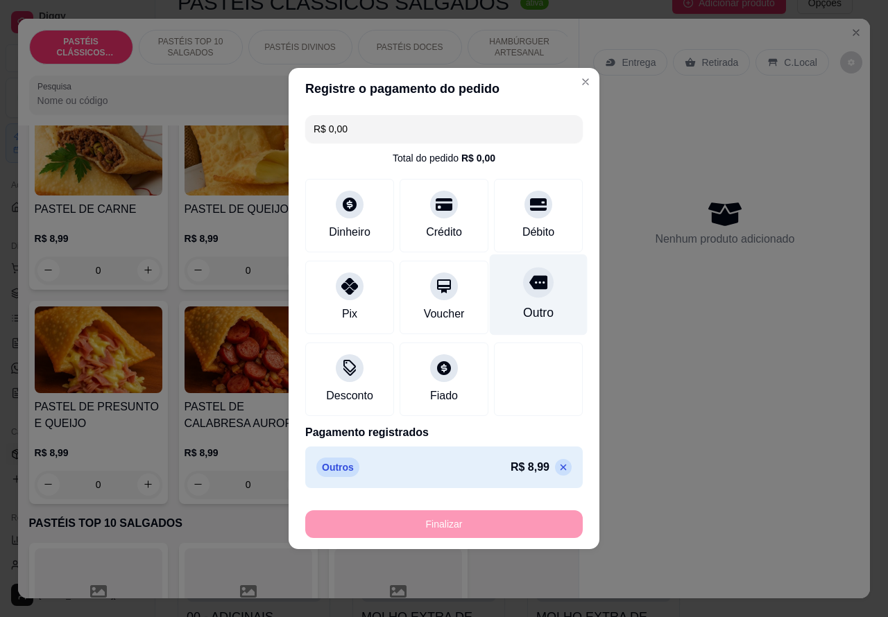
type input "-R$ 8,99"
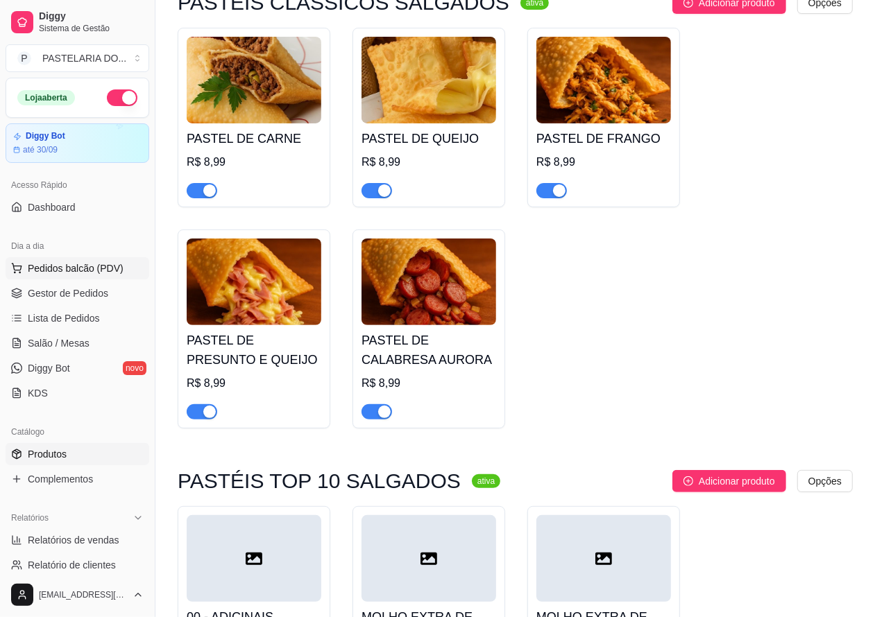
click at [105, 269] on span "Pedidos balcão (PDV)" at bounding box center [76, 268] width 96 height 14
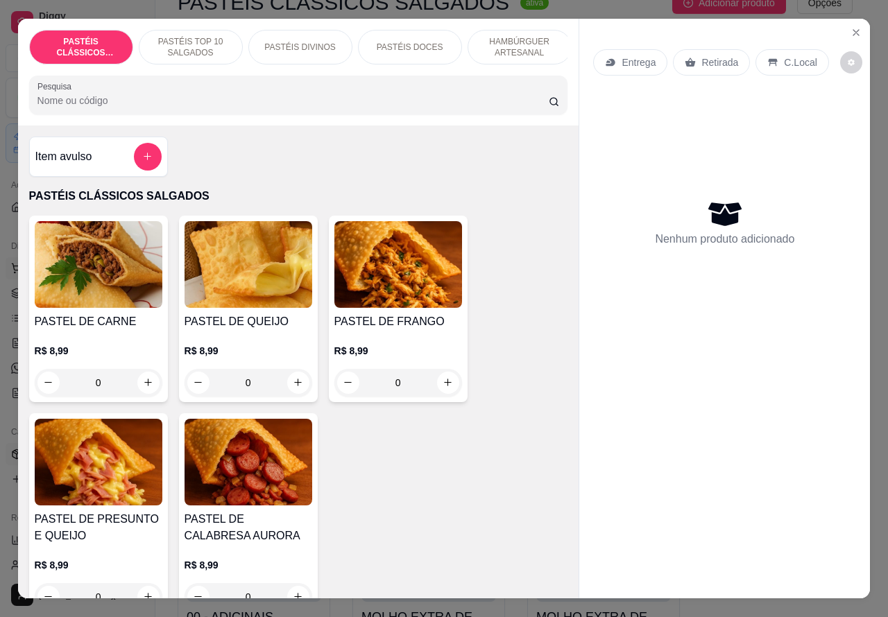
click at [850, 27] on icon "Close" at bounding box center [855, 32] width 11 height 11
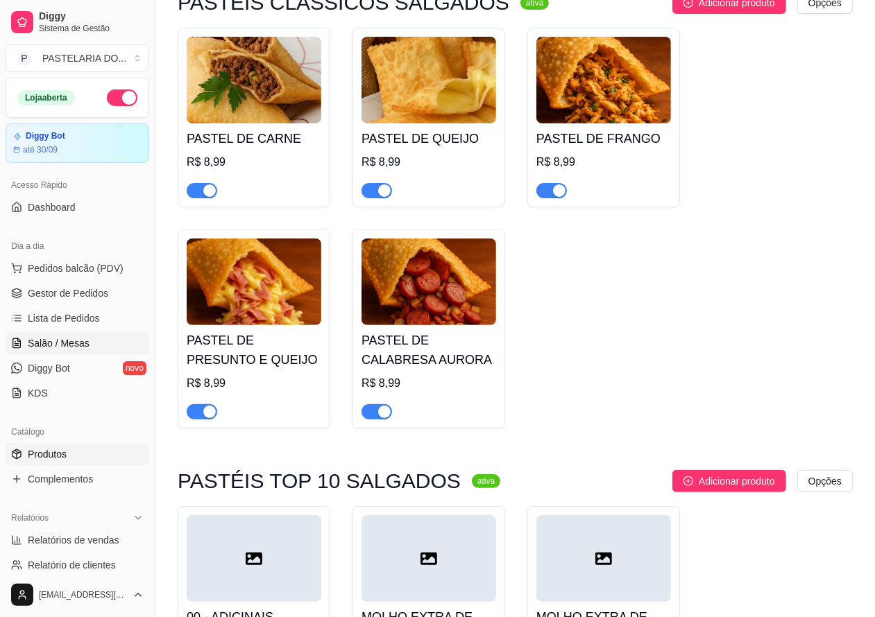
click at [76, 332] on link "Salão / Mesas" at bounding box center [78, 343] width 144 height 22
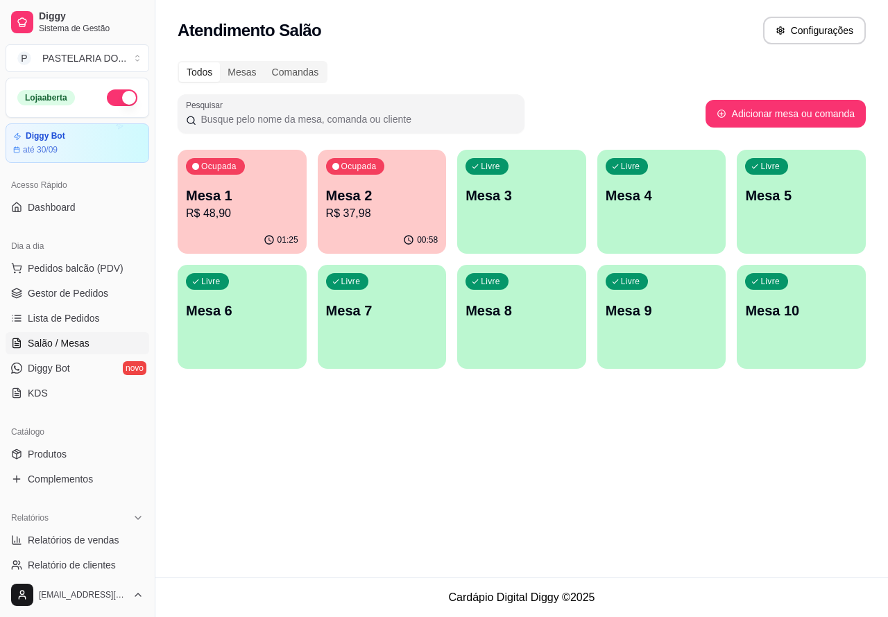
click at [402, 218] on p "R$ 37,98" at bounding box center [382, 213] width 112 height 17
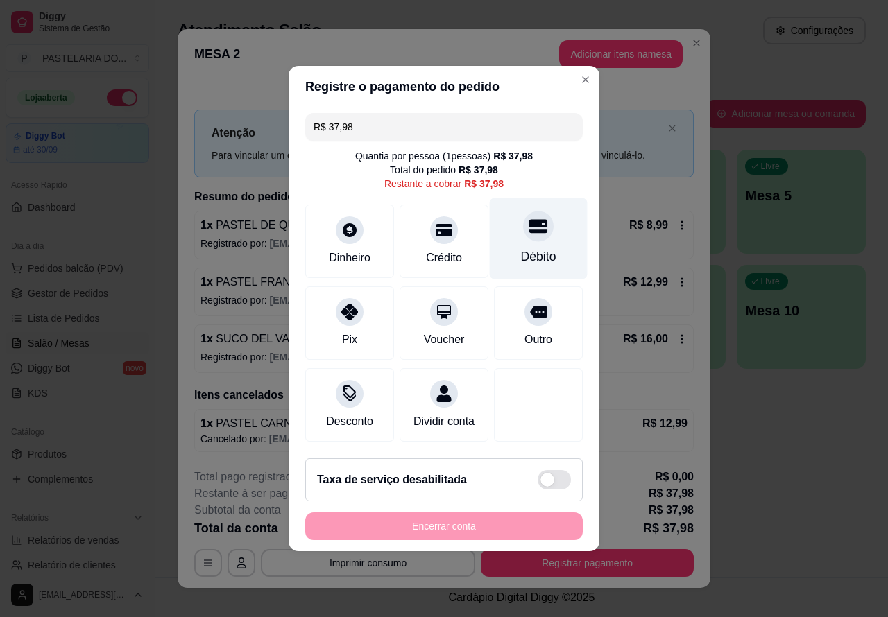
click at [538, 234] on div "Débito" at bounding box center [539, 238] width 98 height 81
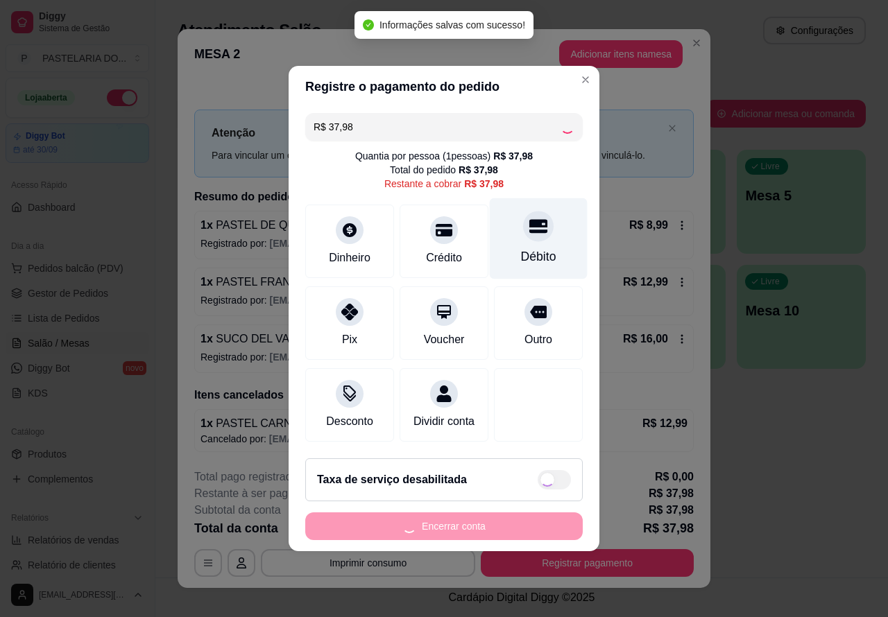
type input "R$ 0,00"
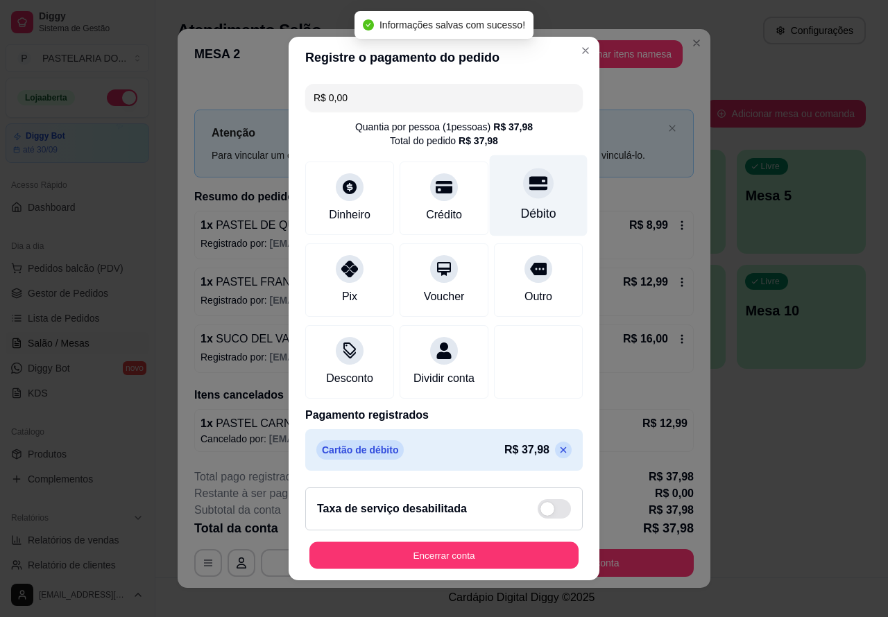
click at [501, 554] on button "Encerrar conta" at bounding box center [443, 555] width 269 height 27
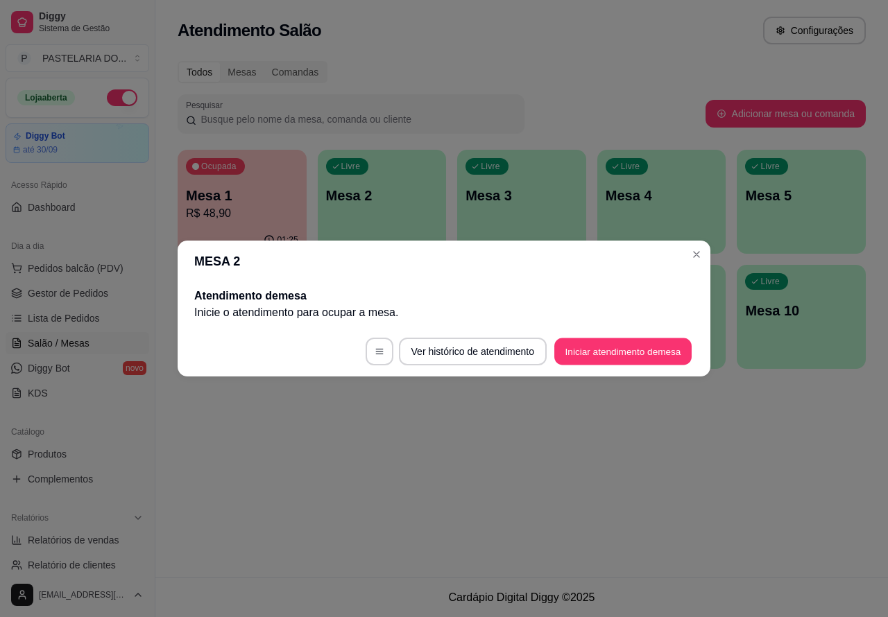
click at [608, 347] on button "Iniciar atendimento de mesa" at bounding box center [622, 351] width 137 height 27
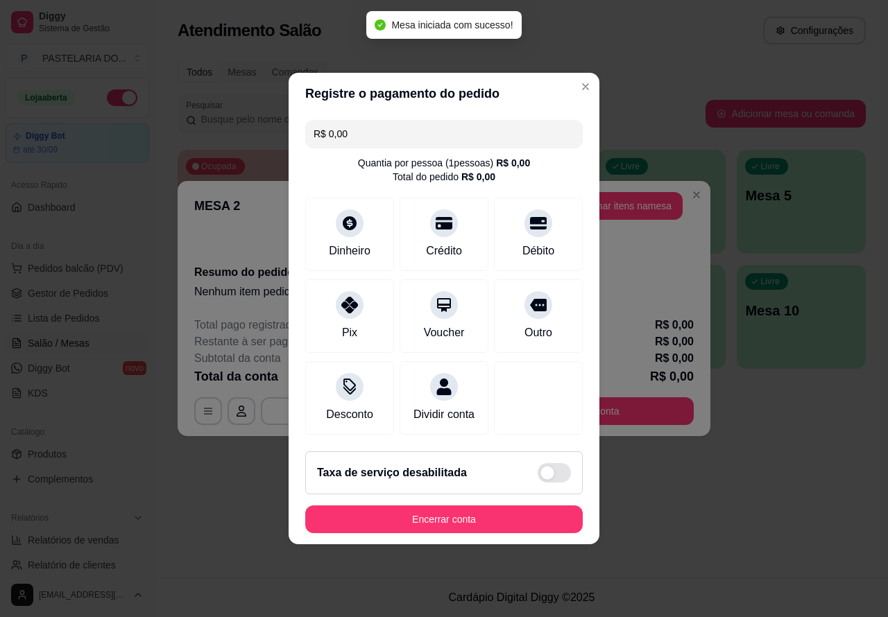
click at [572, 78] on div "MESA 2 Adicionar itens na mesa Iniciada [DATE] 22:09 Resumo do pedido Nenhum it…" at bounding box center [444, 308] width 888 height 617
click at [514, 521] on button "Encerrar conta" at bounding box center [443, 520] width 277 height 28
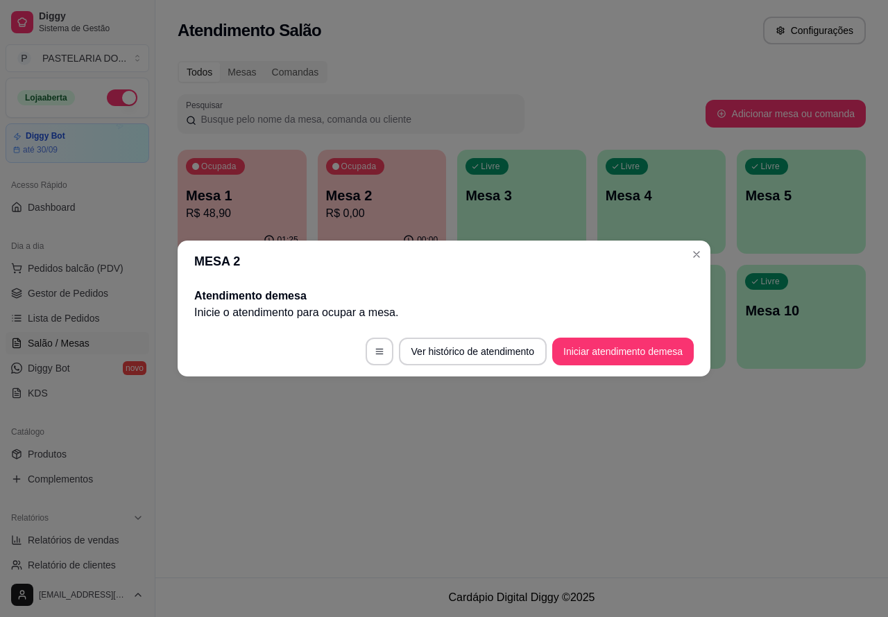
click at [696, 533] on div "Atendimento Salão Configurações Todos Mesas Comandas Pesquisar Adicionar mesa o…" at bounding box center [521, 289] width 732 height 578
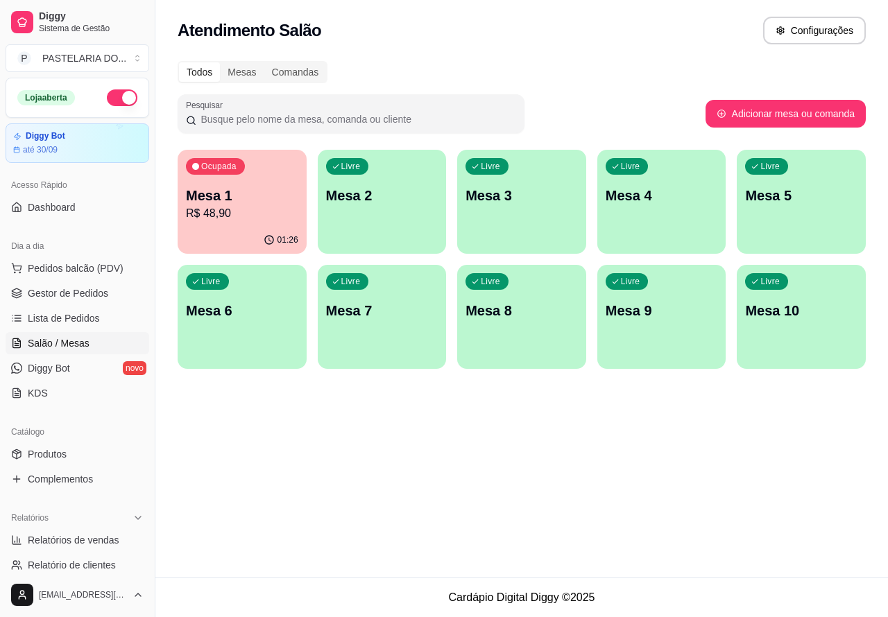
click at [397, 212] on div "Livre Mesa 2" at bounding box center [382, 193] width 129 height 87
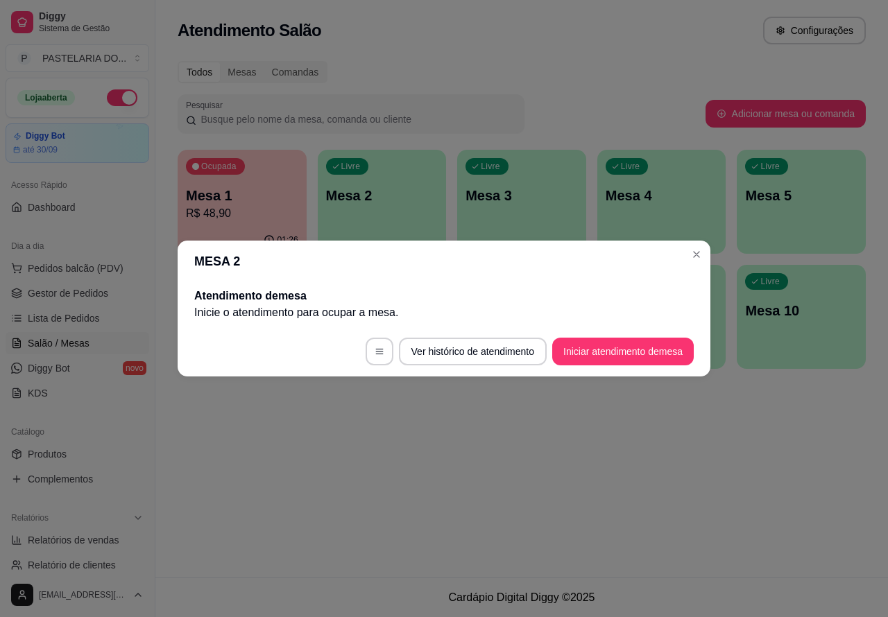
click at [602, 351] on button "Iniciar atendimento de mesa" at bounding box center [622, 352] width 141 height 28
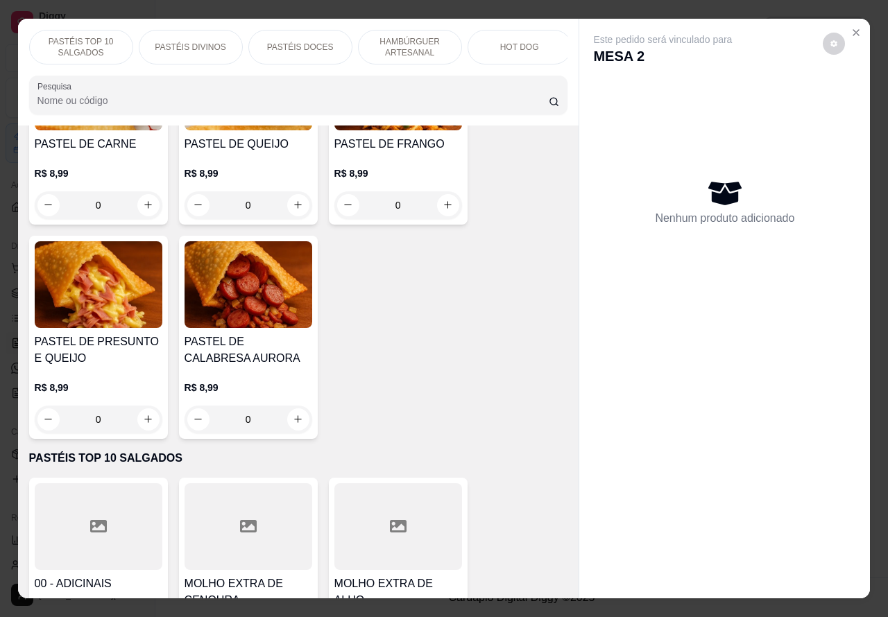
scroll to position [0, 122]
click at [531, 35] on div "HOT DOG" at bounding box center [507, 47] width 104 height 35
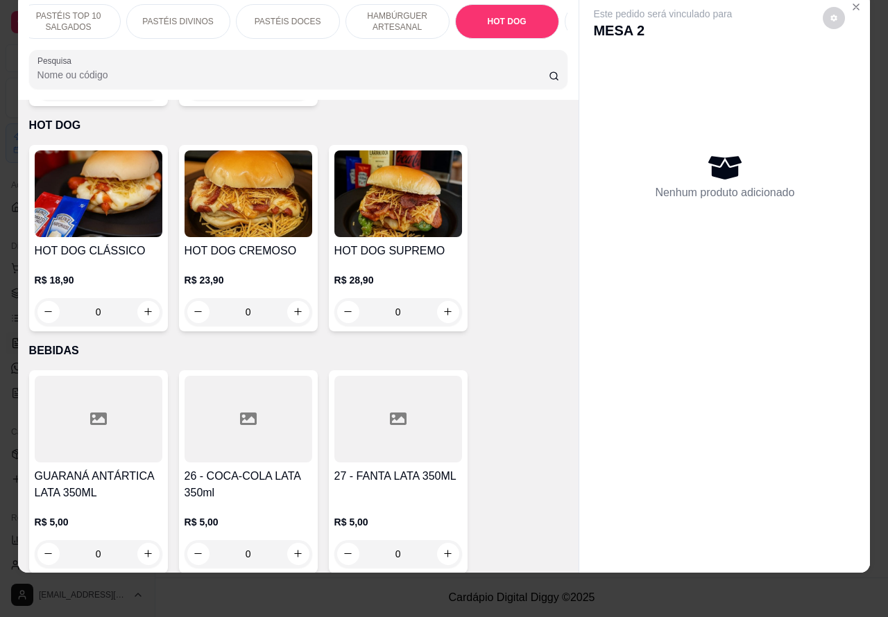
click at [293, 298] on div "0" at bounding box center [249, 312] width 128 height 28
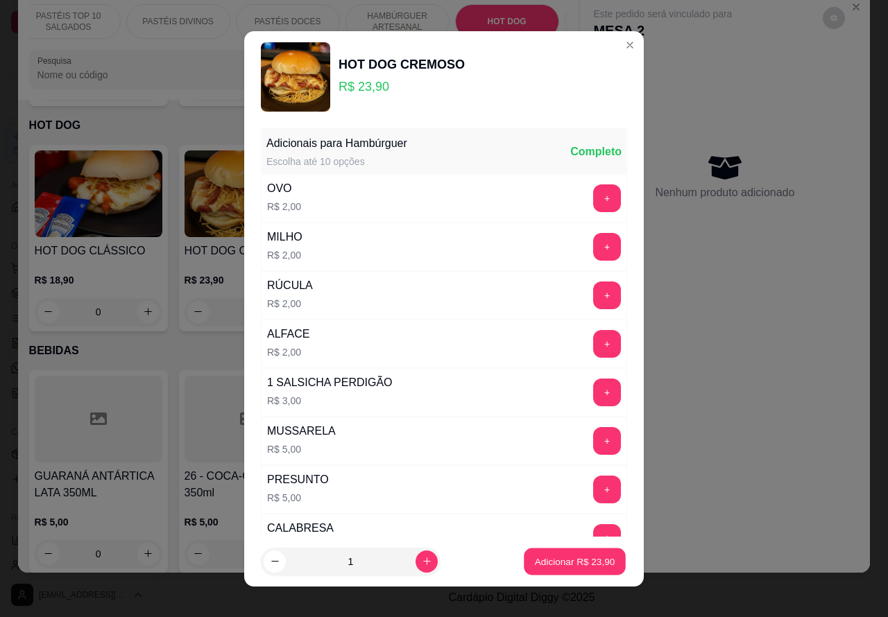
click at [552, 567] on p "Adicionar R$ 23,90" at bounding box center [575, 561] width 80 height 13
type input "1"
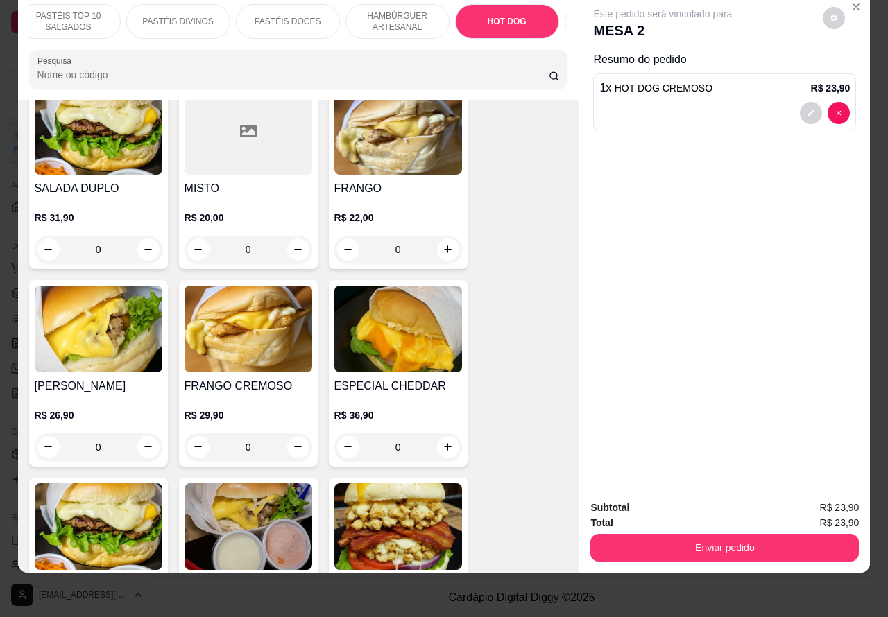
scroll to position [3185, 0]
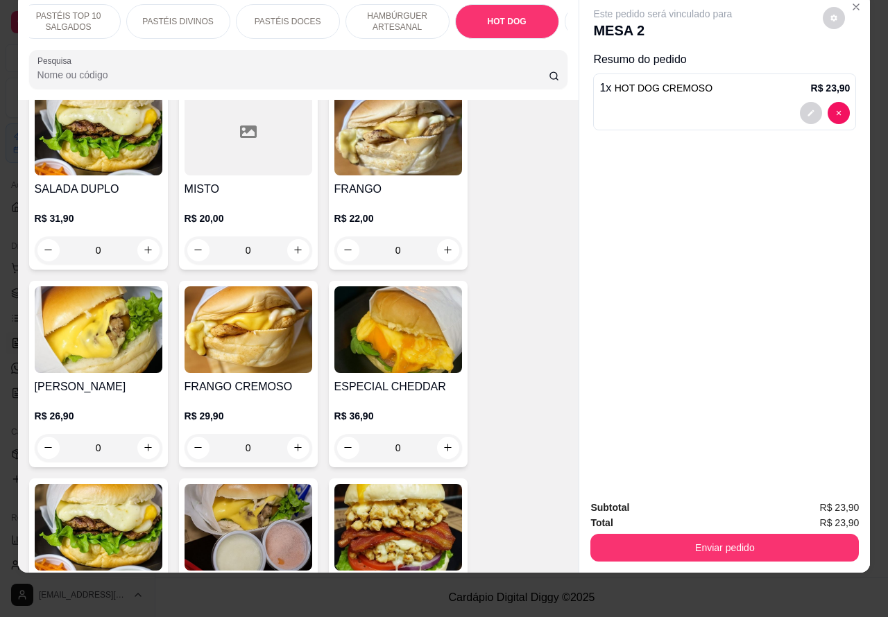
click at [286, 434] on div "0" at bounding box center [249, 448] width 128 height 28
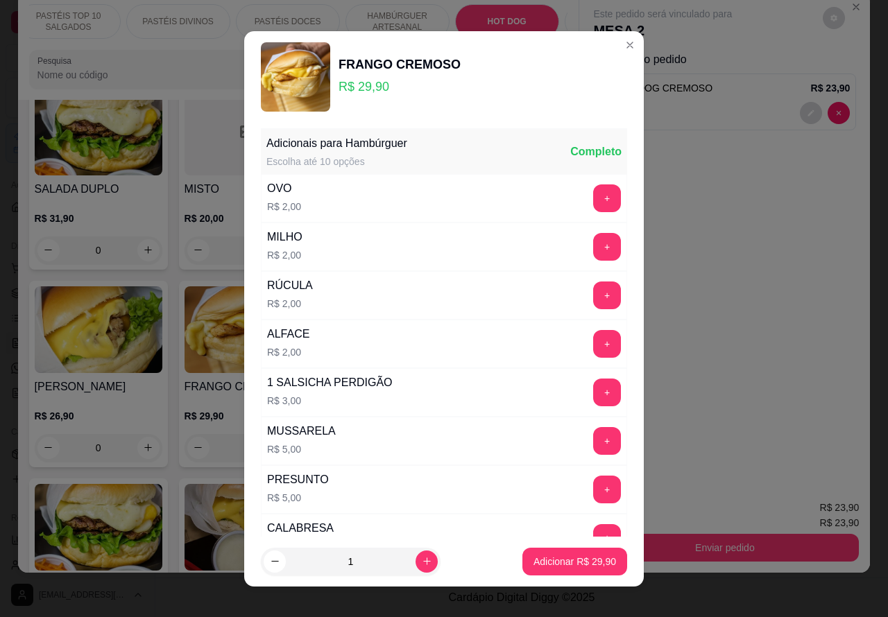
click at [560, 556] on p "Adicionar R$ 29,90" at bounding box center [574, 562] width 83 height 14
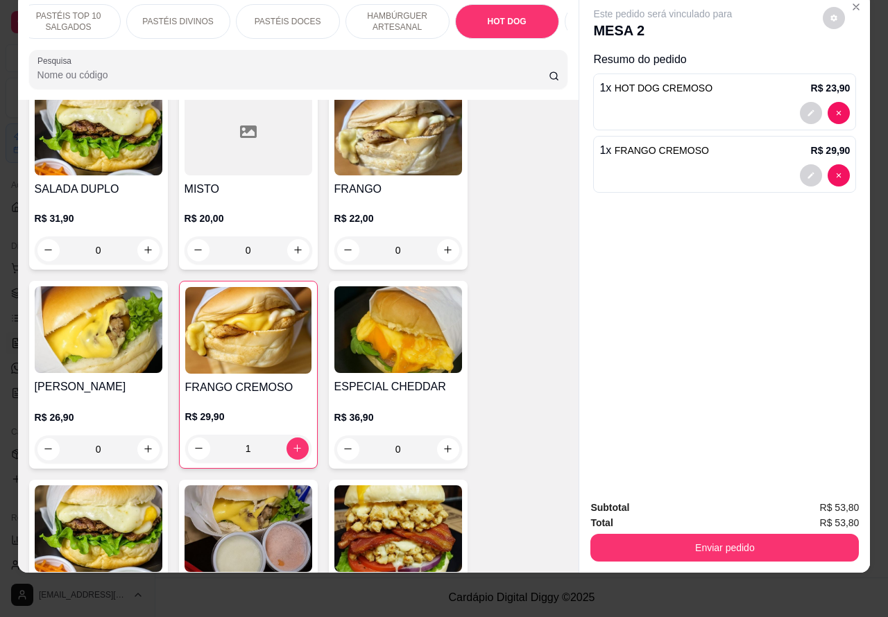
type input "1"
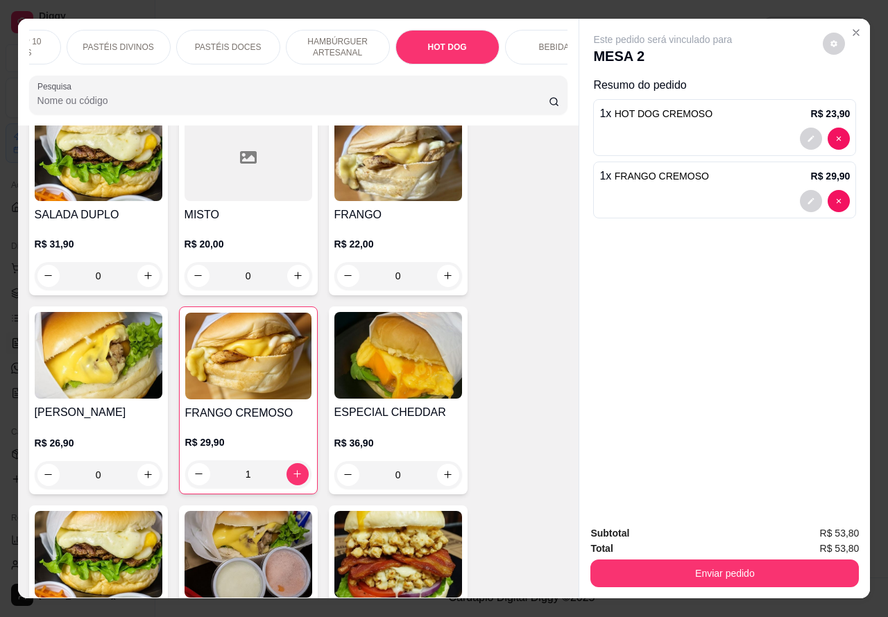
scroll to position [0, 237]
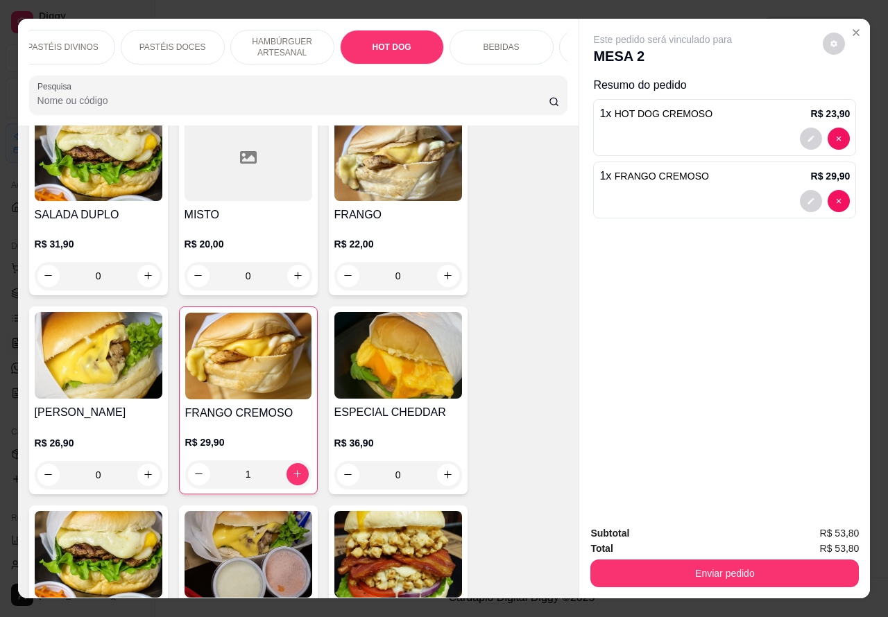
click at [517, 39] on div "BEBIDAS" at bounding box center [501, 47] width 104 height 35
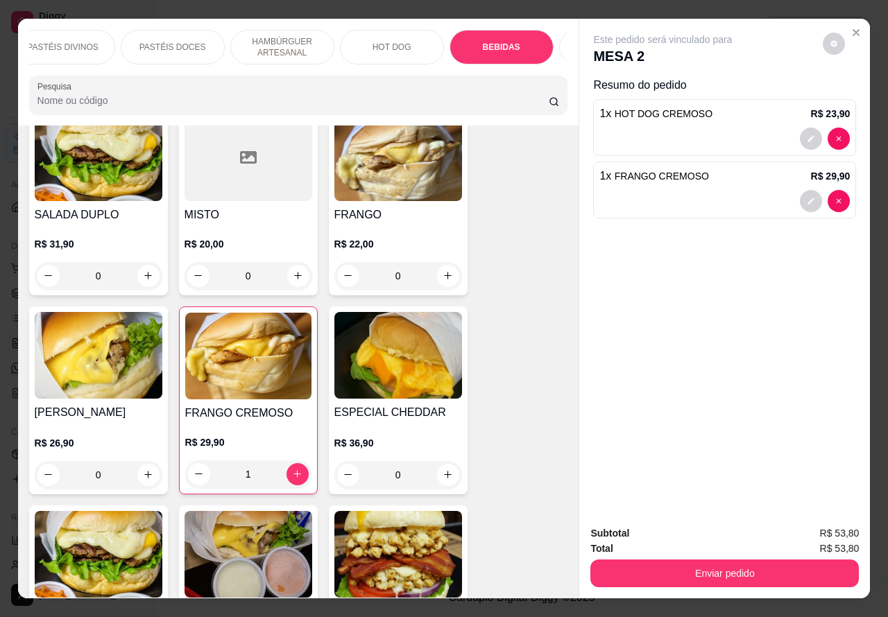
scroll to position [32, 0]
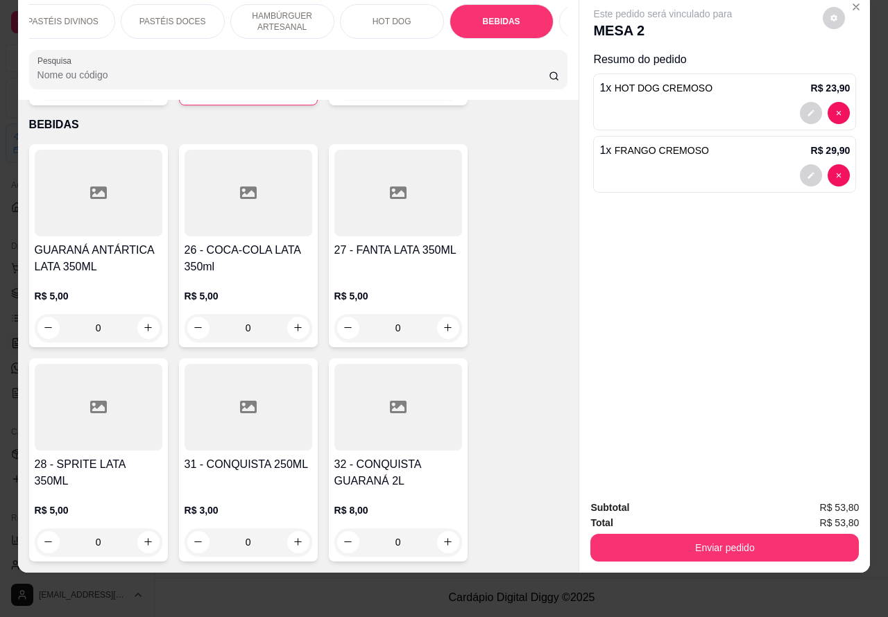
click at [447, 317] on button "increase-product-quantity" at bounding box center [448, 328] width 22 height 22
click at [441, 317] on button "increase-product-quantity" at bounding box center [448, 328] width 22 height 22
click at [443, 323] on icon "increase-product-quantity" at bounding box center [448, 328] width 10 height 10
type input "1"
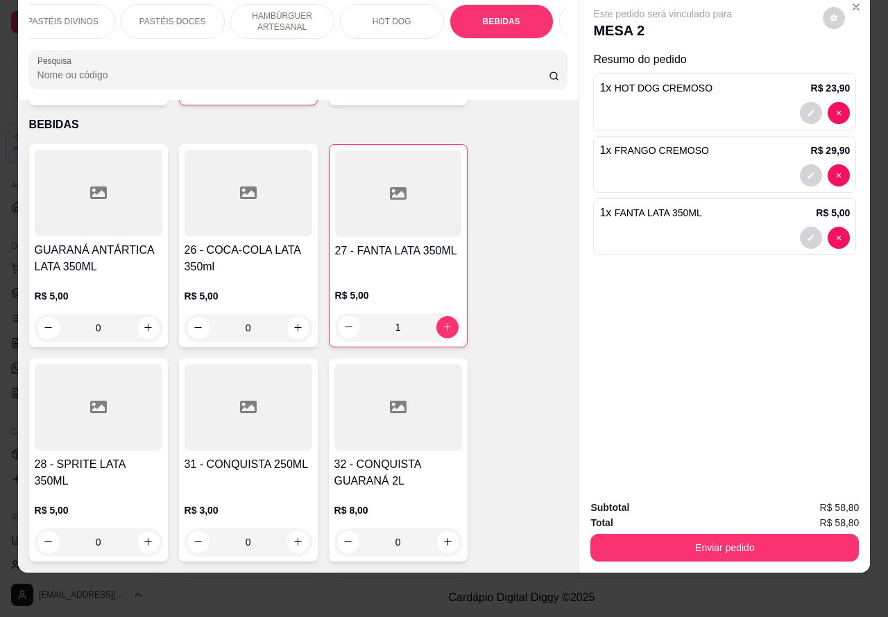
click at [739, 538] on button "Enviar pedido" at bounding box center [724, 548] width 268 height 28
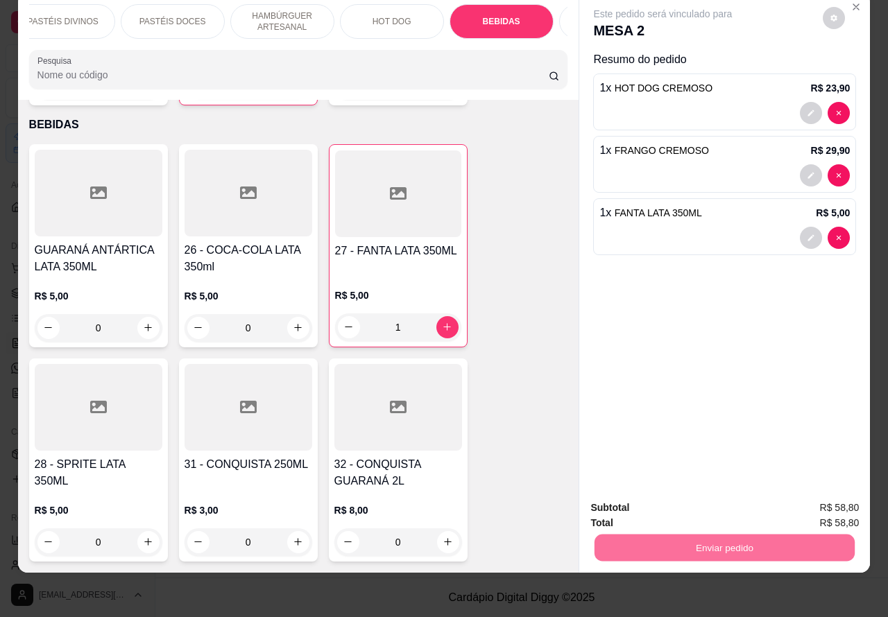
click at [703, 498] on button "Não registrar e enviar pedido" at bounding box center [678, 501] width 144 height 26
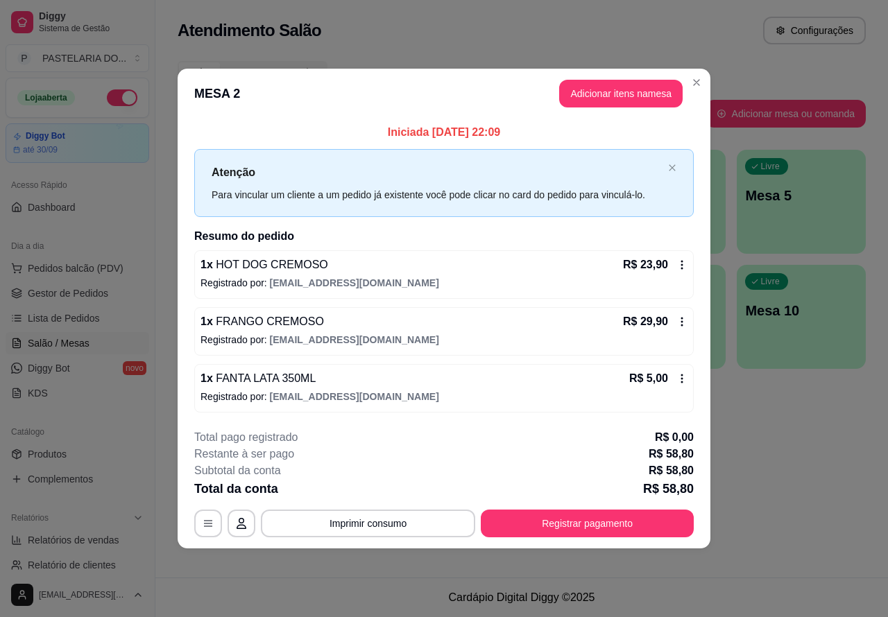
click at [696, 82] on div "Todos Mesas Comandas" at bounding box center [522, 72] width 688 height 22
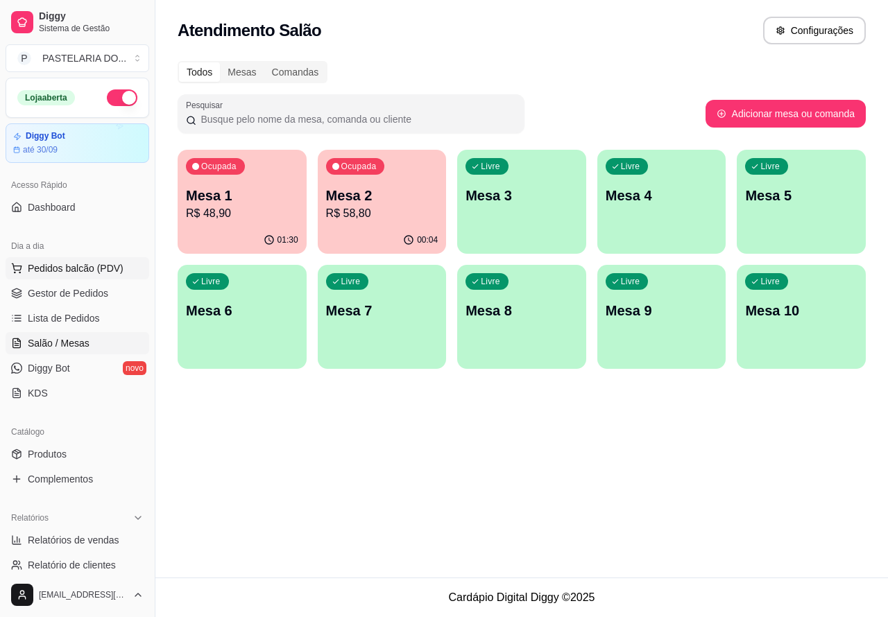
click at [101, 266] on span "Pedidos balcão (PDV)" at bounding box center [76, 268] width 96 height 14
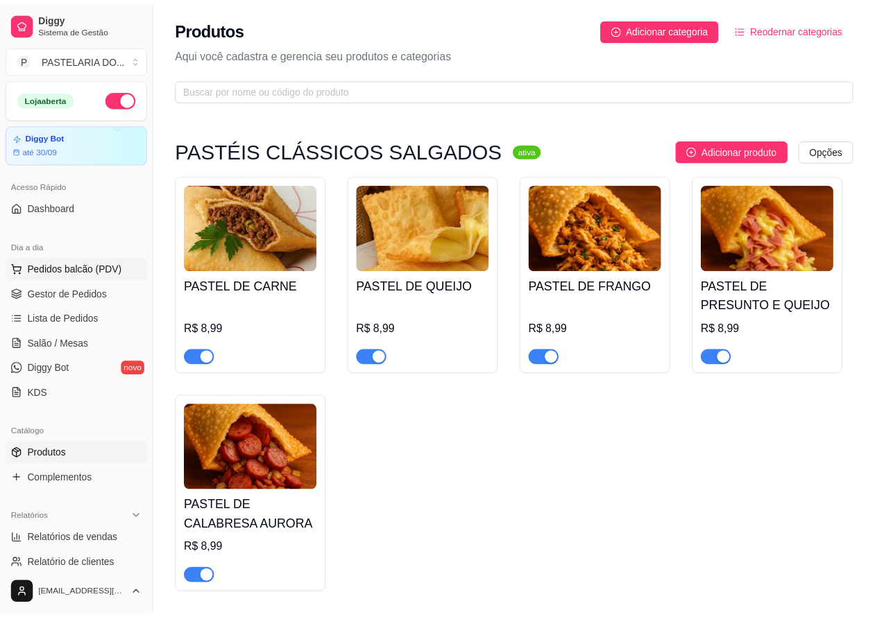
scroll to position [147, 0]
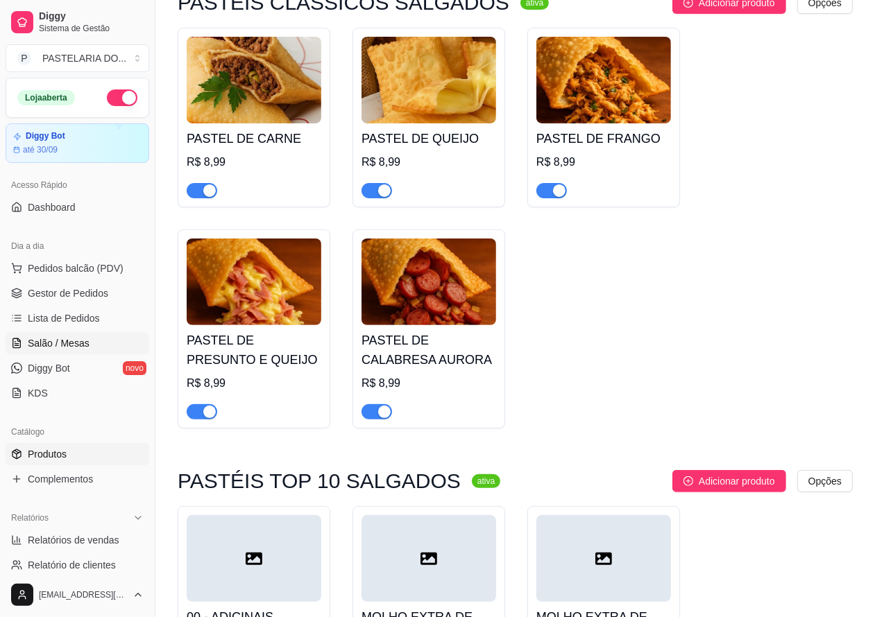
click at [77, 345] on span "Salão / Mesas" at bounding box center [59, 343] width 62 height 14
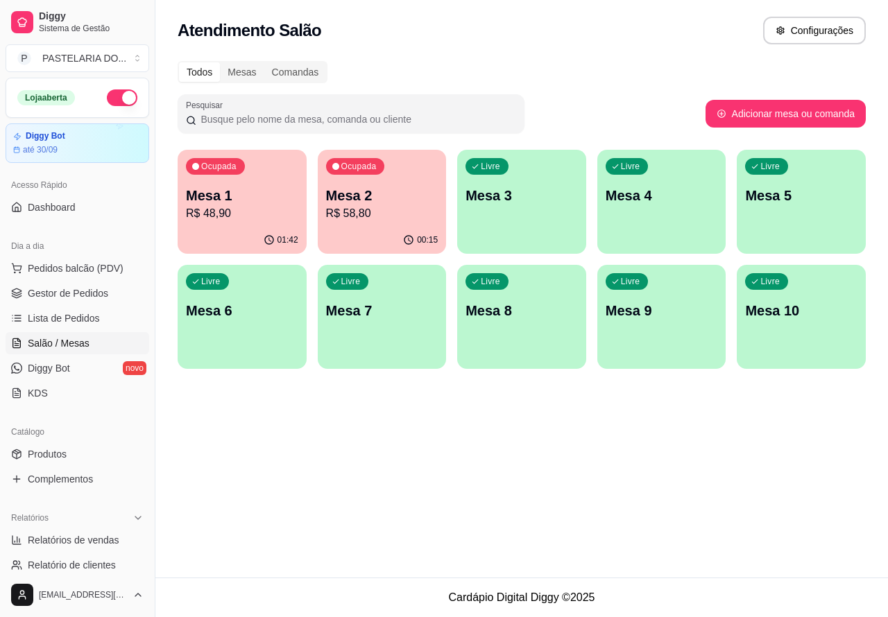
click at [529, 208] on div "Livre Mesa 3" at bounding box center [521, 193] width 129 height 87
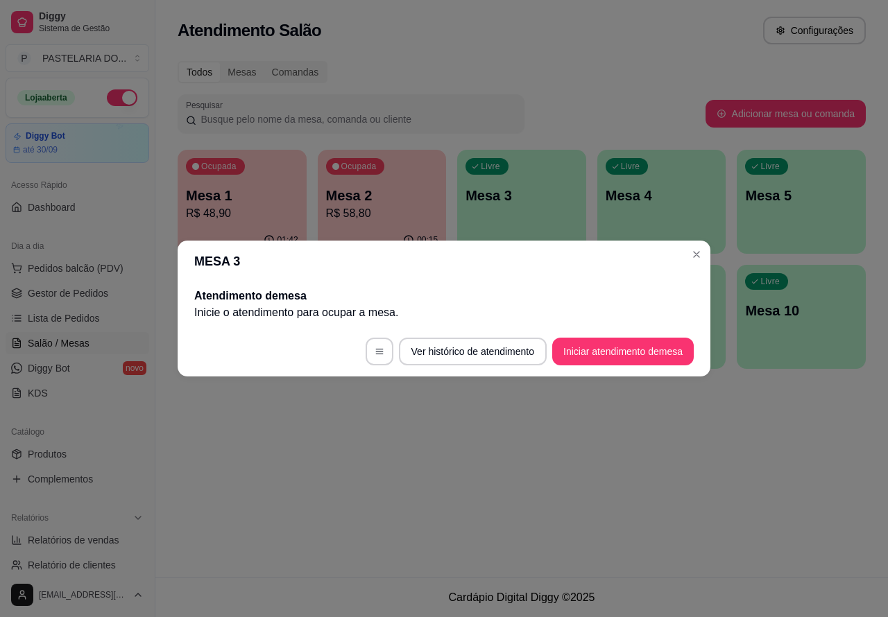
click at [630, 354] on button "Iniciar atendimento de mesa" at bounding box center [622, 352] width 141 height 28
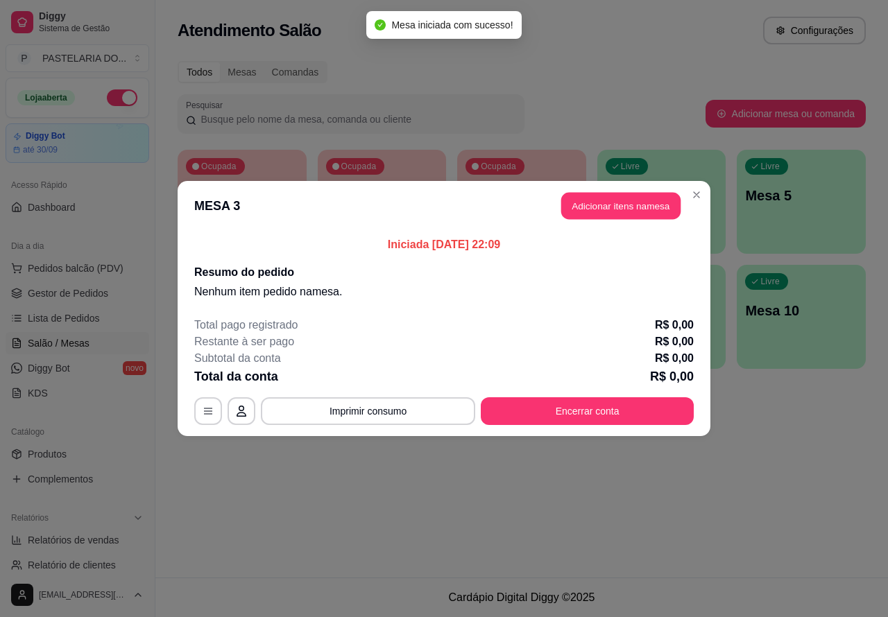
click at [642, 196] on button "Adicionar itens na mesa" at bounding box center [620, 206] width 119 height 27
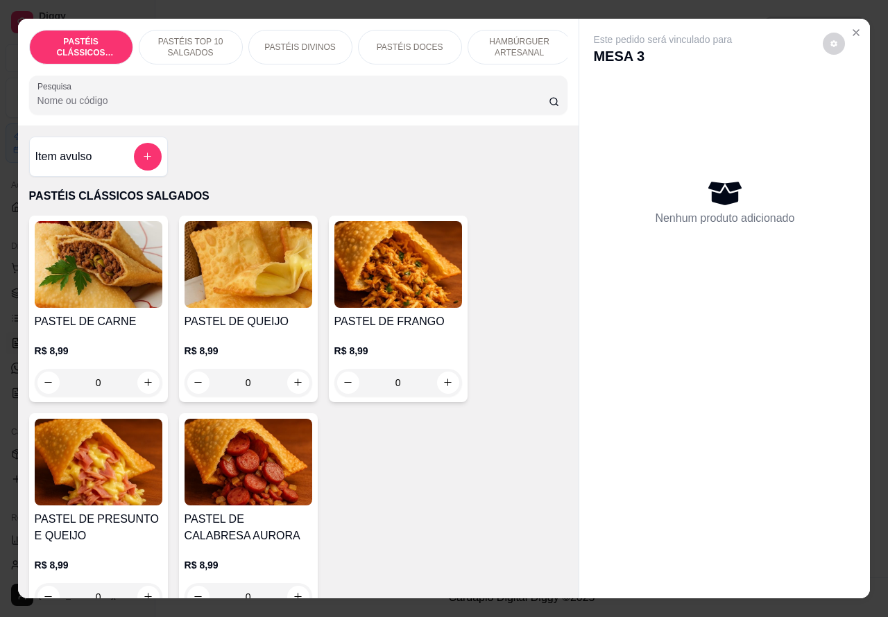
click at [324, 42] on p "PASTÉIS DIVINOS" at bounding box center [299, 47] width 71 height 11
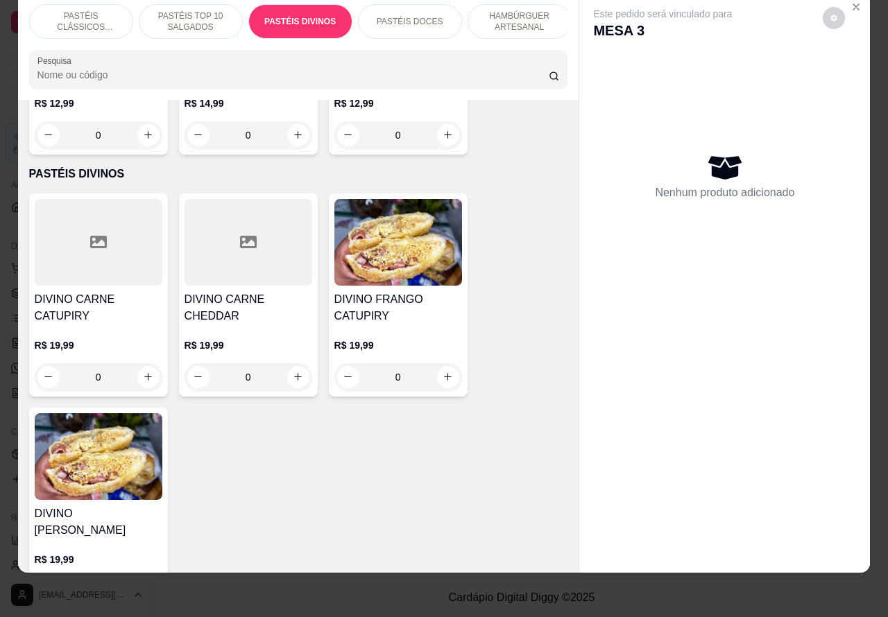
scroll to position [1749, 0]
click at [133, 376] on div "0" at bounding box center [99, 378] width 128 height 28
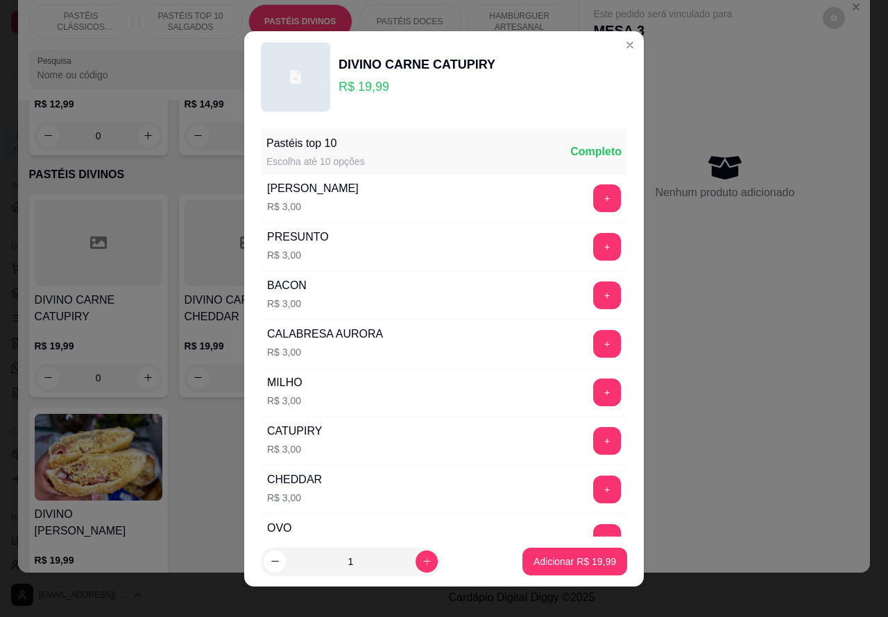
click at [610, 44] on div "Nenhum produto adicionado" at bounding box center [724, 176] width 263 height 272
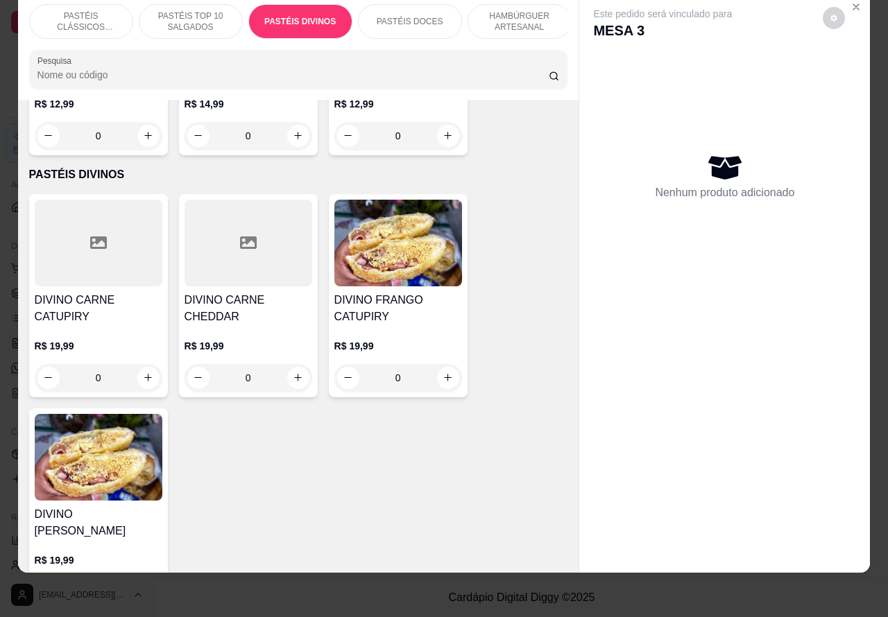
click at [302, 377] on div "0" at bounding box center [249, 378] width 128 height 28
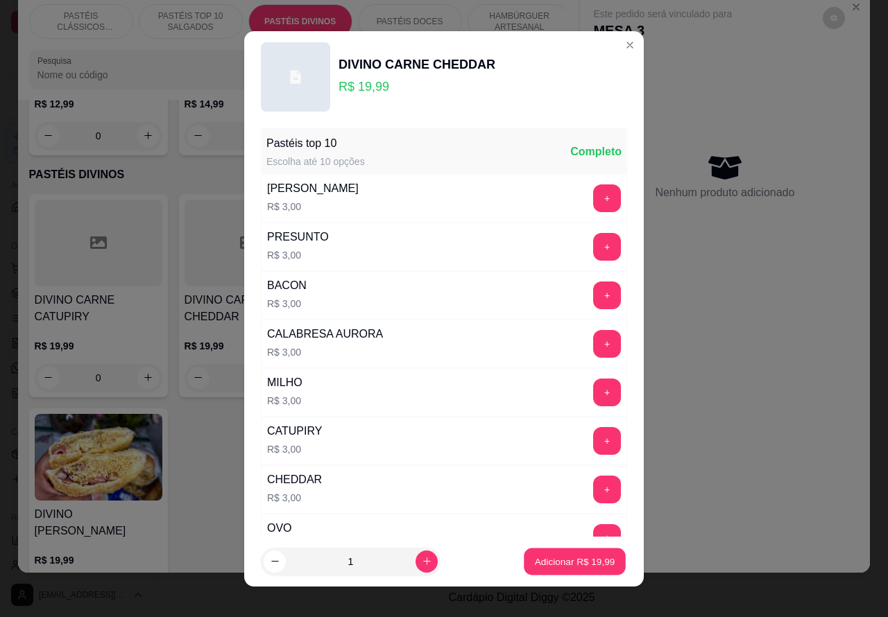
click at [538, 567] on p "Adicionar R$ 19,99" at bounding box center [575, 561] width 80 height 13
type input "1"
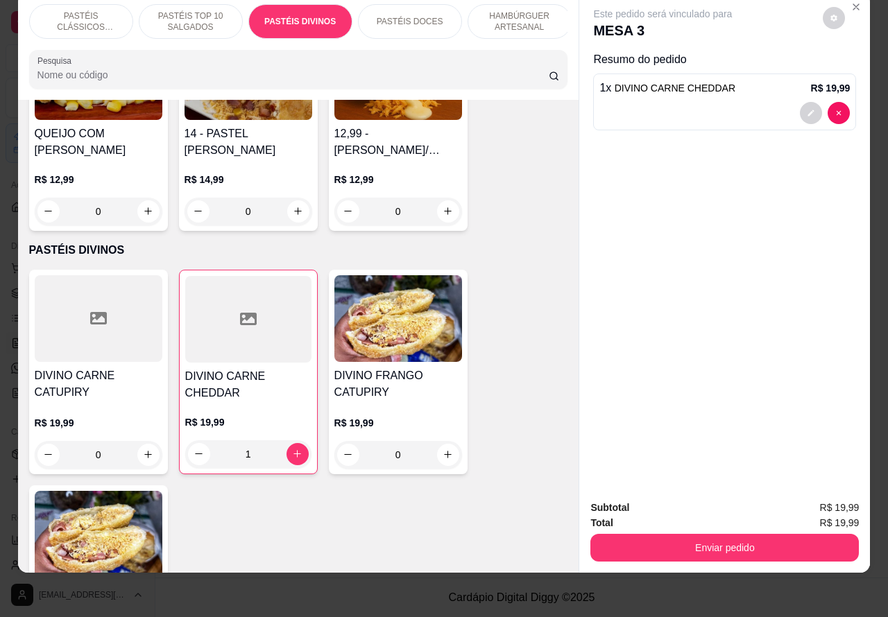
scroll to position [1662, 0]
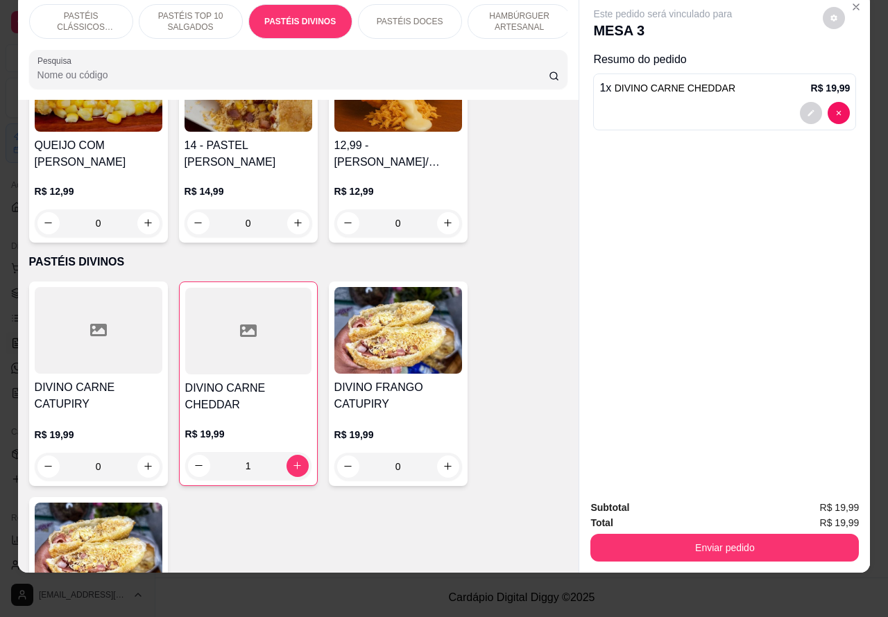
click at [440, 472] on div "0" at bounding box center [398, 467] width 128 height 28
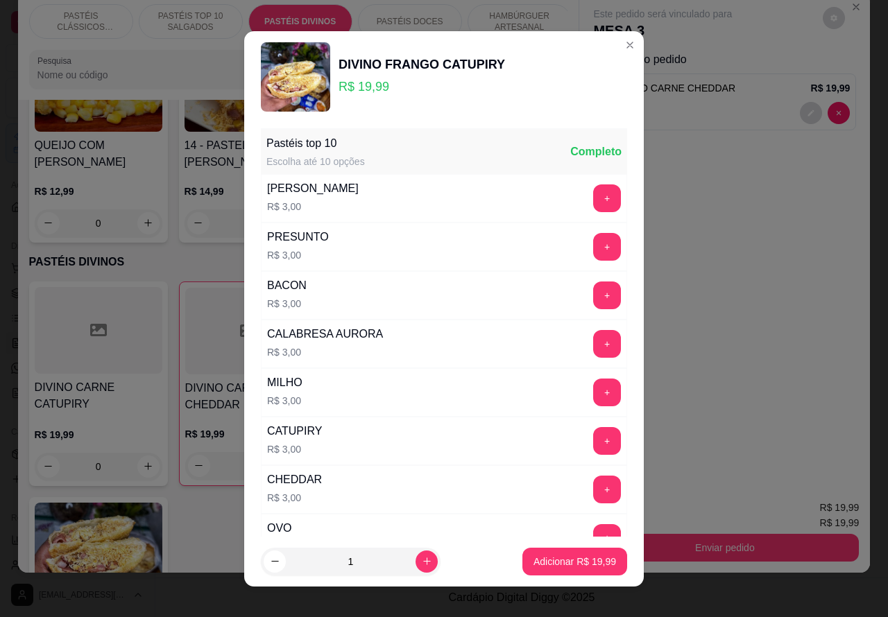
click at [548, 563] on p "Adicionar R$ 19,99" at bounding box center [574, 562] width 83 height 14
type input "1"
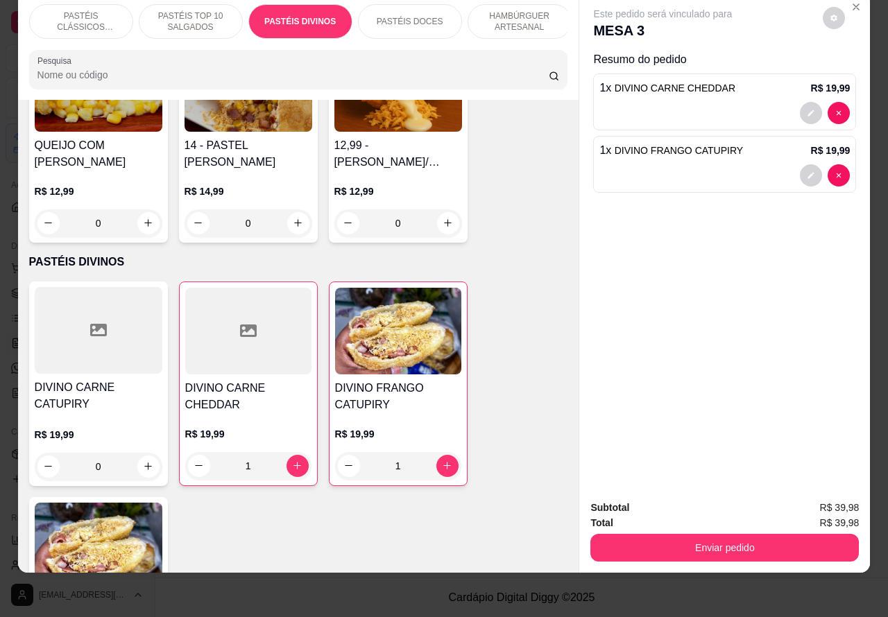
click at [662, 534] on button "Enviar pedido" at bounding box center [724, 548] width 268 height 28
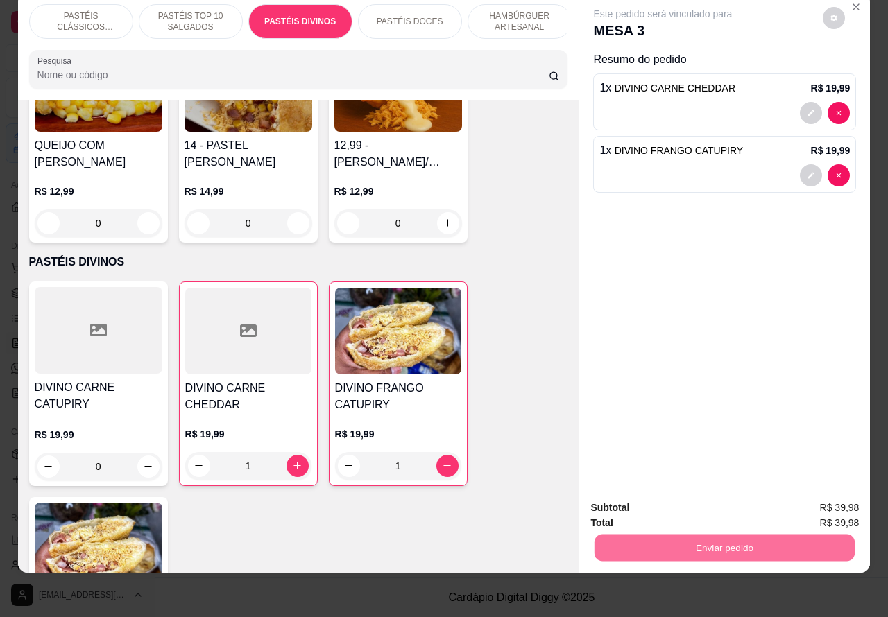
click at [668, 501] on button "Não registrar e enviar pedido" at bounding box center [678, 501] width 140 height 26
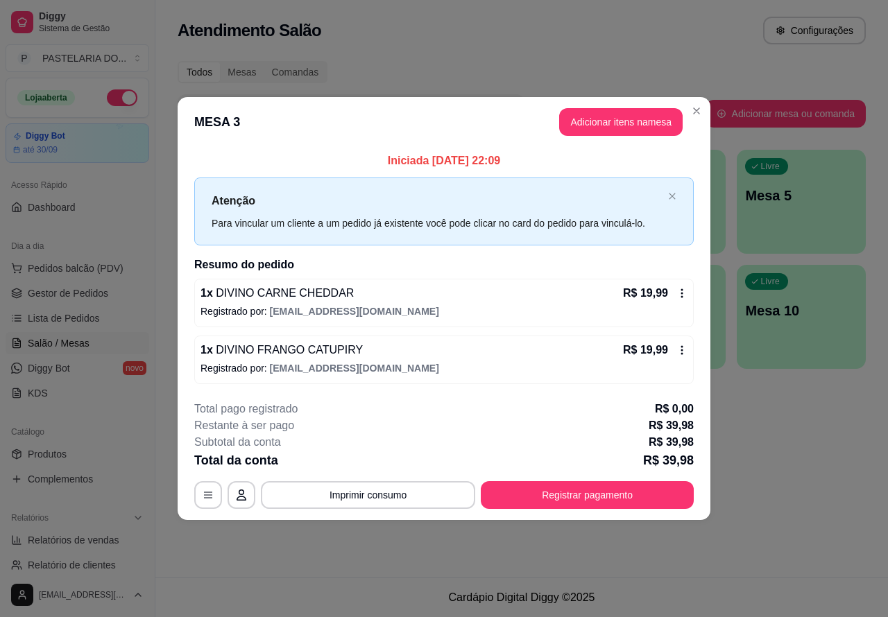
click at [84, 316] on span "Lista de Pedidos" at bounding box center [64, 318] width 72 height 14
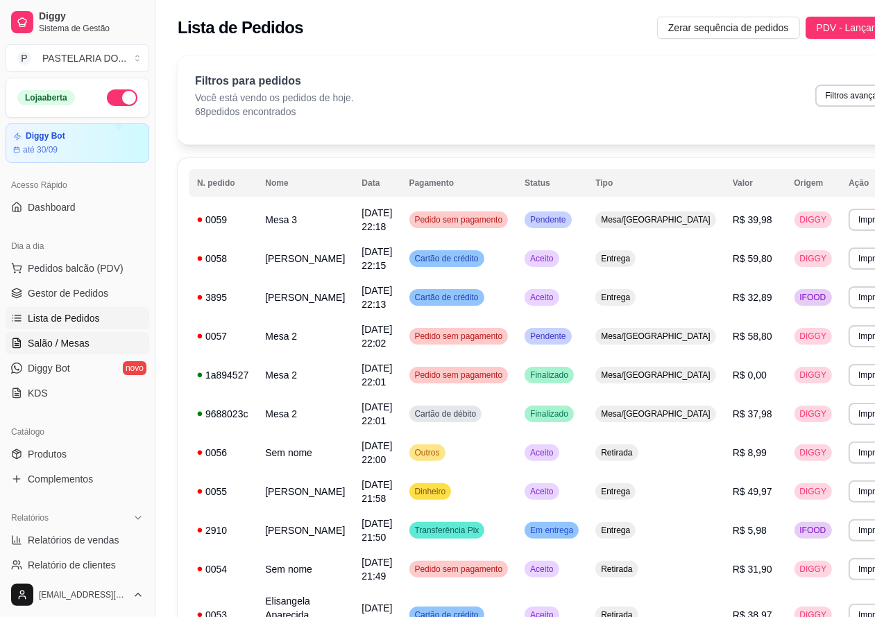
click at [76, 344] on span "Salão / Mesas" at bounding box center [59, 343] width 62 height 14
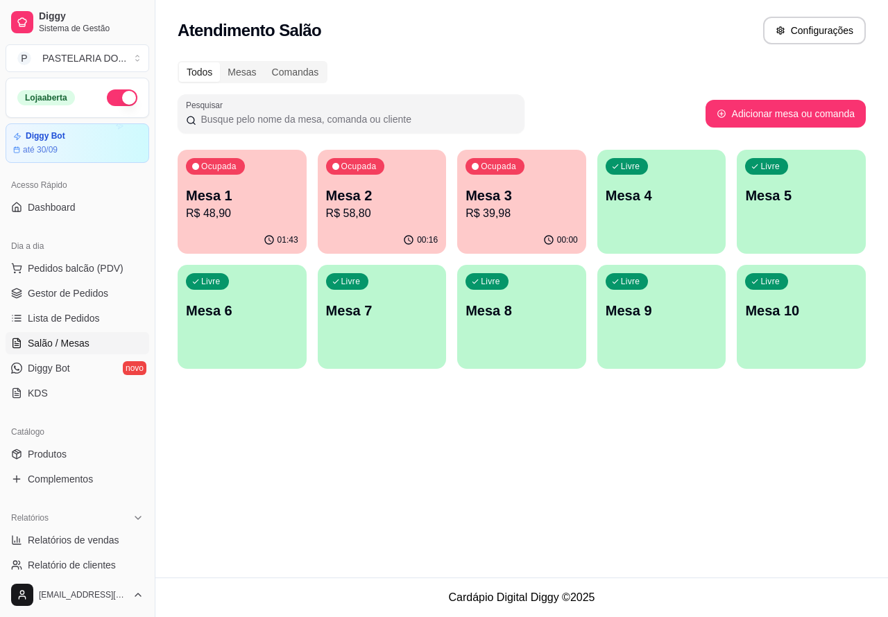
click at [529, 214] on p "R$ 39,98" at bounding box center [521, 213] width 112 height 17
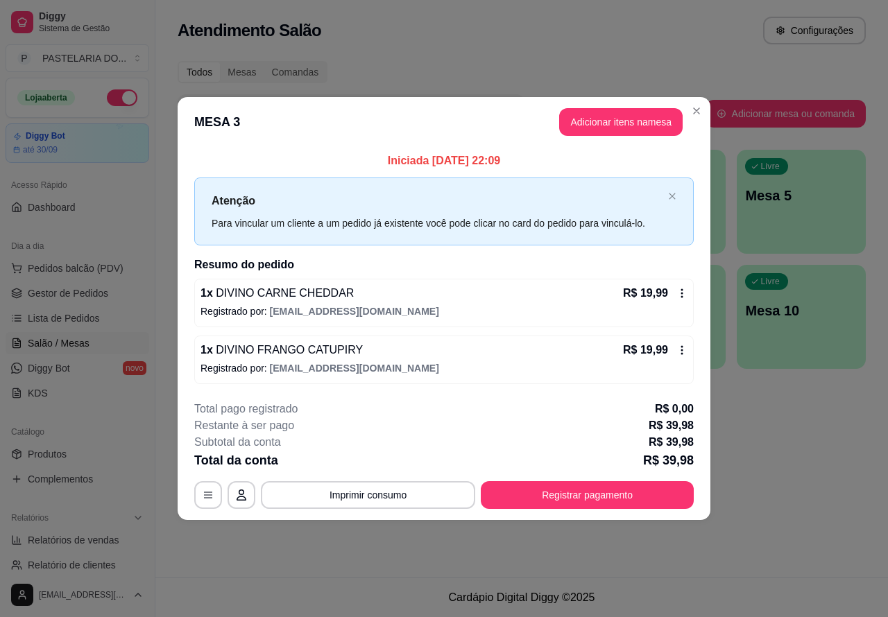
click at [734, 427] on div "Atendimento Salão Configurações Todos Mesas Comandas Pesquisar Adicionar mesa o…" at bounding box center [521, 289] width 732 height 578
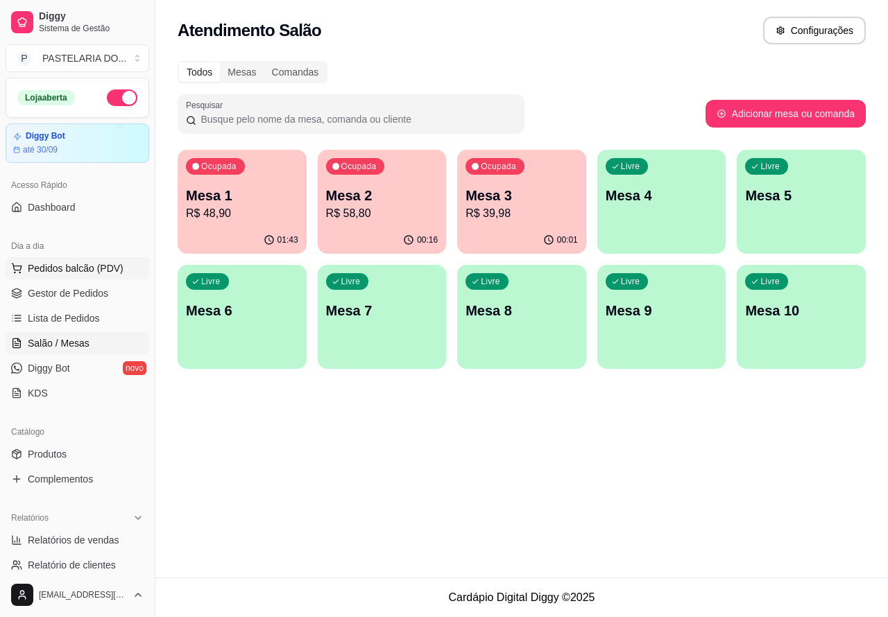
click at [119, 272] on span "Pedidos balcão (PDV)" at bounding box center [76, 268] width 96 height 14
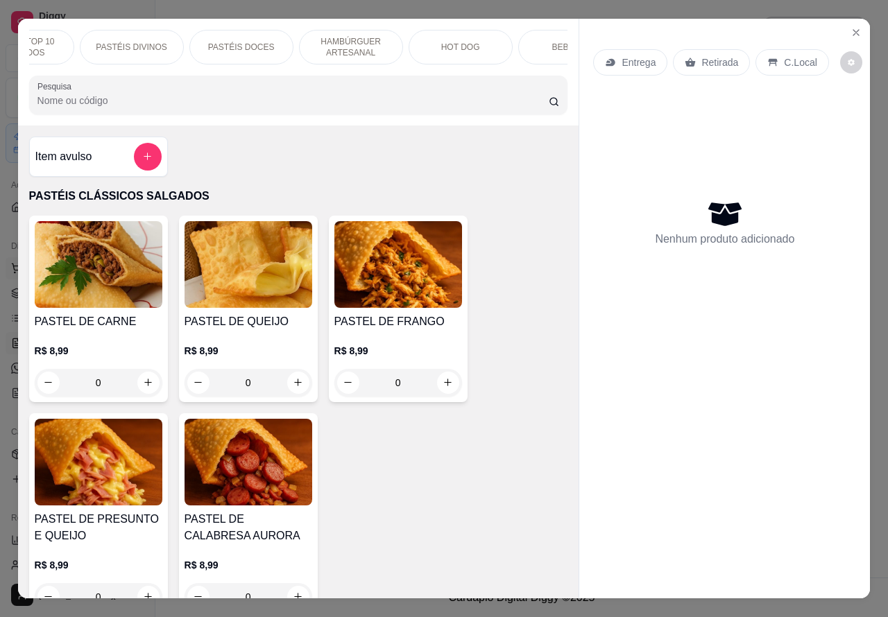
scroll to position [0, 172]
click at [462, 42] on p "HOT DOG" at bounding box center [457, 47] width 39 height 11
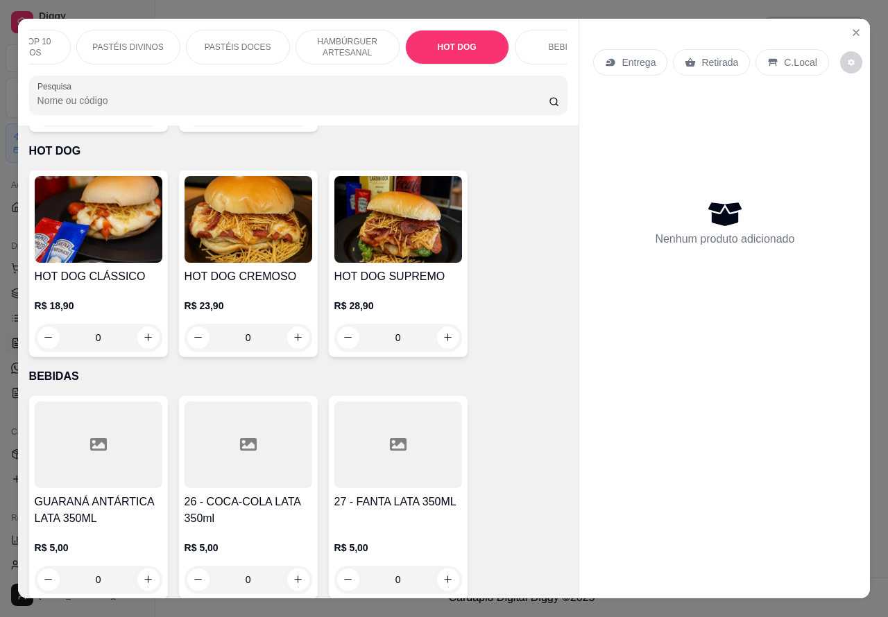
scroll to position [32, 0]
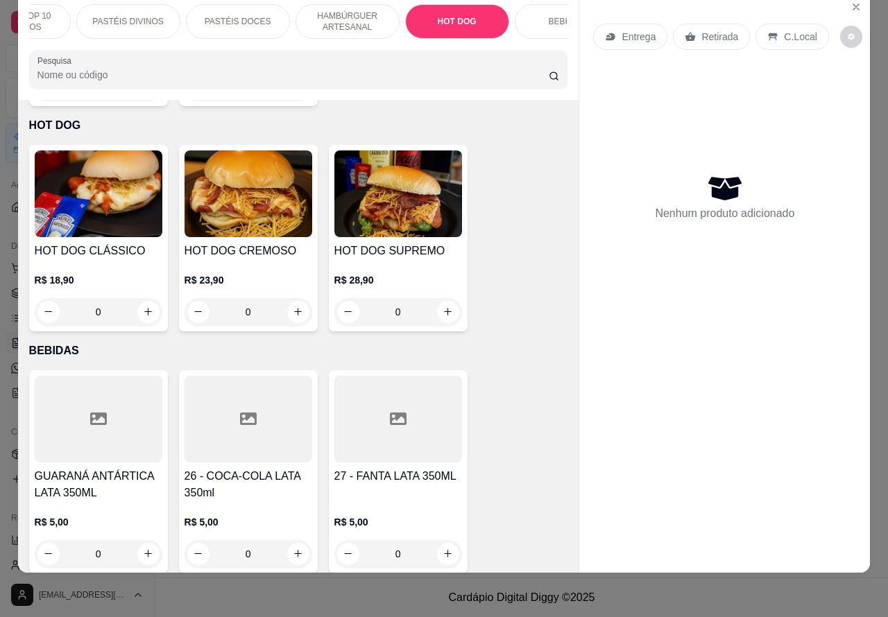
click at [300, 298] on div "0" at bounding box center [249, 312] width 128 height 28
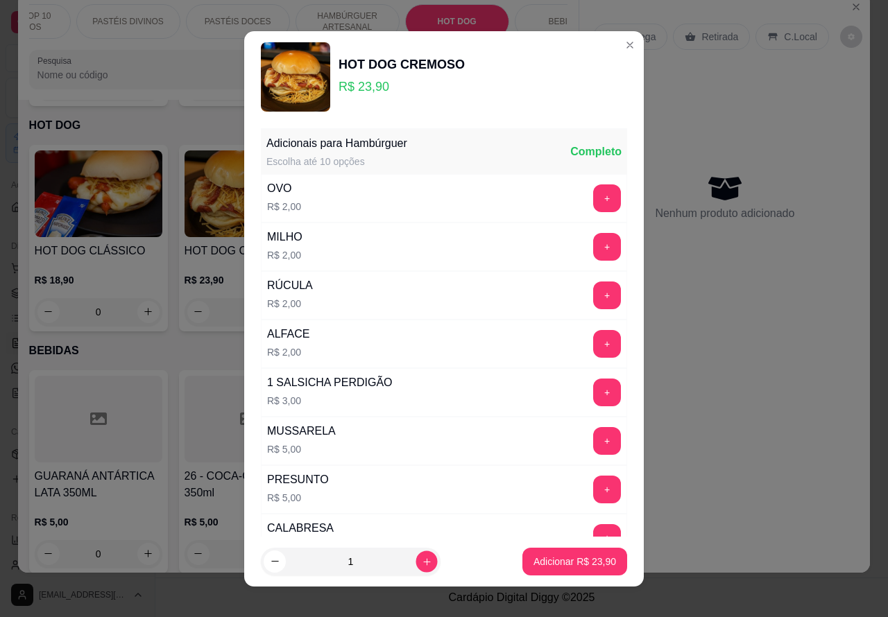
click at [422, 563] on icon "increase-product-quantity" at bounding box center [427, 561] width 10 height 10
type input "2"
click at [533, 563] on p "Adicionar R$ 47,80" at bounding box center [574, 562] width 83 height 14
type input "2"
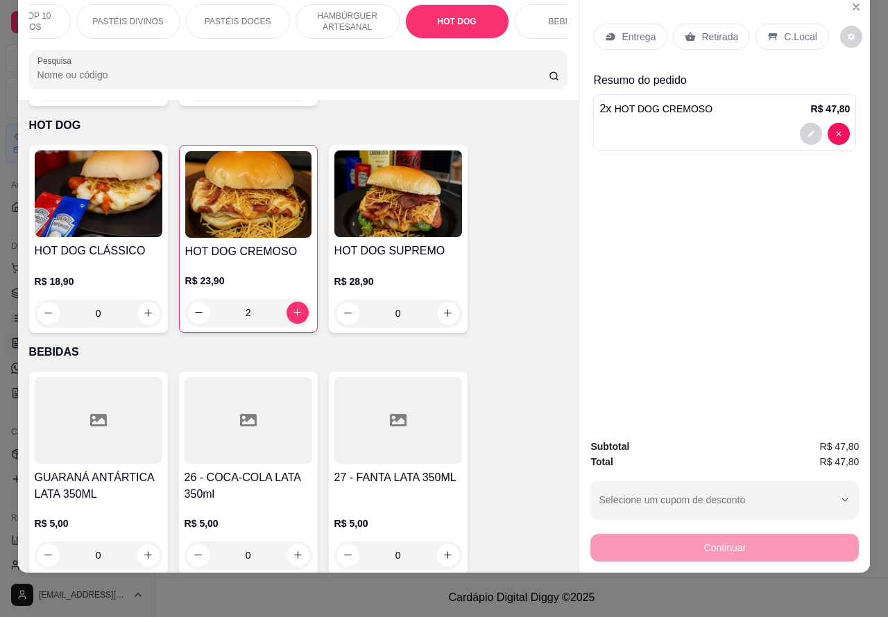
click at [697, 123] on div at bounding box center [724, 134] width 250 height 22
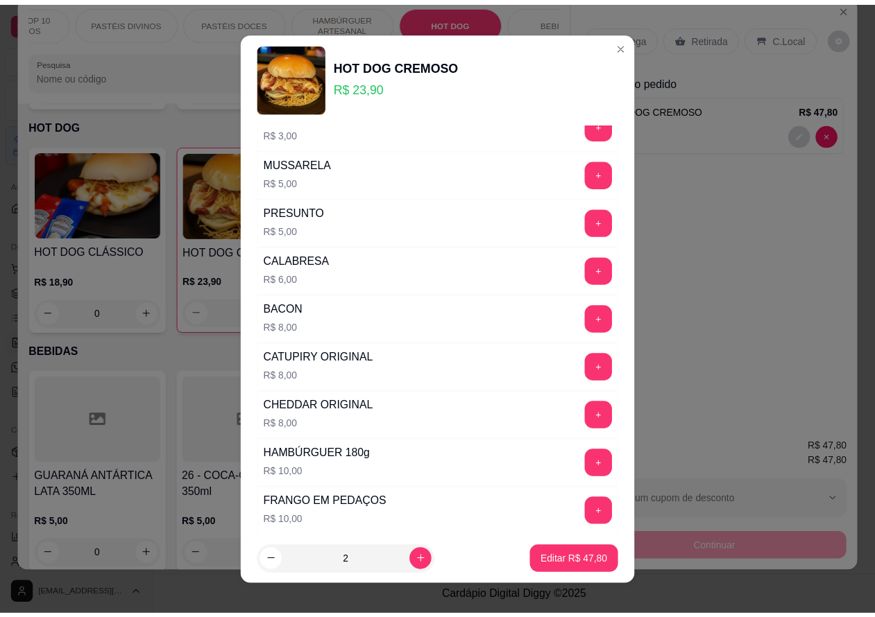
scroll to position [376, 0]
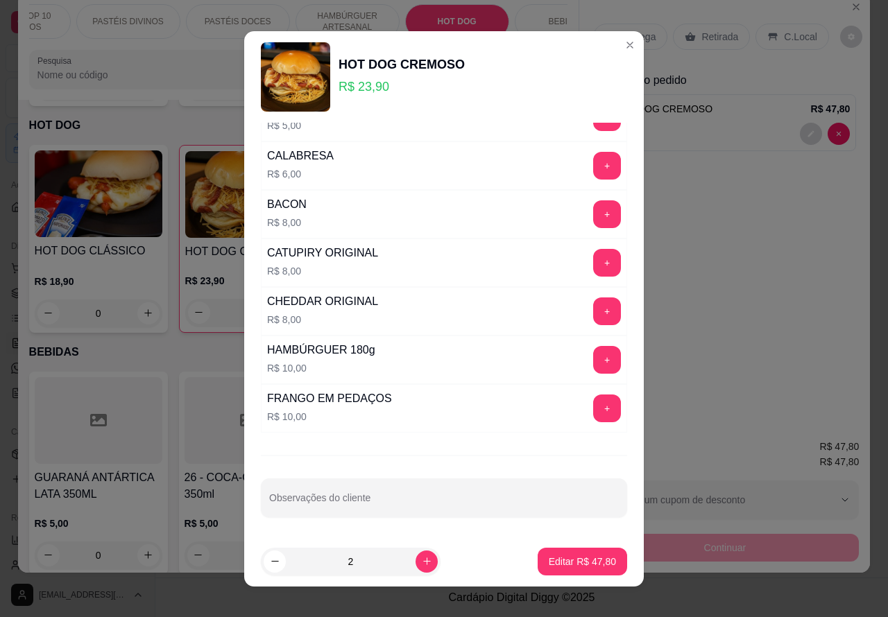
click at [393, 508] on input "Observações do cliente" at bounding box center [444, 504] width 350 height 14
type input "CLIENTE ESTA PRONTOO"
click at [558, 559] on p "Editar R$ 47,80" at bounding box center [582, 562] width 67 height 14
type input "0"
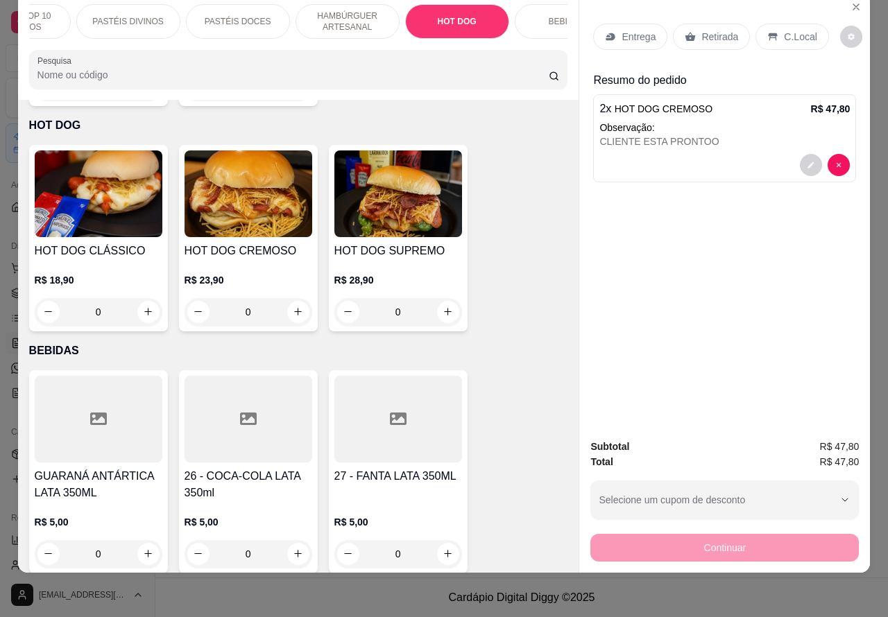
click at [714, 30] on p "Retirada" at bounding box center [719, 37] width 37 height 14
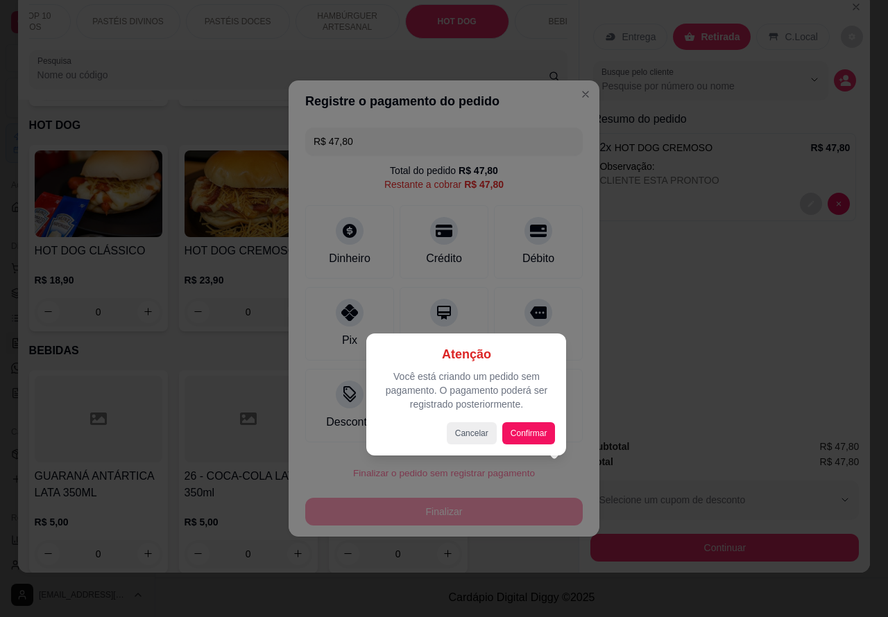
click at [548, 446] on div "Atenção Você está criando um pedido sem pagamento. O pagamento poderá ser regis…" at bounding box center [466, 395] width 200 height 122
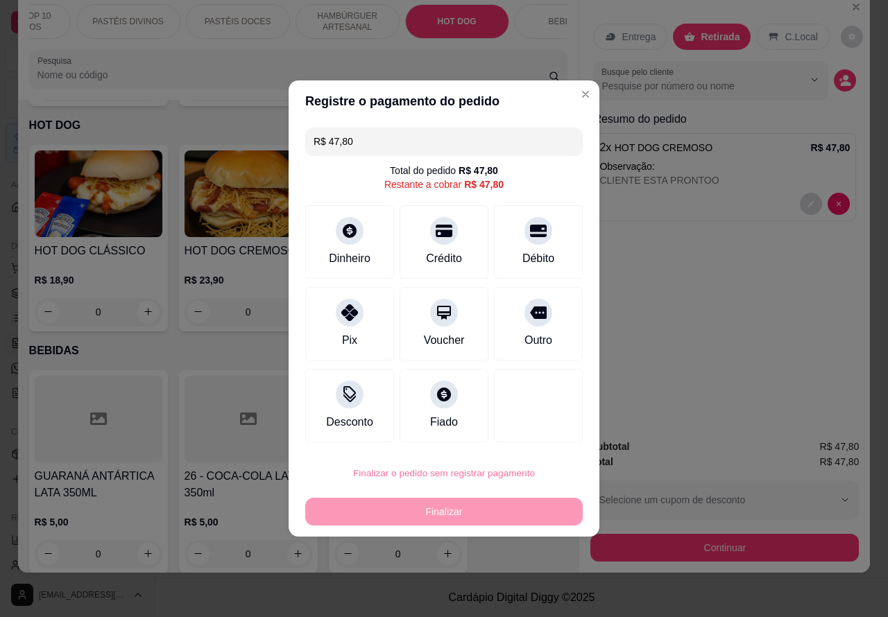
click at [541, 435] on button "Confirmar" at bounding box center [526, 435] width 51 height 22
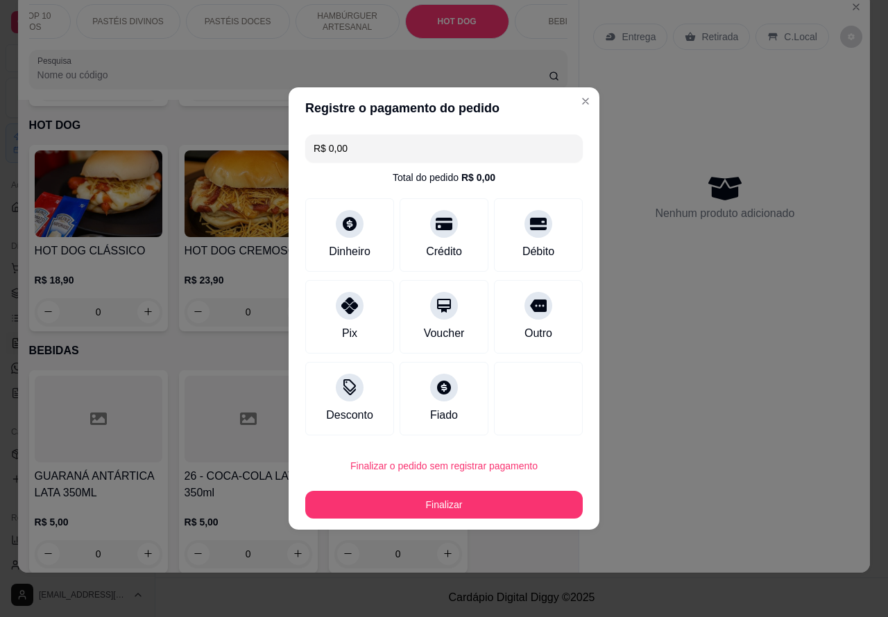
type input "R$ 0,00"
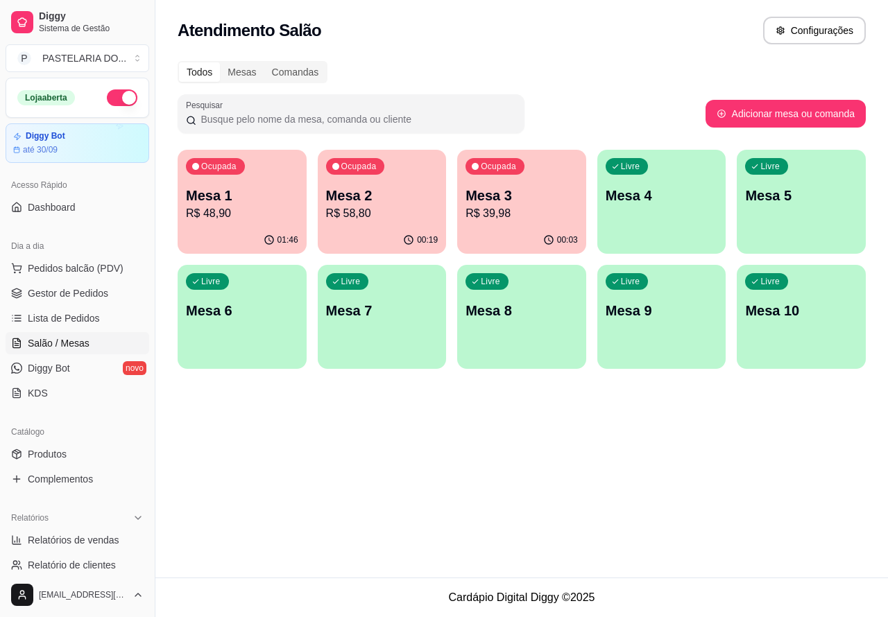
click at [512, 209] on p "R$ 39,98" at bounding box center [521, 213] width 112 height 17
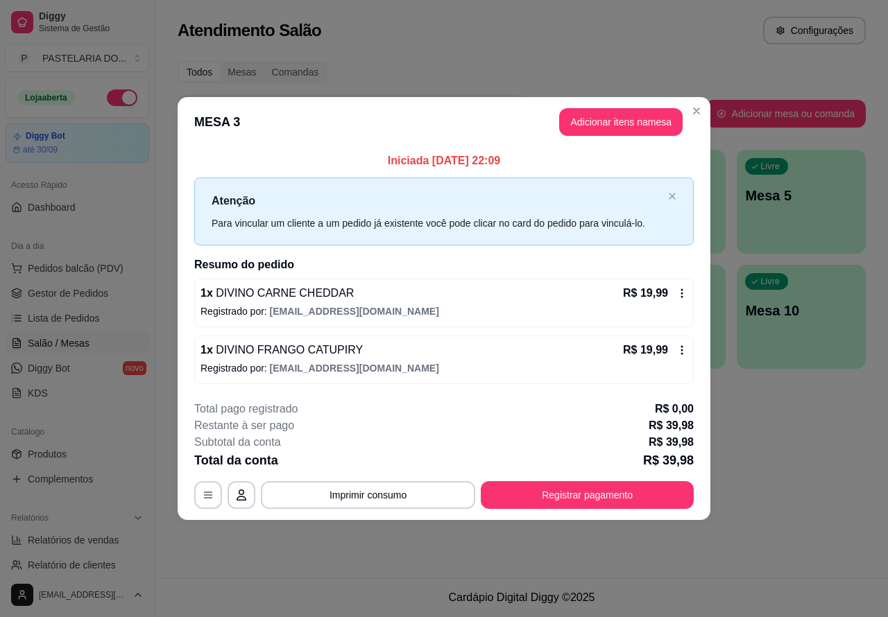
click at [757, 476] on div "Atendimento Salão Configurações Todos Mesas Comandas Pesquisar Adicionar mesa o…" at bounding box center [521, 289] width 732 height 578
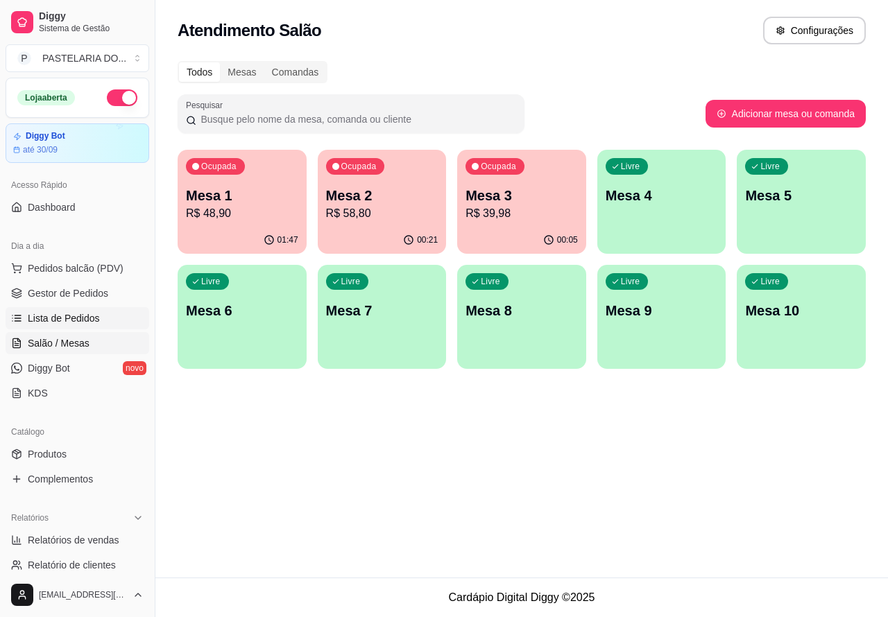
click at [87, 323] on span "Lista de Pedidos" at bounding box center [64, 318] width 72 height 14
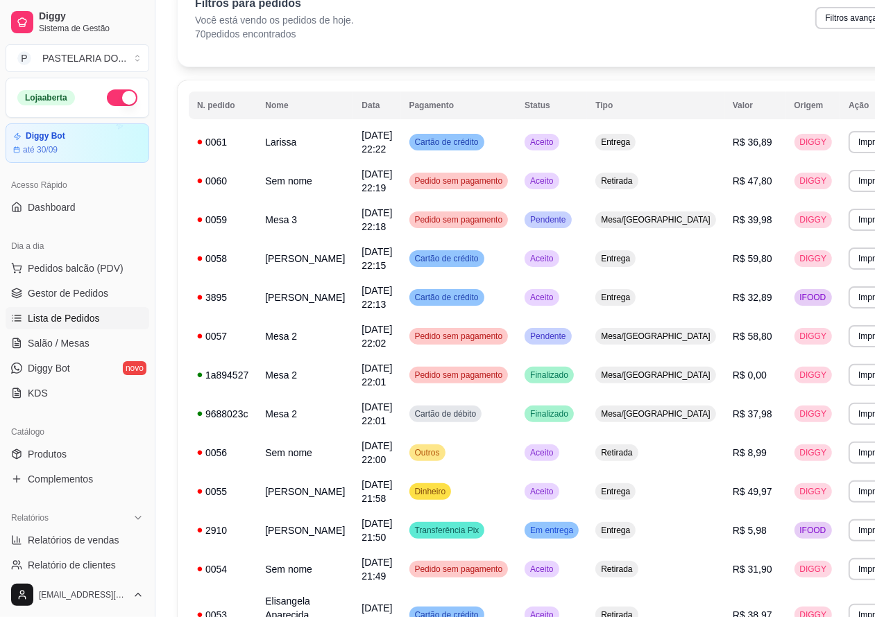
scroll to position [225, 0]
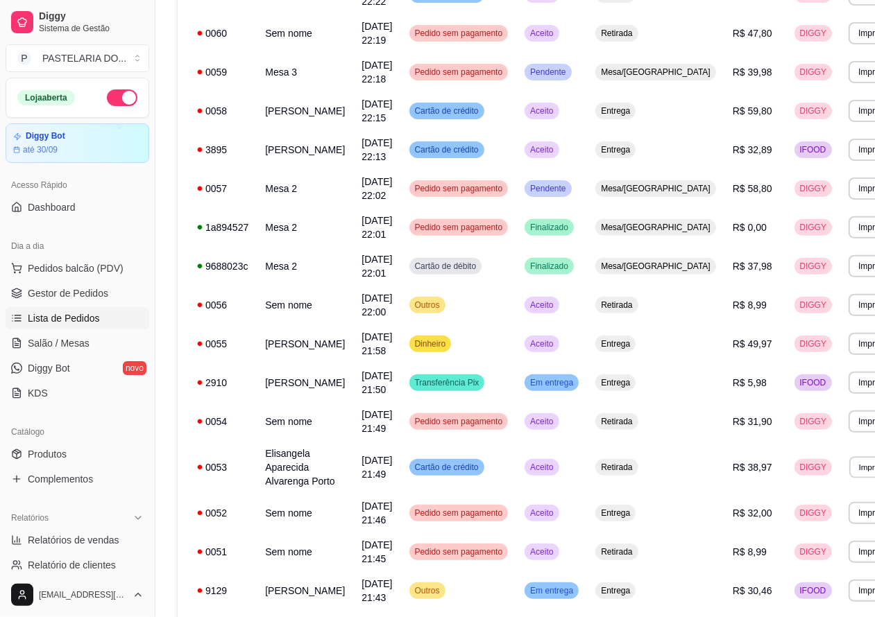
click at [849, 478] on button "Imprimir" at bounding box center [873, 467] width 48 height 22
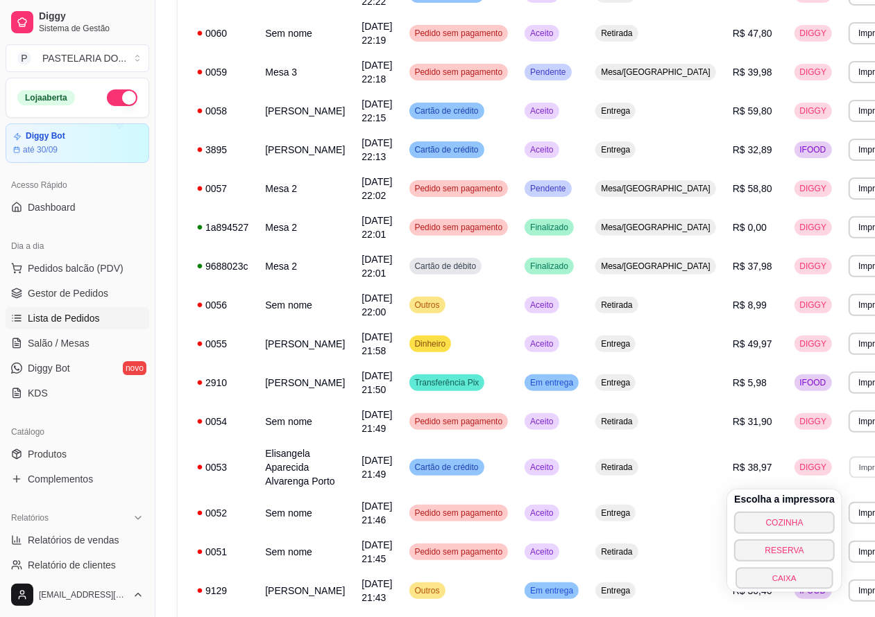
click at [784, 579] on button "CAIXA" at bounding box center [783, 578] width 97 height 22
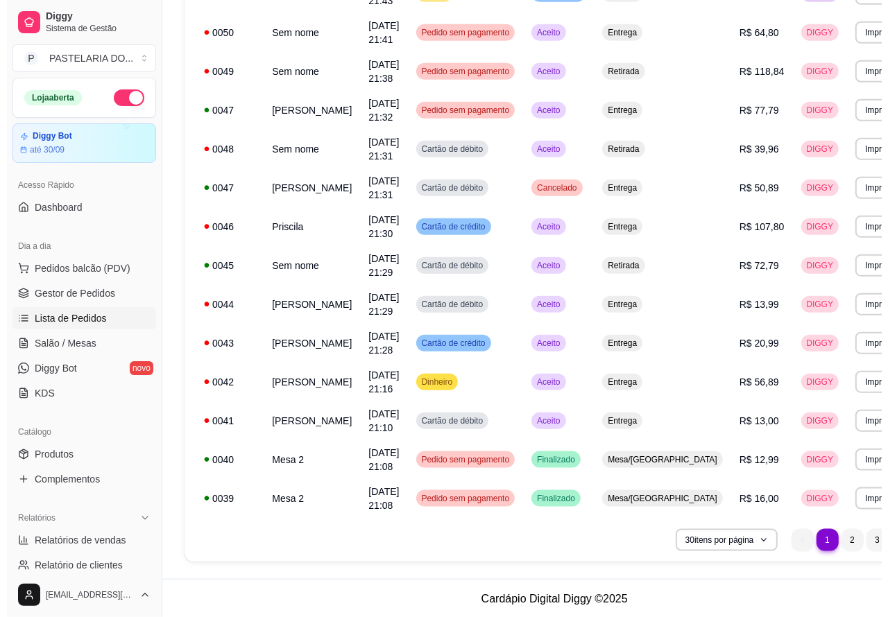
scroll to position [890, 0]
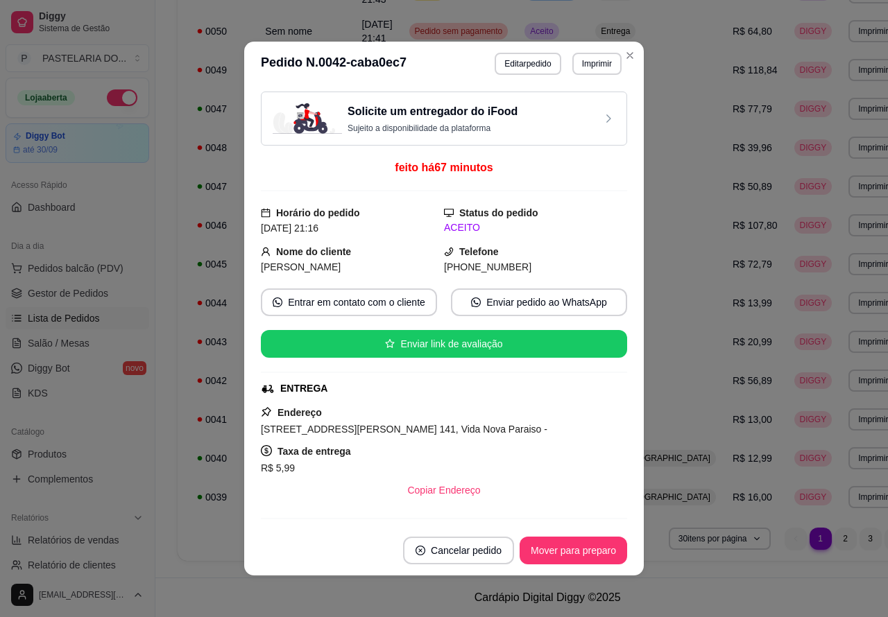
click at [786, 496] on td "DIGGY" at bounding box center [813, 497] width 55 height 39
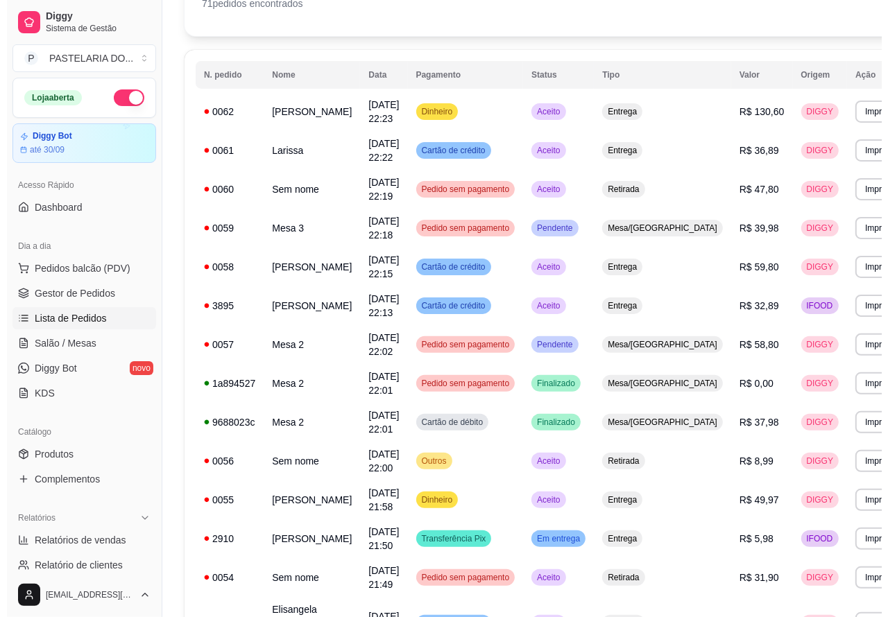
scroll to position [0, 0]
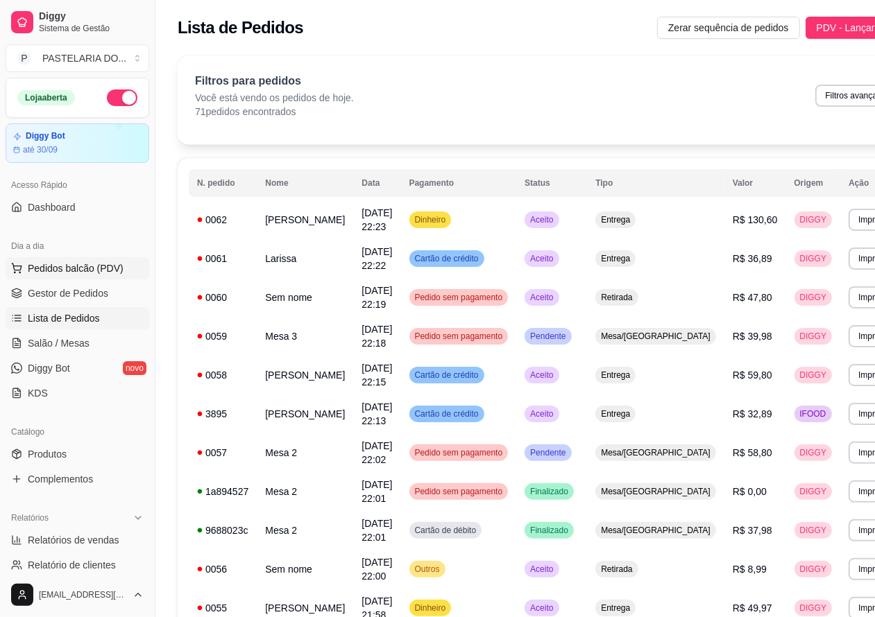
click at [112, 274] on span "Pedidos balcão (PDV)" at bounding box center [76, 268] width 96 height 14
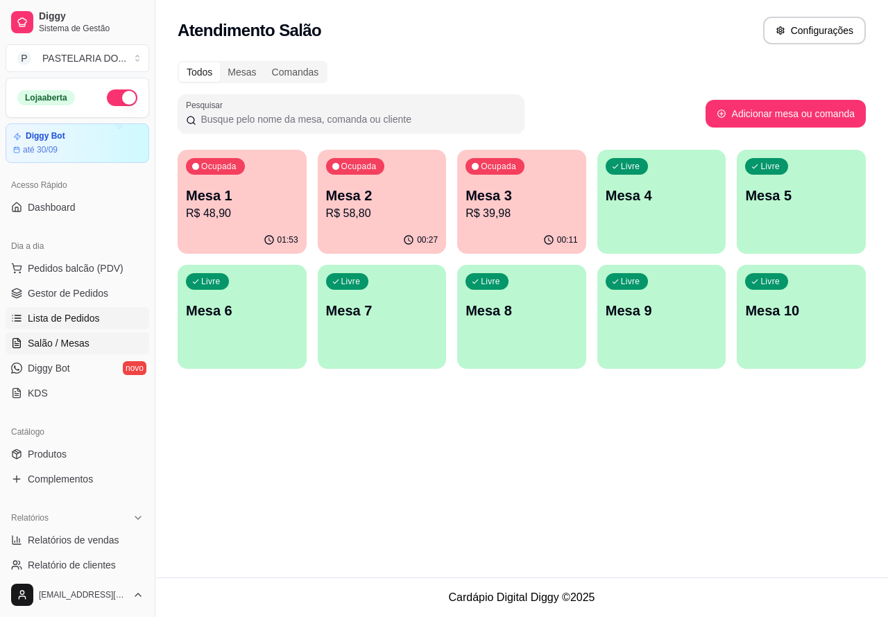
click at [105, 317] on link "Lista de Pedidos" at bounding box center [78, 318] width 144 height 22
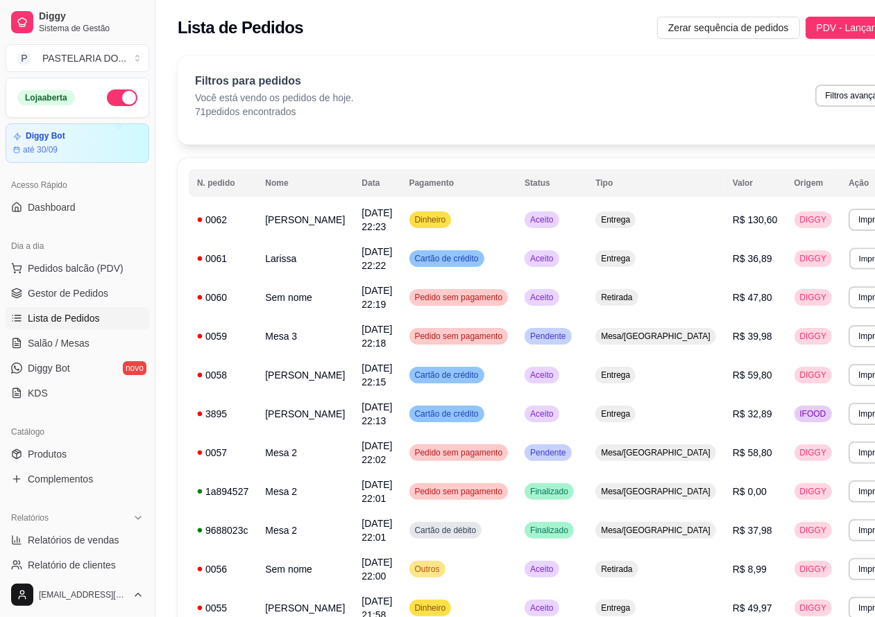
click at [849, 257] on button "Imprimir" at bounding box center [873, 259] width 48 height 22
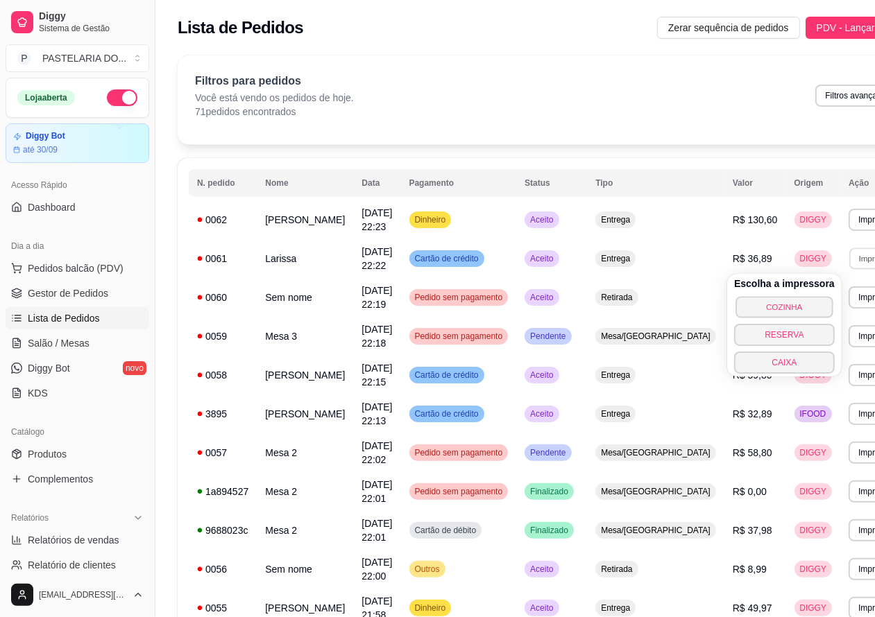
click at [785, 309] on button "COZINHA" at bounding box center [783, 307] width 97 height 22
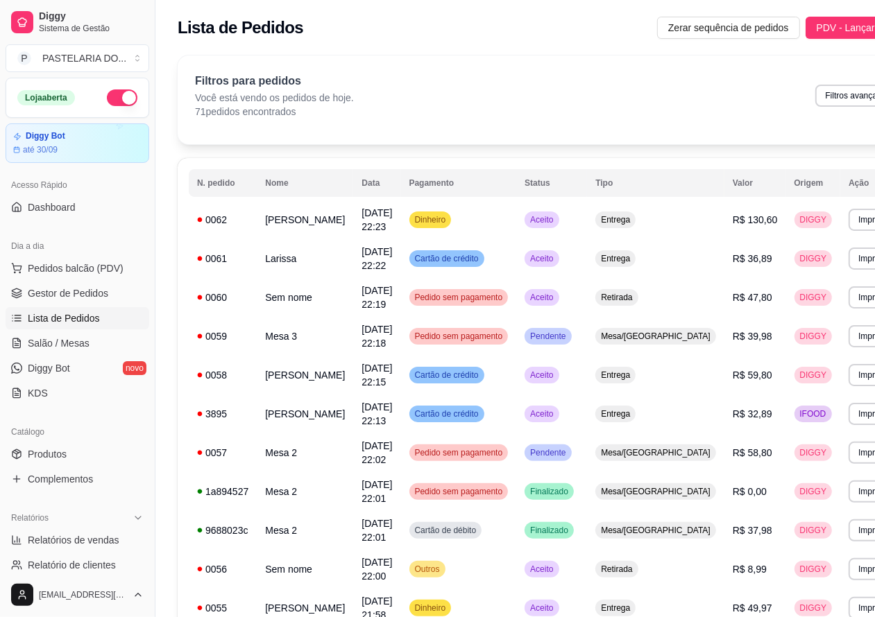
click at [91, 314] on span "Lista de Pedidos" at bounding box center [64, 318] width 72 height 14
click at [849, 381] on button "Imprimir" at bounding box center [873, 375] width 48 height 22
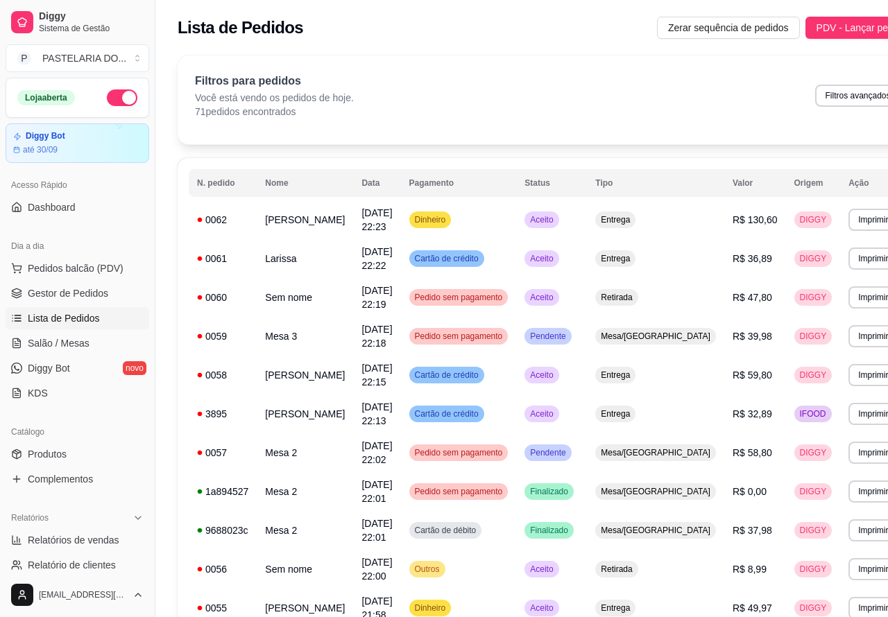
click at [786, 375] on td "DIGGY" at bounding box center [813, 375] width 55 height 39
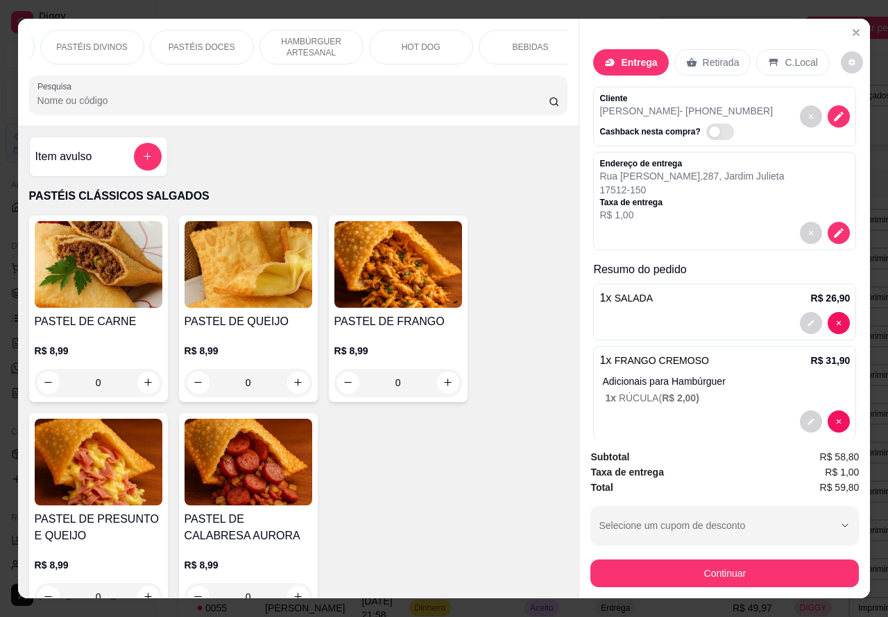
scroll to position [0, 212]
click at [521, 42] on p "BEBIDAS" at bounding box center [527, 47] width 36 height 11
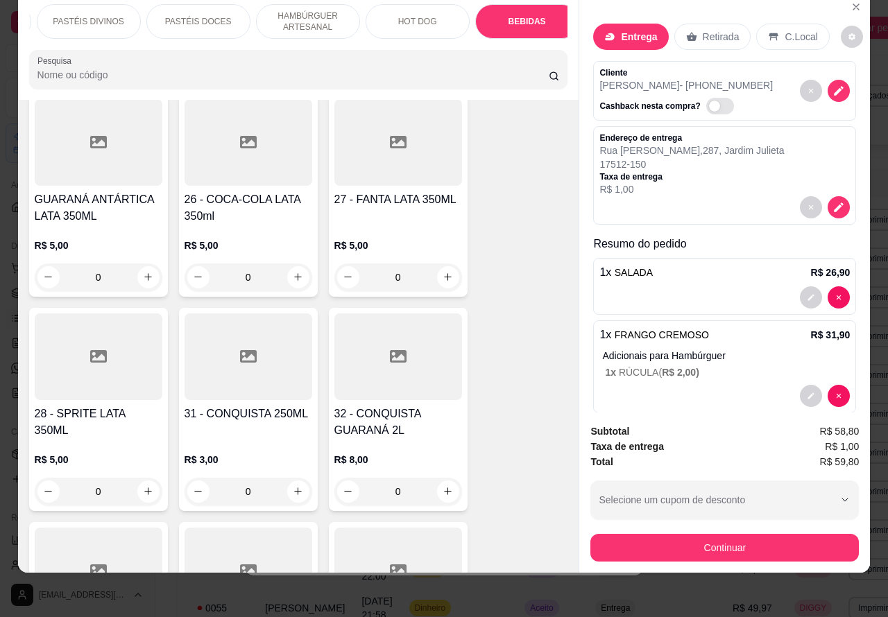
scroll to position [4312, 0]
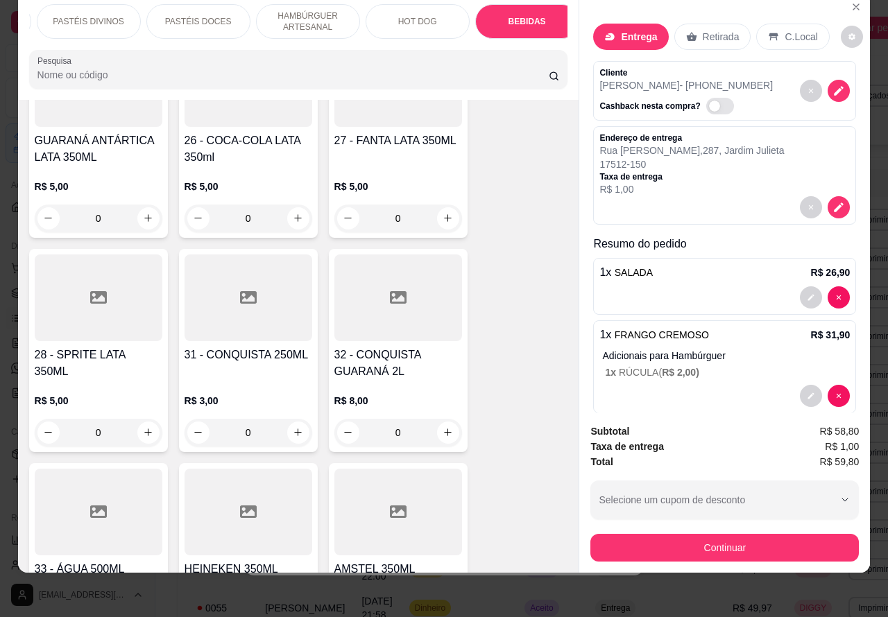
click at [443, 427] on icon "increase-product-quantity" at bounding box center [448, 432] width 10 height 10
type input "1"
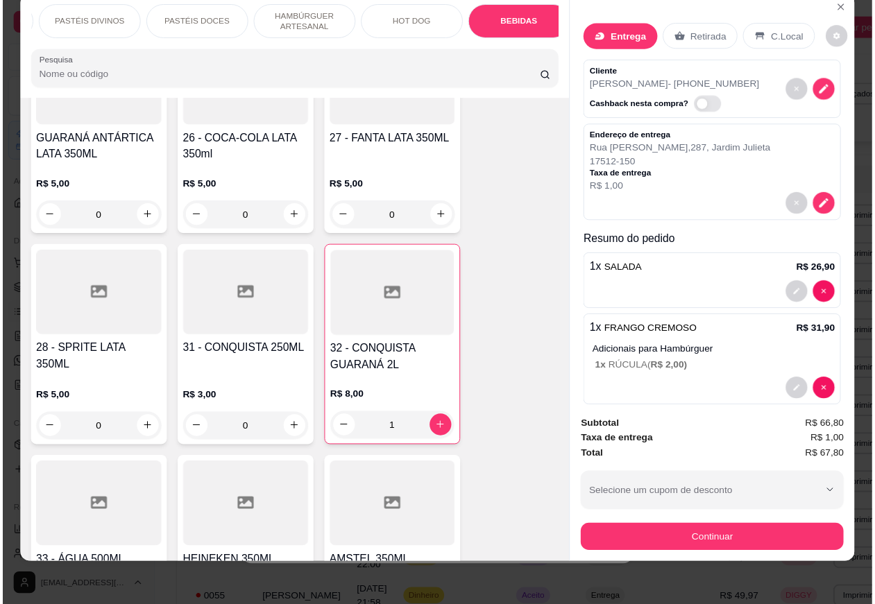
scroll to position [83, 0]
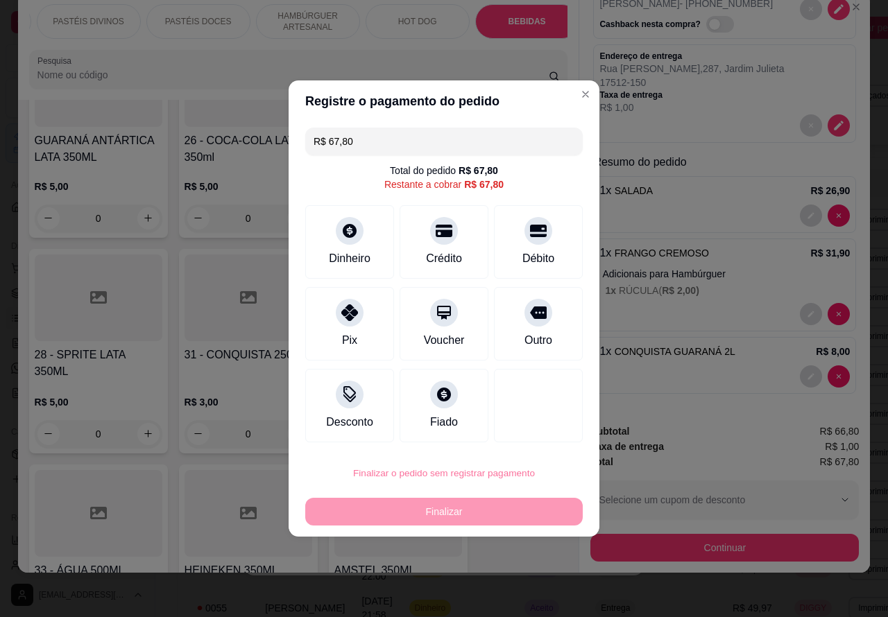
click at [544, 431] on button "Confirmar" at bounding box center [527, 434] width 51 height 22
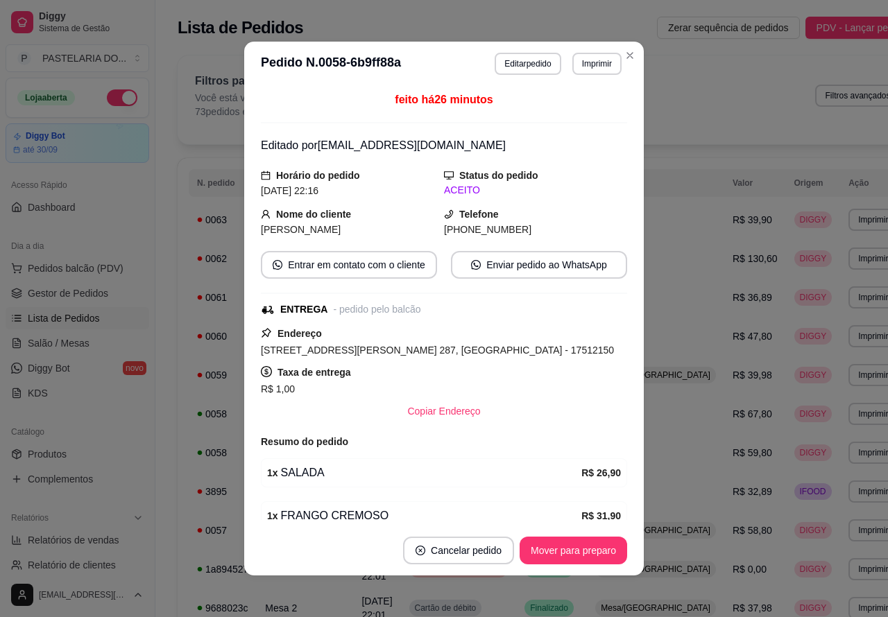
click at [631, 55] on button "Close" at bounding box center [630, 55] width 22 height 22
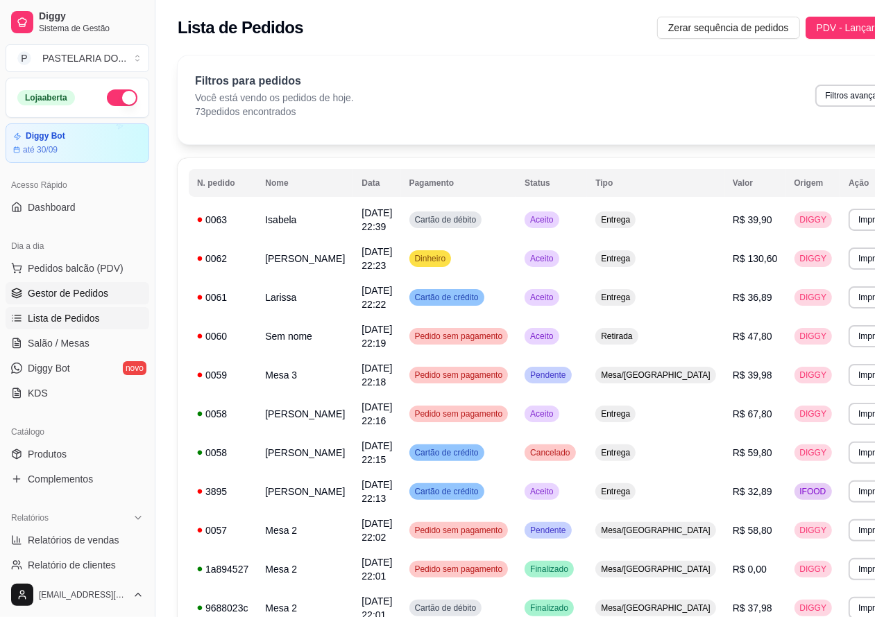
click at [90, 291] on span "Gestor de Pedidos" at bounding box center [68, 293] width 80 height 14
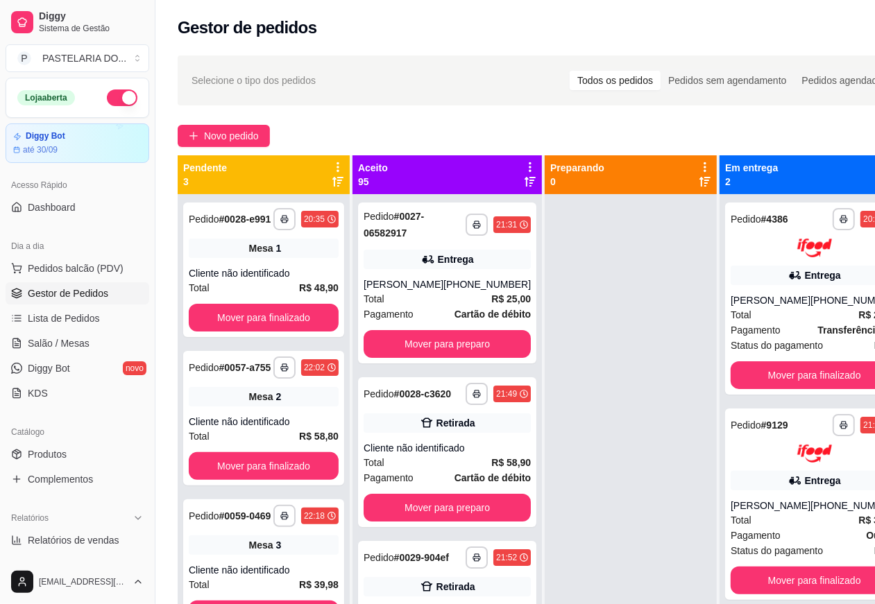
click at [309, 313] on button "Mover para finalizado" at bounding box center [264, 318] width 150 height 28
click at [449, 342] on button "Mover para preparo" at bounding box center [446, 344] width 167 height 28
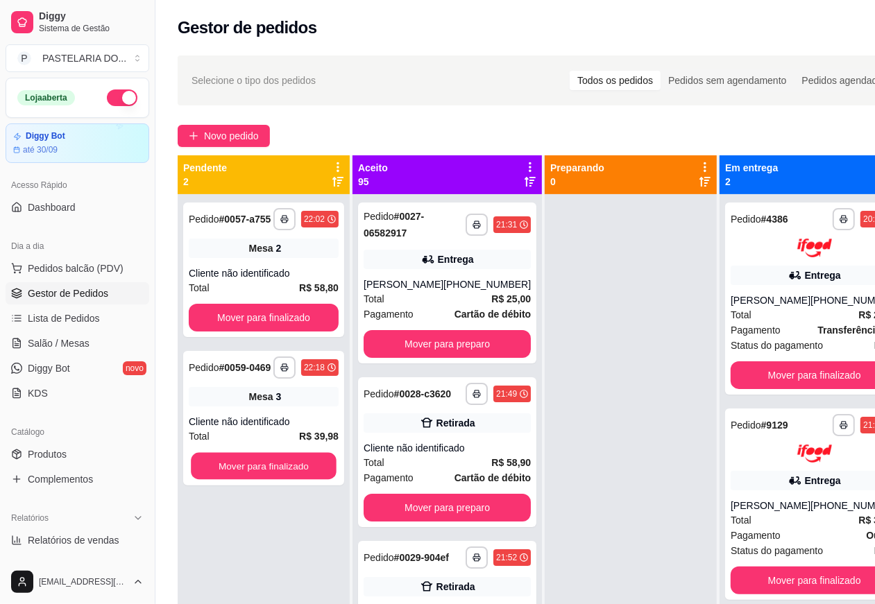
click at [290, 463] on button "Mover para finalizado" at bounding box center [264, 466] width 146 height 27
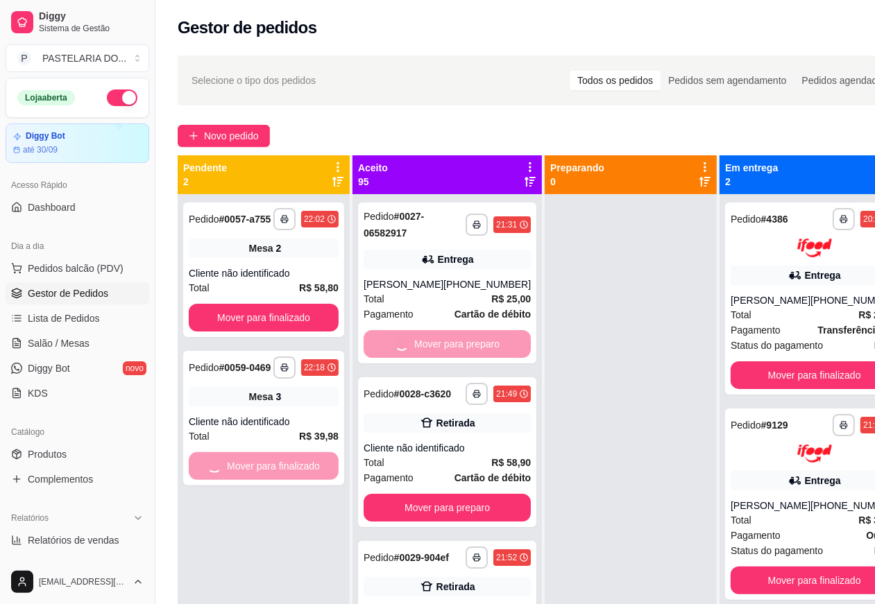
click at [452, 520] on button "Mover para preparo" at bounding box center [446, 508] width 167 height 28
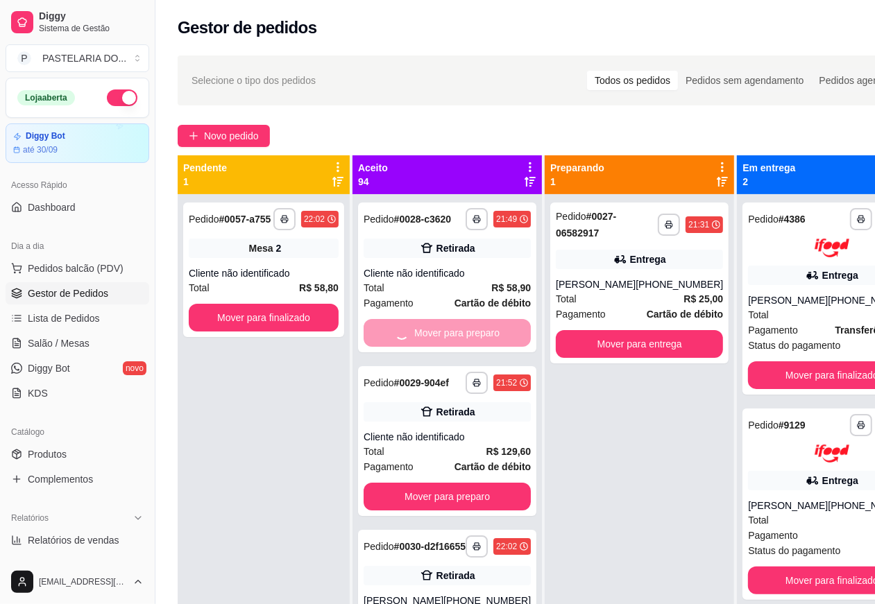
click at [787, 369] on button "Mover para finalizado" at bounding box center [831, 375] width 167 height 28
click at [775, 592] on button "Mover para finalizado" at bounding box center [831, 581] width 167 height 28
click at [460, 511] on button "Mover para preparo" at bounding box center [446, 497] width 167 height 28
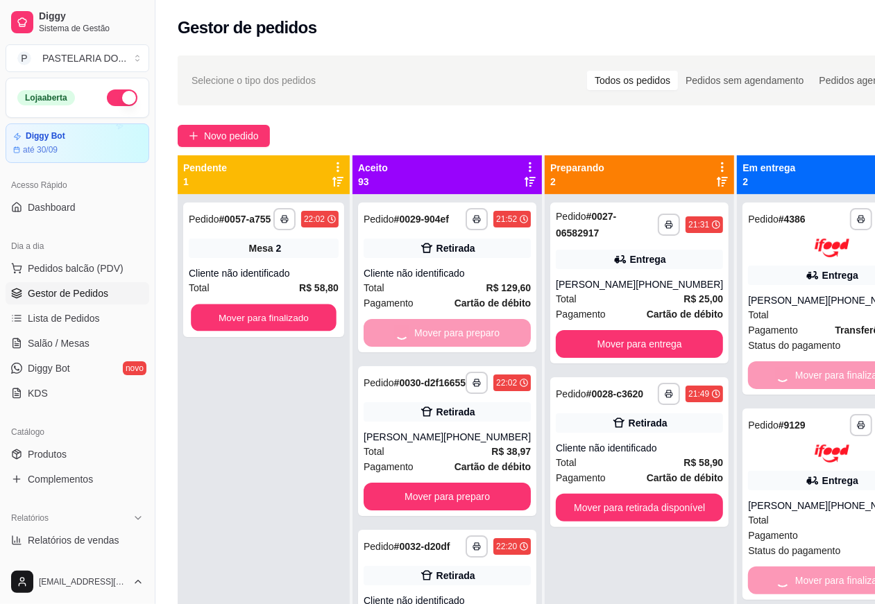
click at [305, 310] on button "Mover para finalizado" at bounding box center [264, 318] width 146 height 27
click at [635, 341] on button "Mover para entrega" at bounding box center [639, 344] width 167 height 28
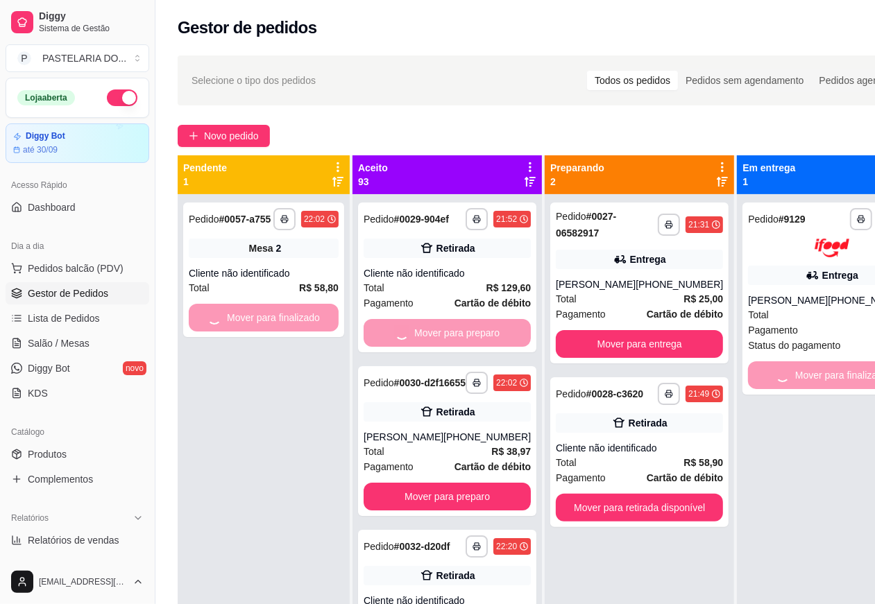
click at [635, 521] on button "Mover para retirada disponível" at bounding box center [639, 508] width 167 height 28
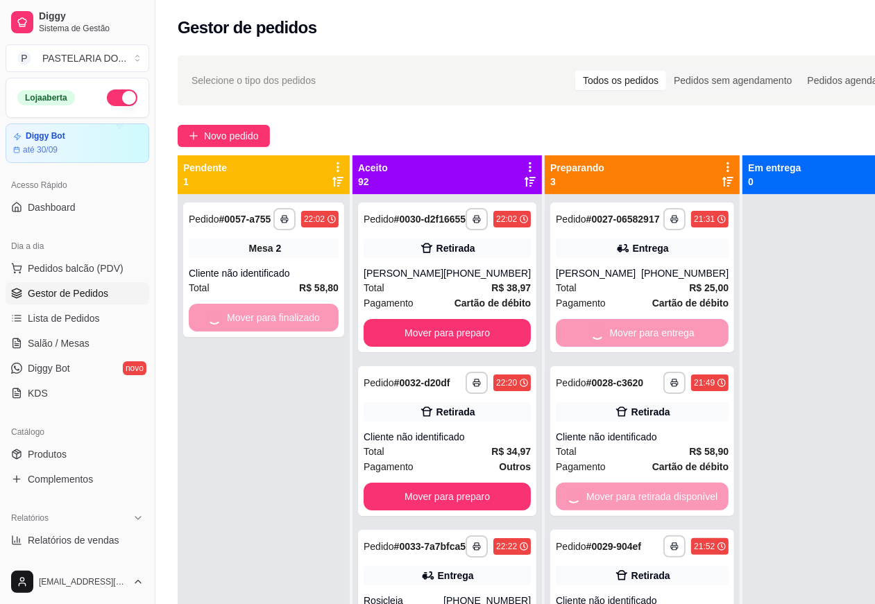
click at [456, 511] on button "Mover para preparo" at bounding box center [446, 497] width 167 height 28
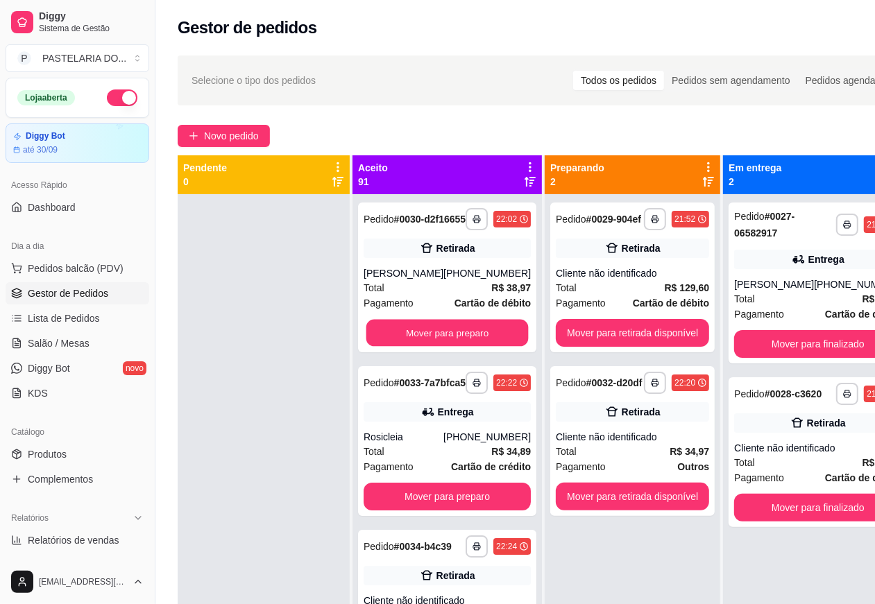
click at [463, 341] on button "Mover para preparo" at bounding box center [447, 333] width 162 height 27
click at [639, 335] on button "Mover para retirada disponível" at bounding box center [632, 333] width 148 height 27
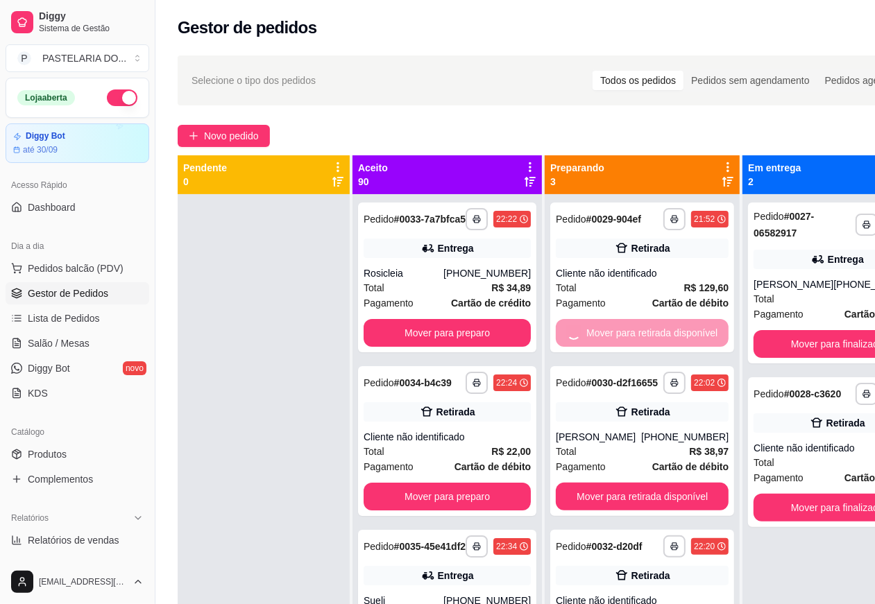
click at [626, 496] on button "Mover para retirada disponível" at bounding box center [642, 497] width 173 height 28
click at [458, 511] on button "Mover para preparo" at bounding box center [446, 497] width 167 height 28
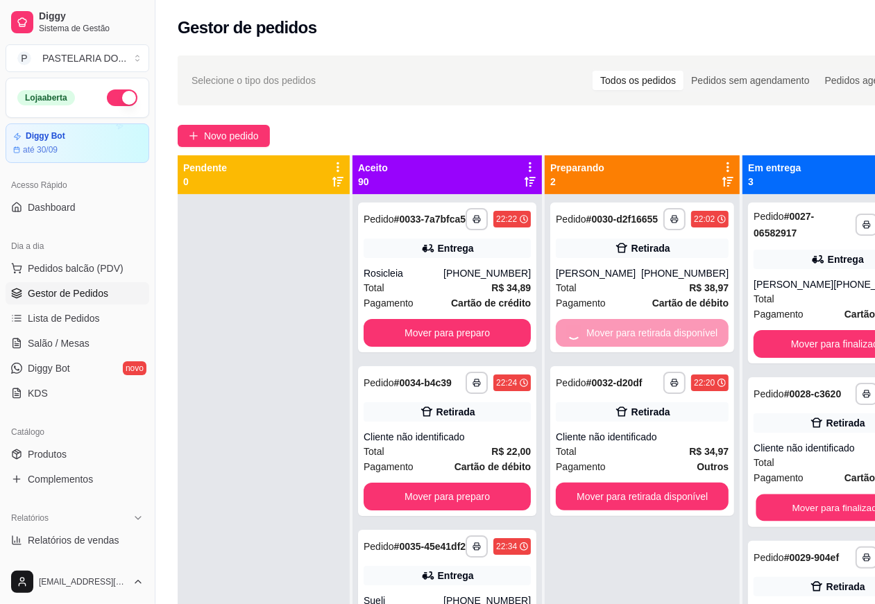
click at [809, 520] on button "Mover para finalizado" at bounding box center [837, 508] width 162 height 27
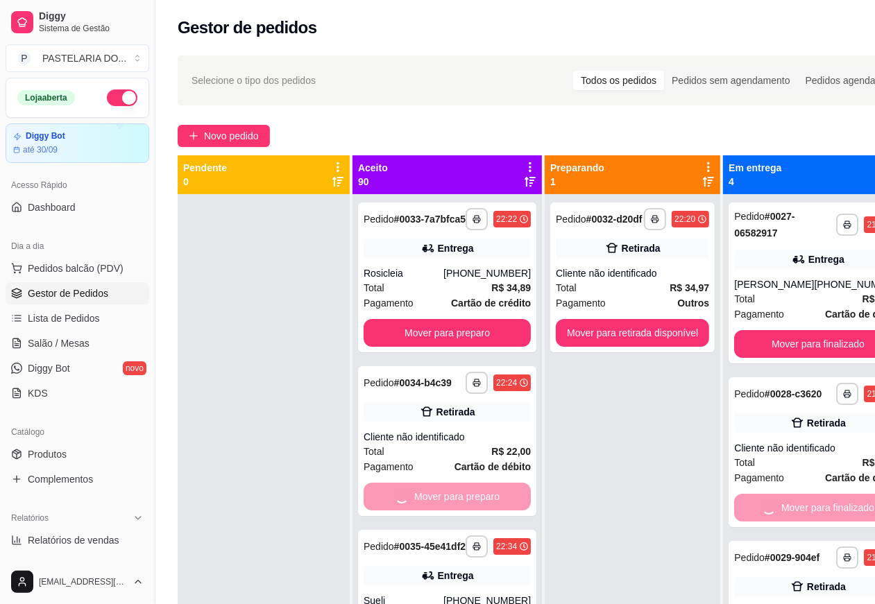
click at [802, 348] on button "Mover para finalizado" at bounding box center [817, 344] width 167 height 28
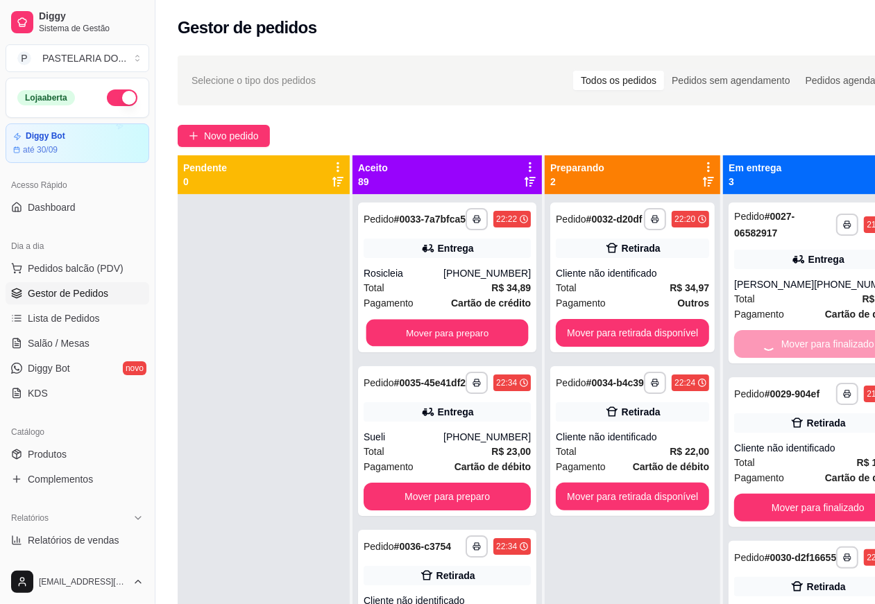
click at [454, 341] on button "Mover para preparo" at bounding box center [447, 333] width 162 height 27
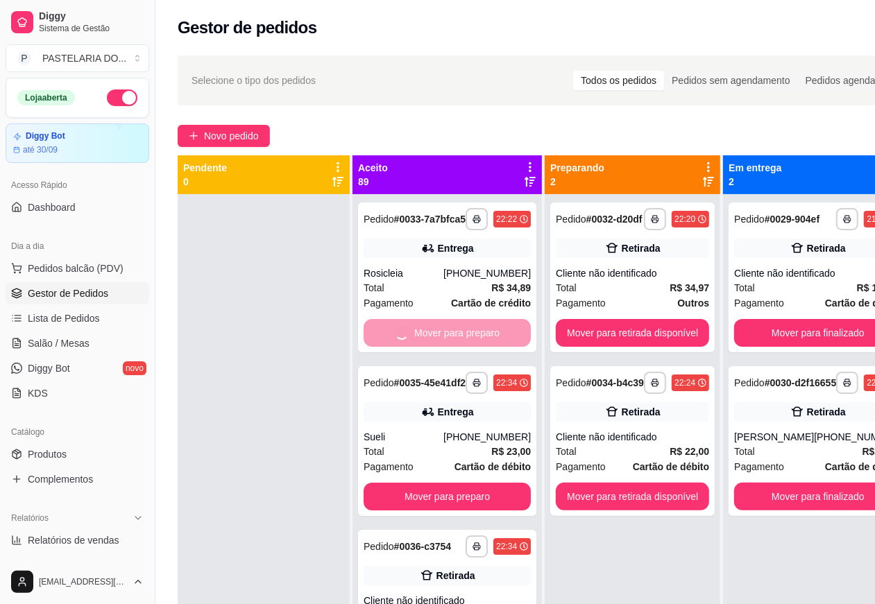
click at [458, 511] on button "Mover para preparo" at bounding box center [446, 497] width 167 height 28
click at [615, 347] on button "Mover para retirada disponível" at bounding box center [632, 333] width 153 height 28
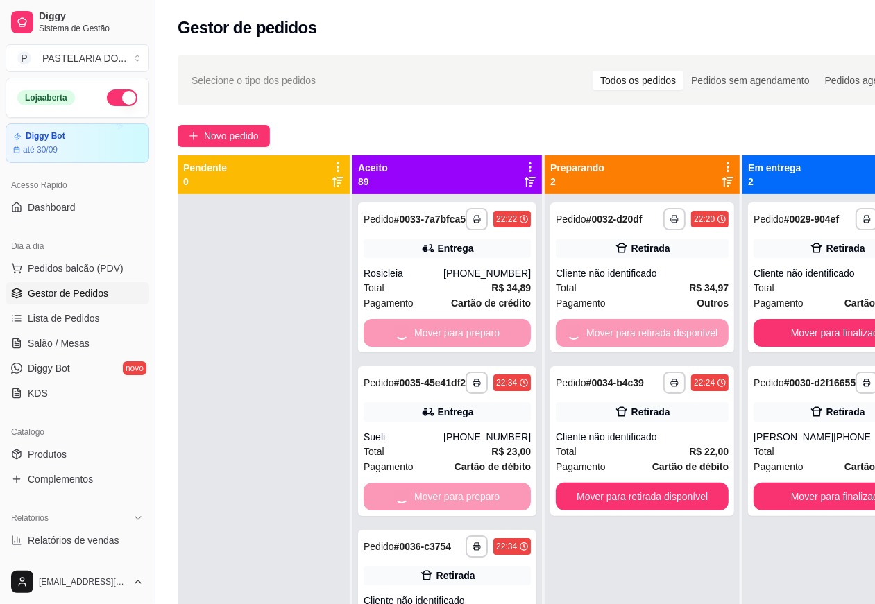
click at [637, 508] on button "Mover para retirada disponível" at bounding box center [642, 497] width 173 height 28
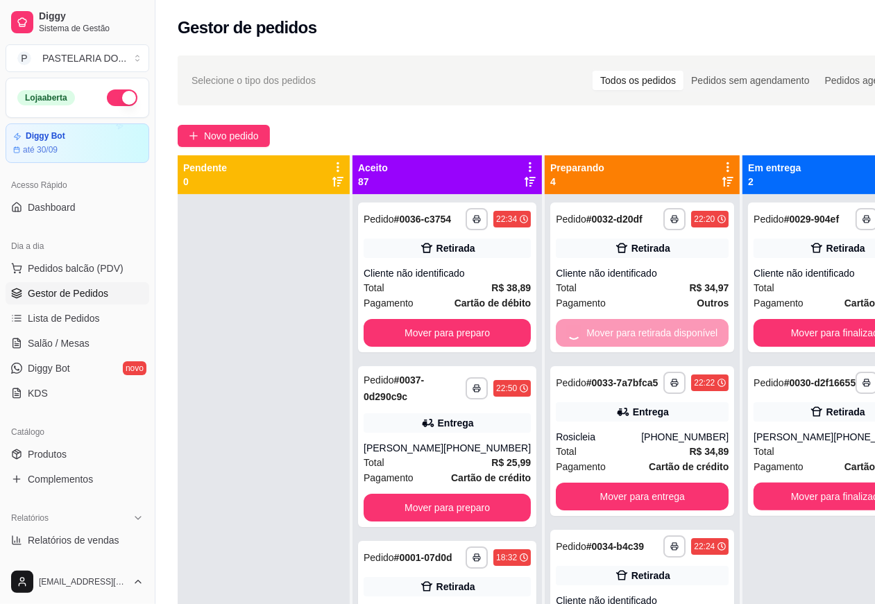
click at [470, 341] on button "Mover para preparo" at bounding box center [446, 333] width 167 height 28
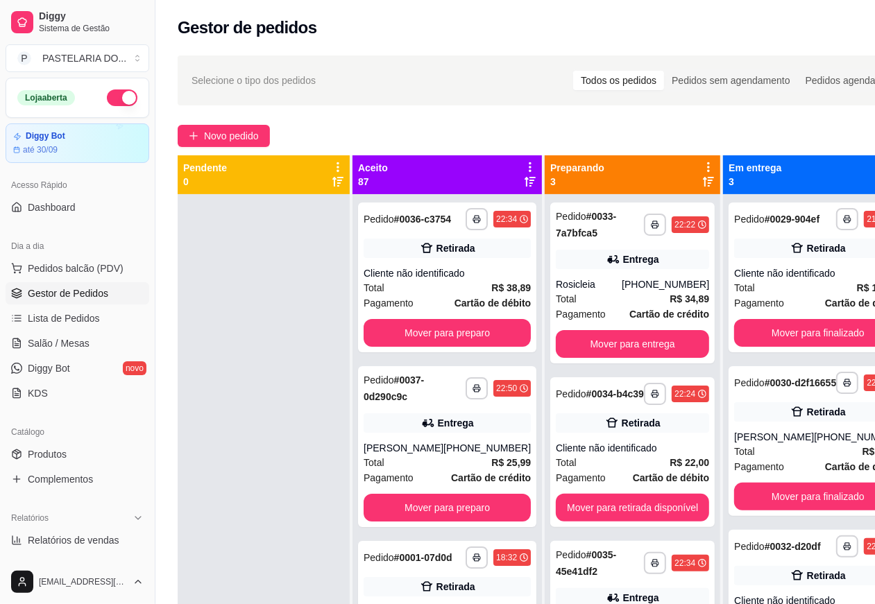
click at [459, 522] on button "Mover para preparo" at bounding box center [446, 508] width 167 height 28
click at [601, 341] on button "Mover para entrega" at bounding box center [632, 344] width 153 height 28
click at [632, 517] on button "Mover para retirada disponível" at bounding box center [632, 508] width 153 height 28
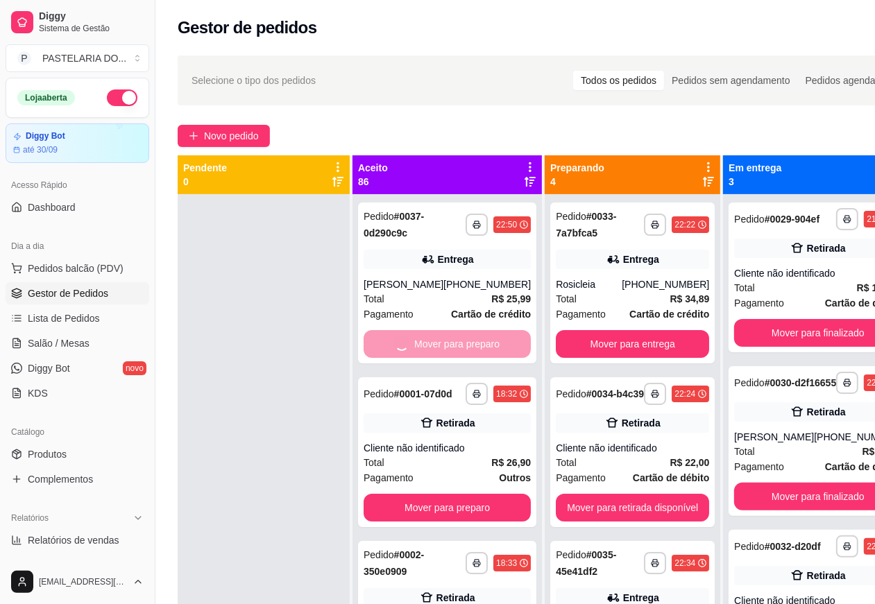
click at [765, 341] on button "Mover para finalizado" at bounding box center [817, 333] width 167 height 28
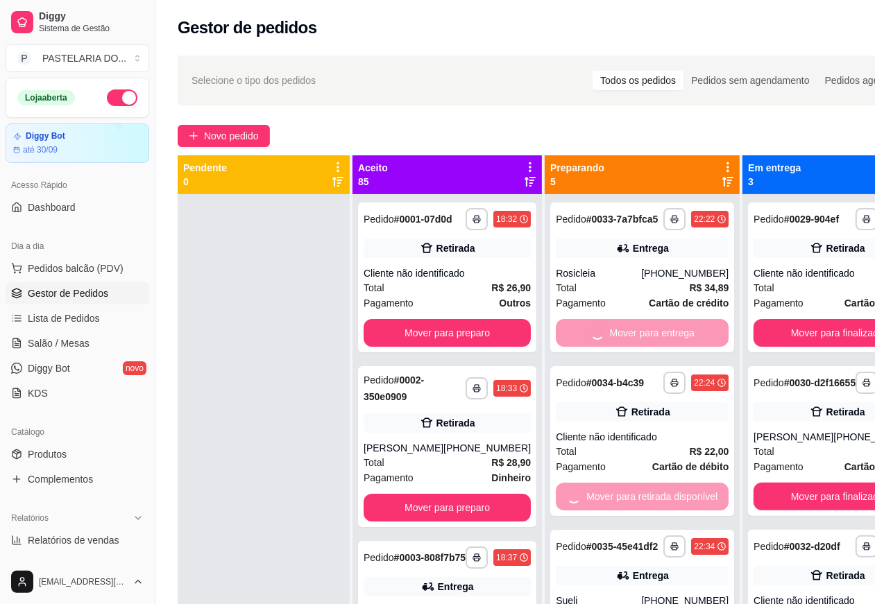
click at [806, 511] on button "Mover para finalizado" at bounding box center [836, 497] width 167 height 28
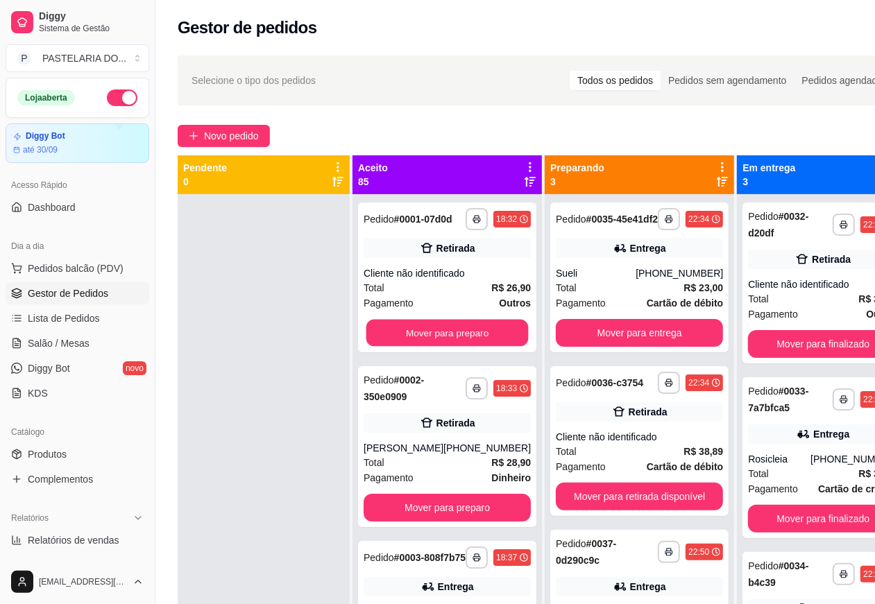
click at [462, 343] on button "Mover para preparo" at bounding box center [447, 333] width 162 height 27
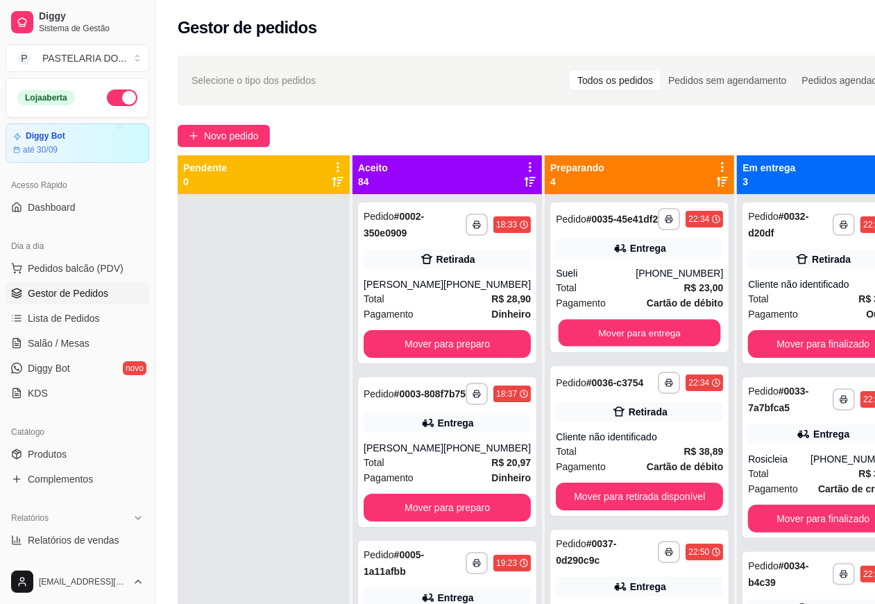
click at [469, 522] on button "Mover para preparo" at bounding box center [446, 508] width 167 height 28
click at [611, 342] on button "Mover para entrega" at bounding box center [639, 333] width 162 height 27
click at [642, 511] on button "Mover para retirada disponível" at bounding box center [639, 497] width 167 height 28
click at [768, 337] on button "Mover para finalizado" at bounding box center [823, 344] width 150 height 28
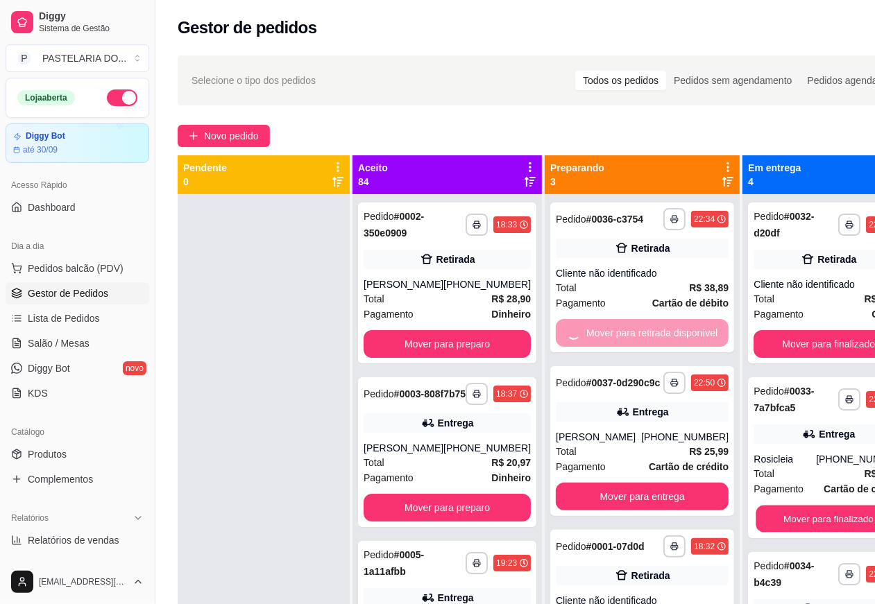
click at [800, 519] on button "Mover para finalizado" at bounding box center [829, 519] width 146 height 27
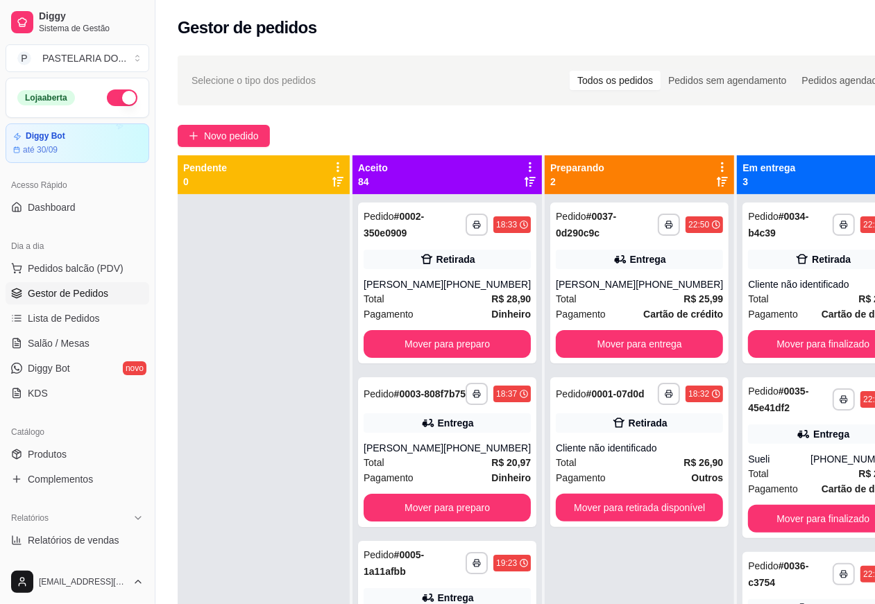
click at [463, 345] on button "Mover para preparo" at bounding box center [446, 344] width 167 height 28
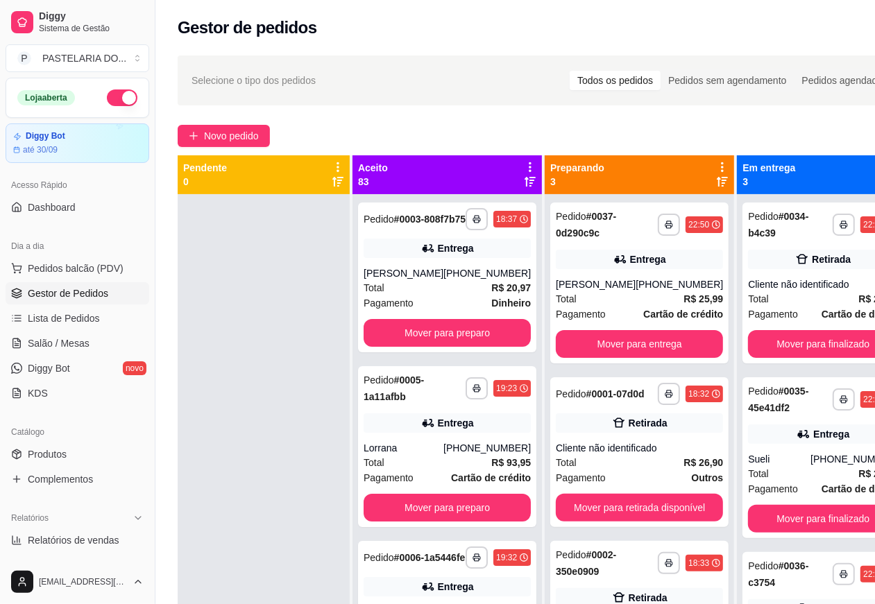
click at [467, 341] on button "Mover para preparo" at bounding box center [446, 333] width 167 height 28
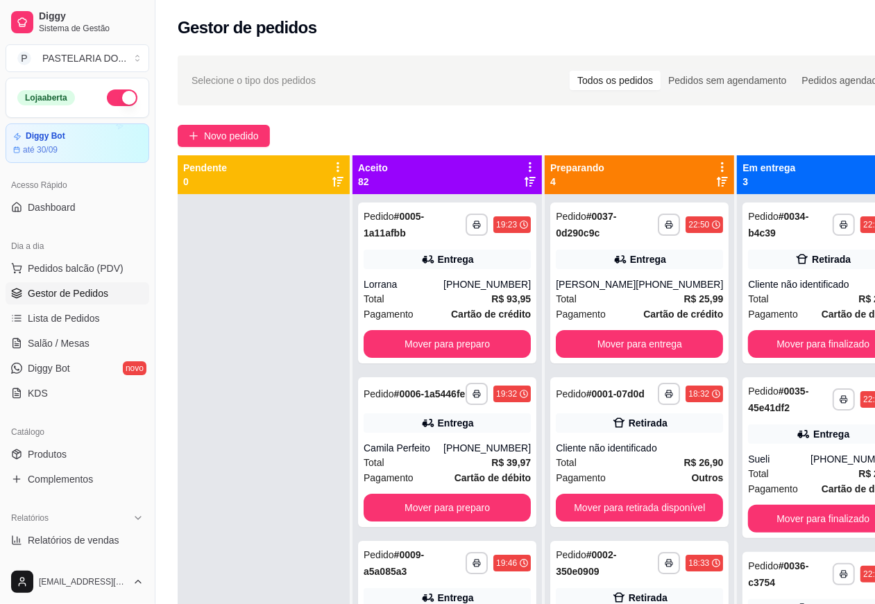
click at [466, 344] on button "Mover para preparo" at bounding box center [446, 344] width 167 height 28
click at [467, 494] on button "Mover para preparo" at bounding box center [446, 508] width 167 height 28
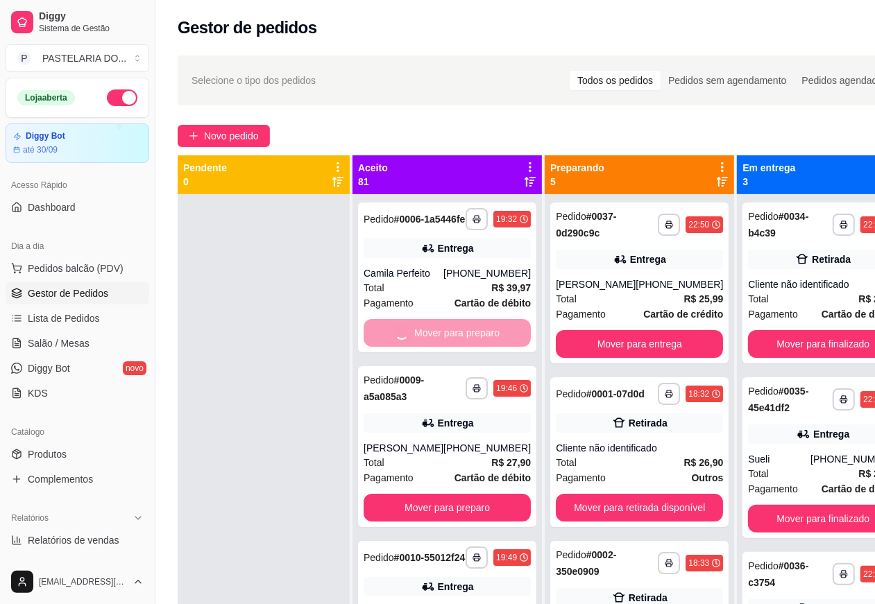
click at [466, 494] on button "Mover para preparo" at bounding box center [446, 508] width 167 height 28
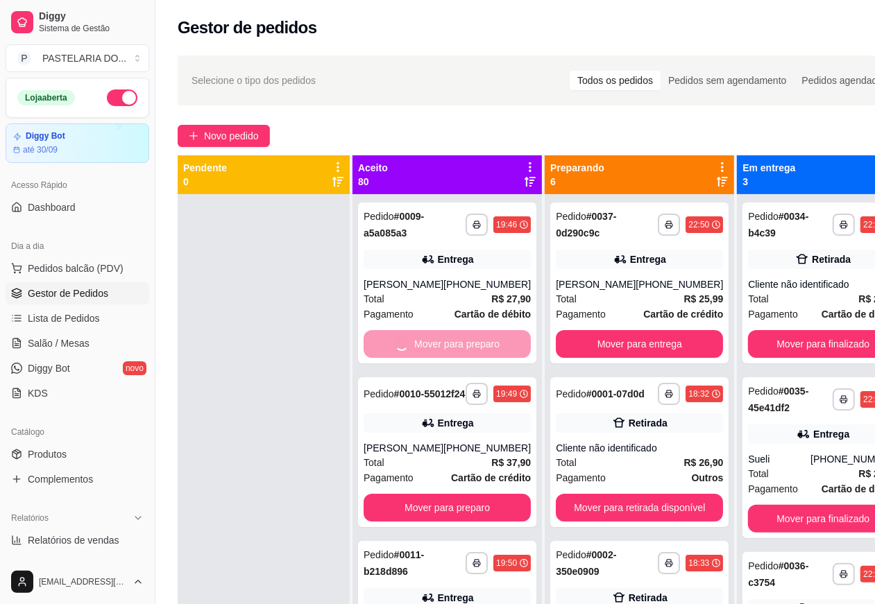
click at [469, 494] on button "Mover para preparo" at bounding box center [446, 508] width 167 height 28
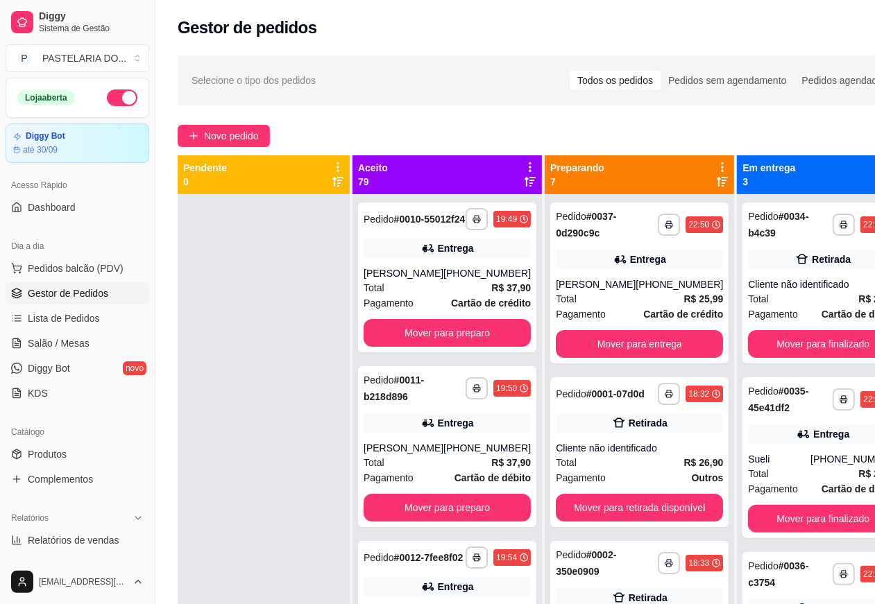
click at [472, 347] on button "Mover para preparo" at bounding box center [446, 333] width 167 height 28
click at [463, 347] on button "Mover para preparo" at bounding box center [446, 333] width 167 height 28
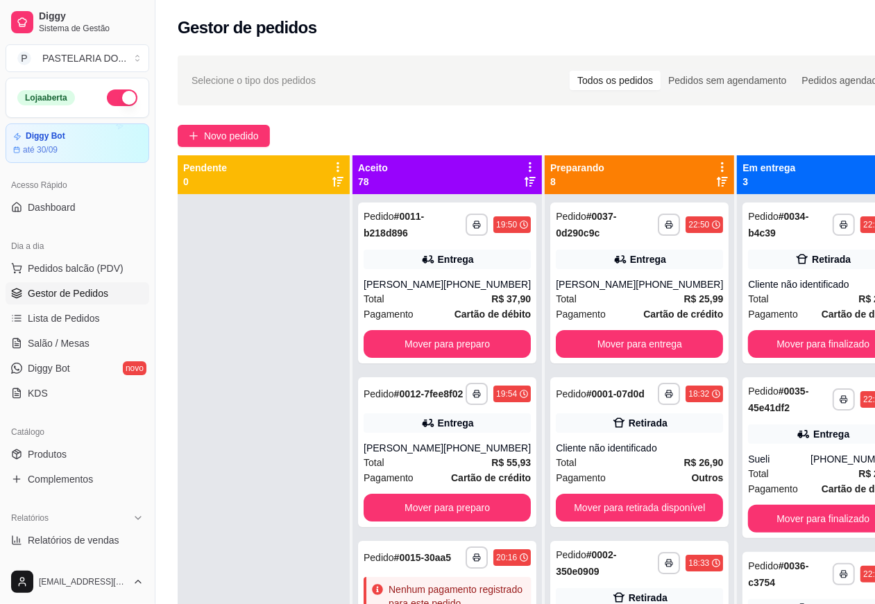
click at [610, 337] on button "Mover para entrega" at bounding box center [639, 344] width 167 height 28
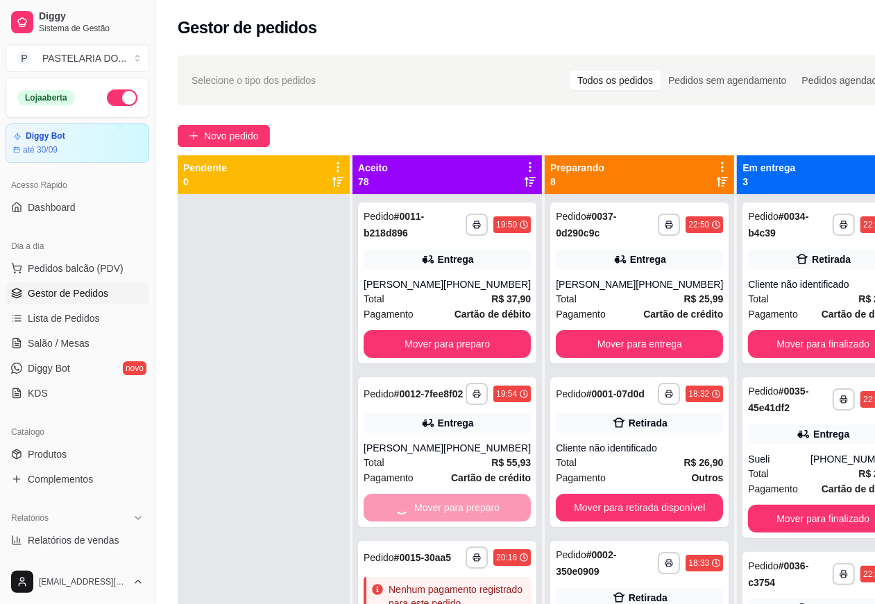
click at [619, 519] on button "Mover para retirada disponível" at bounding box center [639, 508] width 167 height 28
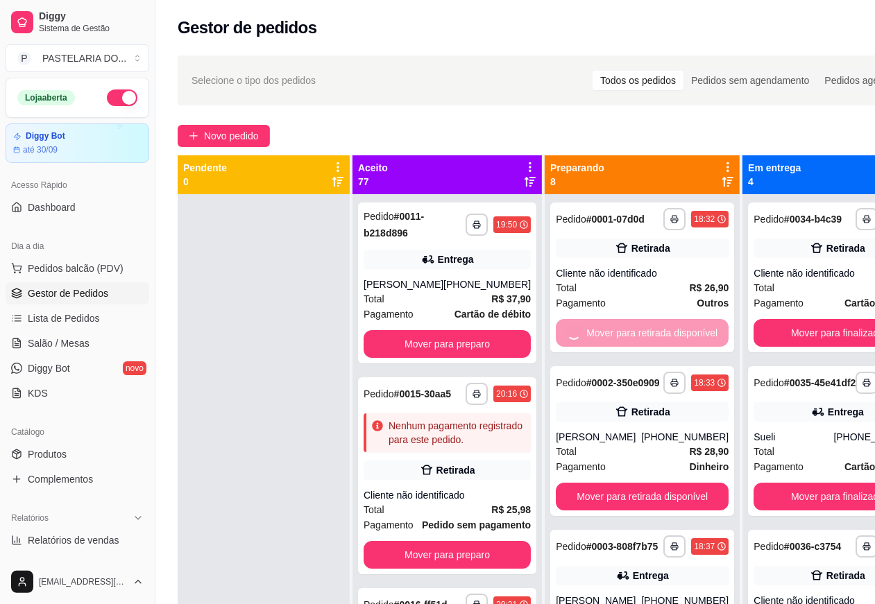
click at [778, 343] on button "Mover para finalizado" at bounding box center [836, 333] width 167 height 28
click at [793, 511] on button "Mover para finalizado" at bounding box center [836, 497] width 167 height 28
click at [468, 345] on button "Mover para preparo" at bounding box center [446, 344] width 167 height 28
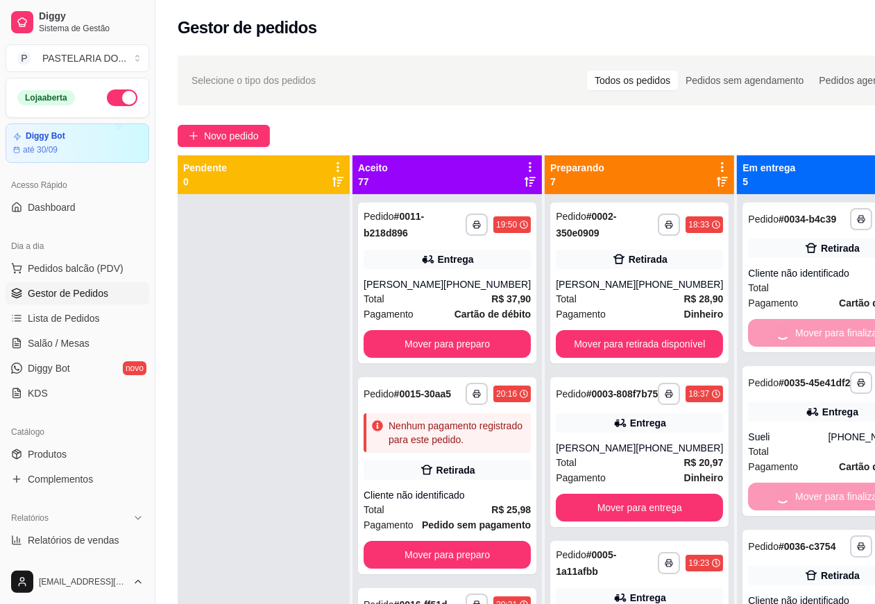
click at [455, 569] on button "Mover para preparo" at bounding box center [446, 555] width 167 height 28
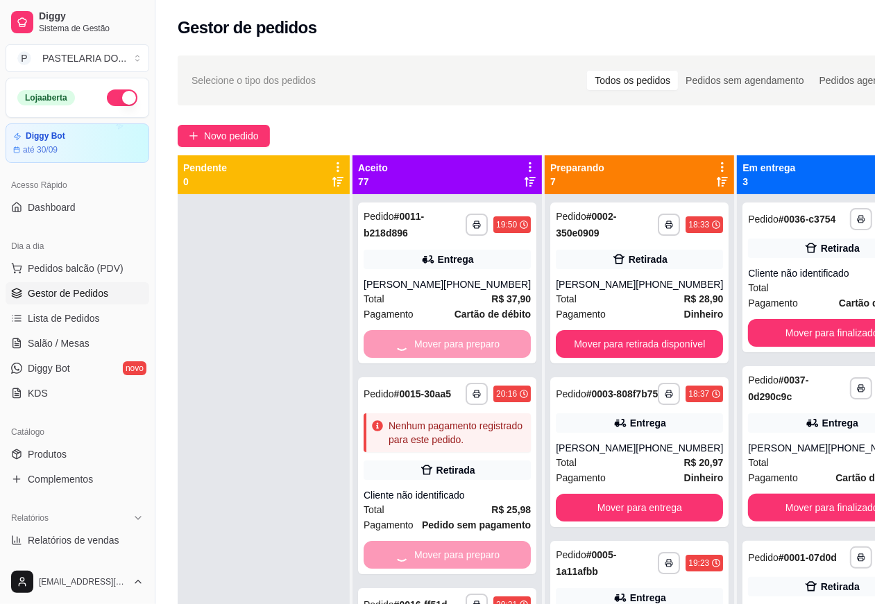
click at [633, 342] on button "Mover para retirada disponível" at bounding box center [639, 344] width 167 height 28
click at [639, 515] on button "Mover para entrega" at bounding box center [639, 508] width 167 height 28
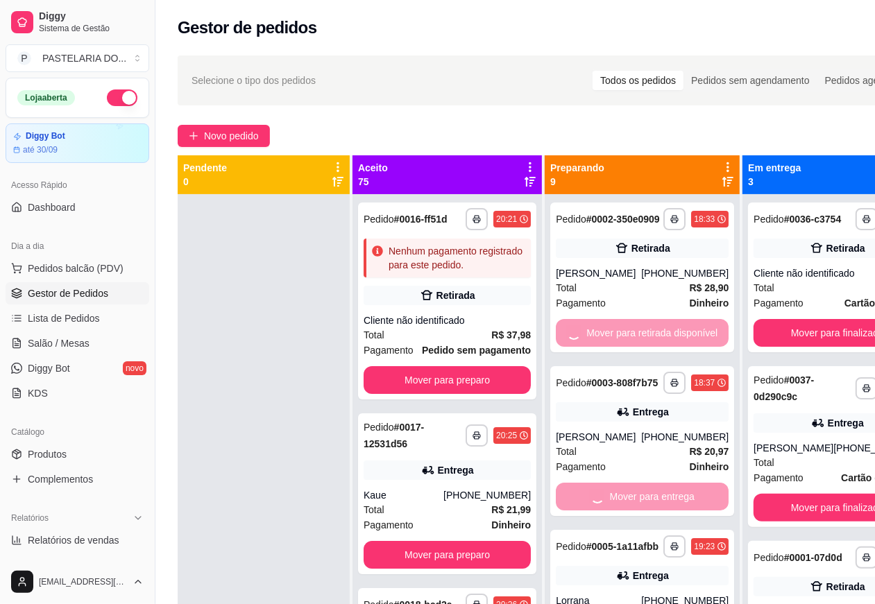
click at [792, 343] on button "Mover para finalizado" at bounding box center [836, 333] width 167 height 28
click at [791, 522] on button "Mover para finalizado" at bounding box center [836, 508] width 167 height 28
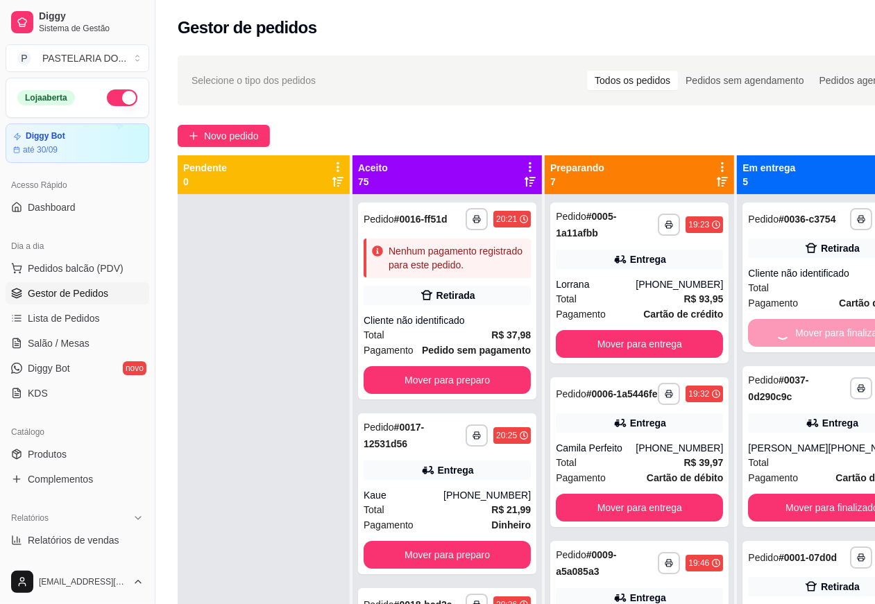
click at [466, 394] on button "Mover para preparo" at bounding box center [446, 380] width 167 height 28
click at [463, 569] on button "Mover para preparo" at bounding box center [446, 555] width 167 height 28
click at [601, 513] on button "Mover para entrega" at bounding box center [639, 508] width 167 height 28
click at [617, 343] on button "Mover para entrega" at bounding box center [639, 344] width 167 height 28
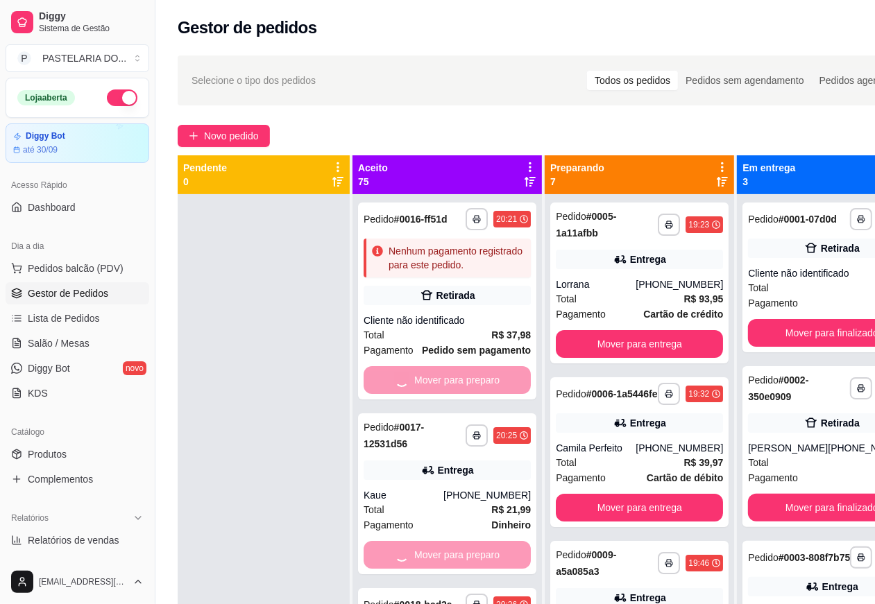
click at [810, 342] on button "Mover para finalizado" at bounding box center [831, 333] width 167 height 28
click at [796, 518] on button "Mover para finalizado" at bounding box center [831, 508] width 167 height 28
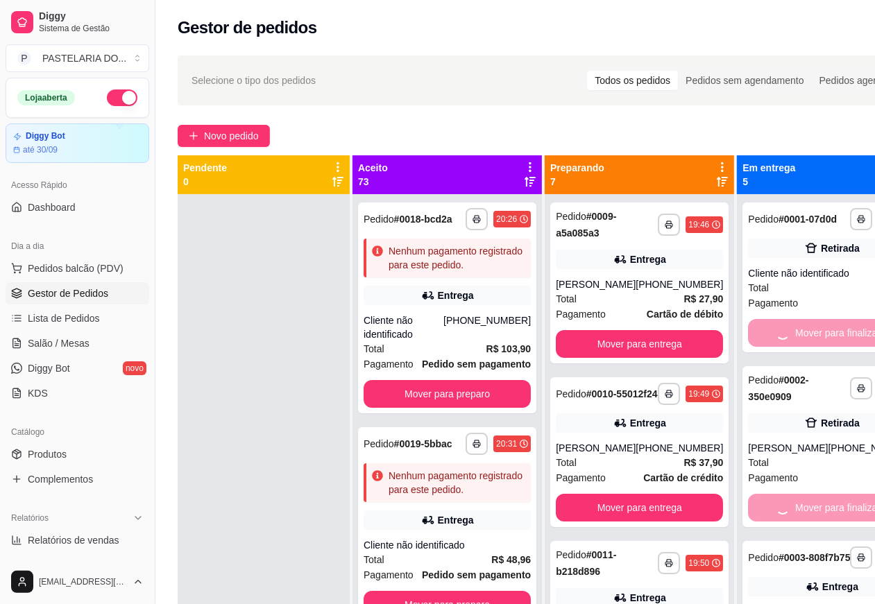
click at [477, 408] on button "Mover para preparo" at bounding box center [446, 394] width 167 height 28
click at [636, 348] on button "Mover para entrega" at bounding box center [639, 344] width 167 height 28
click at [638, 522] on button "Mover para entrega" at bounding box center [639, 508] width 167 height 28
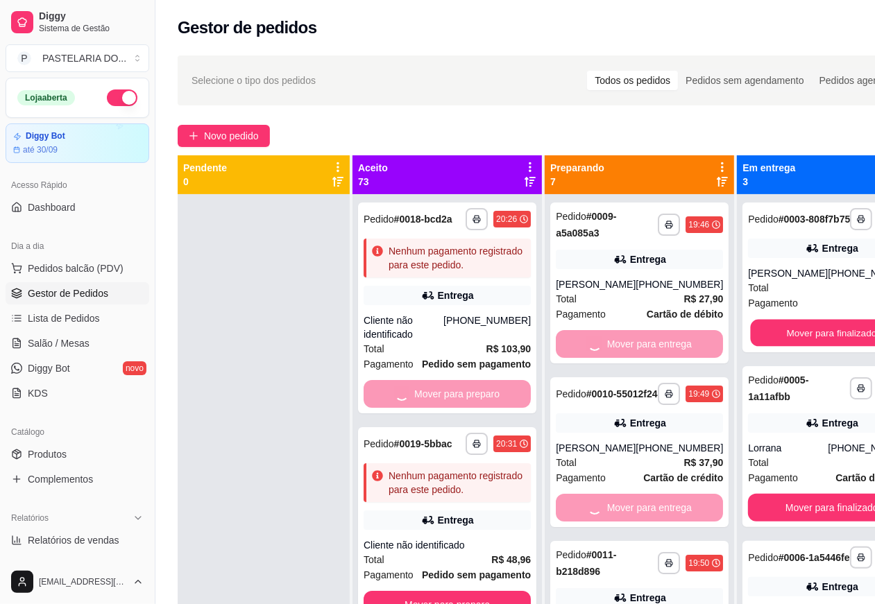
click at [816, 338] on button "Mover para finalizado" at bounding box center [832, 333] width 162 height 27
click at [812, 517] on button "Mover para finalizado" at bounding box center [831, 508] width 167 height 28
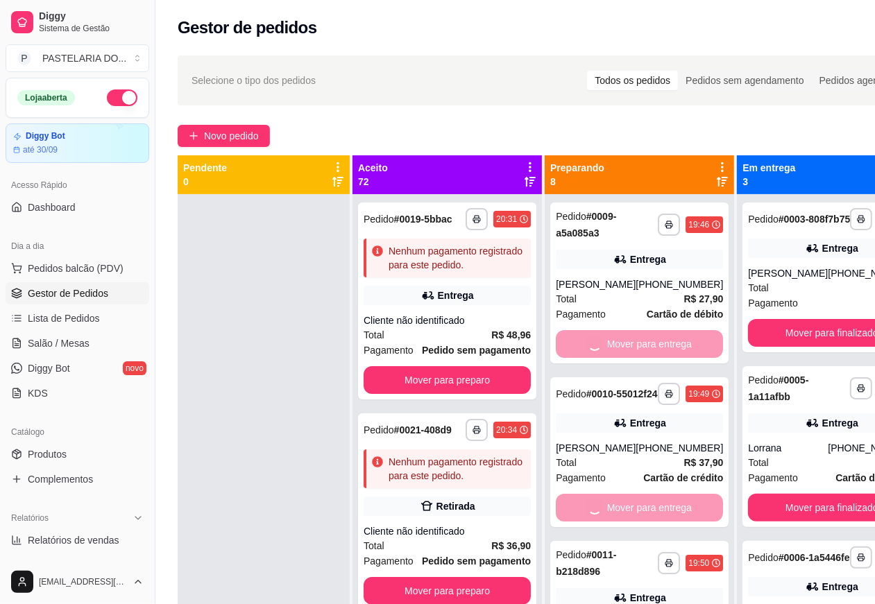
click at [454, 394] on button "Mover para preparo" at bounding box center [446, 380] width 167 height 28
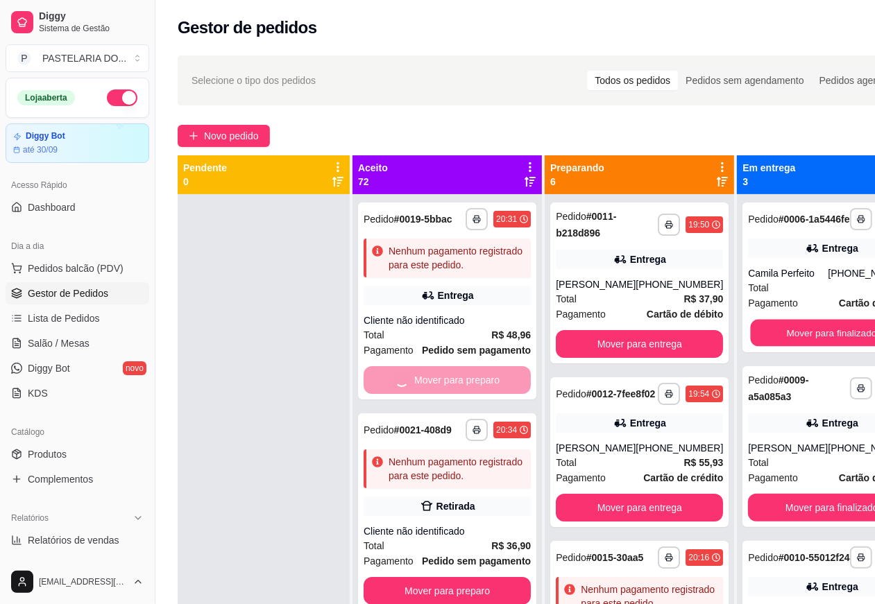
click at [791, 341] on button "Mover para finalizado" at bounding box center [832, 333] width 162 height 27
click at [816, 517] on button "Mover para finalizado" at bounding box center [831, 508] width 167 height 28
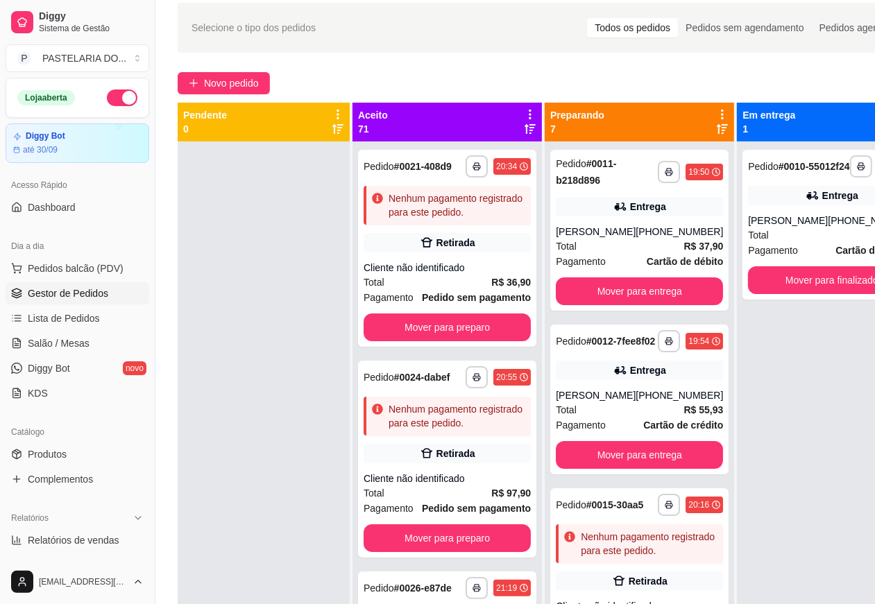
scroll to position [53, 0]
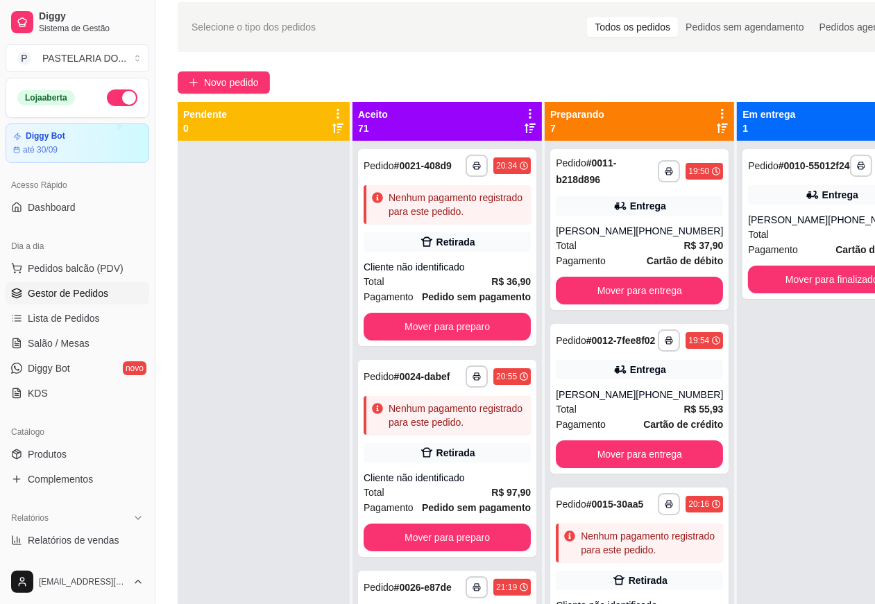
click at [477, 341] on button "Mover para preparo" at bounding box center [446, 327] width 167 height 28
click at [662, 462] on button "Mover para entrega" at bounding box center [639, 454] width 167 height 28
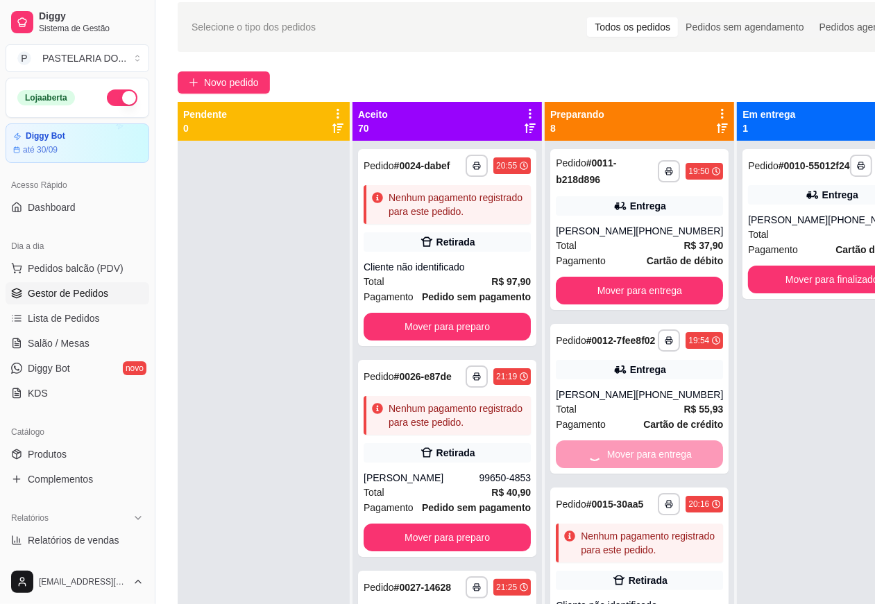
click at [643, 293] on button "Mover para entrega" at bounding box center [639, 291] width 167 height 28
click at [818, 293] on button "Mover para finalizado" at bounding box center [831, 280] width 167 height 28
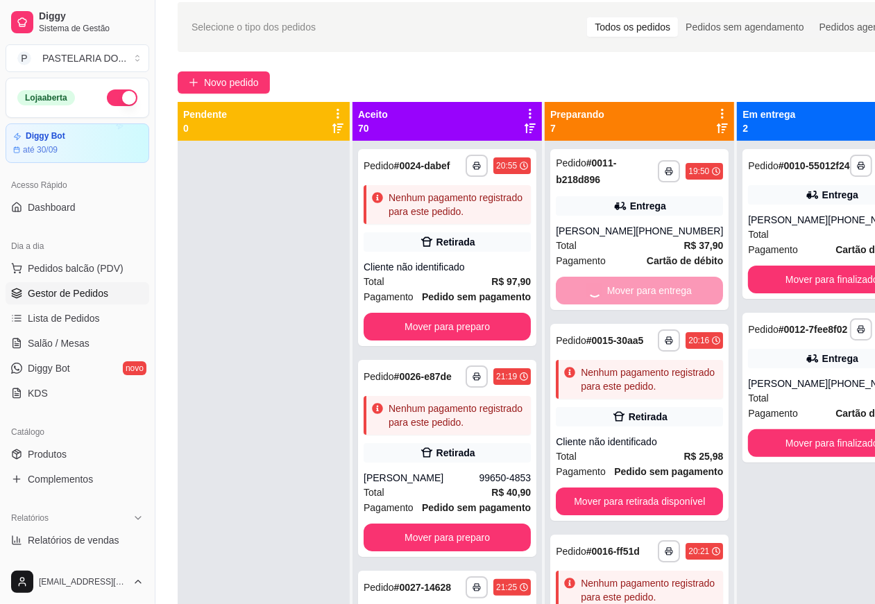
click at [474, 341] on button "Mover para preparo" at bounding box center [446, 327] width 167 height 28
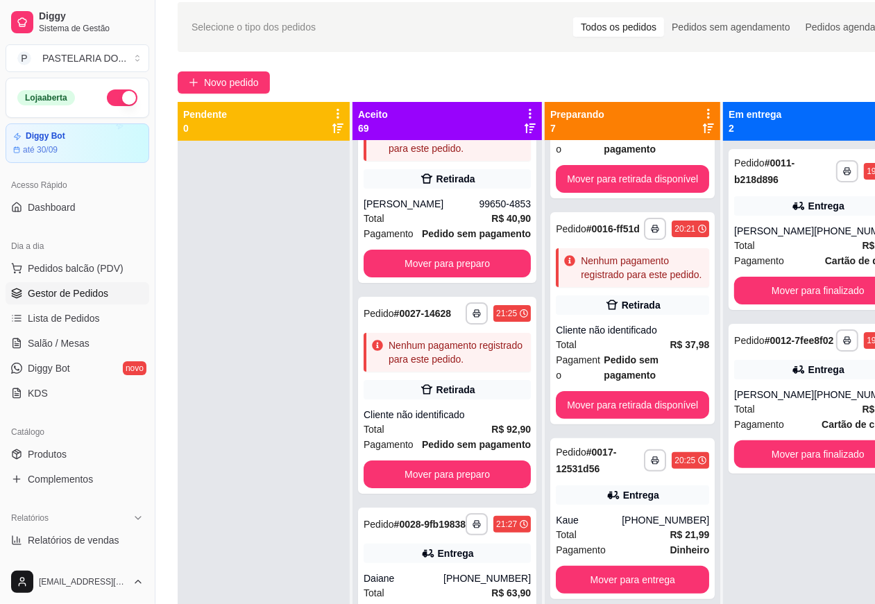
scroll to position [83, 0]
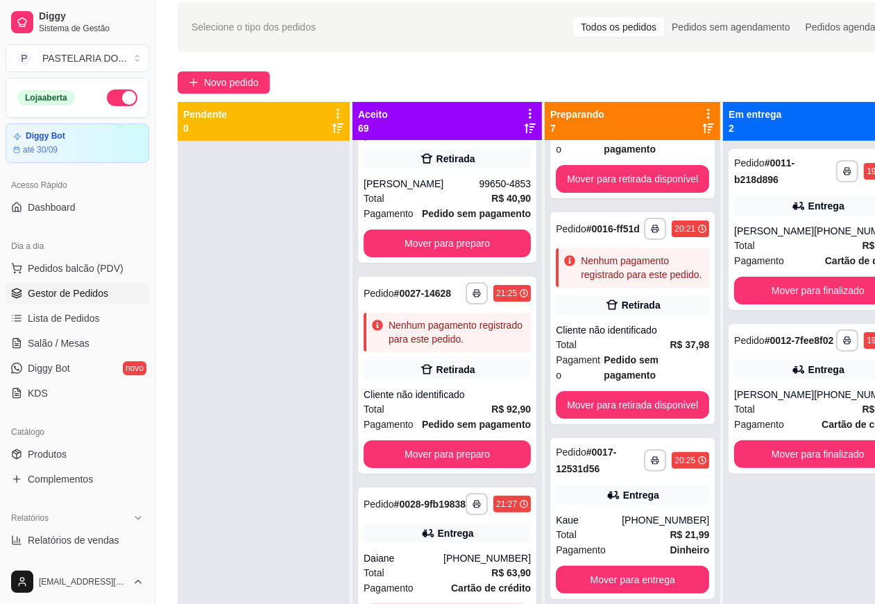
click at [465, 257] on button "Mover para preparo" at bounding box center [446, 244] width 167 height 28
click at [481, 468] on button "Mover para preparo" at bounding box center [446, 454] width 167 height 28
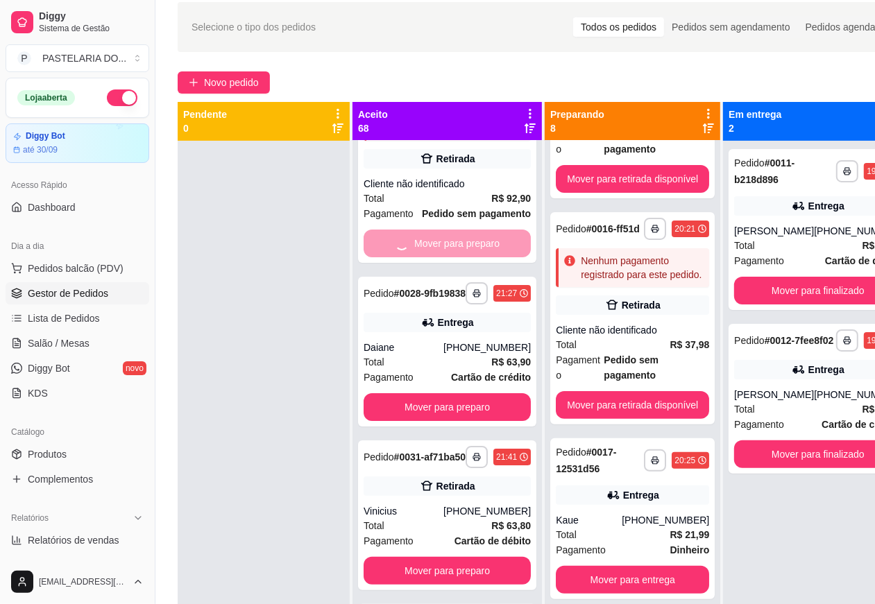
click at [609, 165] on button "Mover para retirada disponível" at bounding box center [632, 179] width 153 height 28
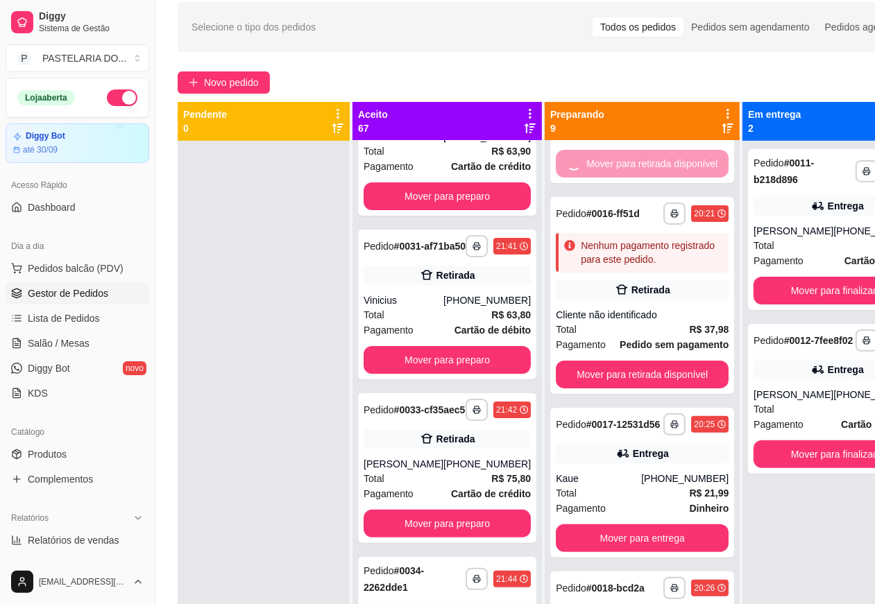
click at [670, 420] on icon "button" at bounding box center [674, 424] width 8 height 8
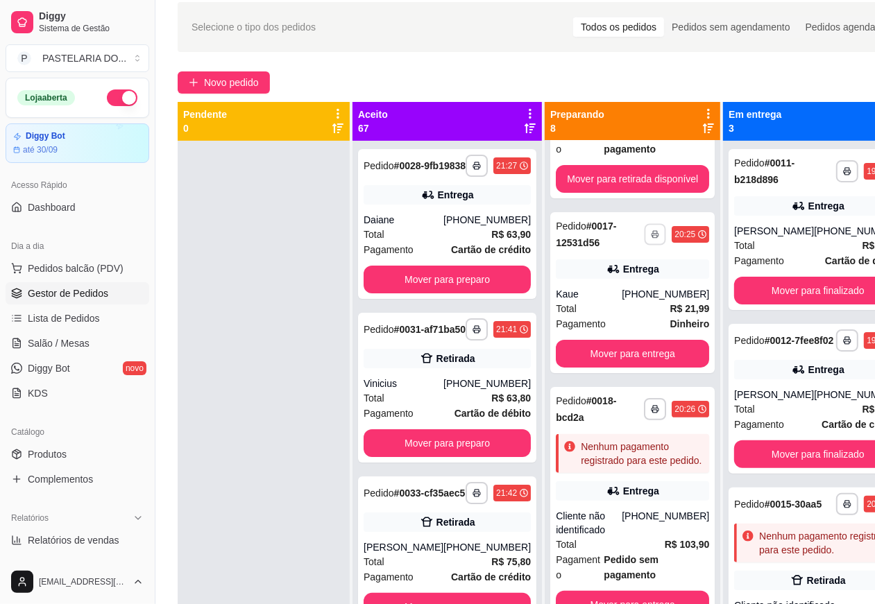
click at [644, 420] on button "button" at bounding box center [655, 409] width 22 height 22
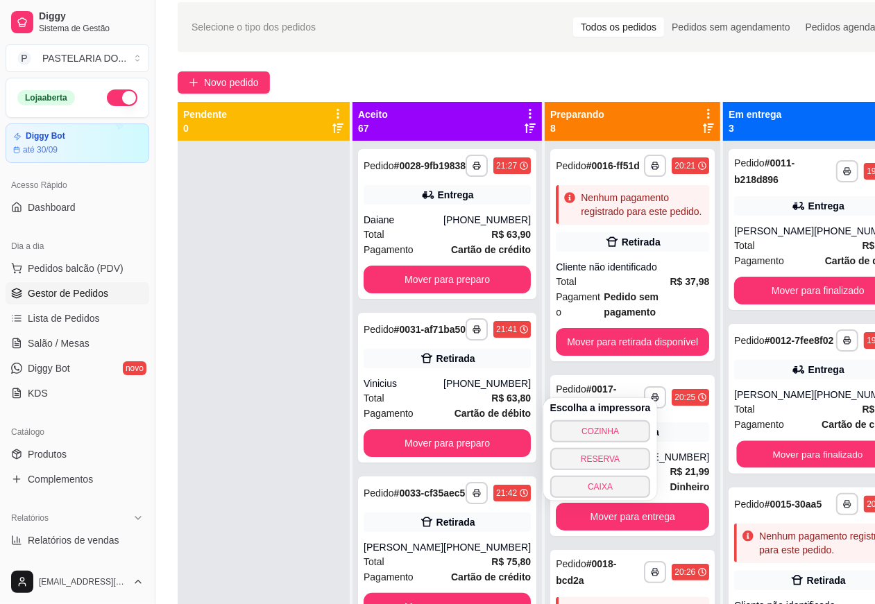
click at [789, 466] on button "Mover para finalizado" at bounding box center [818, 454] width 162 height 27
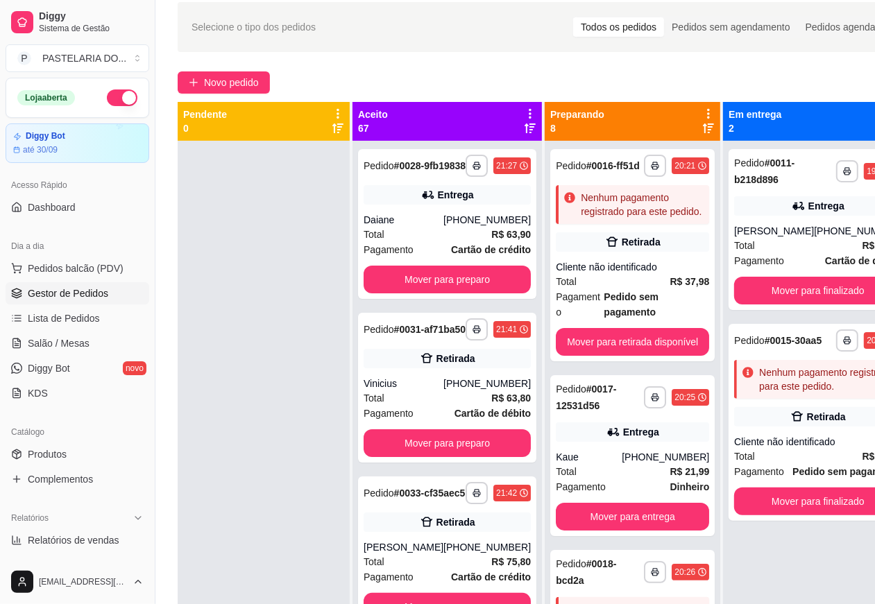
click at [786, 286] on button "Mover para finalizado" at bounding box center [817, 291] width 167 height 28
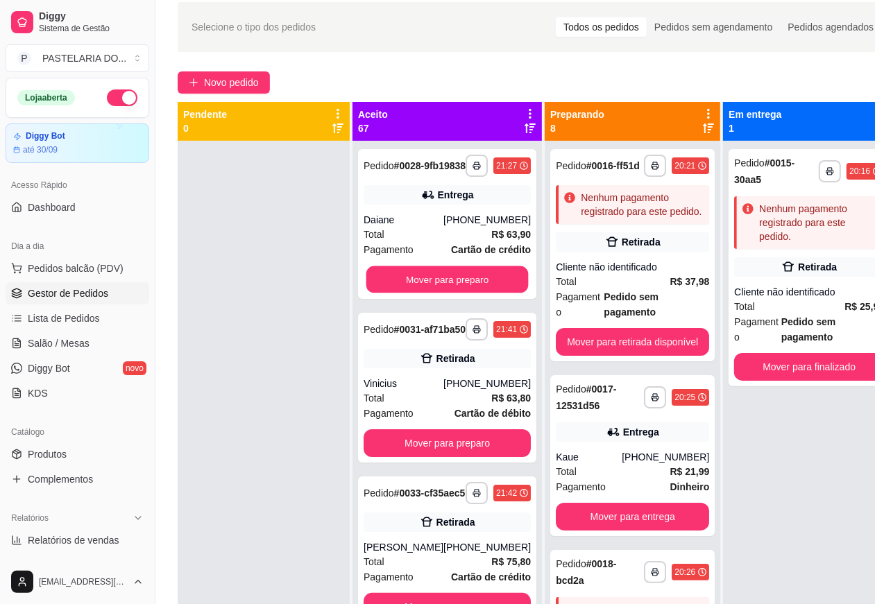
click at [438, 286] on button "Mover para preparo" at bounding box center [447, 279] width 162 height 27
click at [460, 593] on button "Mover para preparo" at bounding box center [446, 607] width 167 height 28
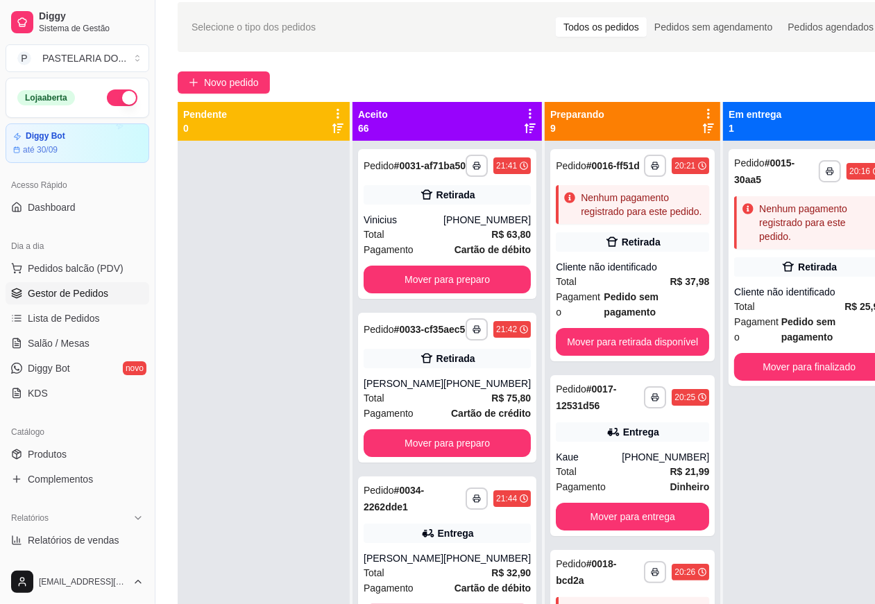
click at [628, 503] on button "Mover para entrega" at bounding box center [632, 517] width 153 height 28
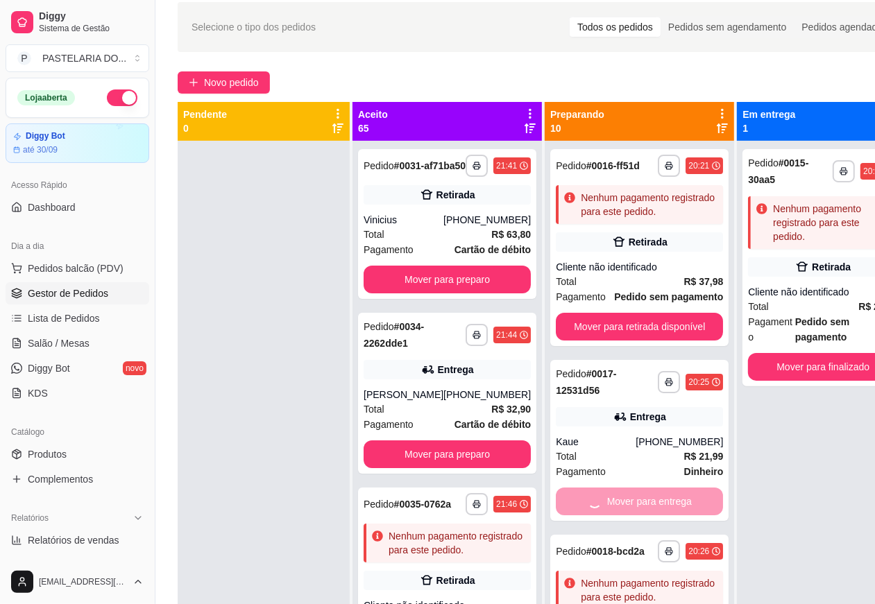
click at [638, 327] on button "Mover para retirada disponível" at bounding box center [639, 327] width 167 height 28
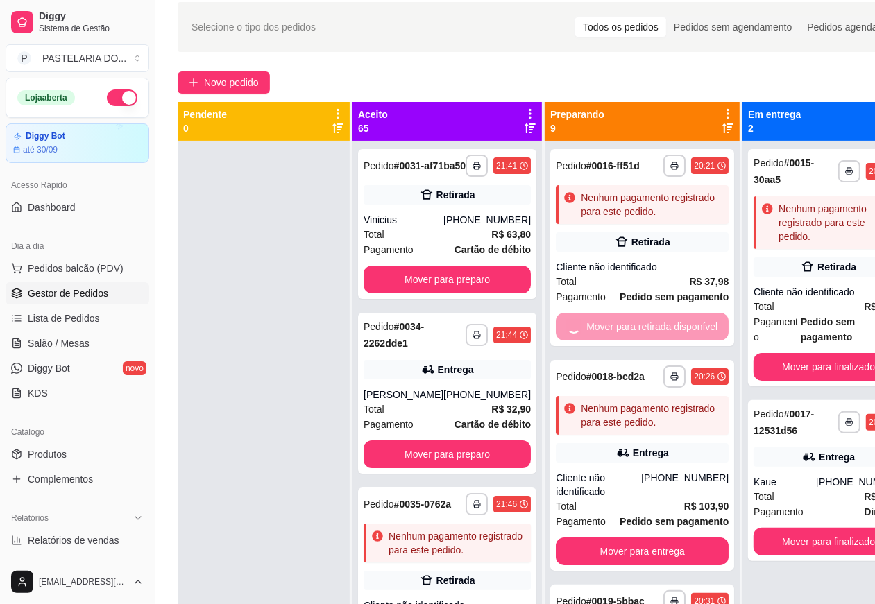
click at [818, 363] on button "Mover para finalizado" at bounding box center [828, 367] width 150 height 28
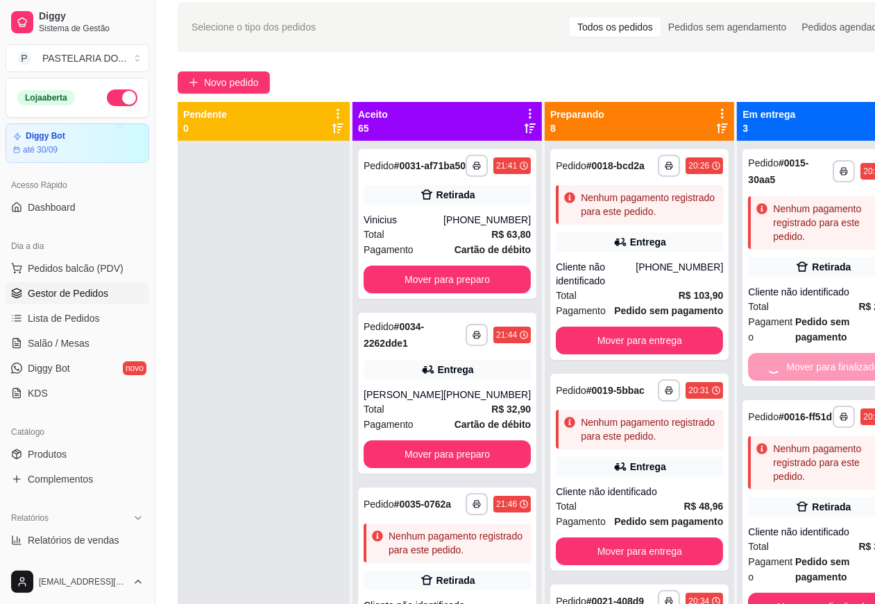
click at [449, 286] on button "Mover para preparo" at bounding box center [446, 280] width 167 height 28
click at [441, 468] on button "Mover para preparo" at bounding box center [446, 454] width 167 height 28
click at [616, 331] on button "Mover para entrega" at bounding box center [639, 341] width 167 height 28
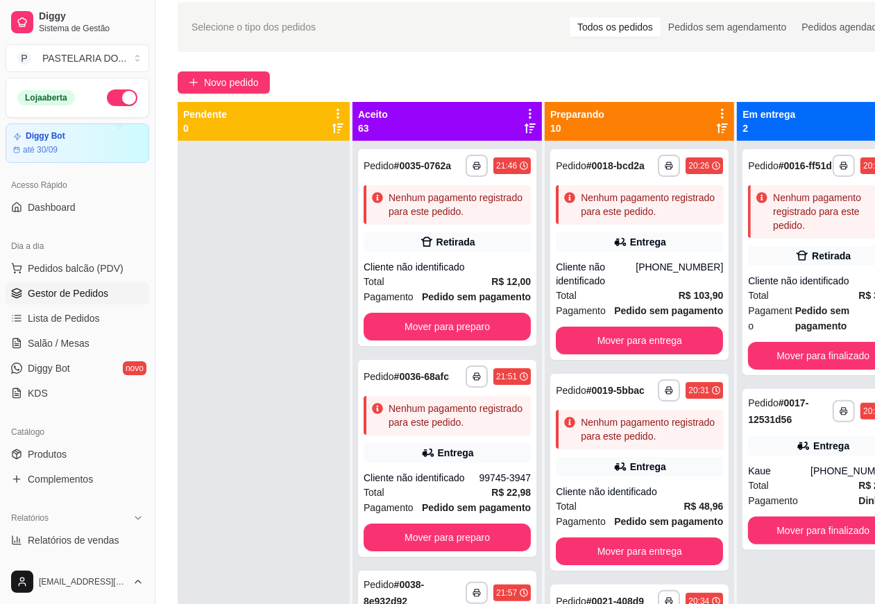
click at [628, 549] on button "Mover para entrega" at bounding box center [639, 552] width 167 height 28
click at [443, 341] on button "Mover para preparo" at bounding box center [446, 327] width 167 height 28
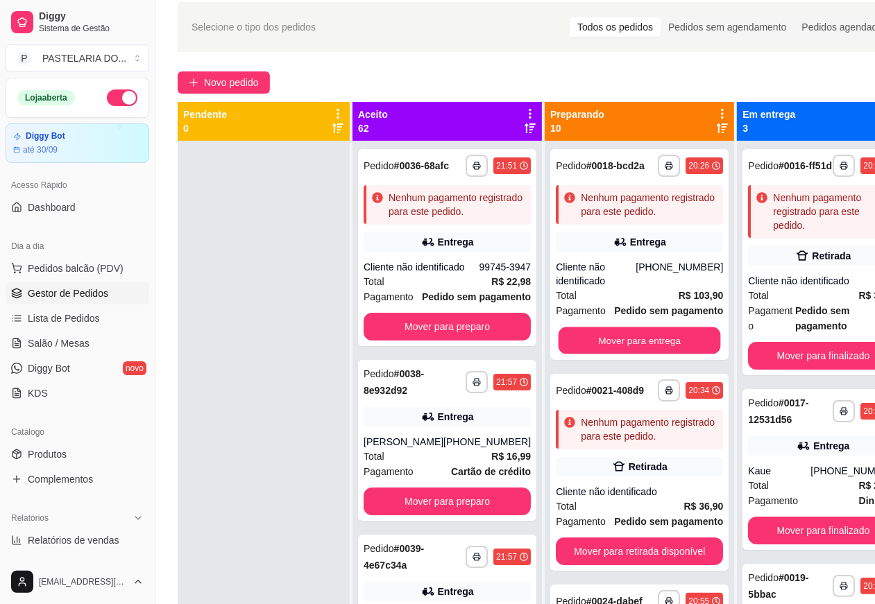
click at [633, 338] on button "Mover para entrega" at bounding box center [639, 340] width 162 height 27
click at [639, 563] on button "Mover para retirada disponível" at bounding box center [639, 552] width 167 height 28
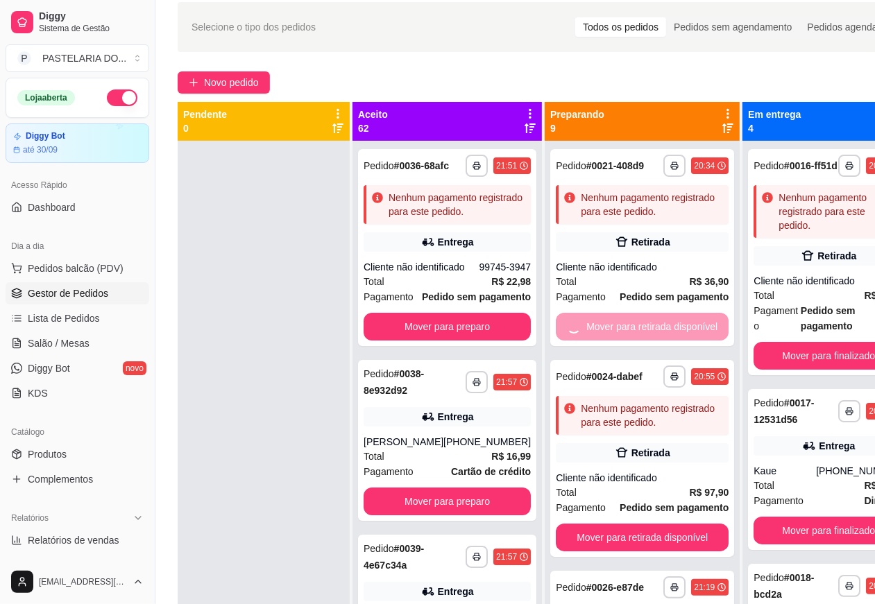
click at [448, 341] on button "Mover para preparo" at bounding box center [446, 327] width 167 height 28
click at [458, 515] on button "Mover para preparo" at bounding box center [446, 502] width 167 height 28
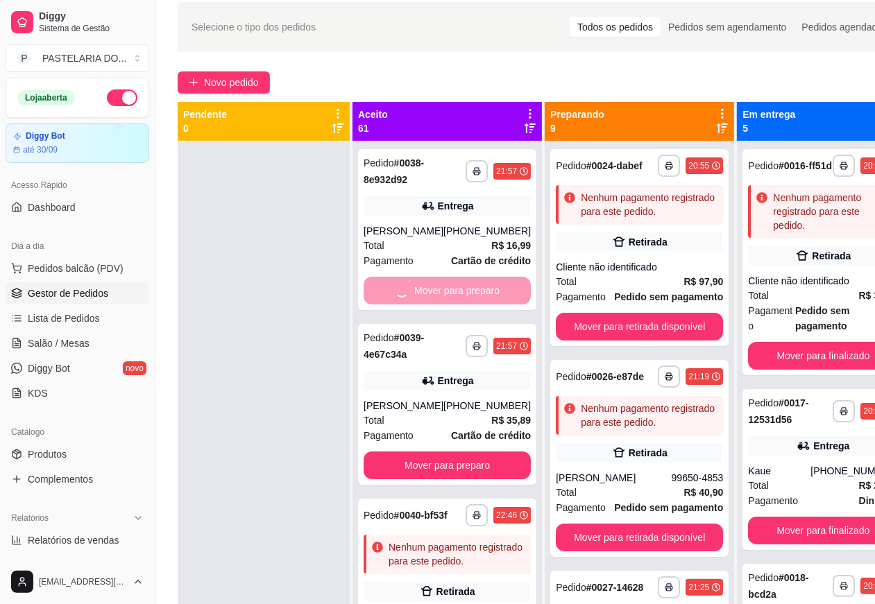
click at [640, 325] on button "Mover para retirada disponível" at bounding box center [639, 327] width 167 height 28
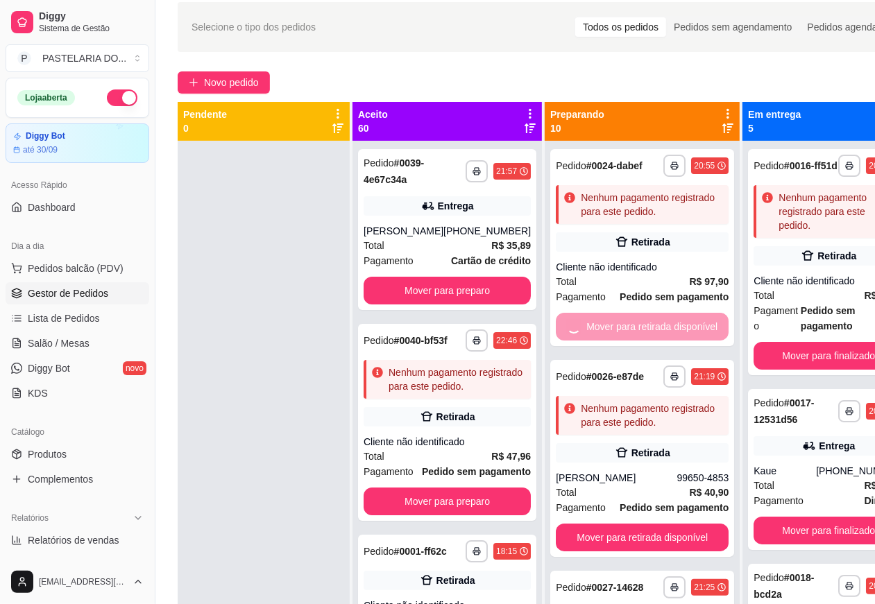
click at [644, 542] on button "Mover para retirada disponível" at bounding box center [642, 538] width 173 height 28
click at [793, 359] on button "Mover para finalizado" at bounding box center [828, 356] width 150 height 28
click at [815, 542] on button "Mover para finalizado" at bounding box center [828, 531] width 150 height 28
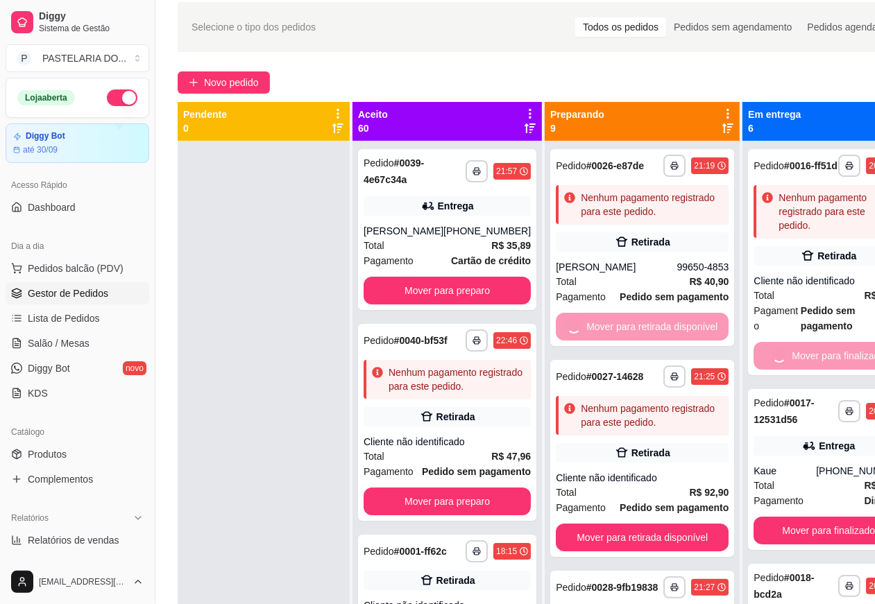
click at [466, 286] on button "Mover para preparo" at bounding box center [446, 291] width 167 height 28
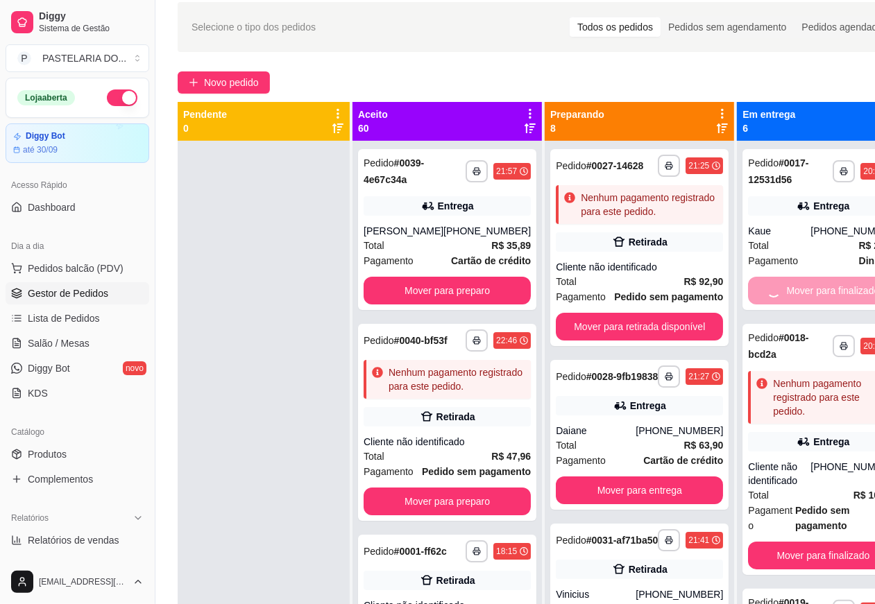
click at [463, 515] on button "Mover para preparo" at bounding box center [446, 502] width 167 height 28
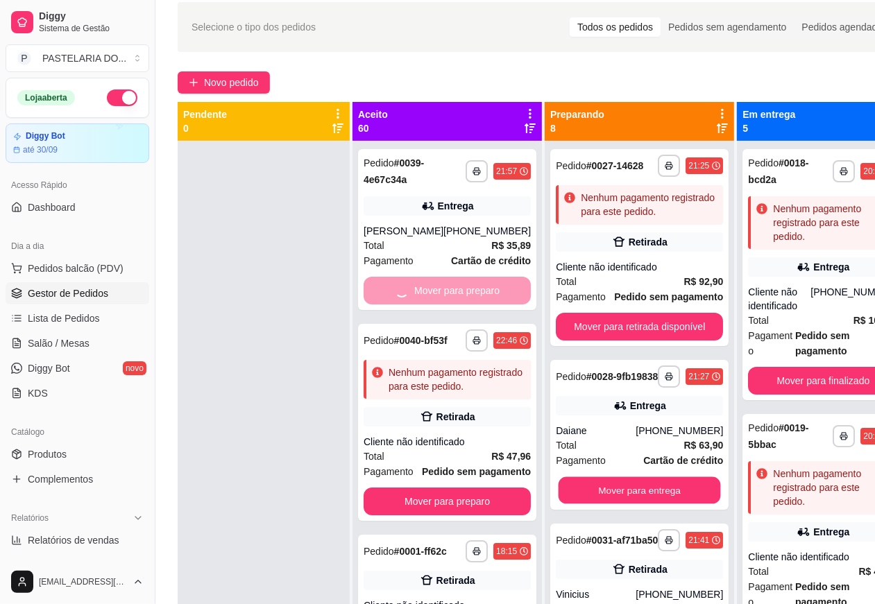
click at [603, 504] on button "Mover para entrega" at bounding box center [639, 490] width 162 height 27
click at [628, 325] on button "Mover para retirada disponível" at bounding box center [639, 327] width 167 height 28
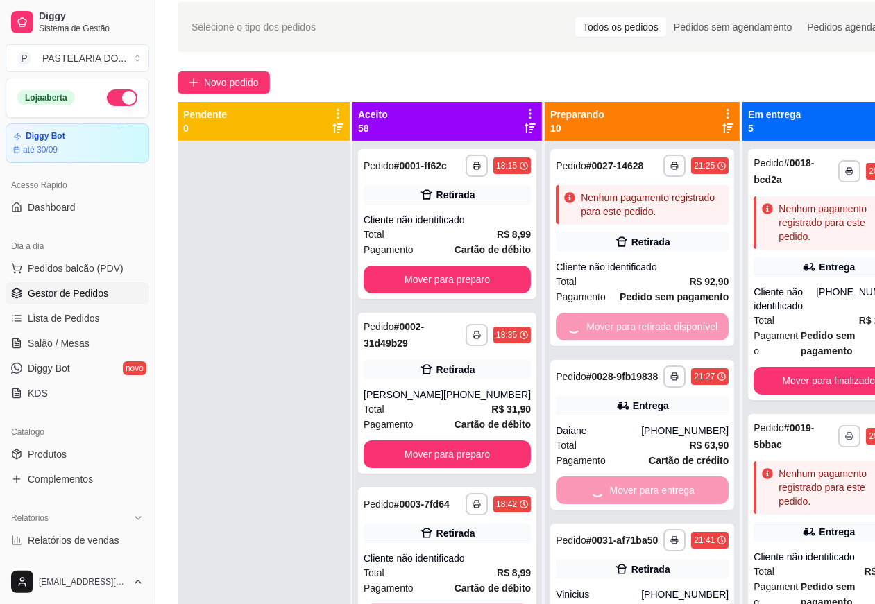
click at [467, 468] on button "Mover para preparo" at bounding box center [446, 454] width 167 height 28
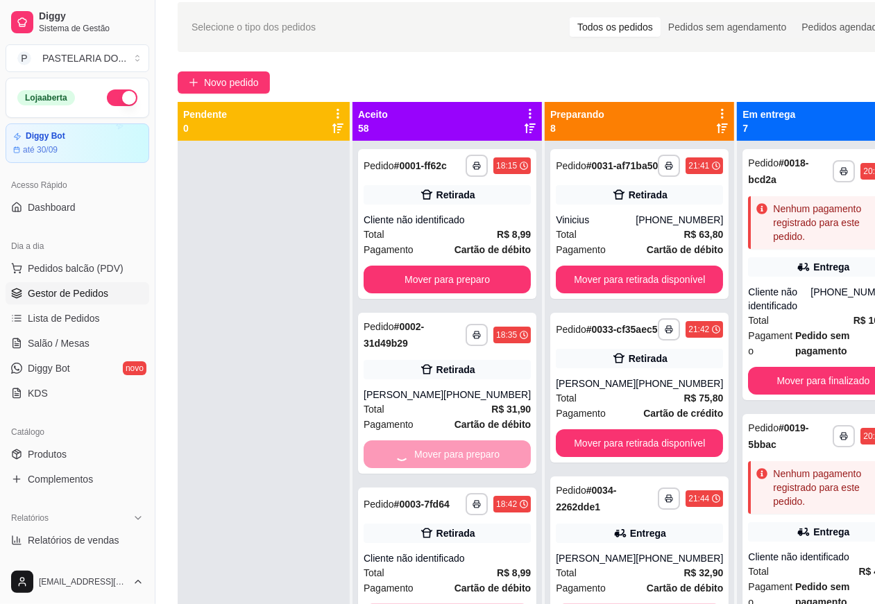
click at [463, 290] on button "Mover para preparo" at bounding box center [446, 280] width 167 height 28
click at [631, 286] on button "Mover para retirada disponível" at bounding box center [639, 280] width 167 height 28
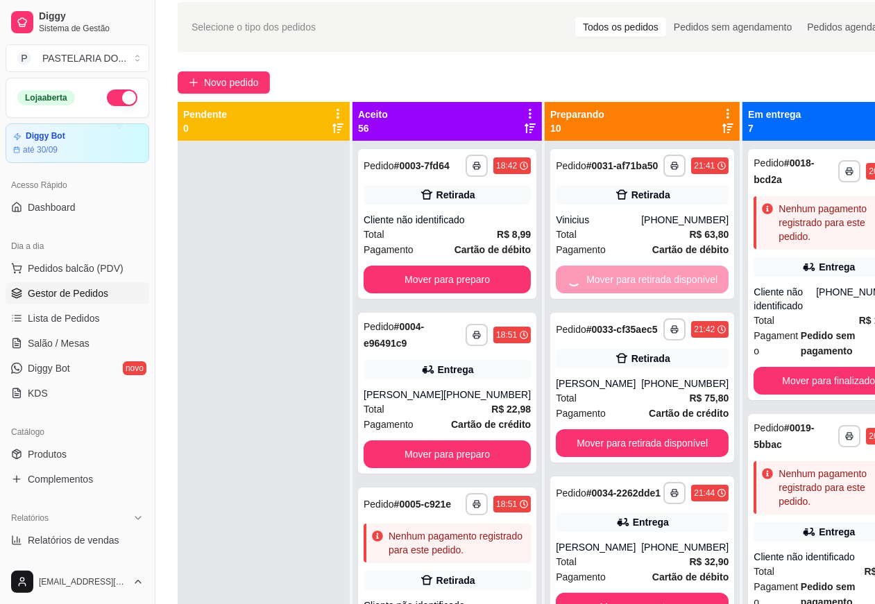
click at [639, 444] on button "Mover para retirada disponível" at bounding box center [642, 443] width 173 height 28
click at [798, 376] on button "Mover para finalizado" at bounding box center [828, 381] width 150 height 28
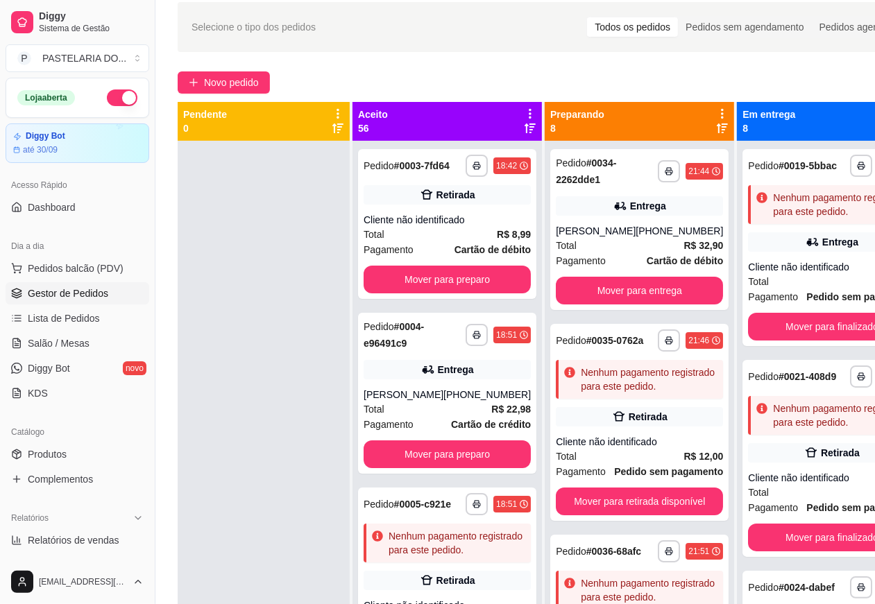
click at [461, 288] on button "Mover para preparo" at bounding box center [446, 280] width 167 height 28
click at [467, 488] on div "**********" at bounding box center [447, 586] width 178 height 197
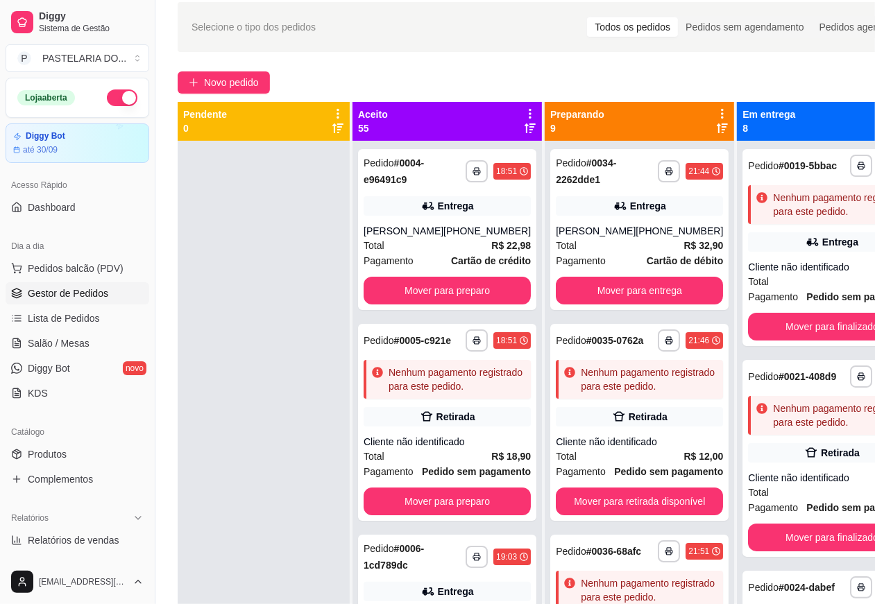
click at [784, 341] on button "Mover para finalizado" at bounding box center [831, 327] width 167 height 28
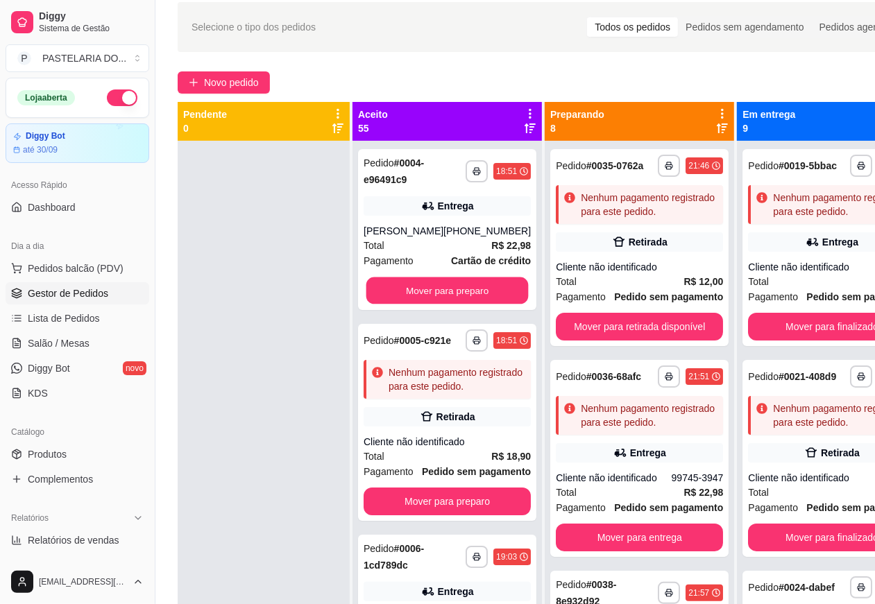
click at [466, 286] on button "Mover para preparo" at bounding box center [447, 290] width 162 height 27
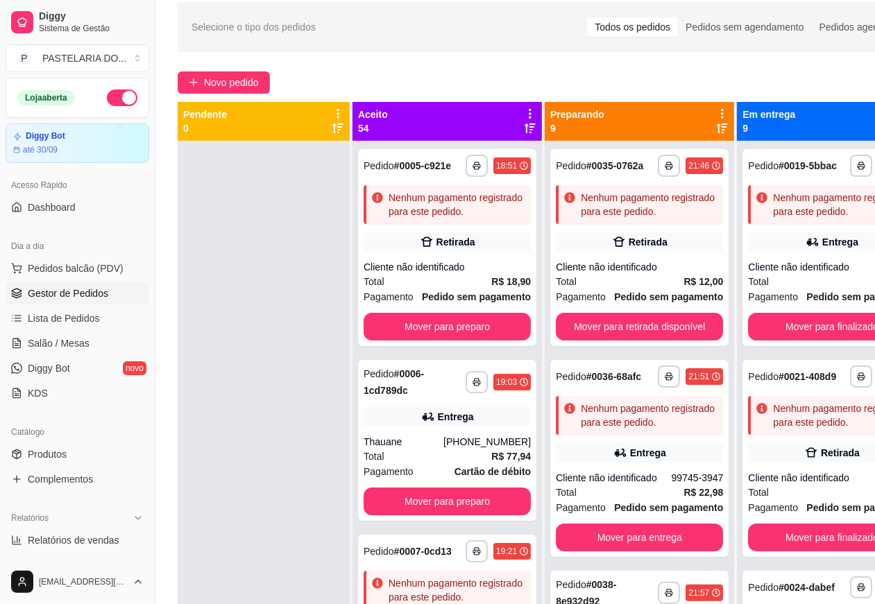
click at [459, 515] on button "Mover para preparo" at bounding box center [446, 502] width 167 height 28
click at [632, 338] on button "Mover para retirada disponível" at bounding box center [639, 327] width 167 height 28
click at [640, 550] on button "Mover para entrega" at bounding box center [639, 538] width 167 height 28
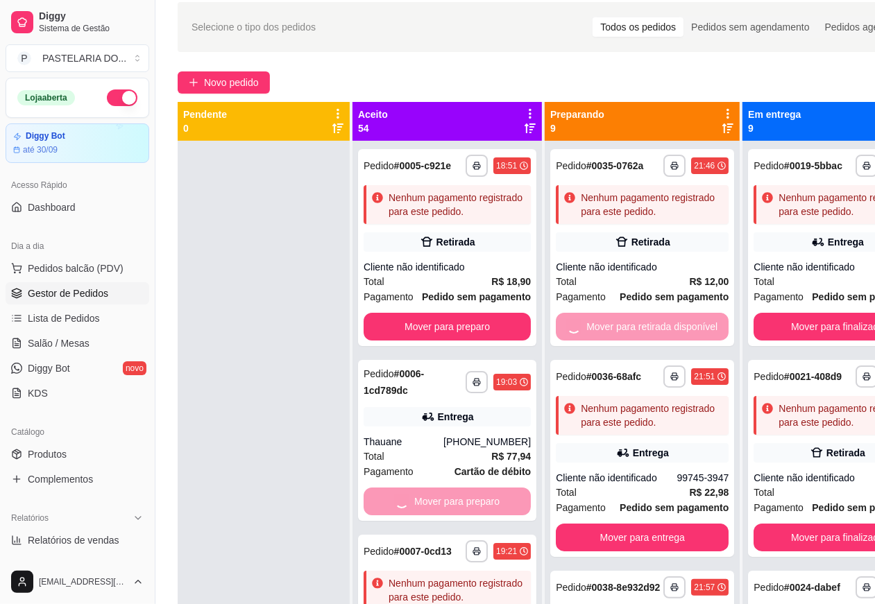
click at [458, 341] on button "Mover para preparo" at bounding box center [446, 327] width 167 height 28
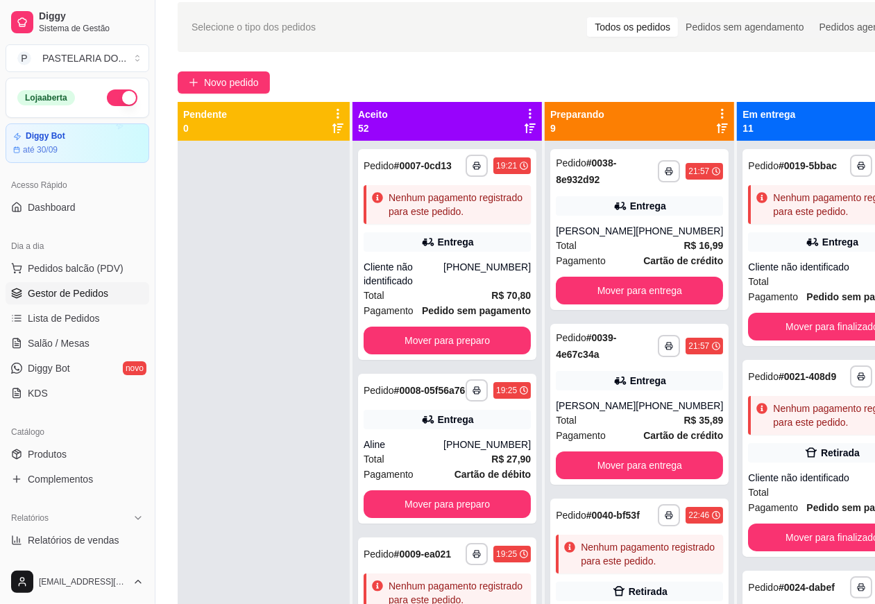
click at [666, 472] on button "Mover para entrega" at bounding box center [639, 466] width 167 height 28
click at [636, 291] on button "Mover para entrega" at bounding box center [639, 291] width 167 height 28
click at [458, 354] on button "Mover para preparo" at bounding box center [446, 341] width 167 height 28
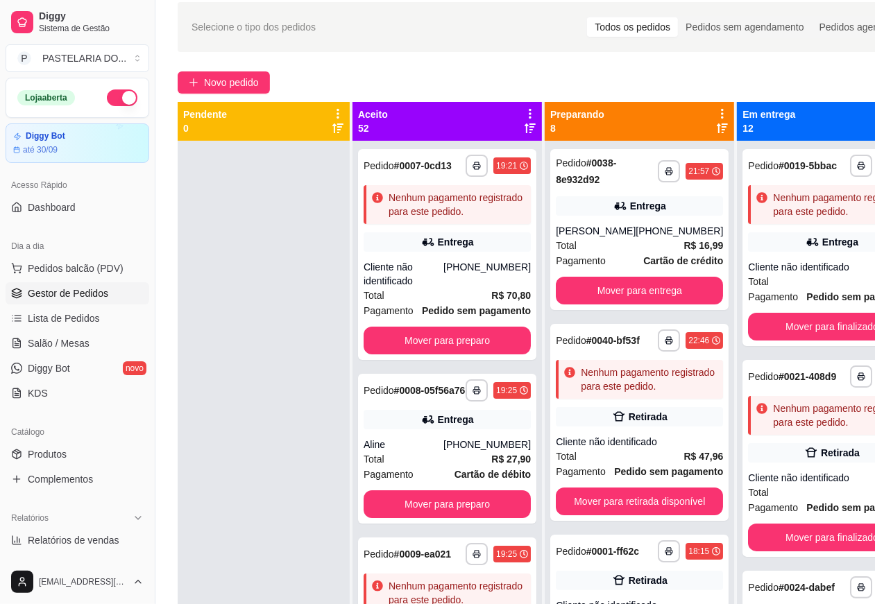
click at [461, 518] on button "Mover para preparo" at bounding box center [446, 504] width 167 height 28
click at [789, 341] on button "Mover para finalizado" at bounding box center [831, 327] width 167 height 28
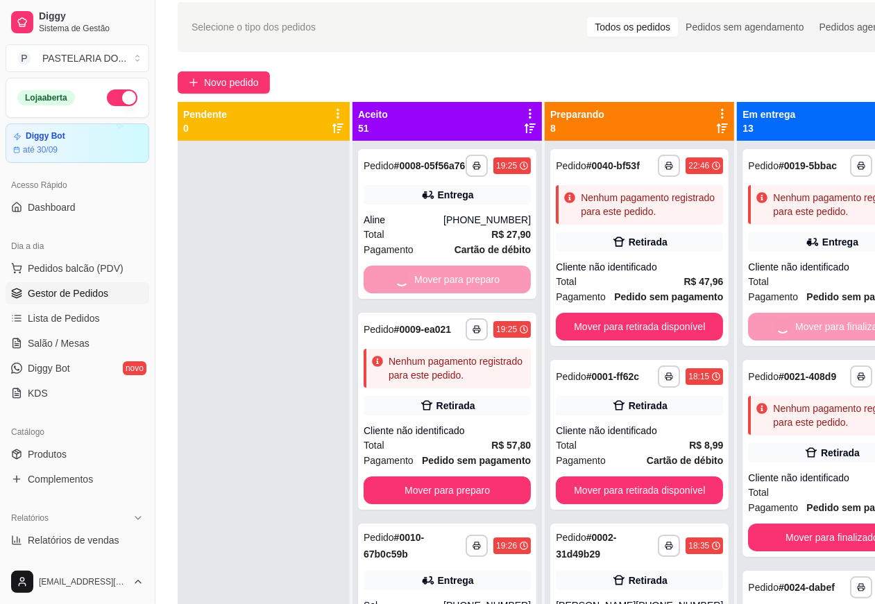
click at [621, 326] on button "Mover para retirada disponível" at bounding box center [639, 327] width 167 height 28
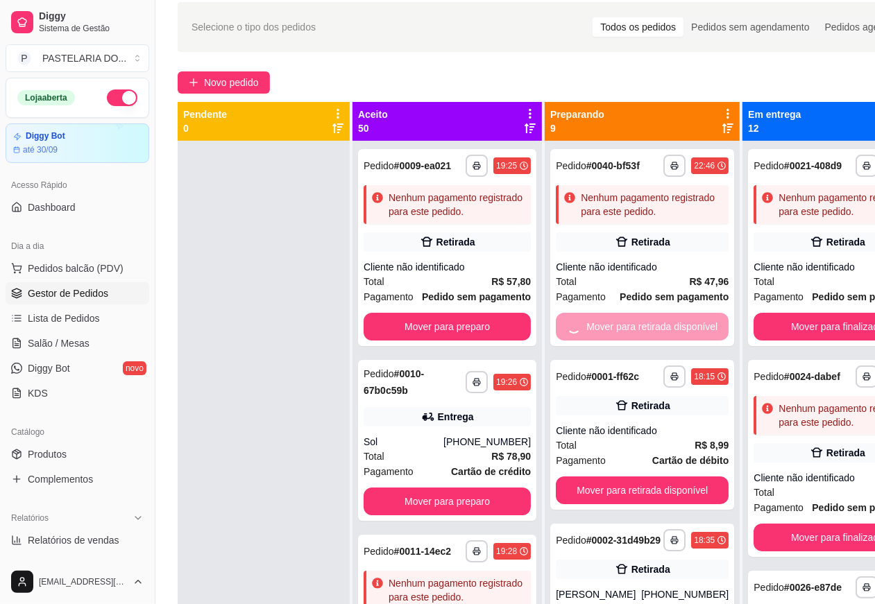
click at [633, 487] on button "Mover para retirada disponível" at bounding box center [642, 491] width 173 height 28
click at [460, 341] on button "Mover para preparo" at bounding box center [446, 327] width 167 height 28
click at [458, 515] on button "Mover para preparo" at bounding box center [446, 502] width 167 height 28
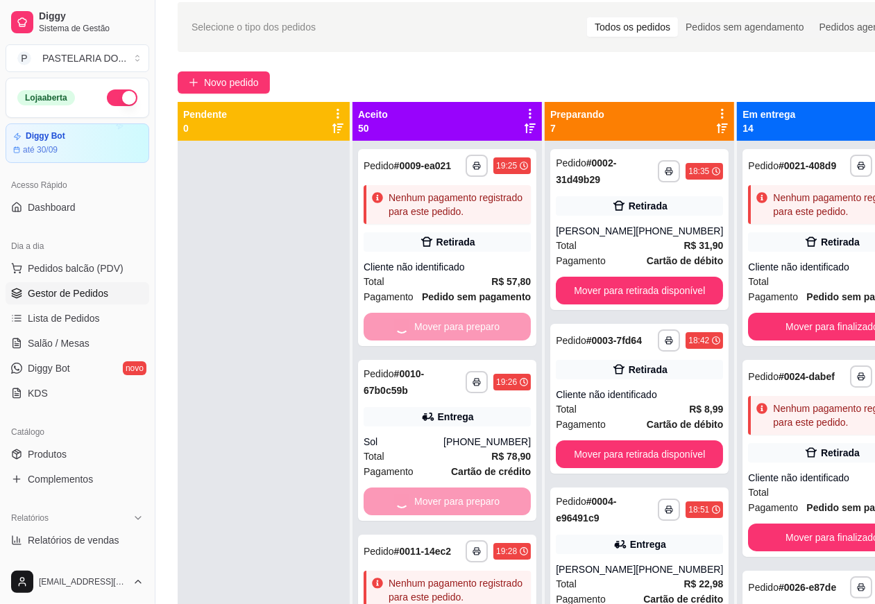
click at [825, 341] on button "Mover para finalizado" at bounding box center [831, 327] width 167 height 28
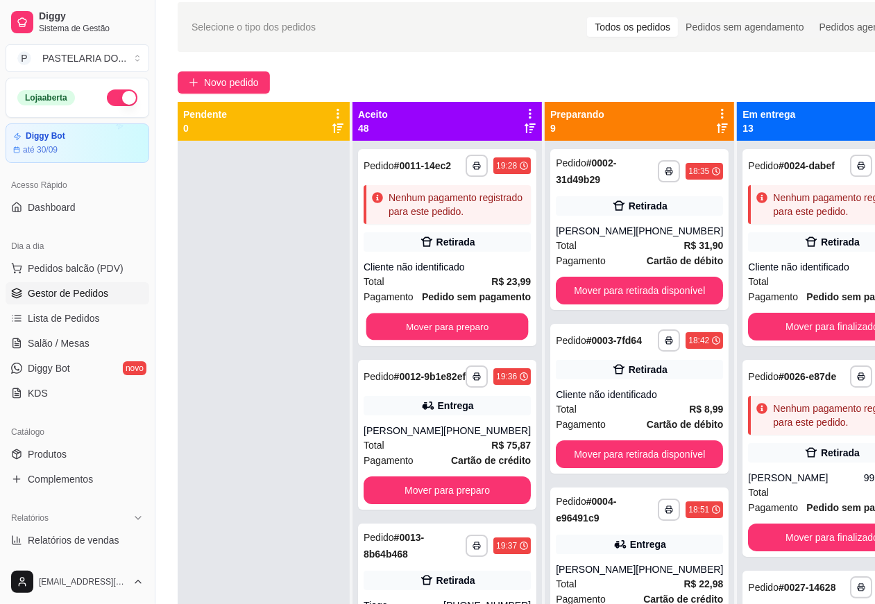
click at [465, 341] on button "Mover para preparo" at bounding box center [447, 327] width 162 height 27
click at [635, 289] on button "Mover para retirada disponível" at bounding box center [639, 291] width 167 height 28
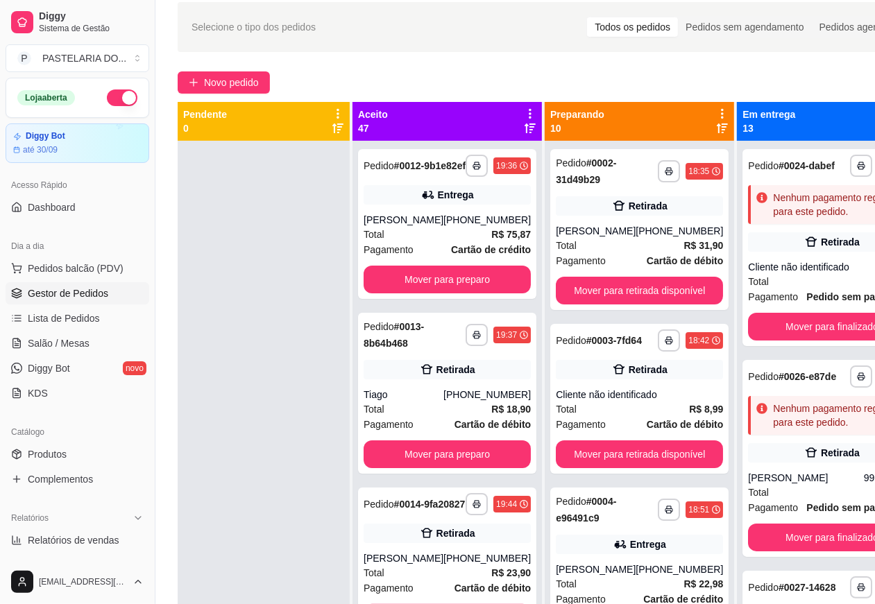
click at [645, 443] on button "Mover para retirada disponível" at bounding box center [639, 454] width 167 height 28
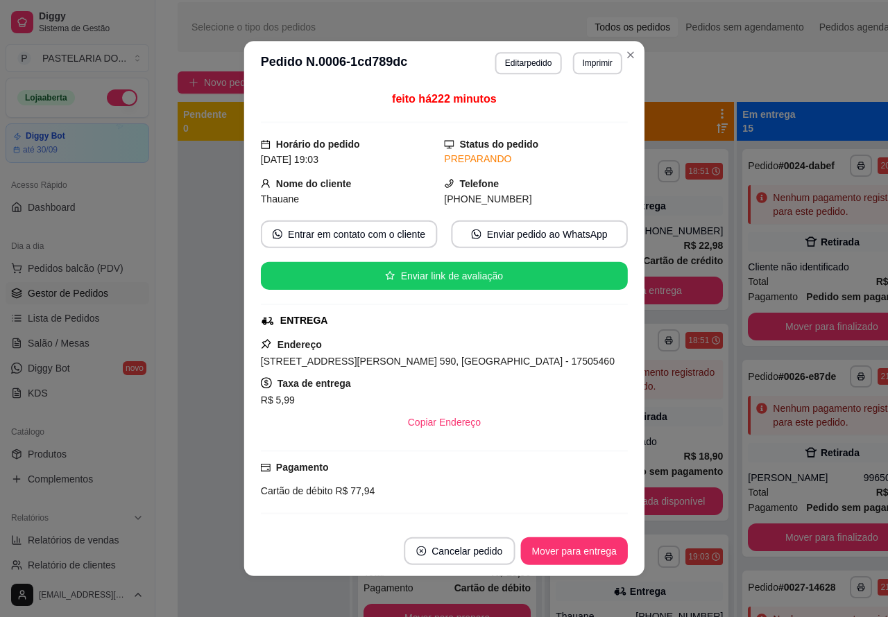
click at [662, 503] on button "Mover para retirada disponível" at bounding box center [639, 502] width 167 height 28
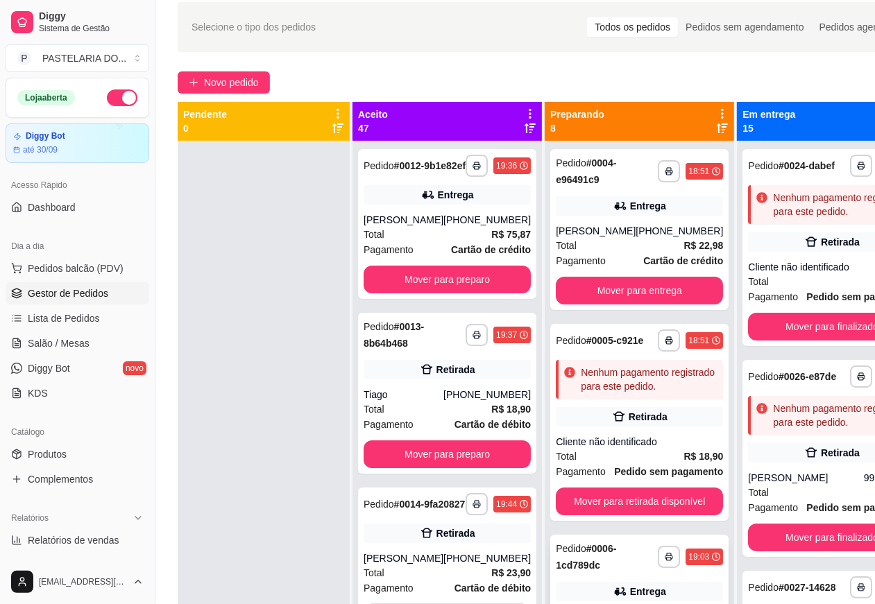
click at [822, 341] on button "Mover para finalizado" at bounding box center [831, 327] width 167 height 28
click at [643, 277] on button "Mover para entrega" at bounding box center [639, 291] width 167 height 28
click at [465, 283] on button "Mover para preparo" at bounding box center [447, 279] width 162 height 27
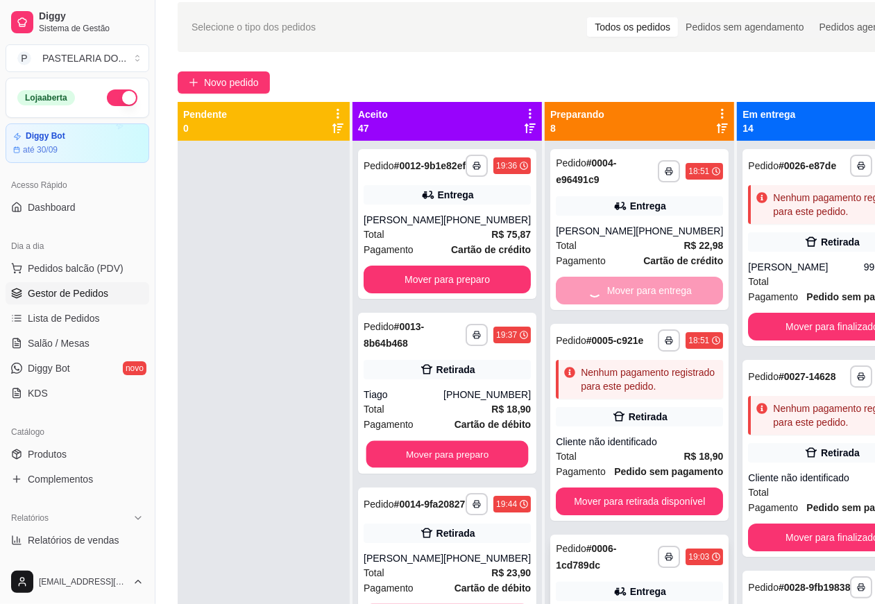
click at [461, 461] on button "Mover para preparo" at bounding box center [447, 454] width 162 height 27
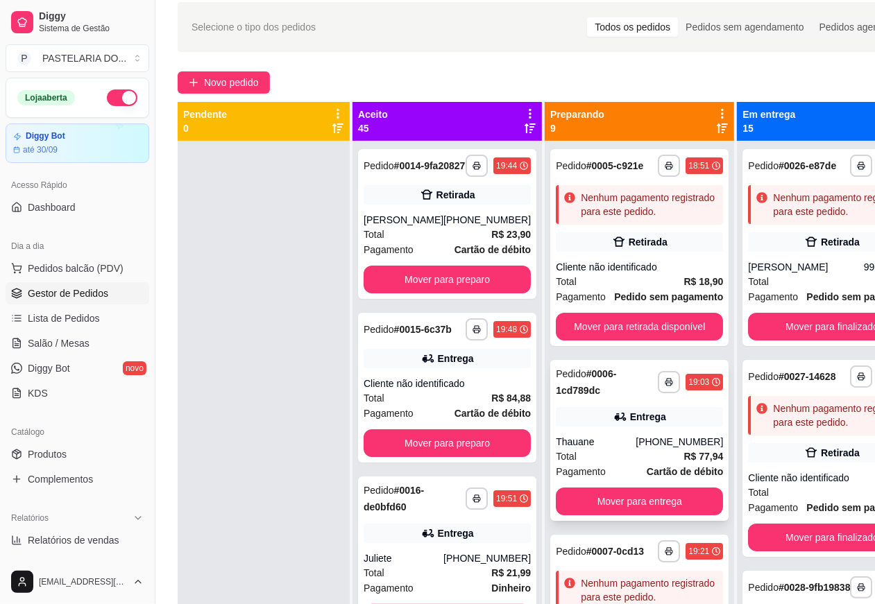
click at [449, 286] on button "Mover para preparo" at bounding box center [446, 280] width 167 height 28
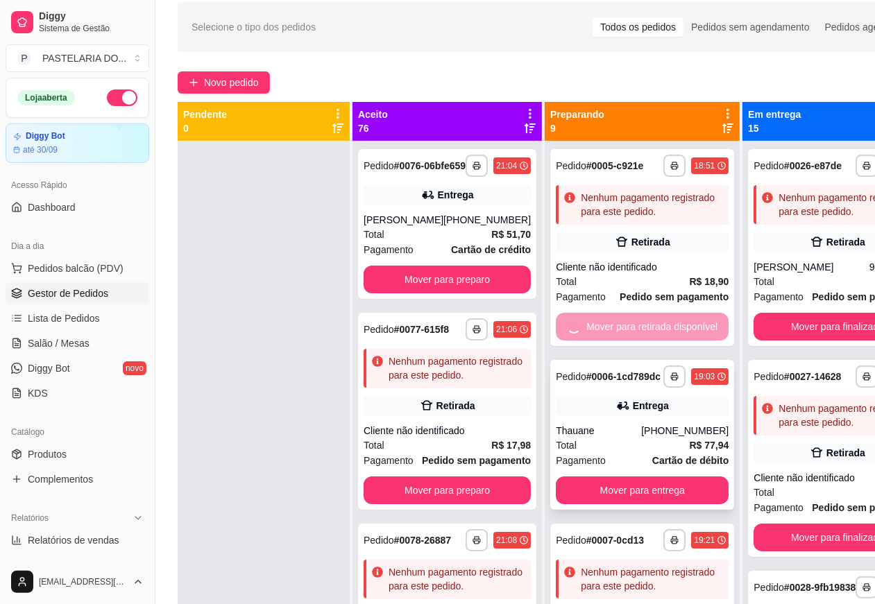
click at [635, 503] on button "Mover para entrega" at bounding box center [642, 491] width 173 height 28
click at [789, 341] on button "Mover para finalizado" at bounding box center [836, 327] width 167 height 28
click at [469, 288] on button "Mover para preparo" at bounding box center [446, 280] width 167 height 28
click at [463, 504] on button "Mover para preparo" at bounding box center [446, 491] width 167 height 28
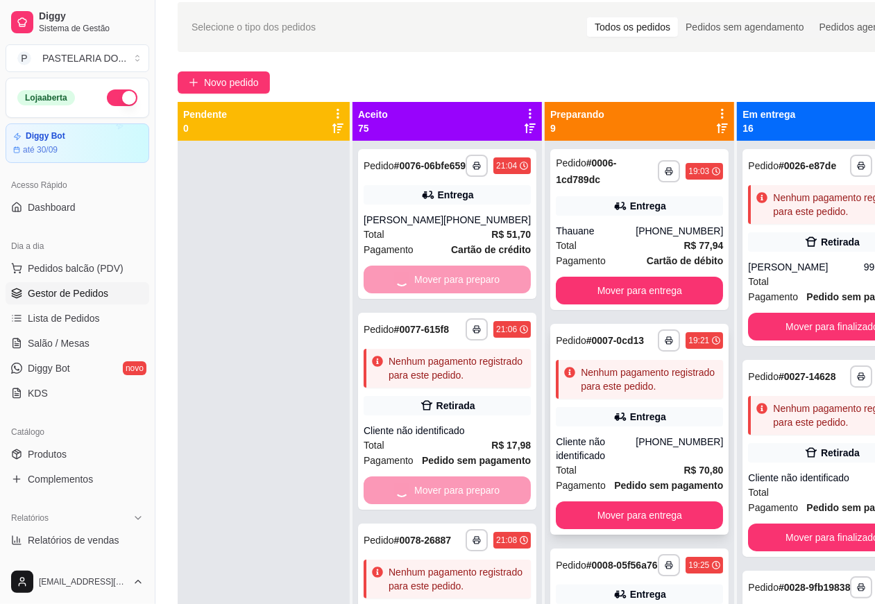
click at [638, 487] on strong "Pedido sem pagamento" at bounding box center [668, 485] width 109 height 11
click at [815, 341] on button "Mover para finalizado" at bounding box center [831, 327] width 167 height 28
click at [590, 284] on button "Mover para entrega" at bounding box center [639, 291] width 167 height 28
click at [615, 514] on button "Mover para entrega" at bounding box center [639, 515] width 167 height 28
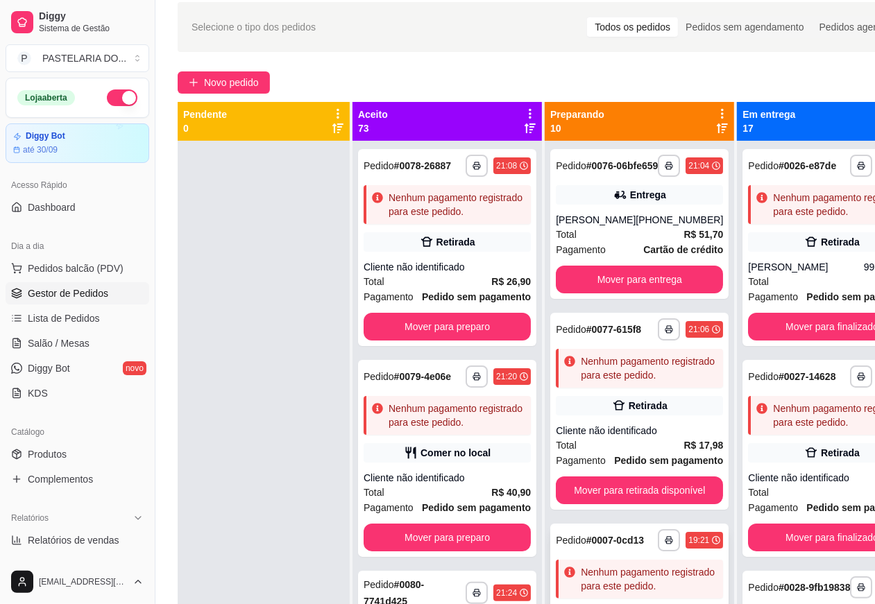
click at [460, 341] on button "Mover para preparo" at bounding box center [446, 327] width 167 height 28
click at [619, 286] on button "Mover para entrega" at bounding box center [639, 280] width 167 height 28
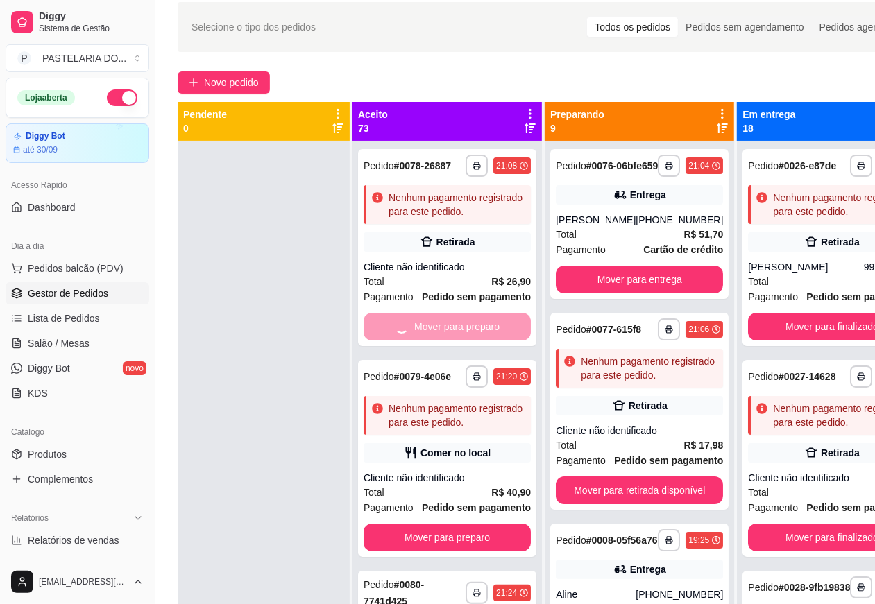
click at [637, 503] on button "Mover para retirada disponível" at bounding box center [639, 491] width 167 height 28
click at [789, 341] on button "Mover para finalizado" at bounding box center [831, 327] width 167 height 28
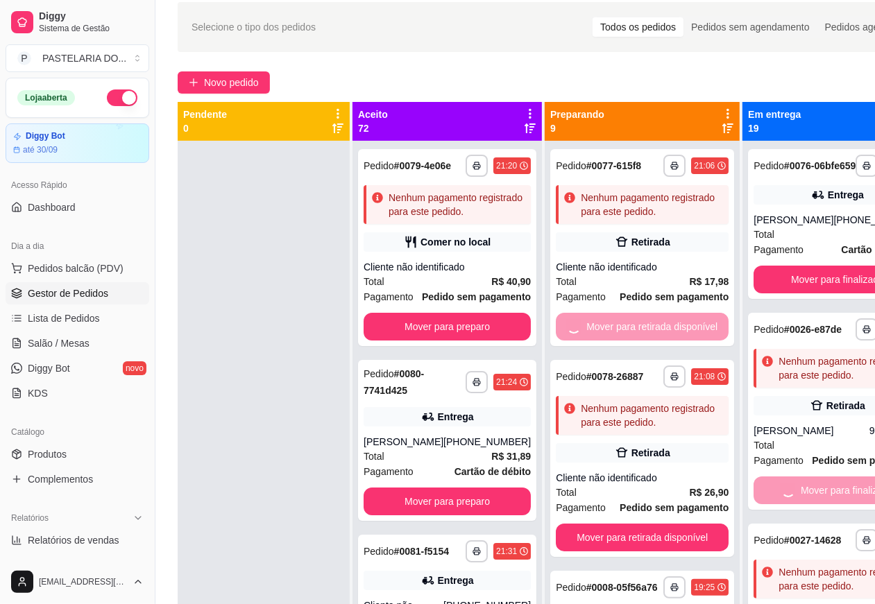
click at [466, 341] on button "Mover para preparo" at bounding box center [446, 327] width 167 height 28
click at [470, 515] on button "Mover para preparo" at bounding box center [446, 502] width 167 height 28
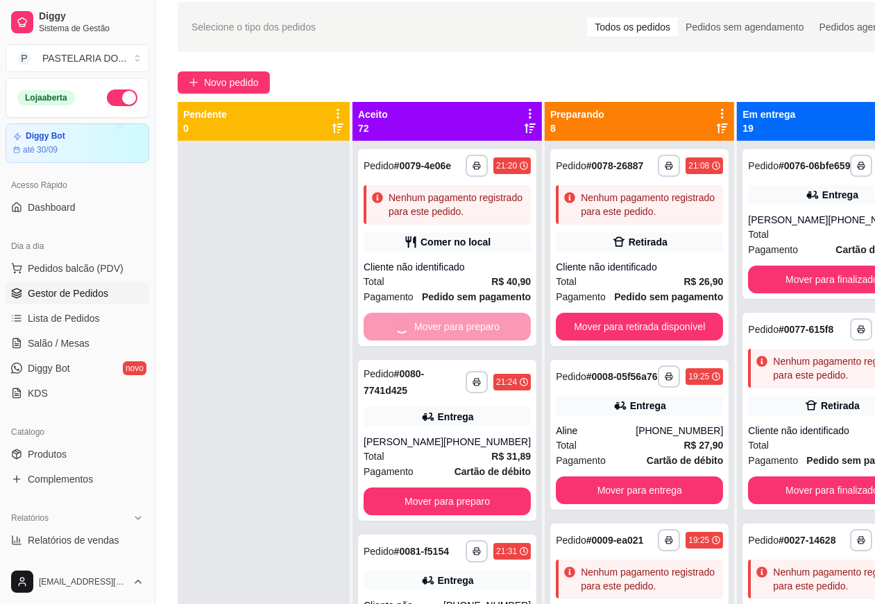
click at [667, 332] on button "Mover para retirada disponível" at bounding box center [639, 327] width 167 height 28
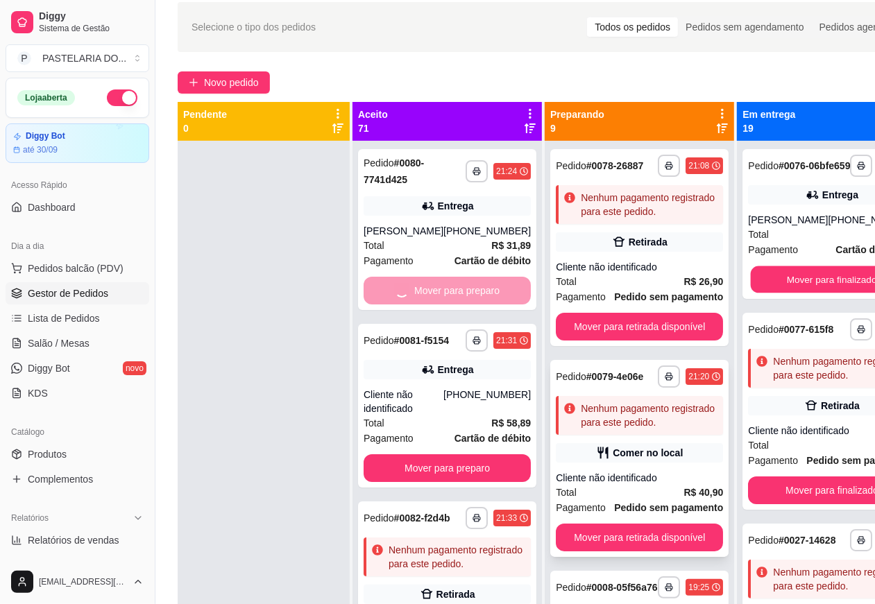
click at [684, 498] on strong "R$ 40,90" at bounding box center [704, 492] width 40 height 11
click at [791, 293] on div "Mover para finalizado" at bounding box center [831, 280] width 167 height 28
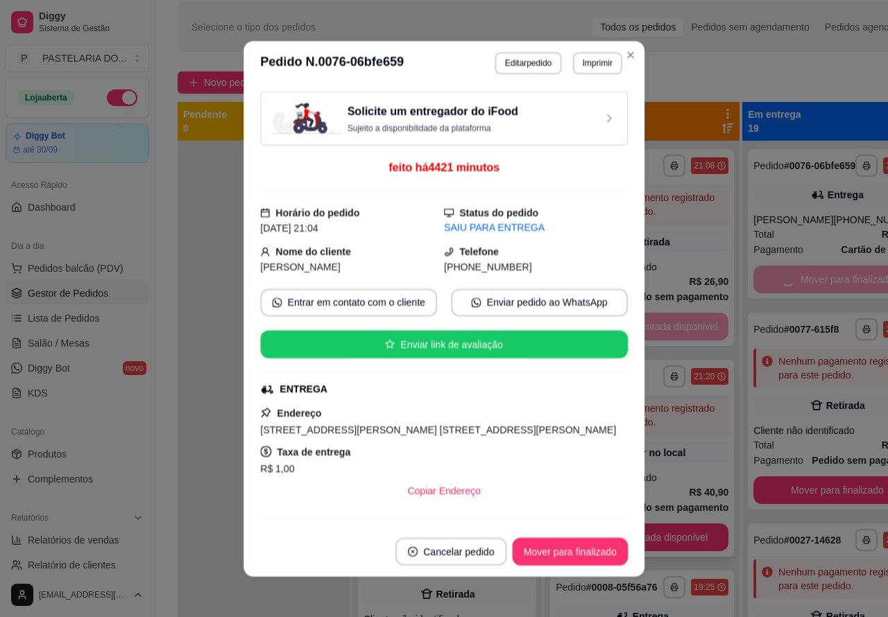
click at [674, 542] on div "**********" at bounding box center [641, 449] width 195 height 617
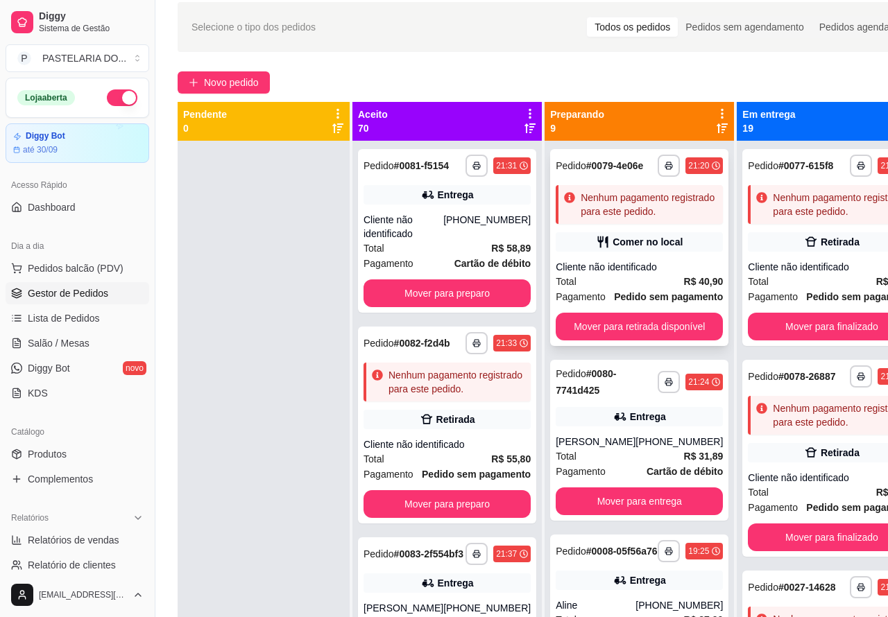
click at [646, 334] on button "Mover para retirada disponível" at bounding box center [639, 327] width 167 height 28
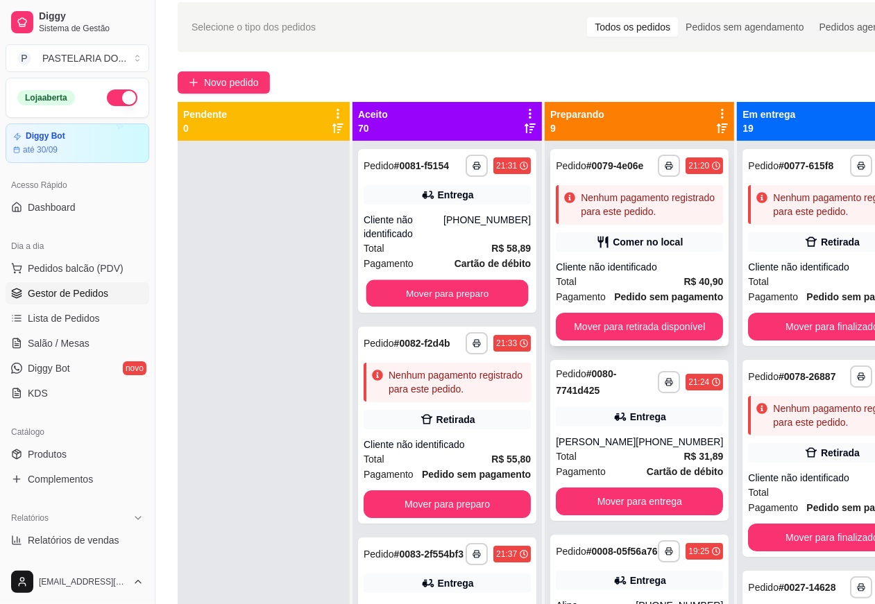
click at [482, 307] on button "Mover para preparo" at bounding box center [447, 293] width 162 height 27
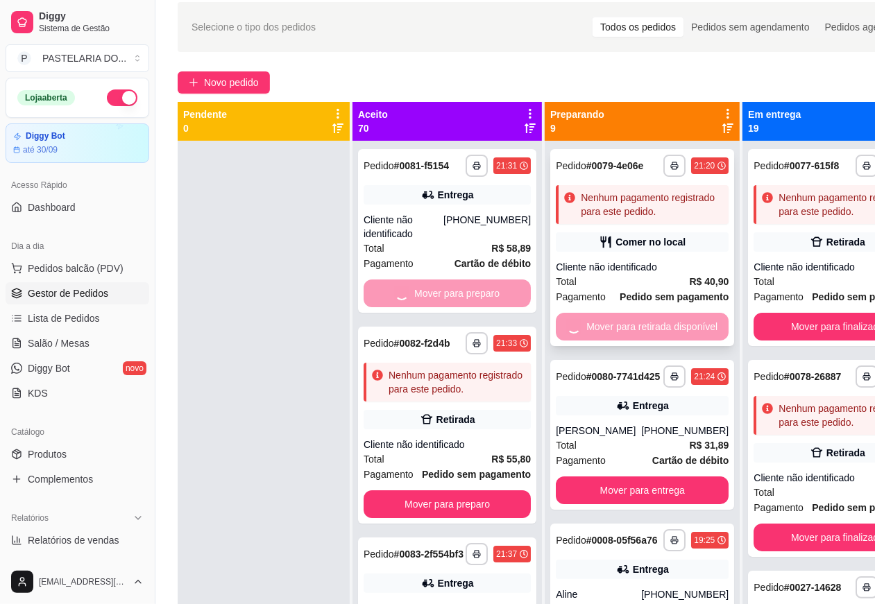
click at [467, 518] on button "Mover para preparo" at bounding box center [446, 504] width 167 height 28
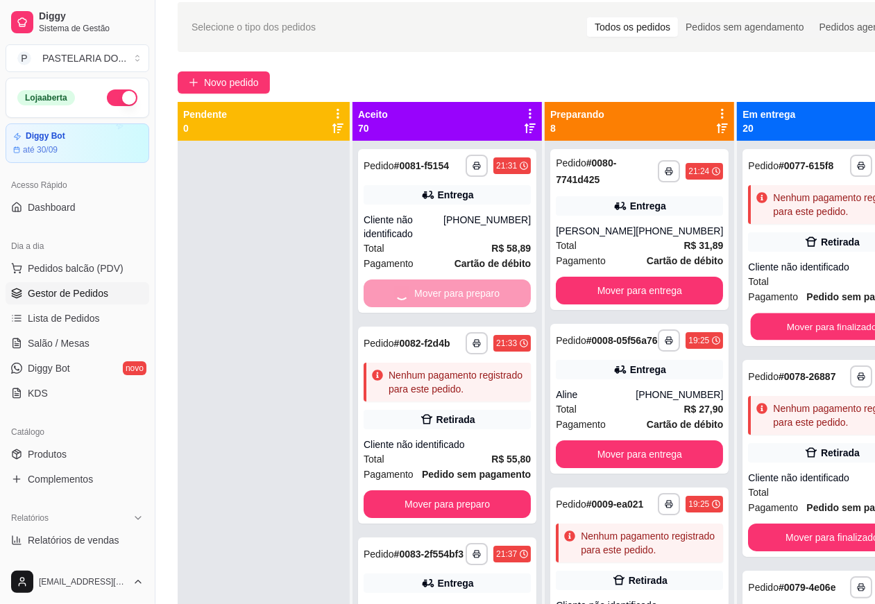
click at [815, 341] on button "Mover para finalizado" at bounding box center [832, 327] width 162 height 27
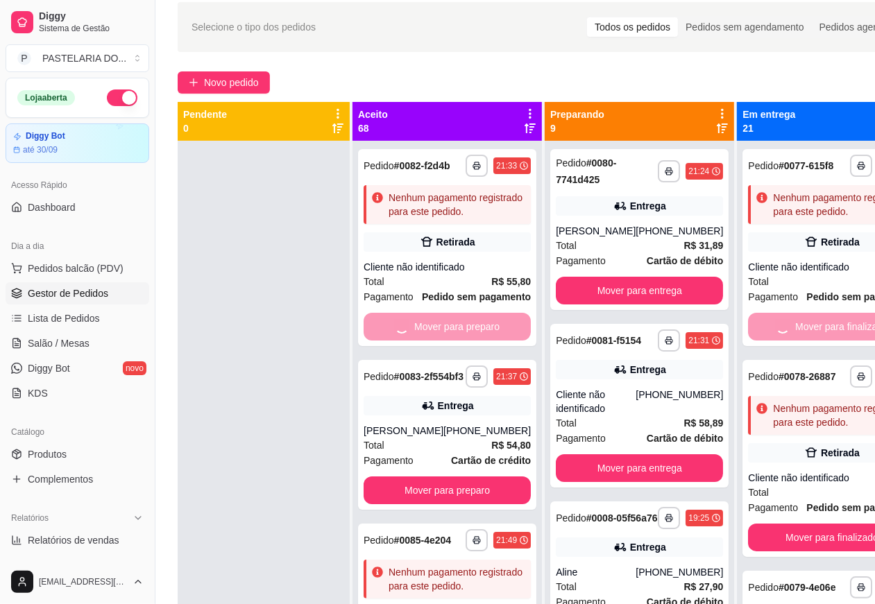
click at [660, 466] on button "Mover para entrega" at bounding box center [639, 468] width 167 height 28
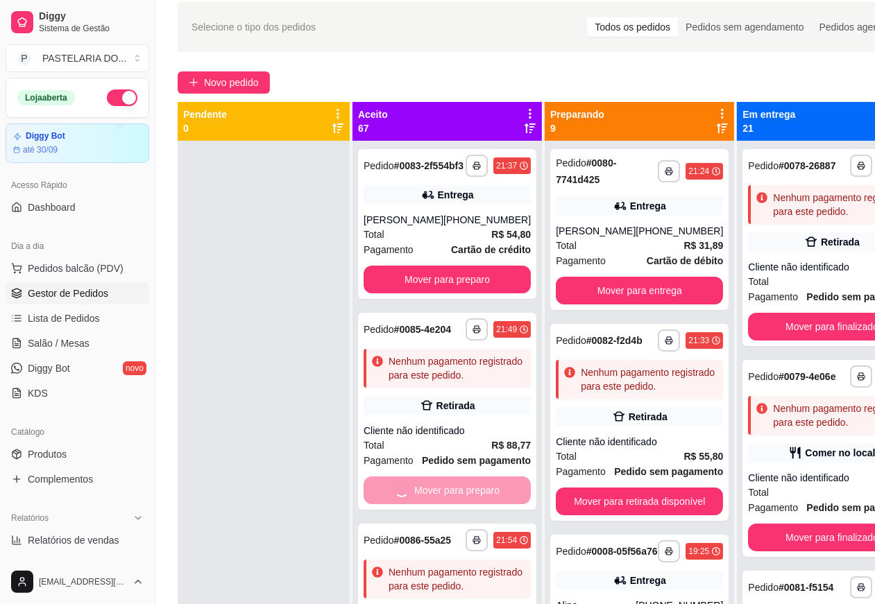
click at [461, 293] on button "Mover para preparo" at bounding box center [446, 280] width 167 height 28
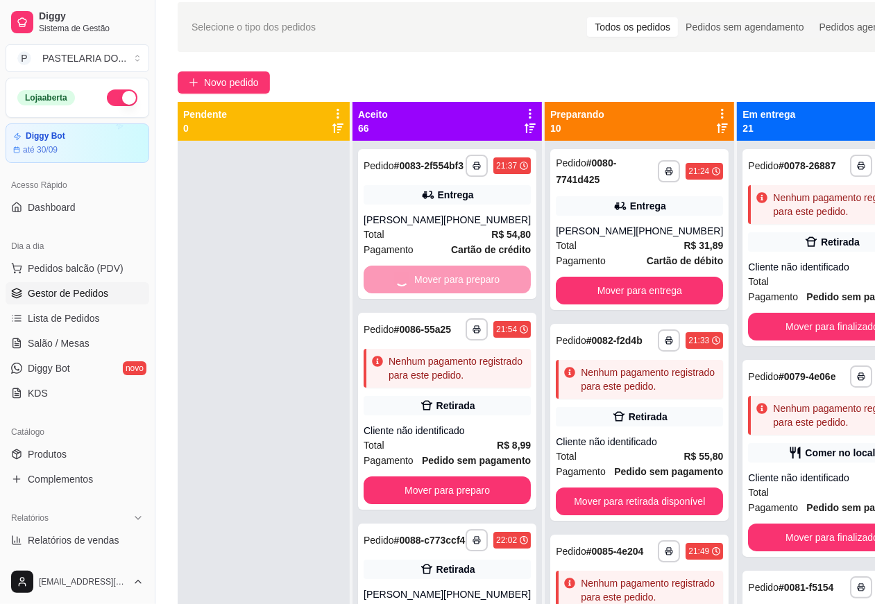
click at [644, 515] on button "Mover para retirada disponível" at bounding box center [639, 502] width 167 height 28
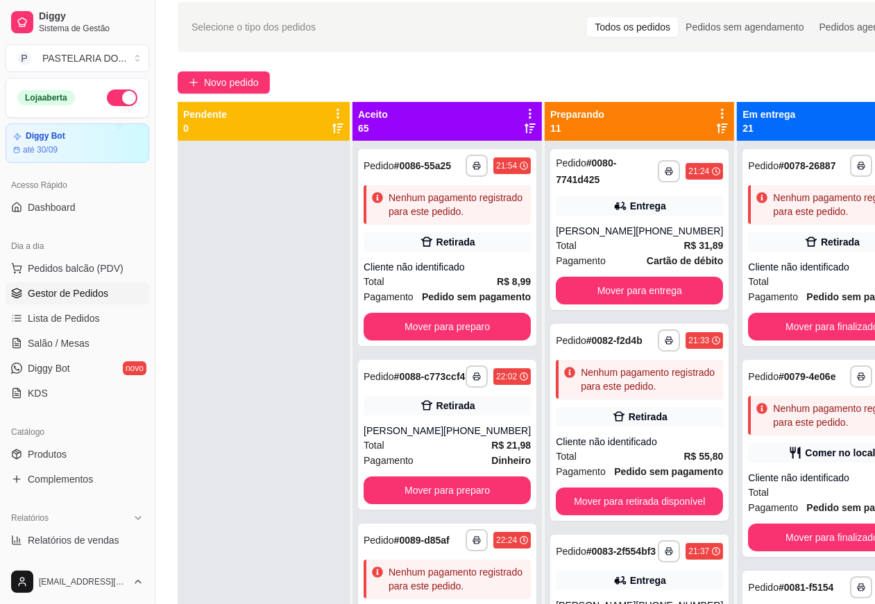
click at [636, 292] on button "Mover para entrega" at bounding box center [639, 291] width 167 height 28
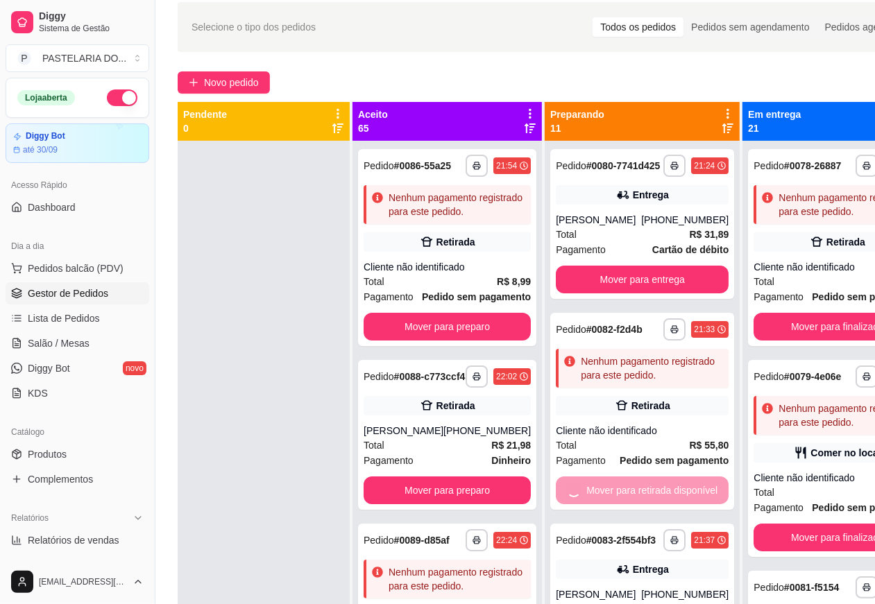
click at [830, 341] on button "Mover para finalizado" at bounding box center [836, 327] width 167 height 28
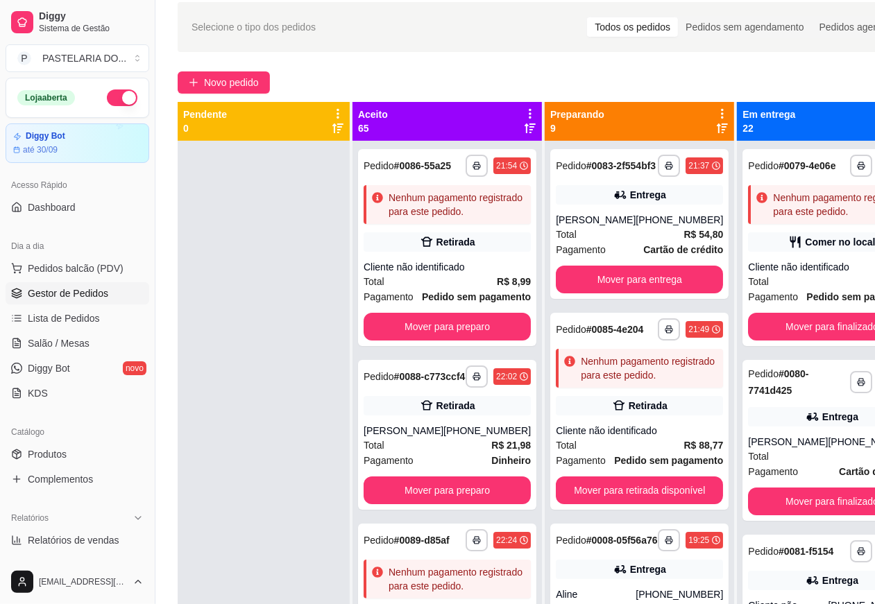
click at [467, 341] on button "Mover para preparo" at bounding box center [446, 327] width 167 height 28
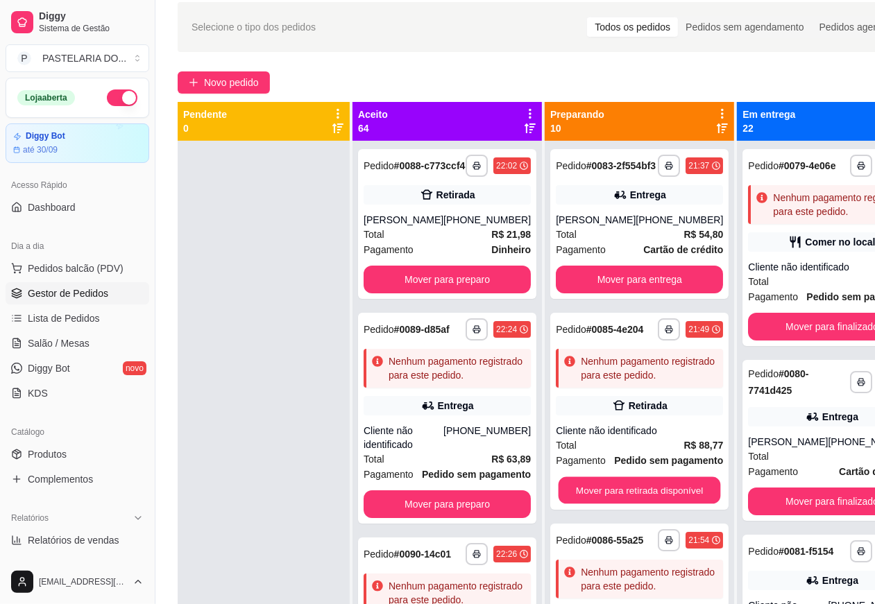
click at [621, 504] on button "Mover para retirada disponível" at bounding box center [639, 490] width 162 height 27
click at [631, 293] on button "Mover para entrega" at bounding box center [639, 280] width 167 height 28
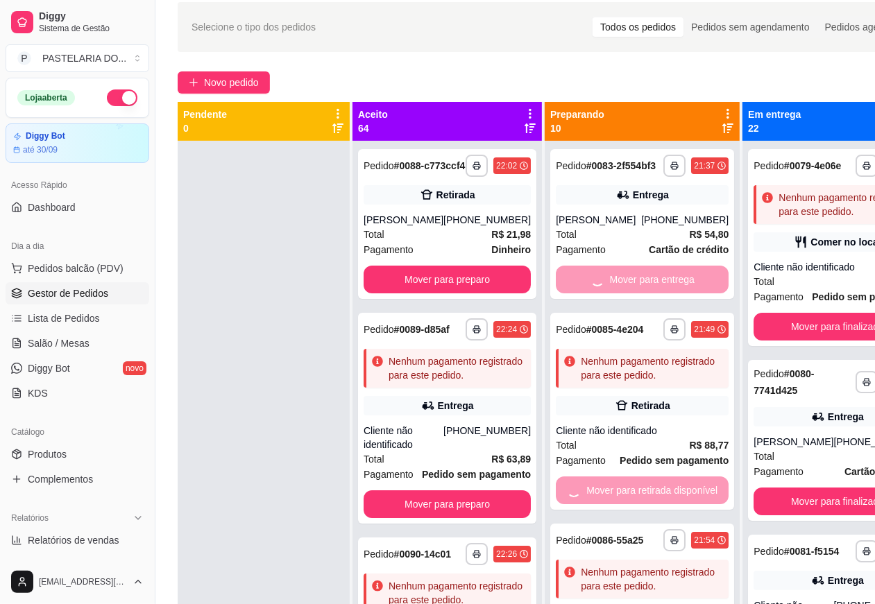
click at [796, 341] on button "Mover para finalizado" at bounding box center [836, 327] width 167 height 28
click at [791, 515] on button "Mover para finalizado" at bounding box center [836, 502] width 167 height 28
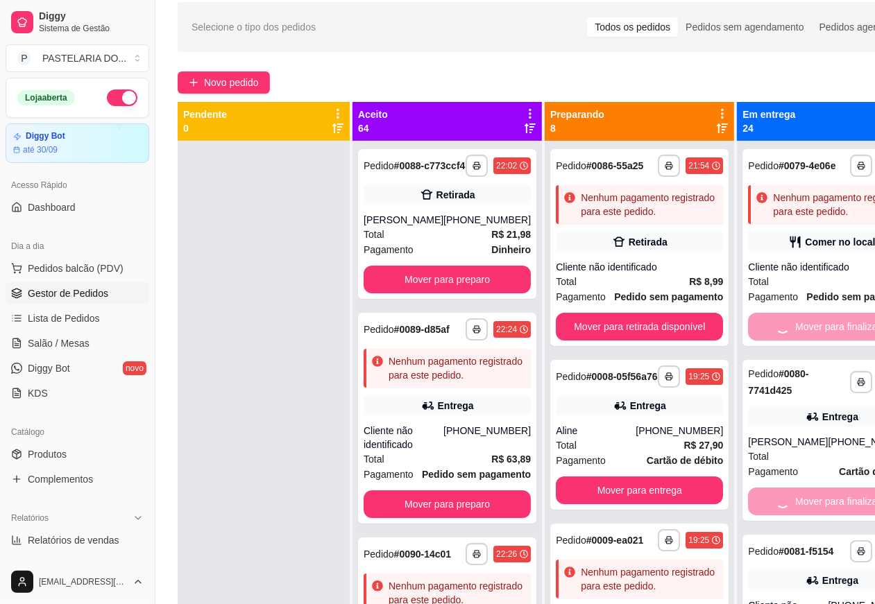
click at [459, 285] on button "Mover para preparo" at bounding box center [446, 280] width 167 height 28
click at [463, 518] on button "Mover para preparo" at bounding box center [446, 504] width 167 height 28
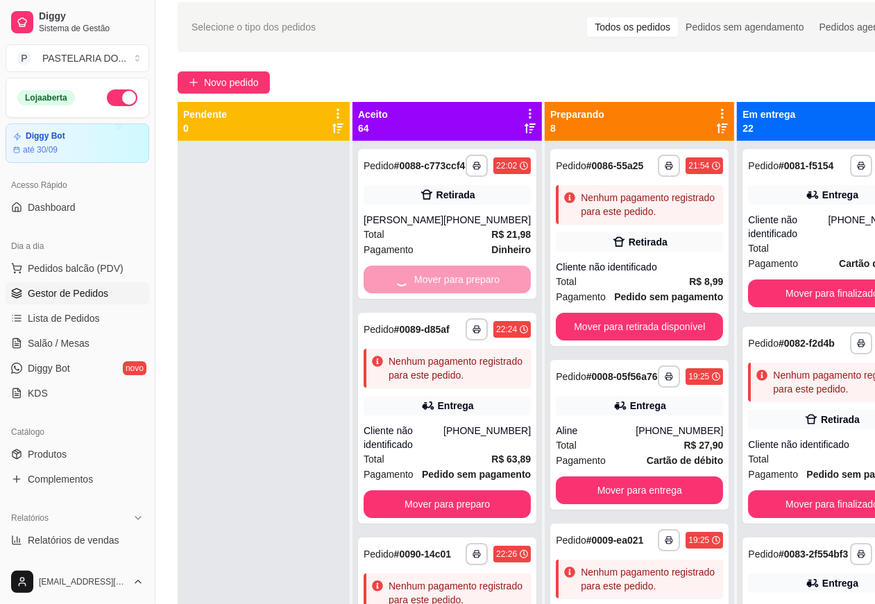
click at [633, 334] on button "Mover para retirada disponível" at bounding box center [639, 327] width 167 height 28
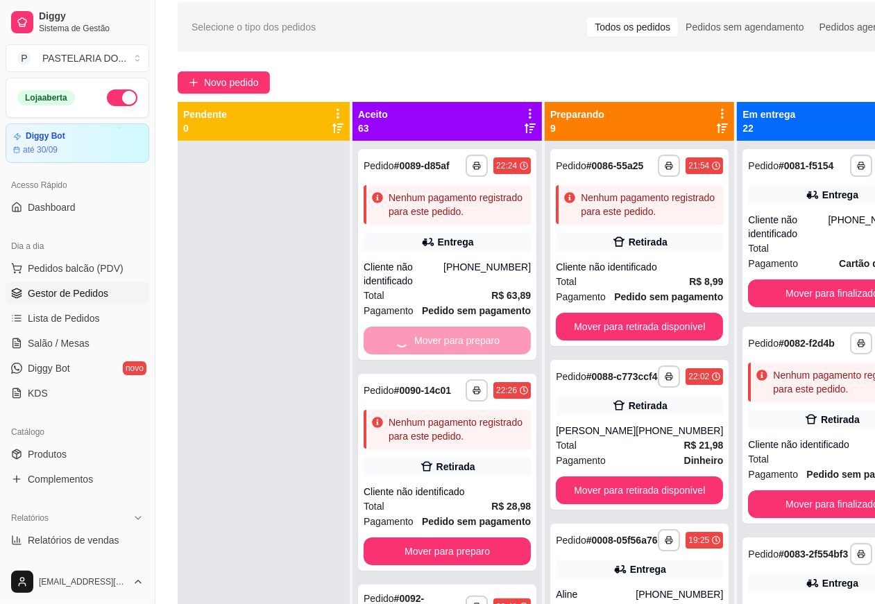
click at [643, 500] on button "Mover para retirada disponível" at bounding box center [639, 491] width 167 height 28
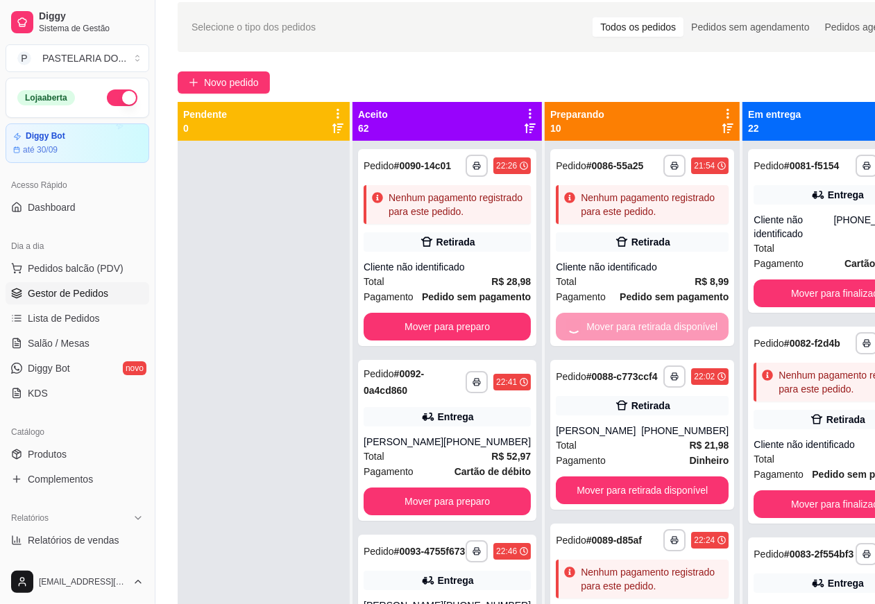
click at [824, 302] on button "Mover para finalizado" at bounding box center [836, 294] width 167 height 28
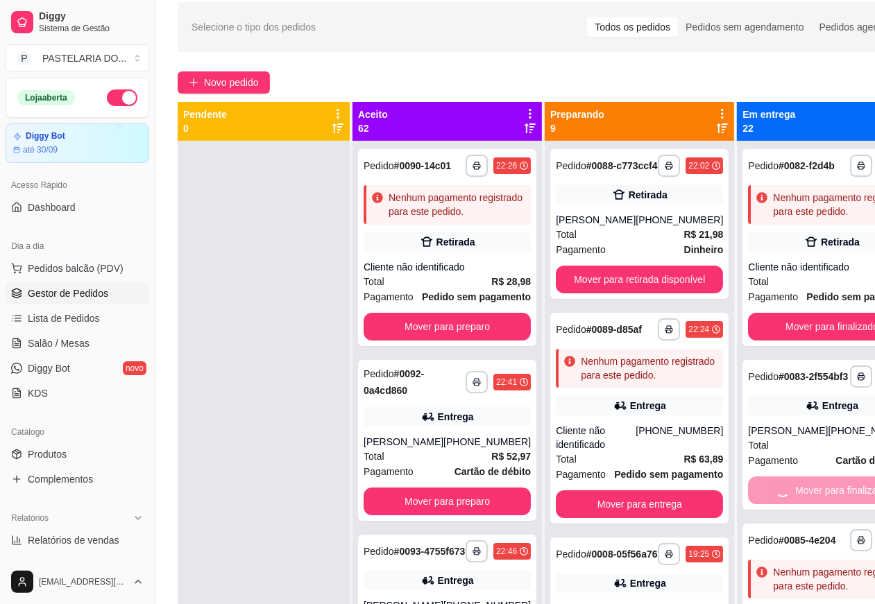
click at [650, 518] on button "Mover para entrega" at bounding box center [639, 504] width 167 height 28
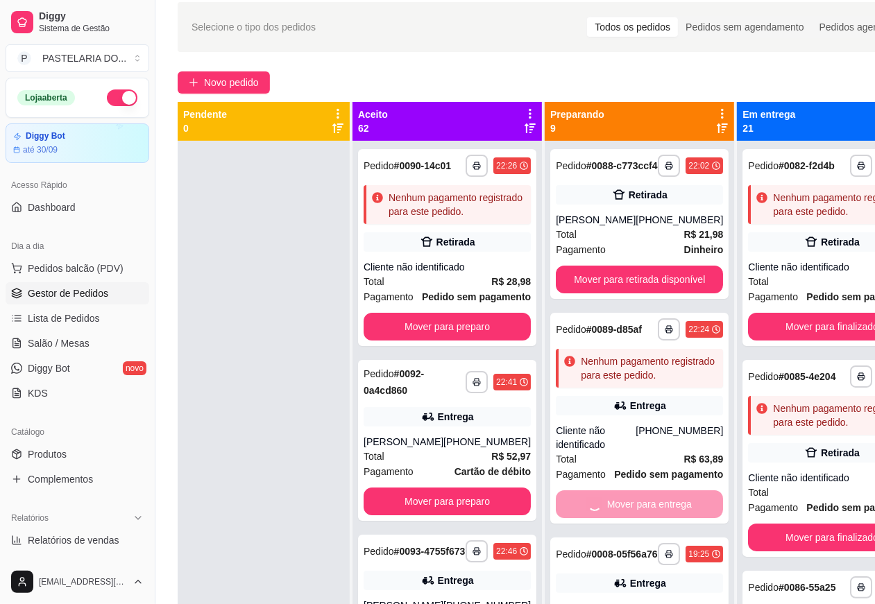
click at [456, 341] on button "Mover para preparo" at bounding box center [446, 327] width 167 height 28
click at [430, 515] on button "Mover para preparo" at bounding box center [447, 501] width 162 height 27
click at [606, 289] on button "Mover para retirada disponível" at bounding box center [639, 280] width 167 height 28
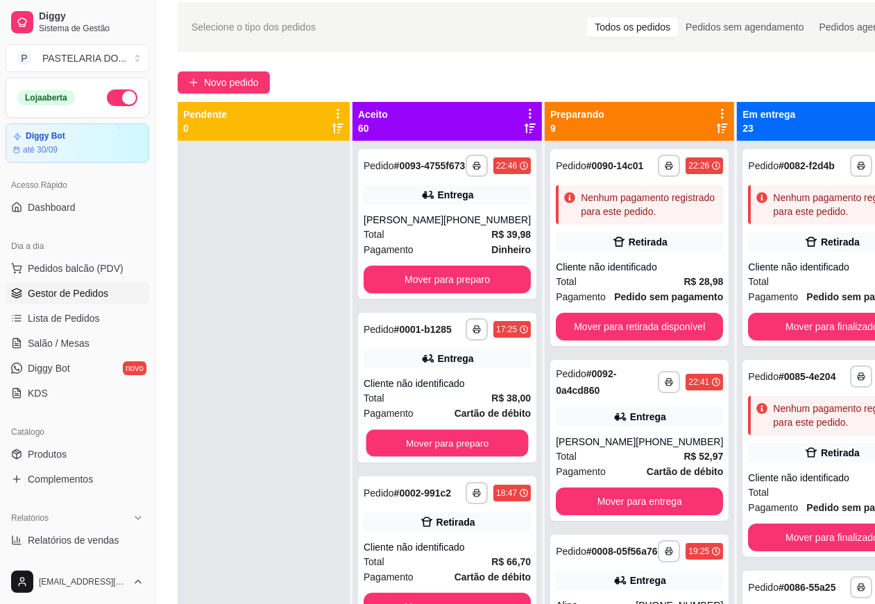
click at [452, 457] on button "Mover para preparo" at bounding box center [447, 443] width 162 height 27
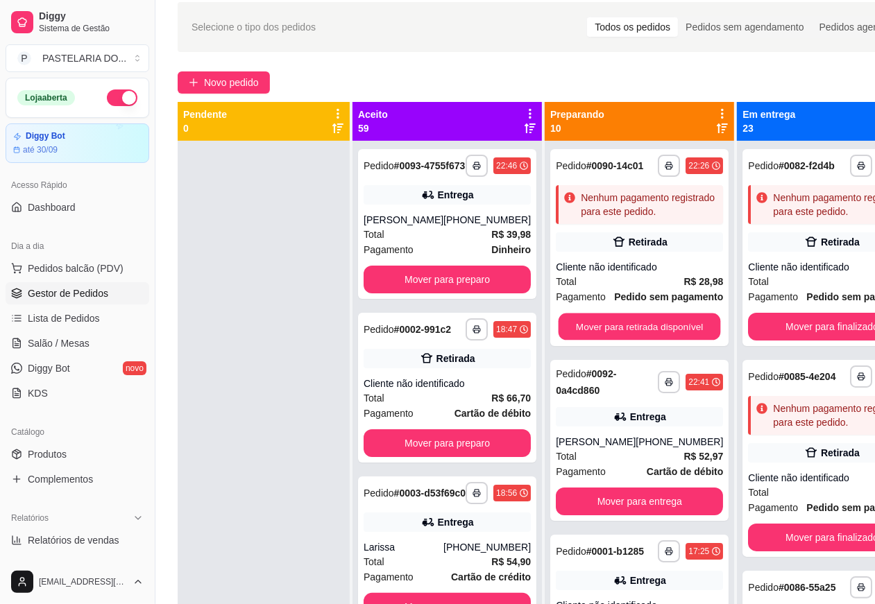
click at [438, 288] on button "Mover para preparo" at bounding box center [446, 280] width 167 height 28
click at [630, 331] on button "Mover para retirada disponível" at bounding box center [639, 327] width 162 height 27
click at [658, 540] on button "button" at bounding box center [669, 551] width 22 height 22
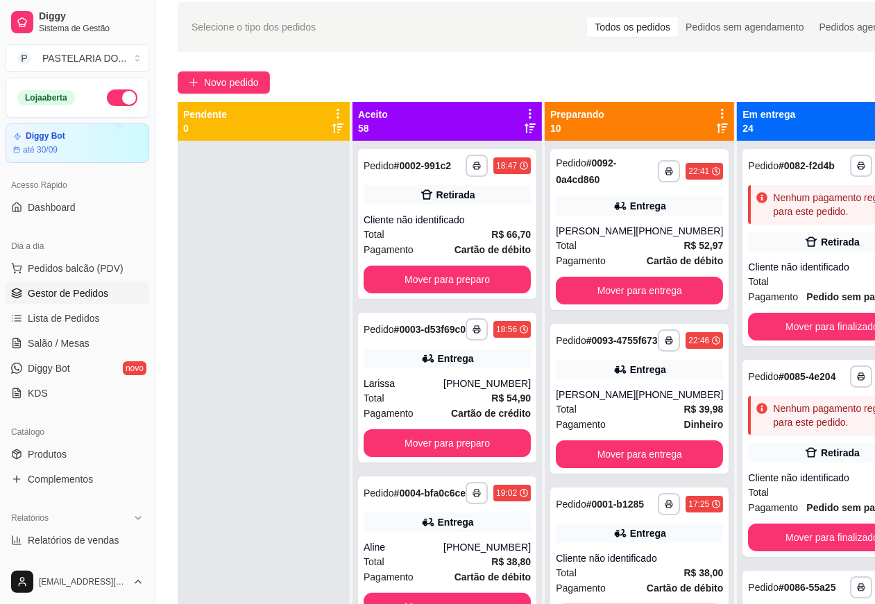
click at [822, 341] on button "Mover para finalizado" at bounding box center [831, 327] width 167 height 28
click at [463, 289] on button "Mover para preparo" at bounding box center [446, 280] width 167 height 28
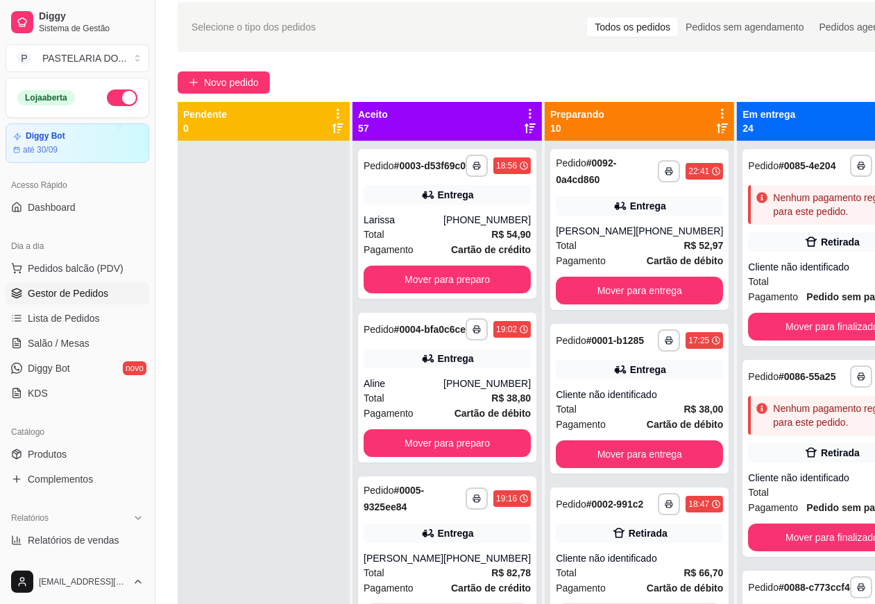
click at [461, 457] on button "Mover para preparo" at bounding box center [446, 443] width 167 height 28
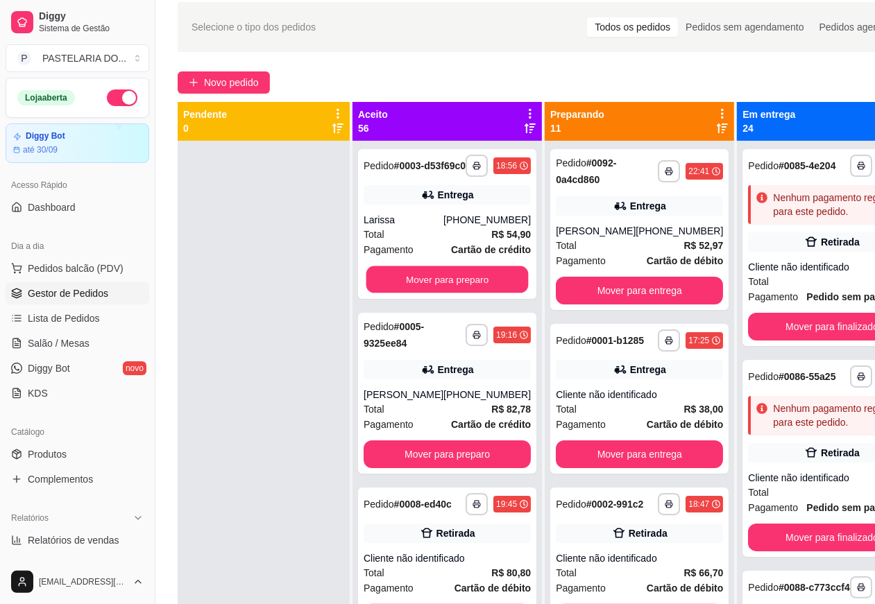
click at [470, 292] on button "Mover para preparo" at bounding box center [447, 279] width 162 height 27
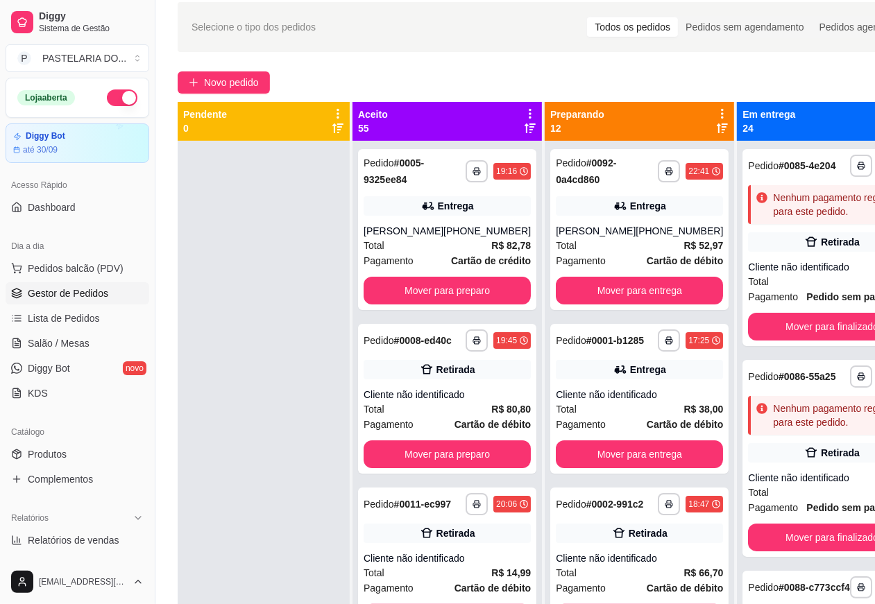
click at [461, 465] on button "Mover para preparo" at bounding box center [446, 454] width 167 height 28
click at [463, 288] on button "Mover para preparo" at bounding box center [446, 291] width 167 height 28
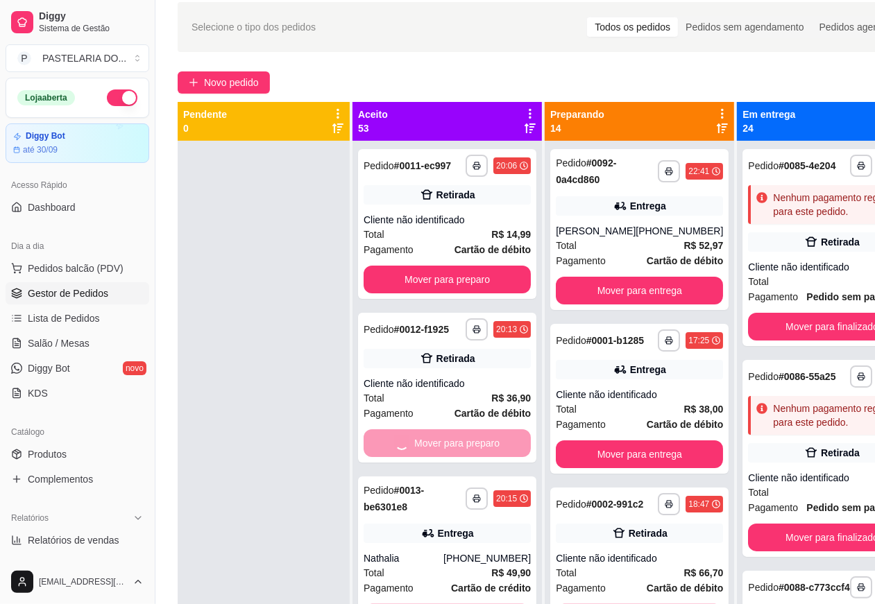
click at [609, 297] on button "Mover para entrega" at bounding box center [639, 291] width 167 height 28
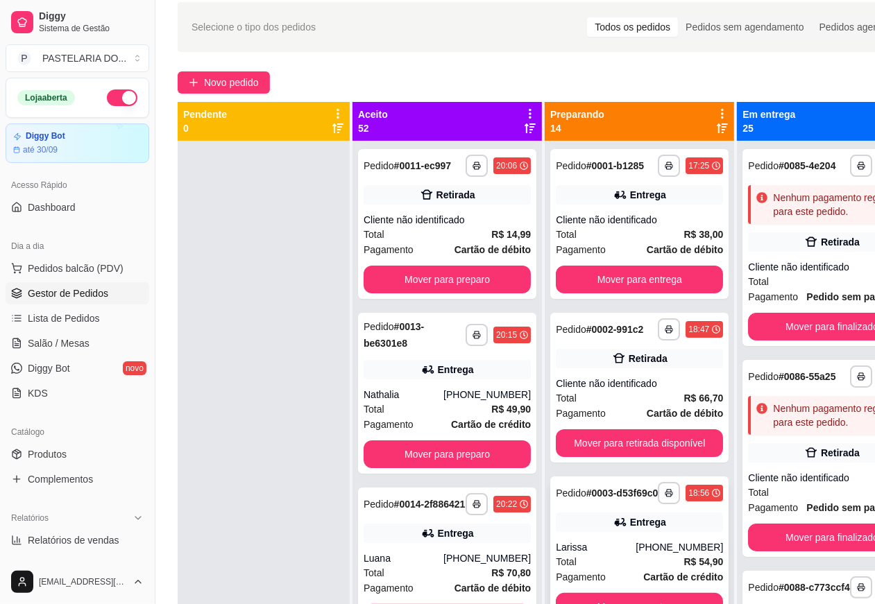
click at [616, 477] on div "**********" at bounding box center [639, 552] width 178 height 150
click at [791, 341] on button "Mover para finalizado" at bounding box center [831, 327] width 167 height 28
click at [467, 286] on button "Mover para preparo" at bounding box center [447, 279] width 162 height 27
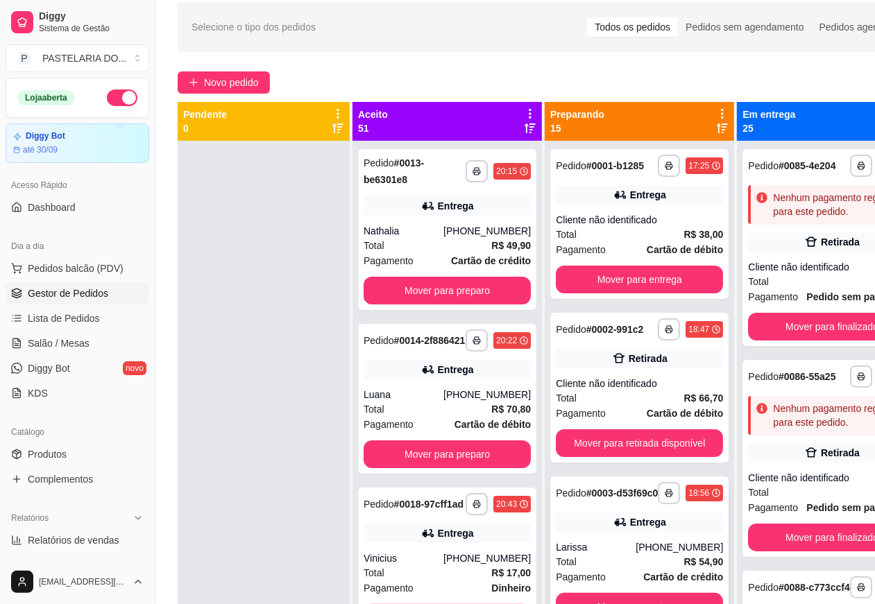
click at [465, 465] on button "Mover para preparo" at bounding box center [446, 454] width 167 height 28
click at [455, 286] on button "Mover para preparo" at bounding box center [447, 290] width 162 height 27
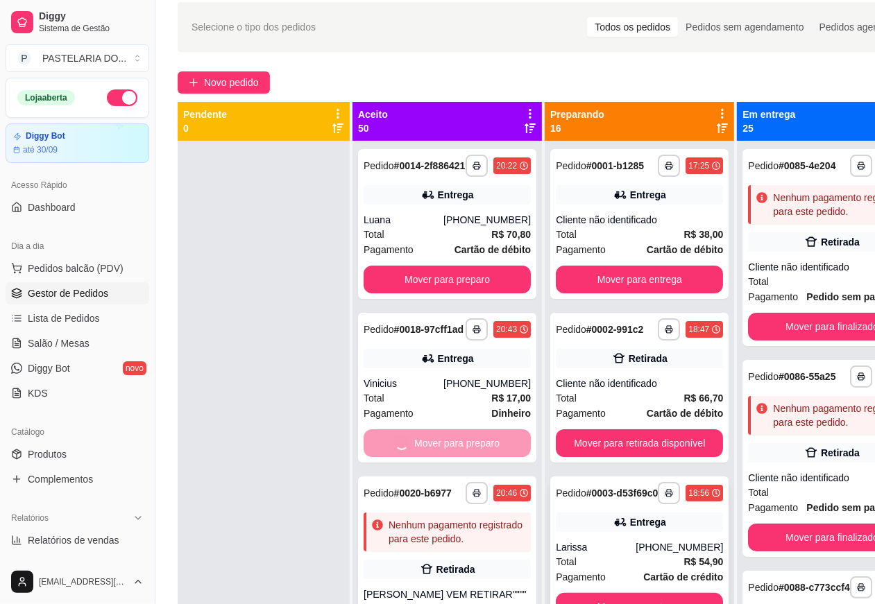
click at [617, 274] on button "Mover para entrega" at bounding box center [639, 280] width 167 height 28
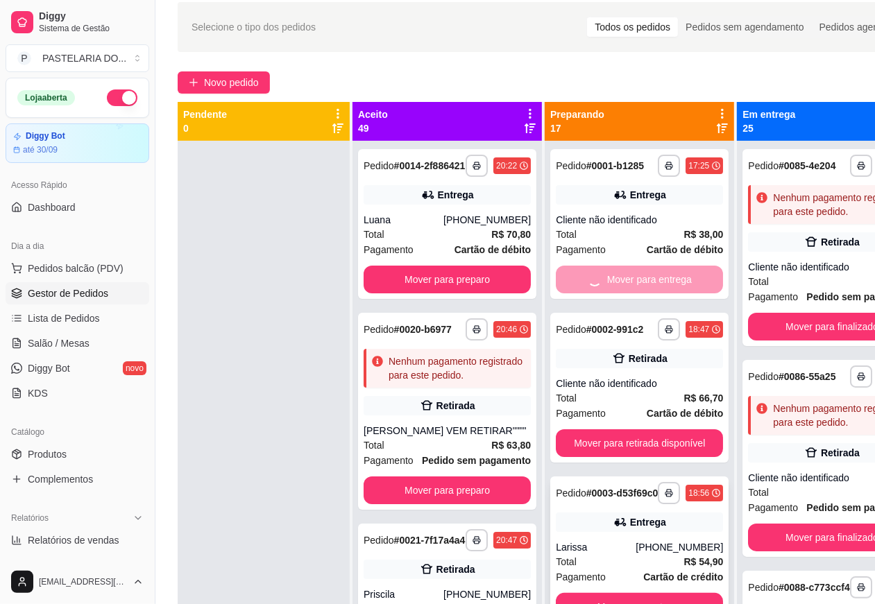
click at [626, 438] on button "Mover para retirada disponível" at bounding box center [639, 443] width 167 height 28
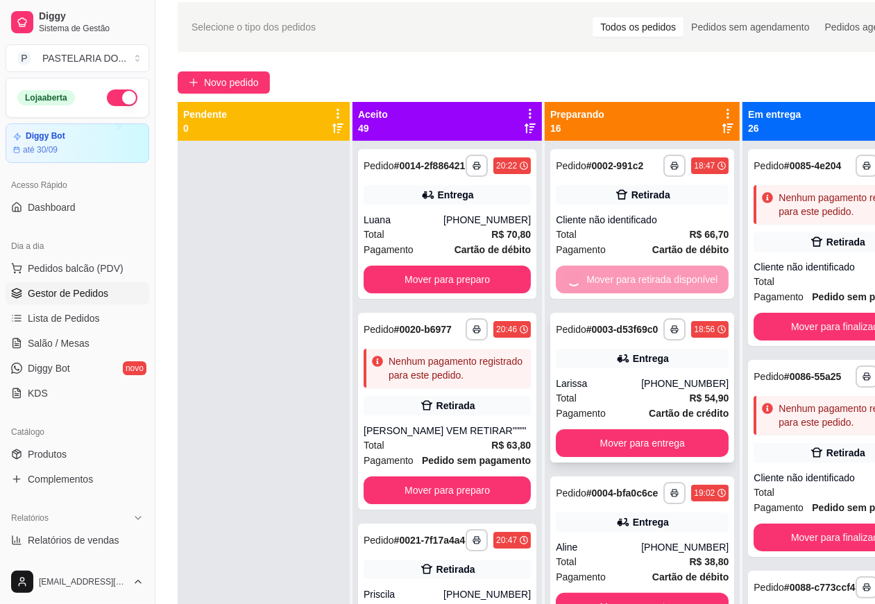
click at [789, 341] on button "Mover para finalizado" at bounding box center [836, 327] width 167 height 28
click at [456, 285] on button "Mover para preparo" at bounding box center [446, 280] width 167 height 28
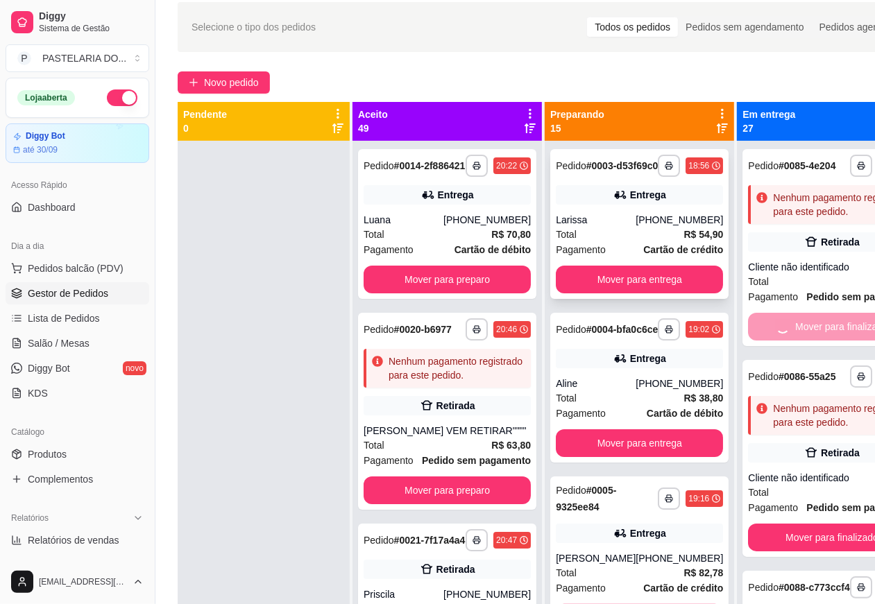
click at [453, 504] on button "Mover para preparo" at bounding box center [446, 491] width 167 height 28
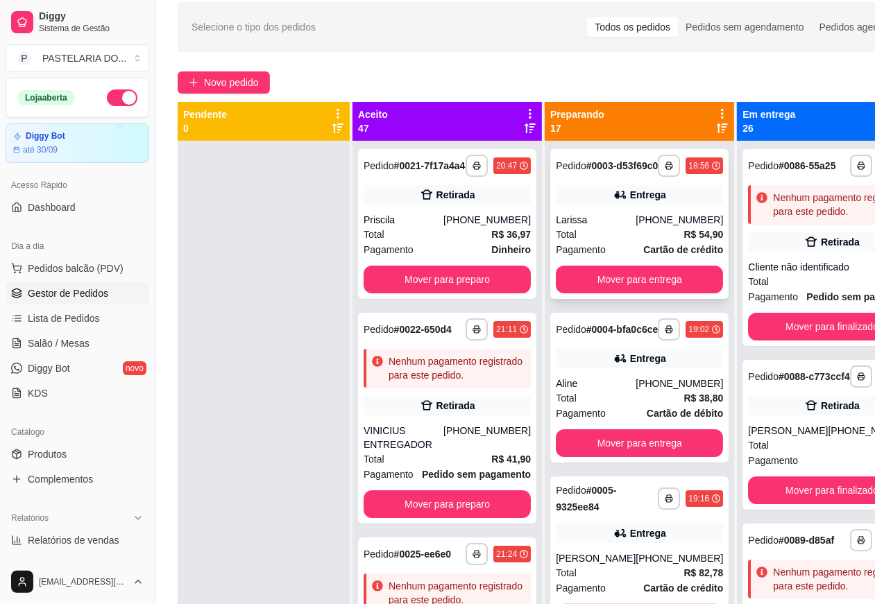
click at [612, 289] on button "Mover para entrega" at bounding box center [639, 280] width 167 height 28
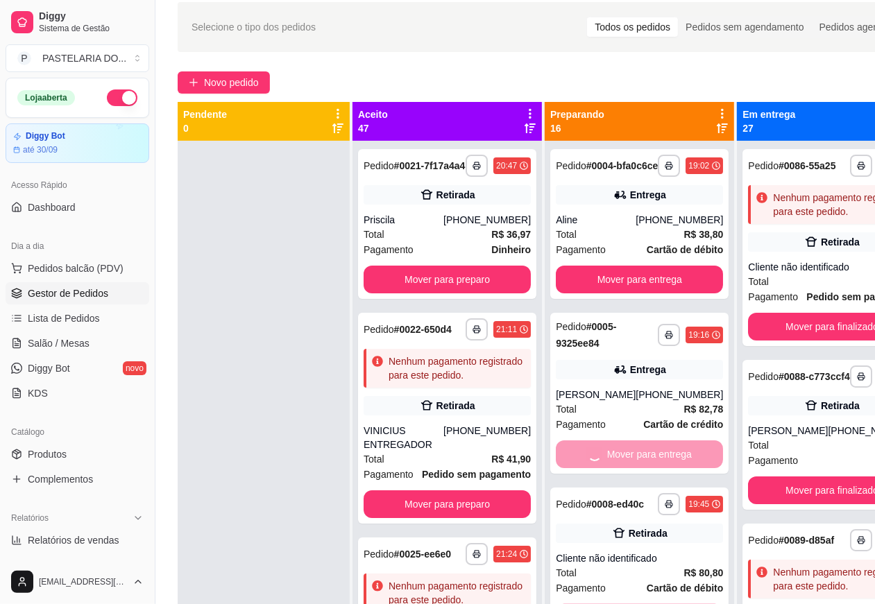
click at [786, 341] on button "Mover para finalizado" at bounding box center [831, 327] width 167 height 28
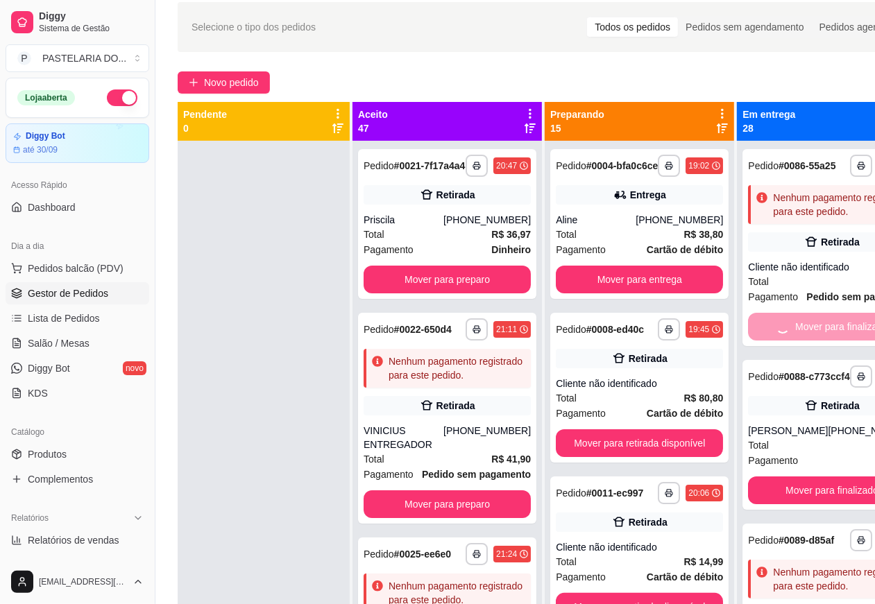
click at [788, 504] on button "Mover para finalizado" at bounding box center [831, 491] width 167 height 28
click at [460, 289] on button "Mover para preparo" at bounding box center [446, 280] width 167 height 28
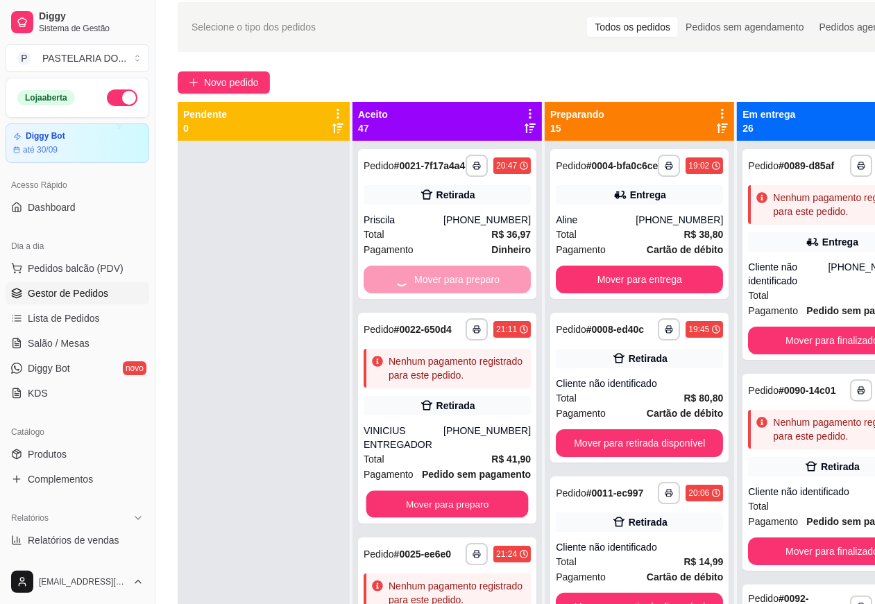
click at [456, 518] on button "Mover para preparo" at bounding box center [447, 504] width 162 height 27
click at [597, 288] on button "Mover para entrega" at bounding box center [639, 280] width 167 height 28
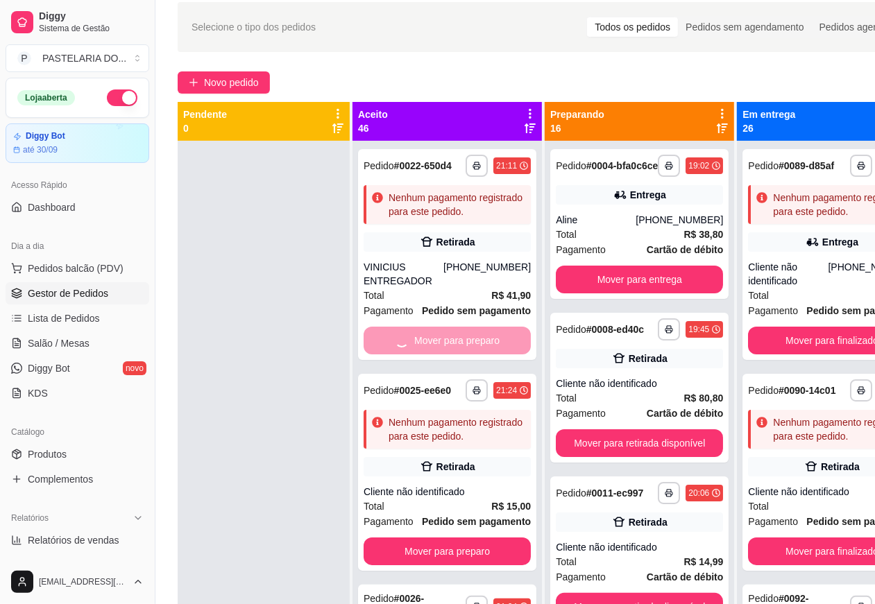
click at [630, 457] on button "Mover para retirada disponível" at bounding box center [639, 443] width 167 height 28
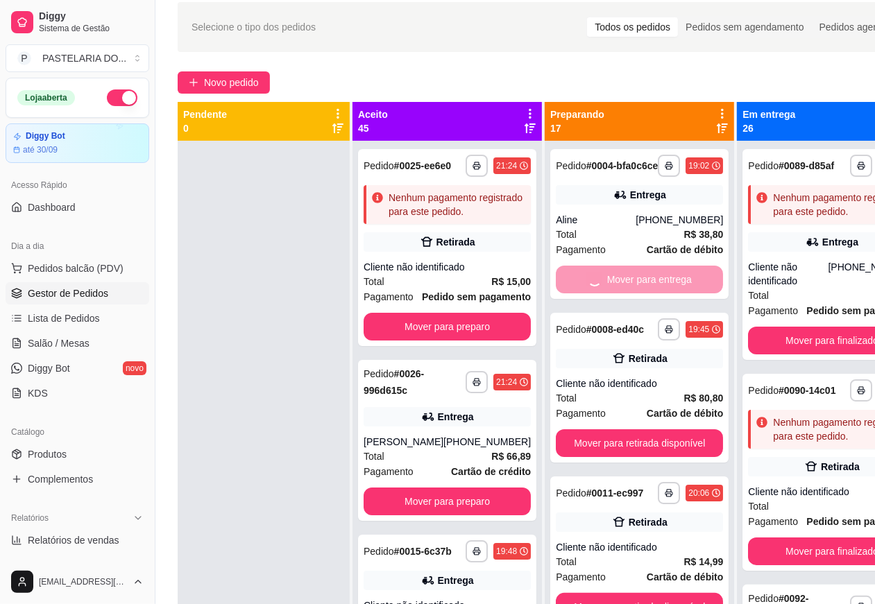
click at [808, 354] on button "Mover para finalizado" at bounding box center [831, 341] width 167 height 28
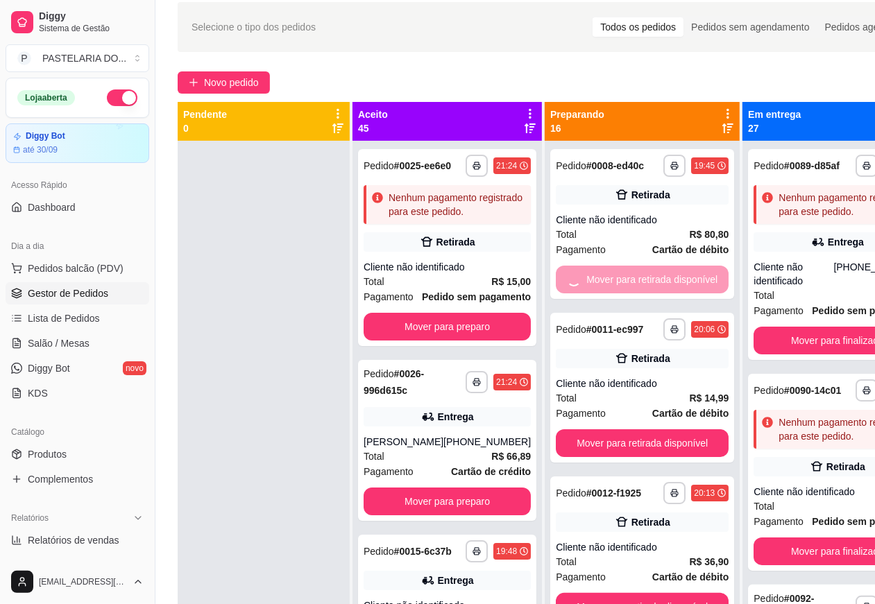
click at [486, 341] on button "Mover para preparo" at bounding box center [446, 327] width 167 height 28
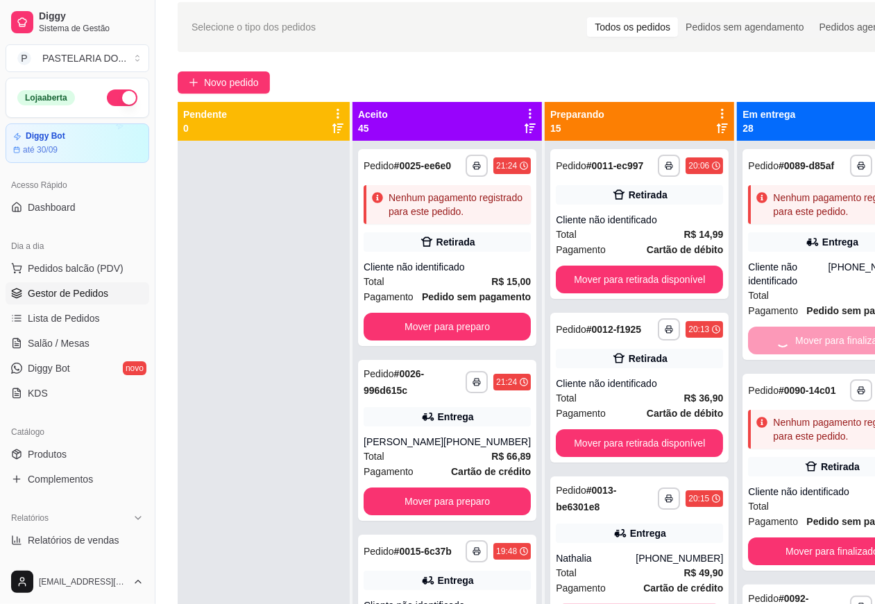
click at [467, 515] on button "Mover para preparo" at bounding box center [446, 502] width 167 height 28
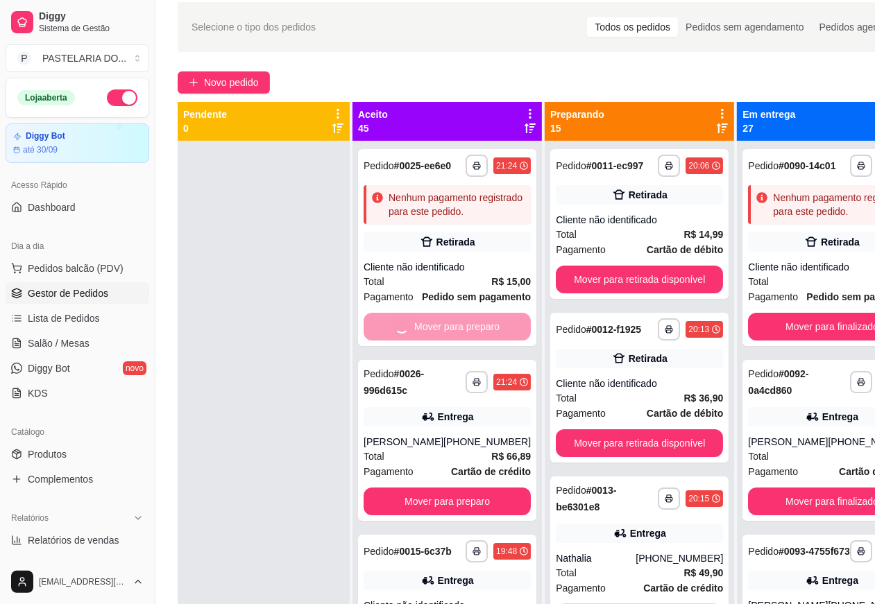
click at [614, 272] on button "Mover para retirada disponível" at bounding box center [639, 280] width 167 height 28
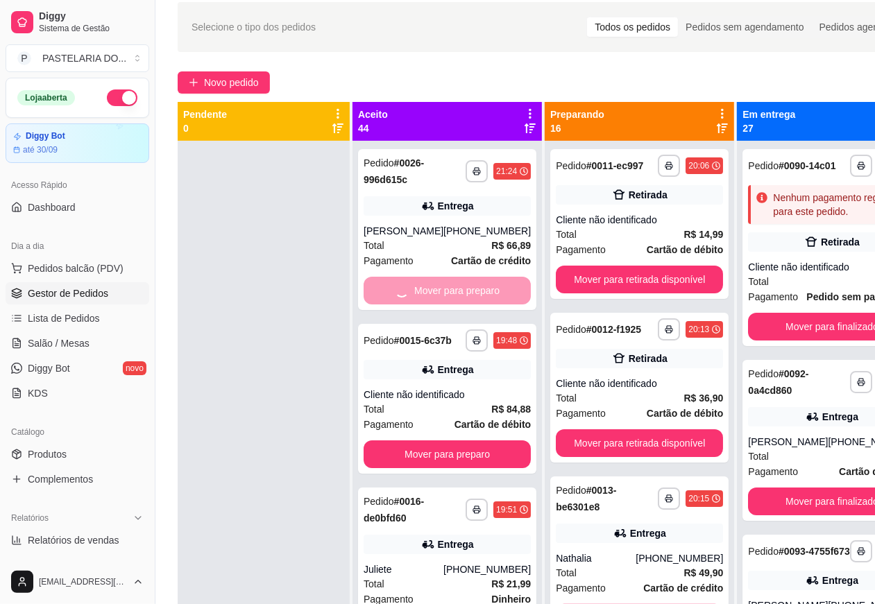
click at [639, 435] on button "Mover para retirada disponível" at bounding box center [639, 443] width 167 height 28
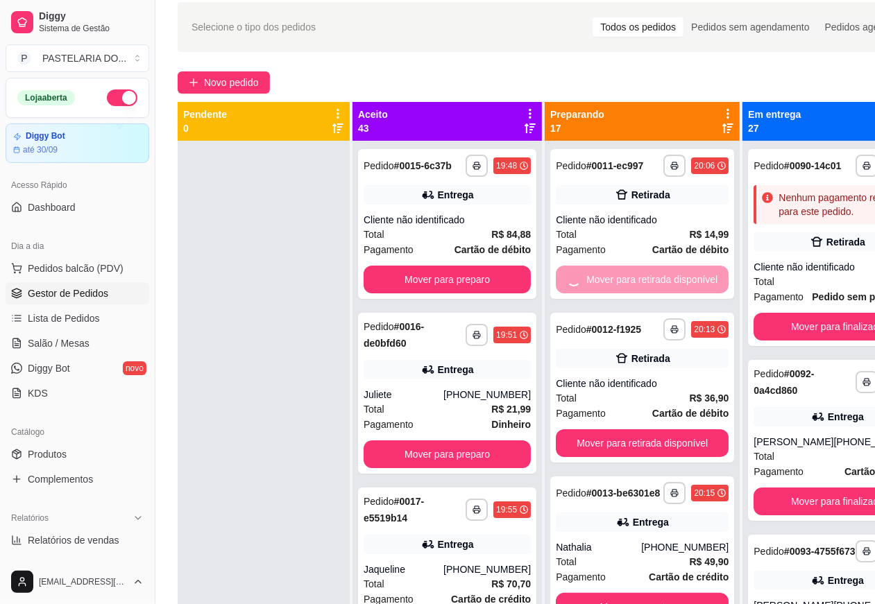
click at [815, 341] on button "Mover para finalizado" at bounding box center [836, 327] width 167 height 28
click at [460, 289] on button "Mover para preparo" at bounding box center [446, 280] width 167 height 28
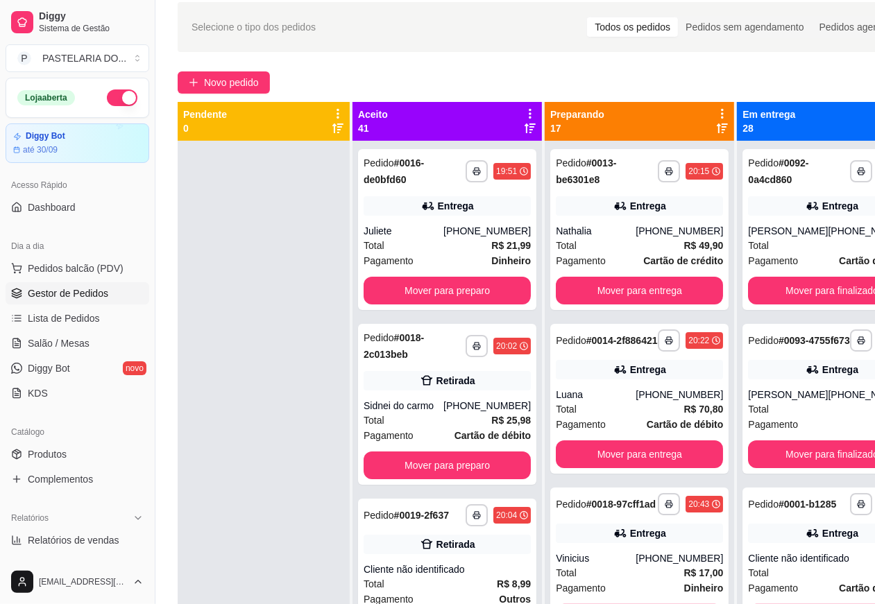
click at [480, 279] on button "Mover para preparo" at bounding box center [446, 291] width 167 height 28
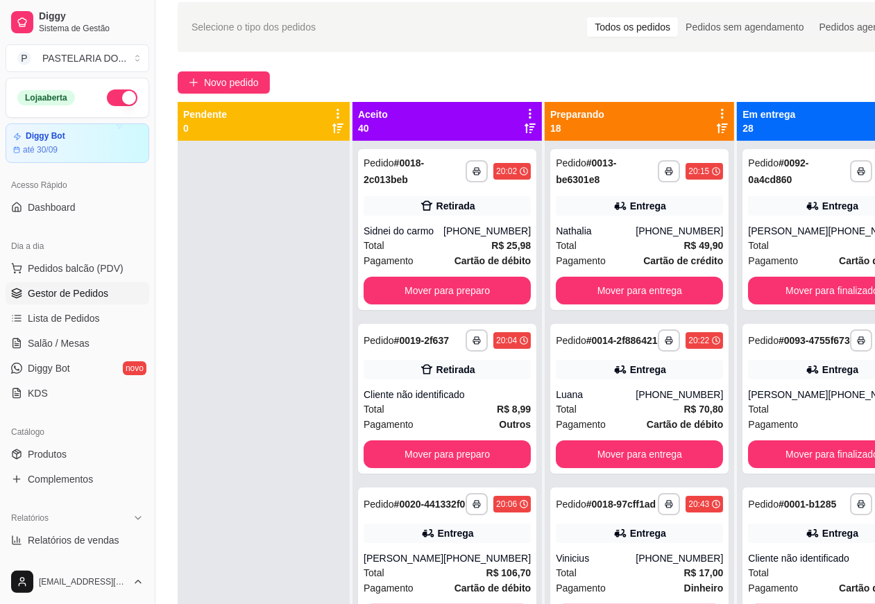
click at [611, 285] on button "Mover para entrega" at bounding box center [639, 291] width 167 height 28
click at [626, 460] on button "Mover para entrega" at bounding box center [639, 454] width 167 height 28
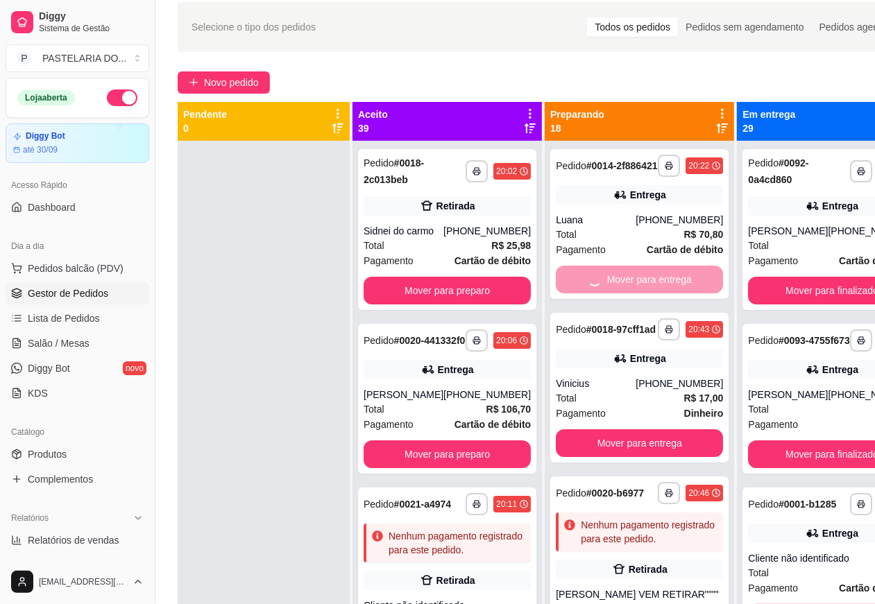
click at [762, 302] on button "Mover para finalizado" at bounding box center [831, 291] width 167 height 28
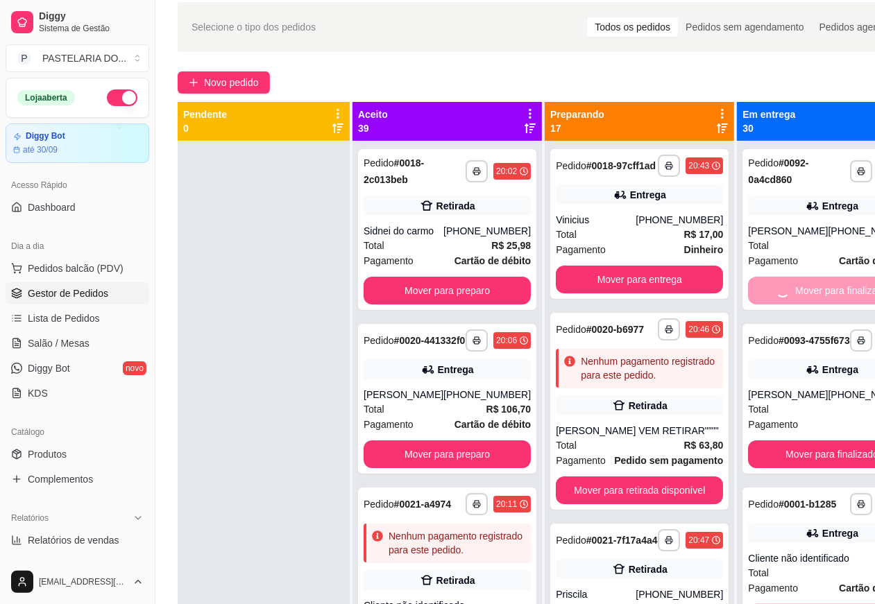
click at [791, 468] on button "Mover para finalizado" at bounding box center [831, 454] width 167 height 28
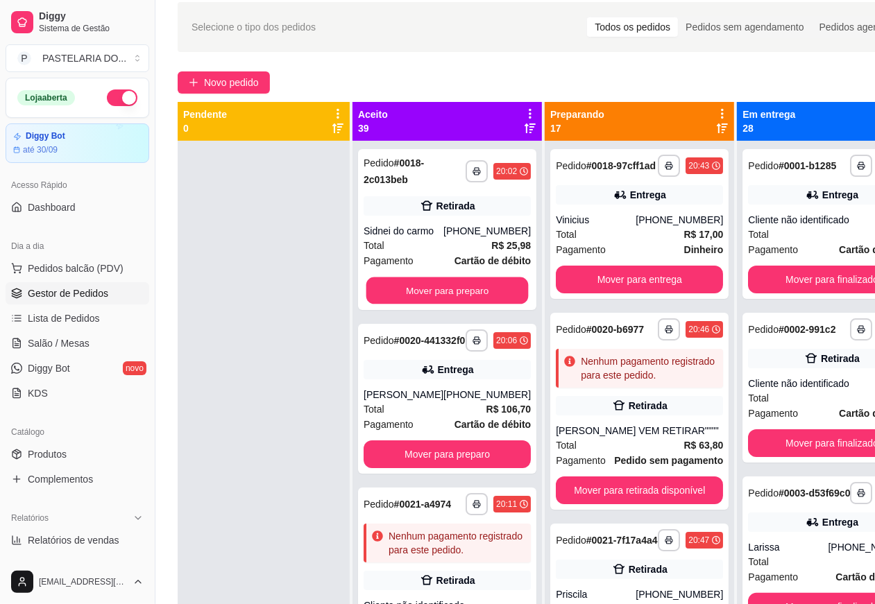
click at [470, 303] on button "Mover para preparo" at bounding box center [447, 290] width 162 height 27
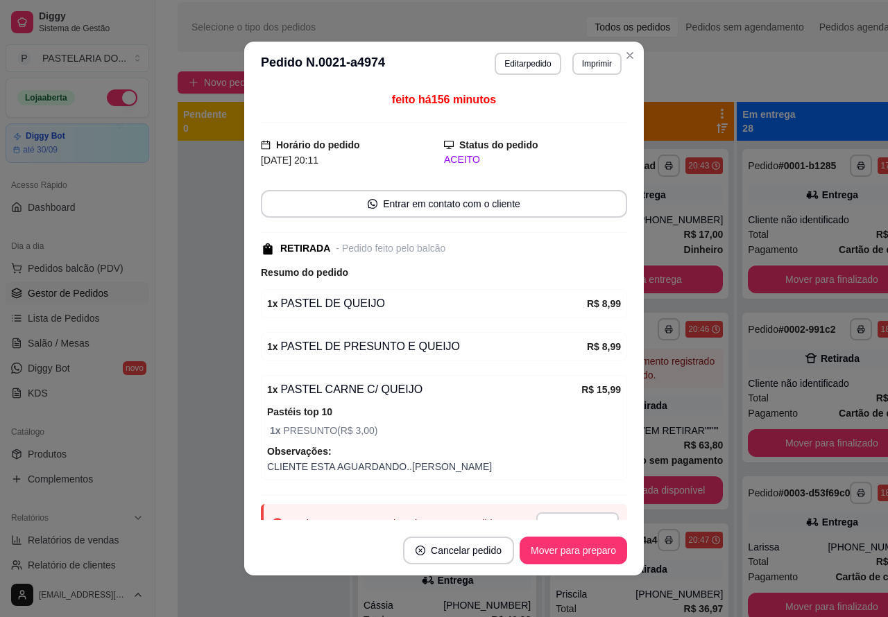
click at [660, 504] on button "Mover para retirada disponível" at bounding box center [639, 491] width 167 height 28
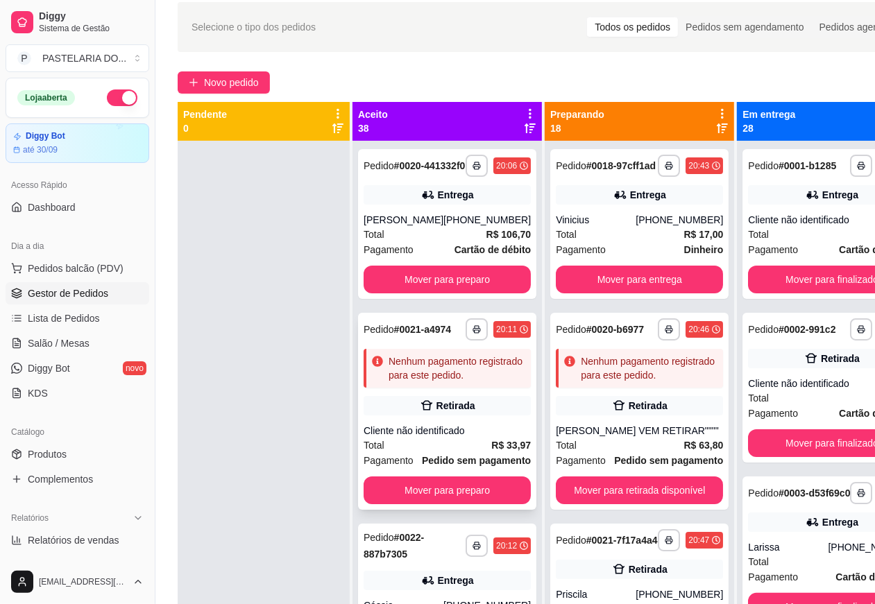
click at [461, 283] on button "Mover para preparo" at bounding box center [446, 280] width 167 height 28
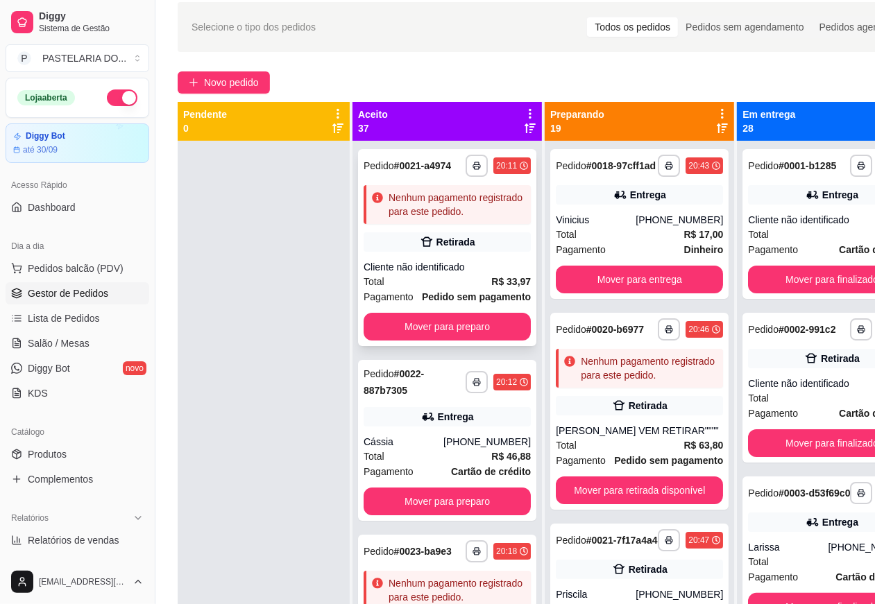
click at [609, 289] on button "Mover para entrega" at bounding box center [639, 280] width 167 height 28
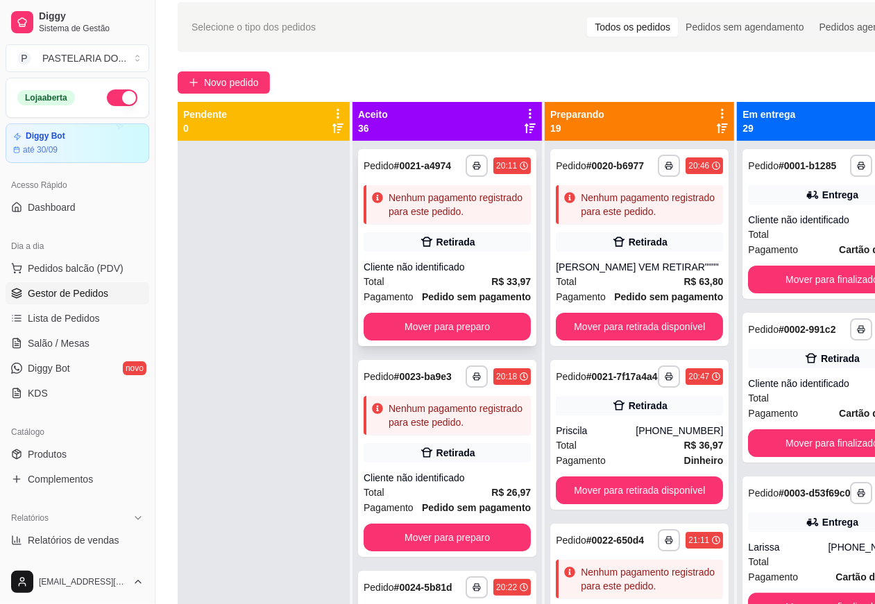
click at [640, 504] on button "Mover para retirada disponível" at bounding box center [639, 491] width 167 height 28
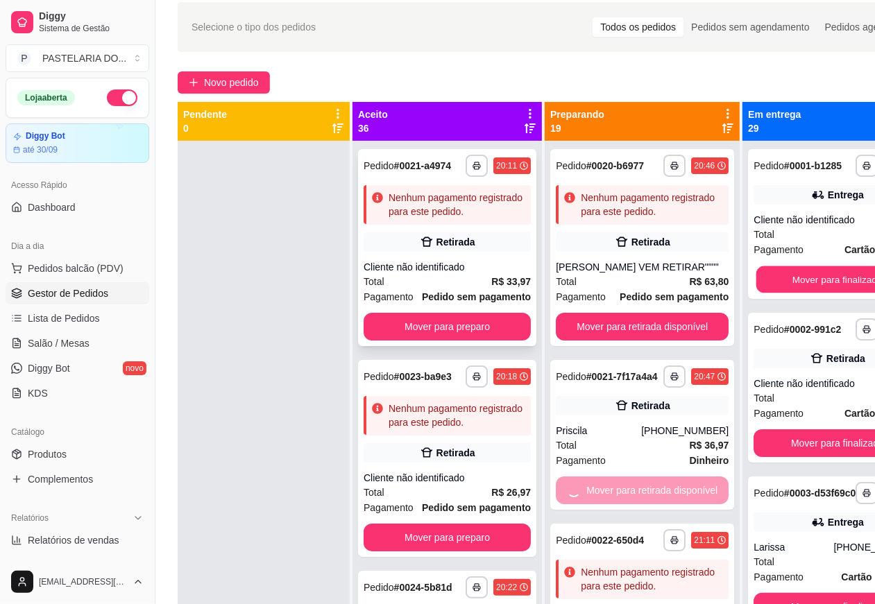
click at [791, 290] on button "Mover para finalizado" at bounding box center [837, 279] width 162 height 27
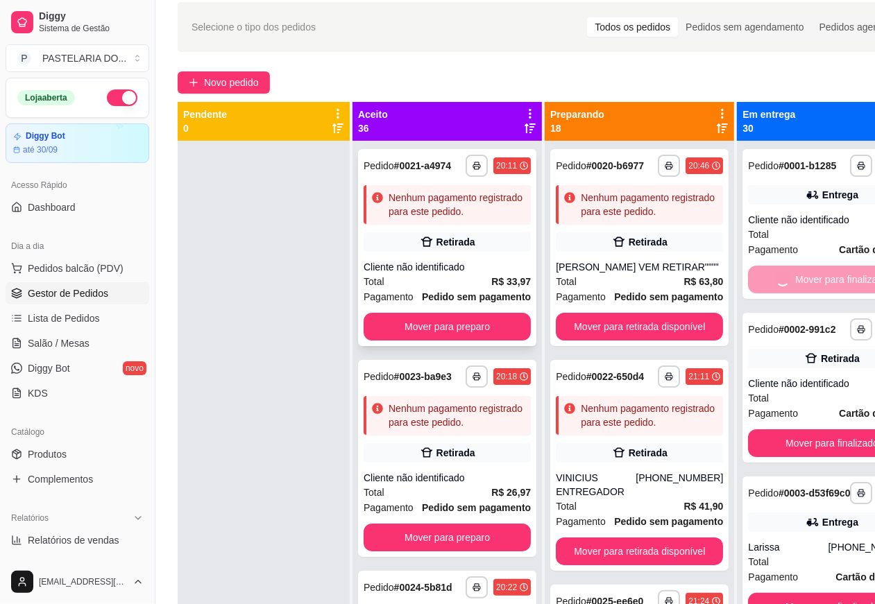
click at [803, 457] on button "Mover para finalizado" at bounding box center [831, 443] width 167 height 28
click at [465, 341] on button "Mover para preparo" at bounding box center [446, 327] width 167 height 28
click at [638, 336] on button "Mover para retirada disponível" at bounding box center [639, 327] width 167 height 28
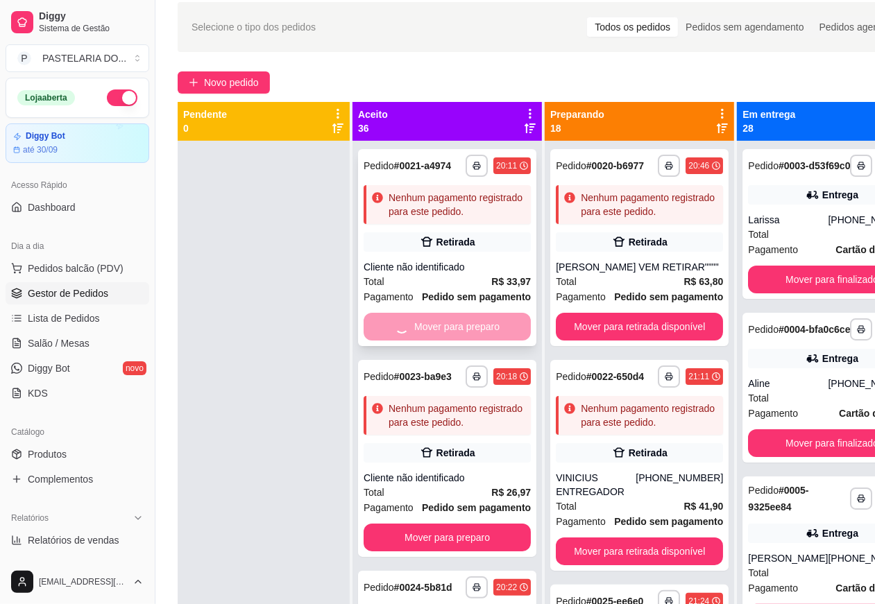
click at [657, 541] on button "Mover para retirada disponível" at bounding box center [639, 552] width 167 height 28
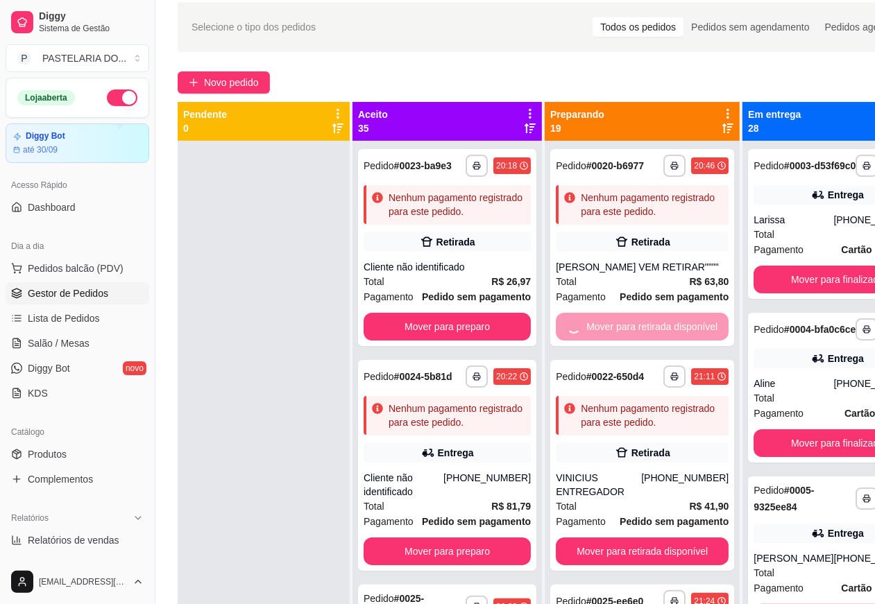
click at [801, 285] on button "Mover para finalizado" at bounding box center [836, 280] width 167 height 28
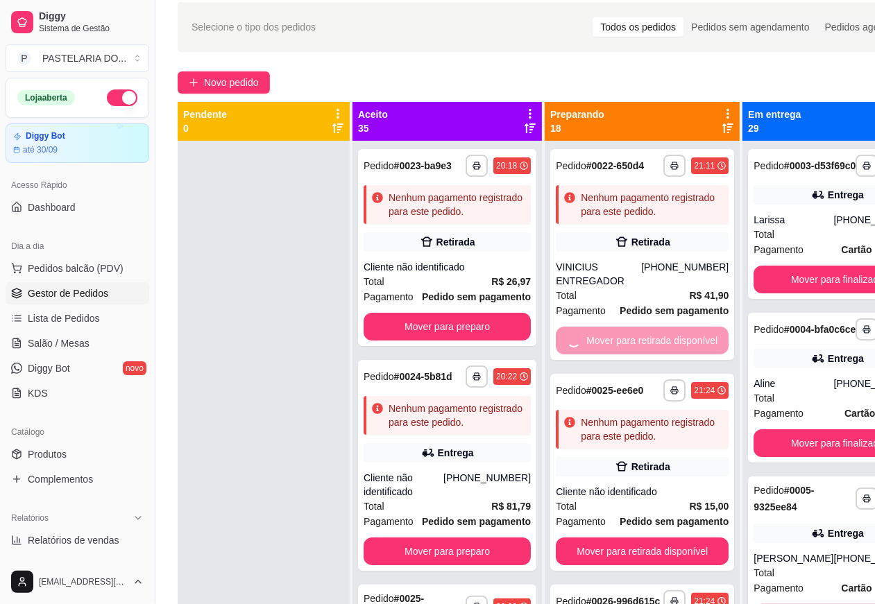
click at [820, 457] on button "Mover para finalizado" at bounding box center [836, 443] width 167 height 28
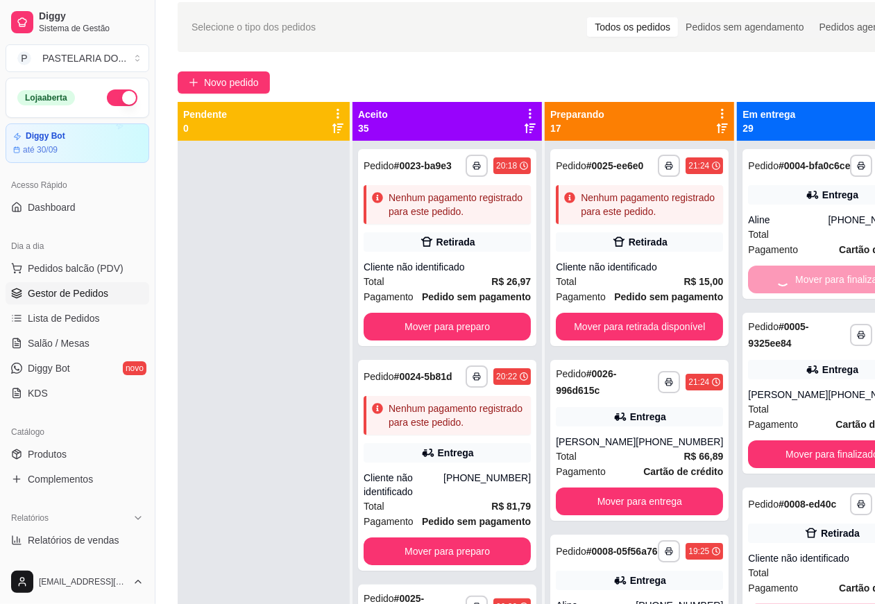
click at [467, 341] on button "Mover para preparo" at bounding box center [446, 327] width 167 height 28
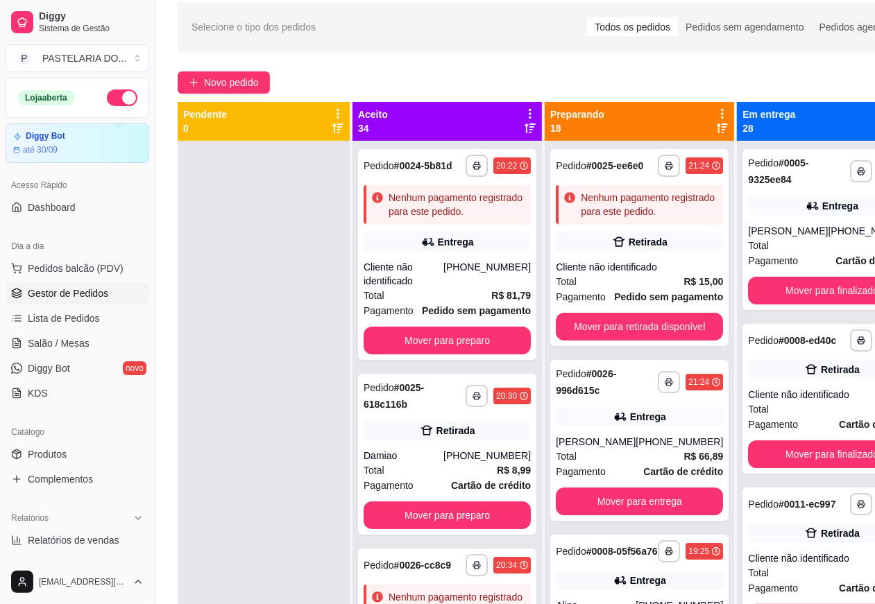
click at [484, 354] on button "Mover para preparo" at bounding box center [446, 341] width 167 height 28
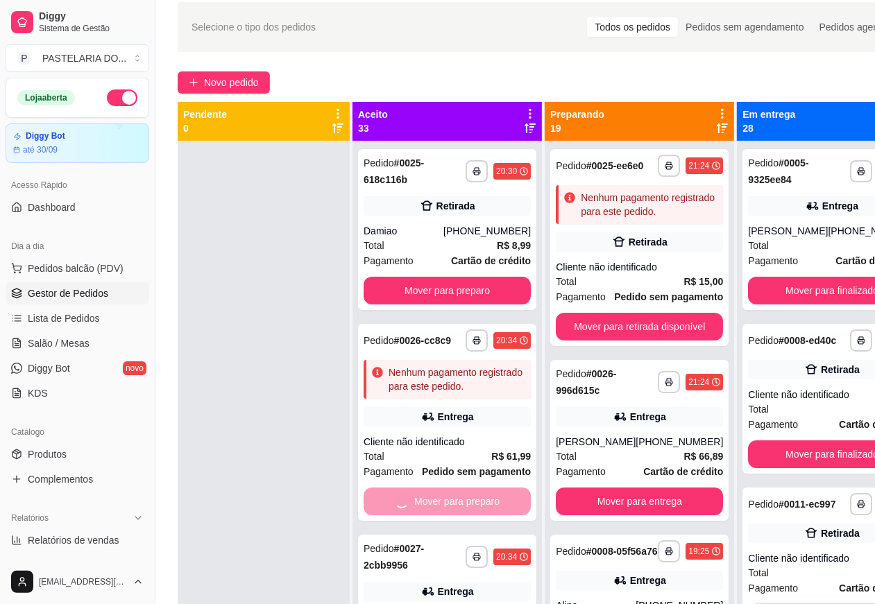
click at [617, 338] on button "Mover para retirada disponível" at bounding box center [639, 327] width 167 height 28
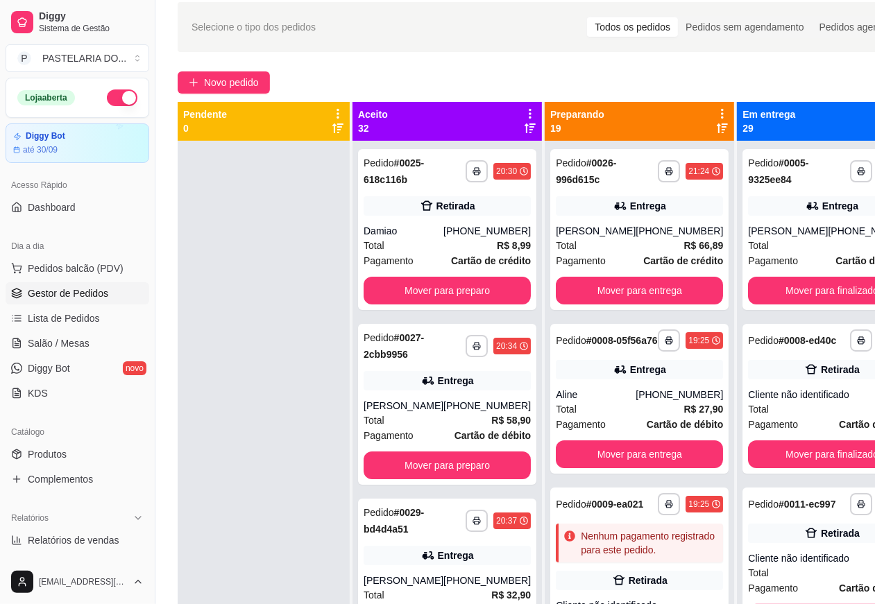
click at [637, 468] on button "Mover para entrega" at bounding box center [639, 454] width 167 height 28
click at [800, 289] on button "Mover para finalizado" at bounding box center [831, 291] width 167 height 28
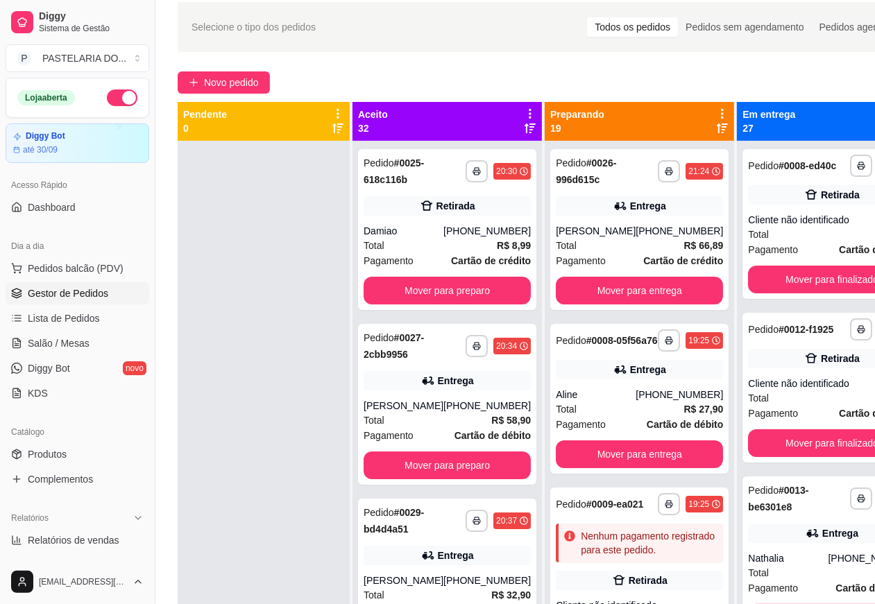
click at [472, 286] on button "Mover para preparo" at bounding box center [446, 291] width 167 height 28
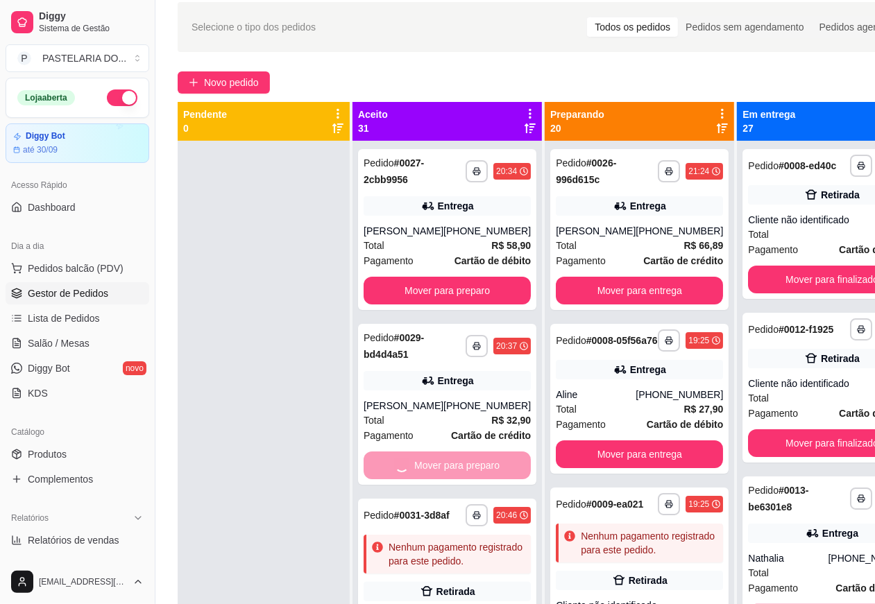
click at [610, 302] on button "Mover para entrega" at bounding box center [639, 291] width 167 height 28
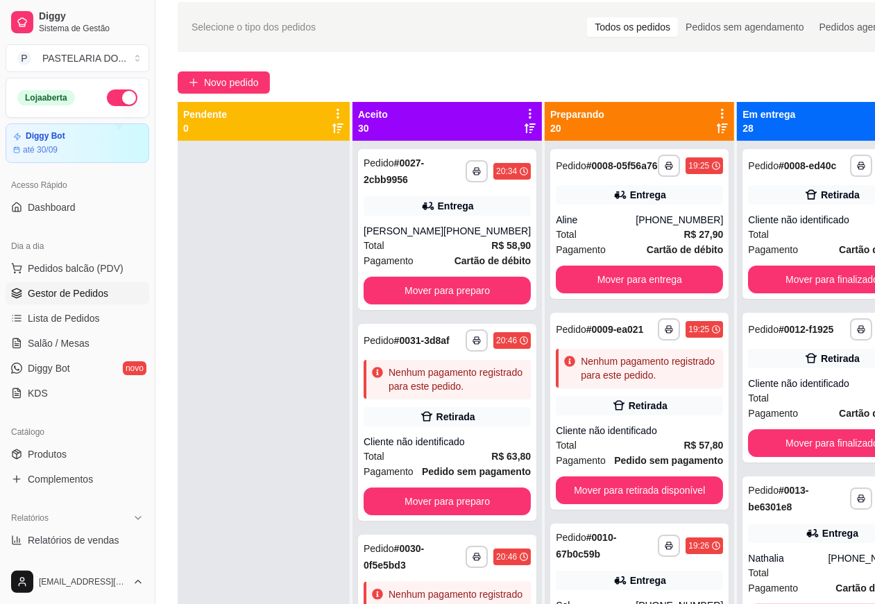
click at [633, 483] on div "**********" at bounding box center [639, 411] width 178 height 197
click at [850, 341] on button "button" at bounding box center [861, 329] width 22 height 22
click at [791, 285] on button "Mover para finalizado" at bounding box center [831, 280] width 167 height 28
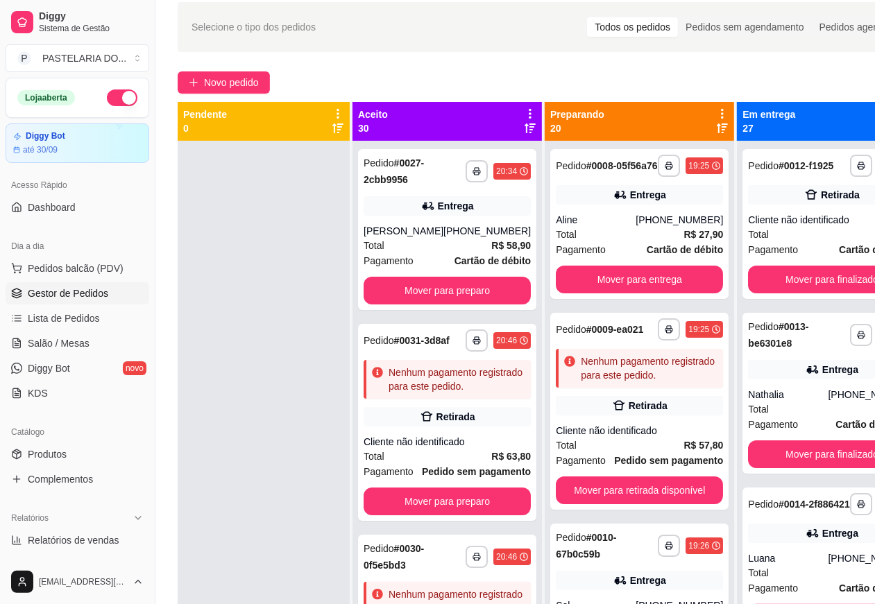
click at [816, 460] on button "Mover para finalizado" at bounding box center [831, 454] width 167 height 28
click at [465, 284] on button "Mover para preparo" at bounding box center [446, 291] width 167 height 28
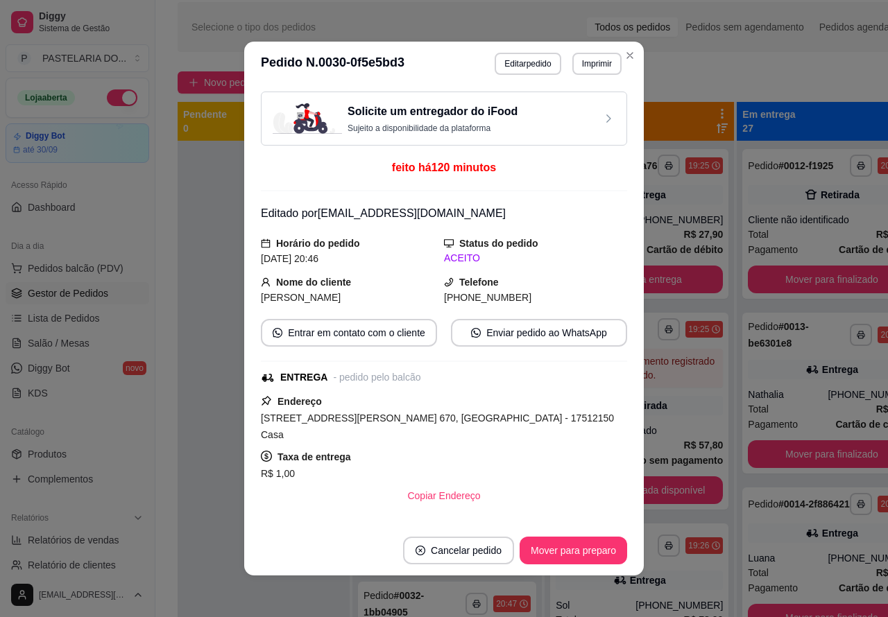
click at [810, 290] on button "Mover para finalizado" at bounding box center [831, 280] width 167 height 28
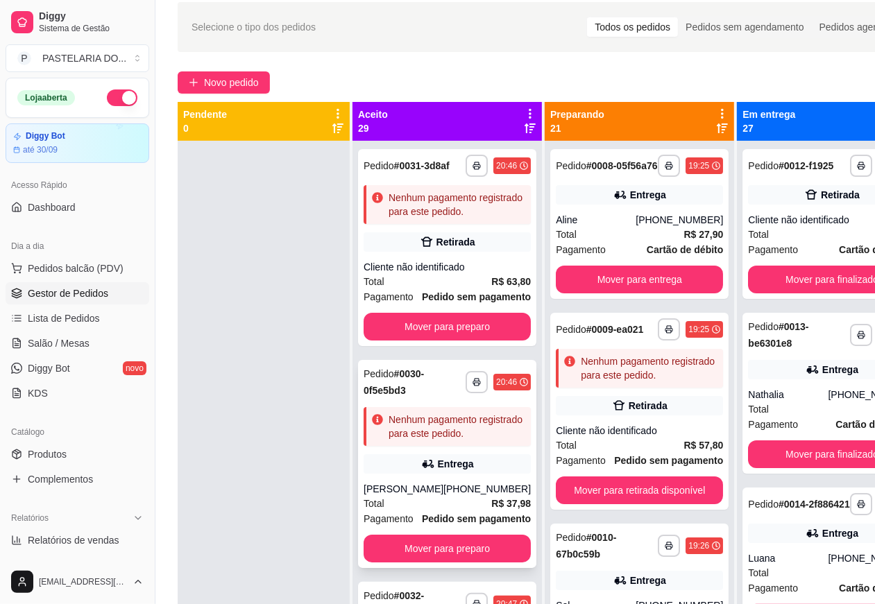
click at [667, 282] on button "Mover para entrega" at bounding box center [639, 280] width 167 height 28
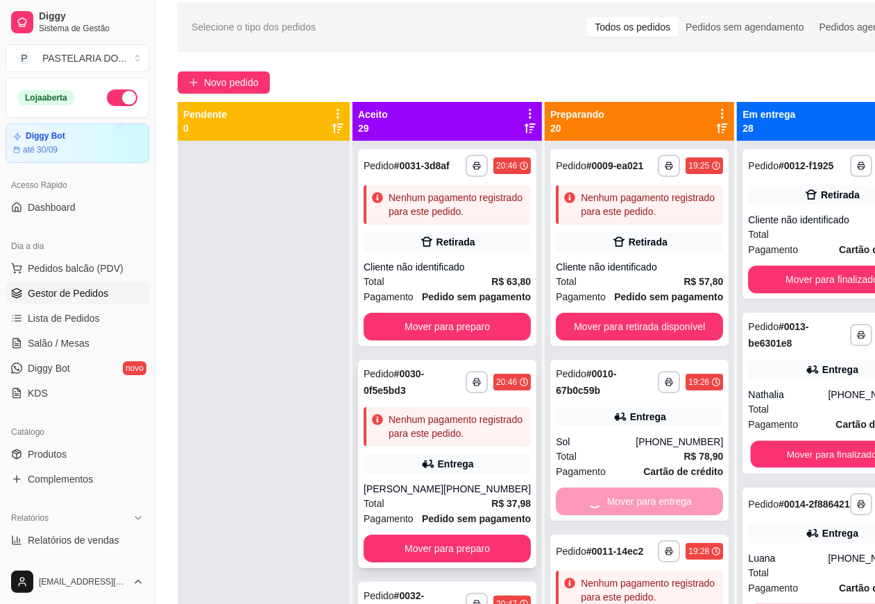
click at [787, 468] on button "Mover para finalizado" at bounding box center [832, 454] width 162 height 27
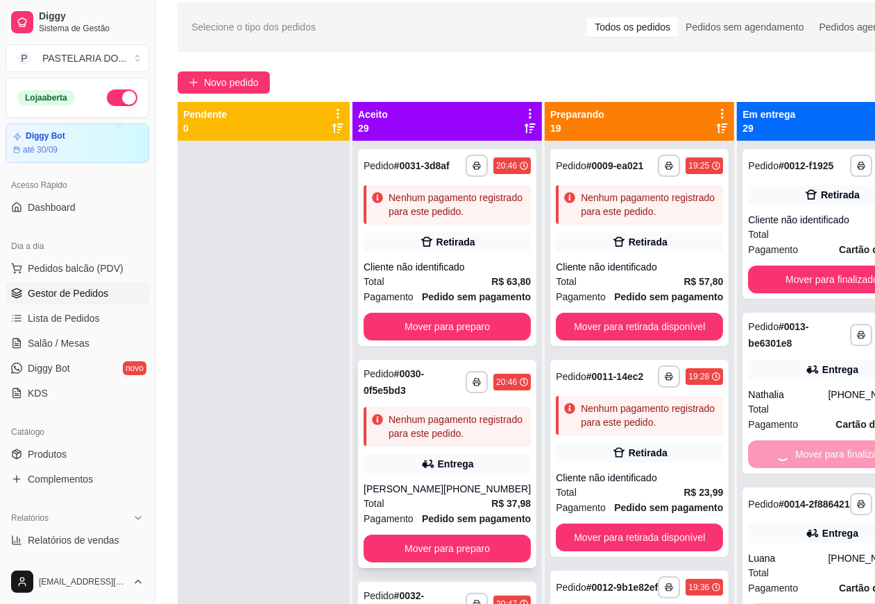
click at [791, 286] on button "Mover para finalizado" at bounding box center [831, 280] width 167 height 28
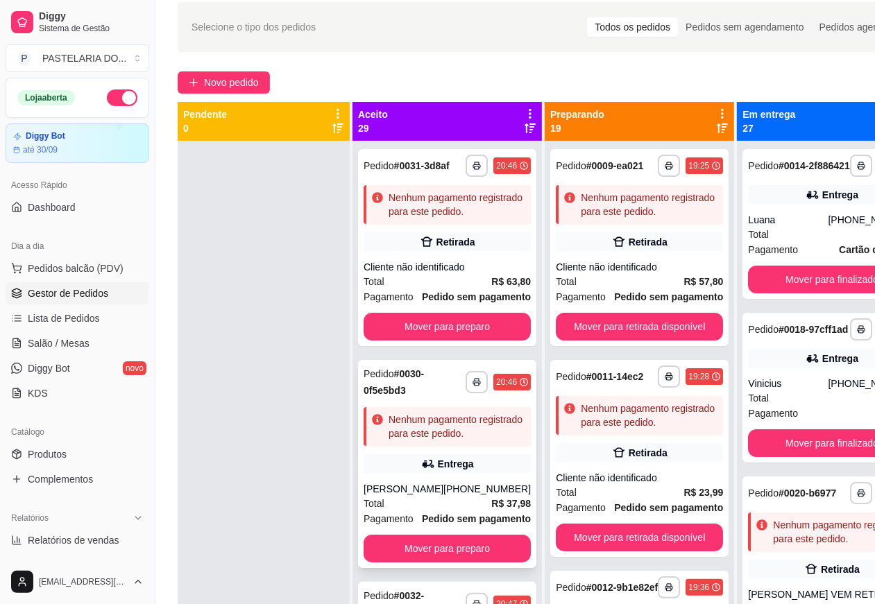
click at [452, 341] on button "Mover para preparo" at bounding box center [446, 327] width 167 height 28
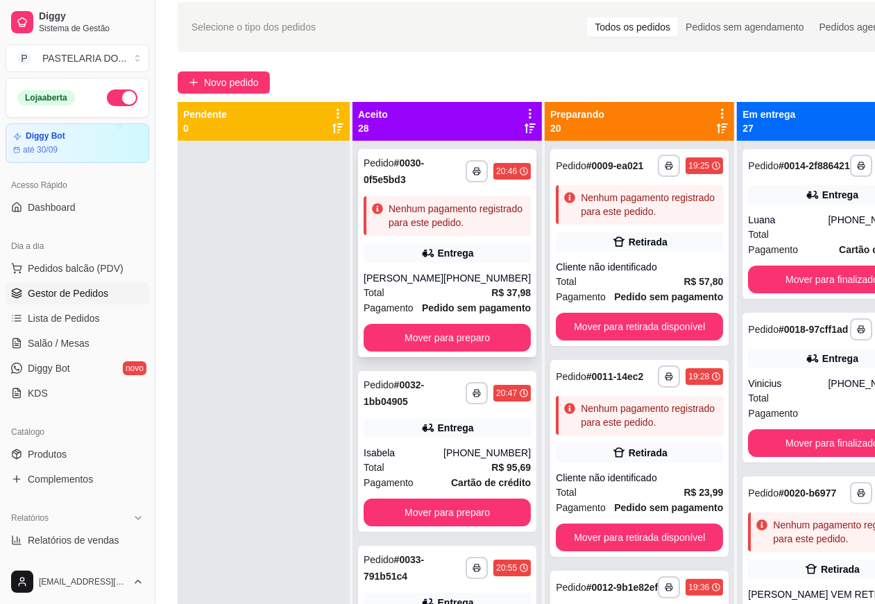
click at [463, 526] on button "Mover para preparo" at bounding box center [446, 513] width 167 height 28
click at [463, 352] on button "Mover para preparo" at bounding box center [446, 338] width 167 height 28
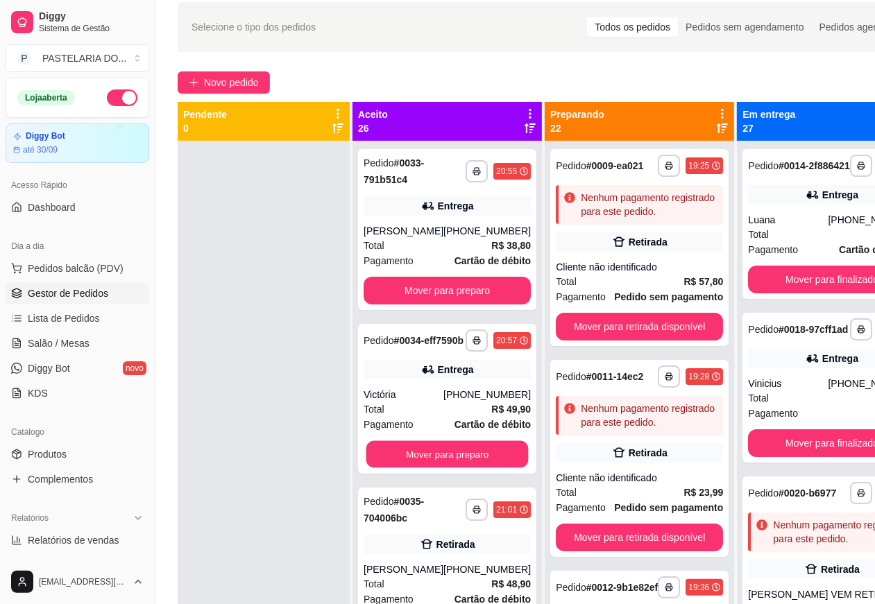
click at [460, 463] on button "Mover para preparo" at bounding box center [447, 454] width 162 height 27
click at [462, 295] on button "Mover para preparo" at bounding box center [446, 291] width 167 height 28
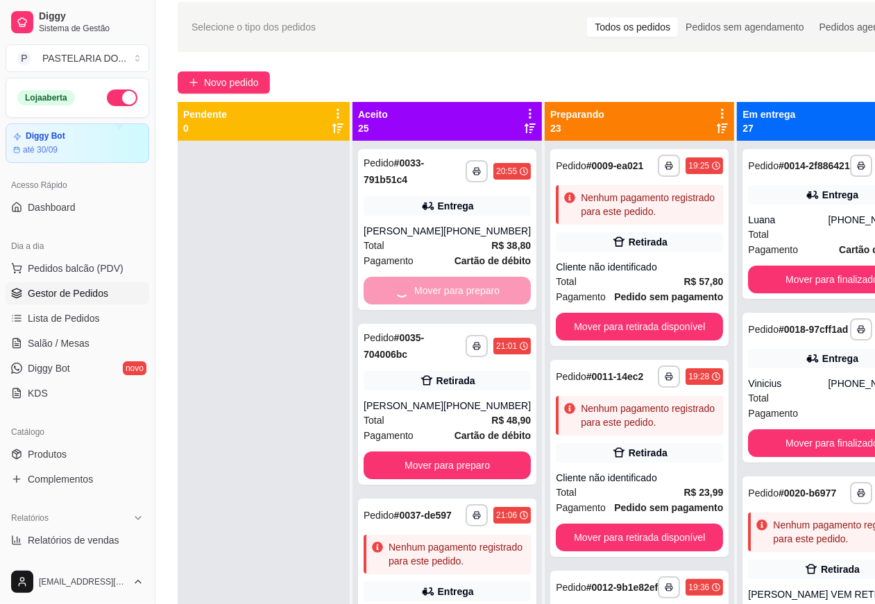
click at [632, 538] on button "Mover para retirada disponível" at bounding box center [639, 538] width 167 height 28
click at [610, 325] on button "Mover para retirada disponível" at bounding box center [639, 327] width 167 height 28
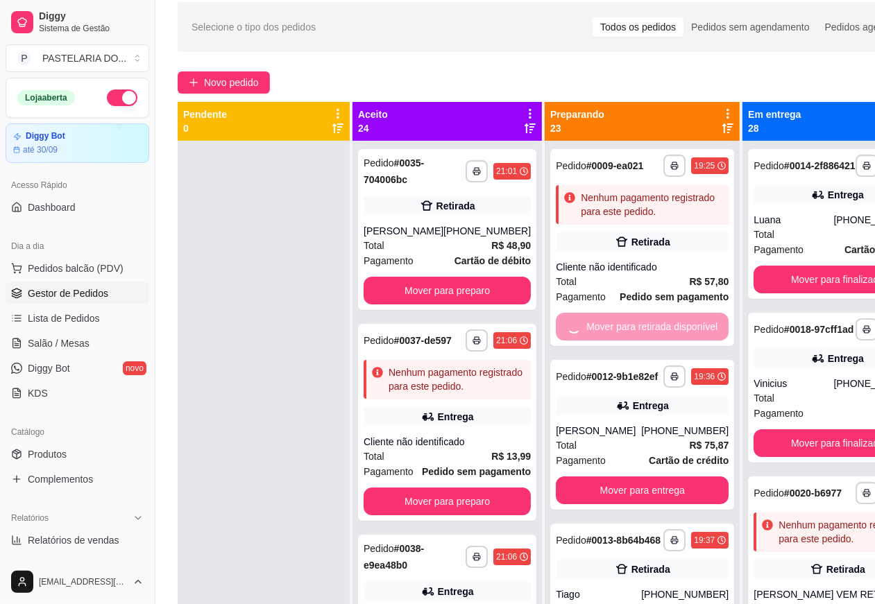
click at [814, 457] on button "Mover para finalizado" at bounding box center [836, 443] width 167 height 28
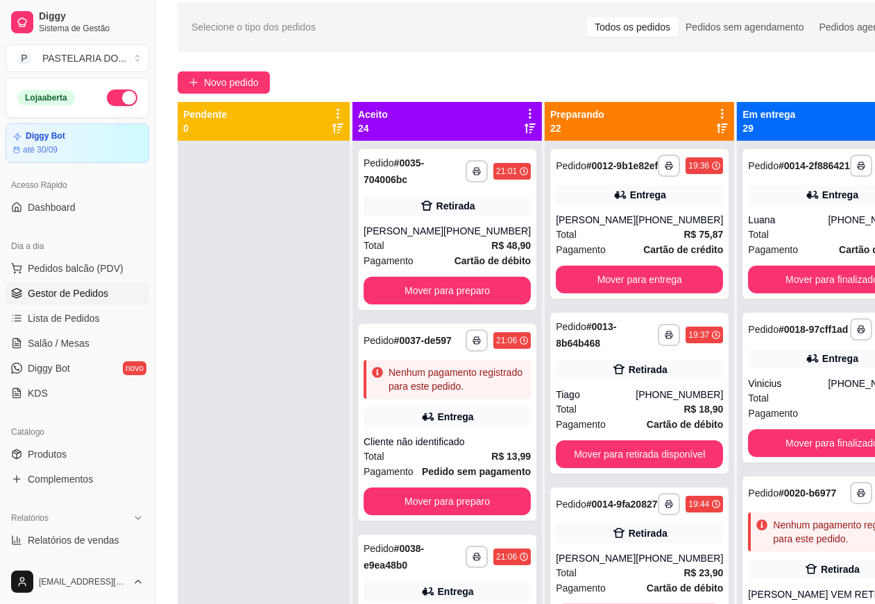
click at [793, 286] on button "Mover para finalizado" at bounding box center [831, 280] width 167 height 28
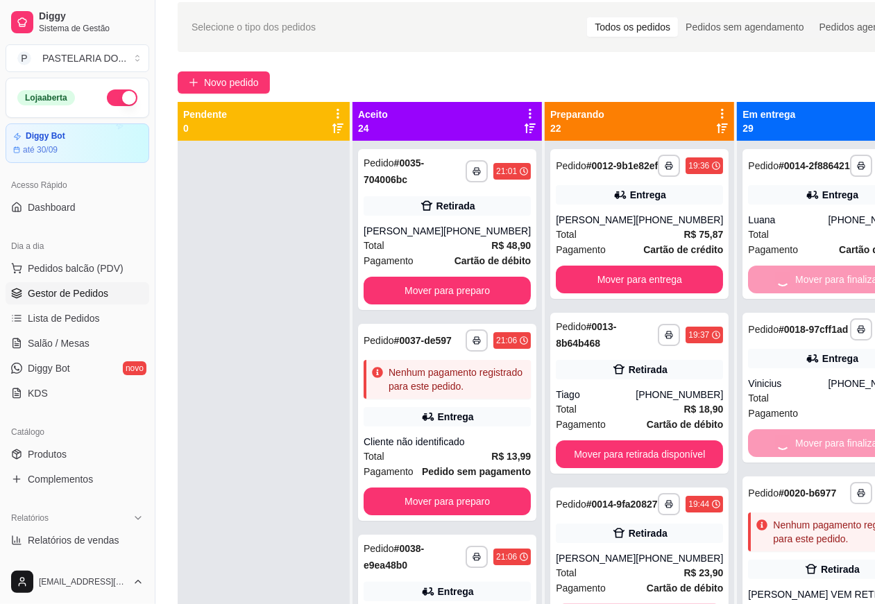
click at [465, 515] on button "Mover para preparo" at bounding box center [446, 502] width 167 height 28
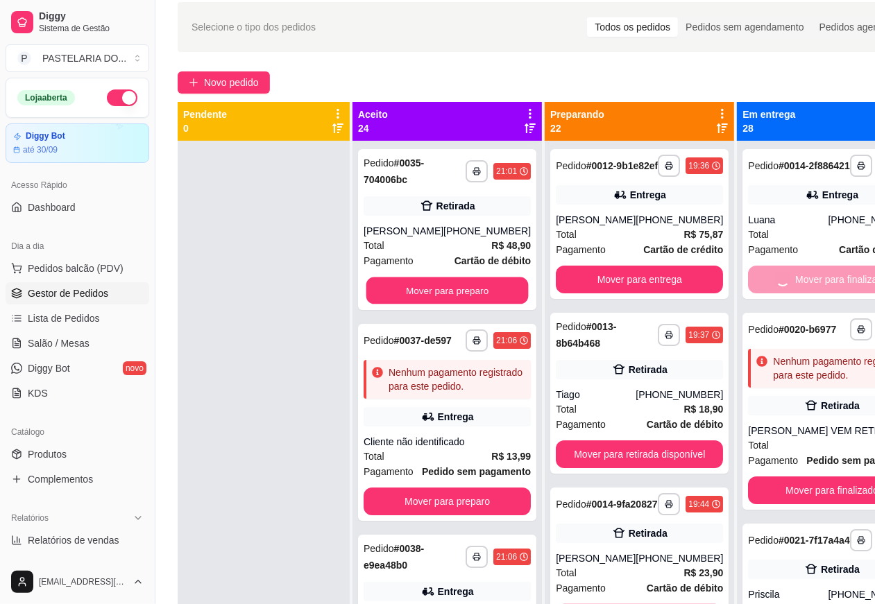
click at [455, 290] on button "Mover para preparo" at bounding box center [447, 290] width 162 height 27
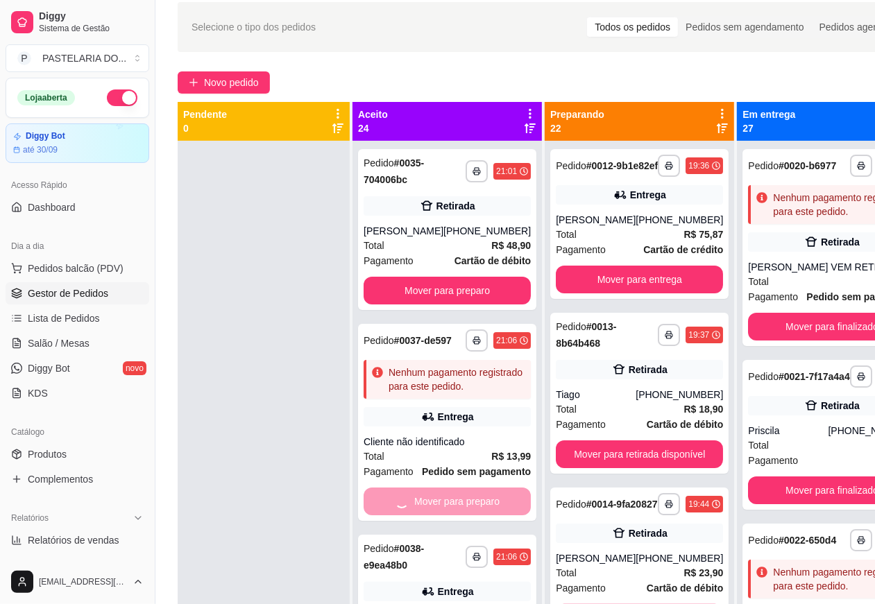
click at [637, 466] on button "Mover para retirada disponível" at bounding box center [639, 454] width 167 height 28
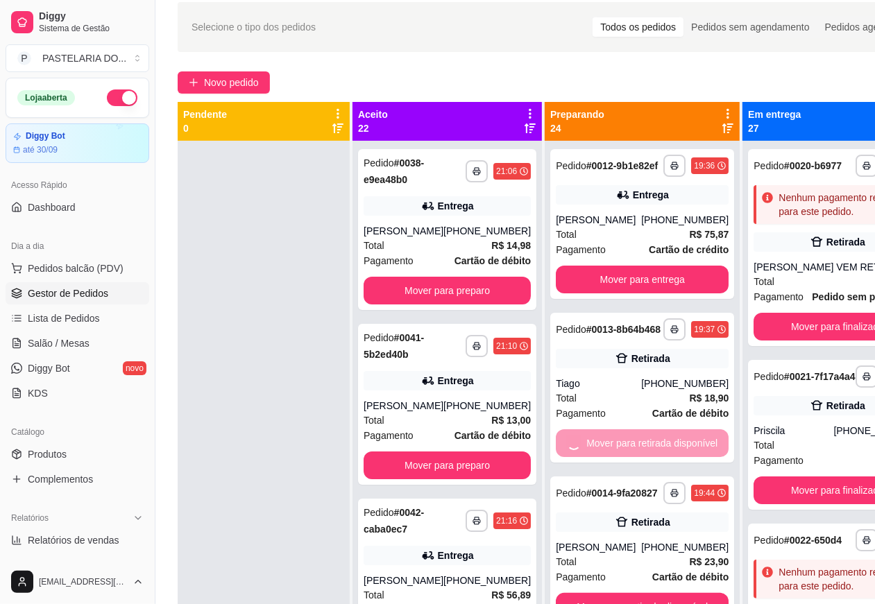
click at [615, 286] on button "Mover para entrega" at bounding box center [642, 280] width 173 height 28
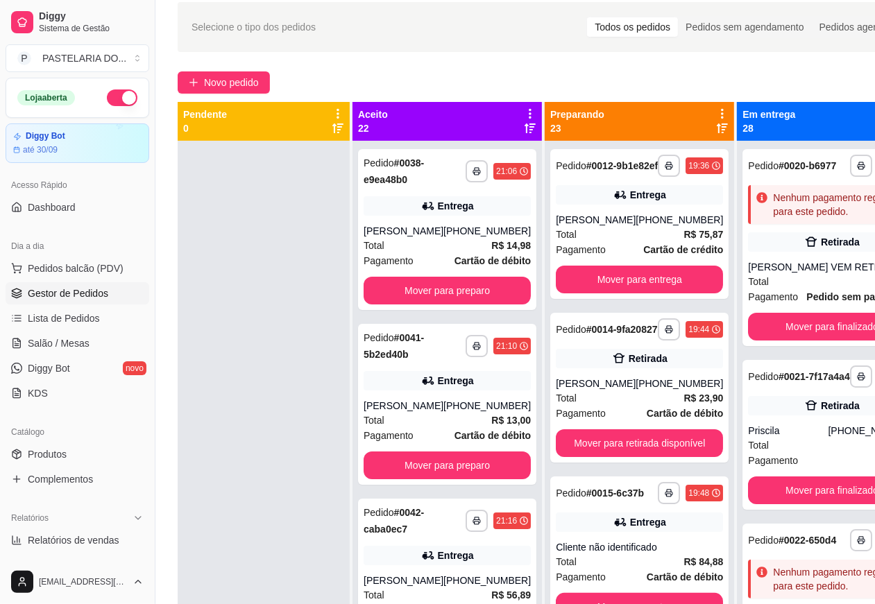
click at [792, 504] on button "Mover para finalizado" at bounding box center [831, 491] width 167 height 28
click at [787, 341] on button "Mover para finalizado" at bounding box center [831, 327] width 167 height 28
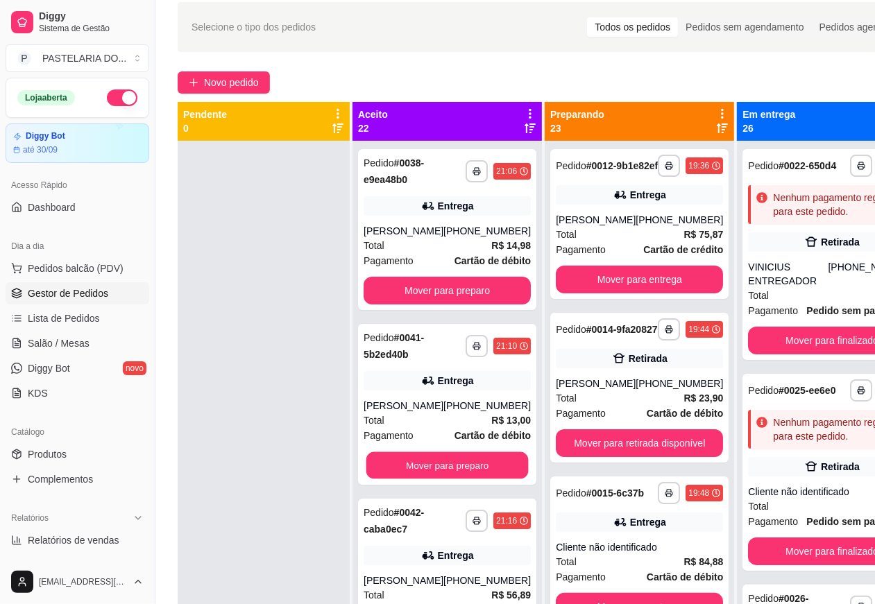
click at [466, 479] on button "Mover para preparo" at bounding box center [447, 465] width 162 height 27
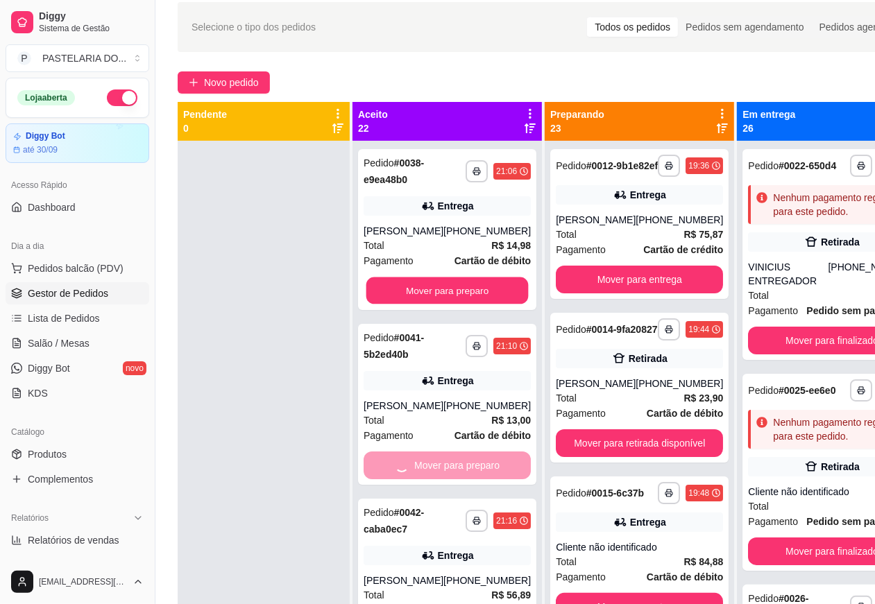
click at [463, 305] on button "Mover para preparo" at bounding box center [447, 290] width 162 height 27
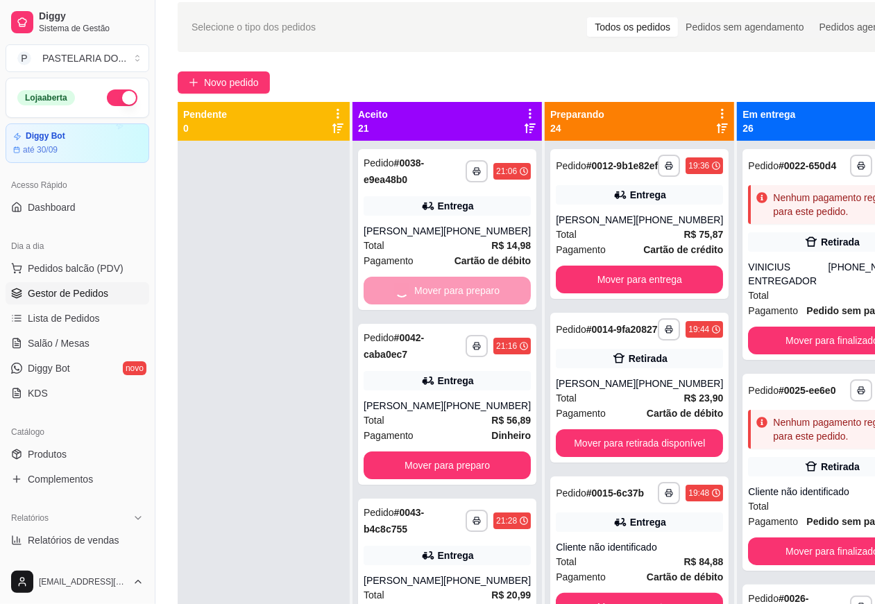
click at [640, 291] on button "Mover para entrega" at bounding box center [639, 280] width 167 height 28
click at [652, 457] on button "Mover para retirada disponível" at bounding box center [639, 443] width 167 height 28
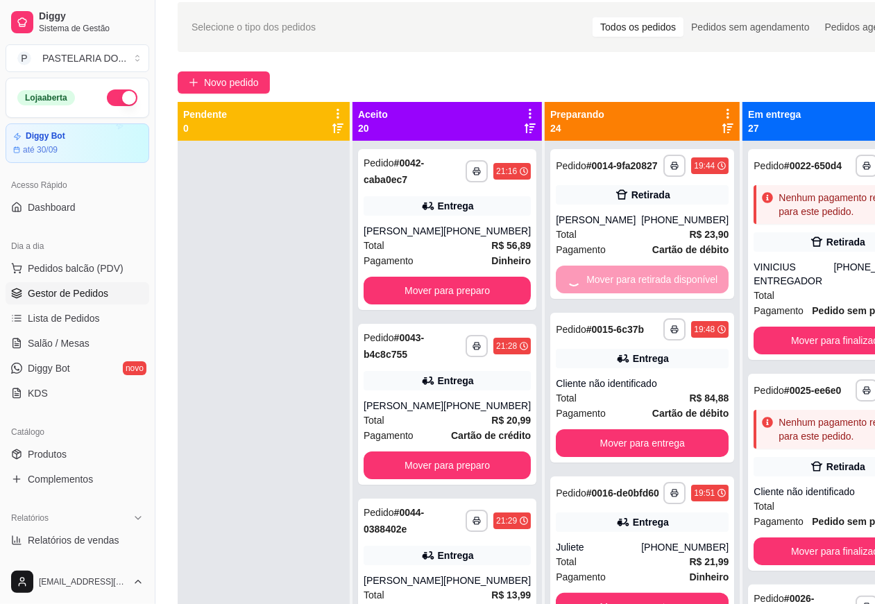
click at [808, 354] on button "Mover para finalizado" at bounding box center [836, 341] width 167 height 28
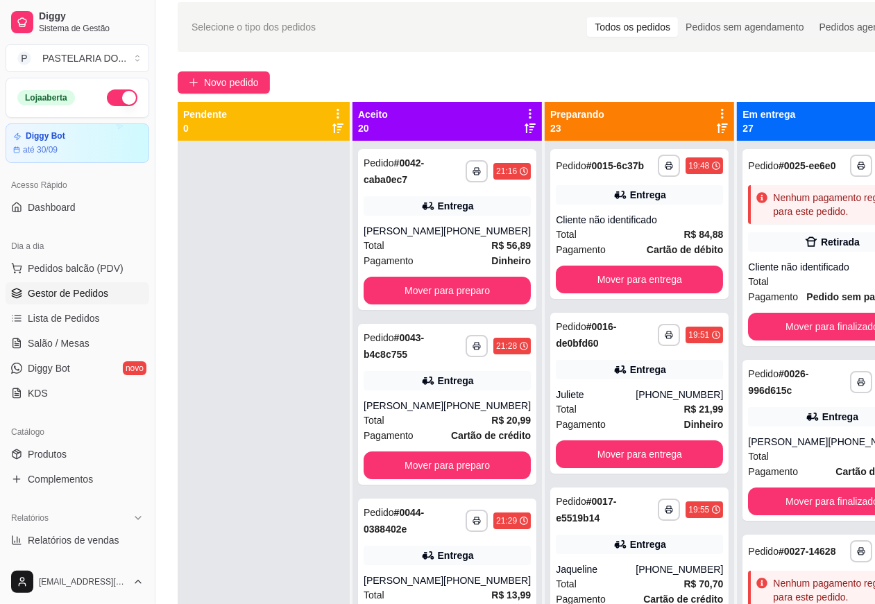
click at [467, 463] on button "Mover para preparo" at bounding box center [446, 466] width 167 height 28
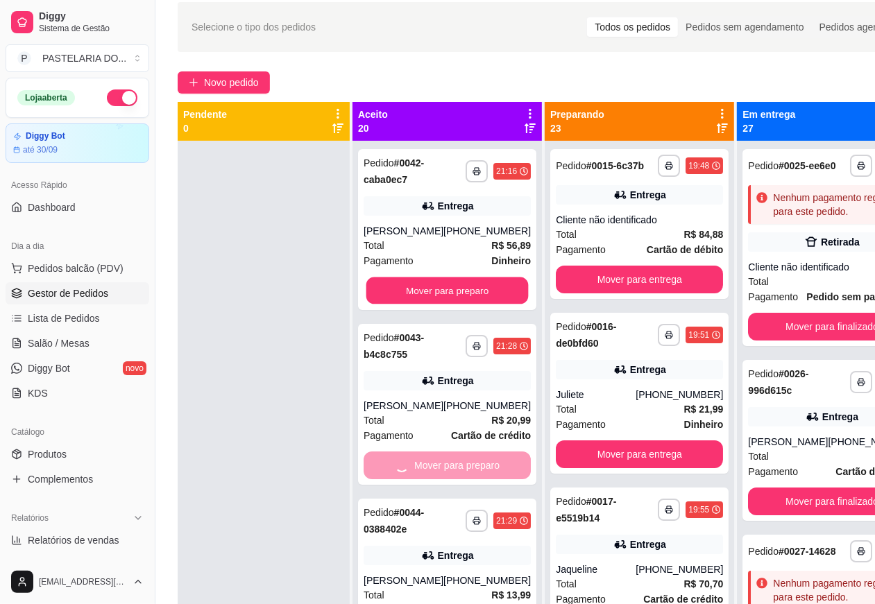
click at [465, 295] on button "Mover para preparo" at bounding box center [447, 290] width 162 height 27
click at [628, 277] on button "Mover para entrega" at bounding box center [639, 280] width 167 height 28
click at [640, 453] on button "Mover para entrega" at bounding box center [639, 454] width 167 height 28
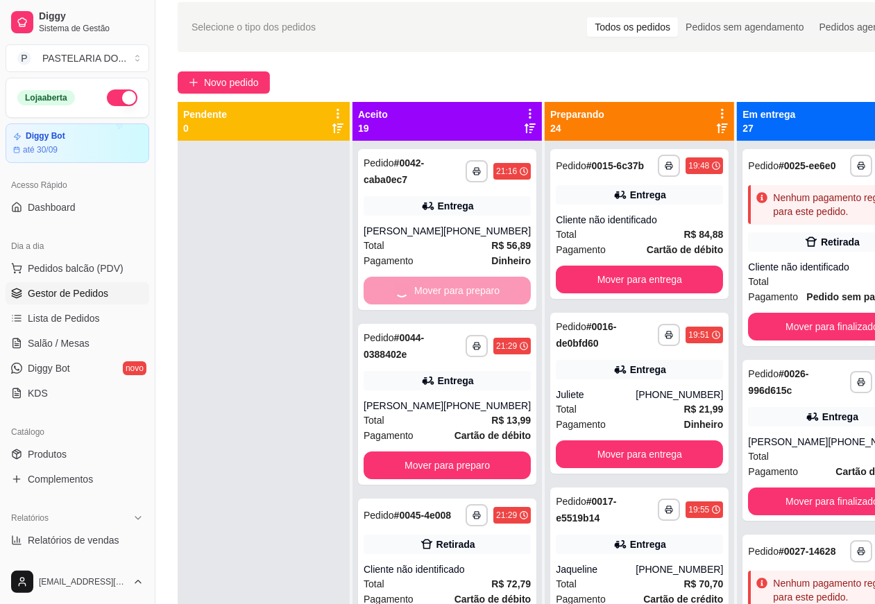
click at [792, 341] on button "Mover para finalizado" at bounding box center [831, 327] width 167 height 28
click at [778, 515] on button "Mover para finalizado" at bounding box center [831, 502] width 167 height 28
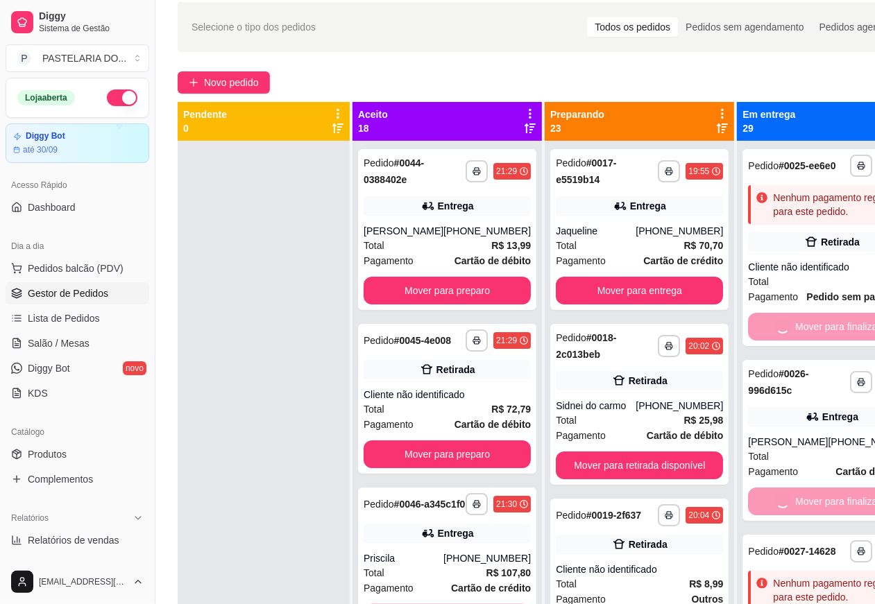
click at [466, 289] on button "Mover para preparo" at bounding box center [446, 291] width 167 height 28
click at [460, 463] on button "Mover para preparo" at bounding box center [446, 454] width 167 height 28
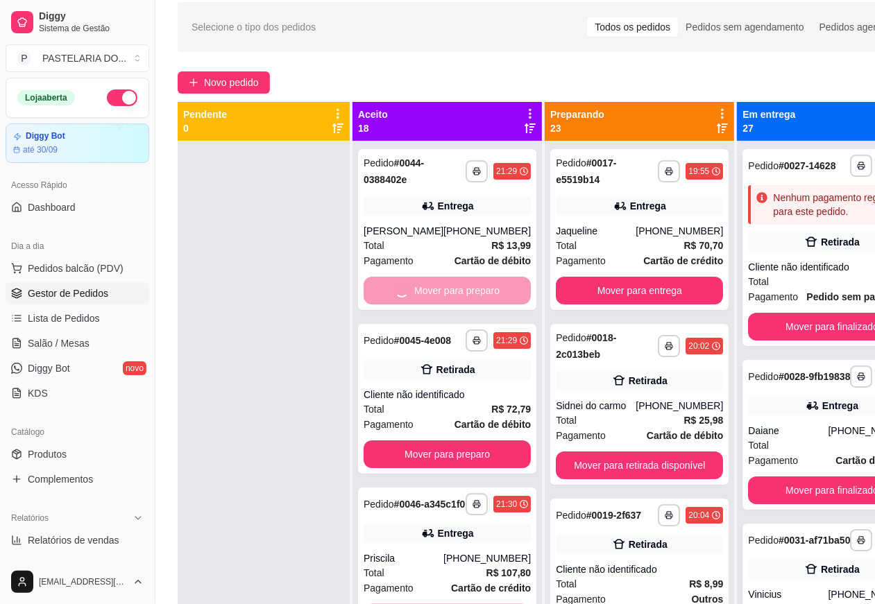
click at [615, 291] on button "Mover para entrega" at bounding box center [639, 291] width 167 height 28
click at [640, 463] on button "Mover para retirada disponível" at bounding box center [639, 466] width 167 height 28
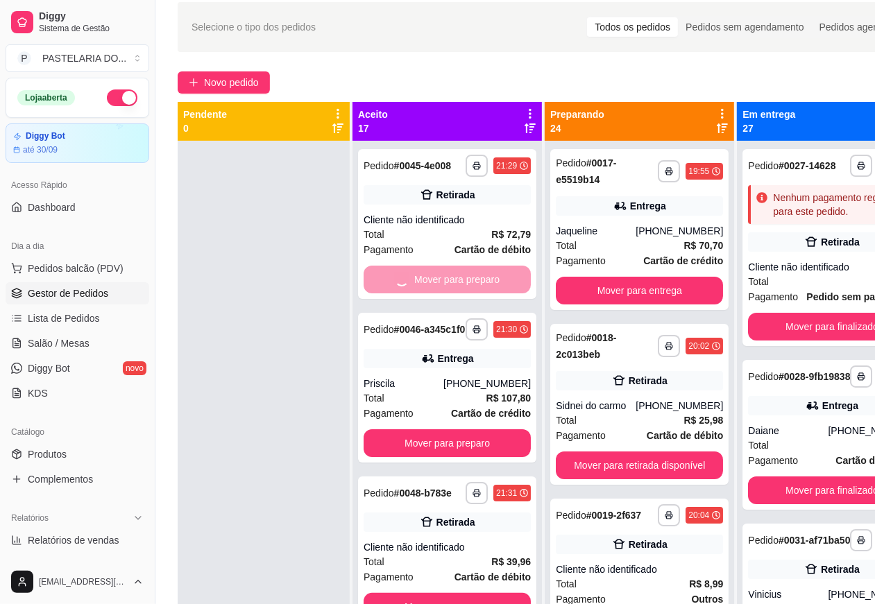
click at [784, 341] on button "Mover para finalizado" at bounding box center [831, 327] width 167 height 28
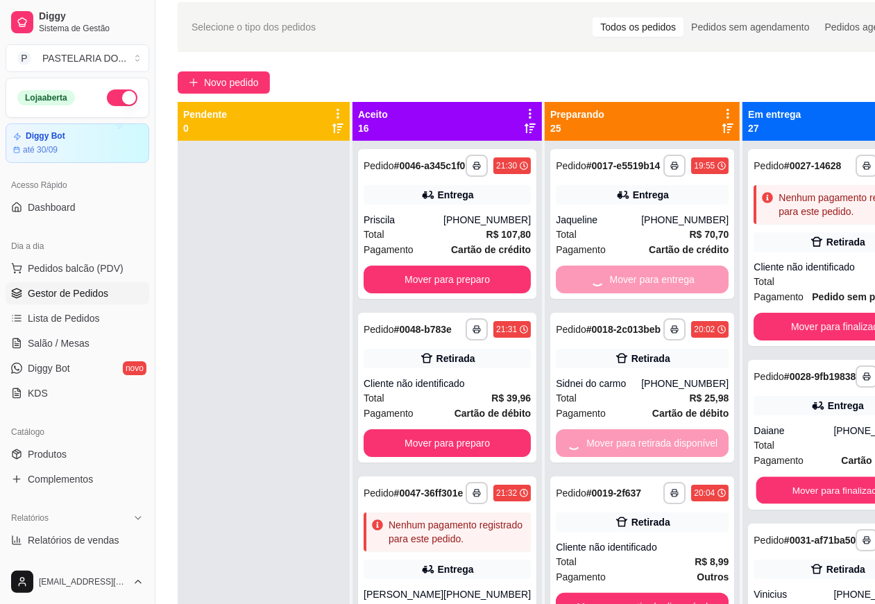
click at [798, 504] on button "Mover para finalizado" at bounding box center [837, 490] width 162 height 27
click at [486, 284] on button "Mover para preparo" at bounding box center [446, 280] width 167 height 28
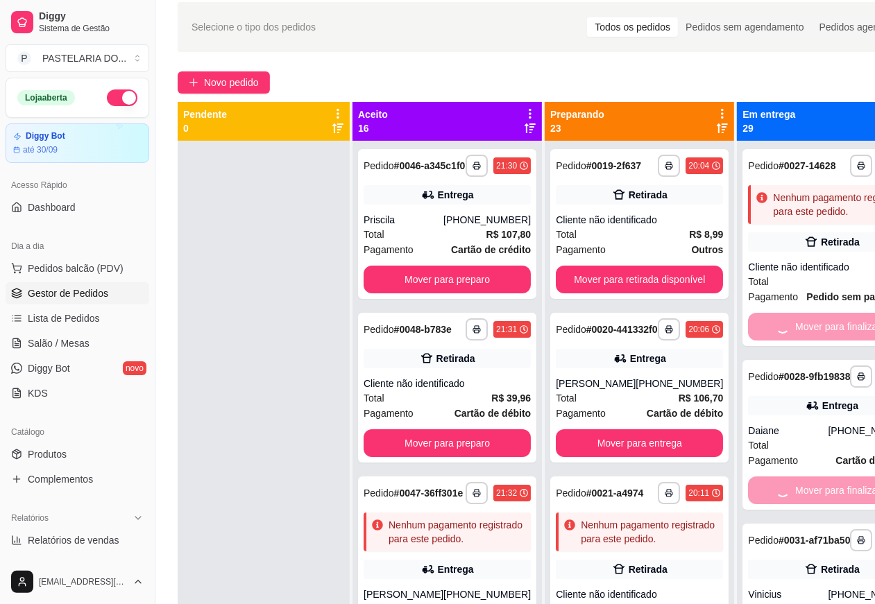
click at [477, 457] on button "Mover para preparo" at bounding box center [446, 443] width 167 height 28
click at [615, 277] on button "Mover para retirada disponível" at bounding box center [639, 280] width 167 height 28
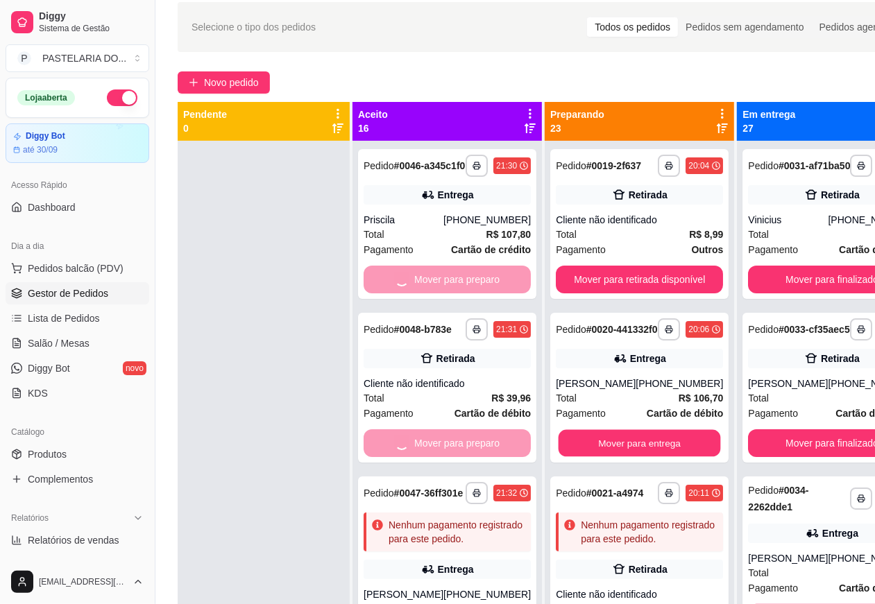
click at [630, 449] on button "Mover para entrega" at bounding box center [639, 443] width 162 height 27
click at [791, 285] on button "Mover para finalizado" at bounding box center [831, 280] width 167 height 28
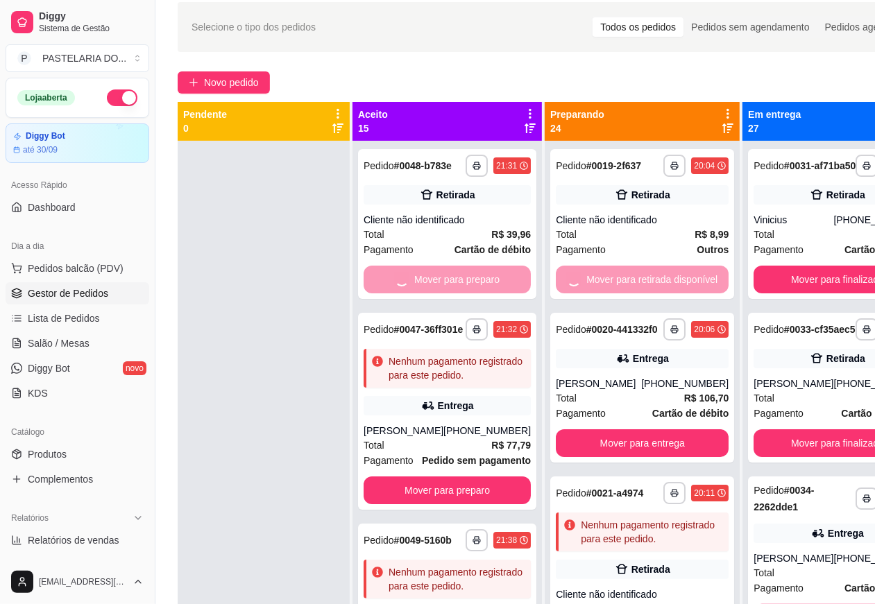
click at [812, 457] on button "Mover para finalizado" at bounding box center [836, 443] width 167 height 28
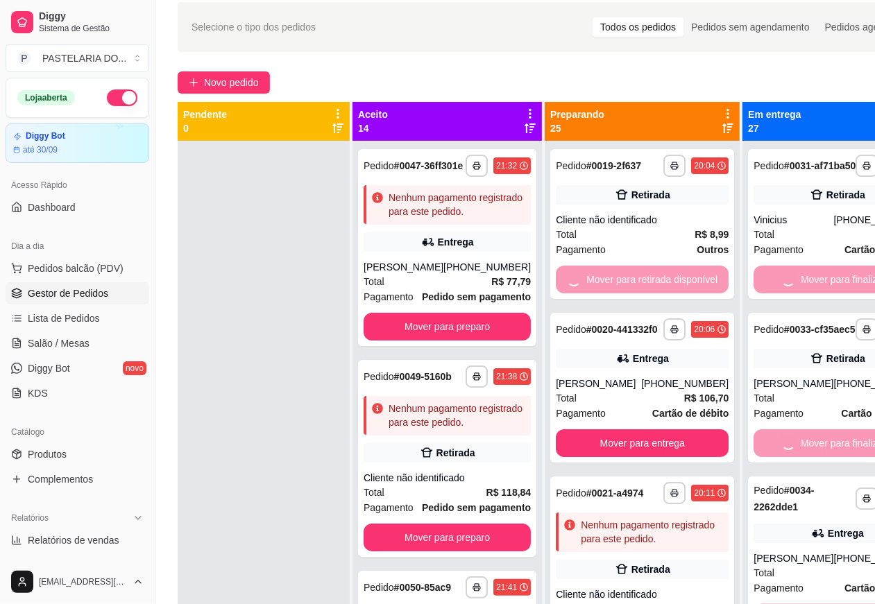
click at [461, 341] on button "Mover para preparo" at bounding box center [446, 327] width 167 height 28
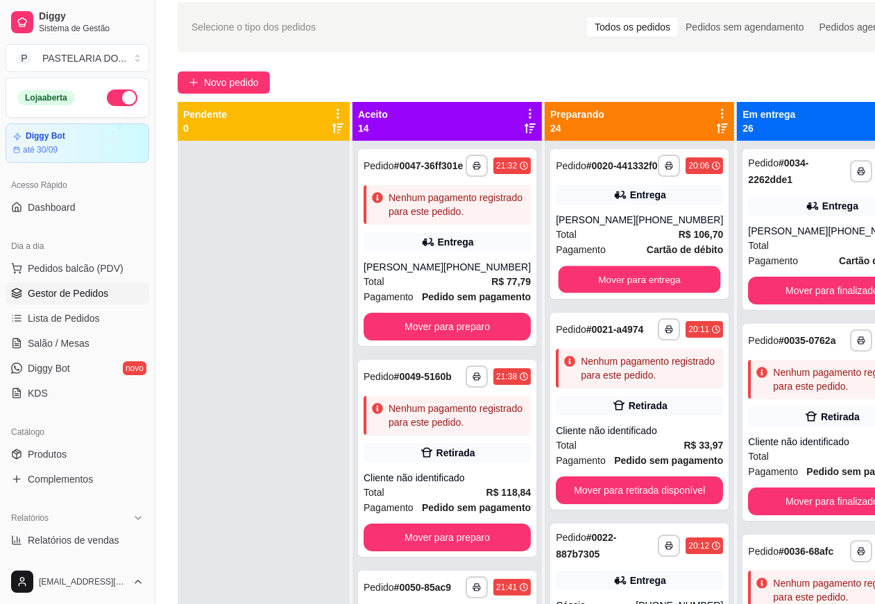
click at [603, 285] on button "Mover para entrega" at bounding box center [639, 279] width 162 height 27
click at [635, 503] on button "Mover para retirada disponível" at bounding box center [639, 491] width 167 height 28
click at [771, 305] on button "Mover para finalizado" at bounding box center [831, 291] width 167 height 28
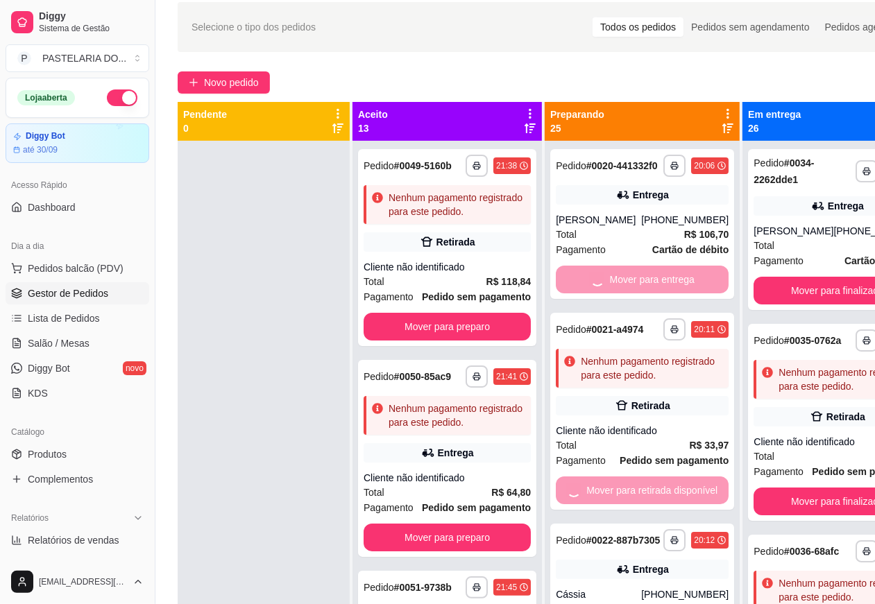
click at [777, 515] on button "Mover para finalizado" at bounding box center [836, 502] width 167 height 28
click at [469, 341] on button "Mover para preparo" at bounding box center [446, 327] width 167 height 28
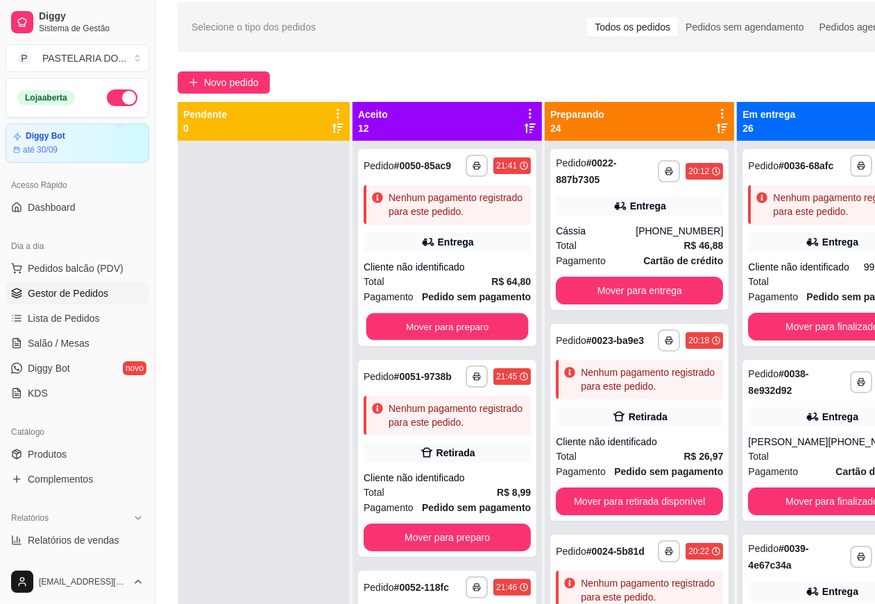
click at [458, 341] on button "Mover para preparo" at bounding box center [447, 327] width 162 height 27
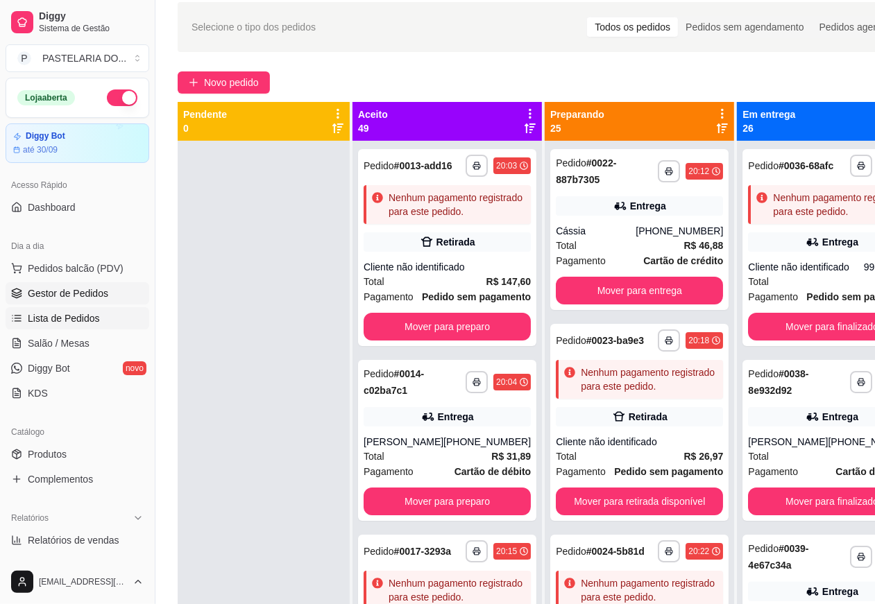
click at [89, 323] on span "Lista de Pedidos" at bounding box center [64, 318] width 72 height 14
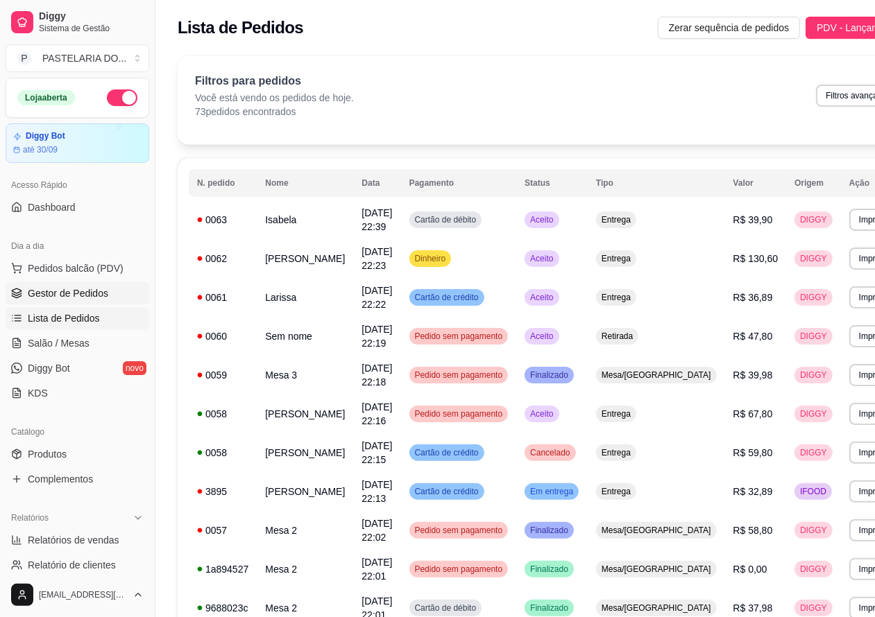
click at [102, 296] on span "Gestor de Pedidos" at bounding box center [68, 293] width 80 height 14
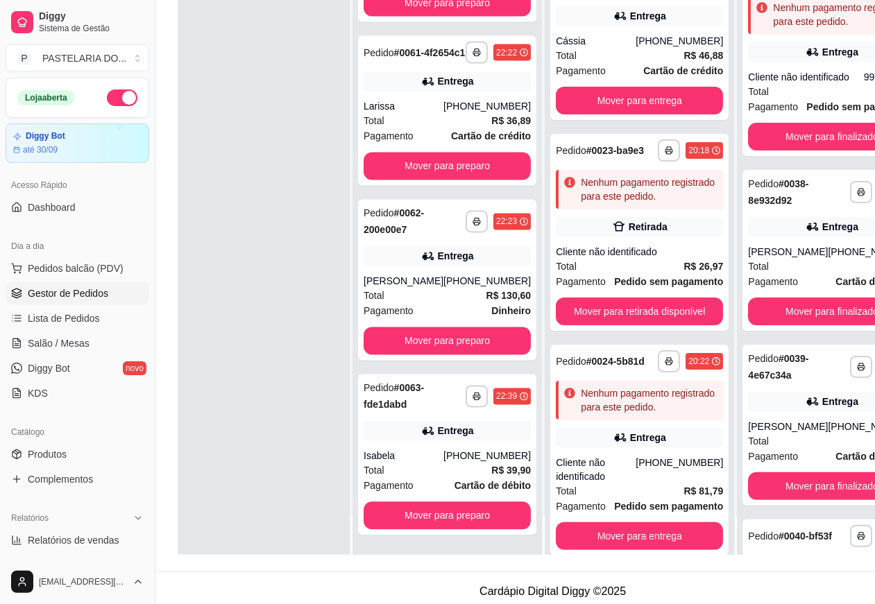
scroll to position [209, 0]
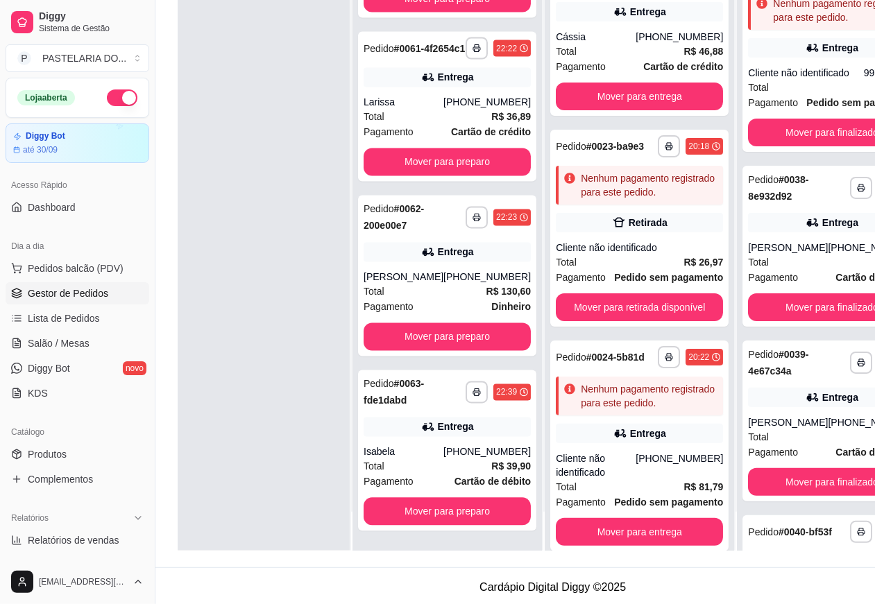
click at [462, 514] on button "Mover para preparo" at bounding box center [446, 512] width 167 height 28
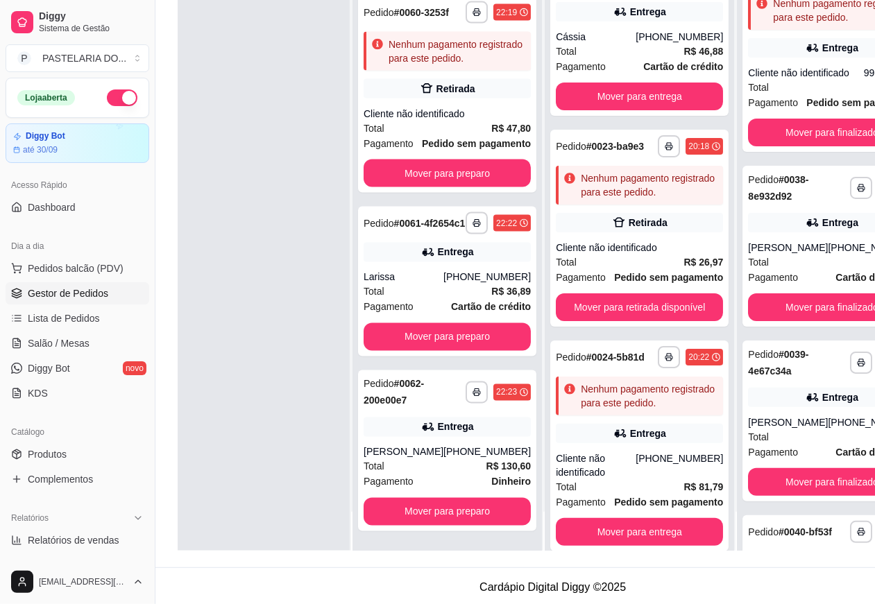
scroll to position [9473, 0]
click at [458, 524] on button "Mover para preparo" at bounding box center [446, 512] width 167 height 28
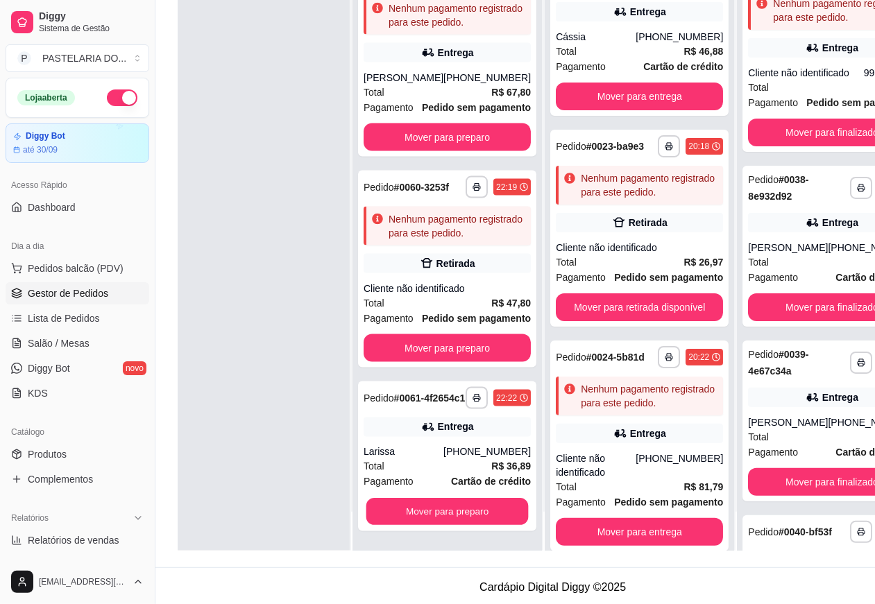
click at [463, 524] on button "Mover para preparo" at bounding box center [447, 512] width 162 height 27
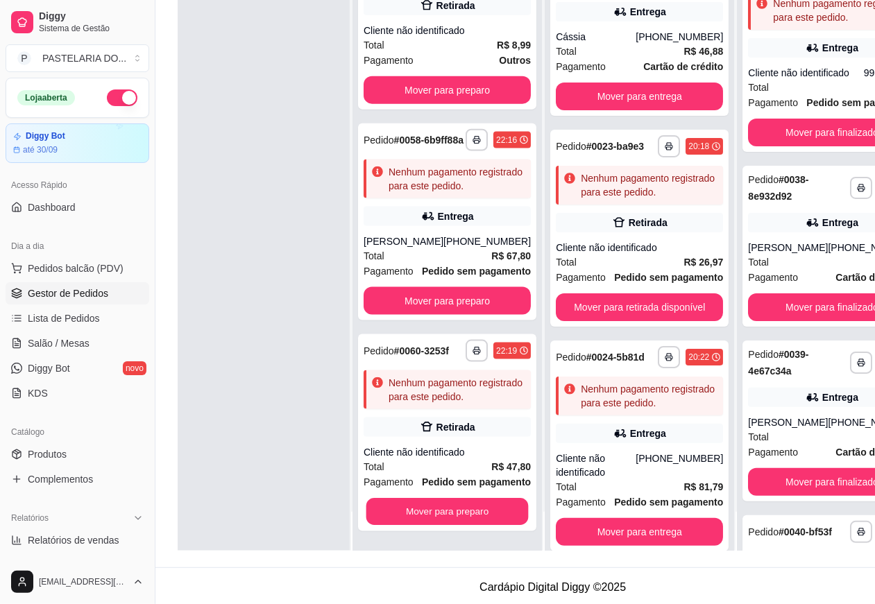
click at [466, 521] on button "Mover para preparo" at bounding box center [447, 512] width 162 height 27
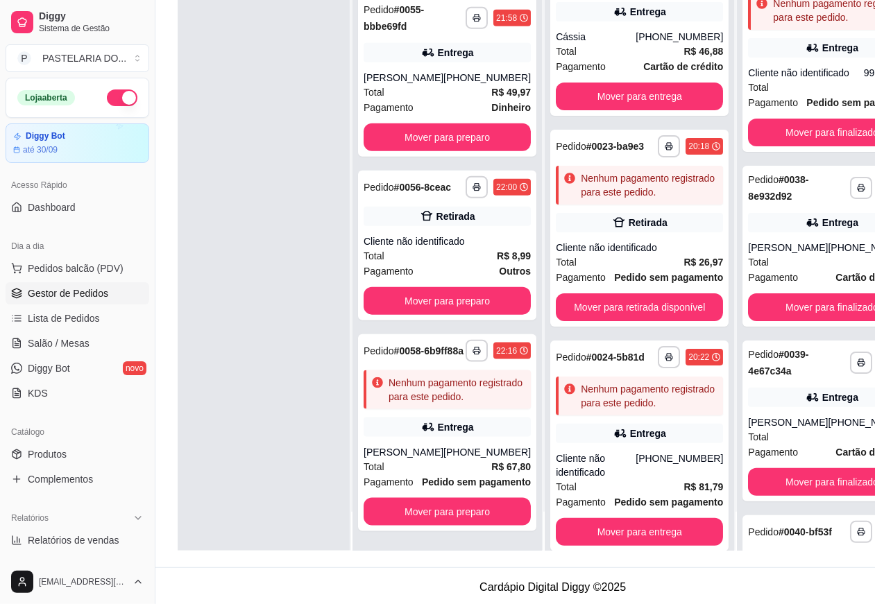
scroll to position [8870, 0]
click at [468, 526] on button "Mover para preparo" at bounding box center [446, 512] width 167 height 28
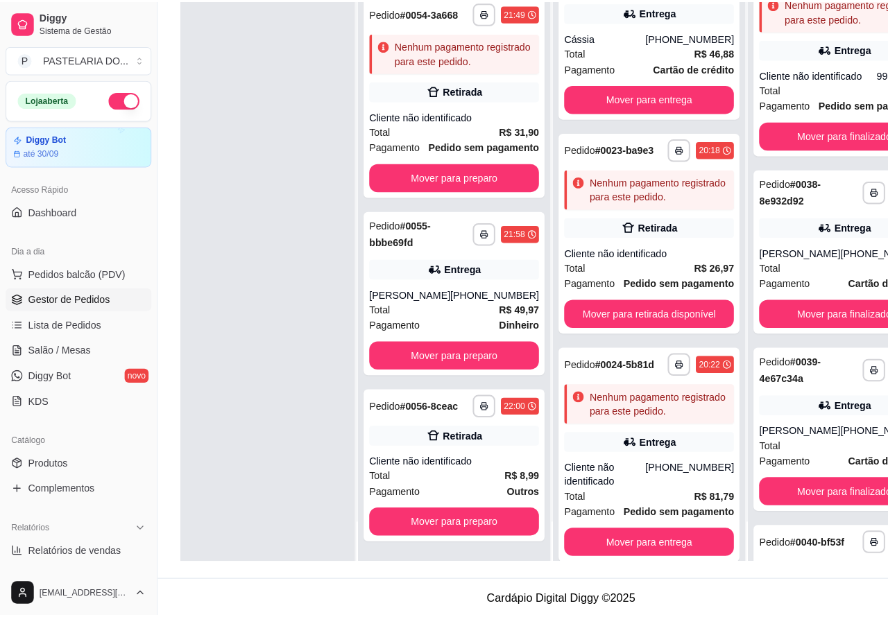
scroll to position [8619, 0]
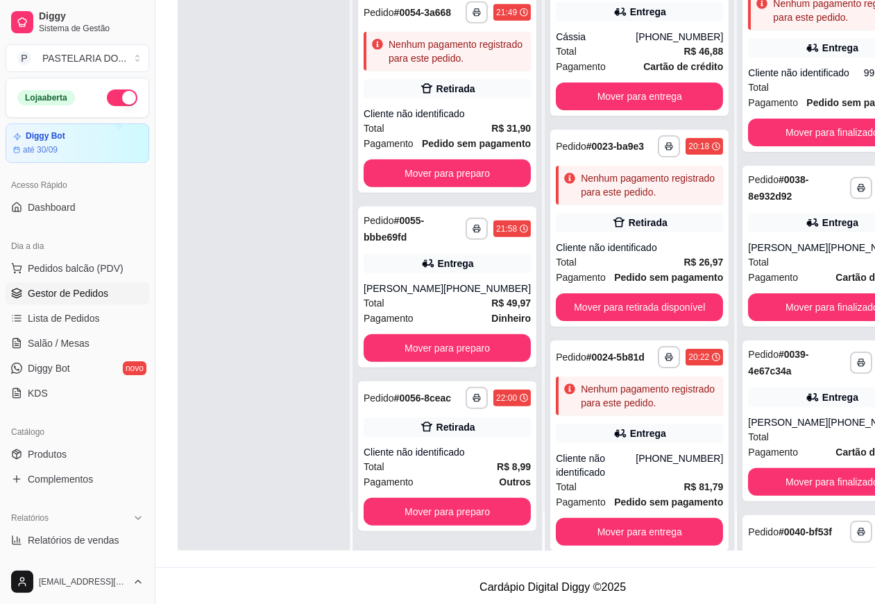
click at [110, 99] on button "button" at bounding box center [122, 97] width 31 height 17
click at [97, 274] on span "Pedidos balcão (PDV)" at bounding box center [76, 268] width 96 height 14
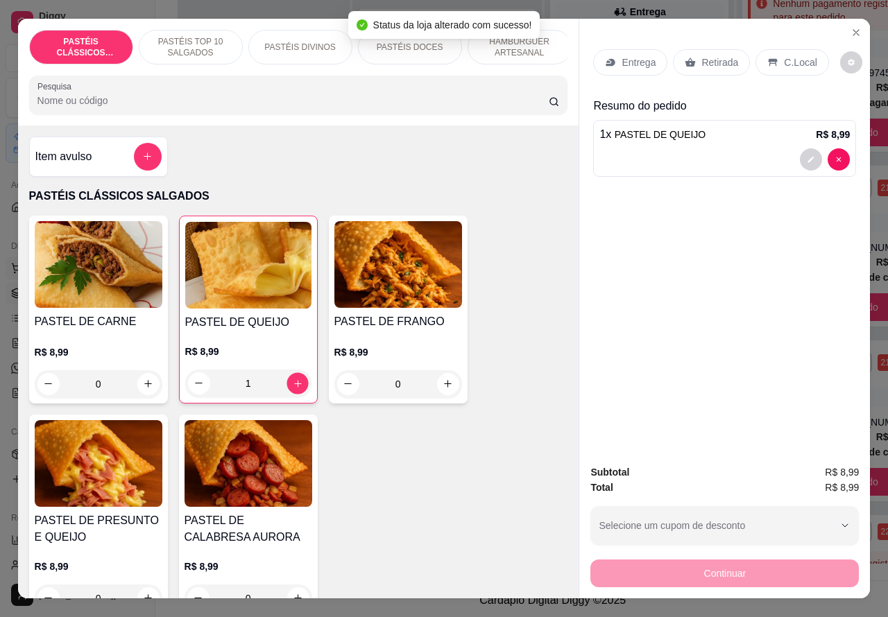
click at [292, 388] on icon "increase-product-quantity" at bounding box center [297, 383] width 10 height 10
type input "2"
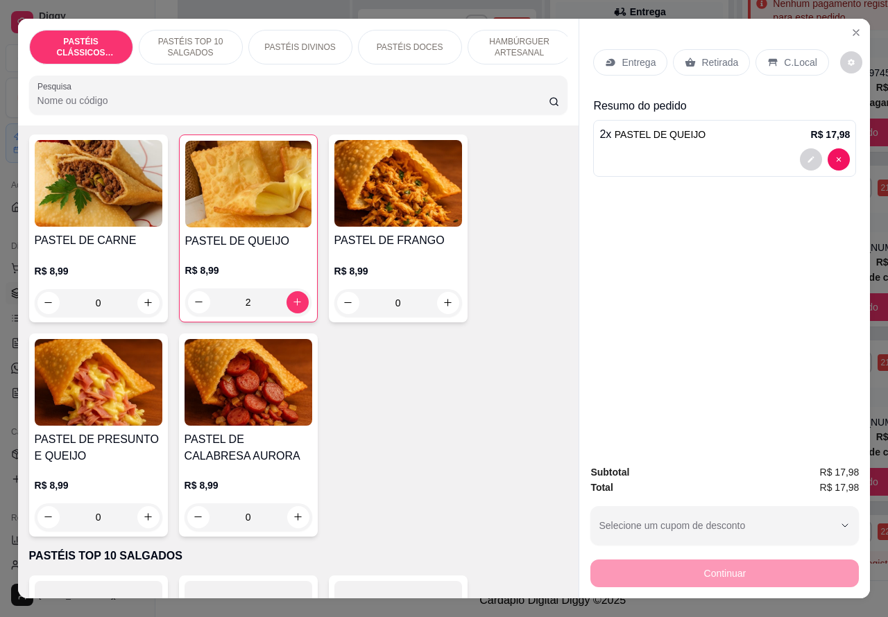
click at [531, 46] on p "HAMBÚRGUER ARTESANAL" at bounding box center [519, 47] width 80 height 22
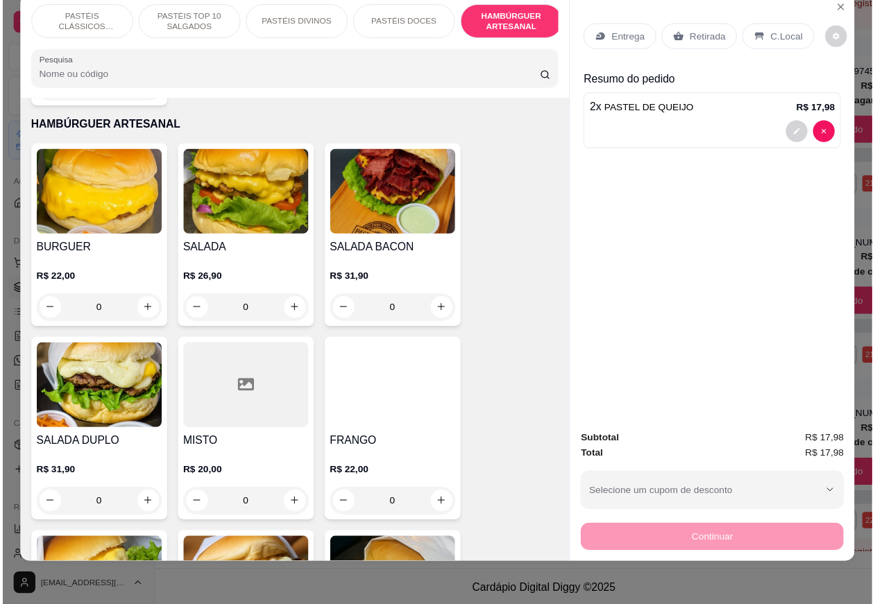
scroll to position [2918, 0]
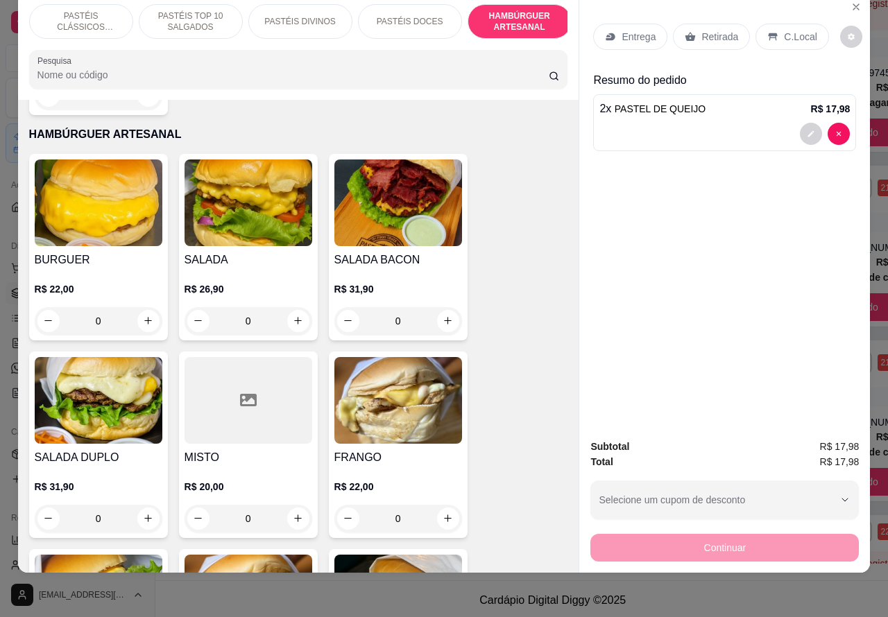
click at [149, 307] on div "0" at bounding box center [99, 321] width 128 height 28
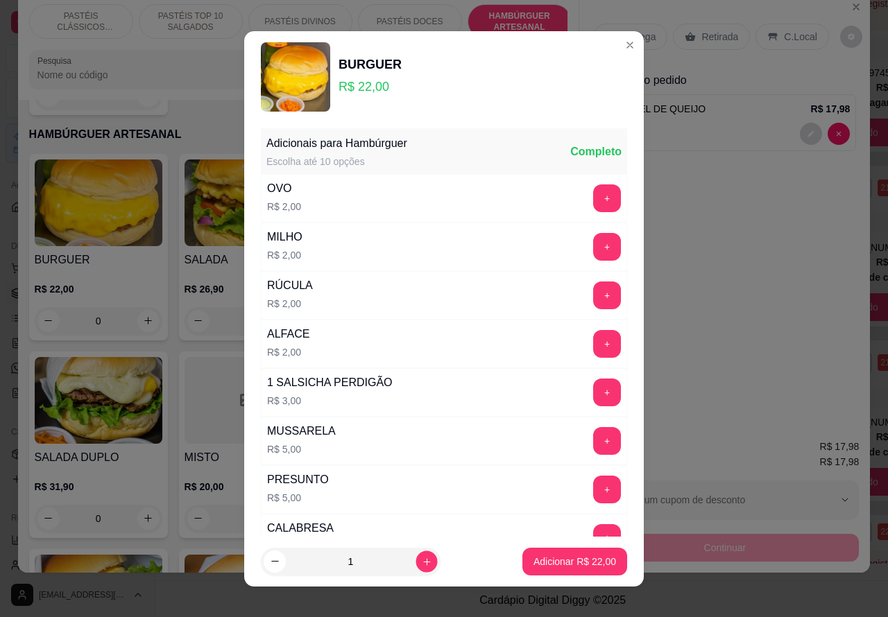
click at [422, 560] on icon "increase-product-quantity" at bounding box center [427, 561] width 10 height 10
type input "2"
click at [553, 563] on p "Adicionar R$ 44,00" at bounding box center [574, 562] width 83 height 14
type input "2"
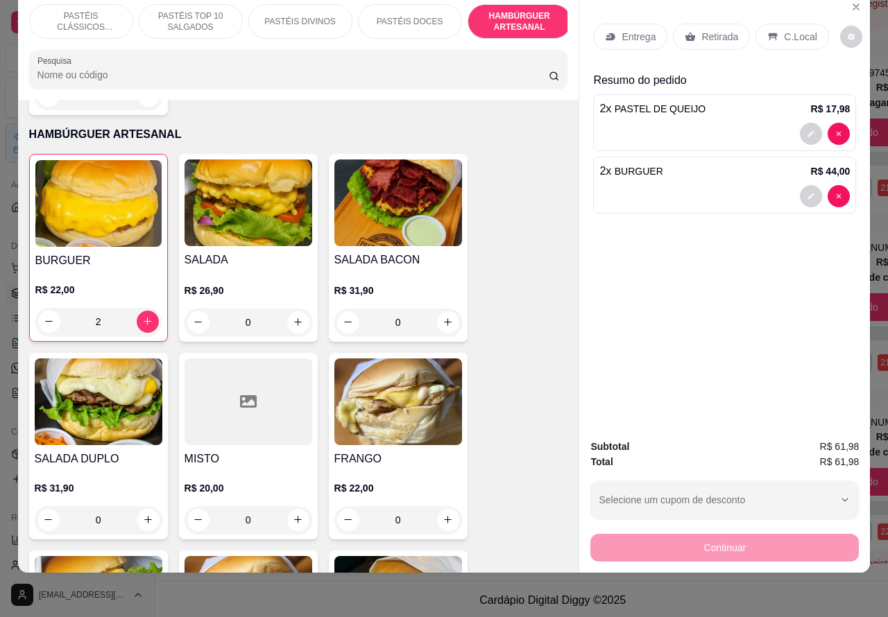
click at [707, 30] on p "Retirada" at bounding box center [719, 37] width 37 height 14
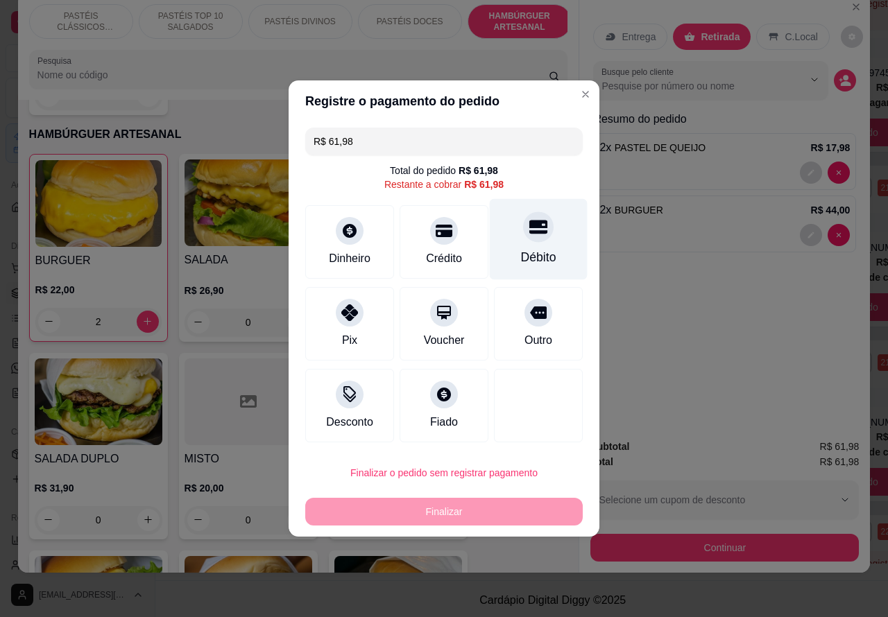
click at [541, 243] on div "Débito" at bounding box center [539, 239] width 98 height 81
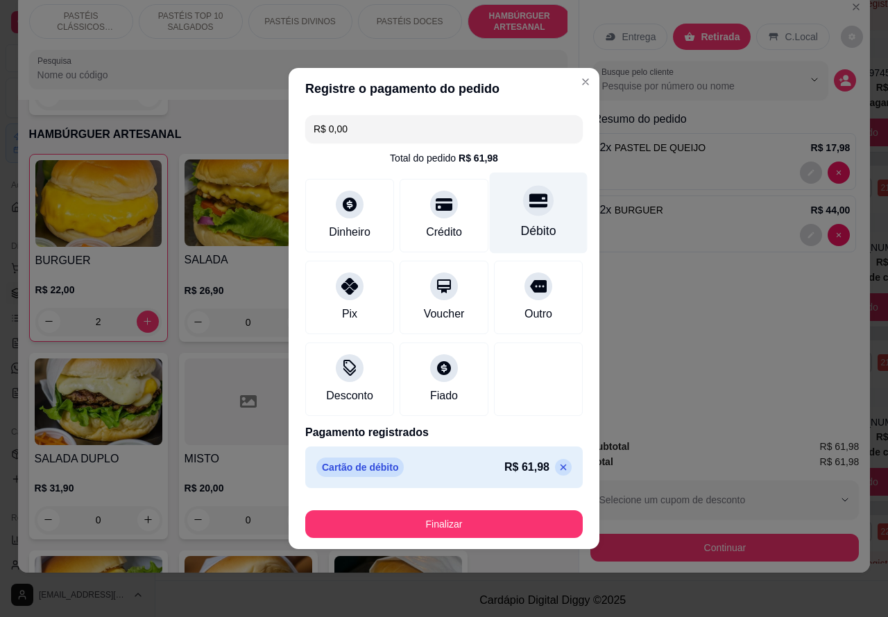
type input "R$ 0,00"
click at [524, 515] on button "Finalizar" at bounding box center [443, 524] width 269 height 27
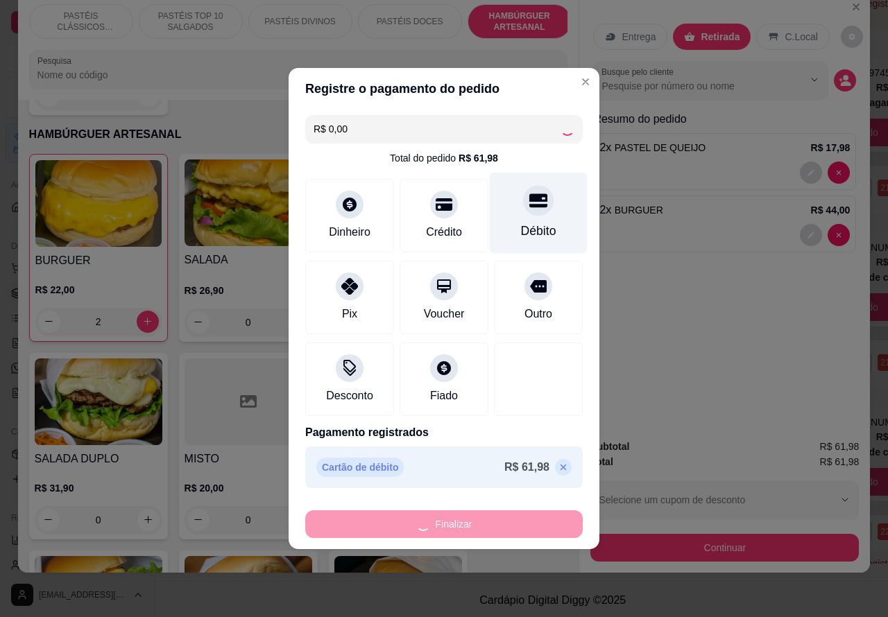
type input "0"
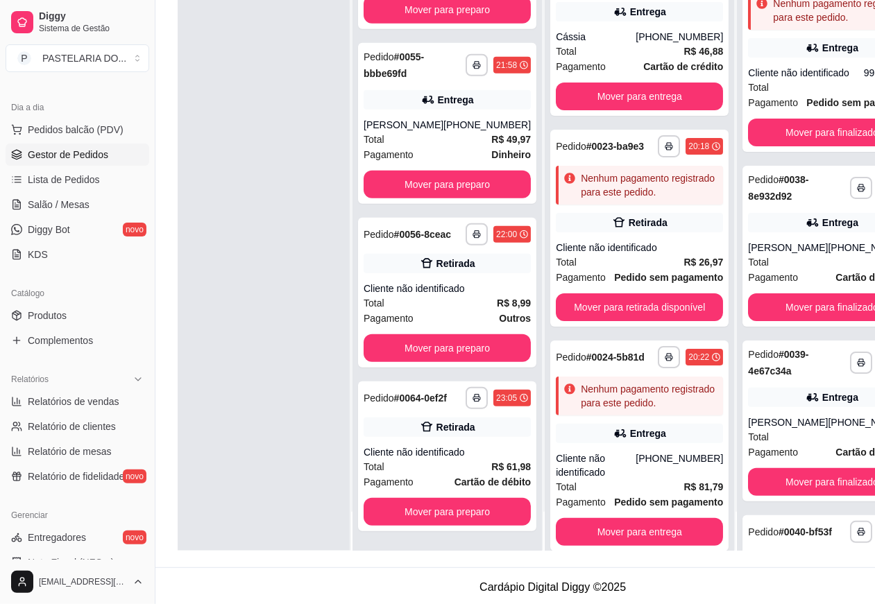
scroll to position [139, 0]
